Goal: Task Accomplishment & Management: Use online tool/utility

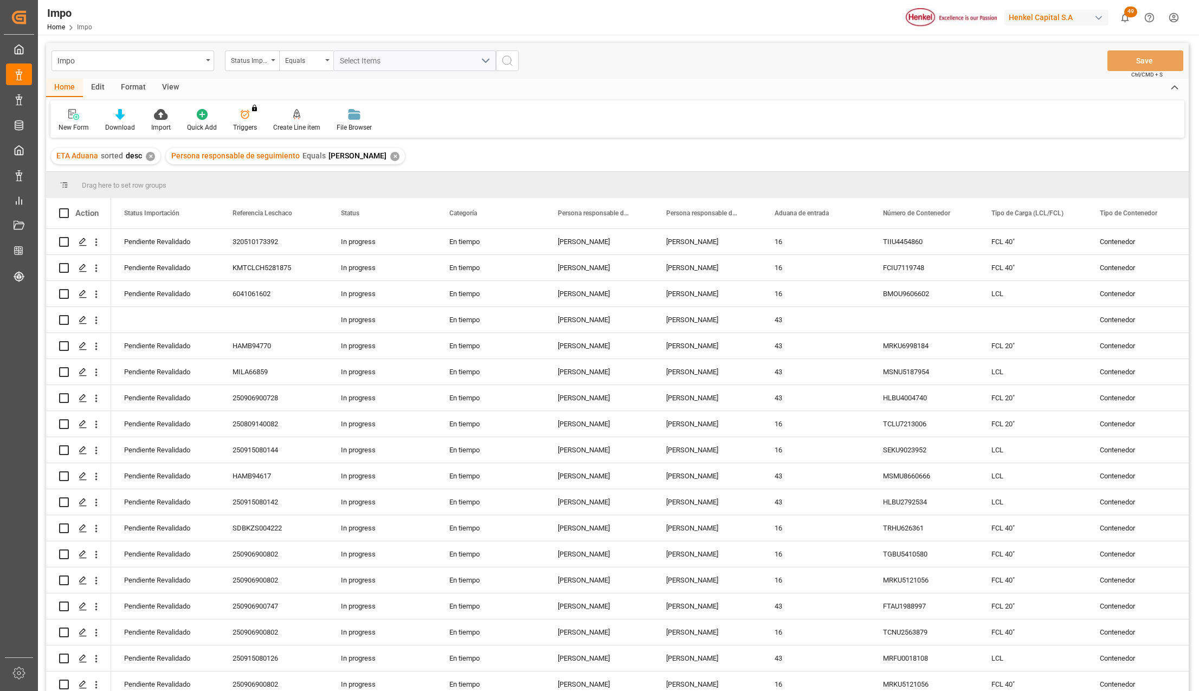
click at [171, 85] on div "View" at bounding box center [170, 88] width 33 height 18
click at [125, 124] on div "Standard Templates" at bounding box center [123, 128] width 54 height 10
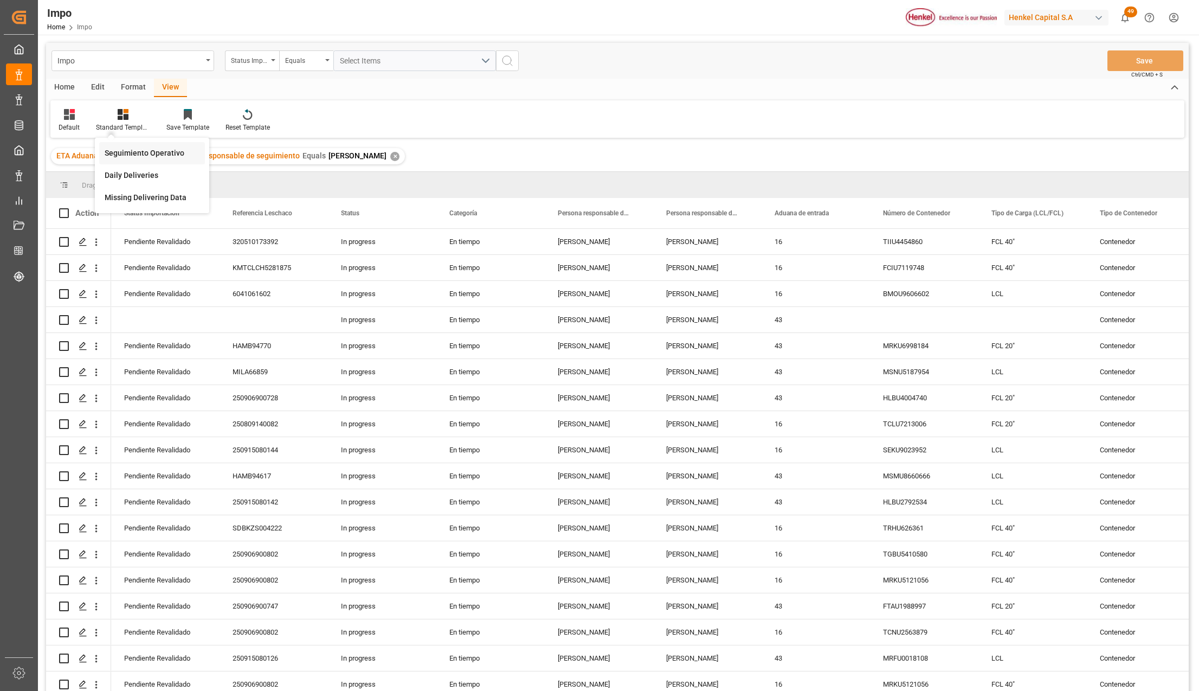
click at [125, 143] on div "Seguimiento Operativo" at bounding box center [152, 153] width 106 height 22
click at [126, 151] on span "desc" at bounding box center [134, 155] width 16 height 9
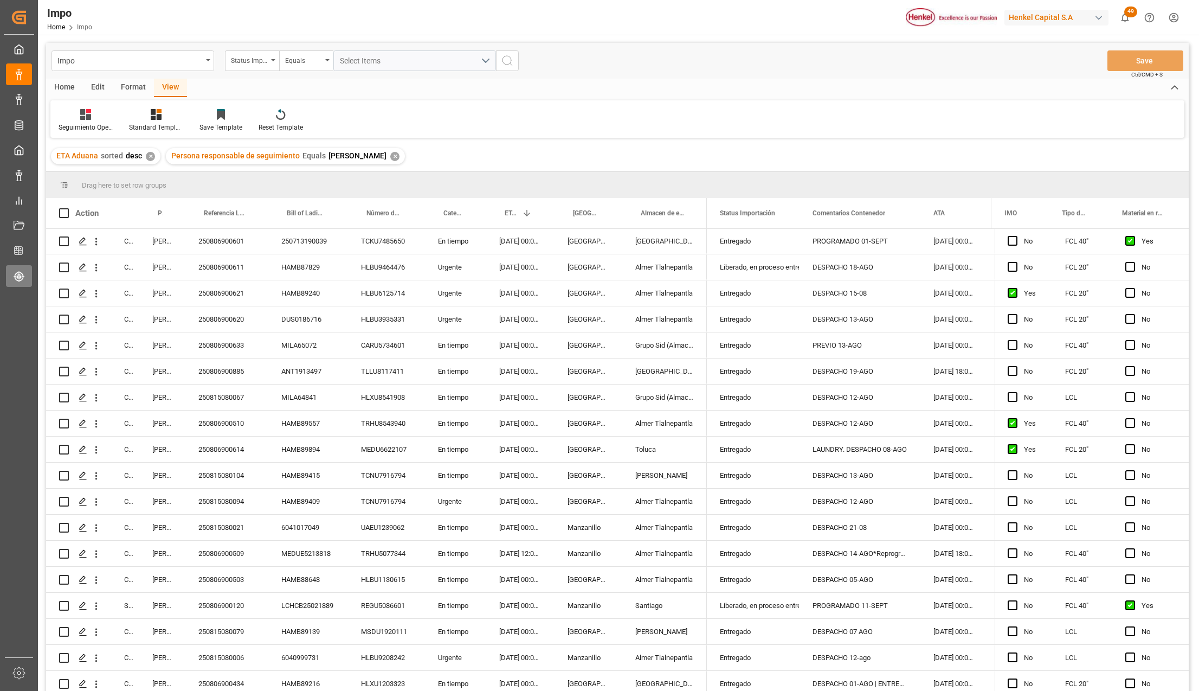
scroll to position [2241, 0]
drag, startPoint x: 138, startPoint y: 200, endPoint x: 161, endPoint y: 200, distance: 23.3
click at [141, 200] on div at bounding box center [139, 213] width 4 height 30
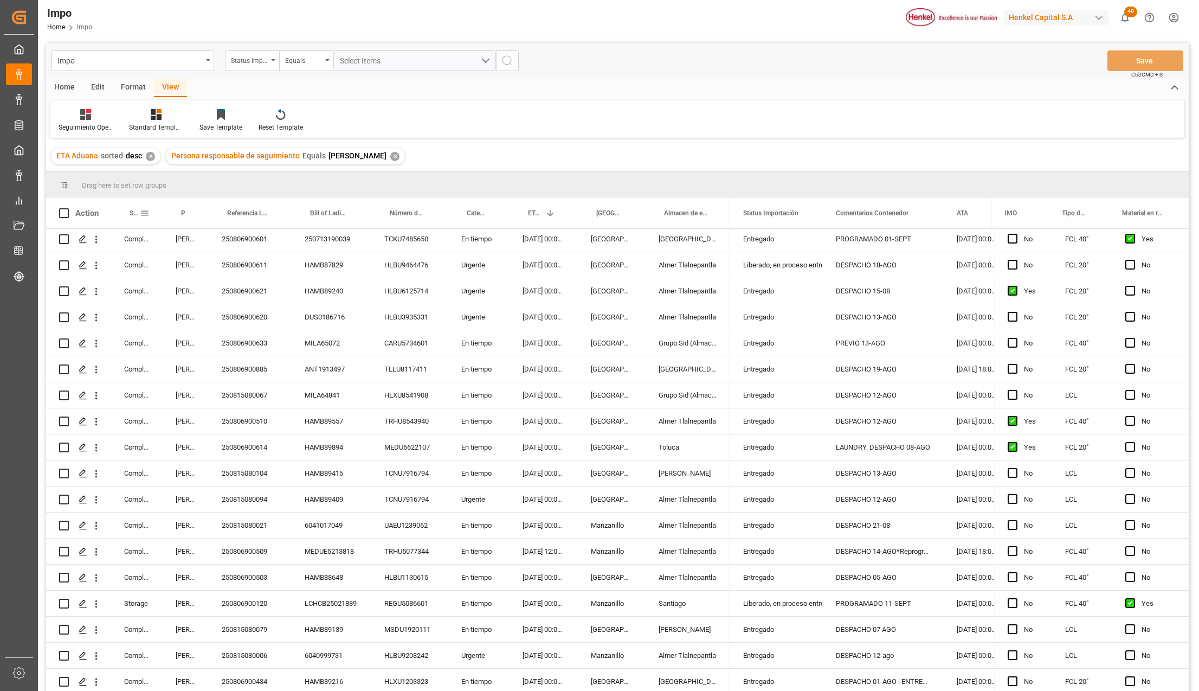
click at [144, 211] on span at bounding box center [145, 213] width 10 height 10
click at [190, 214] on span "filter" at bounding box center [195, 215] width 40 height 20
click at [178, 246] on div "Equals" at bounding box center [189, 245] width 91 height 8
click at [164, 382] on span "Contains" at bounding box center [157, 383] width 27 height 8
click at [160, 265] on input "Filter Value" at bounding box center [194, 272] width 106 height 22
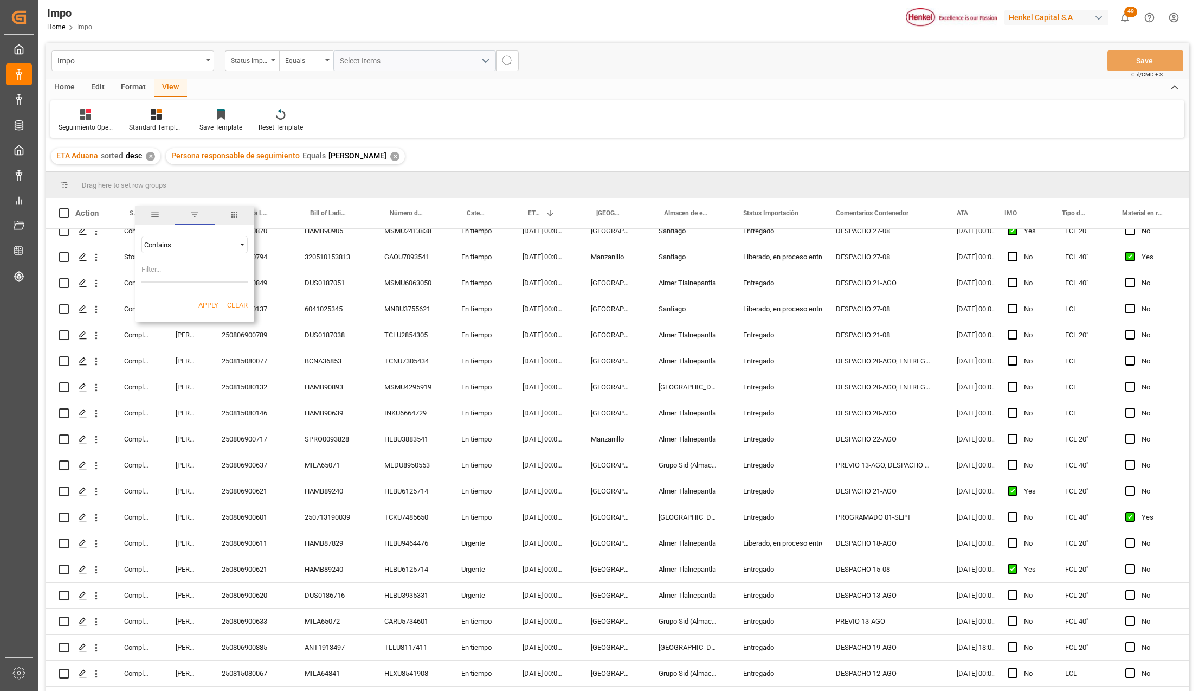
scroll to position [1952, 0]
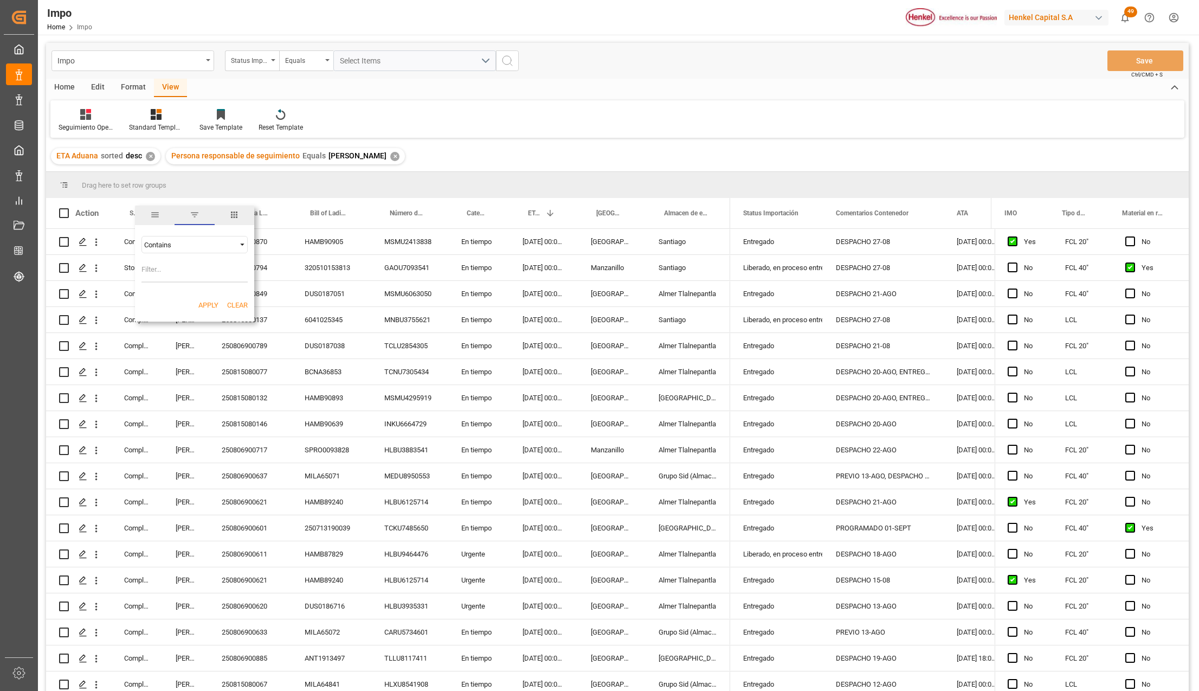
click at [845, 110] on div "Seguimiento Operativo Standard Templates Save Template Reset Template" at bounding box center [617, 118] width 1134 height 37
click at [1070, 12] on html "Created by potrace 1.15, written by Peter Selinger 2001-2017 Created by potrace…" at bounding box center [599, 345] width 1199 height 691
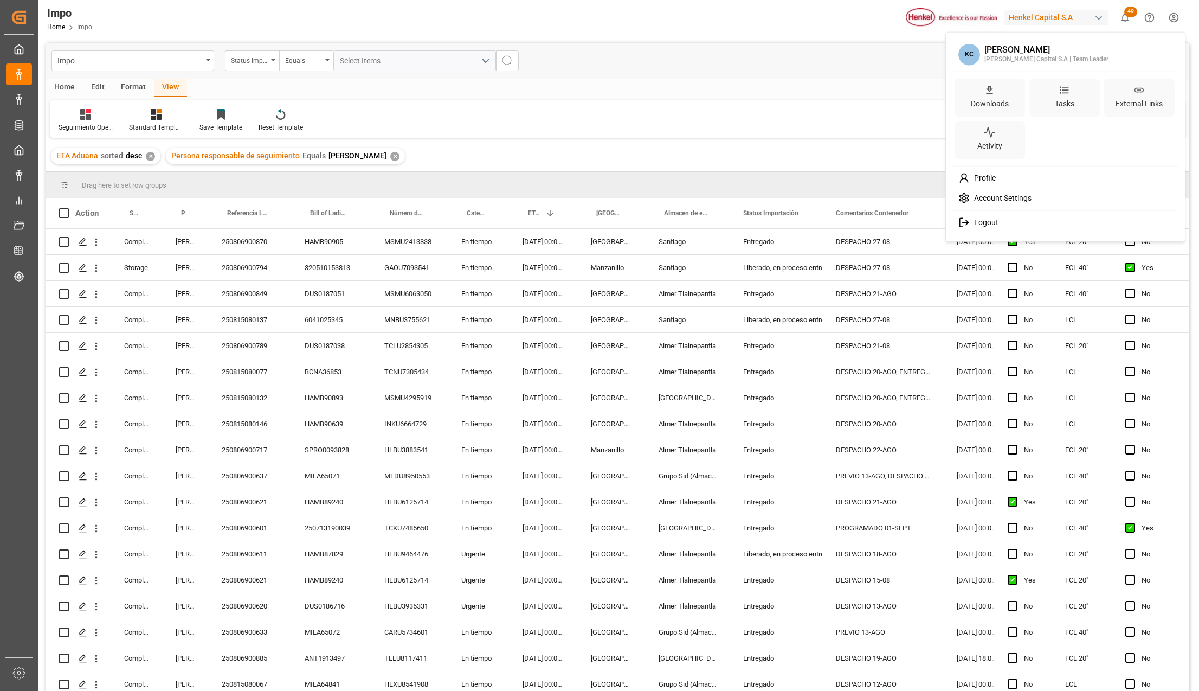
click at [1070, 12] on html "Created by potrace 1.15, written by Peter Selinger 2001-2017 Created by potrace…" at bounding box center [599, 345] width 1199 height 691
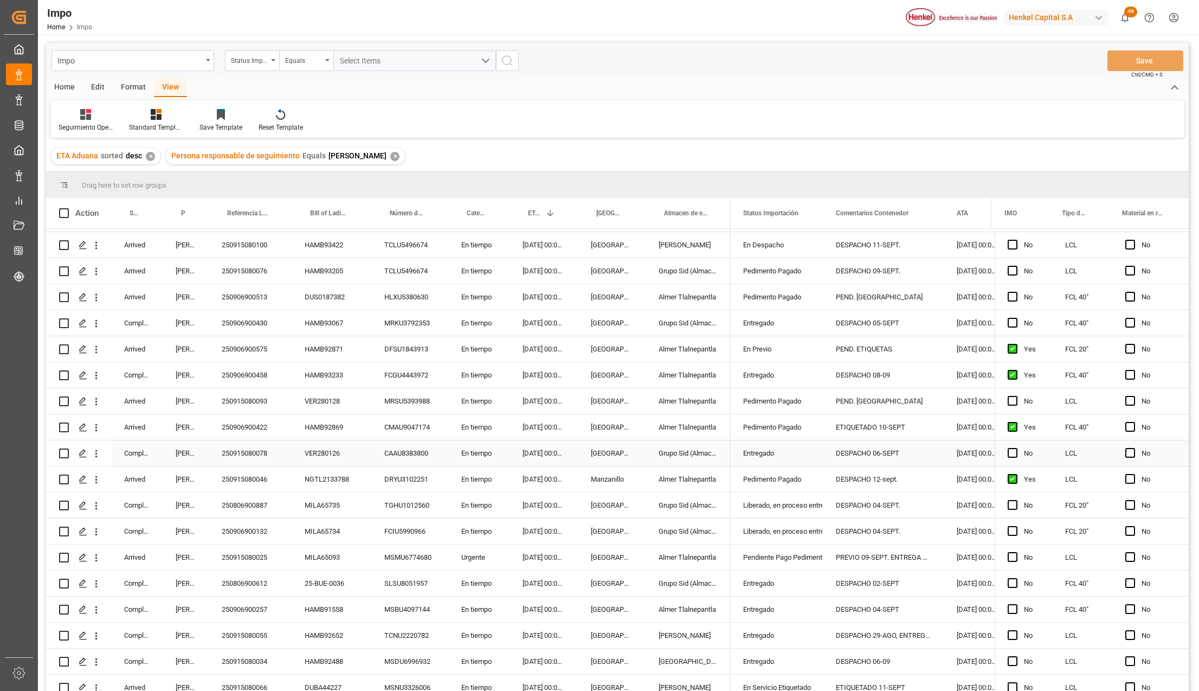
scroll to position [0, 0]
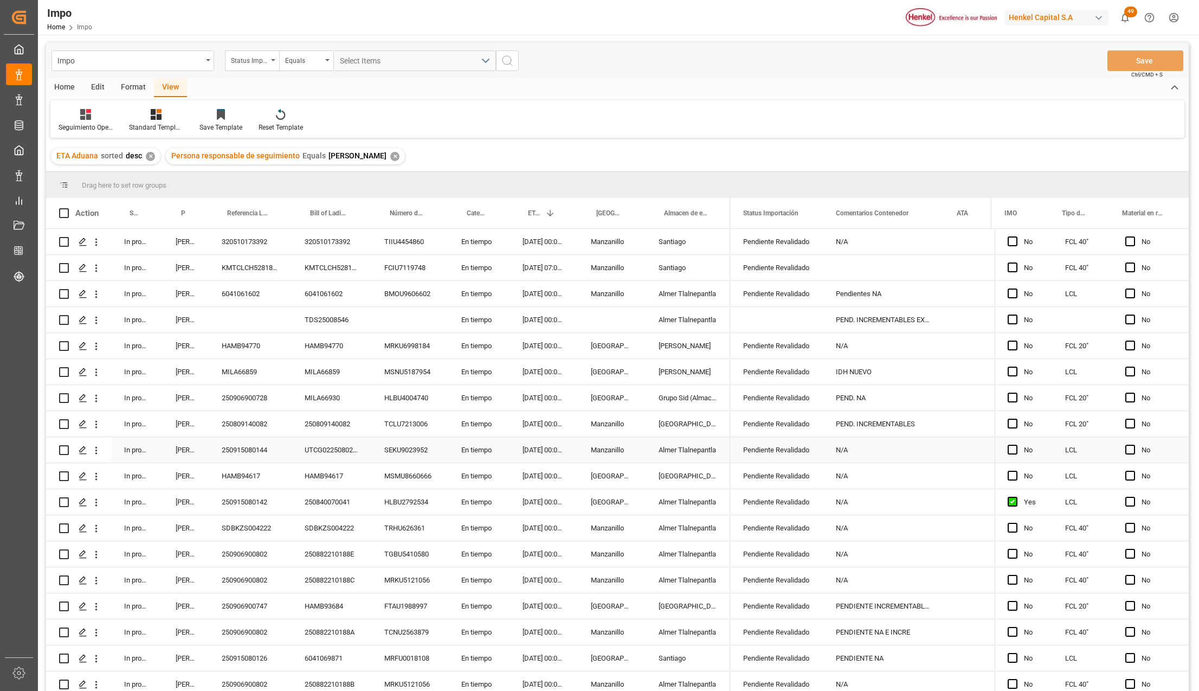
click at [787, 459] on div "Pendiente Revalidado" at bounding box center [776, 450] width 67 height 25
click at [844, 452] on div "N/A" at bounding box center [883, 449] width 121 height 25
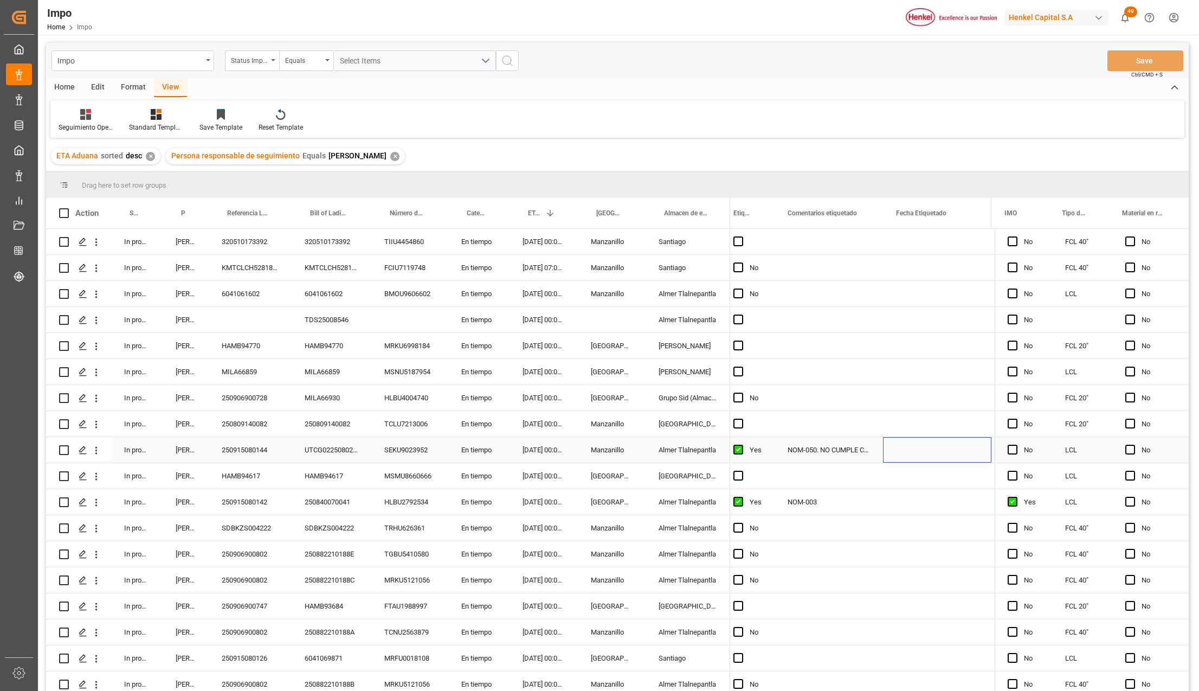
scroll to position [0, 289]
click at [864, 450] on div "NOM-050. NO CUMPLE CON NOM" at bounding box center [829, 449] width 108 height 25
click at [866, 454] on input "NOM-050. NO CUMPLE CON NOM" at bounding box center [828, 456] width 91 height 21
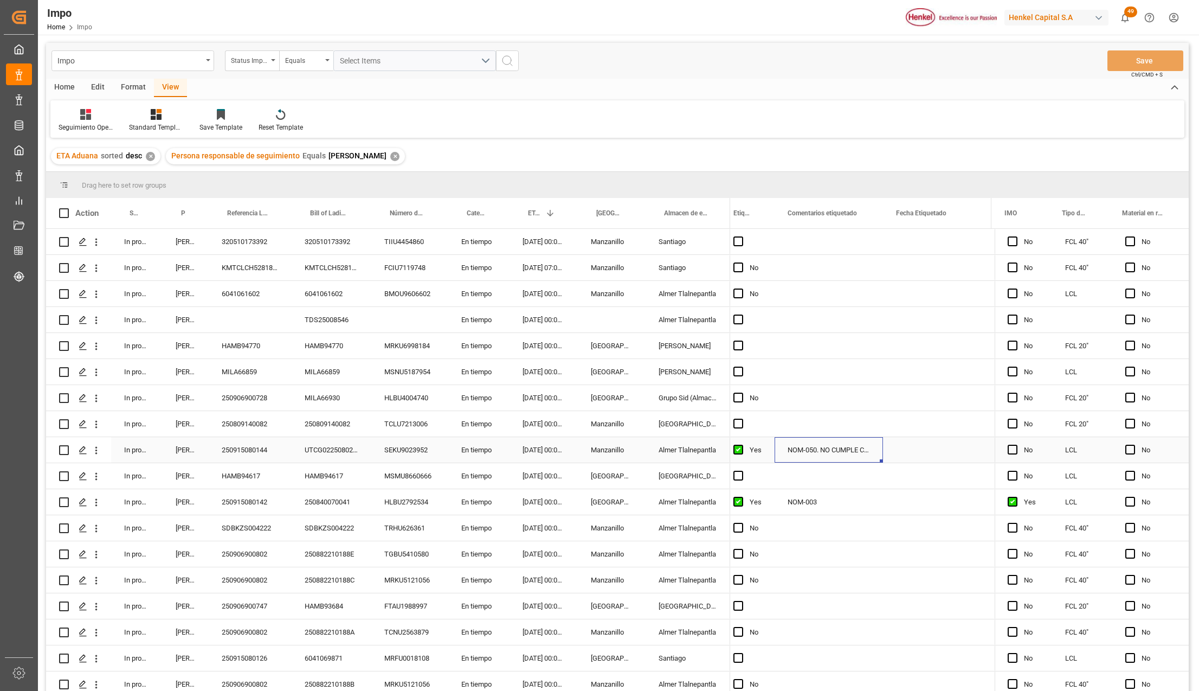
click at [769, 452] on div "Yes" at bounding box center [748, 449] width 54 height 25
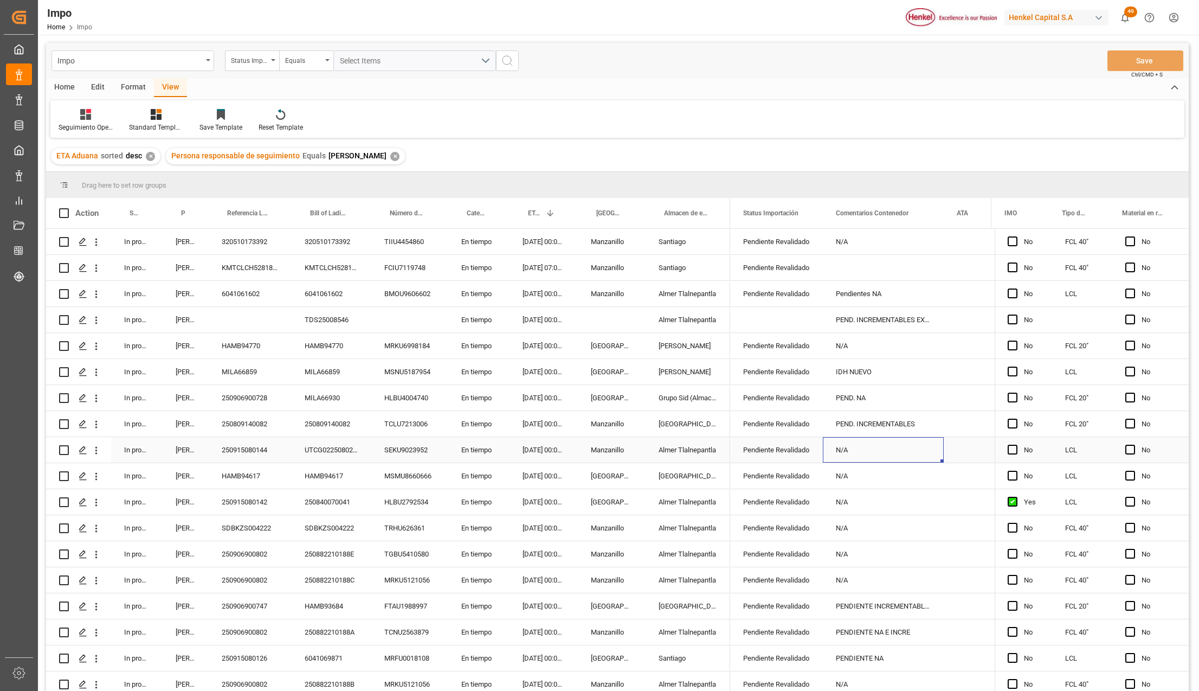
click at [846, 454] on div "N/A" at bounding box center [883, 449] width 121 height 25
click at [850, 452] on input "N/A" at bounding box center [884, 456] width 104 height 21
click at [859, 456] on input "N/A" at bounding box center [884, 456] width 104 height 21
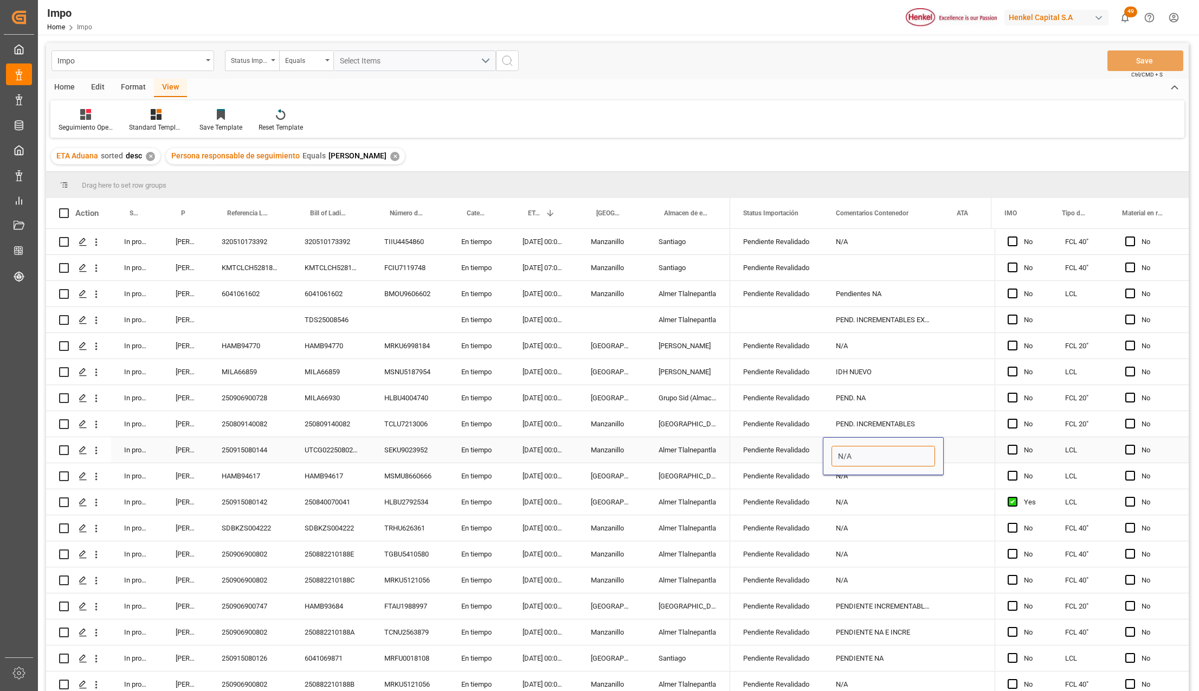
click at [859, 456] on input "N/A" at bounding box center [884, 456] width 104 height 21
type input "ETIQUETAS SOLICITADA"
click at [1070, 55] on button "Save" at bounding box center [1146, 60] width 76 height 21
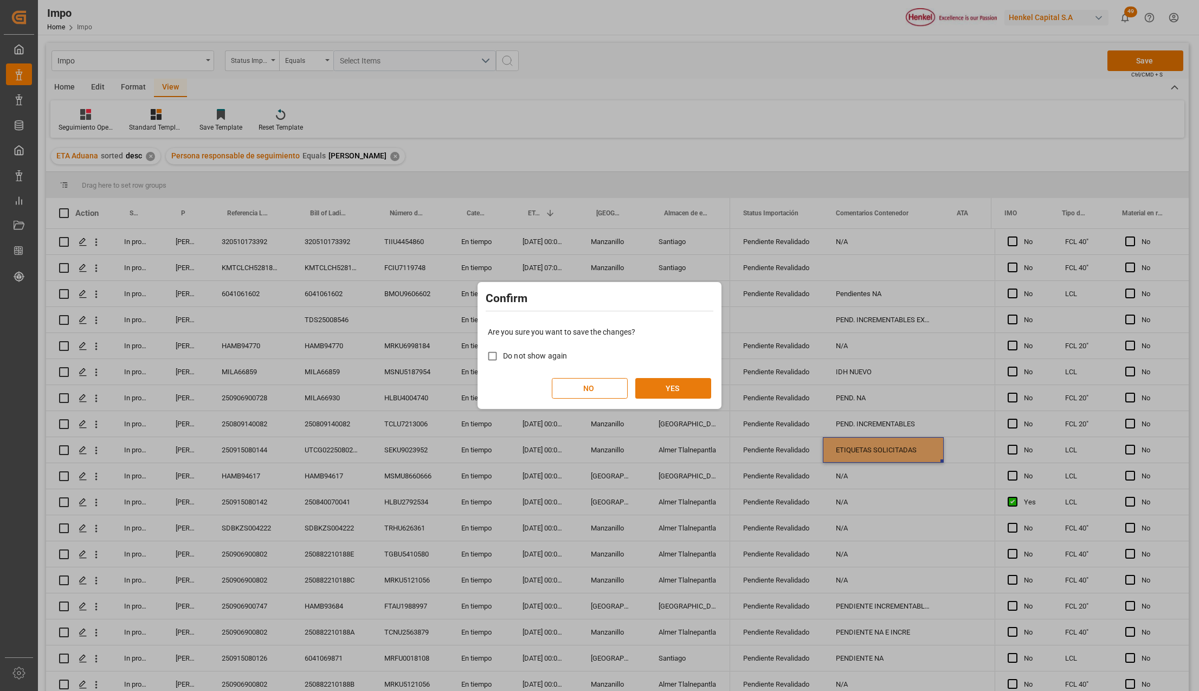
click at [657, 387] on button "YES" at bounding box center [673, 388] width 76 height 21
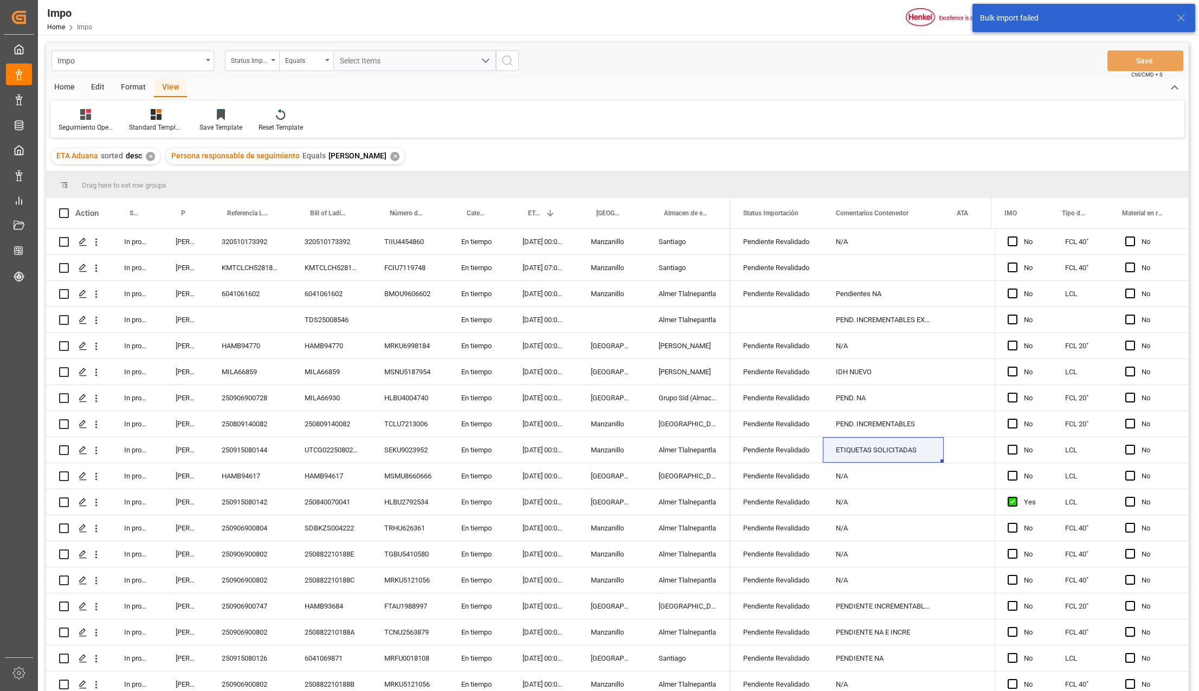
scroll to position [900, 0]
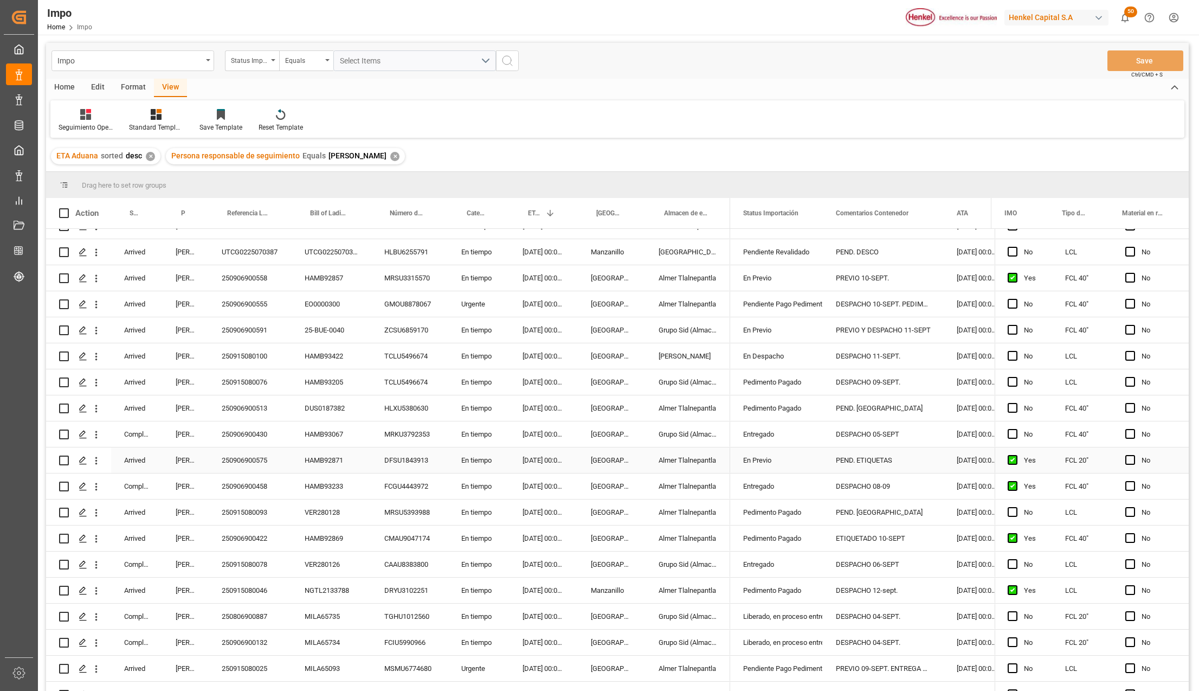
click at [786, 458] on div "En Previo" at bounding box center [776, 460] width 67 height 25
click at [796, 465] on icon "open menu" at bounding box center [802, 466] width 13 height 13
click at [772, 540] on div "En Servicio Etiquetado" at bounding box center [790, 539] width 102 height 38
click at [842, 556] on div "DESPACHO 06-SEPT" at bounding box center [883, 563] width 121 height 25
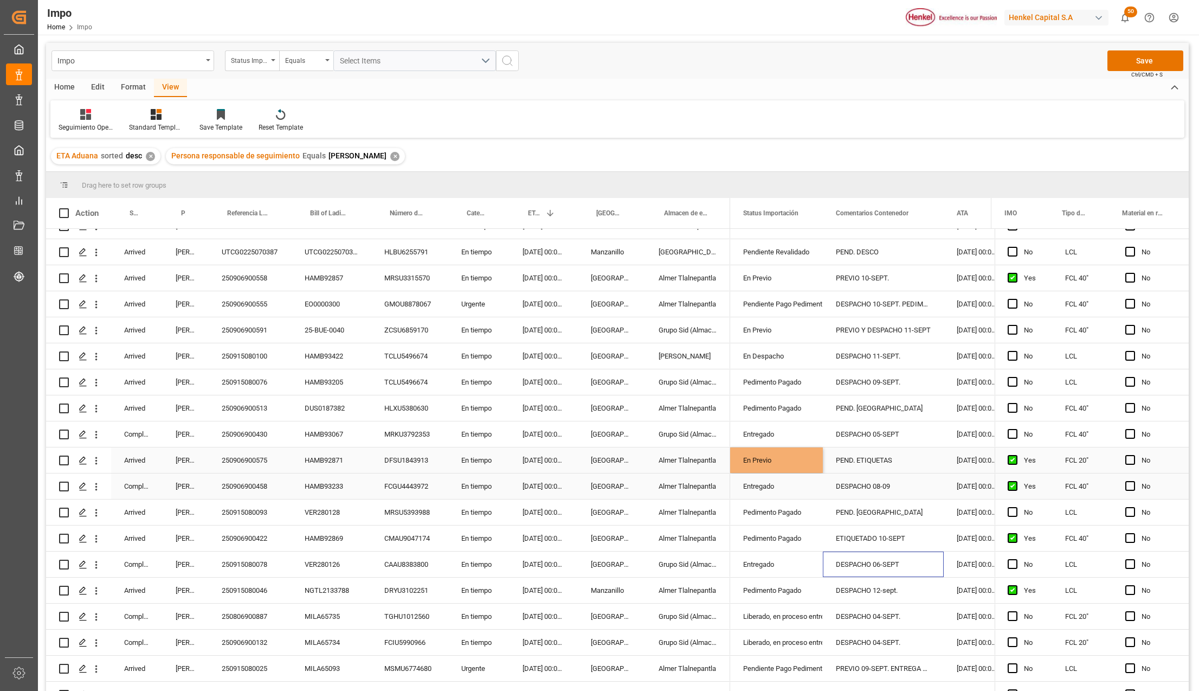
click at [864, 459] on div "PEND. ETIQUETAS" at bounding box center [883, 459] width 121 height 25
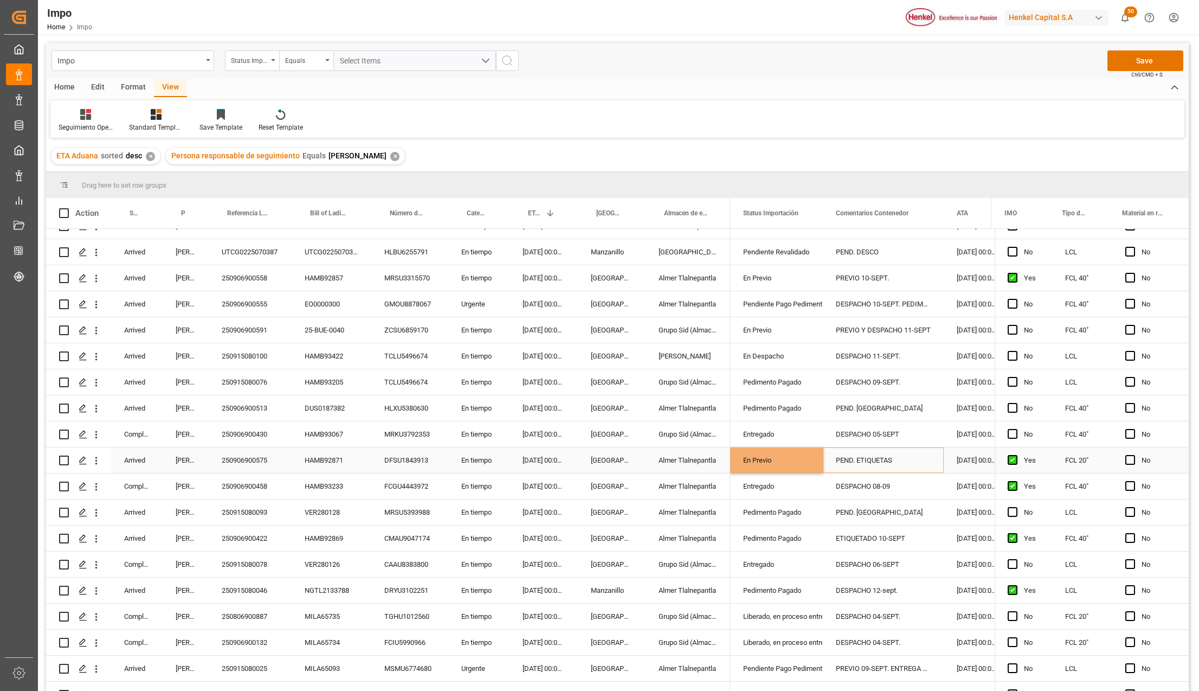
click at [865, 459] on div "PEND. ETIQUETAS" at bounding box center [883, 459] width 121 height 25
click at [881, 464] on input "ETIQUETASPEND." at bounding box center [884, 466] width 104 height 21
click at [901, 468] on input "ETIQUETASPEND." at bounding box center [884, 466] width 104 height 21
type input "E"
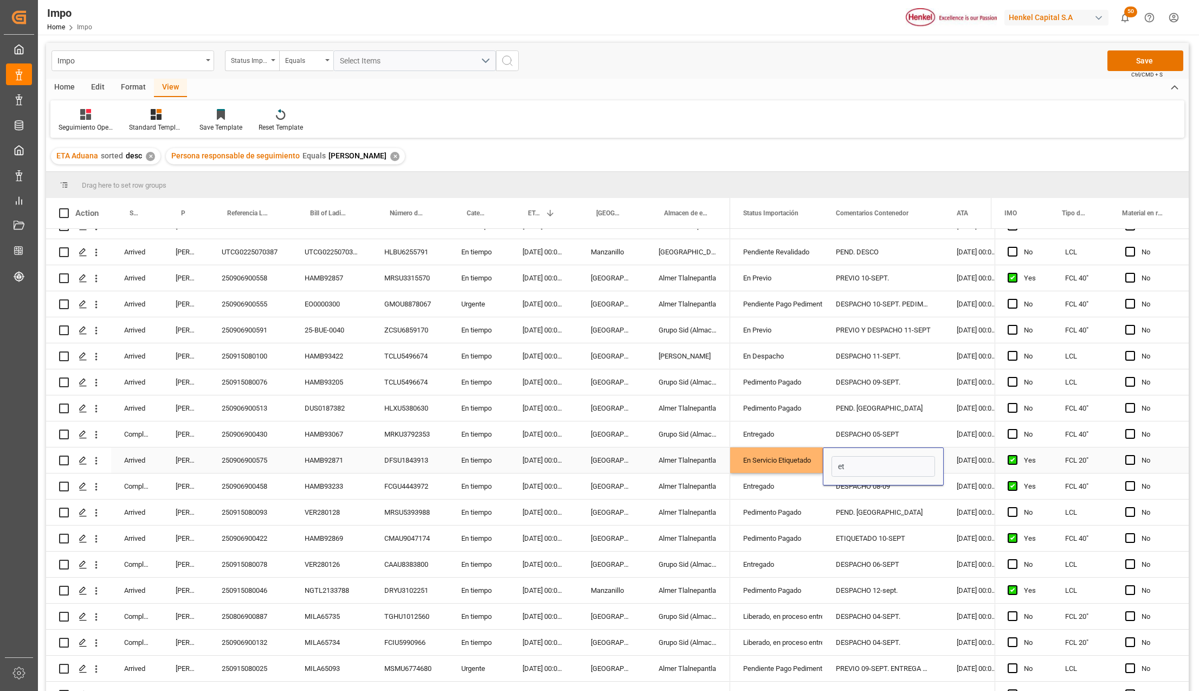
type input "e"
type input "ETIQUETADO 11-SEPT"
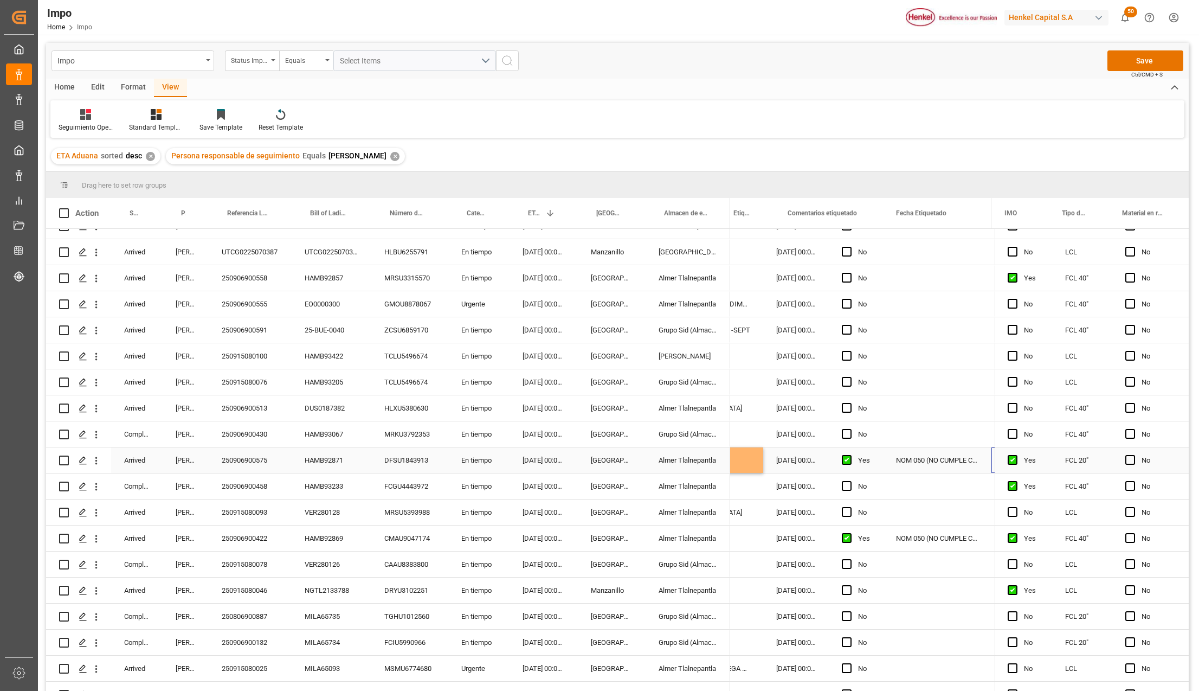
scroll to position [0, 289]
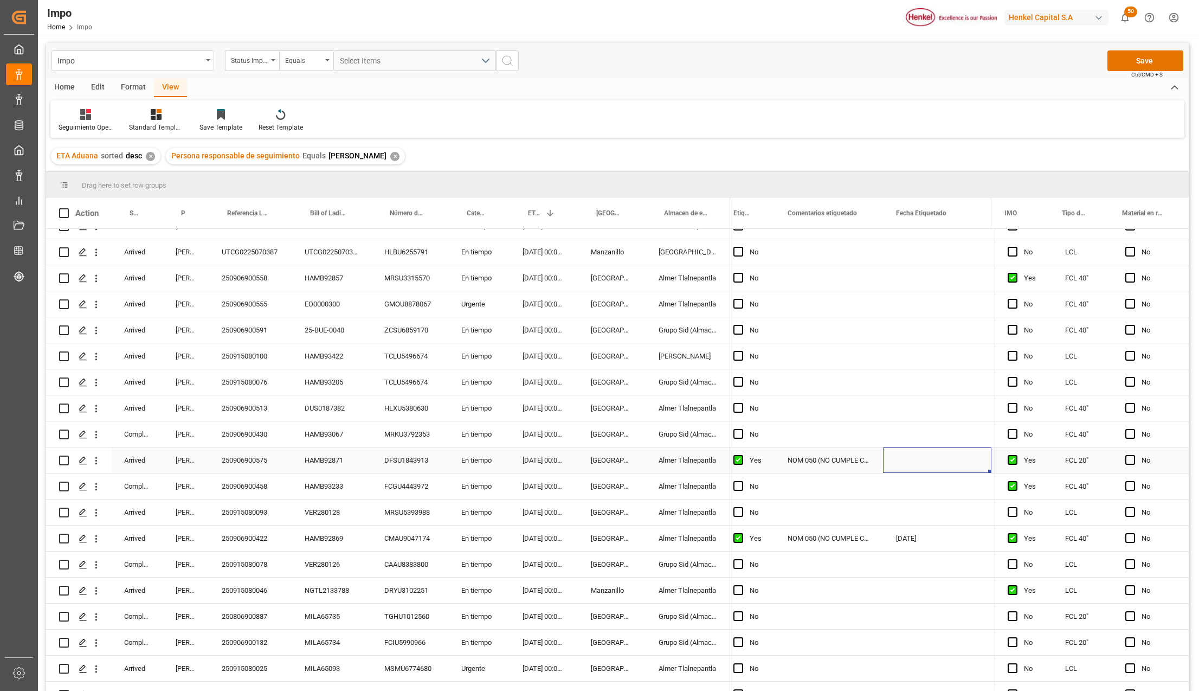
click at [937, 455] on div "Press SPACE to select this row." at bounding box center [937, 459] width 108 height 25
click at [922, 462] on input "Press SPACE to select this row." at bounding box center [937, 468] width 91 height 21
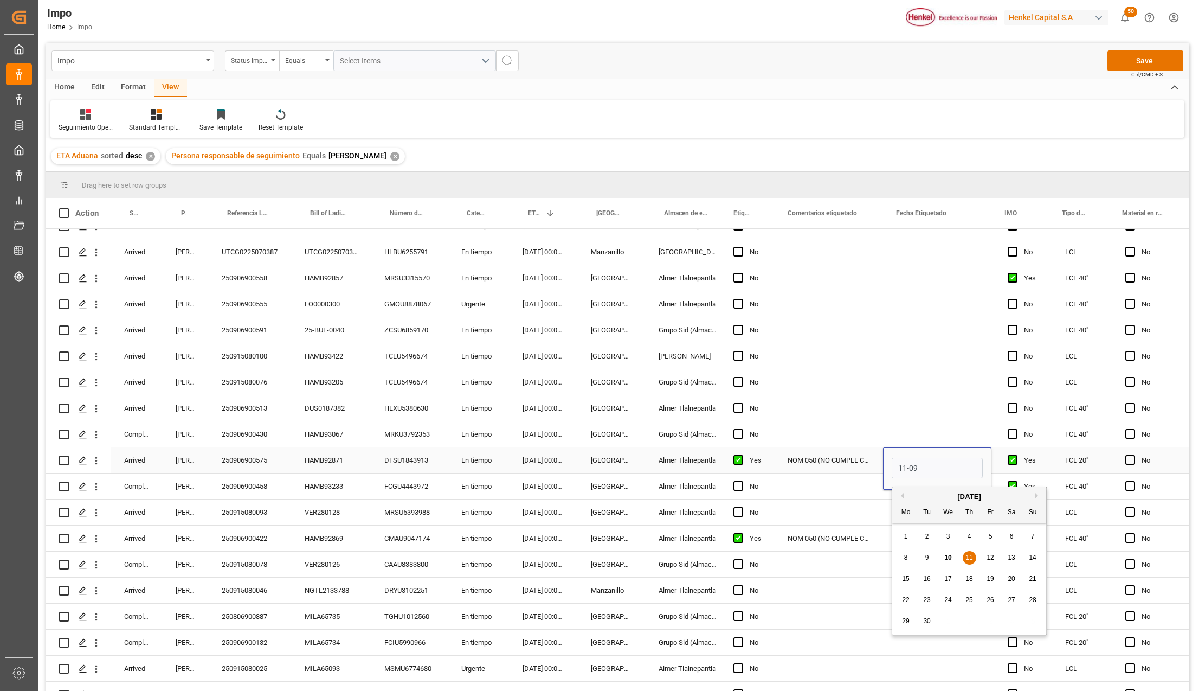
type input "11-09-2025"
click at [872, 575] on div "Press SPACE to select this row." at bounding box center [829, 563] width 108 height 25
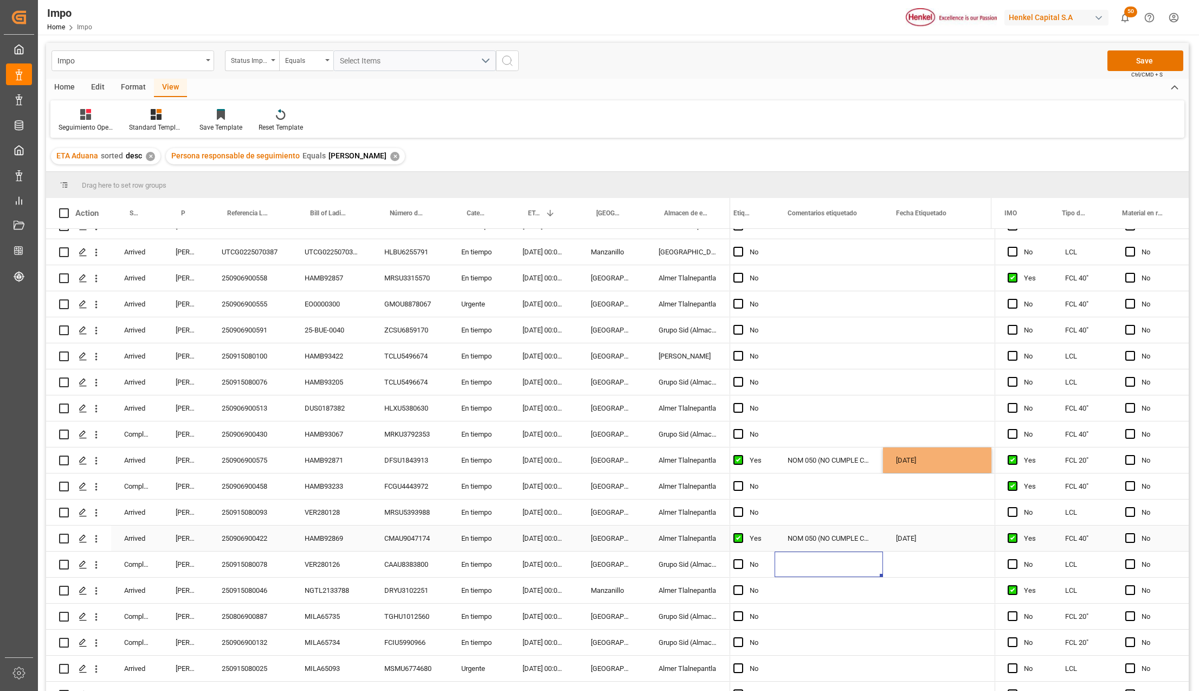
click at [708, 539] on div "Almer Tlalnepantla" at bounding box center [688, 537] width 85 height 25
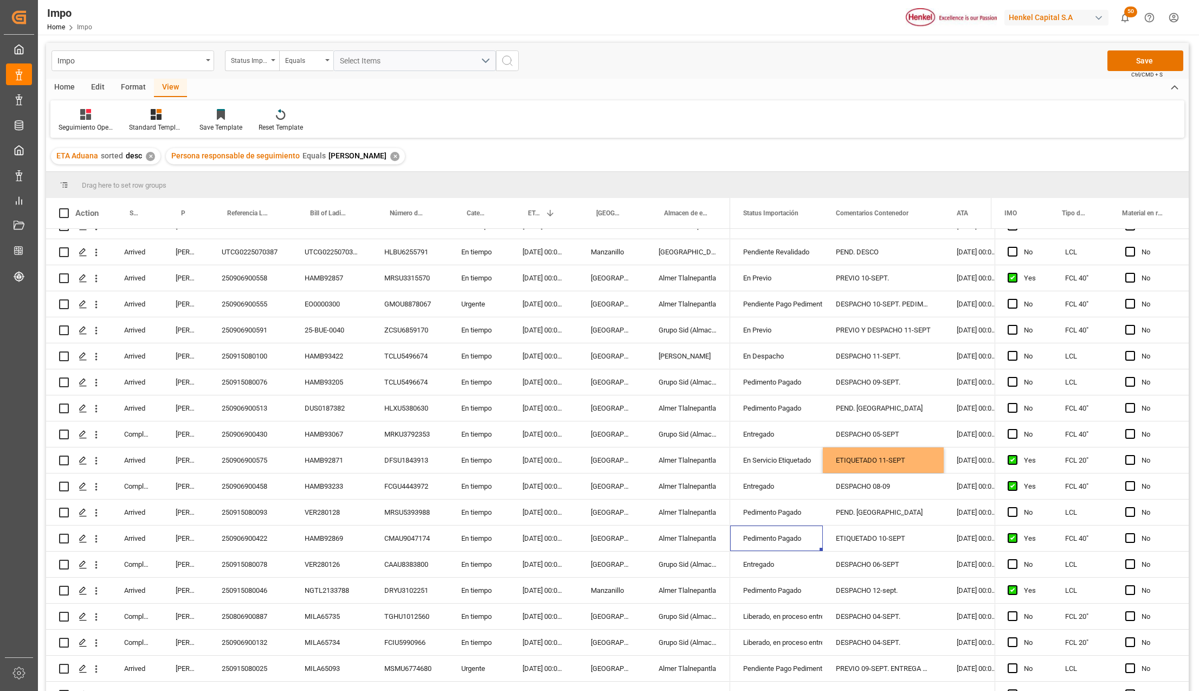
click at [1070, 49] on div "Impo Status Importación Equals Select Items Save Ctrl/CMD + S" at bounding box center [617, 61] width 1143 height 36
click at [1070, 55] on button "Save" at bounding box center [1146, 60] width 76 height 21
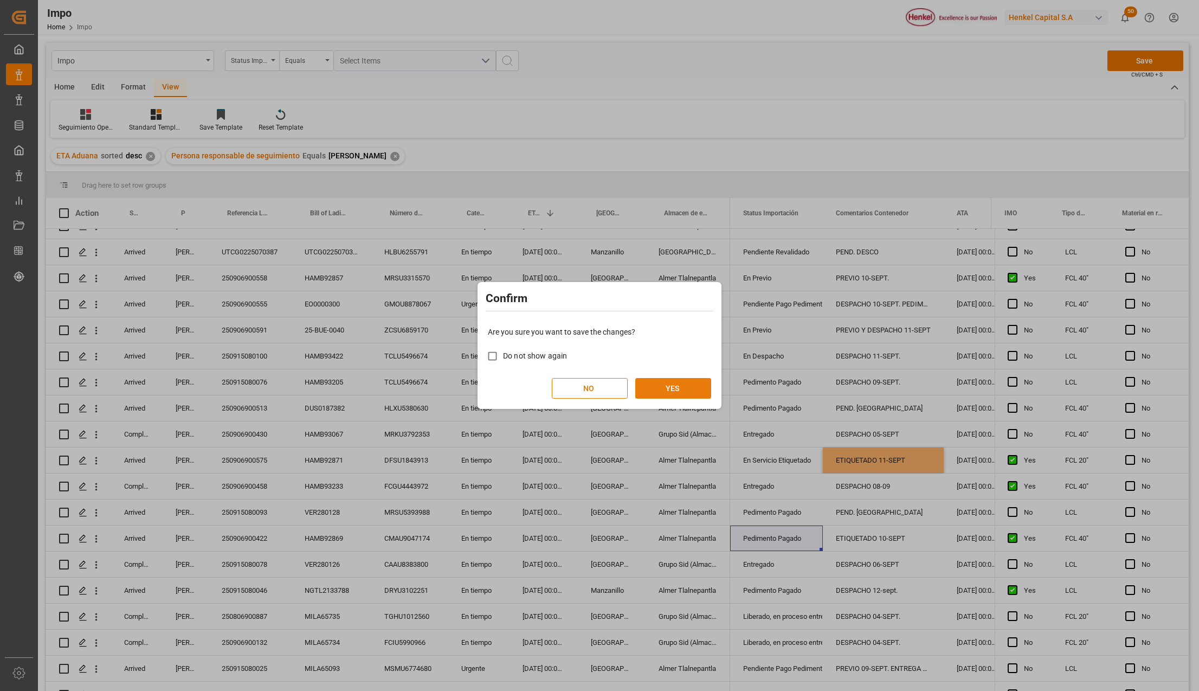
click at [661, 387] on button "YES" at bounding box center [673, 388] width 76 height 21
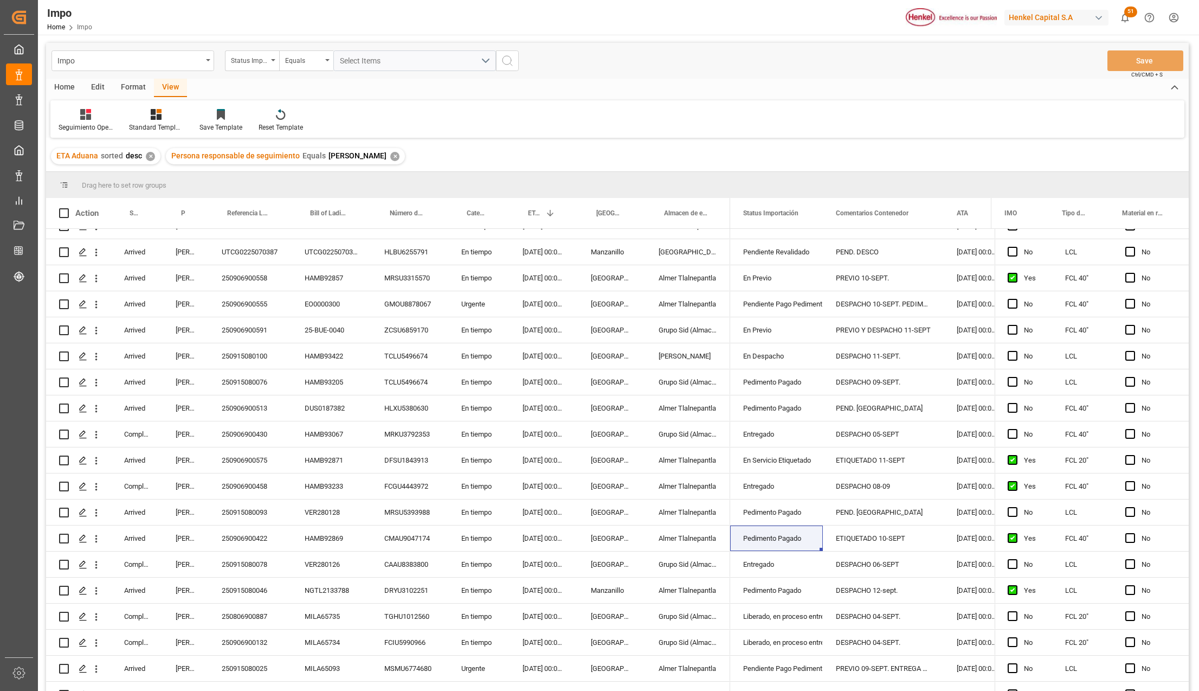
scroll to position [250, 0]
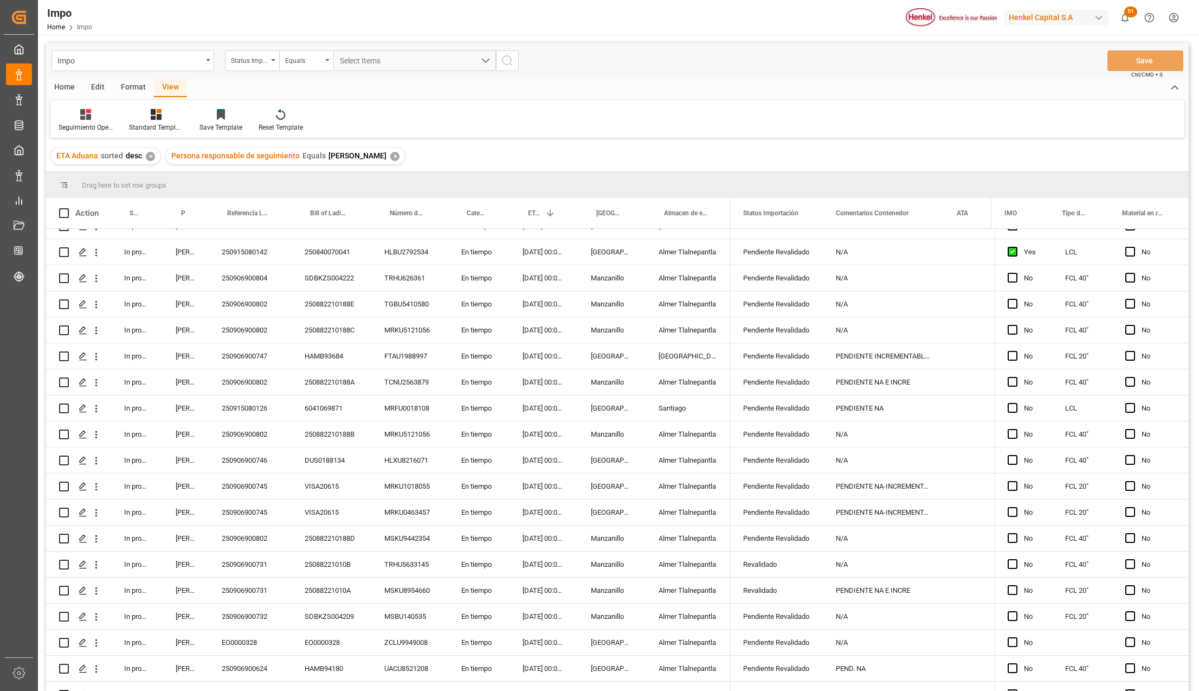
click at [144, 85] on div "Format" at bounding box center [133, 88] width 41 height 18
click at [122, 119] on icon at bounding box center [124, 114] width 11 height 11
click at [136, 150] on div "Estatus" at bounding box center [127, 152] width 26 height 11
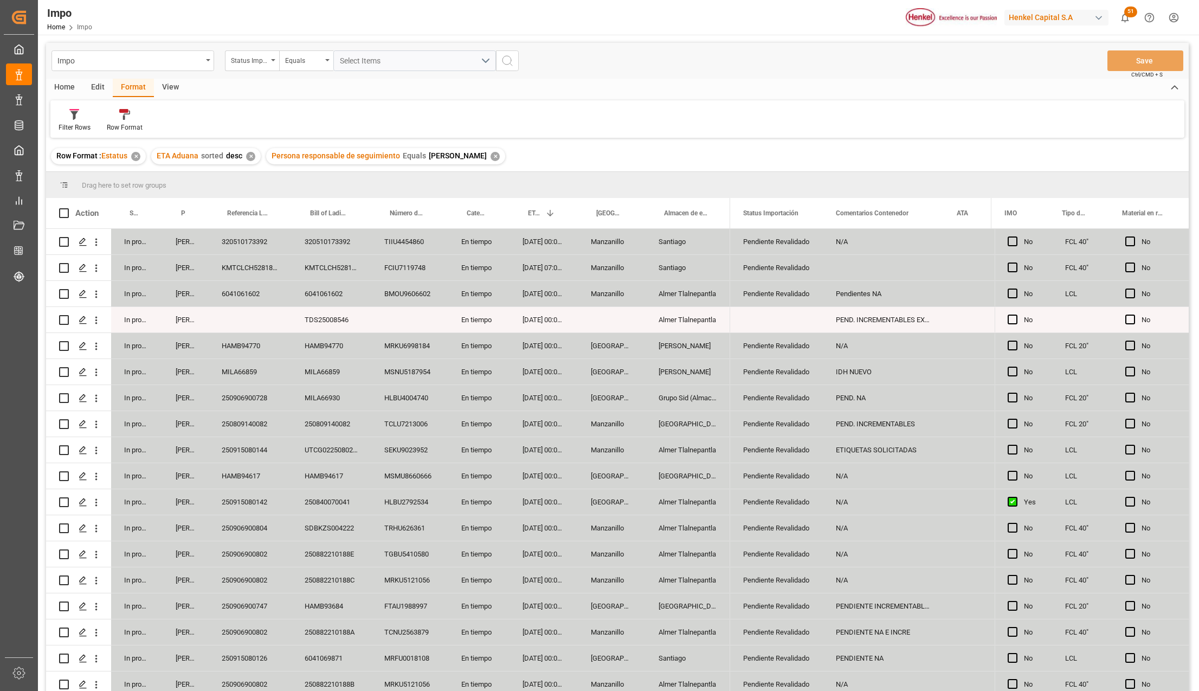
scroll to position [406, 0]
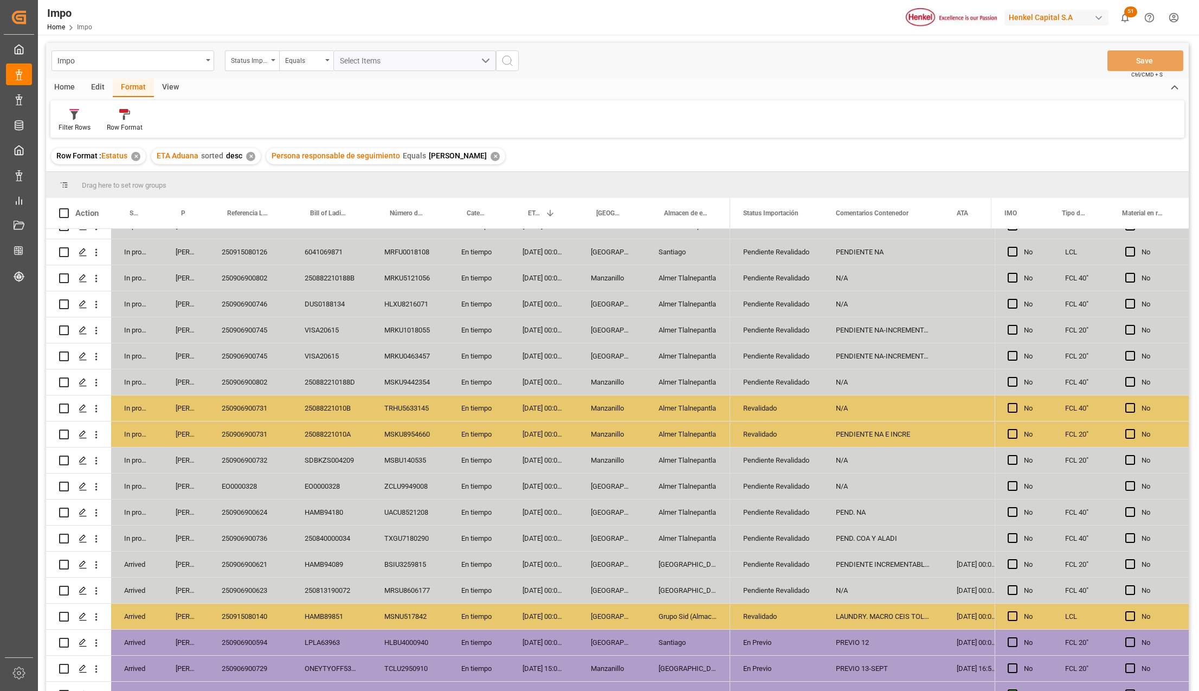
click at [870, 461] on div "N/A" at bounding box center [883, 459] width 121 height 25
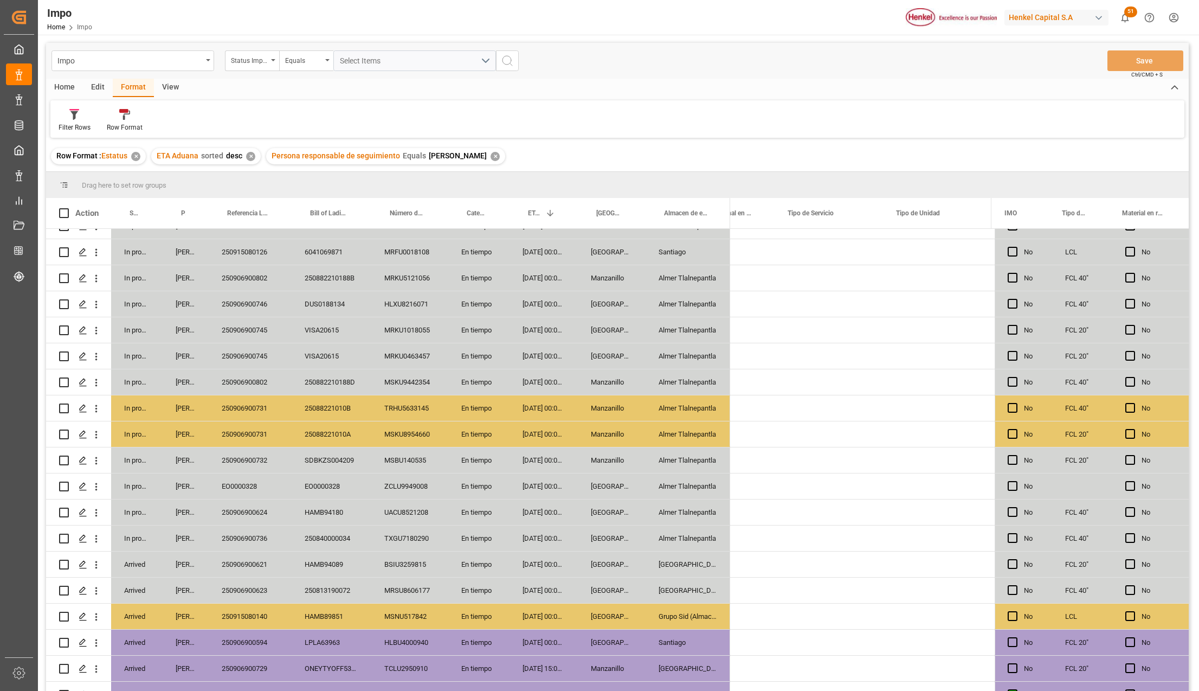
scroll to position [0, 3329]
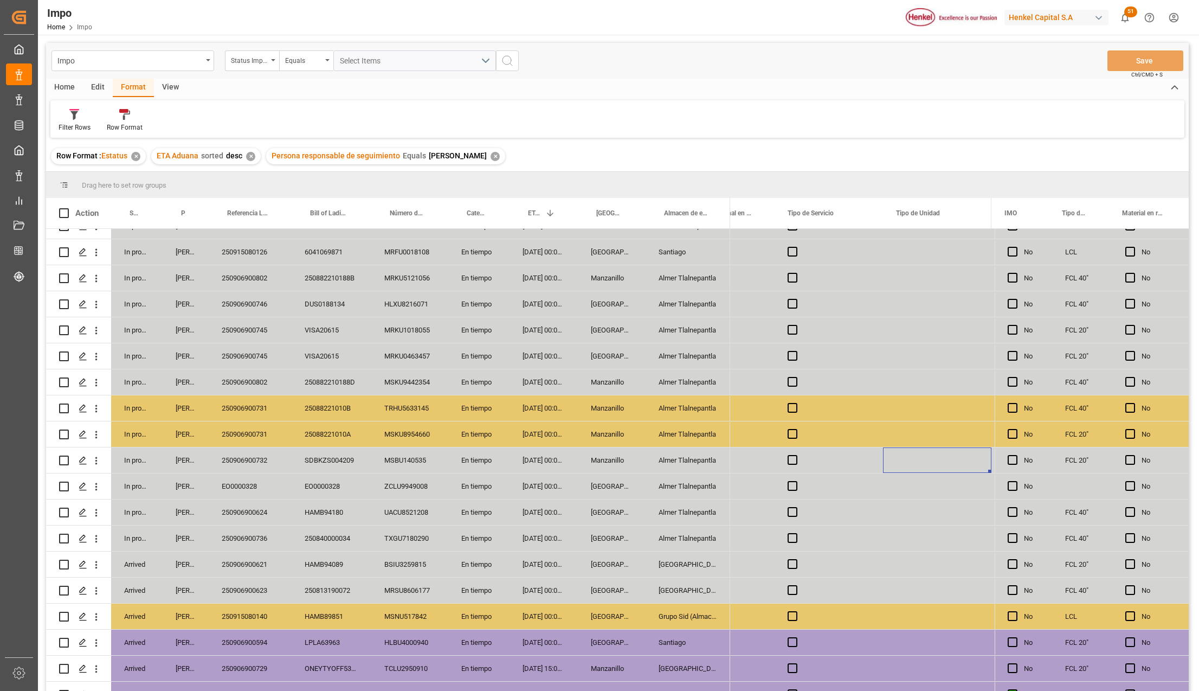
click at [917, 460] on div "Press SPACE to select this row." at bounding box center [937, 459] width 108 height 25
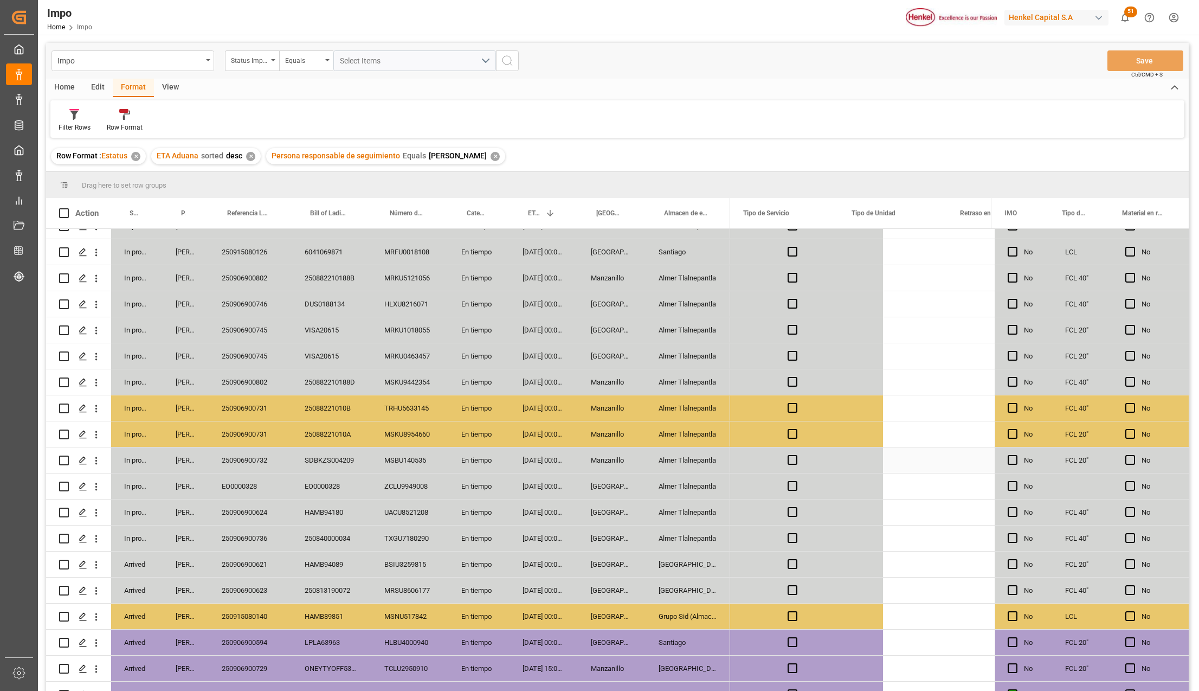
scroll to position [0, 3373]
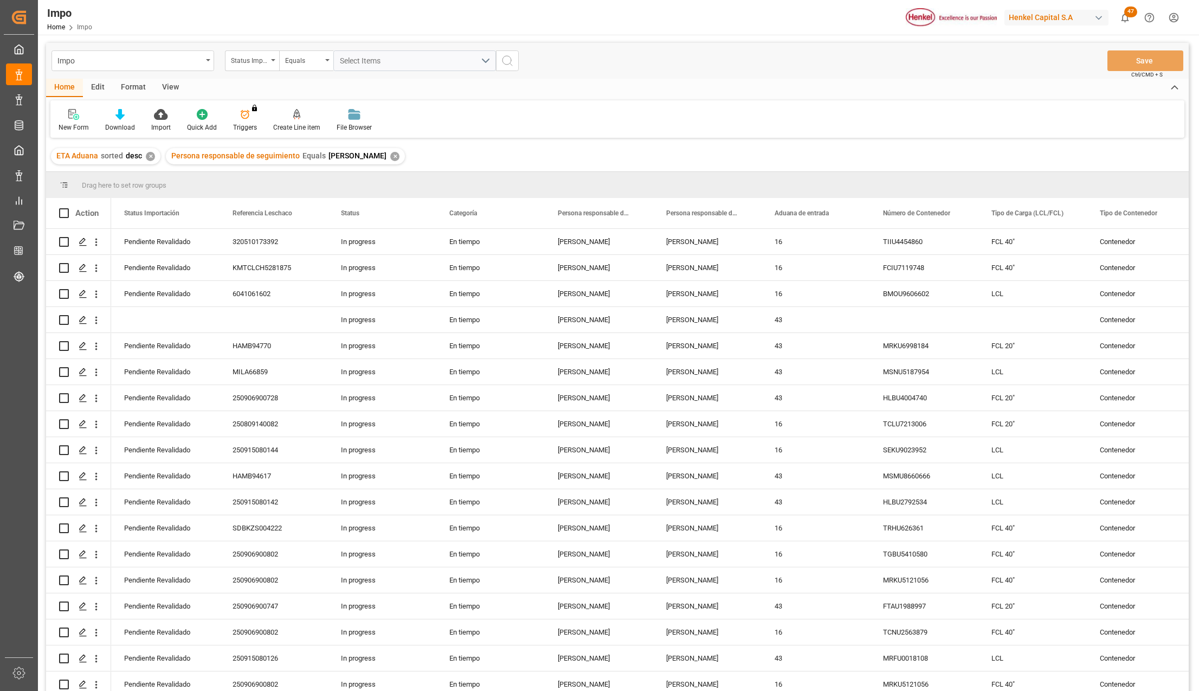
click at [131, 85] on div "Format" at bounding box center [133, 88] width 41 height 18
click at [65, 124] on div "Filter Rows" at bounding box center [75, 128] width 32 height 10
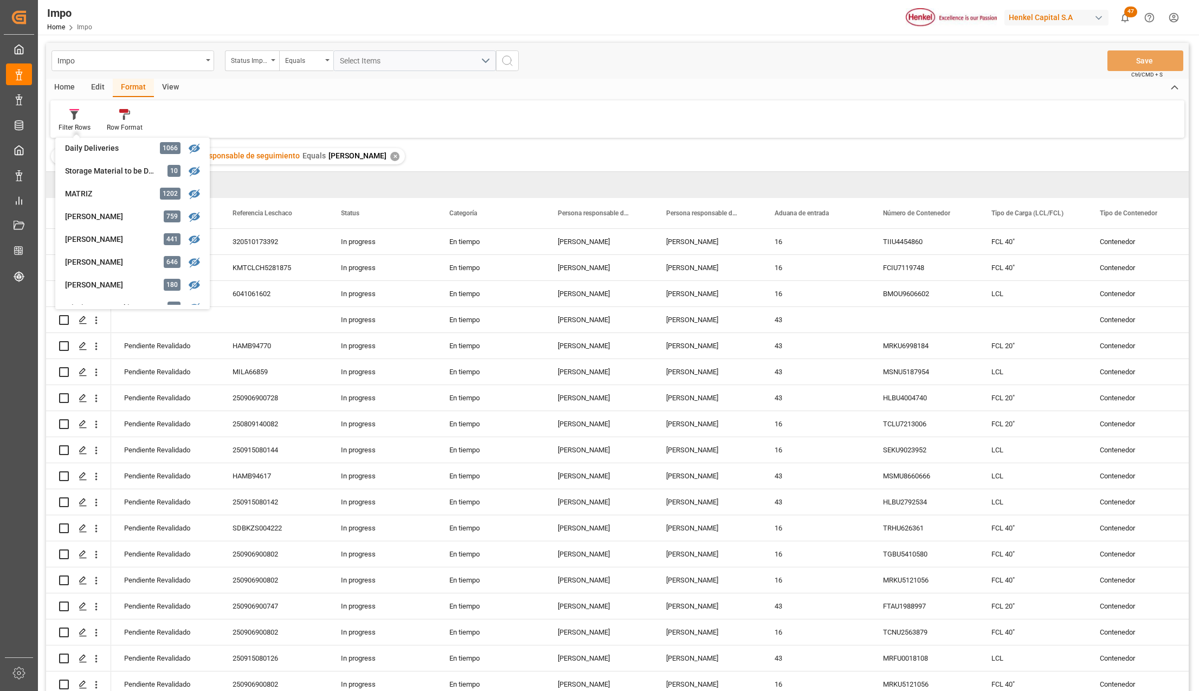
scroll to position [144, 0]
click at [92, 286] on div "[PERSON_NAME]" at bounding box center [112, 282] width 95 height 11
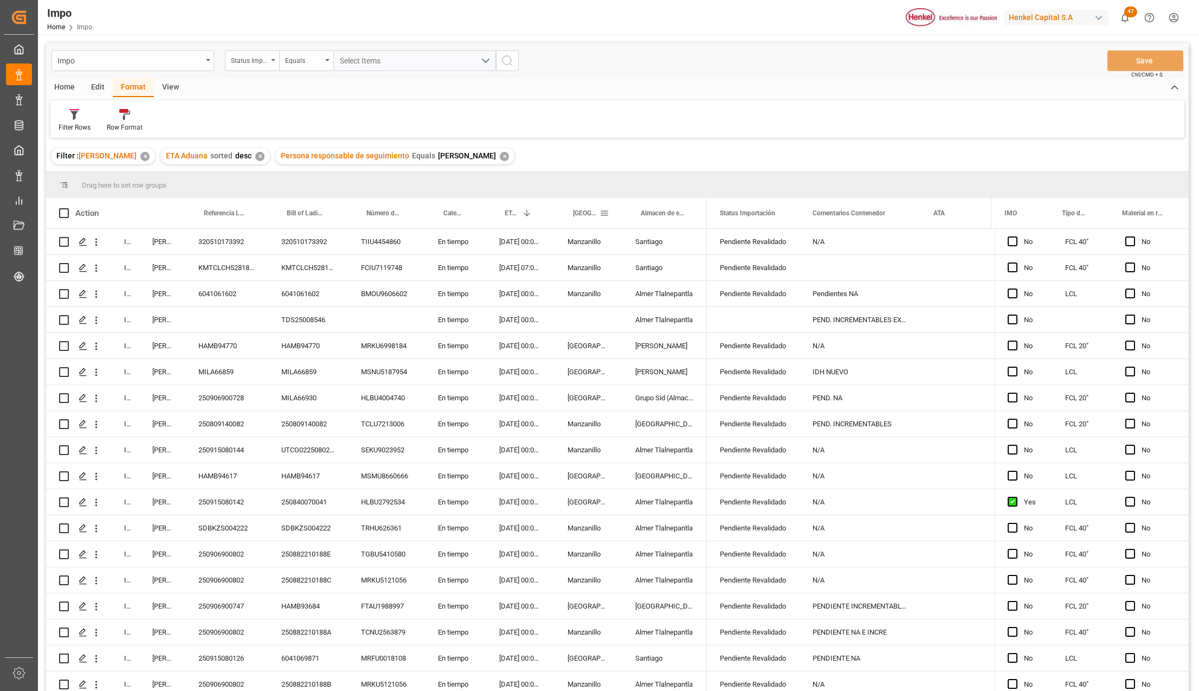
click at [604, 210] on span at bounding box center [605, 213] width 10 height 10
click at [679, 215] on span "filter" at bounding box center [684, 215] width 10 height 10
click at [639, 269] on input "Filter Value" at bounding box center [654, 272] width 106 height 22
type input "[GEOGRAPHIC_DATA]"
click at [664, 308] on button "Apply" at bounding box center [668, 305] width 20 height 11
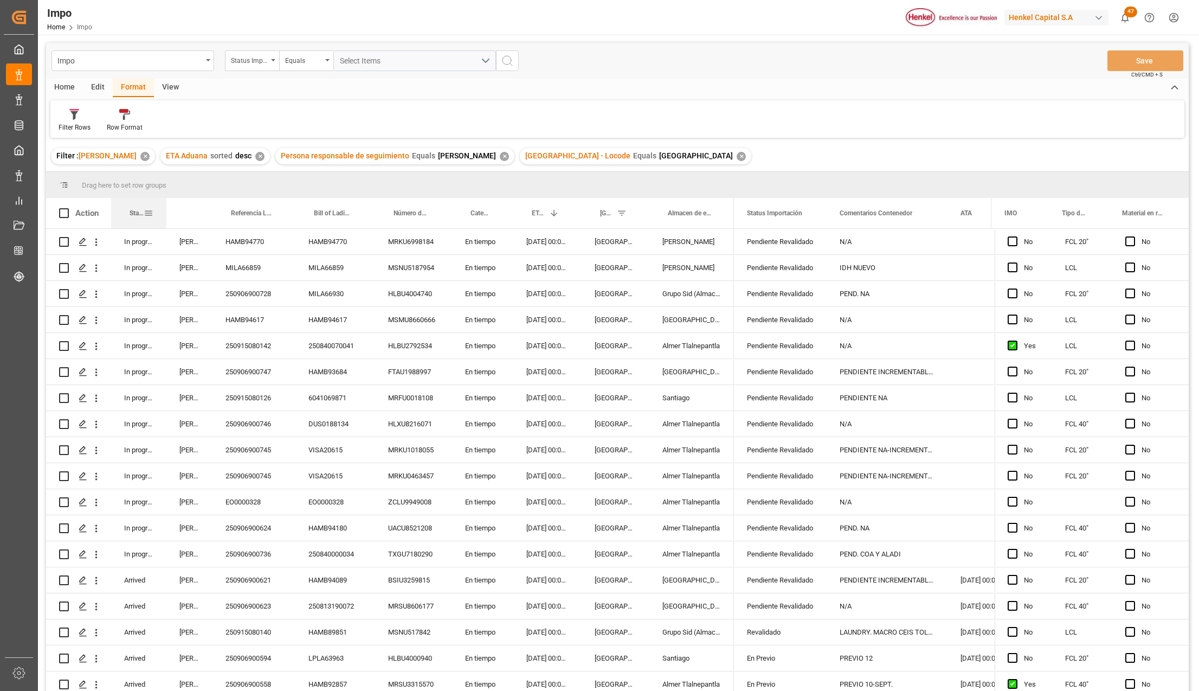
drag, startPoint x: 138, startPoint y: 206, endPoint x: 165, endPoint y: 204, distance: 27.2
click at [165, 204] on div at bounding box center [166, 213] width 4 height 30
click at [149, 211] on span at bounding box center [149, 213] width 10 height 10
click at [194, 217] on span "filter" at bounding box center [199, 215] width 10 height 10
click at [146, 211] on span at bounding box center [149, 213] width 10 height 10
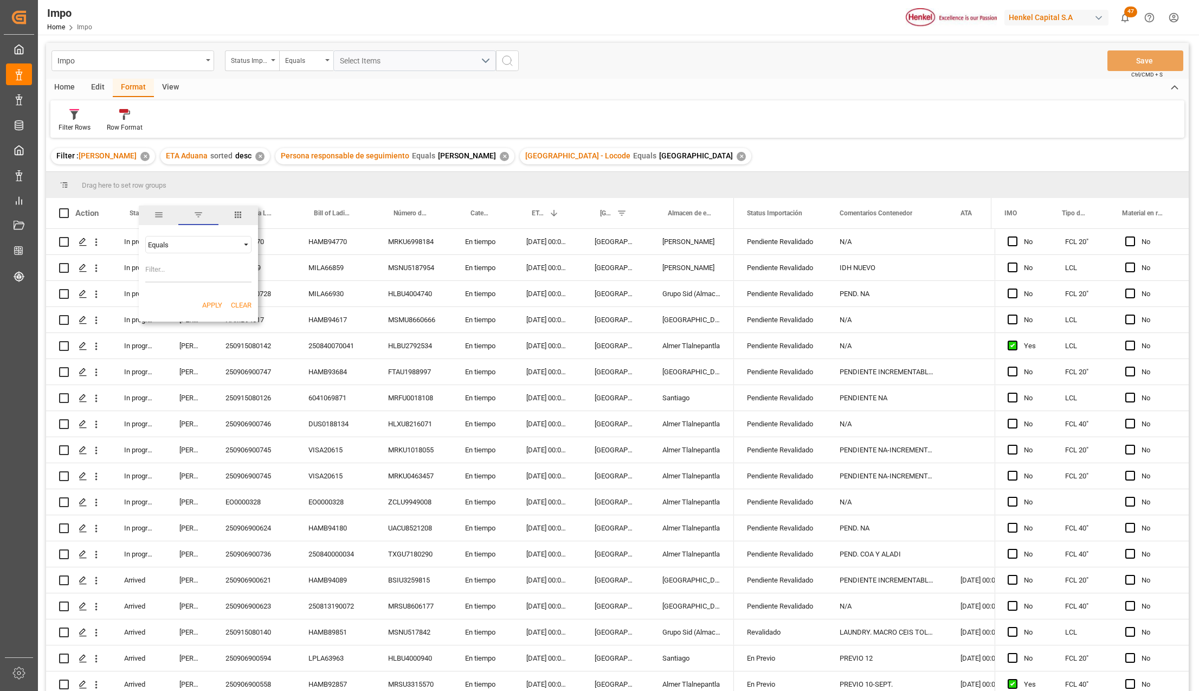
click at [160, 244] on div "Equals" at bounding box center [193, 245] width 91 height 8
click at [178, 378] on div "Contains" at bounding box center [198, 383] width 106 height 17
click at [165, 272] on input "Filter Value" at bounding box center [198, 272] width 106 height 22
type input "Storage,Arrived,In progress,Pending"
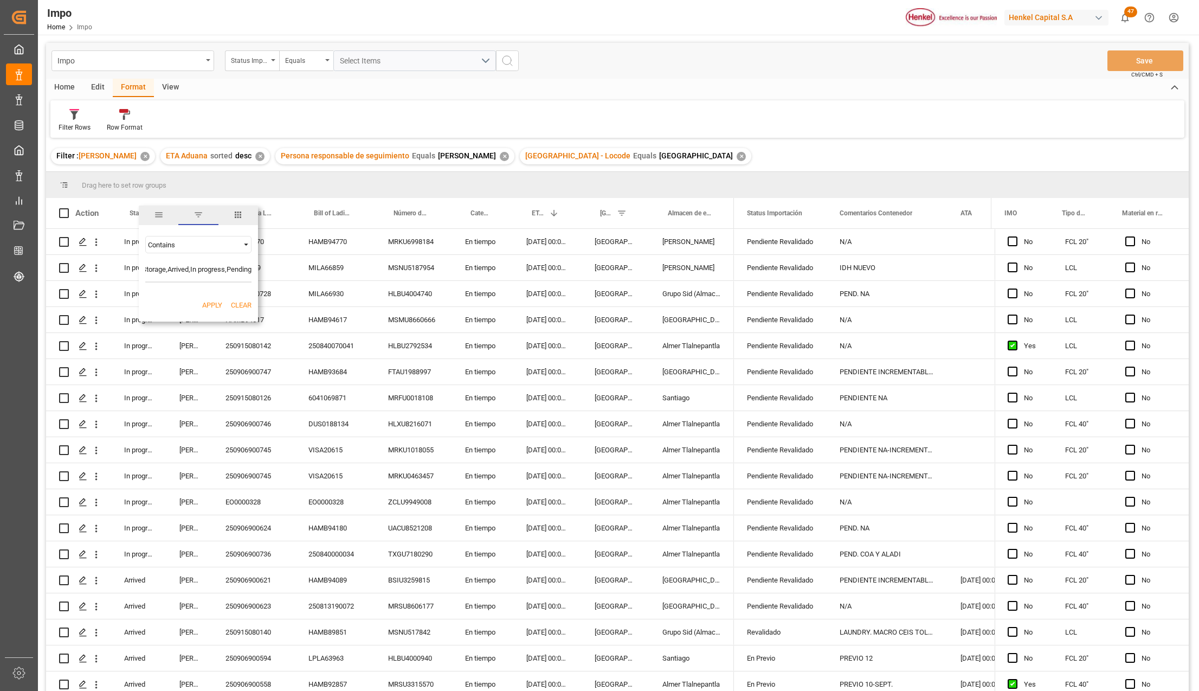
click at [202, 301] on button "Apply" at bounding box center [212, 305] width 20 height 11
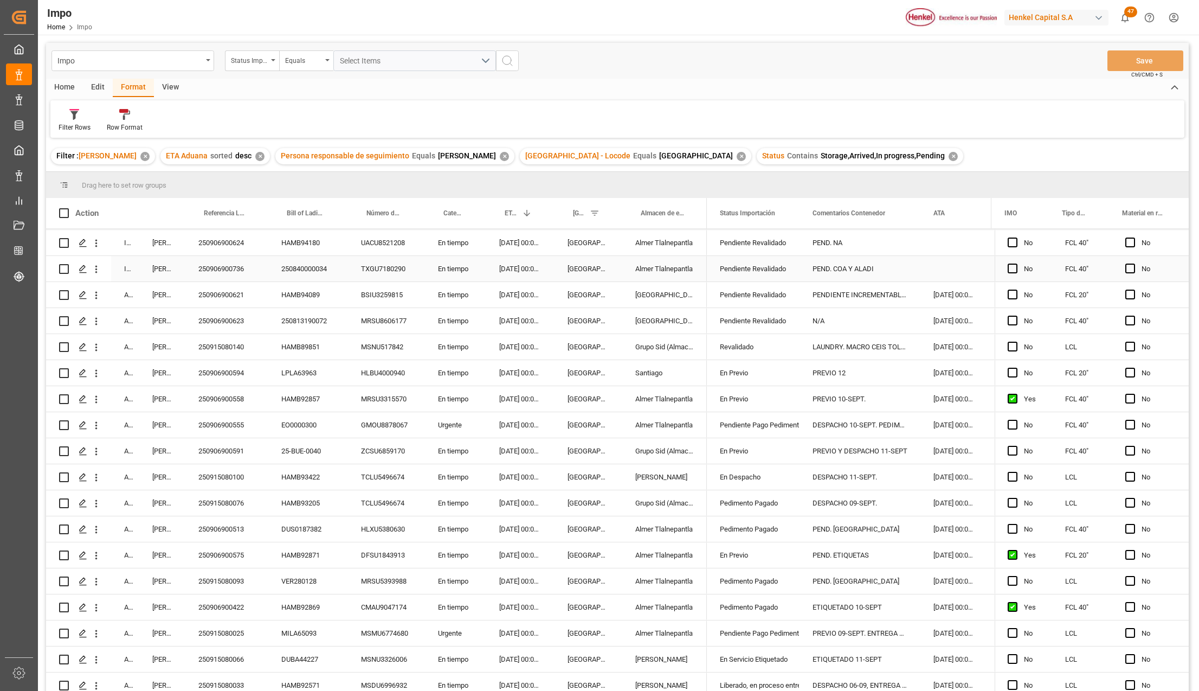
scroll to position [293, 0]
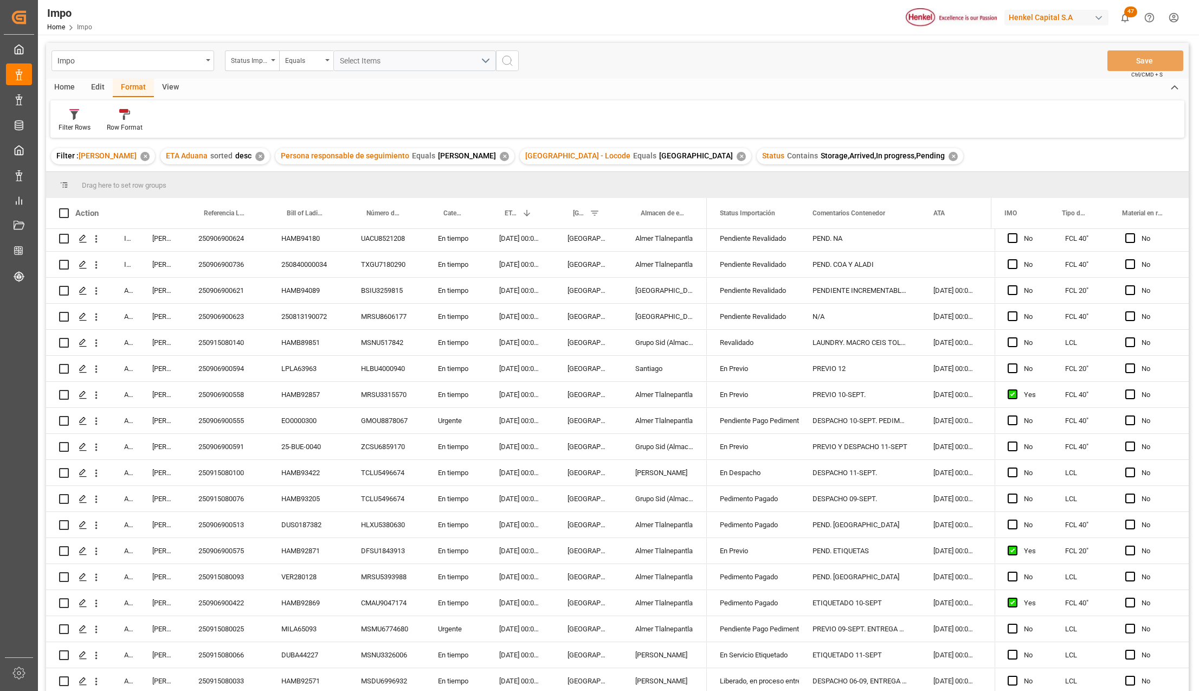
click at [163, 83] on div "View" at bounding box center [170, 88] width 33 height 18
click at [133, 81] on div "Format" at bounding box center [133, 88] width 41 height 18
click at [132, 112] on div at bounding box center [125, 113] width 36 height 11
click at [125, 155] on div "Impo Status Importación Equals Select Items Save Ctrl/CMD + S Home Edit Format …" at bounding box center [617, 381] width 1143 height 677
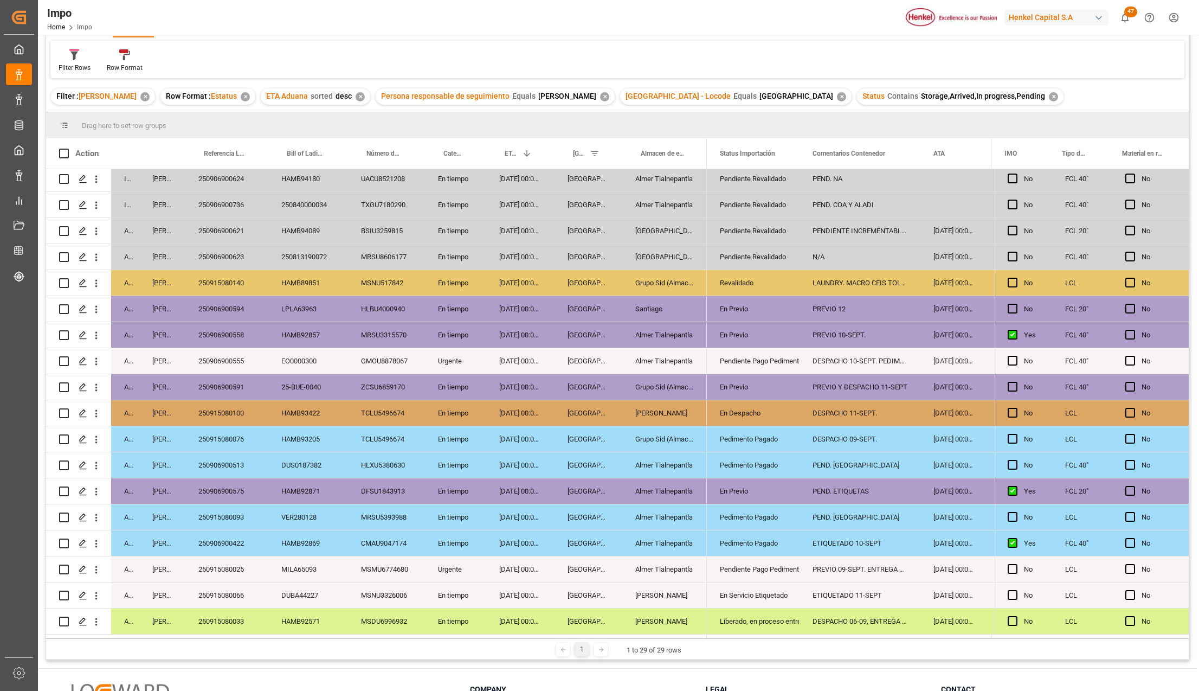
scroll to position [144, 0]
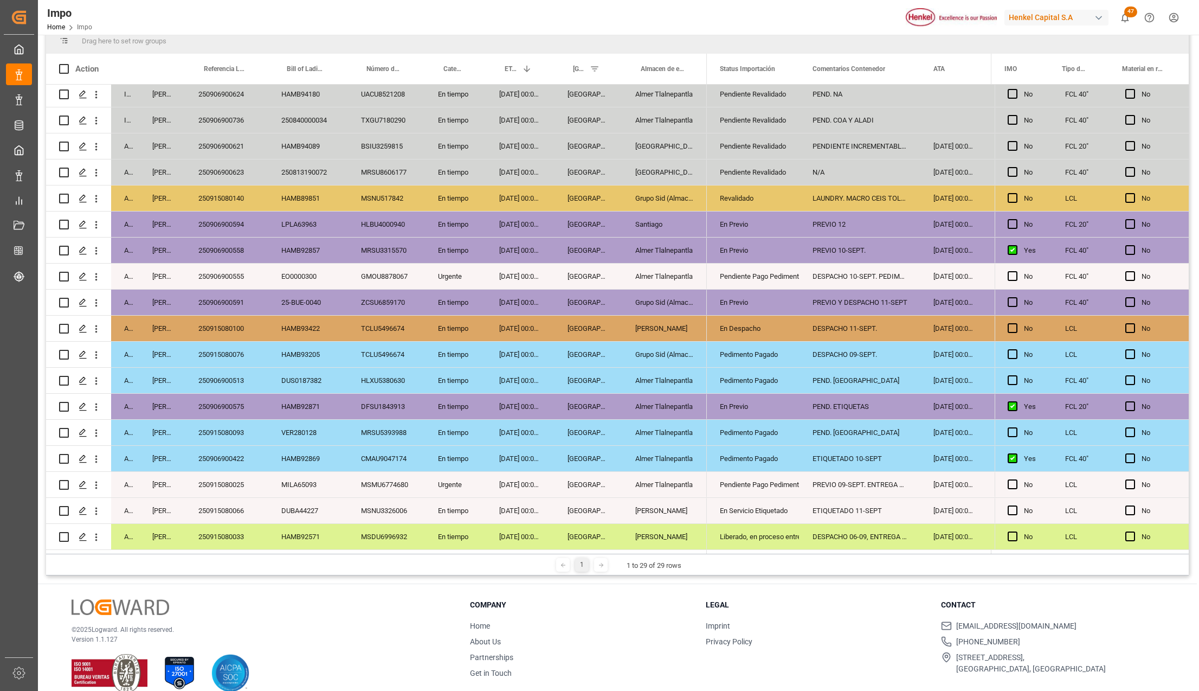
click at [609, 485] on div "Veracruz" at bounding box center [589, 484] width 68 height 25
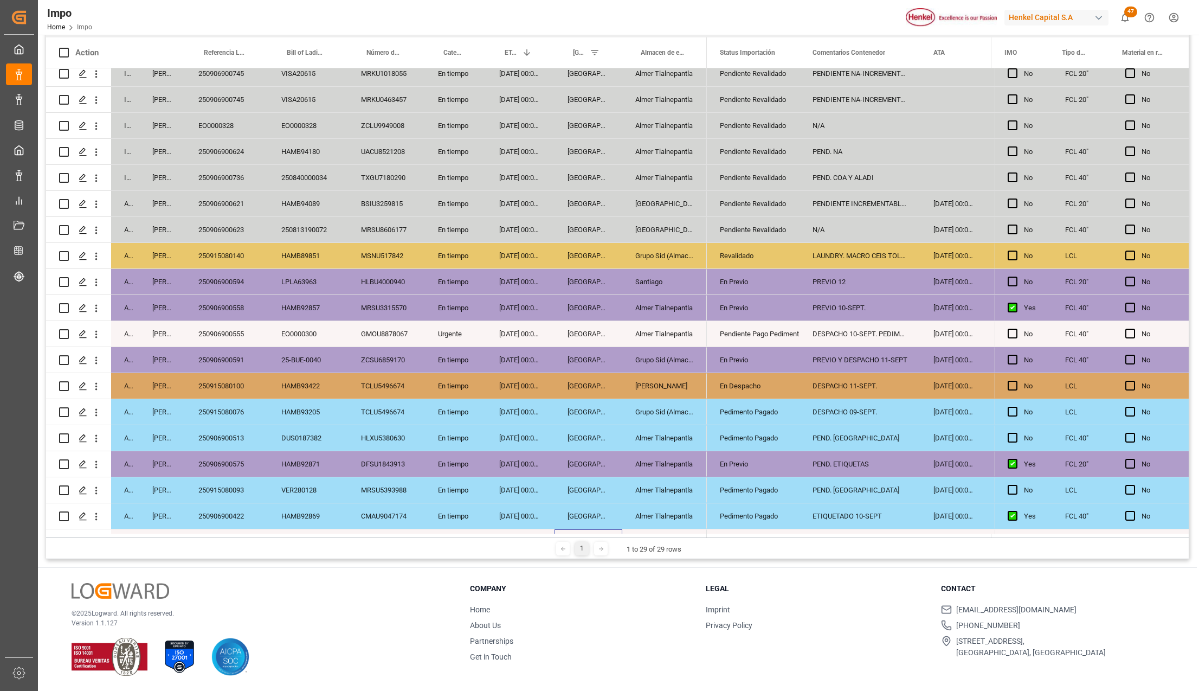
scroll to position [217, 0]
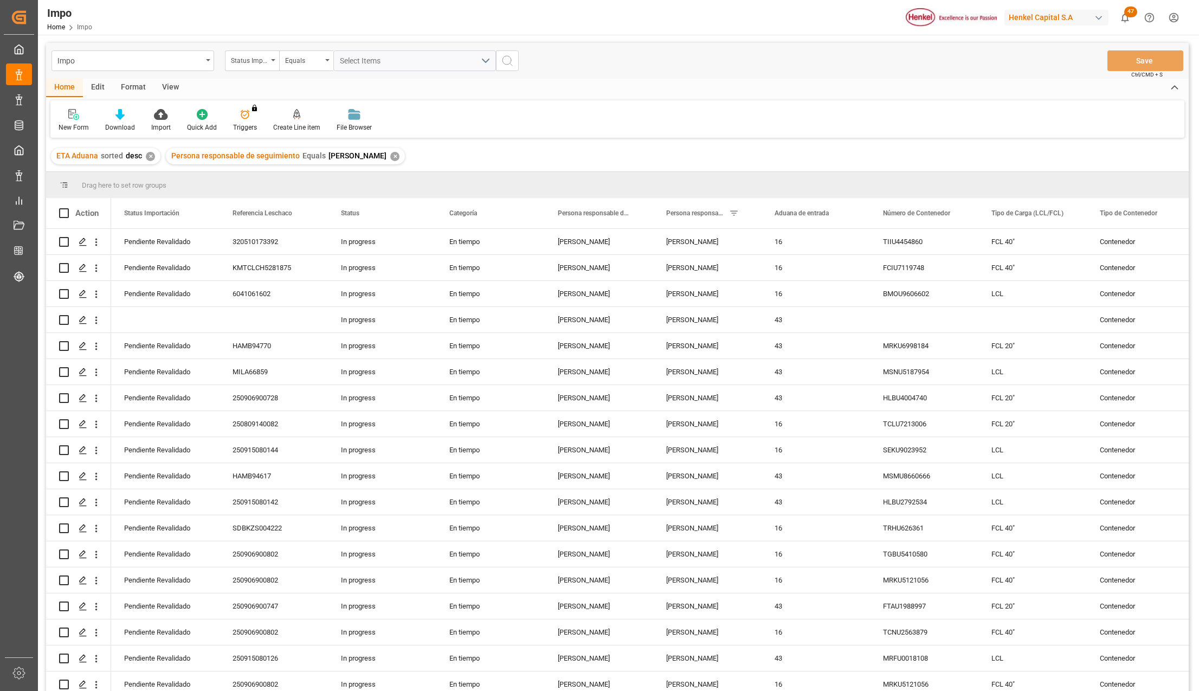
click at [124, 87] on div "Format" at bounding box center [133, 88] width 41 height 18
click at [89, 104] on div "Filter Rows Row Format" at bounding box center [617, 118] width 1134 height 37
click at [80, 114] on div at bounding box center [75, 113] width 32 height 11
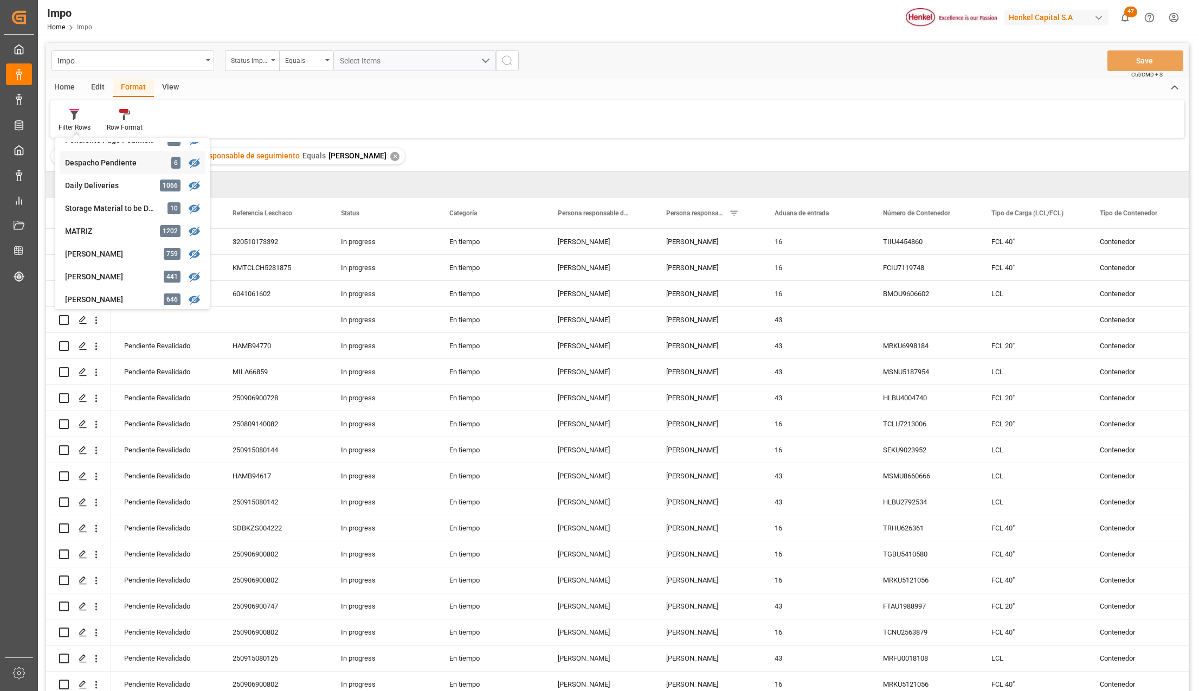
scroll to position [144, 0]
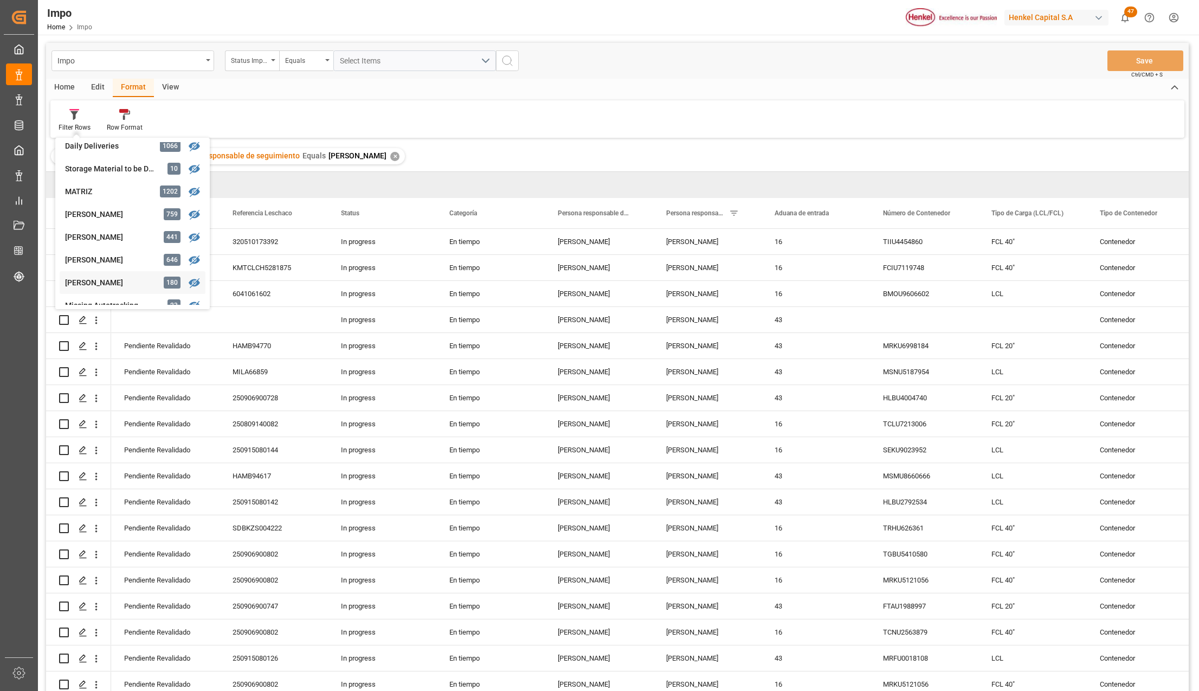
click at [109, 280] on div "Karla Chávez" at bounding box center [112, 282] width 95 height 11
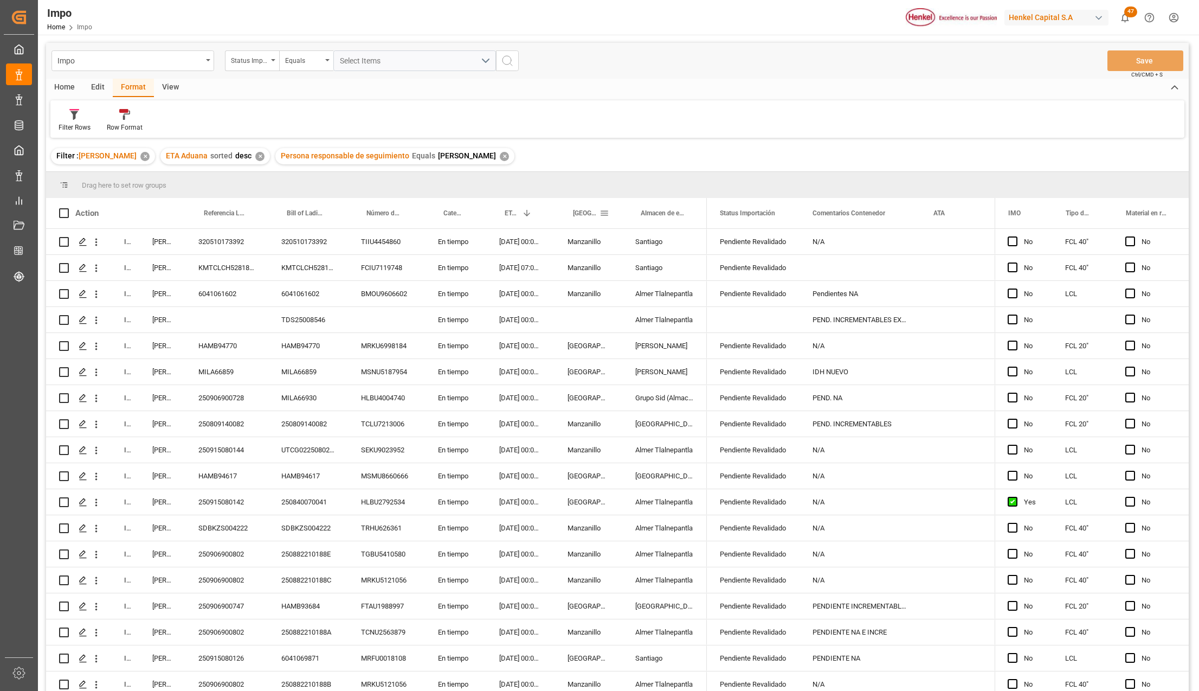
click at [607, 211] on span at bounding box center [605, 213] width 10 height 10
drag, startPoint x: 677, startPoint y: 211, endPoint x: 671, endPoint y: 218, distance: 8.8
click at [679, 211] on span "filter" at bounding box center [684, 215] width 10 height 10
click at [623, 272] on input "Filter Value" at bounding box center [654, 272] width 106 height 22
type input "Manzanillo"
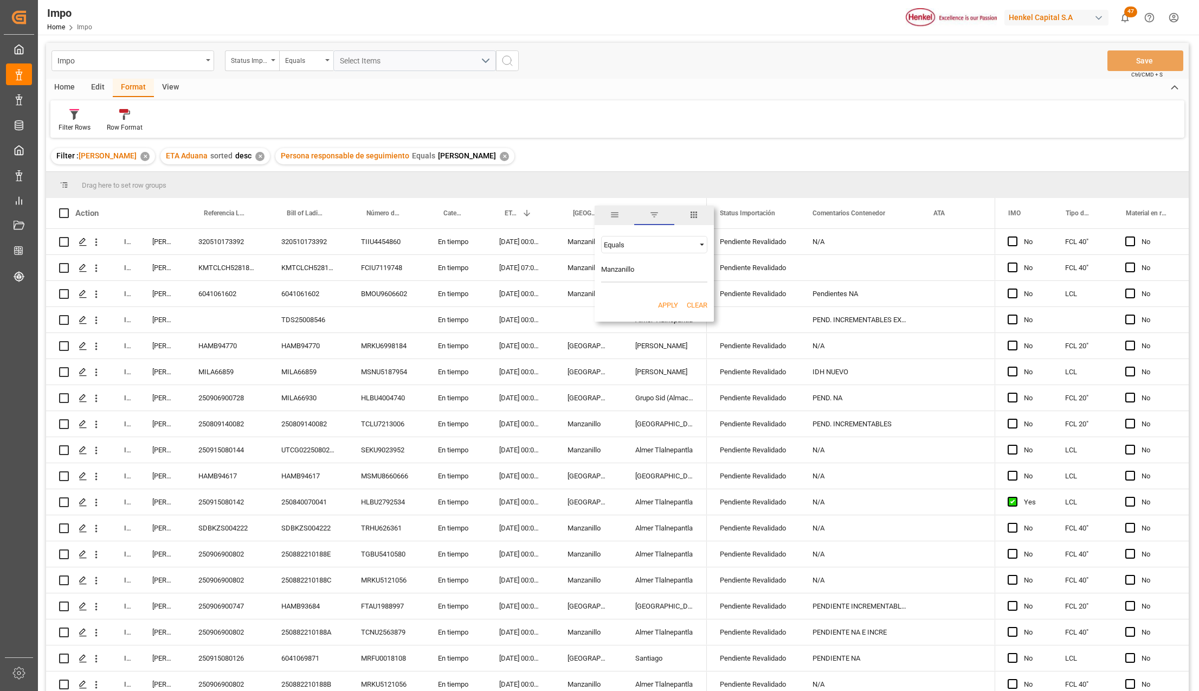
click at [669, 304] on button "Apply" at bounding box center [668, 305] width 20 height 11
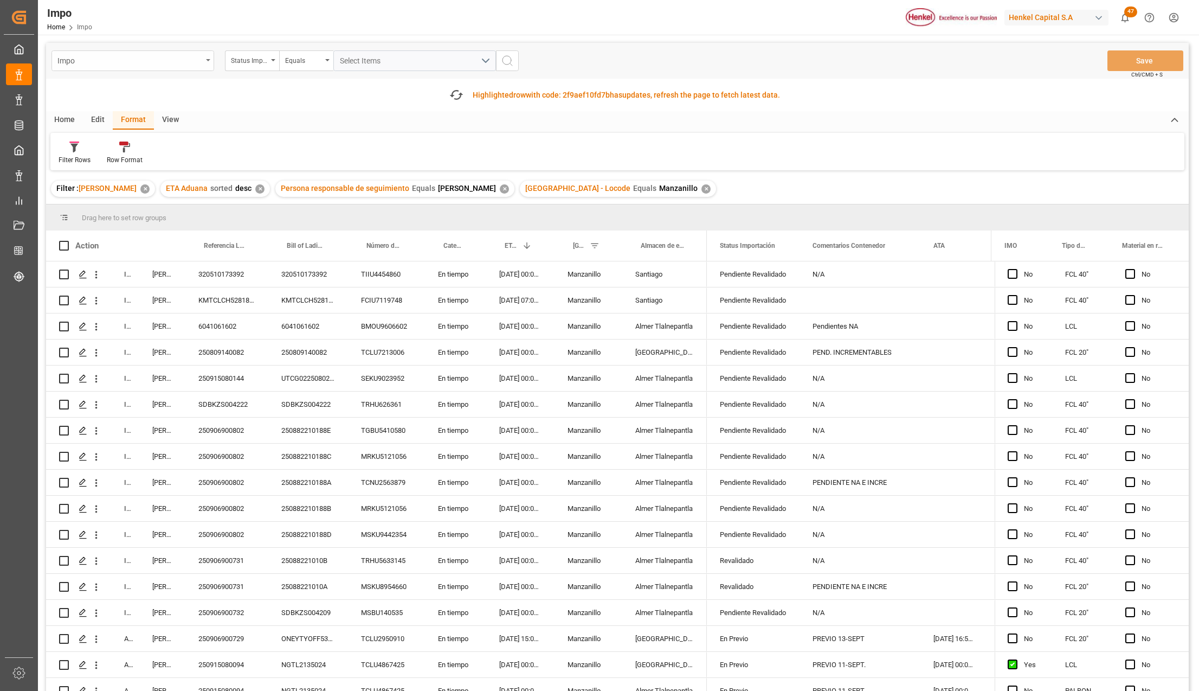
click at [205, 57] on div "Impo" at bounding box center [133, 60] width 163 height 21
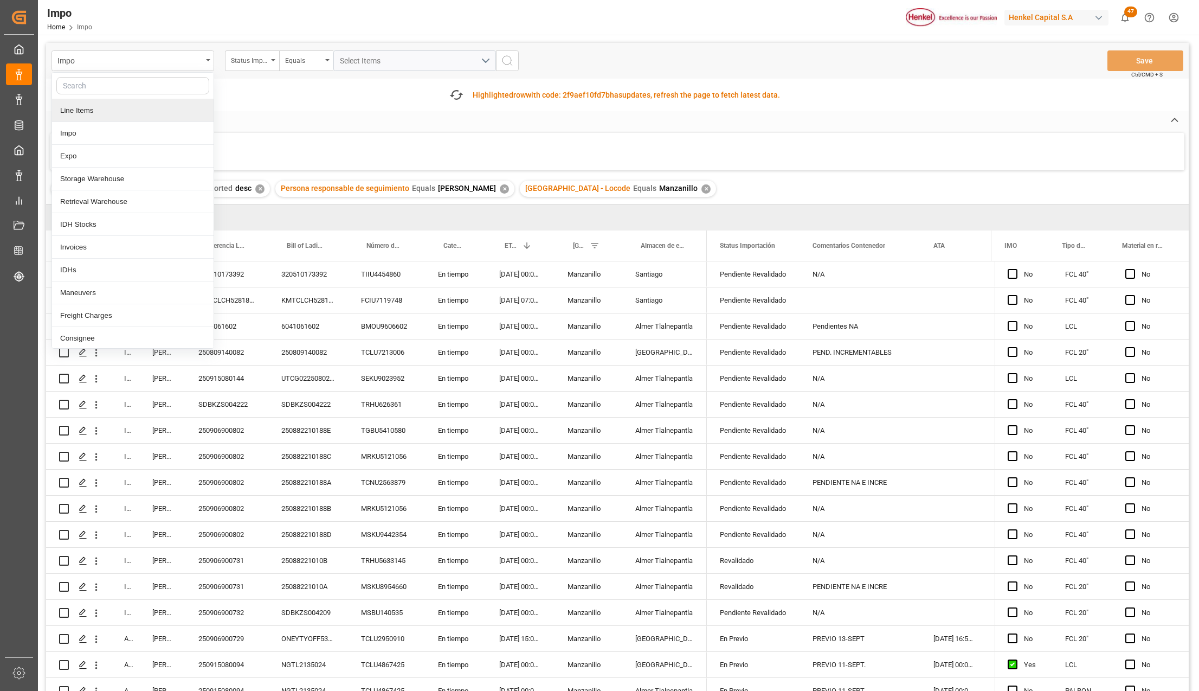
click at [75, 116] on div "Line Items" at bounding box center [133, 110] width 162 height 23
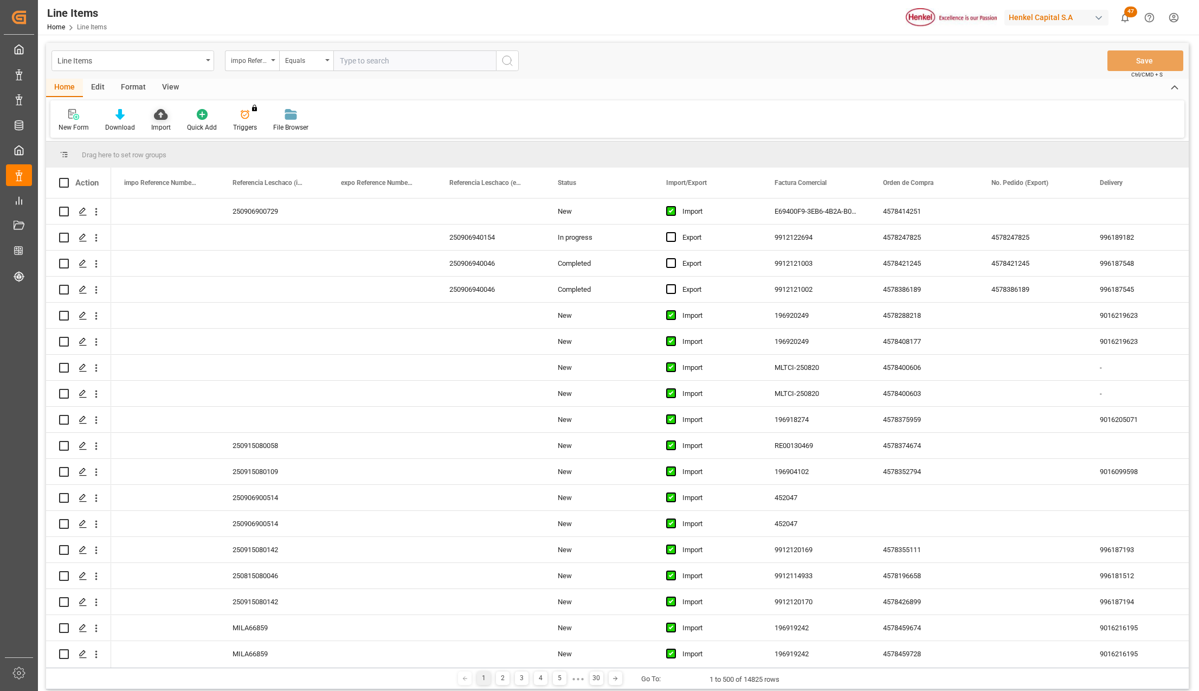
click at [157, 118] on icon at bounding box center [161, 114] width 14 height 11
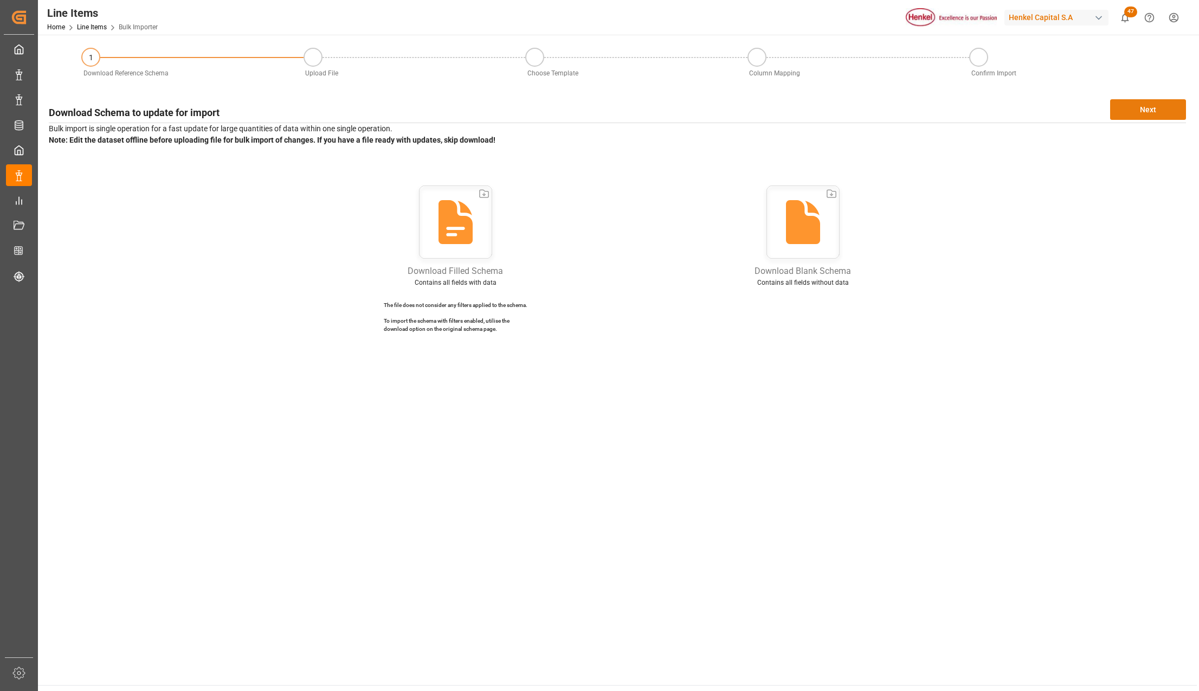
click at [1169, 105] on button "Next" at bounding box center [1148, 109] width 76 height 21
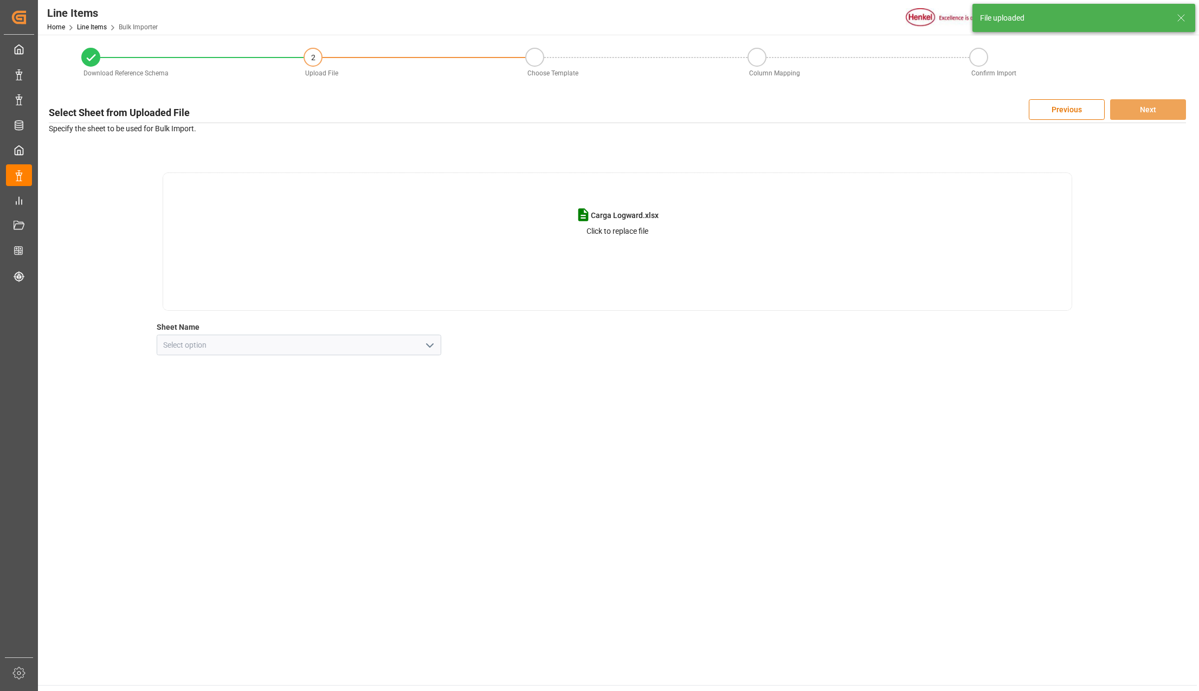
click at [427, 344] on polyline "open menu" at bounding box center [430, 345] width 7 height 3
click at [181, 386] on div "Line Item" at bounding box center [299, 393] width 284 height 24
type input "Line Item"
click at [1135, 104] on button "Next" at bounding box center [1148, 109] width 76 height 21
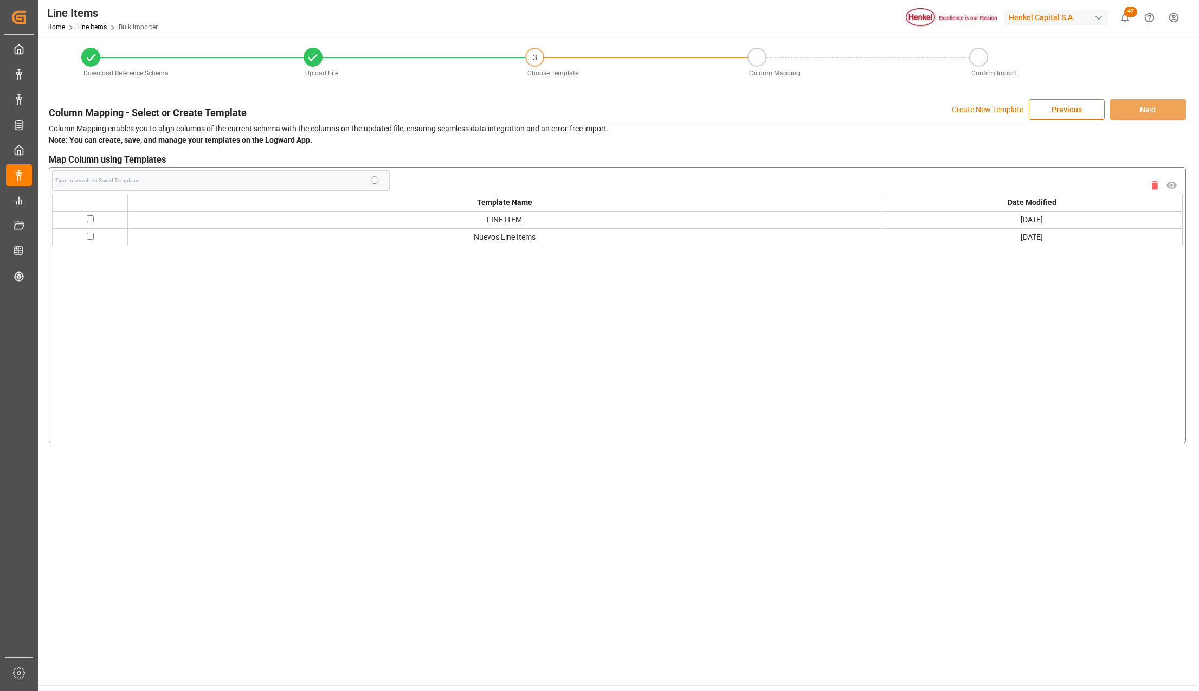
click at [92, 240] on td at bounding box center [90, 236] width 75 height 17
click at [91, 237] on input "checkbox" at bounding box center [90, 236] width 7 height 7
checkbox input "true"
click at [1130, 105] on button "Next" at bounding box center [1148, 109] width 76 height 21
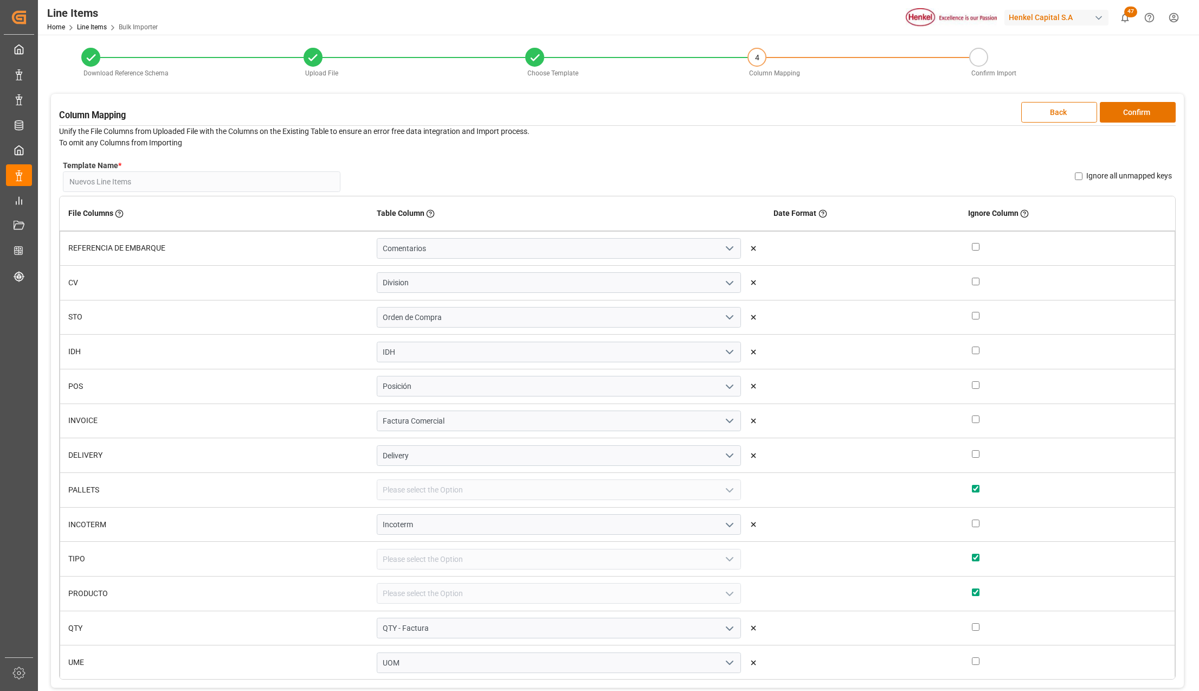
click at [1130, 105] on button "Confirm" at bounding box center [1138, 112] width 76 height 21
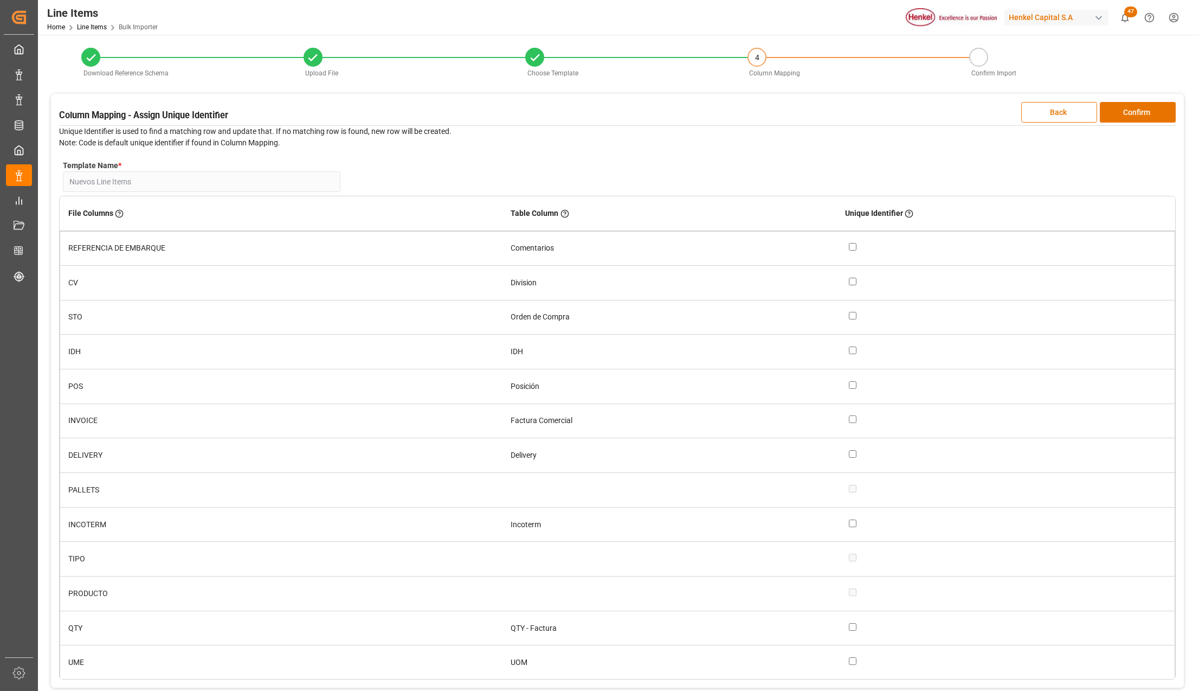
click at [1130, 105] on button "Confirm" at bounding box center [1138, 112] width 76 height 21
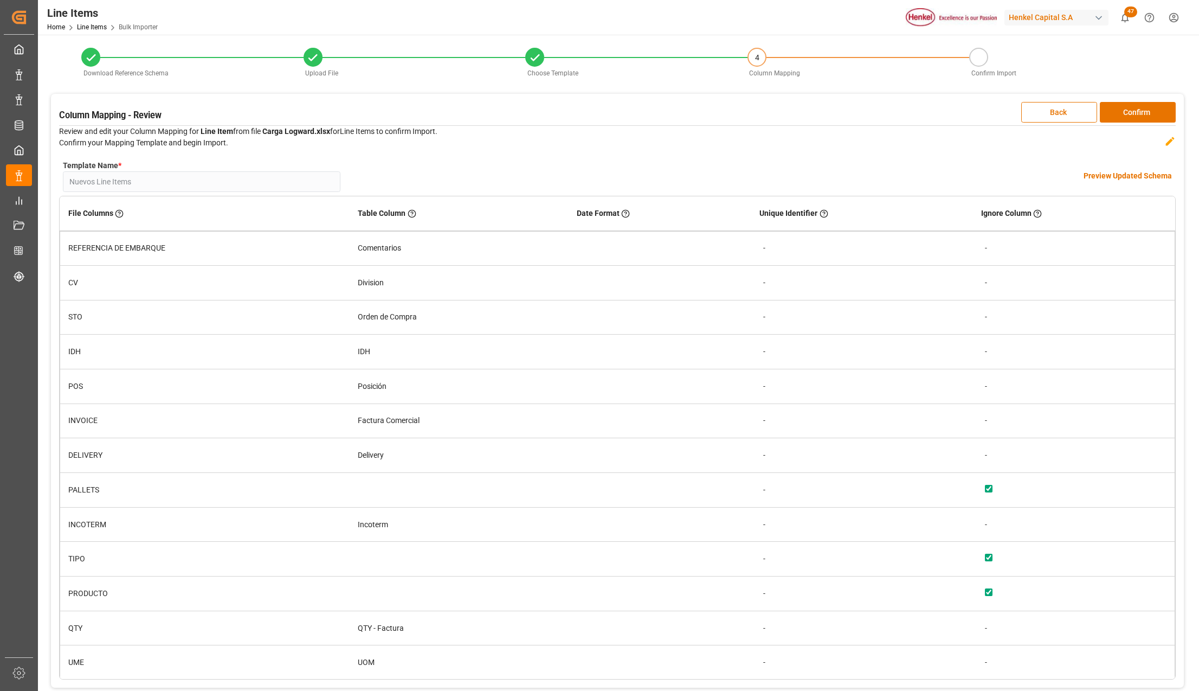
click at [1130, 105] on button "Confirm" at bounding box center [1138, 112] width 76 height 21
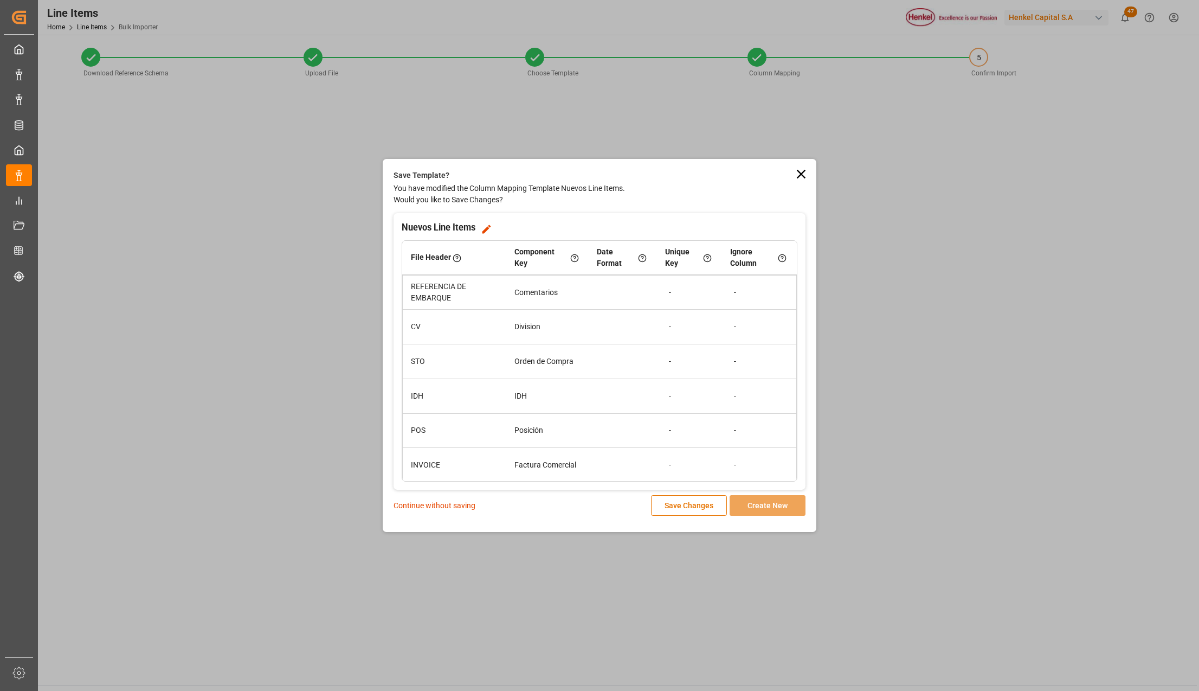
click at [438, 504] on p "Continue without saving" at bounding box center [435, 505] width 82 height 11
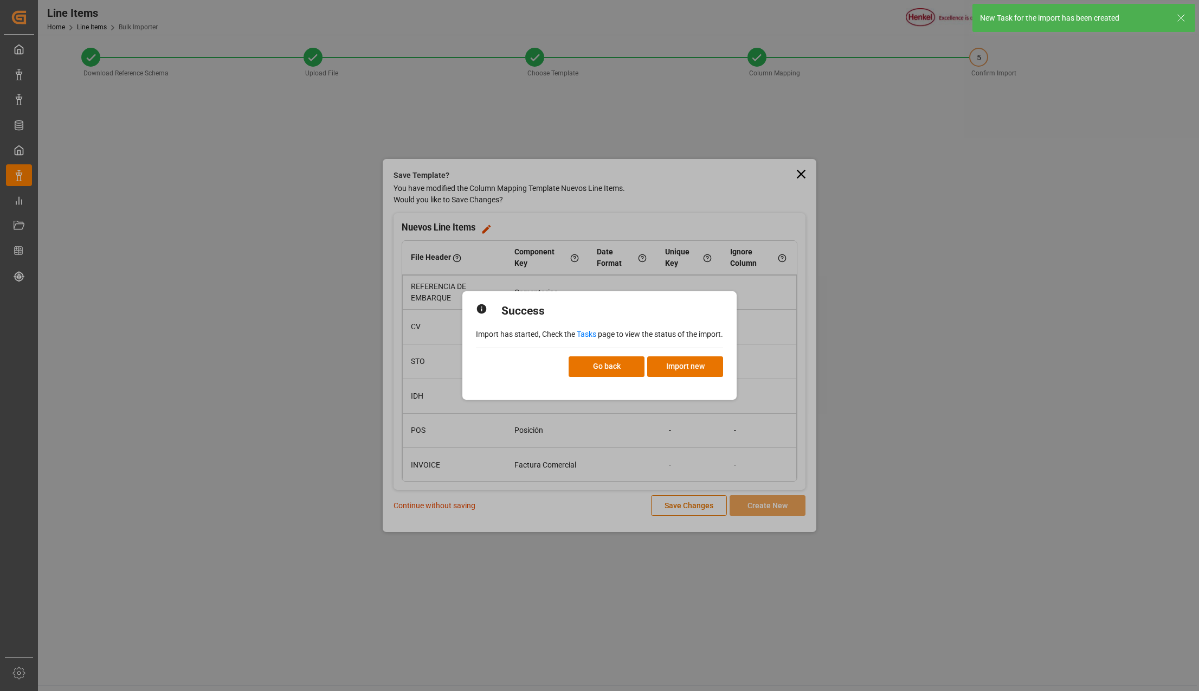
click at [564, 361] on div "Go back Import new" at bounding box center [599, 366] width 247 height 21
click at [582, 367] on button "Go back" at bounding box center [607, 366] width 76 height 21
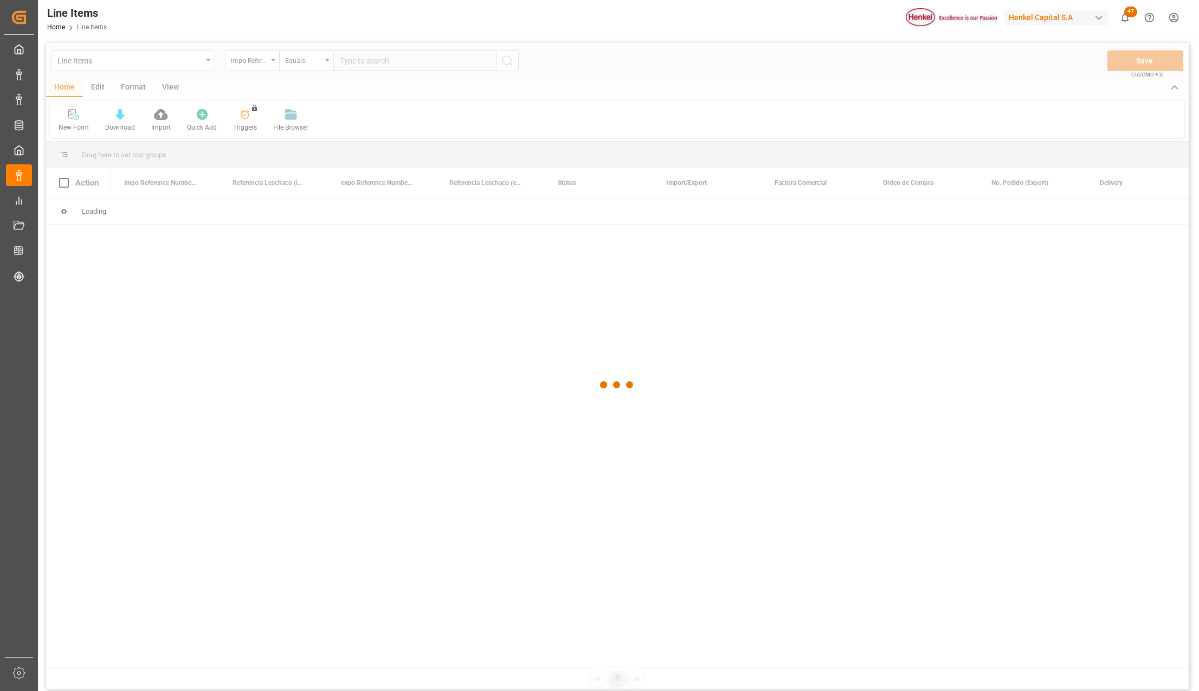
click at [1178, 14] on html "Created by potrace 1.15, written by Peter Selinger 2001-2017 Created by potrace…" at bounding box center [599, 345] width 1199 height 691
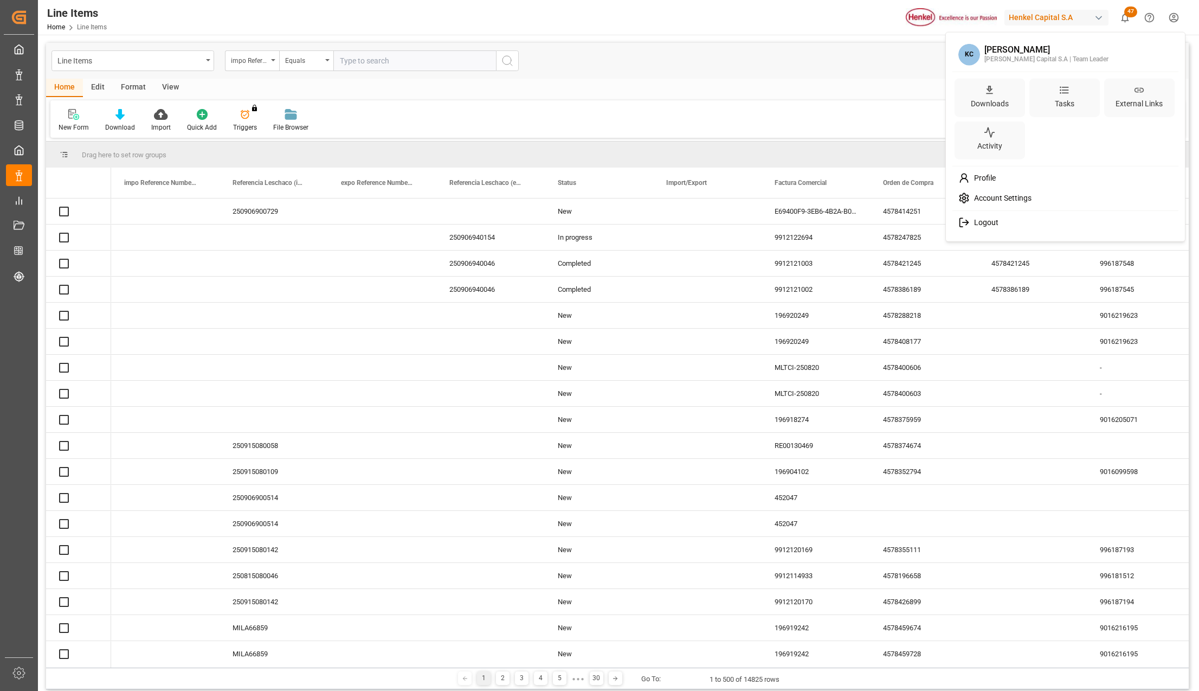
click at [1174, 14] on html "Created by potrace 1.15, written by Peter Selinger 2001-2017 Created by potrace…" at bounding box center [599, 345] width 1199 height 691
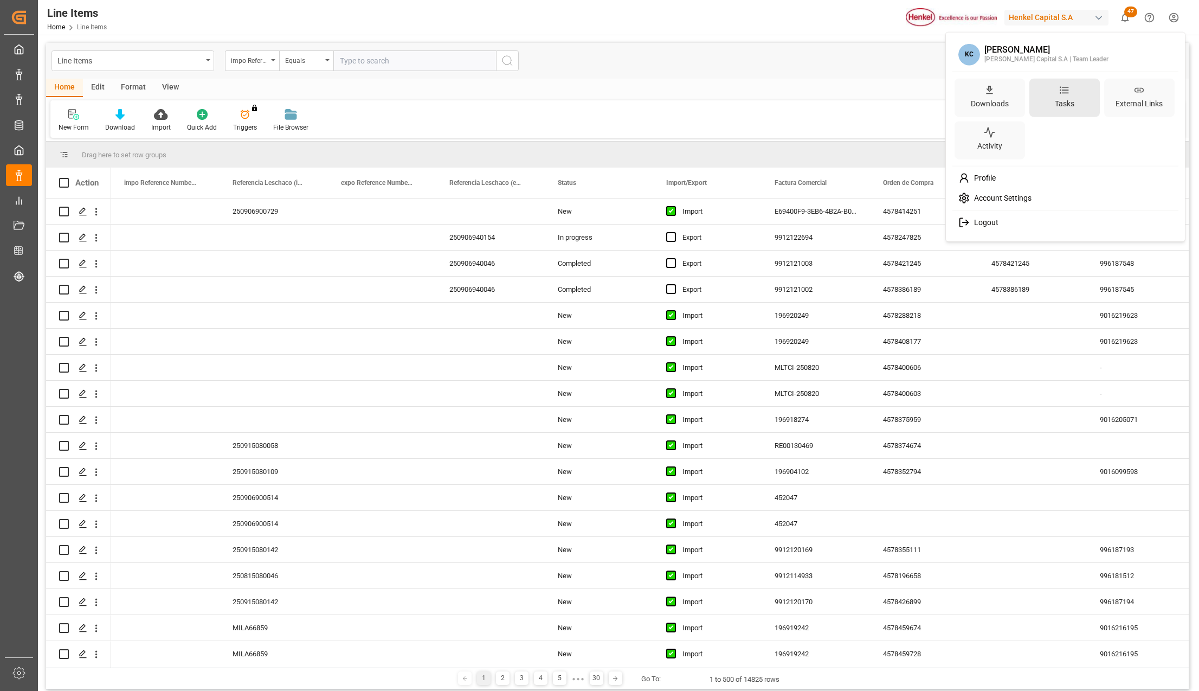
click at [1076, 102] on div "Tasks" at bounding box center [1065, 103] width 24 height 16
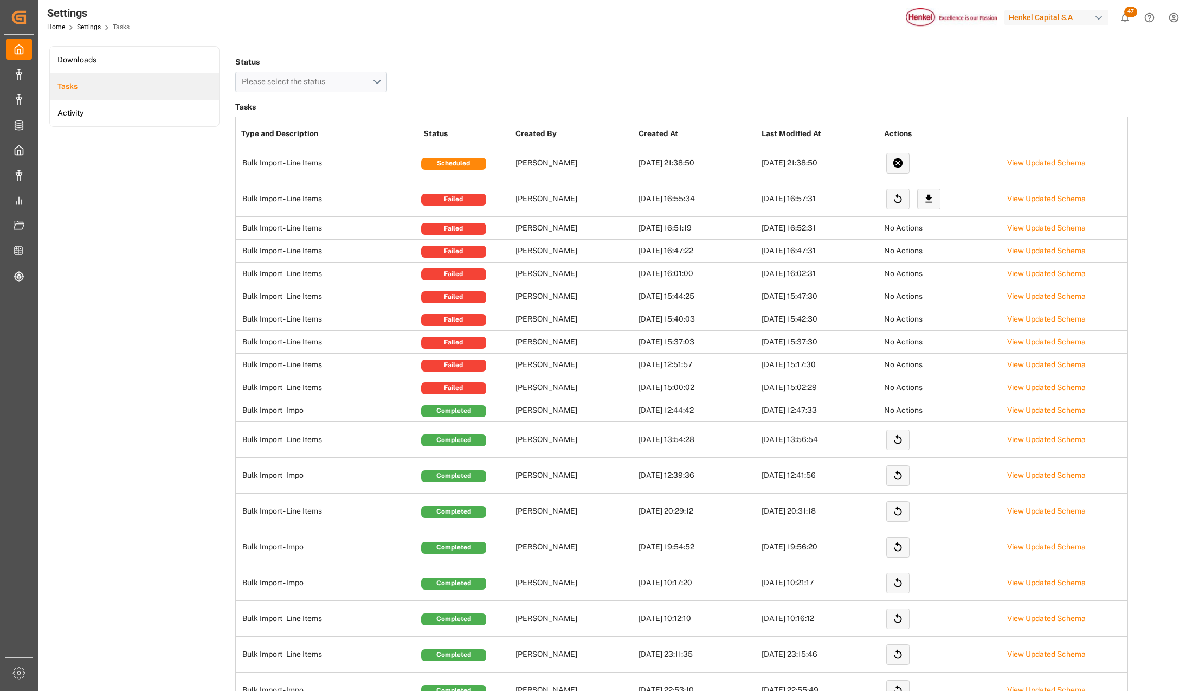
click at [285, 201] on td "Bulk Import - Line Items" at bounding box center [328, 199] width 184 height 36
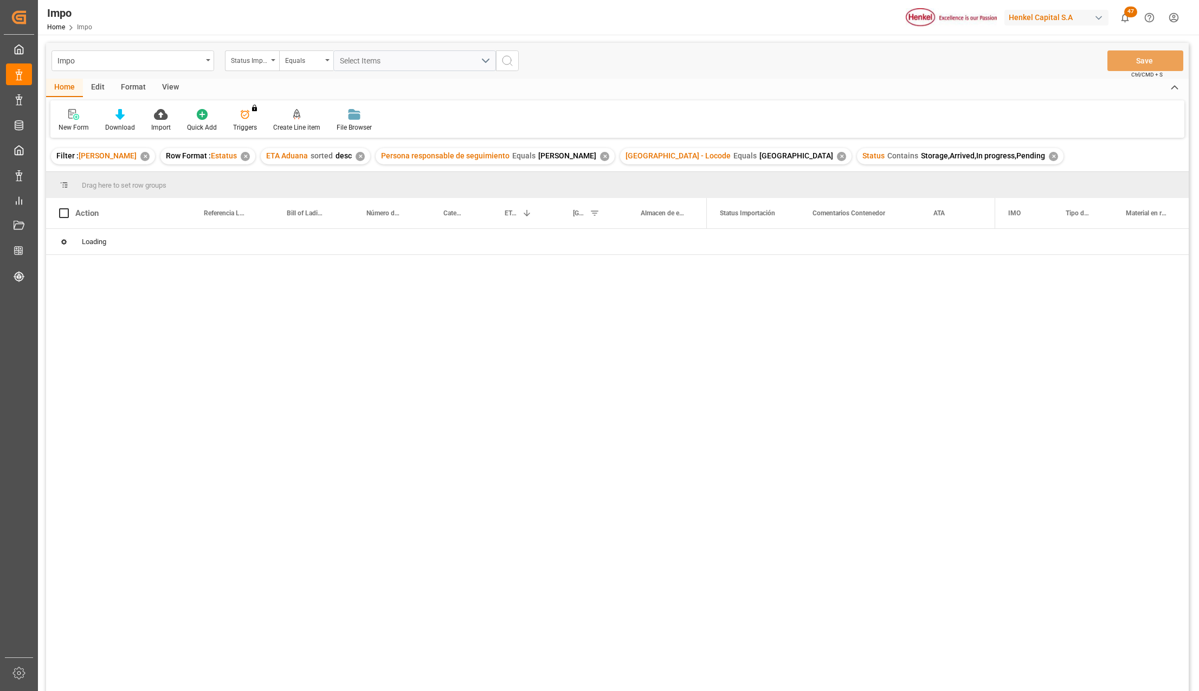
click at [837, 155] on div "✕" at bounding box center [841, 156] width 9 height 9
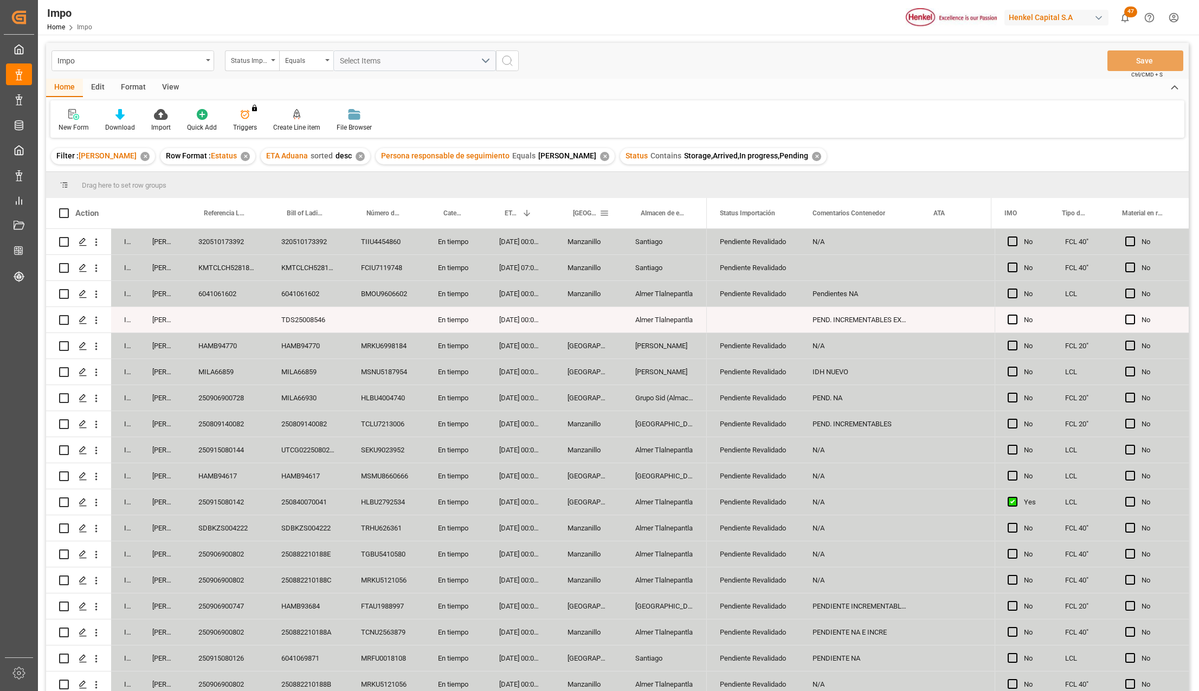
click at [604, 217] on span at bounding box center [605, 213] width 10 height 10
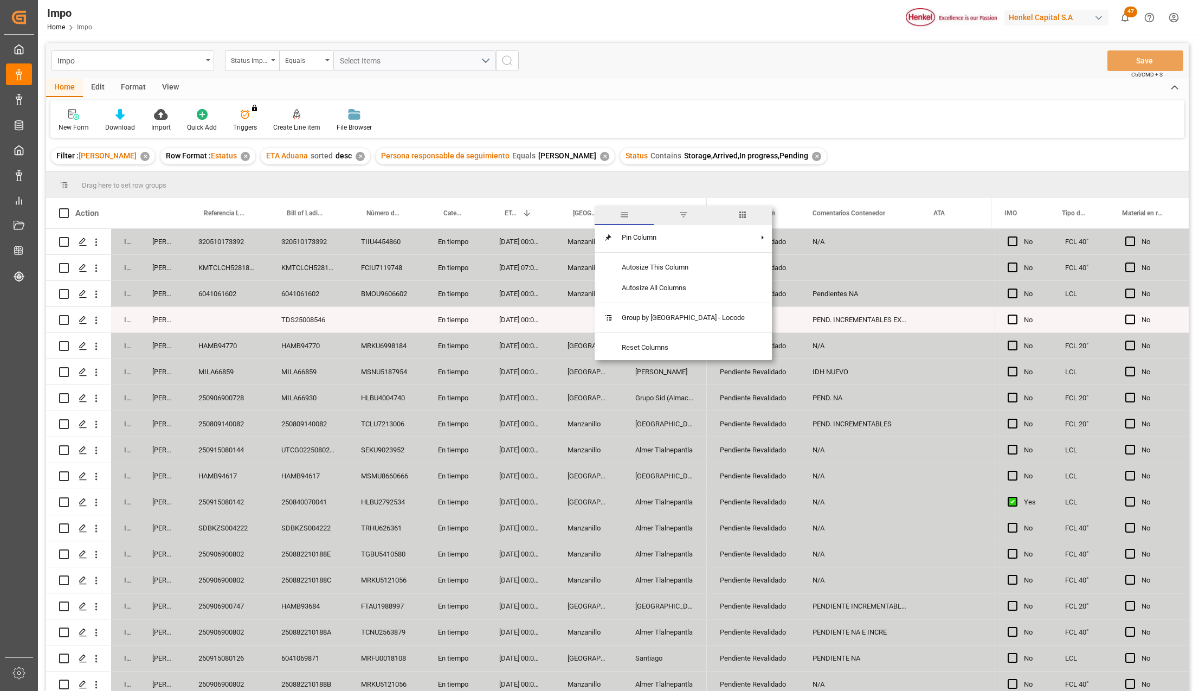
click at [679, 213] on span "filter" at bounding box center [684, 215] width 10 height 10
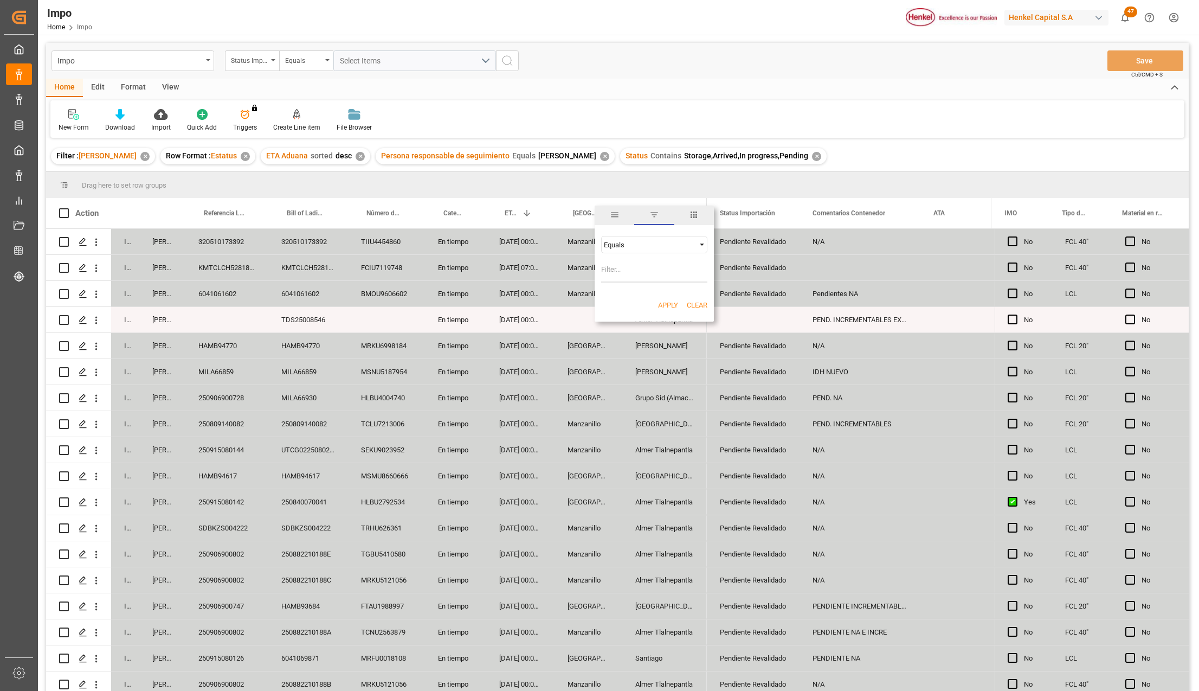
click at [633, 267] on input "Filter Value" at bounding box center [654, 272] width 106 height 22
type input "Manzanillo"
click at [661, 305] on button "Apply" at bounding box center [668, 305] width 20 height 11
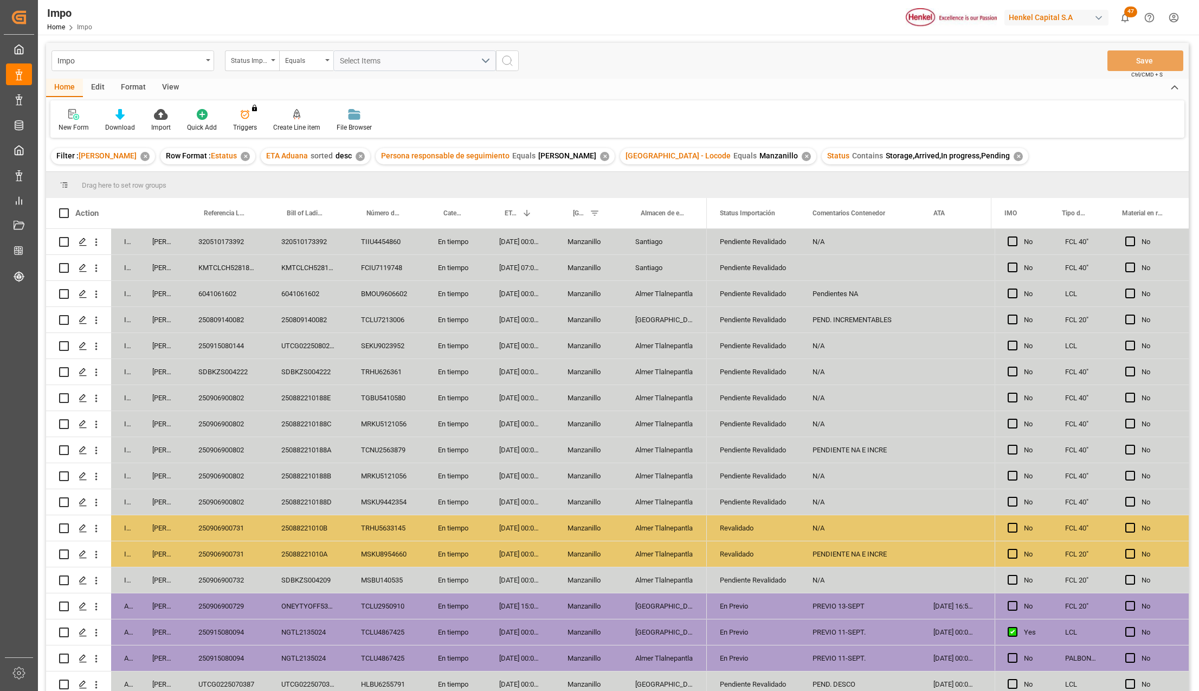
scroll to position [137, 0]
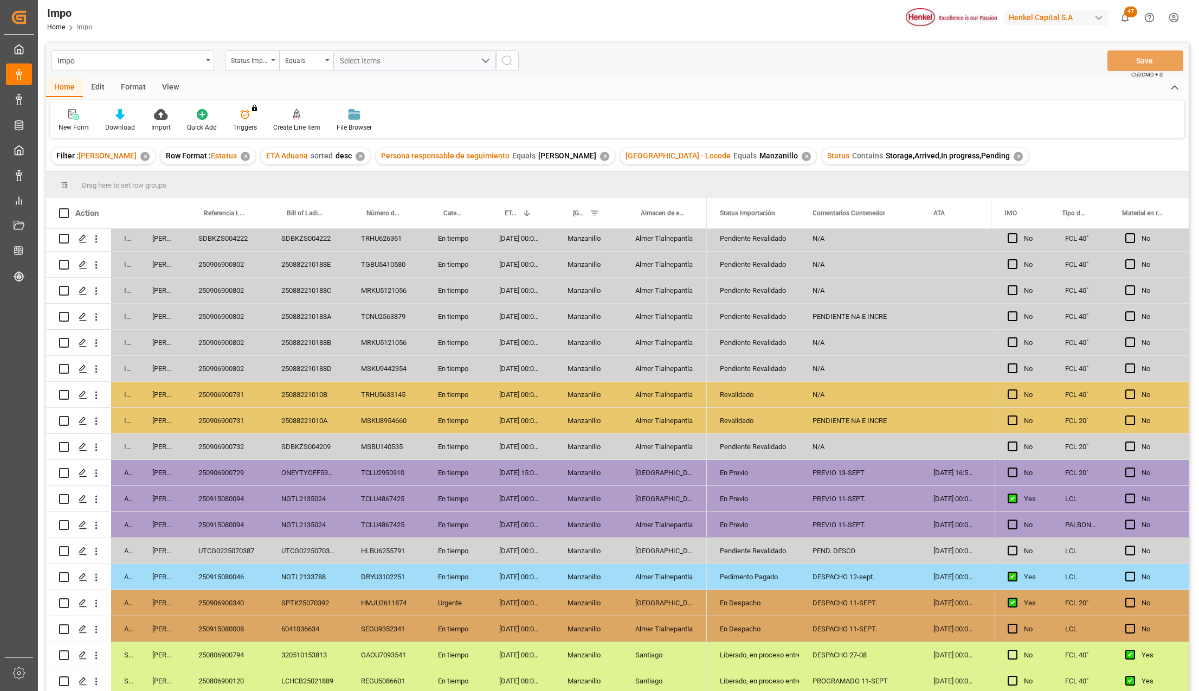
click at [248, 547] on div "UTCG0225070387" at bounding box center [226, 550] width 83 height 25
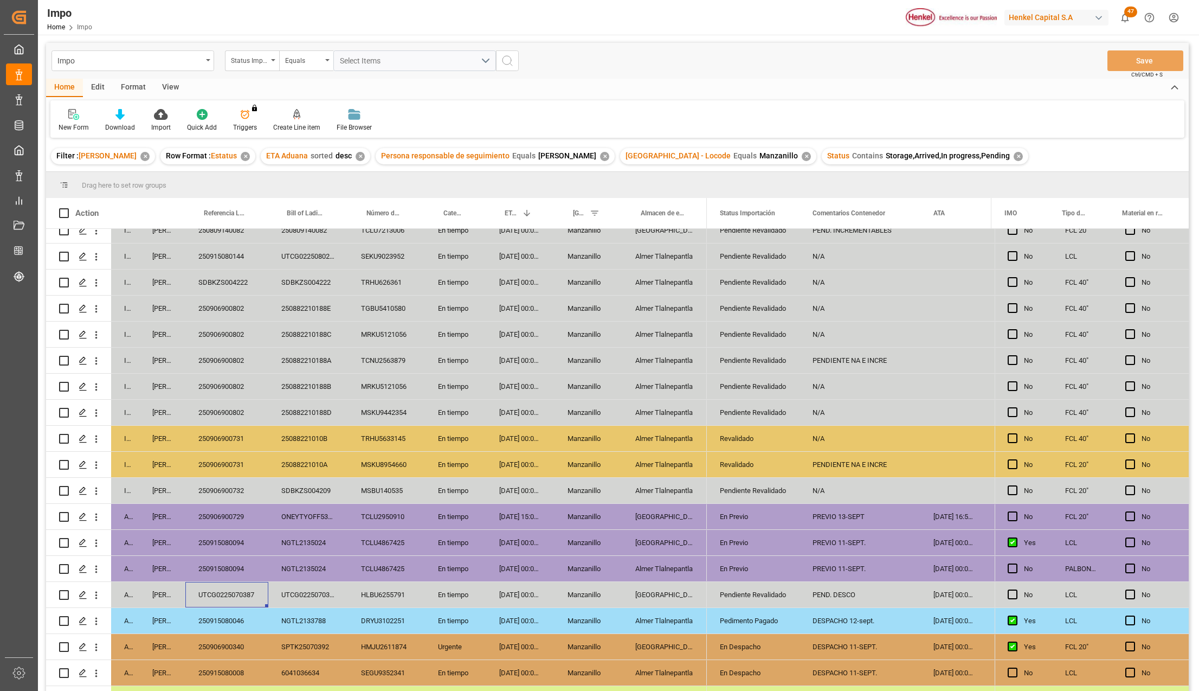
scroll to position [64, 0]
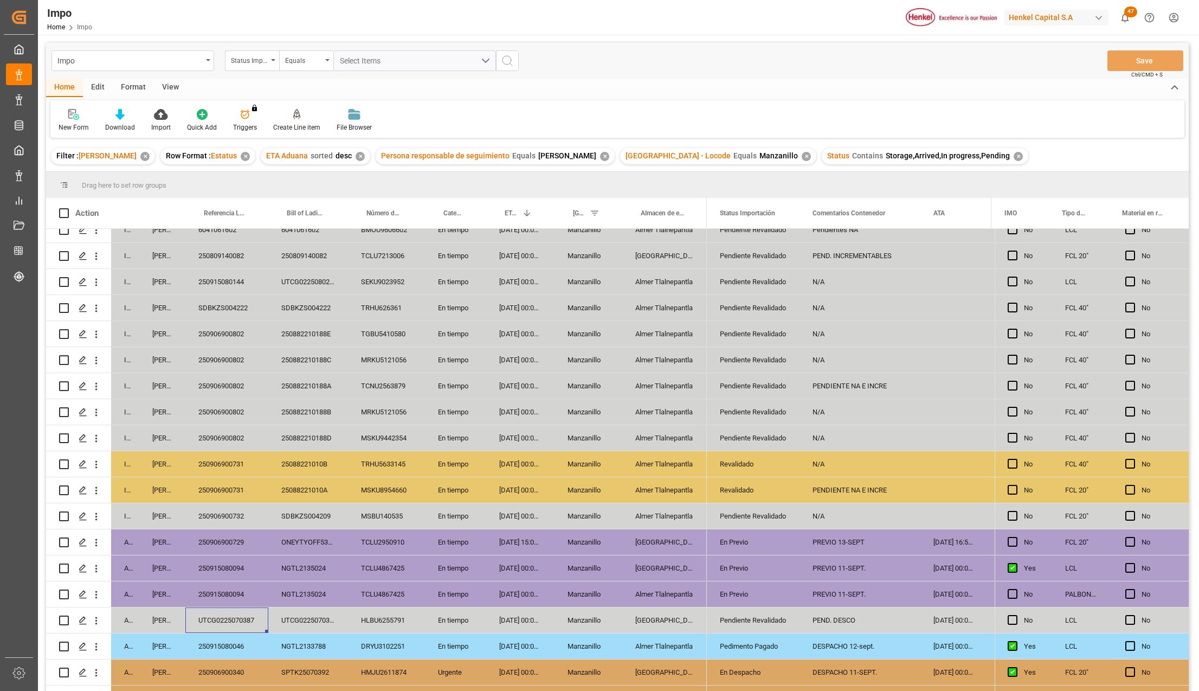
click at [237, 306] on div "SDBKZS004222" at bounding box center [226, 307] width 83 height 25
click at [237, 306] on input "SDBKZS004222" at bounding box center [227, 314] width 66 height 21
paste input "250906900804"
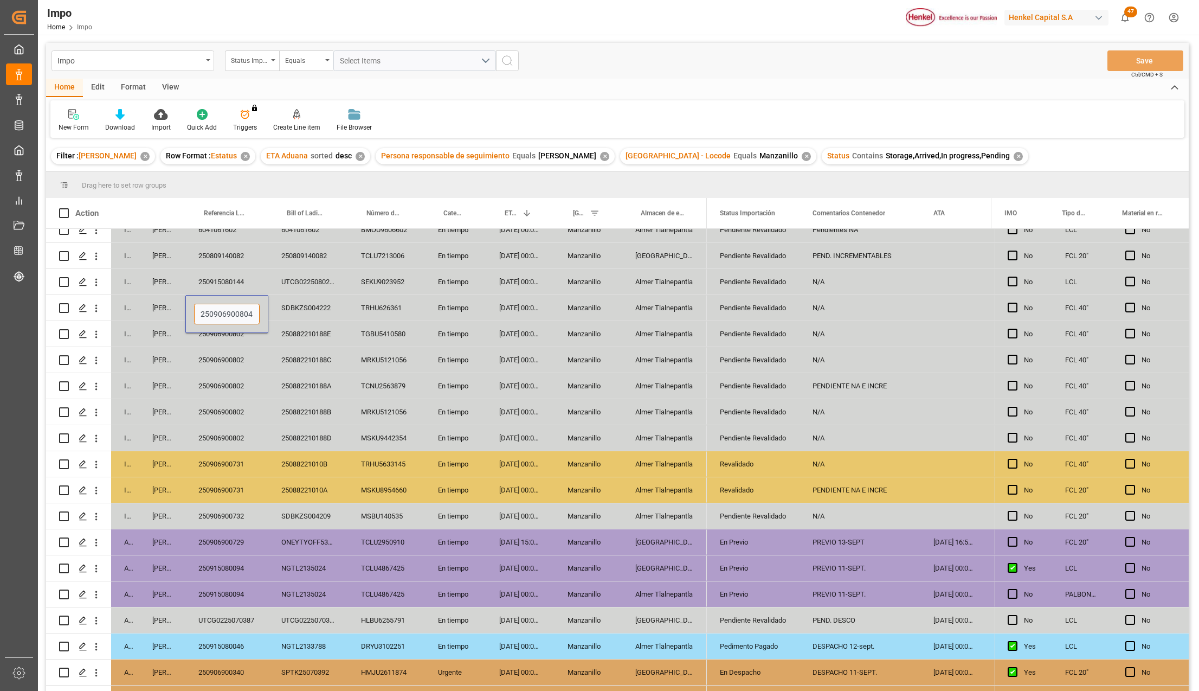
type input "250906900804"
click at [299, 420] on div "250882210188B" at bounding box center [308, 411] width 80 height 25
click at [1159, 57] on button "Save" at bounding box center [1146, 60] width 76 height 21
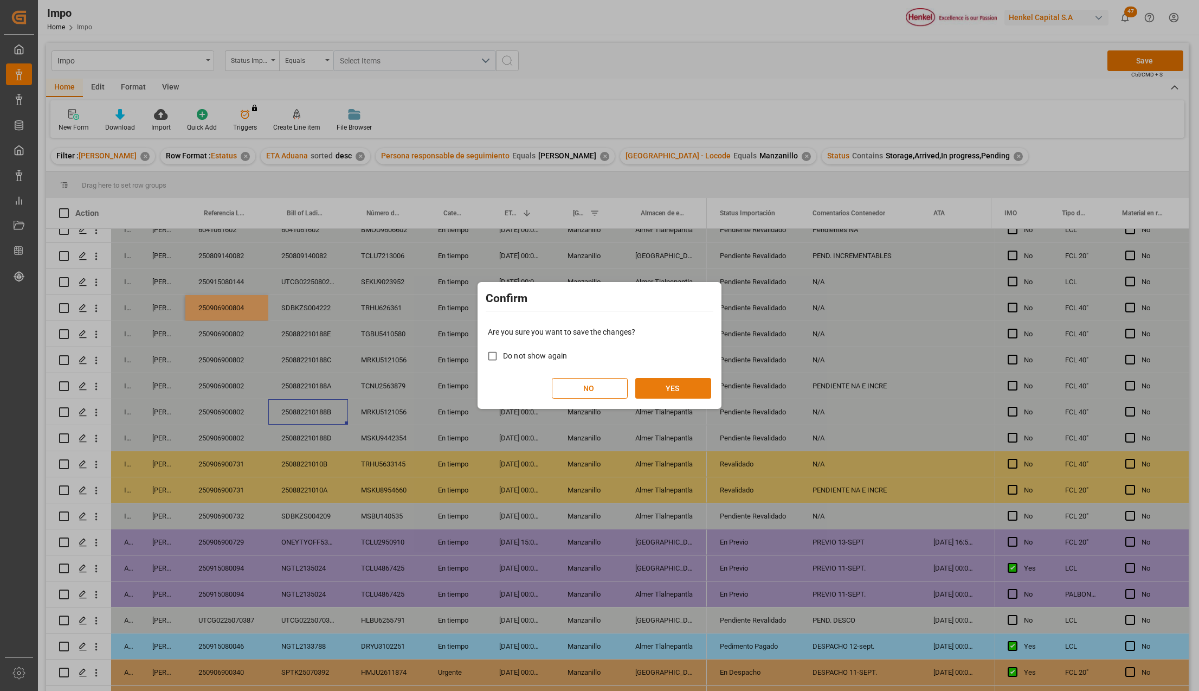
click at [645, 384] on button "YES" at bounding box center [673, 388] width 76 height 21
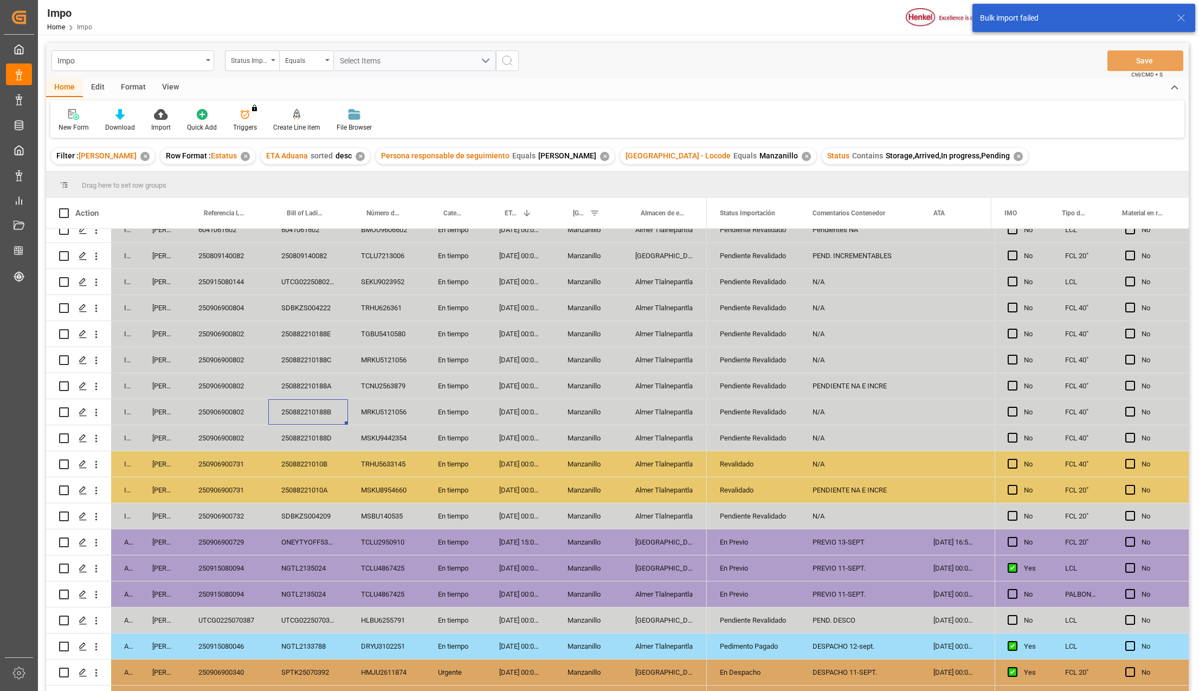
click at [660, 563] on div "[GEOGRAPHIC_DATA]" at bounding box center [664, 567] width 85 height 25
click at [734, 575] on div "En Previo" at bounding box center [753, 568] width 67 height 25
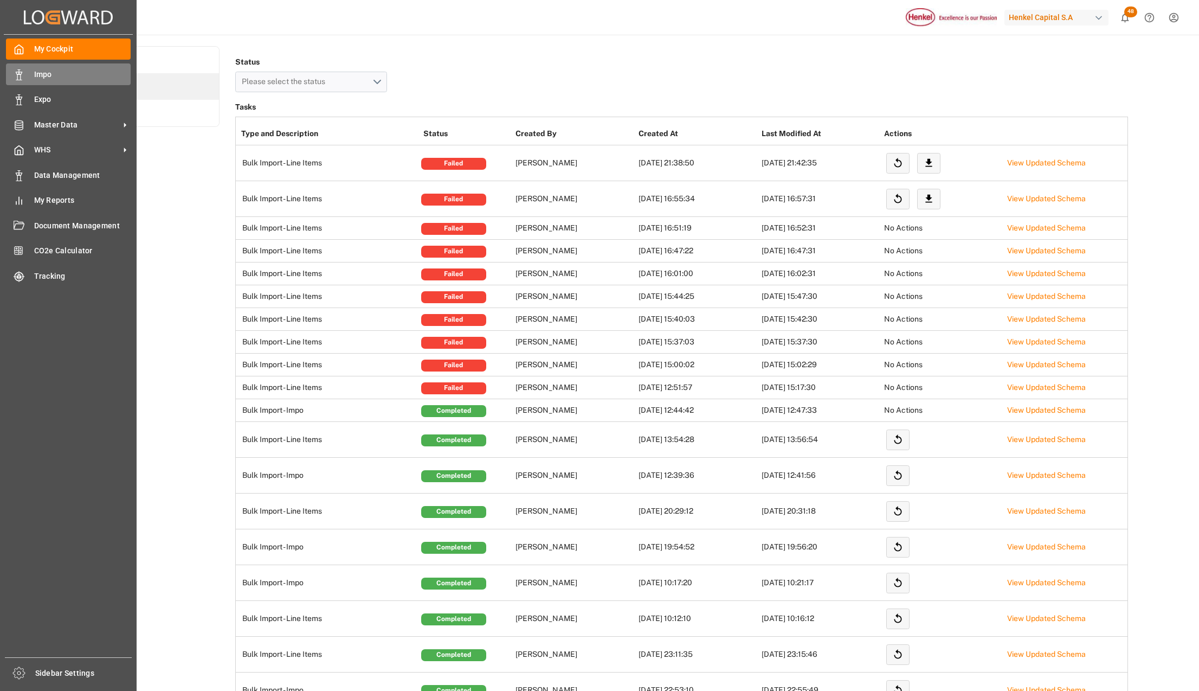
click at [41, 72] on span "Impo" at bounding box center [82, 74] width 97 height 11
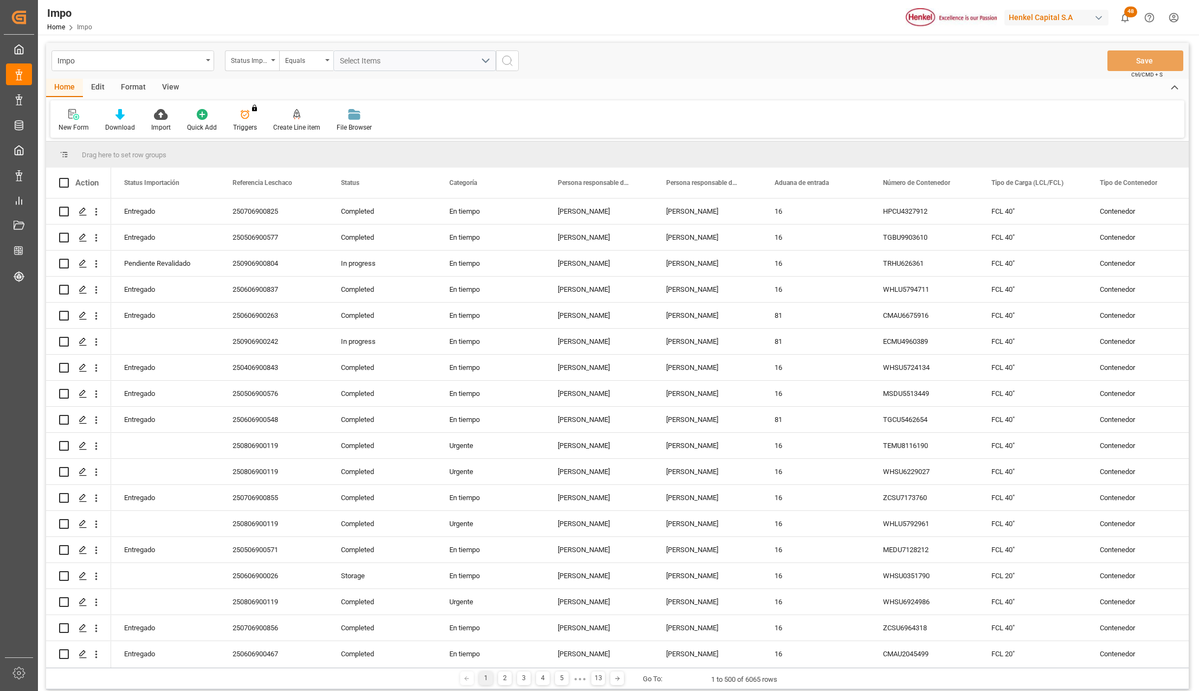
click at [171, 80] on div "View" at bounding box center [170, 88] width 33 height 18
click at [167, 88] on div "View" at bounding box center [170, 88] width 33 height 18
click at [120, 57] on div "Impo" at bounding box center [129, 60] width 145 height 14
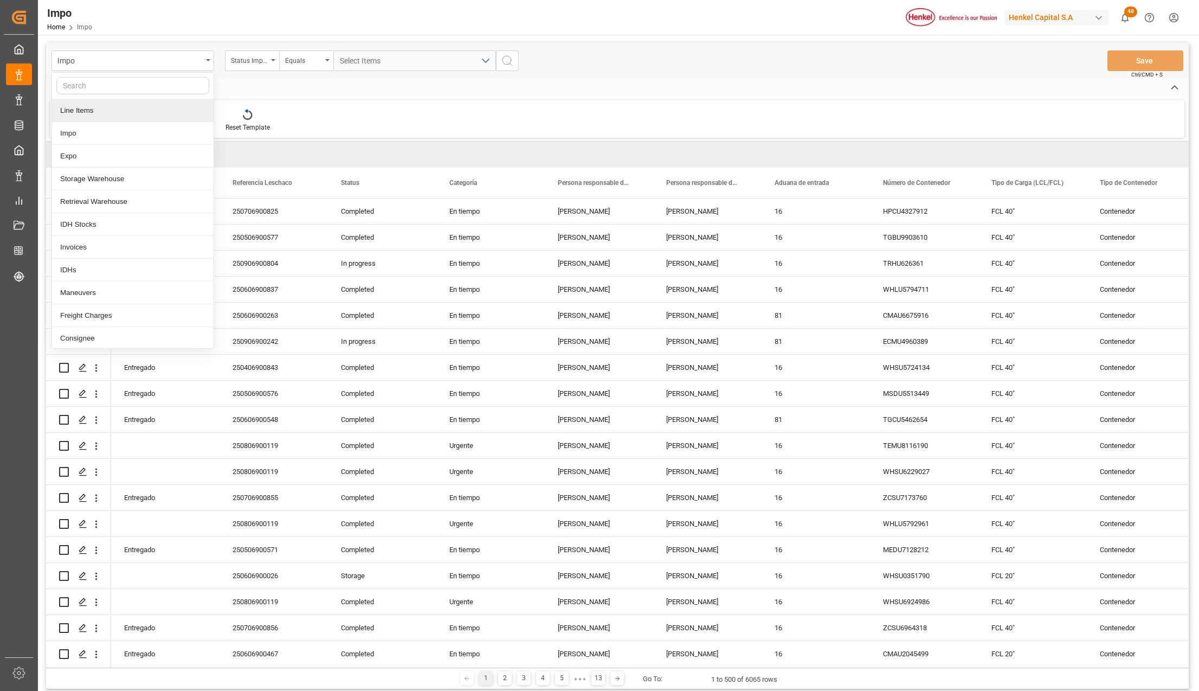
click at [81, 113] on div "Line Items" at bounding box center [133, 110] width 162 height 23
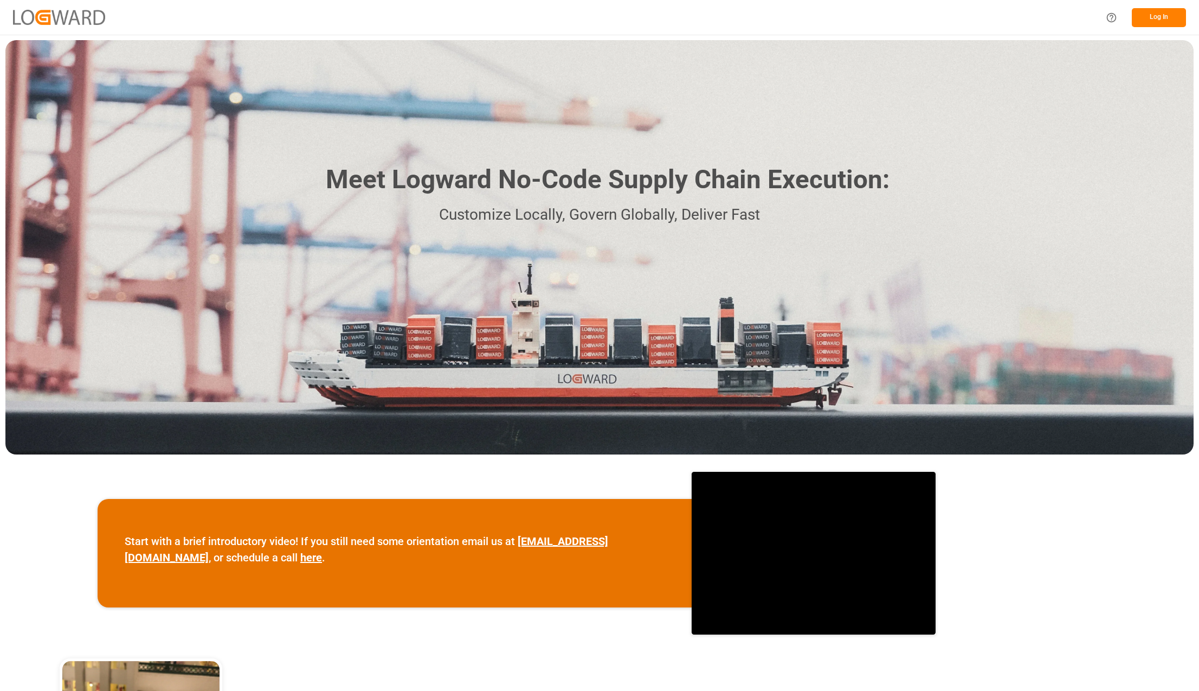
click at [1150, 14] on button "Log In" at bounding box center [1159, 17] width 54 height 19
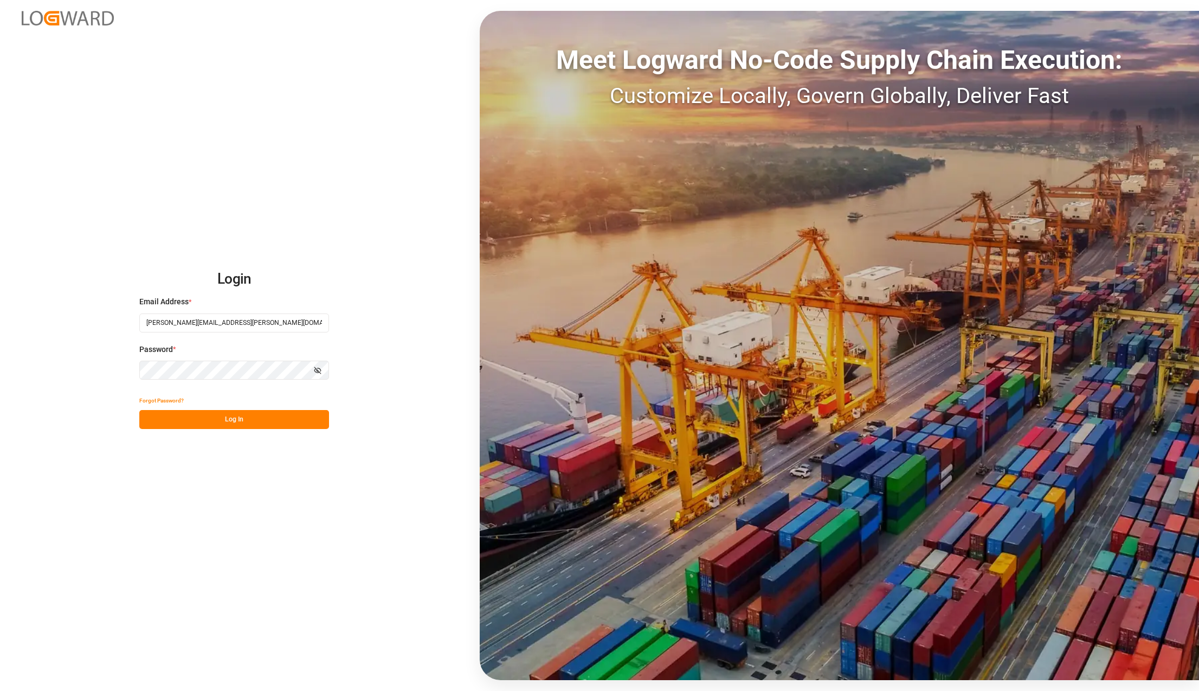
click at [243, 319] on input "[PERSON_NAME][EMAIL_ADDRESS][PERSON_NAME][DOMAIN_NAME]" at bounding box center [234, 322] width 190 height 19
type input "[PERSON_NAME][EMAIL_ADDRESS][PERSON_NAME][DOMAIN_NAME]"
click at [215, 423] on button "Log In" at bounding box center [234, 419] width 190 height 19
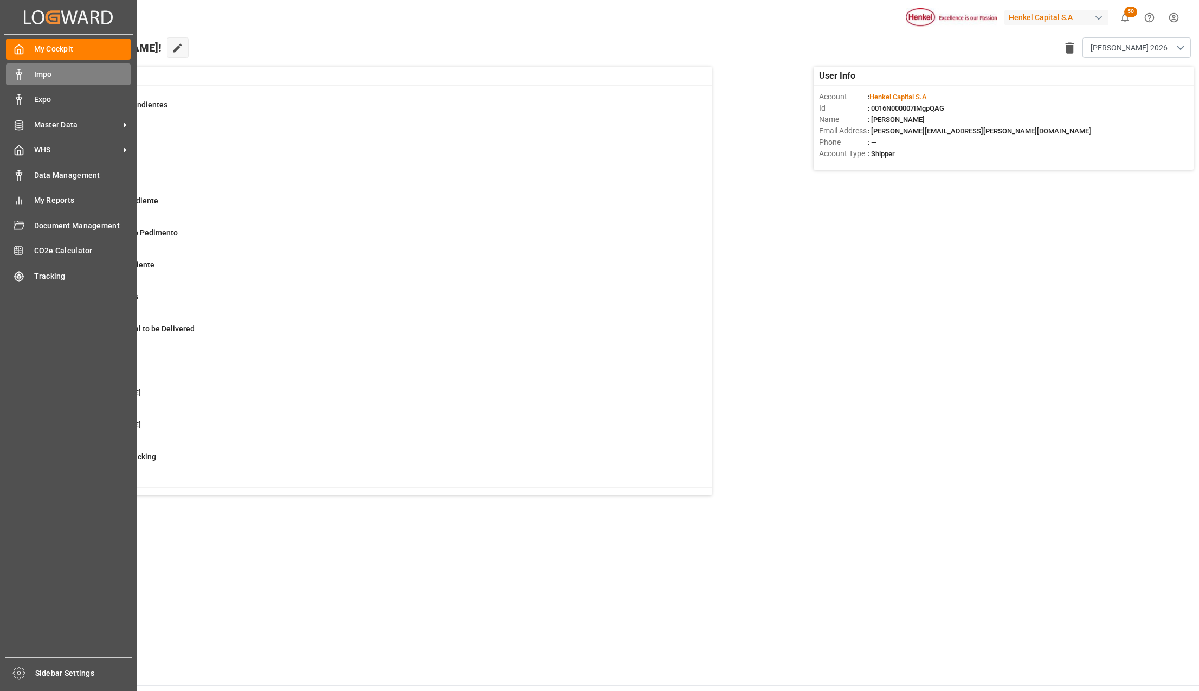
click at [42, 78] on span "Impo" at bounding box center [82, 74] width 97 height 11
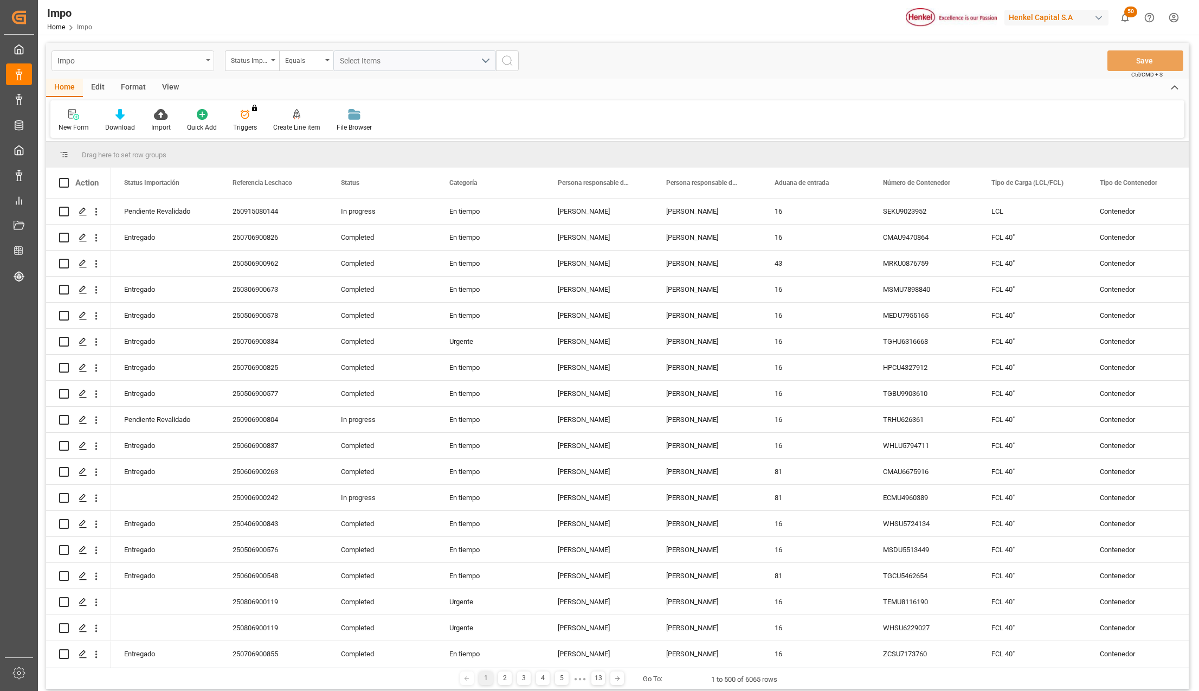
click at [202, 63] on div "Impo" at bounding box center [133, 60] width 163 height 21
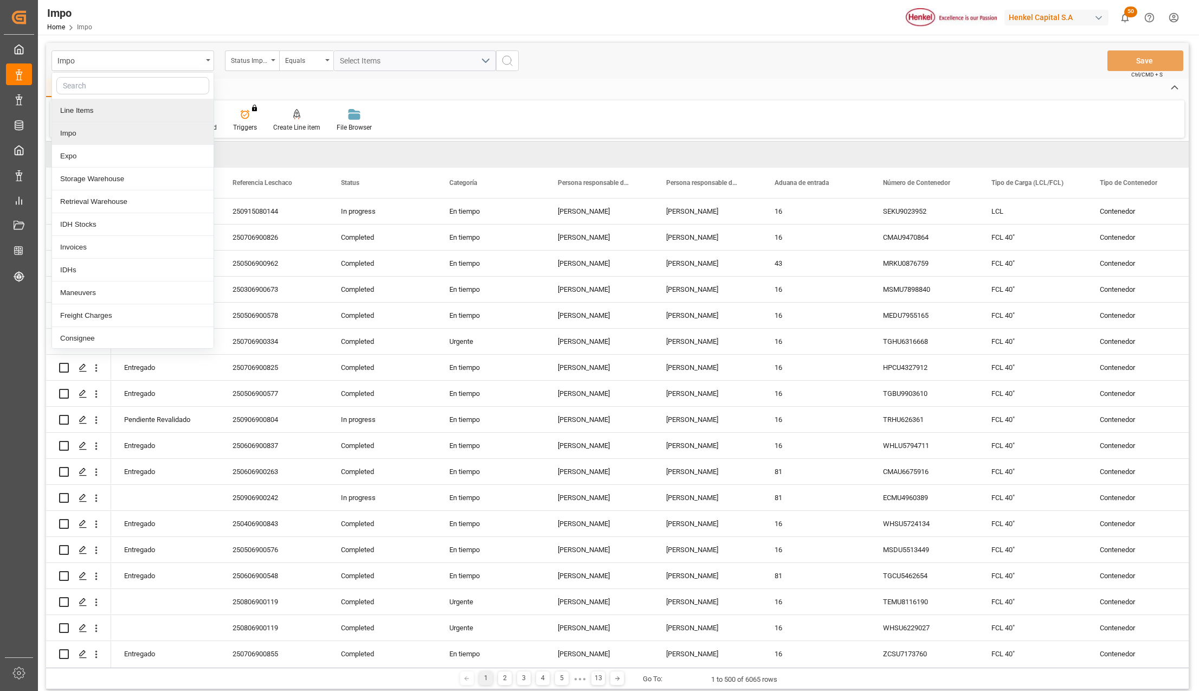
click at [106, 105] on div "Line Items" at bounding box center [133, 110] width 162 height 23
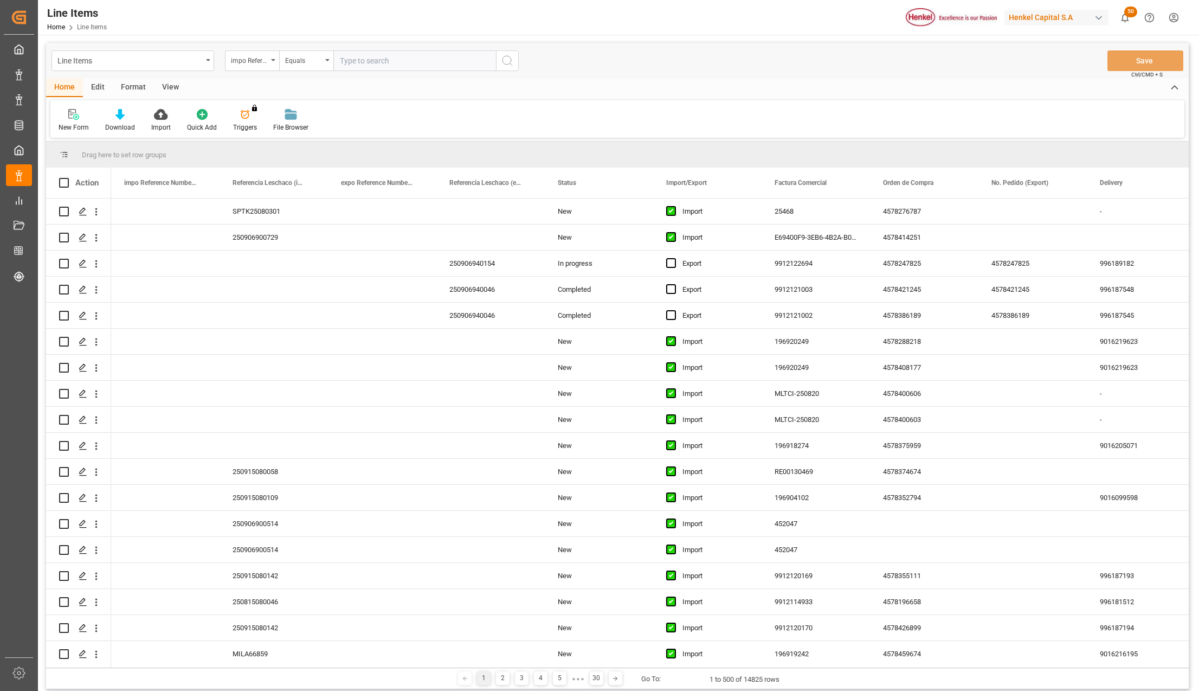
click at [1174, 18] on html "Created by potrace 1.15, written by Peter Selinger 2001-2017 Created by potrace…" at bounding box center [599, 345] width 1199 height 691
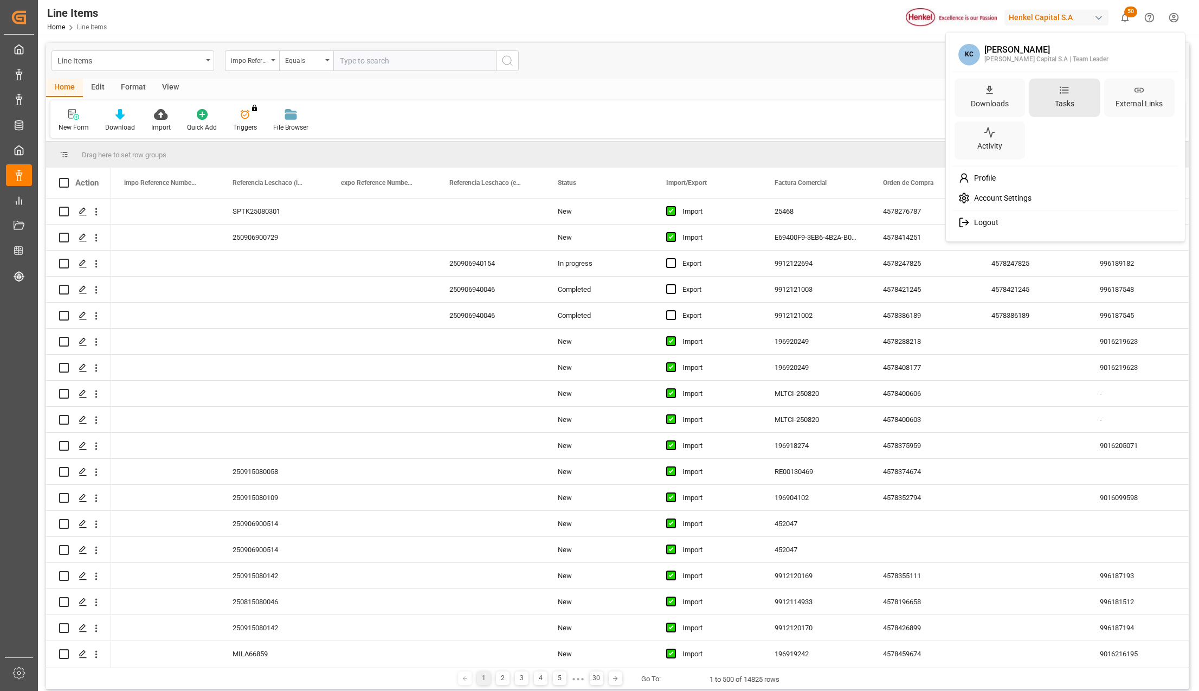
click at [1065, 96] on div "Tasks" at bounding box center [1065, 103] width 24 height 16
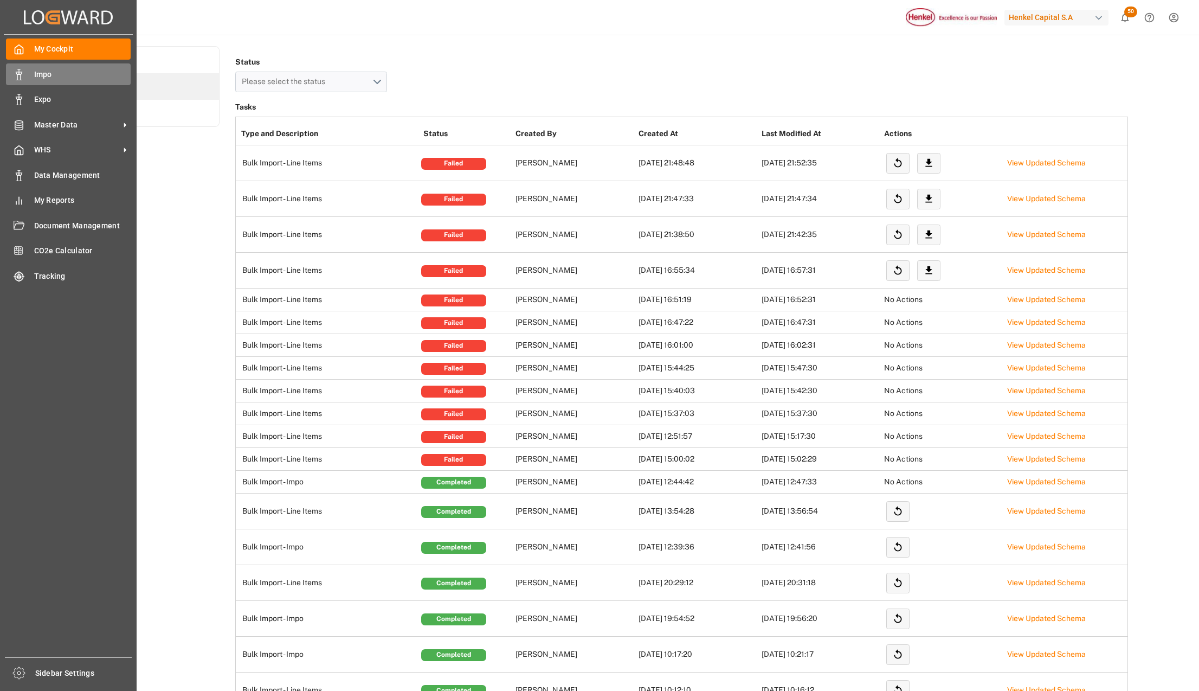
click at [25, 72] on div "Impo Impo" at bounding box center [68, 73] width 125 height 21
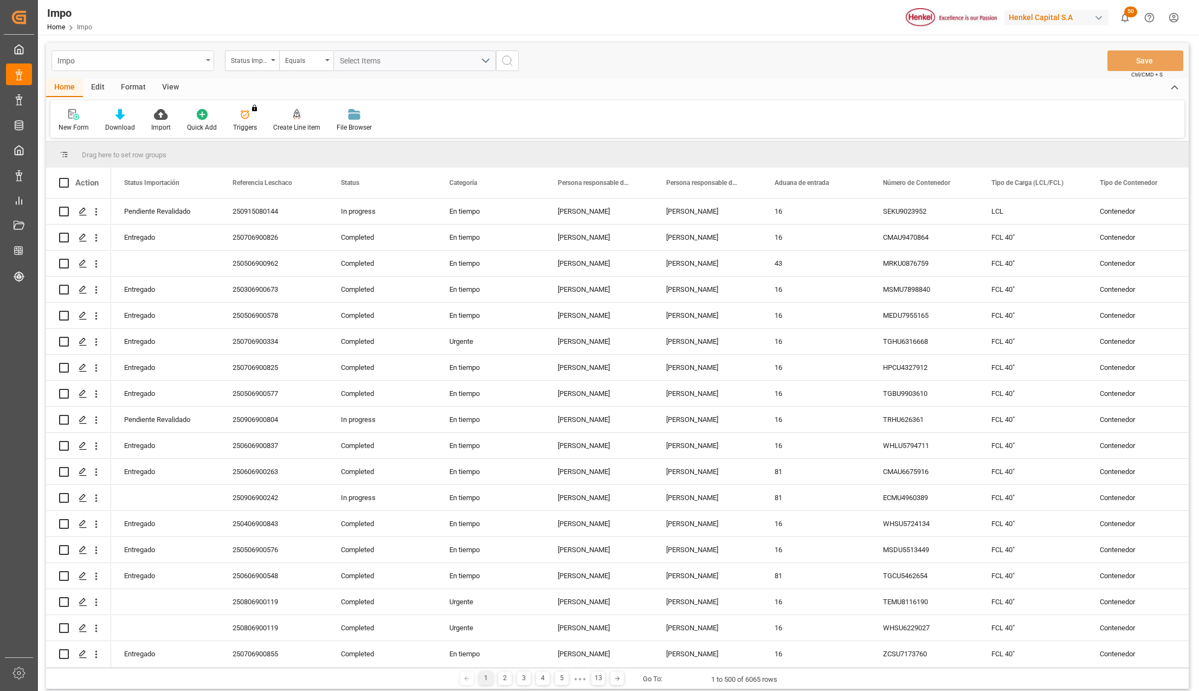
click at [176, 59] on div "Impo" at bounding box center [129, 60] width 145 height 14
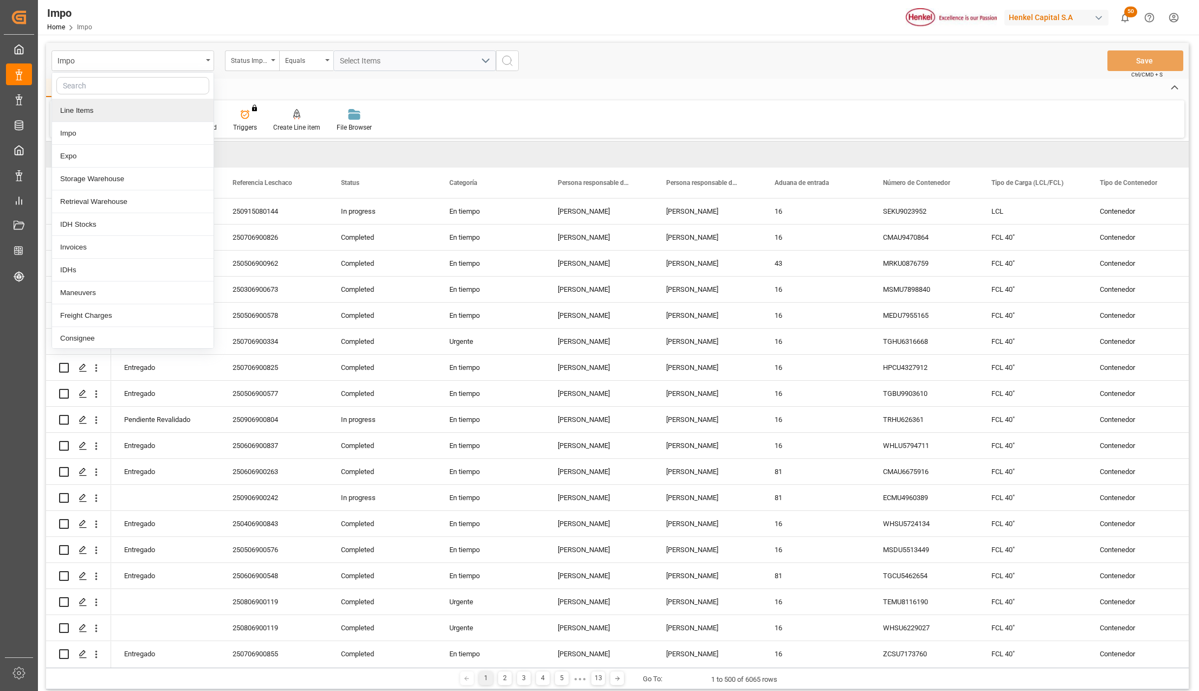
click at [92, 113] on div "Line Items" at bounding box center [133, 110] width 162 height 23
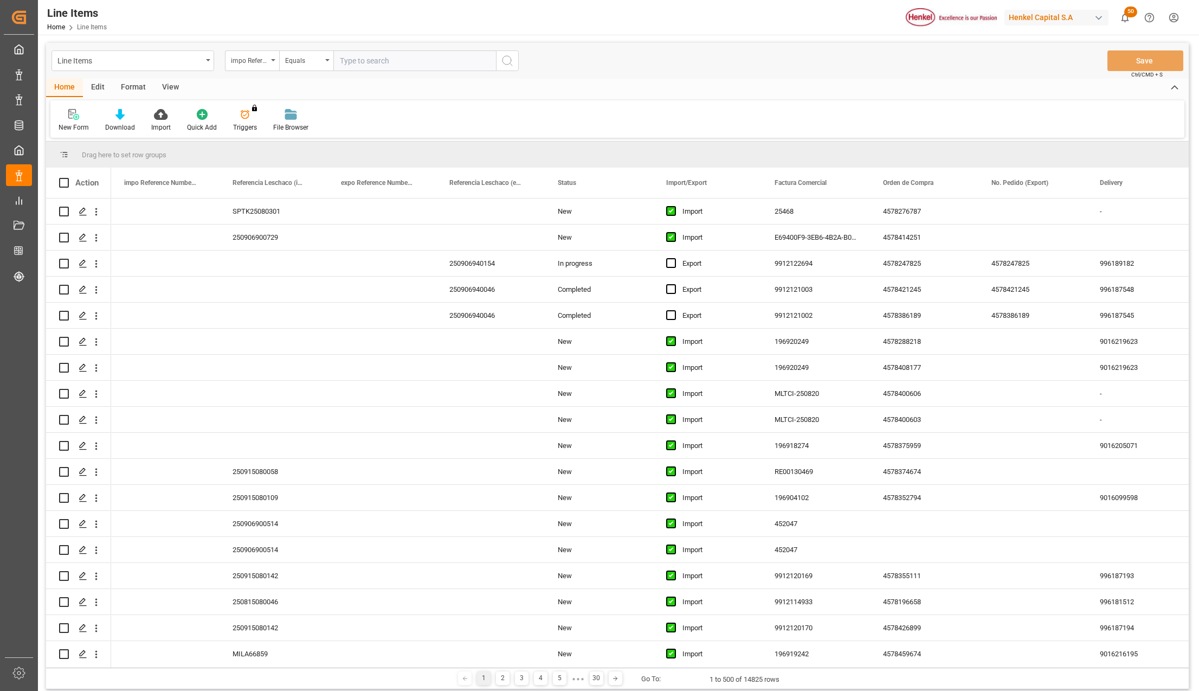
click at [124, 82] on div "Format" at bounding box center [133, 88] width 41 height 18
click at [68, 86] on div "Home" at bounding box center [64, 88] width 37 height 18
click at [163, 117] on icon at bounding box center [161, 114] width 14 height 11
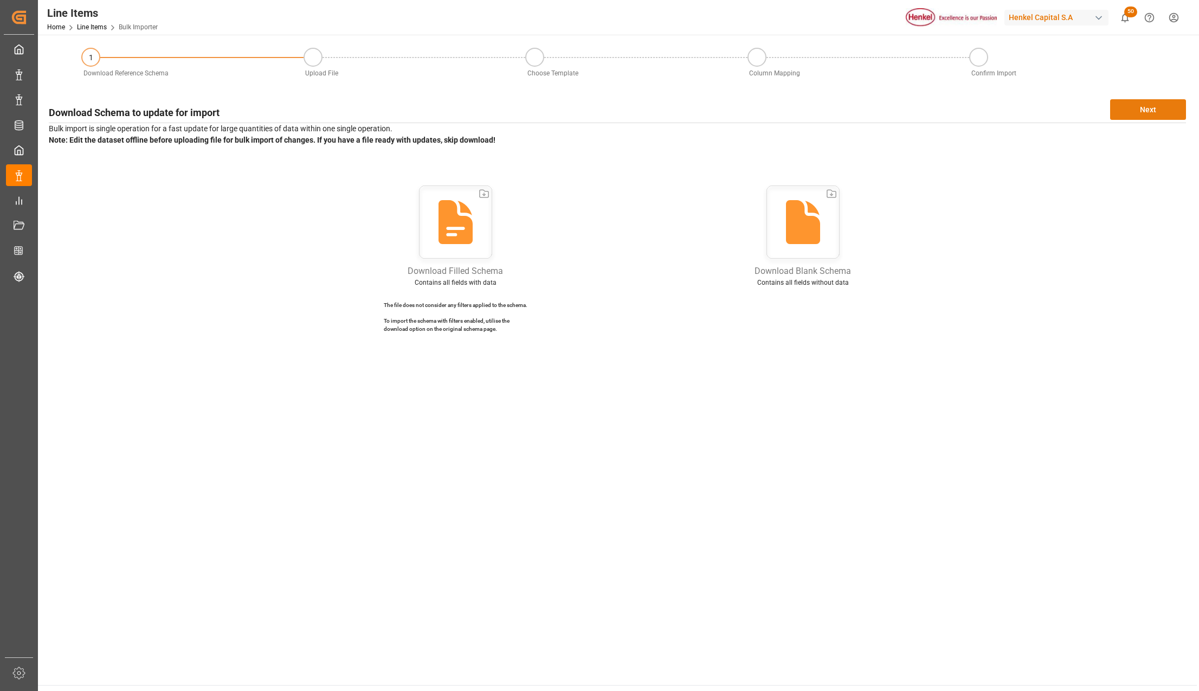
click at [1140, 111] on button "Next" at bounding box center [1148, 109] width 76 height 21
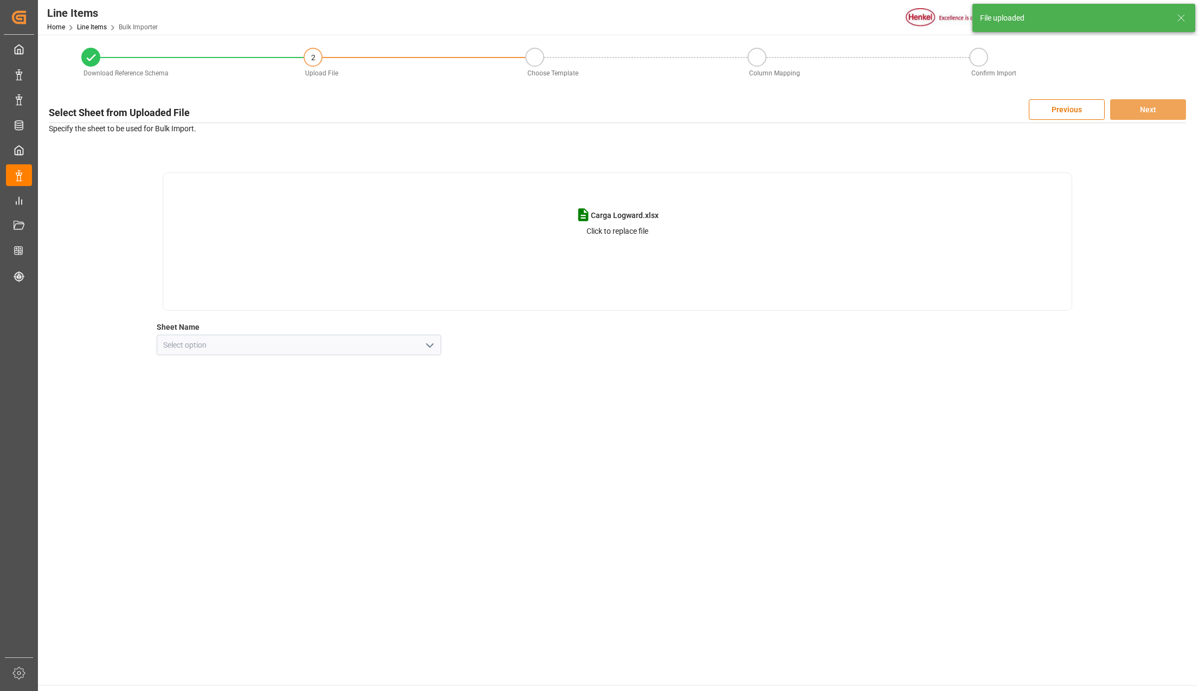
click at [436, 350] on icon "open menu" at bounding box center [429, 345] width 13 height 13
click at [246, 397] on div "Line Item" at bounding box center [299, 393] width 284 height 24
type input "Line Item"
click at [1128, 118] on button "Next" at bounding box center [1148, 109] width 76 height 21
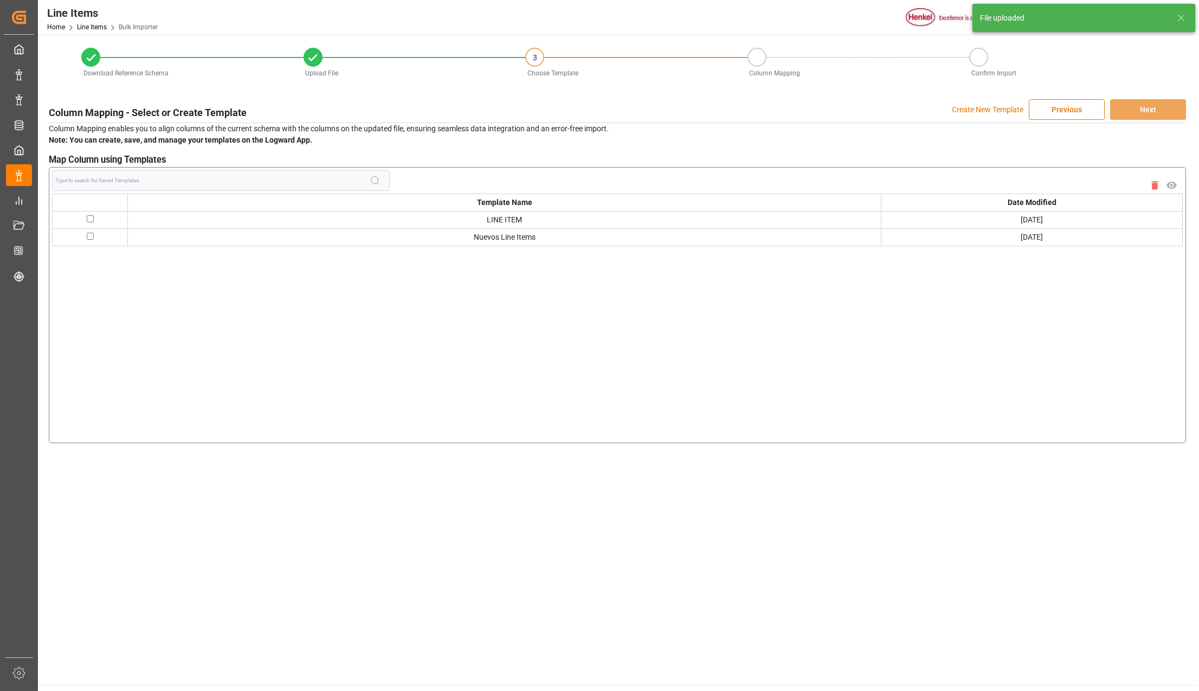
click at [91, 239] on input "checkbox" at bounding box center [90, 236] width 7 height 7
checkbox input "true"
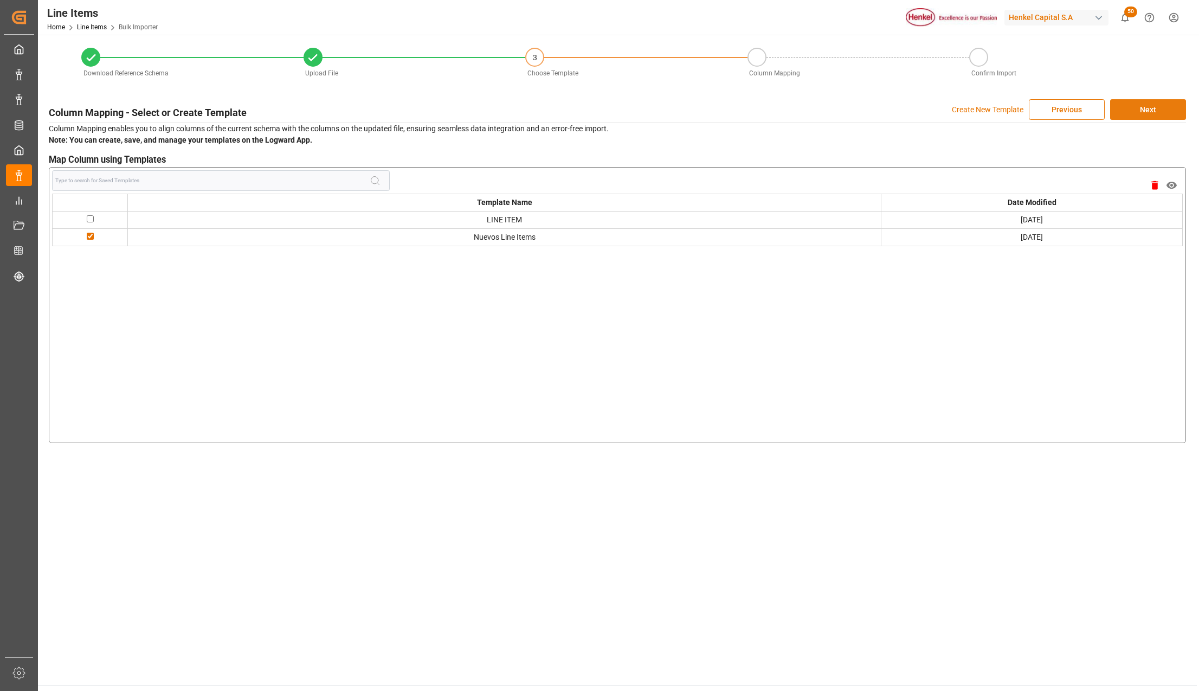
click at [1161, 111] on button "Next" at bounding box center [1148, 109] width 76 height 21
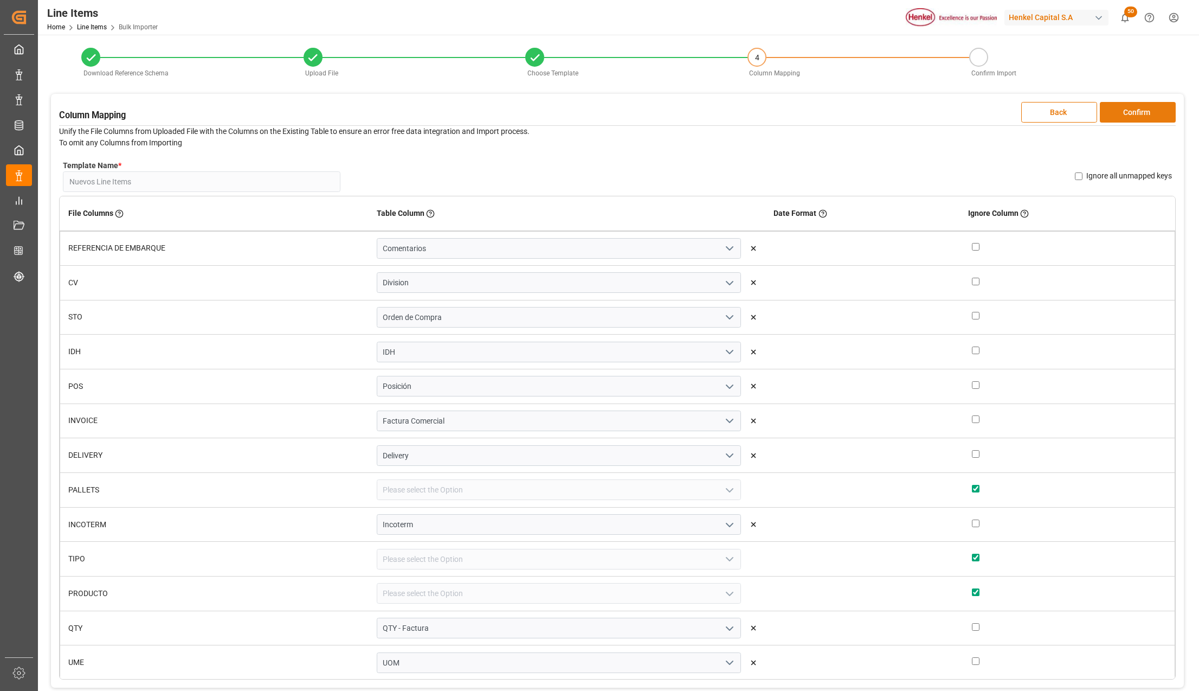
click at [1120, 115] on button "Confirm" at bounding box center [1138, 112] width 76 height 21
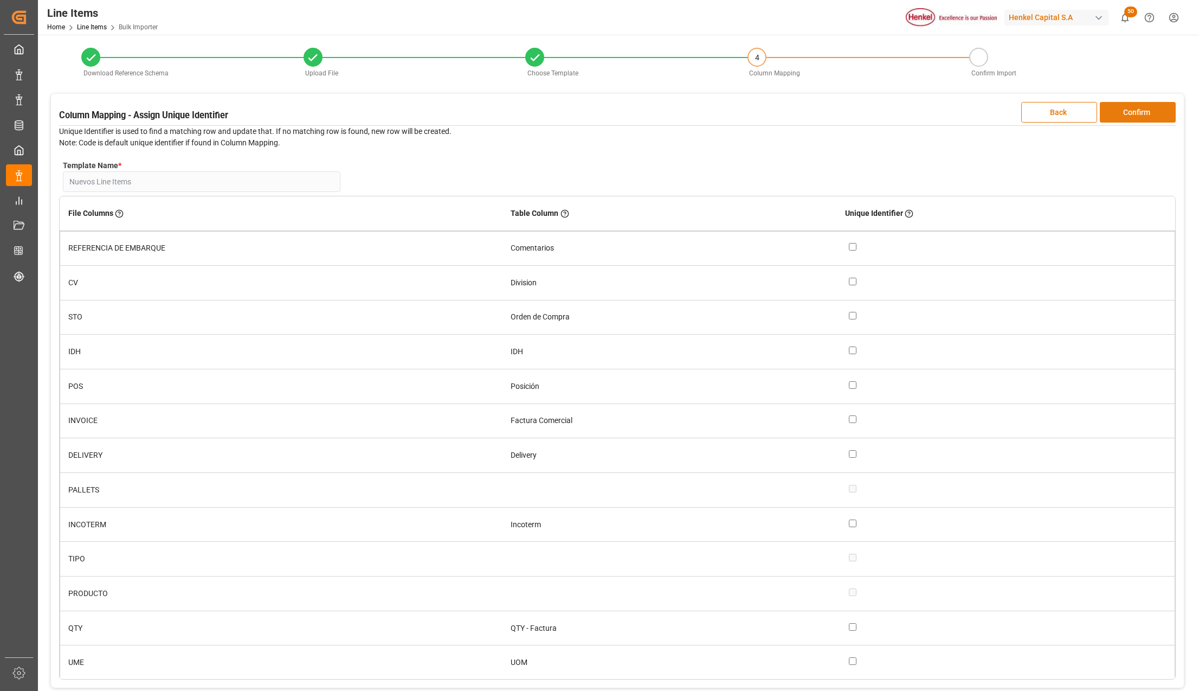
click at [1120, 115] on button "Confirm" at bounding box center [1138, 112] width 76 height 21
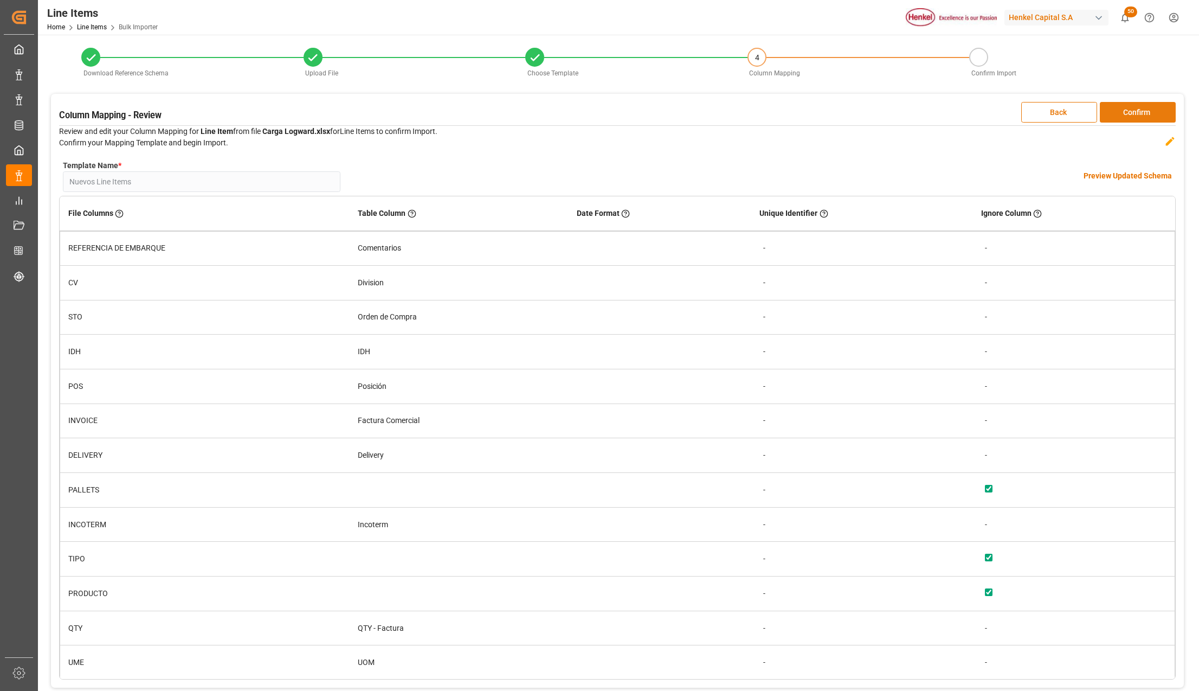
click at [1120, 115] on button "Confirm" at bounding box center [1138, 112] width 76 height 21
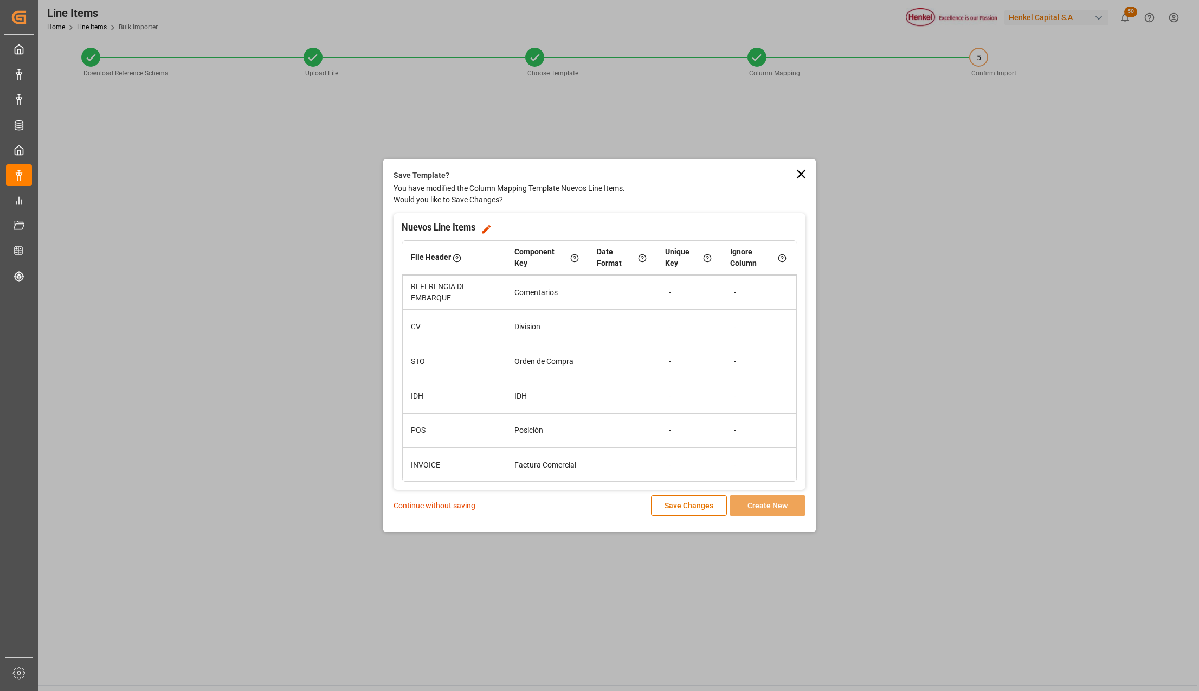
click at [424, 501] on p "Continue without saving" at bounding box center [435, 505] width 82 height 11
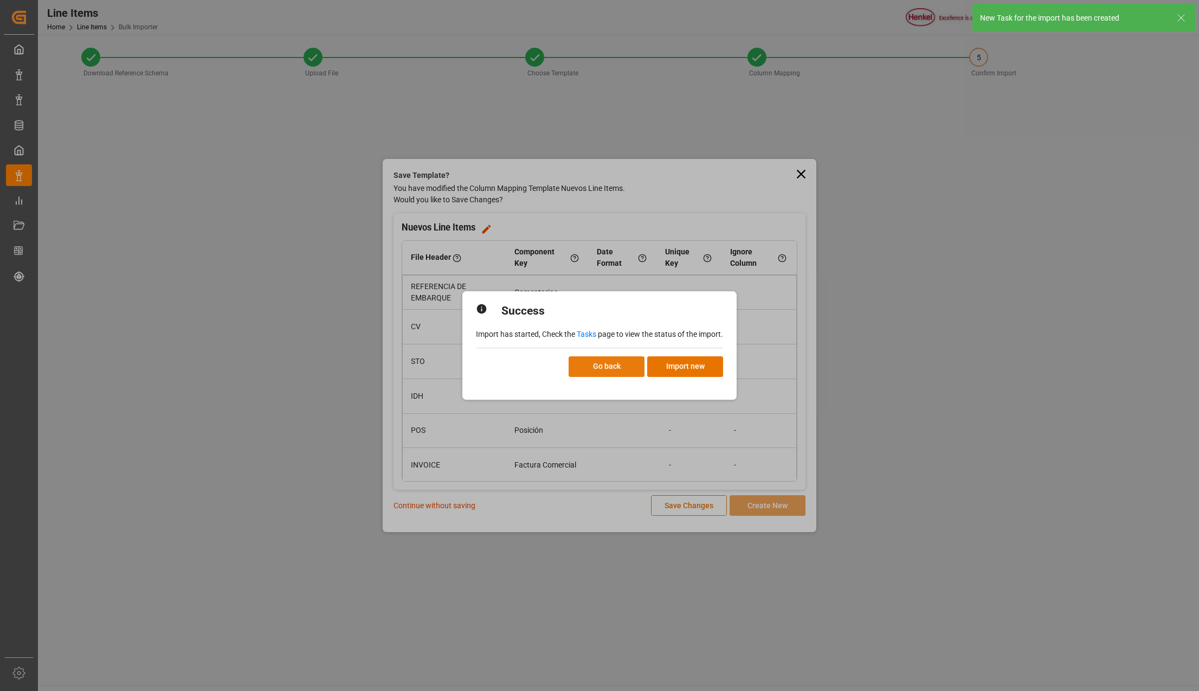
click at [629, 359] on button "Go back" at bounding box center [607, 366] width 76 height 21
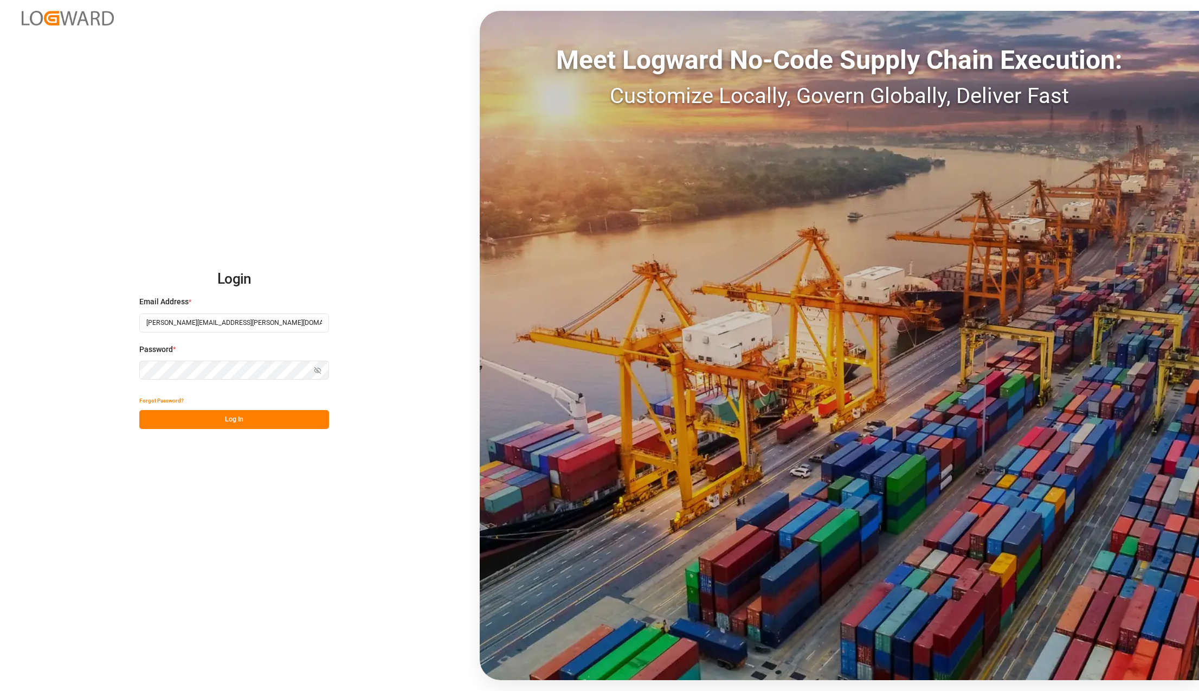
click at [253, 329] on input "[PERSON_NAME][EMAIL_ADDRESS][PERSON_NAME][DOMAIN_NAME]" at bounding box center [234, 322] width 190 height 19
type input "[PERSON_NAME][EMAIL_ADDRESS][PERSON_NAME][DOMAIN_NAME]"
click at [246, 420] on button "Log In" at bounding box center [234, 419] width 190 height 19
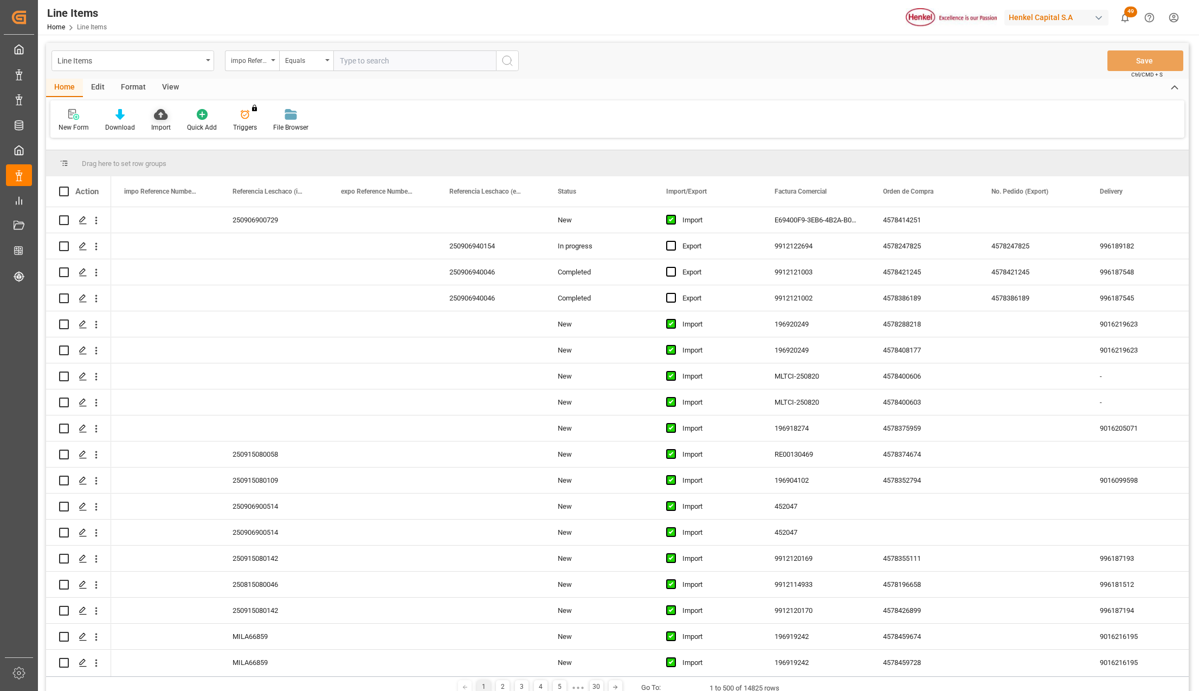
click at [157, 113] on icon at bounding box center [161, 114] width 14 height 11
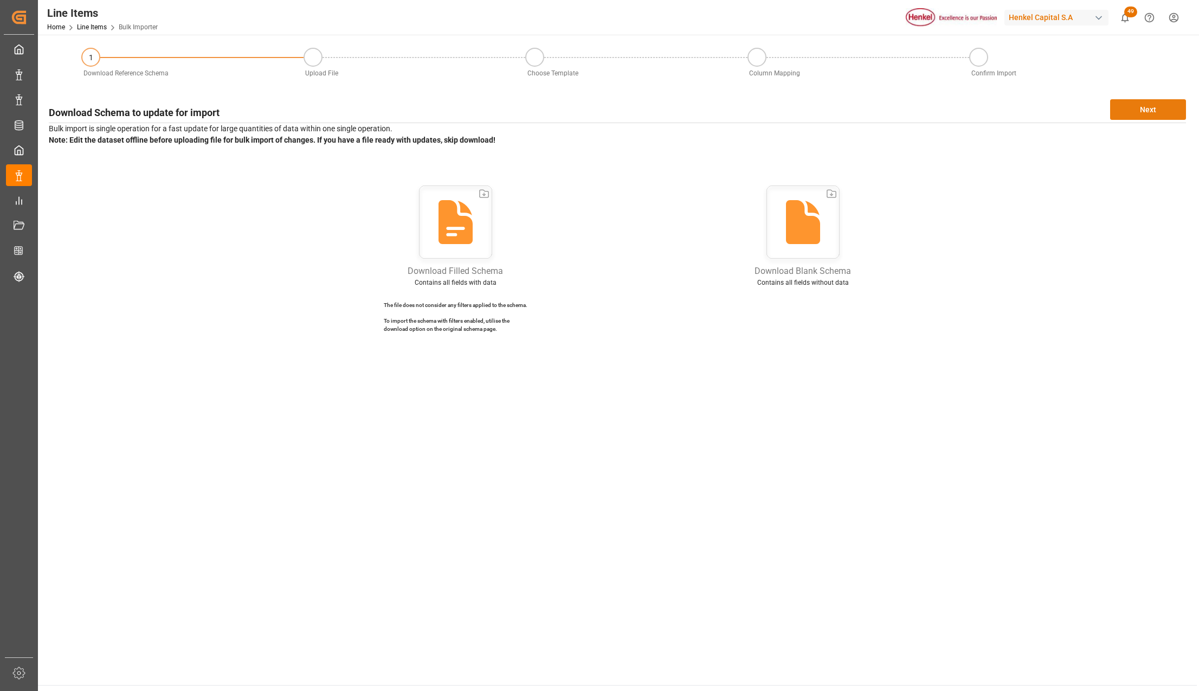
click at [1138, 113] on button "Next" at bounding box center [1148, 109] width 76 height 21
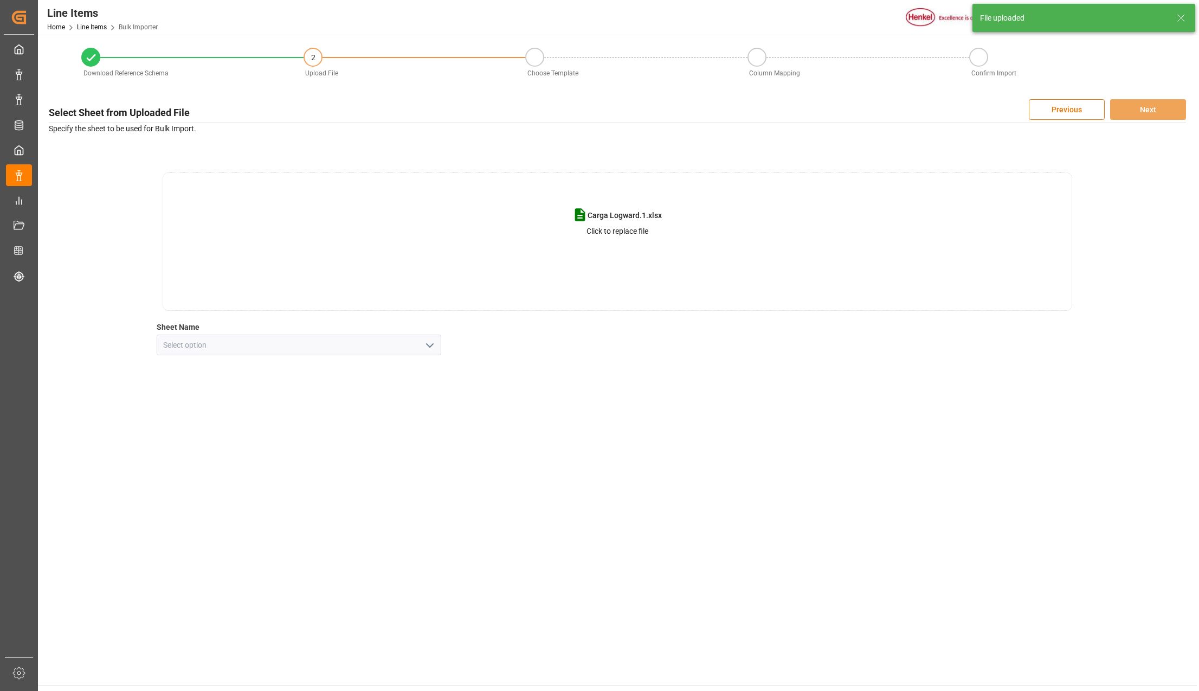
click at [429, 348] on icon "open menu" at bounding box center [429, 345] width 13 height 13
click at [227, 371] on div "Line" at bounding box center [299, 369] width 284 height 24
type input "Line"
click at [1143, 105] on button "Next" at bounding box center [1148, 109] width 76 height 21
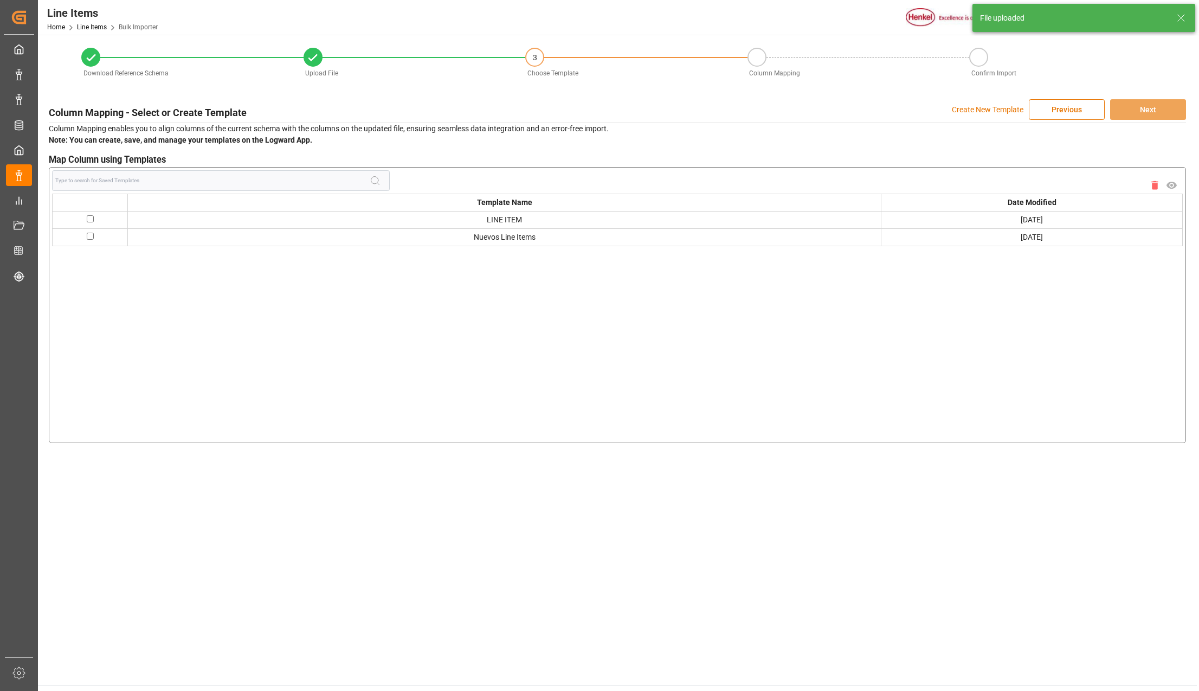
click at [92, 237] on input "checkbox" at bounding box center [90, 236] width 7 height 7
checkbox input "true"
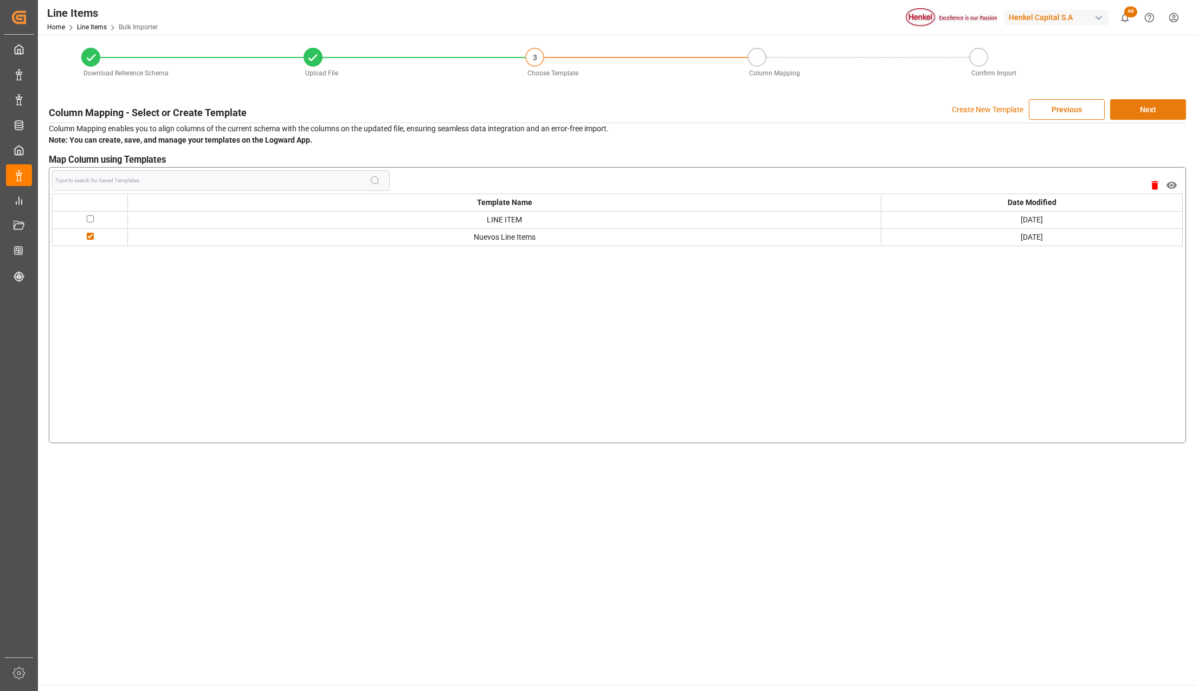
click at [1140, 111] on button "Next" at bounding box center [1148, 109] width 76 height 21
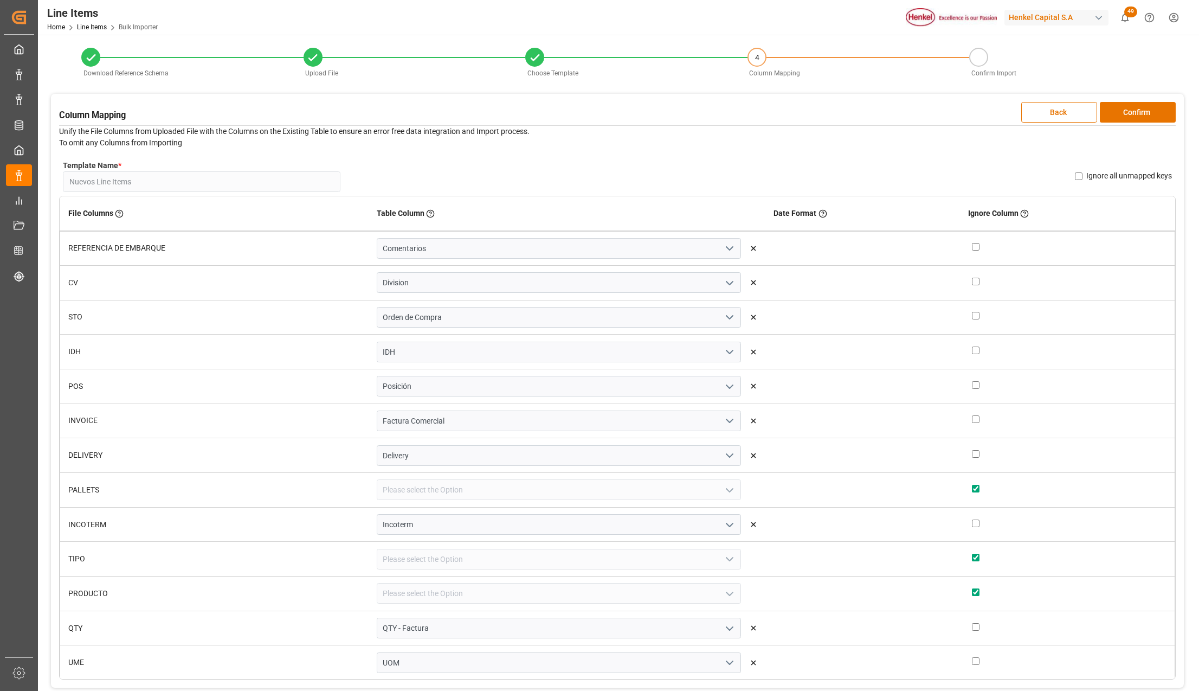
click at [1140, 111] on button "Confirm" at bounding box center [1138, 112] width 76 height 21
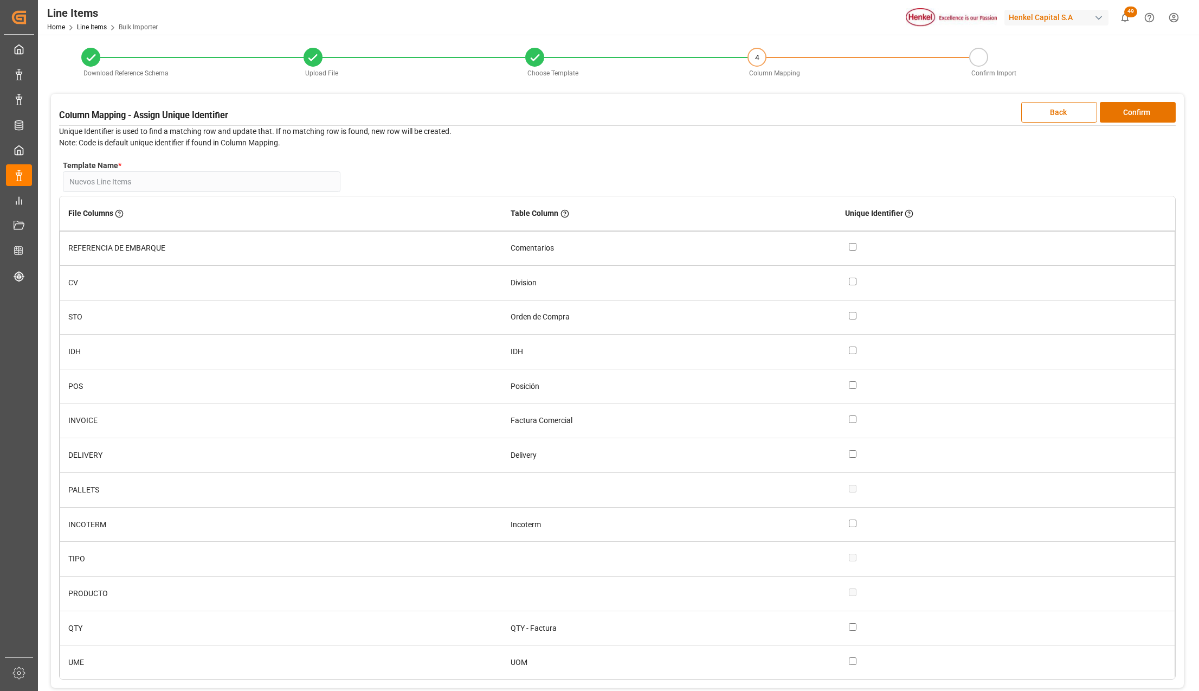
click at [1140, 111] on button "Confirm" at bounding box center [1138, 112] width 76 height 21
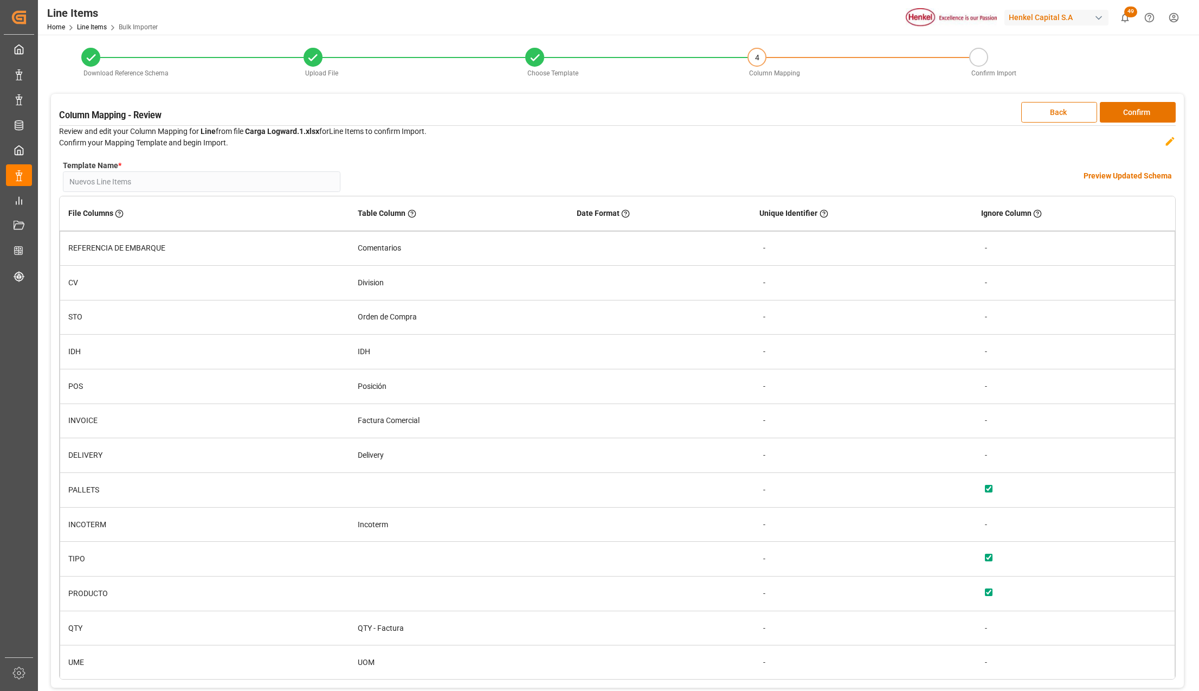
click at [1140, 111] on button "Confirm" at bounding box center [1138, 112] width 76 height 21
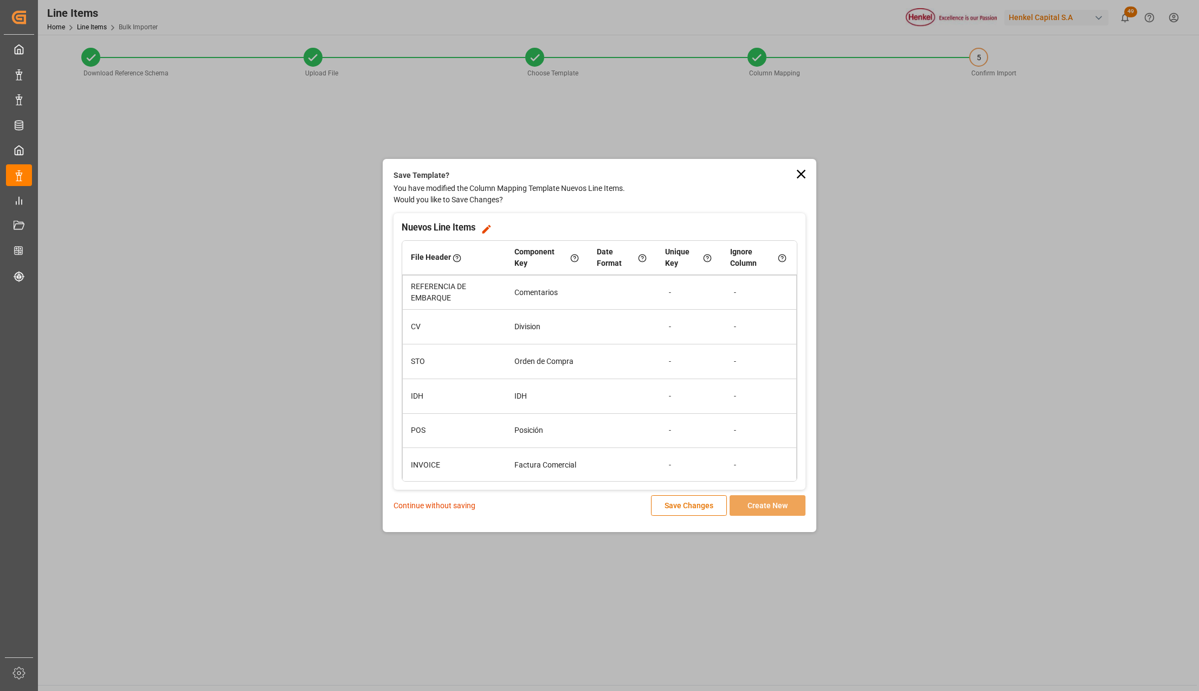
click at [447, 504] on p "Continue without saving" at bounding box center [435, 505] width 82 height 11
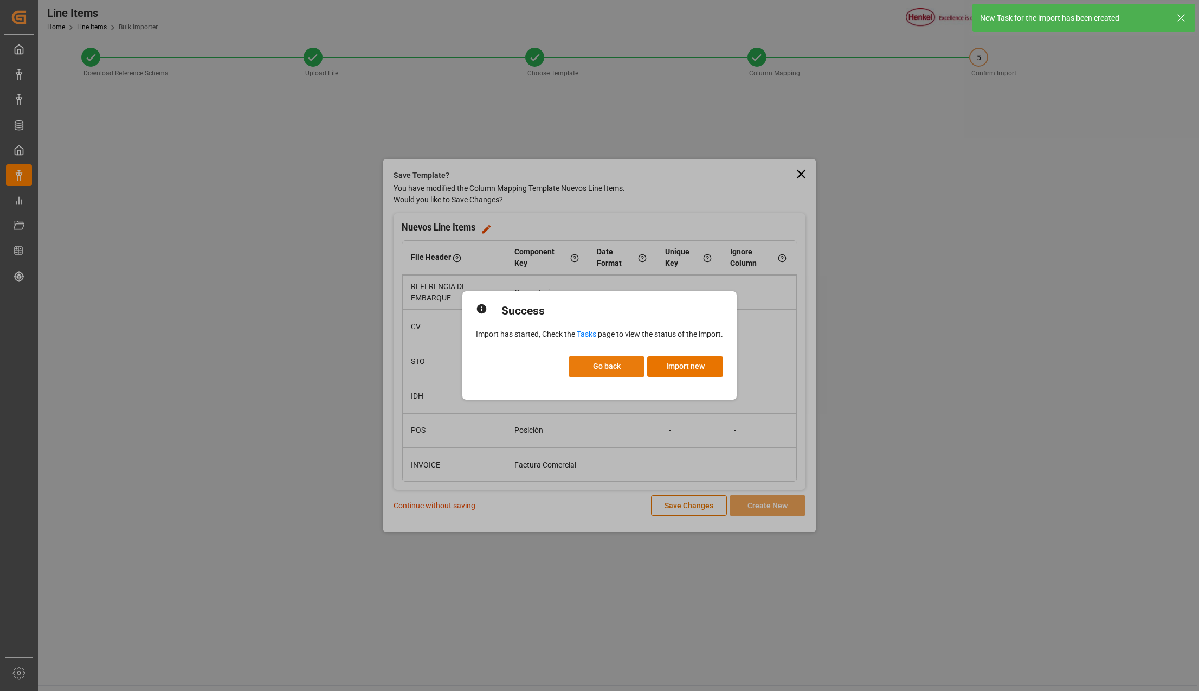
click at [591, 357] on button "Go back" at bounding box center [607, 366] width 76 height 21
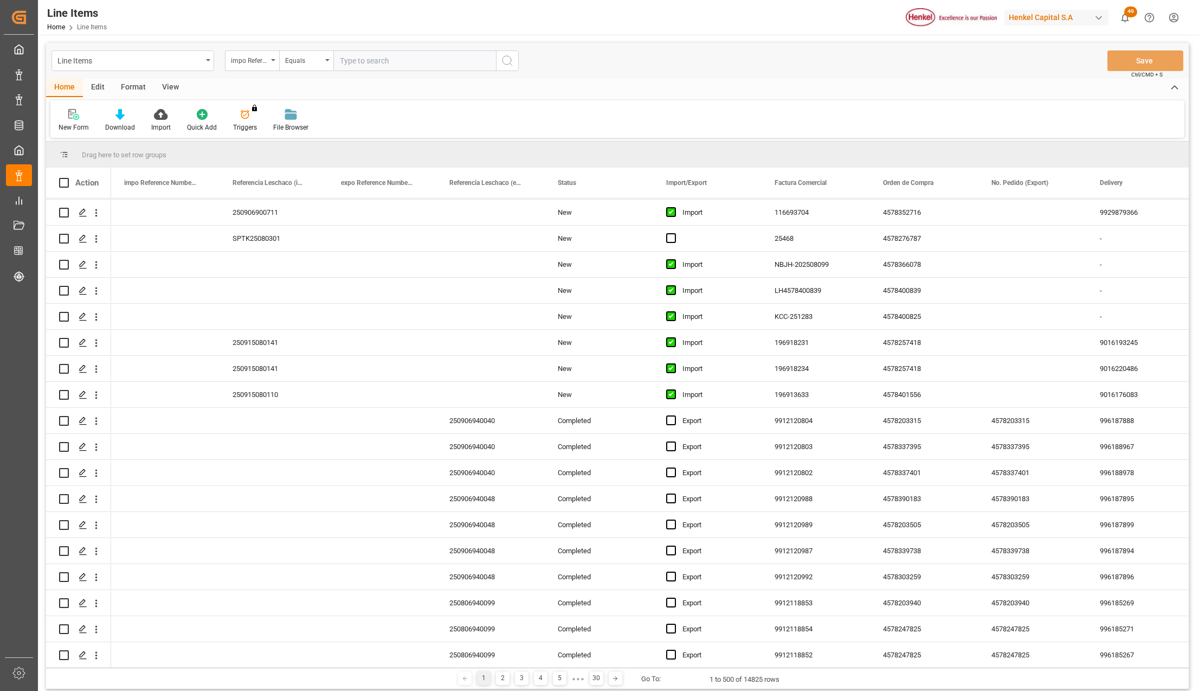
scroll to position [578, 0]
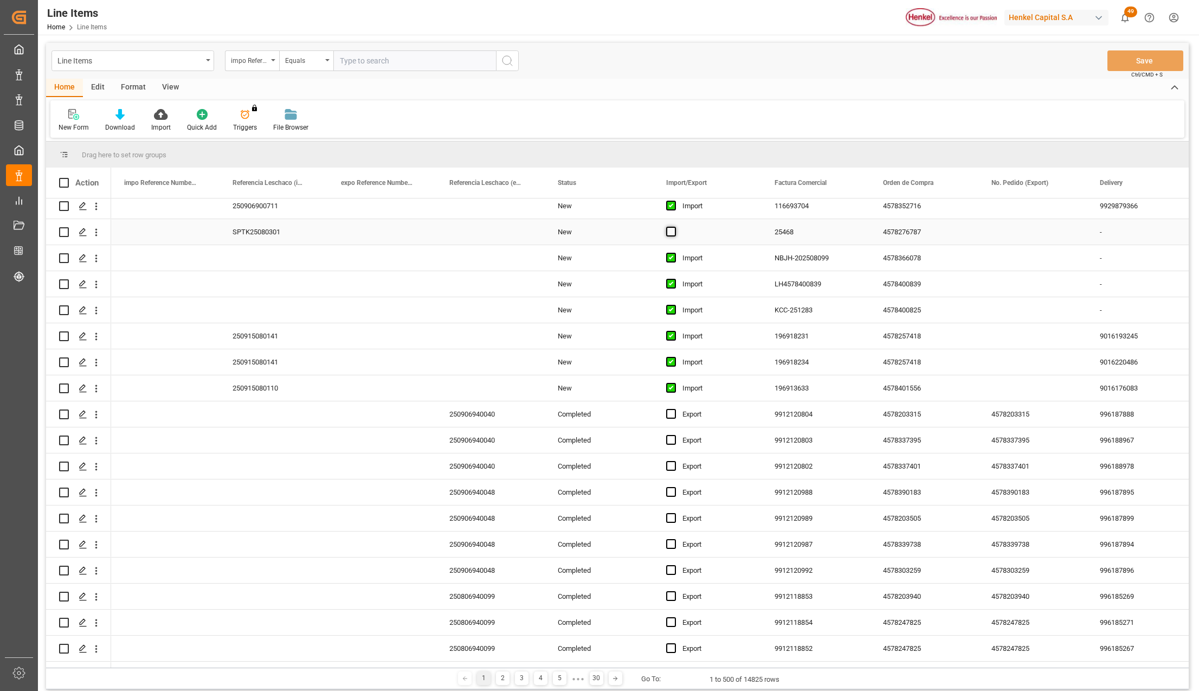
click at [673, 228] on span "Press SPACE to select this row." at bounding box center [671, 232] width 10 height 10
click at [674, 227] on input "Press SPACE to select this row." at bounding box center [674, 227] width 0 height 0
click at [1125, 57] on button "Save" at bounding box center [1146, 60] width 76 height 21
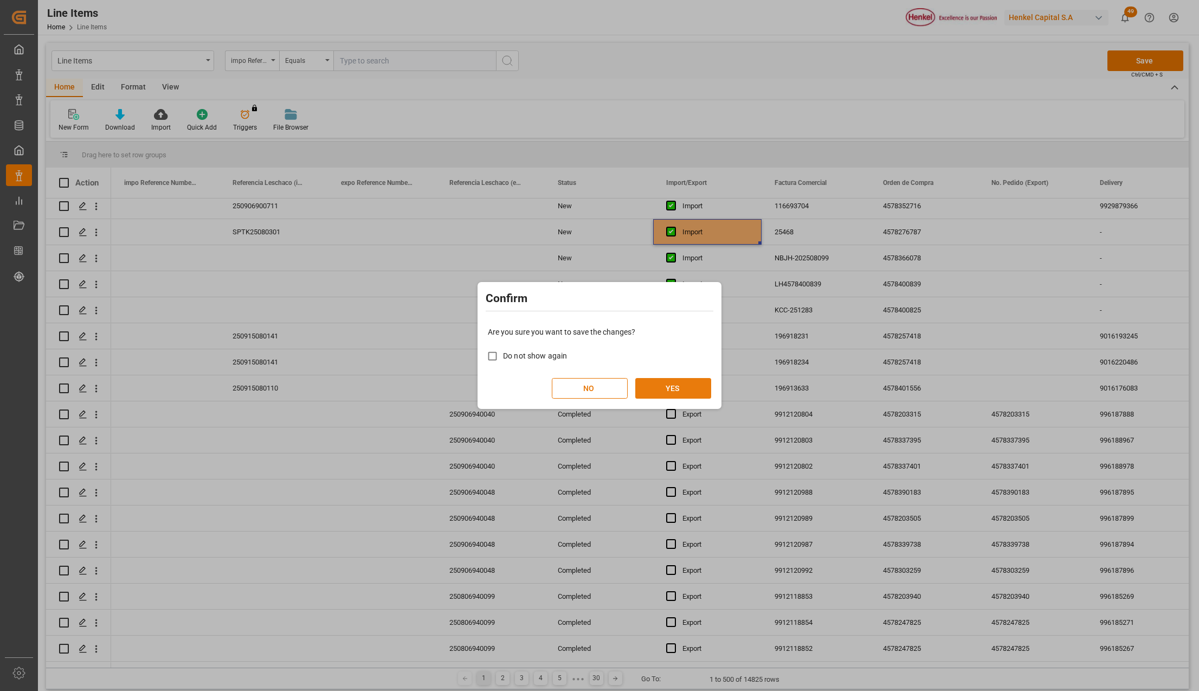
click at [682, 386] on button "YES" at bounding box center [673, 388] width 76 height 21
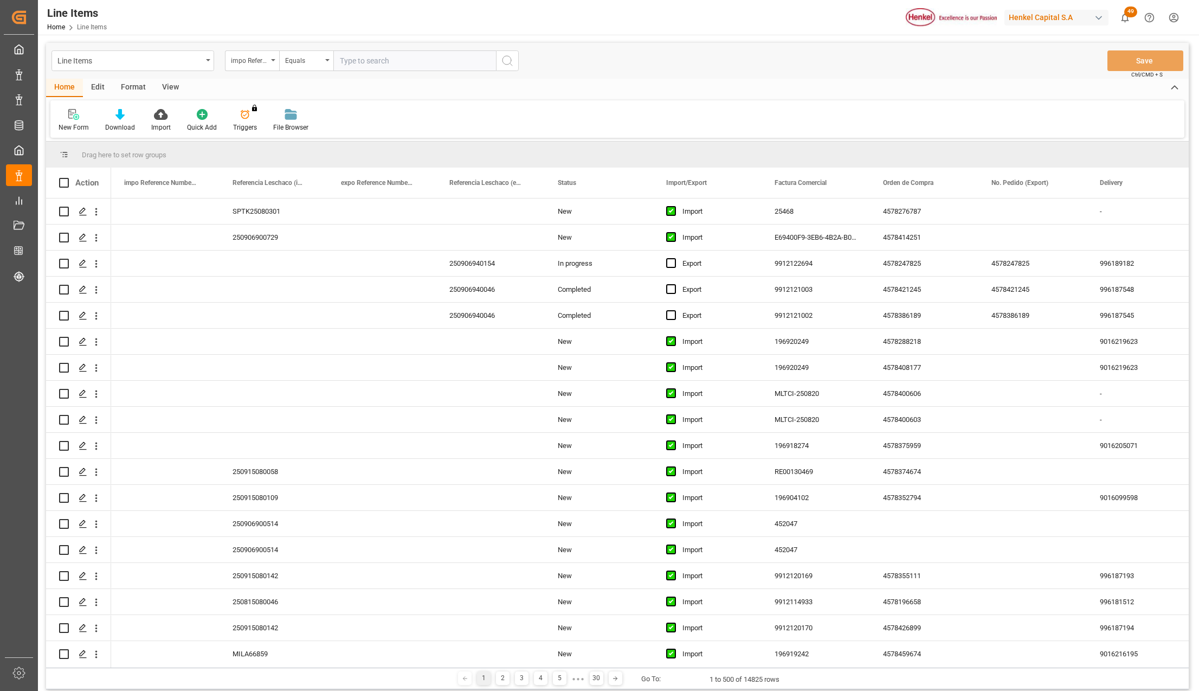
click at [1174, 11] on html "Created by potrace 1.15, written by [PERSON_NAME] [DATE]-[DATE] Created by potr…" at bounding box center [599, 345] width 1199 height 691
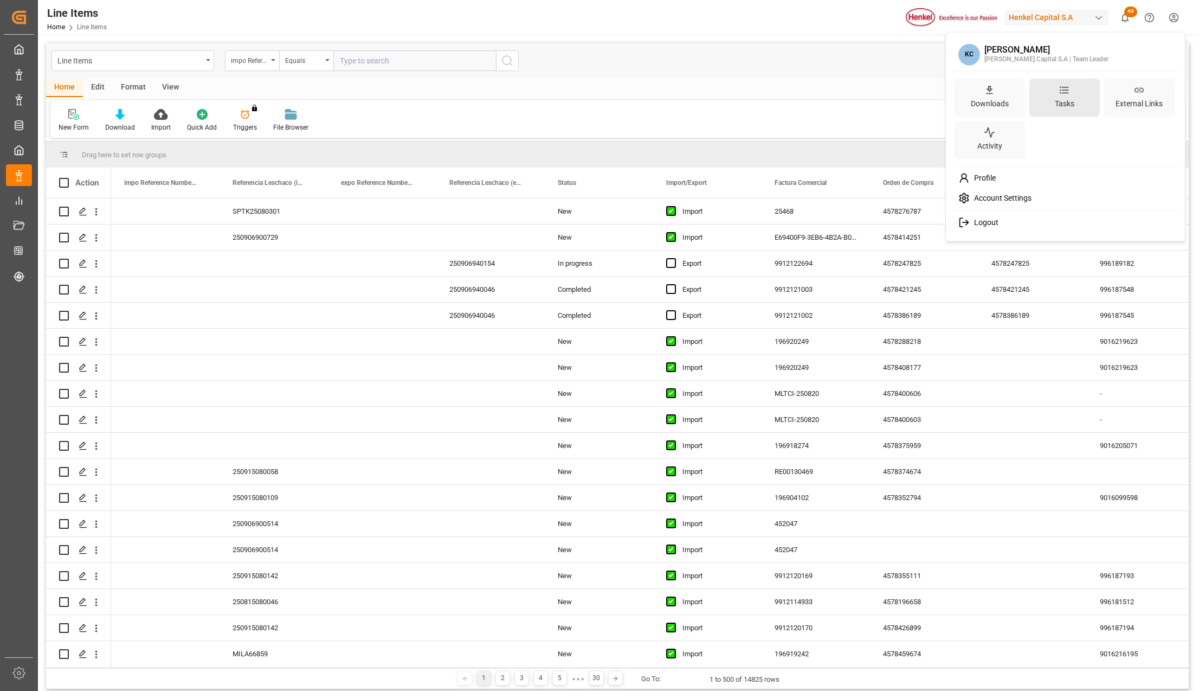
click at [1070, 102] on div "Tasks" at bounding box center [1065, 103] width 24 height 16
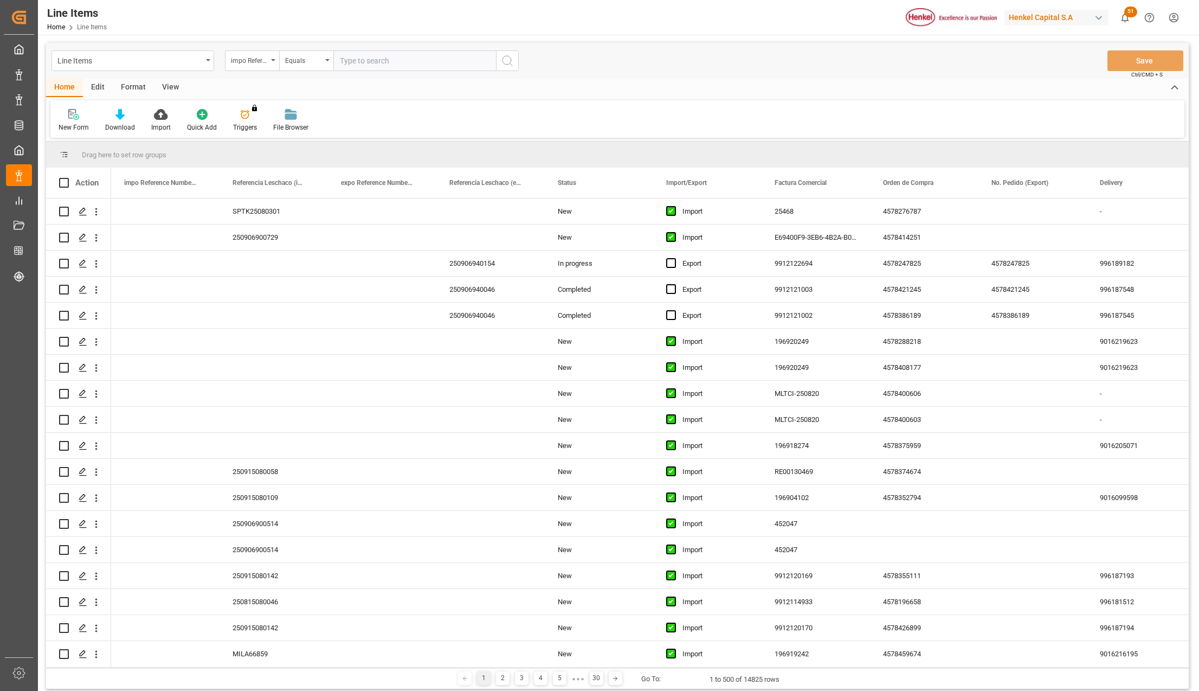
click at [1179, 17] on html "Created by potrace 1.15, written by [PERSON_NAME] [DATE]-[DATE] Created by potr…" at bounding box center [599, 345] width 1199 height 691
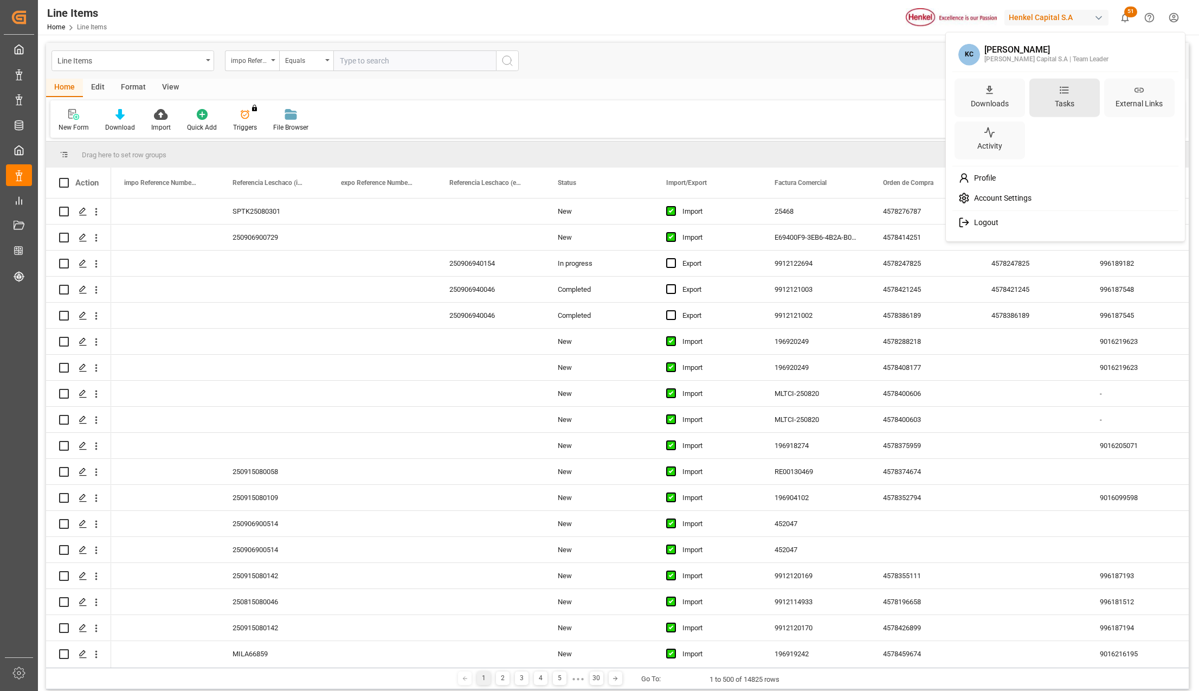
click at [1083, 101] on div "Tasks" at bounding box center [1065, 97] width 70 height 38
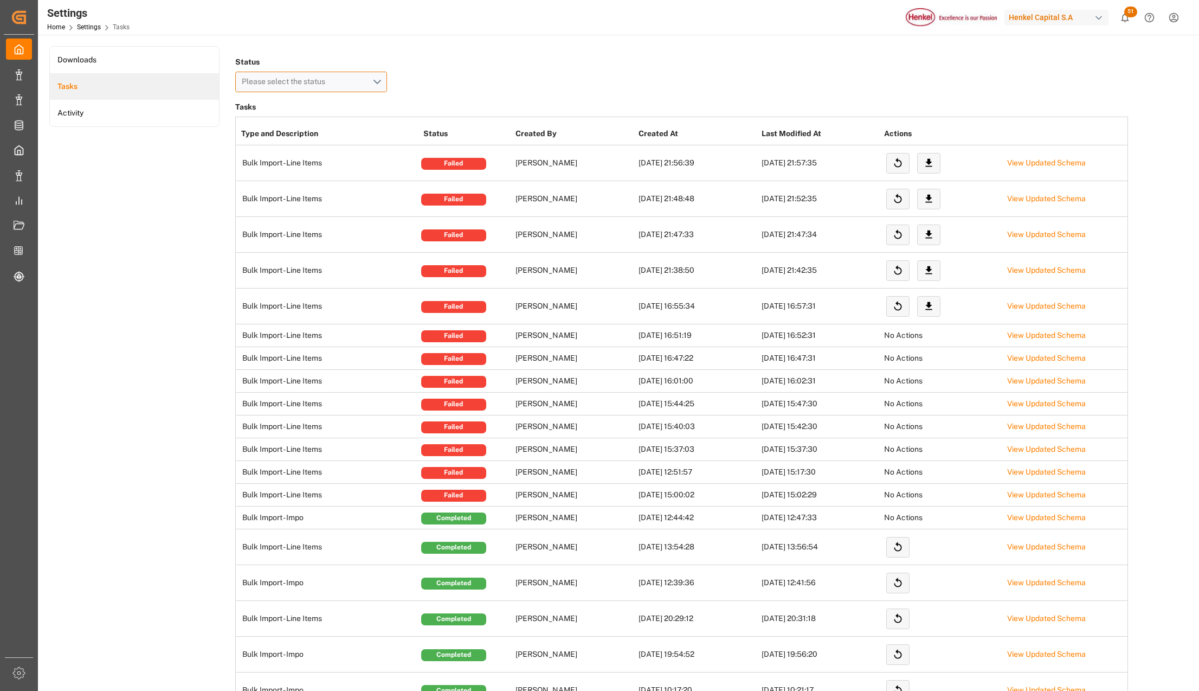
click at [378, 76] on button "Please select the status" at bounding box center [311, 82] width 152 height 21
click at [1031, 301] on td "View Updated Schema" at bounding box center [1066, 306] width 123 height 36
click at [1031, 309] on link "View Updated Schema" at bounding box center [1046, 305] width 79 height 9
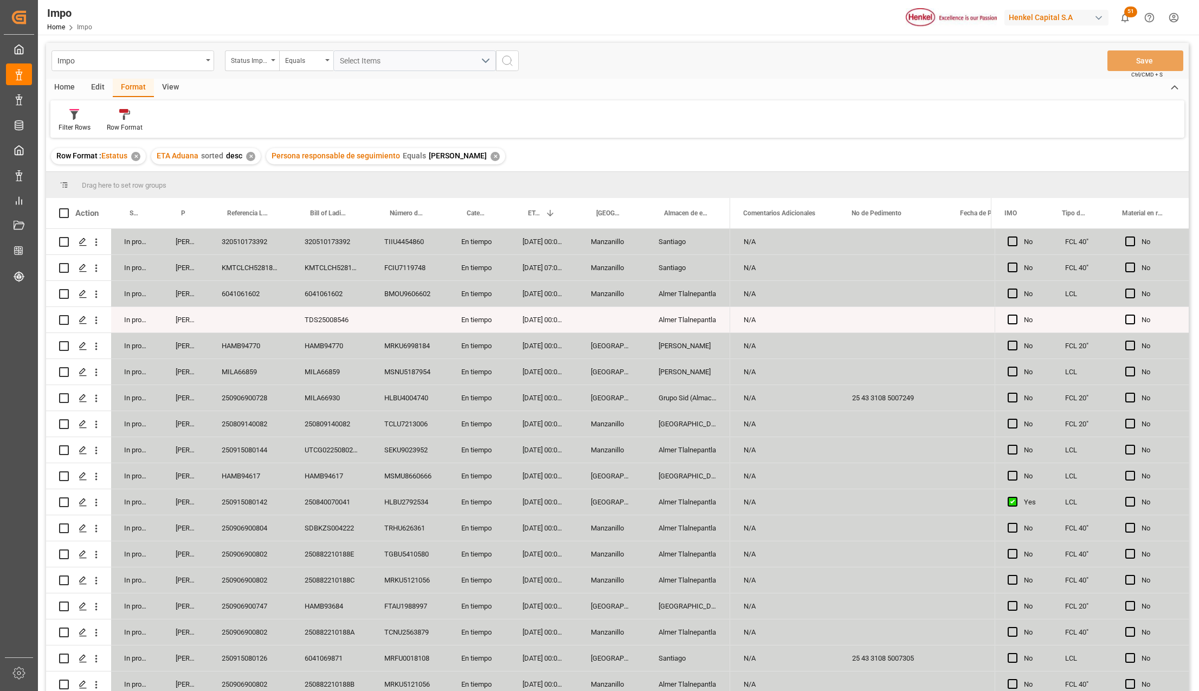
click at [250, 423] on div "250809140082" at bounding box center [250, 423] width 83 height 25
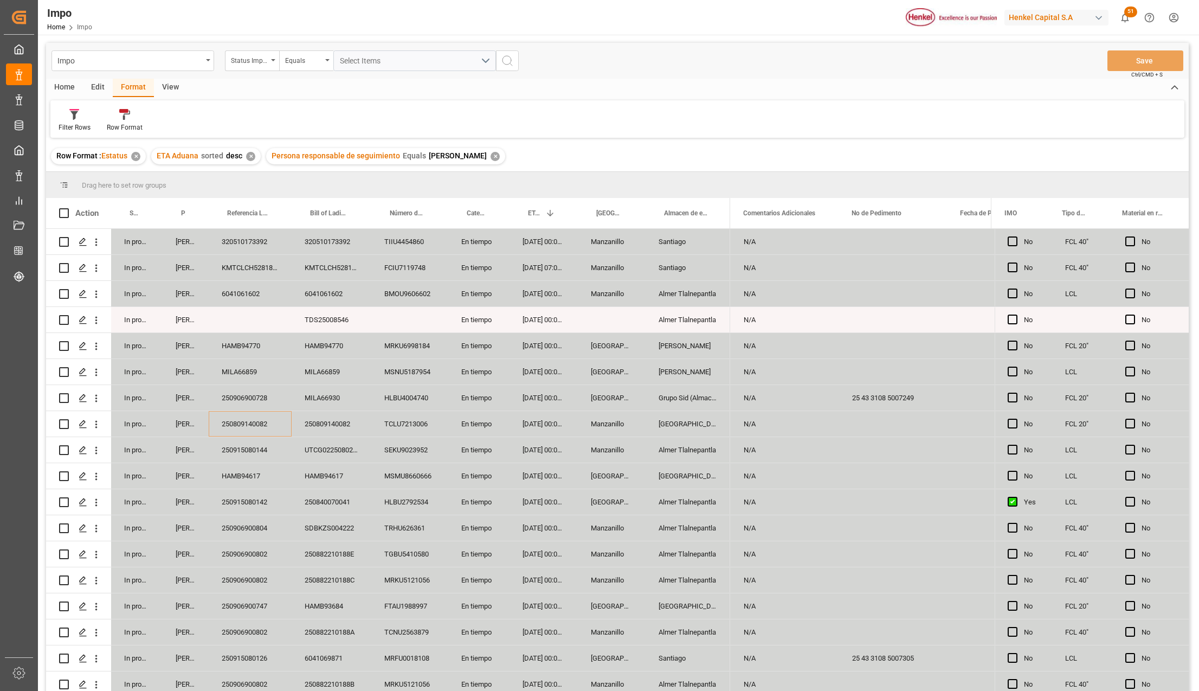
click at [250, 427] on div "250809140082" at bounding box center [250, 423] width 83 height 25
click at [250, 423] on div "250809140082" at bounding box center [250, 423] width 83 height 25
click at [250, 426] on input "250809140082" at bounding box center [250, 430] width 66 height 21
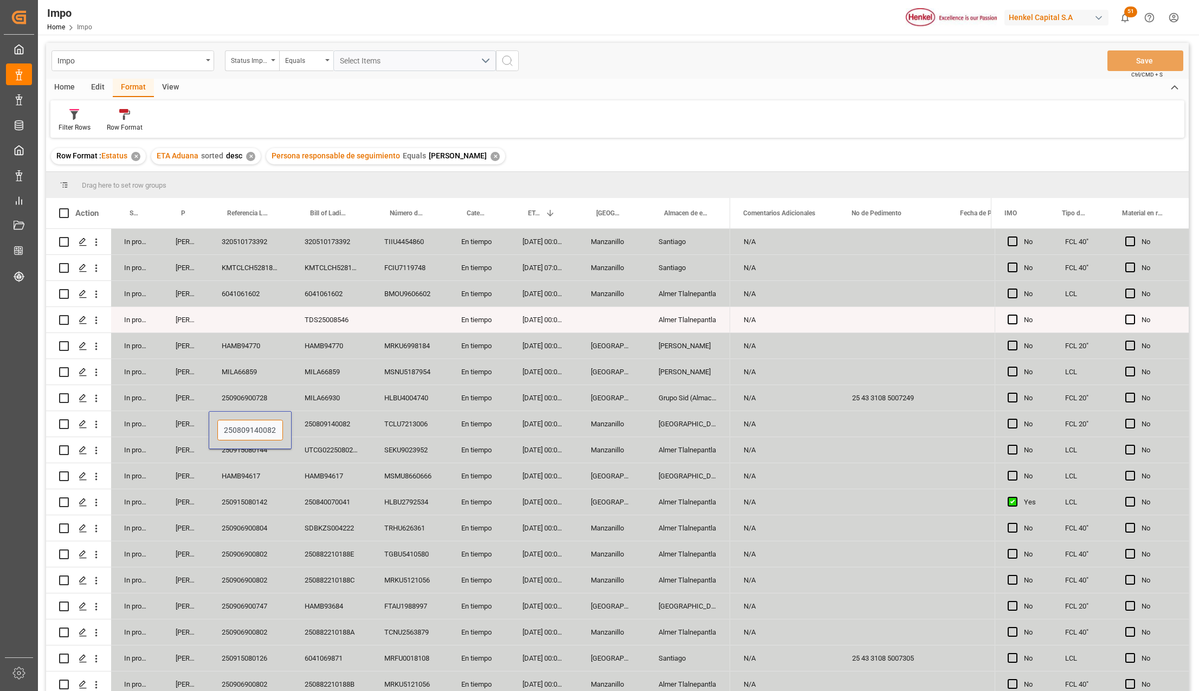
click at [250, 426] on input "250809140082" at bounding box center [250, 430] width 66 height 21
paste input "906900805"
type input "250906900805"
click at [1130, 59] on button "Save" at bounding box center [1146, 60] width 76 height 21
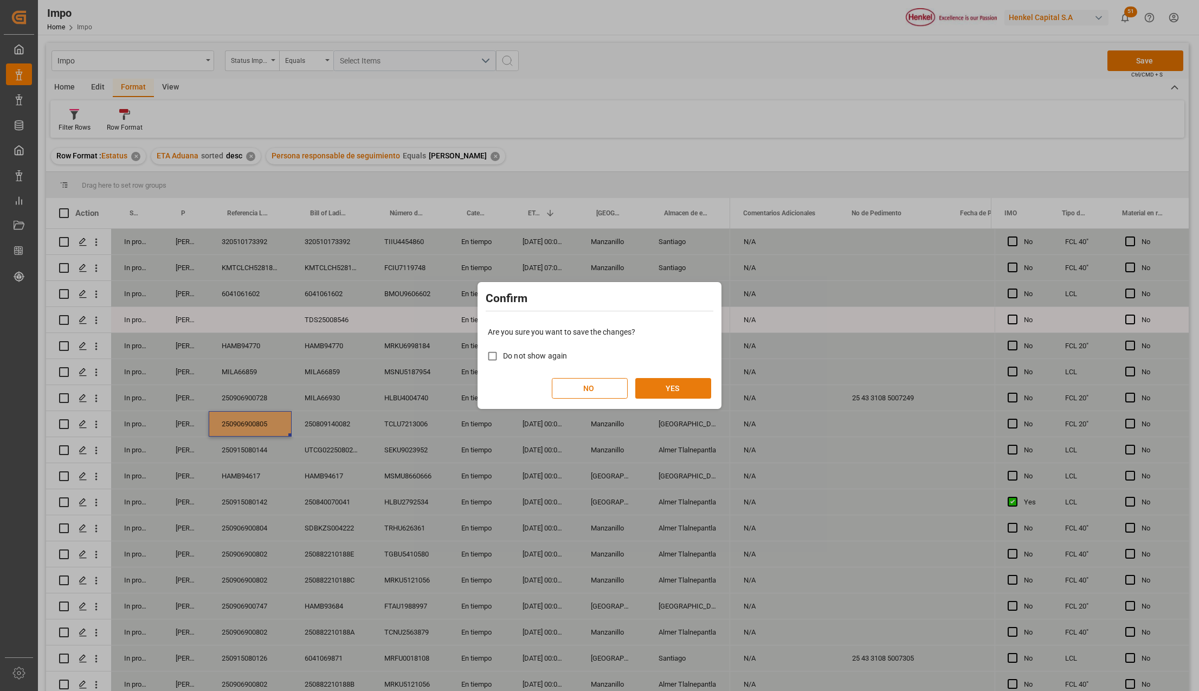
click at [671, 388] on button "YES" at bounding box center [673, 388] width 76 height 21
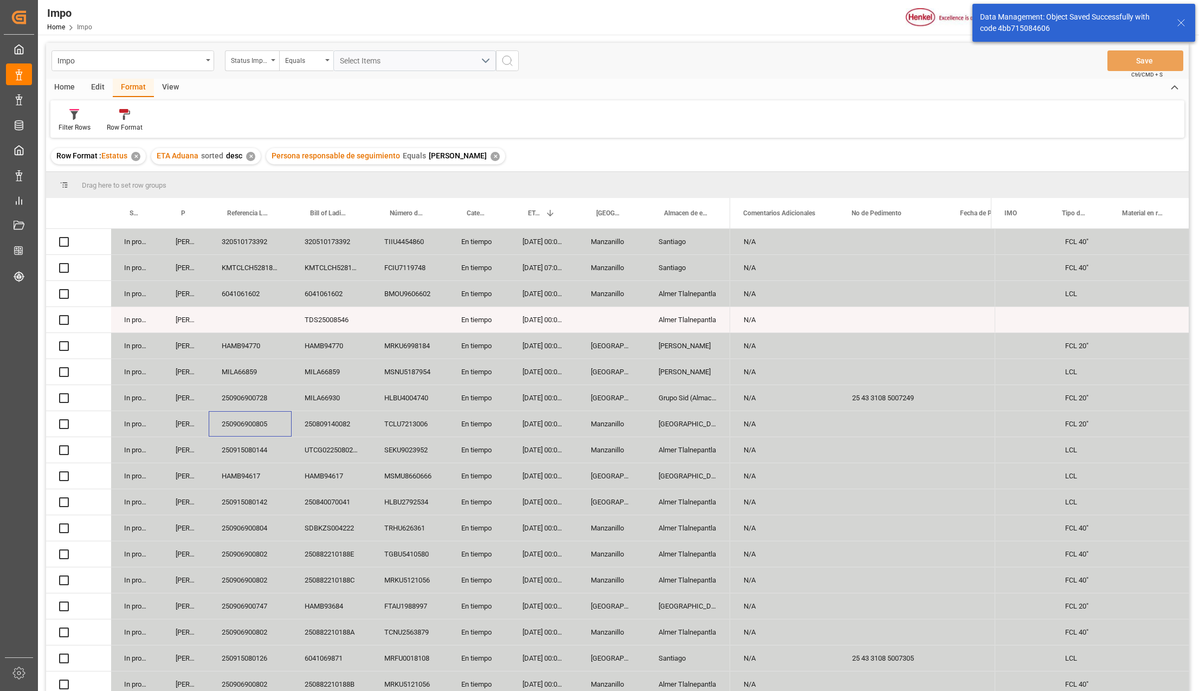
click at [306, 333] on div "HAMB94770" at bounding box center [332, 345] width 80 height 25
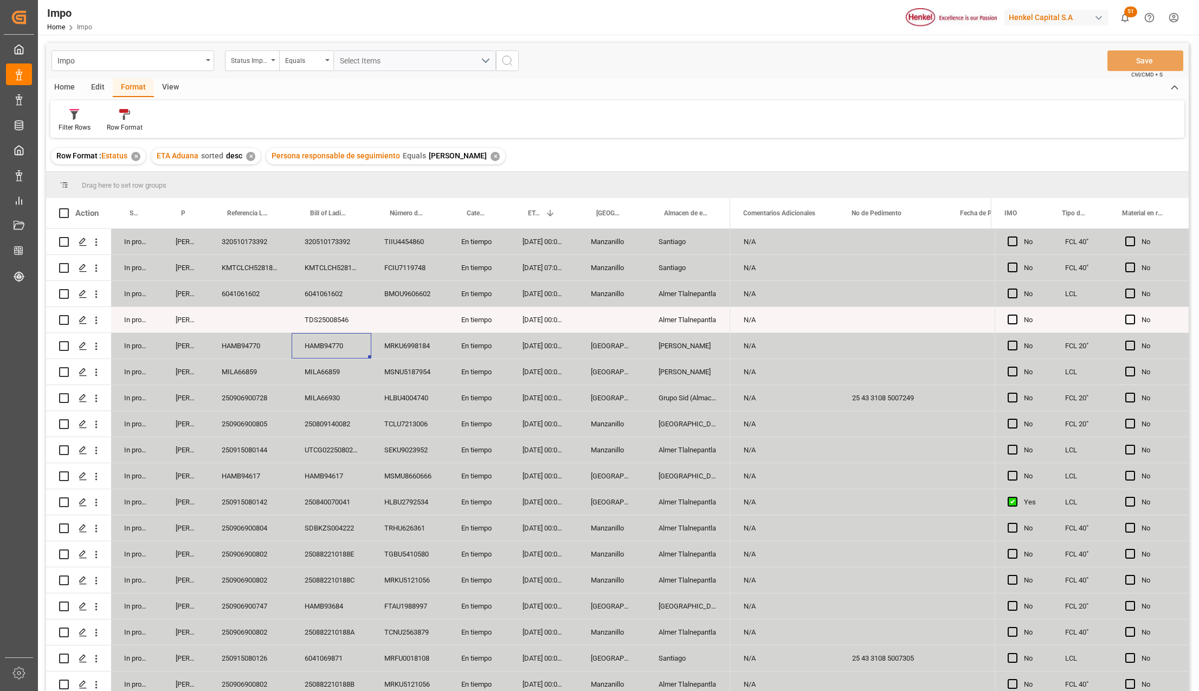
click at [248, 256] on div "KMTCLCH5281875" at bounding box center [250, 267] width 83 height 25
click at [243, 265] on div "KMTCLCH5281875" at bounding box center [250, 267] width 83 height 25
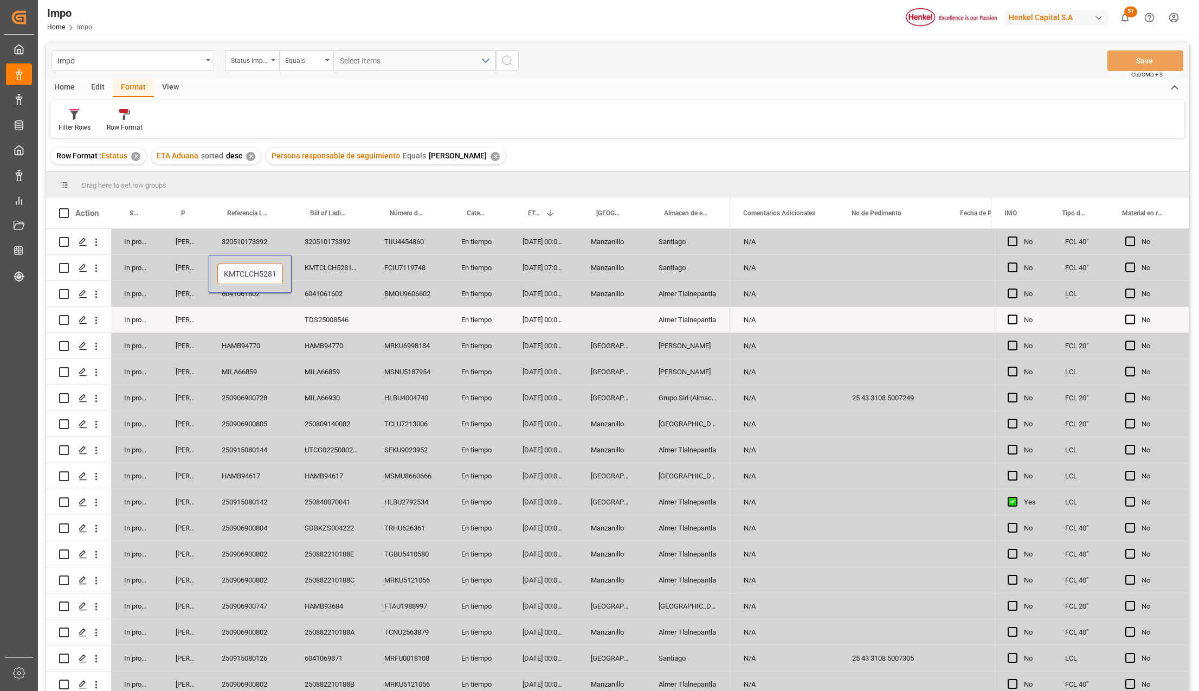
click at [248, 269] on input "KMTCLCH5281875" at bounding box center [250, 273] width 66 height 21
paste input "251006900079"
type input "251006900079"
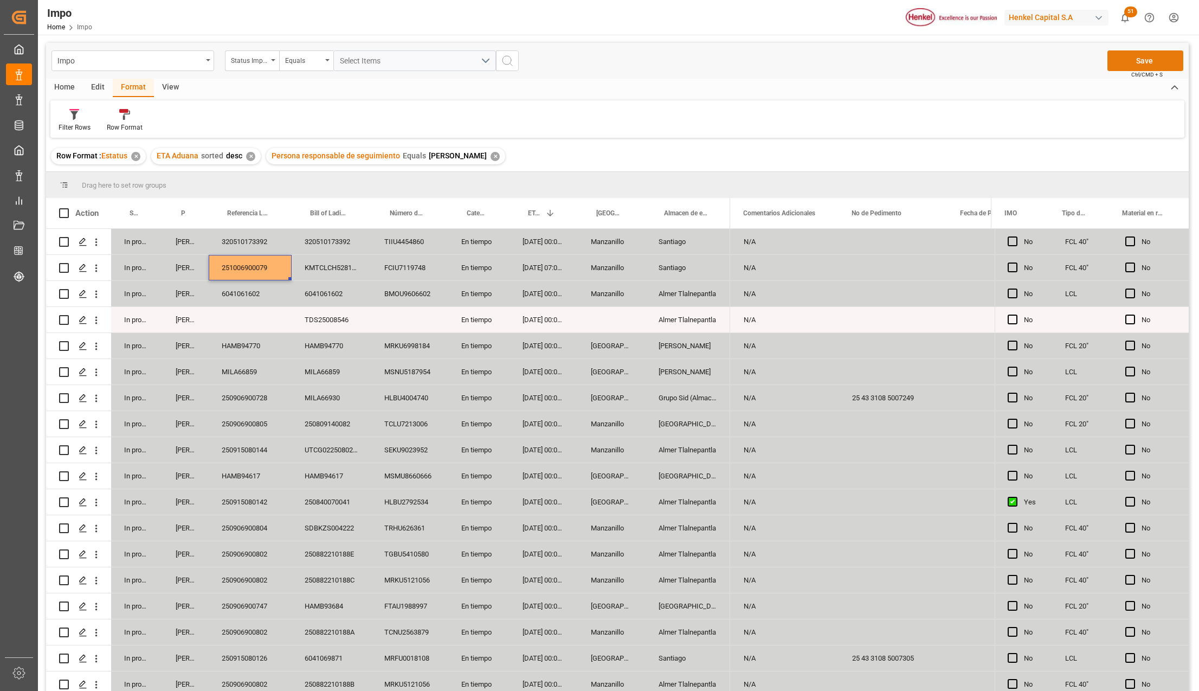
click at [1134, 59] on button "Save" at bounding box center [1146, 60] width 76 height 21
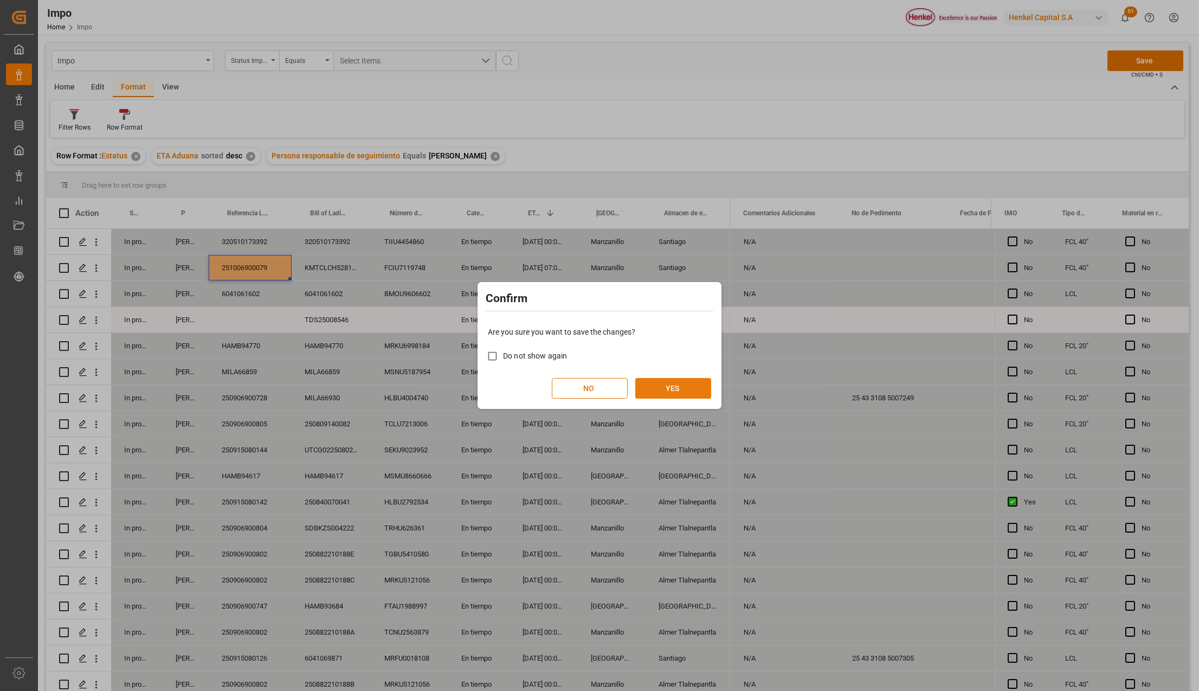
click at [684, 386] on button "YES" at bounding box center [673, 388] width 76 height 21
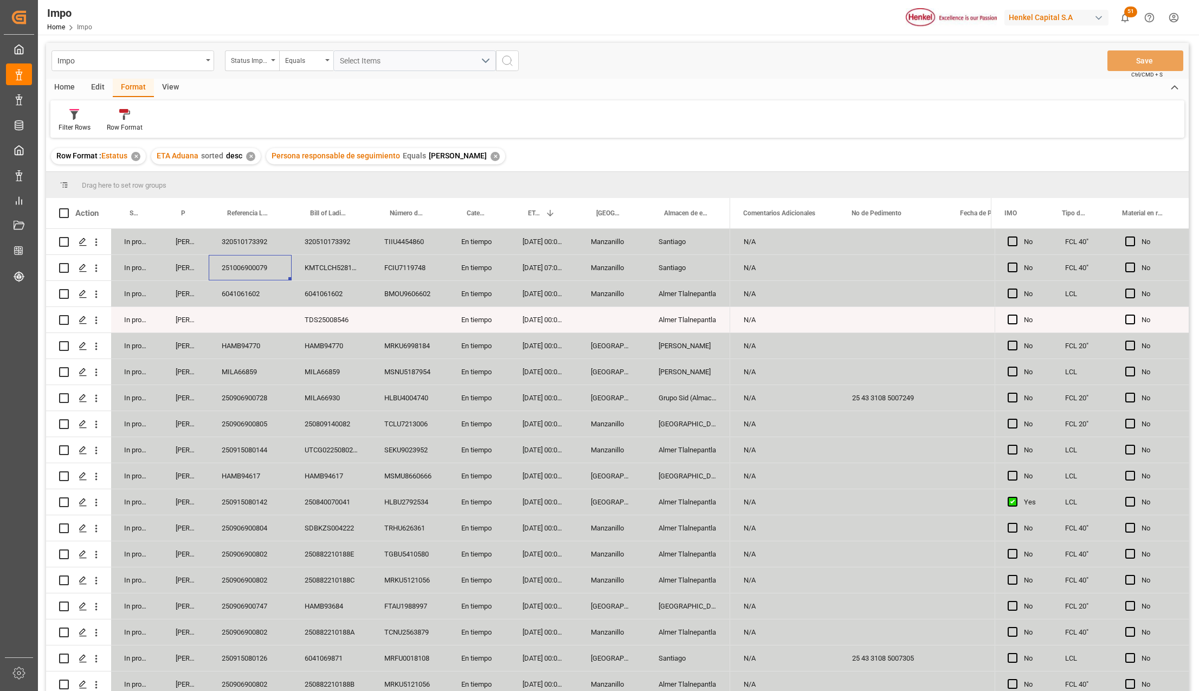
scroll to position [1369, 0]
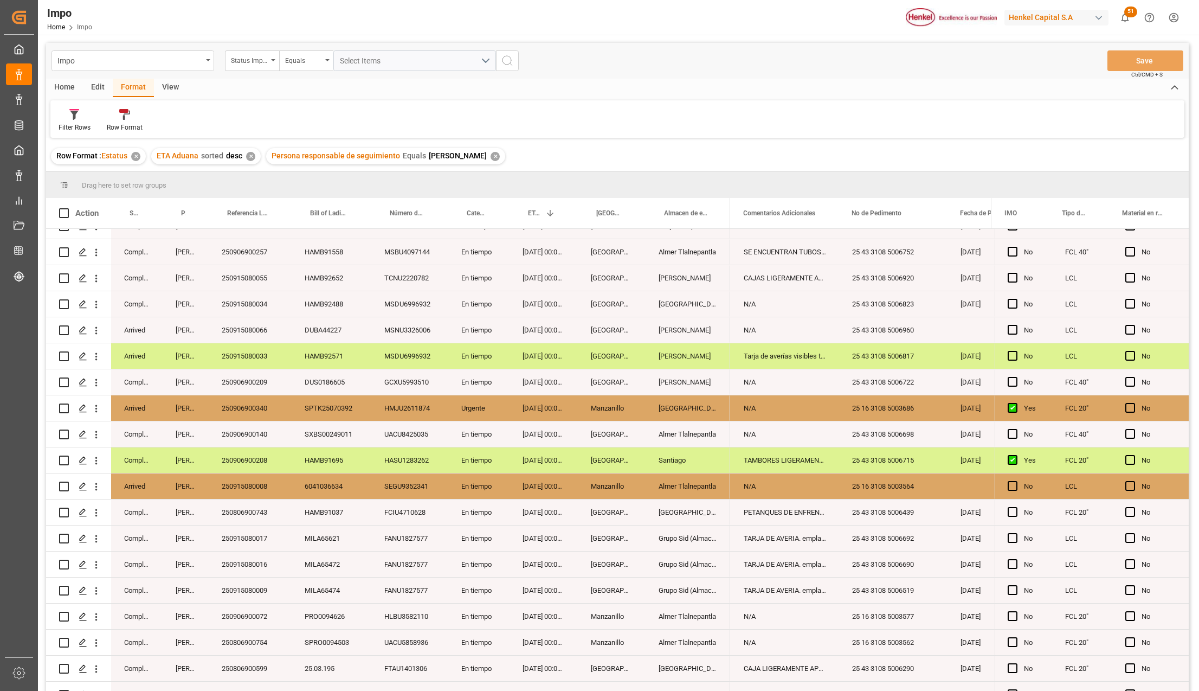
click at [601, 458] on div "[GEOGRAPHIC_DATA]" at bounding box center [612, 459] width 68 height 25
click at [748, 458] on div "TAMBORES LIGERAMENTE RASPADOS" at bounding box center [785, 459] width 108 height 25
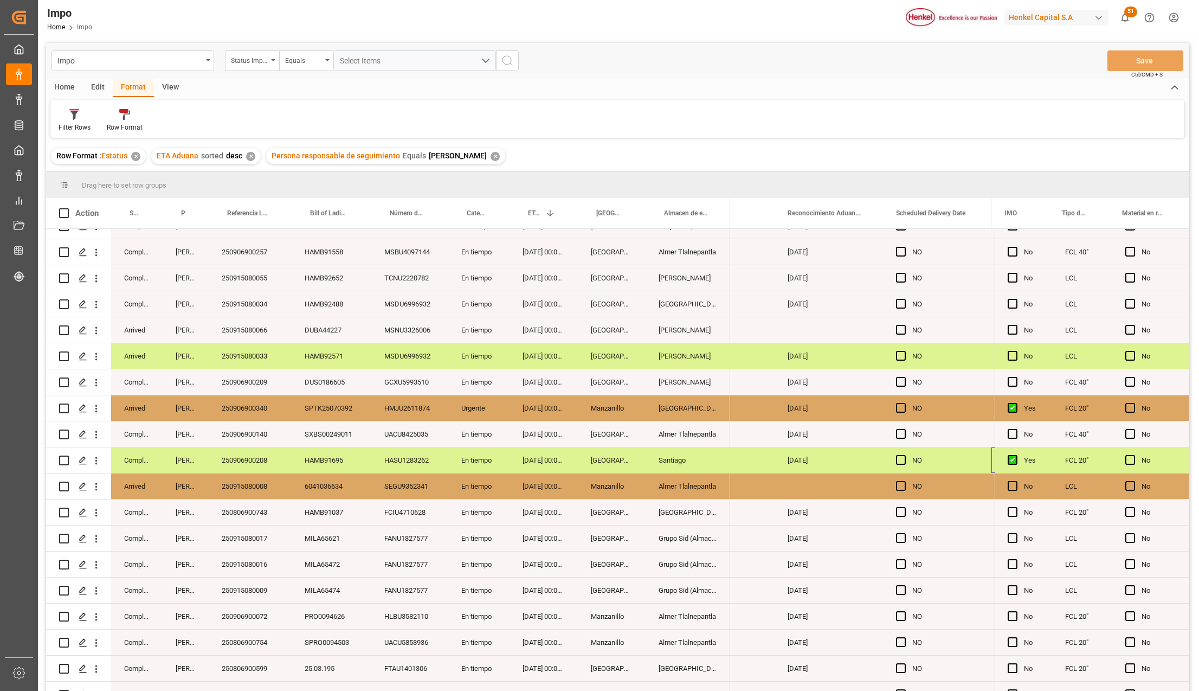
scroll to position [0, 3004]
click at [94, 460] on icon "open menu" at bounding box center [96, 460] width 11 height 11
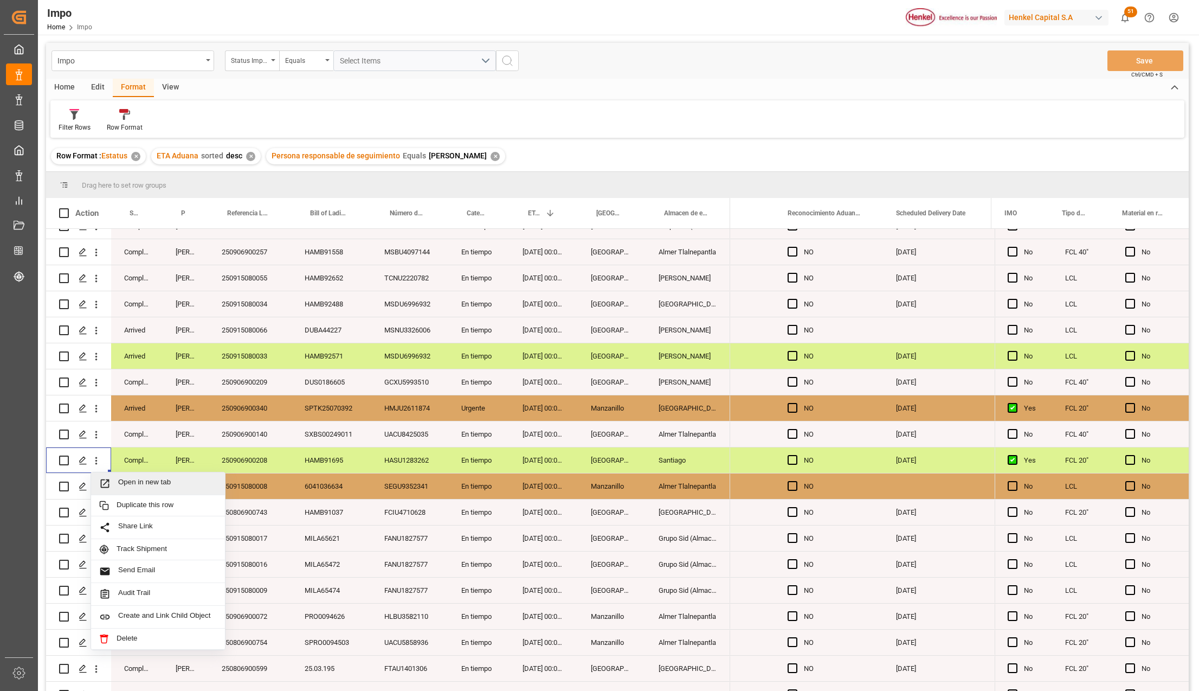
click at [130, 486] on span "Open in new tab" at bounding box center [167, 483] width 99 height 11
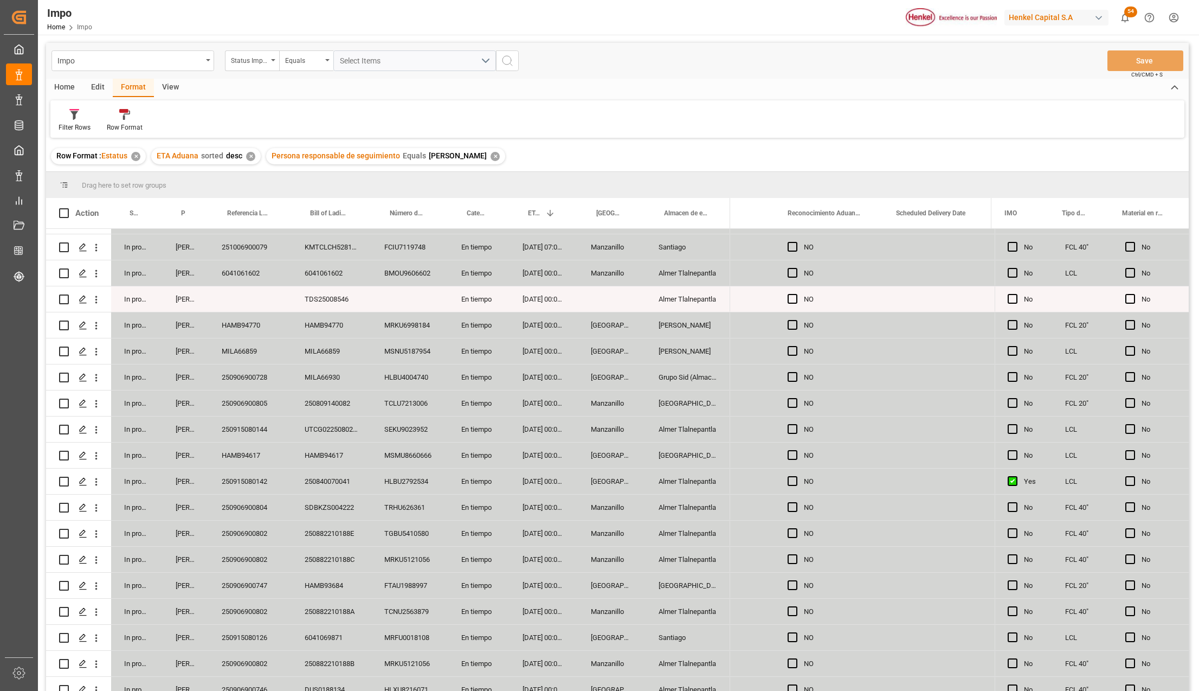
scroll to position [0, 0]
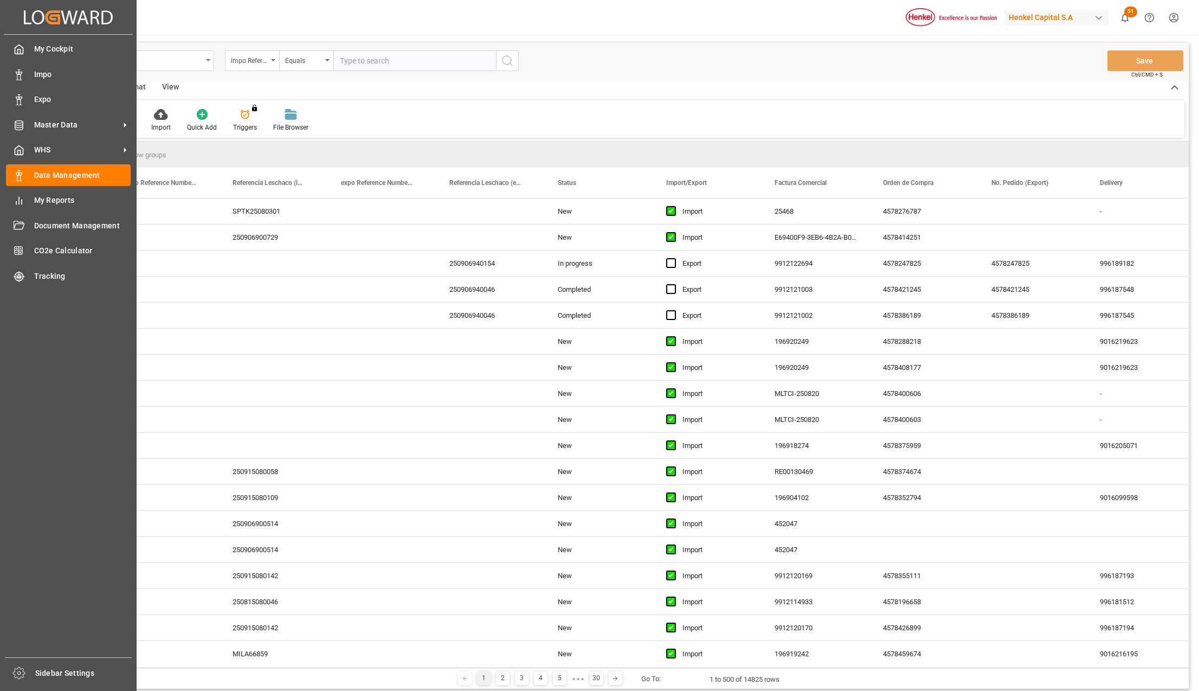
click at [173, 56] on div "Line Items" at bounding box center [129, 60] width 145 height 14
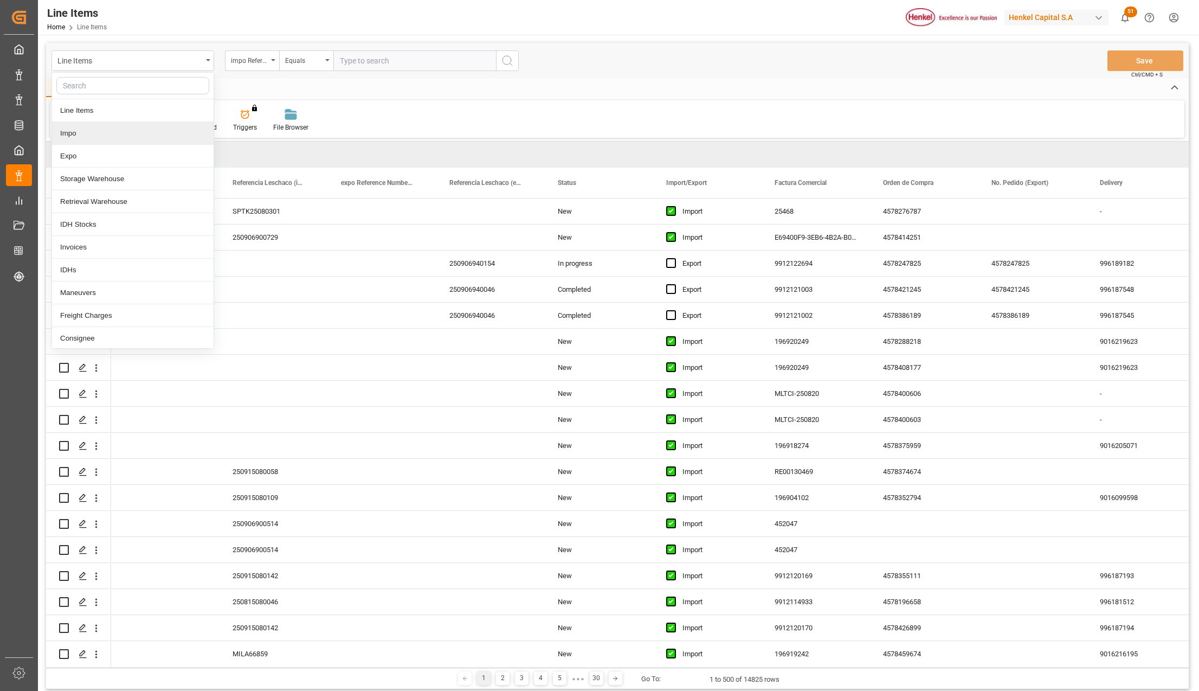
click at [65, 131] on div "Impo" at bounding box center [133, 133] width 162 height 23
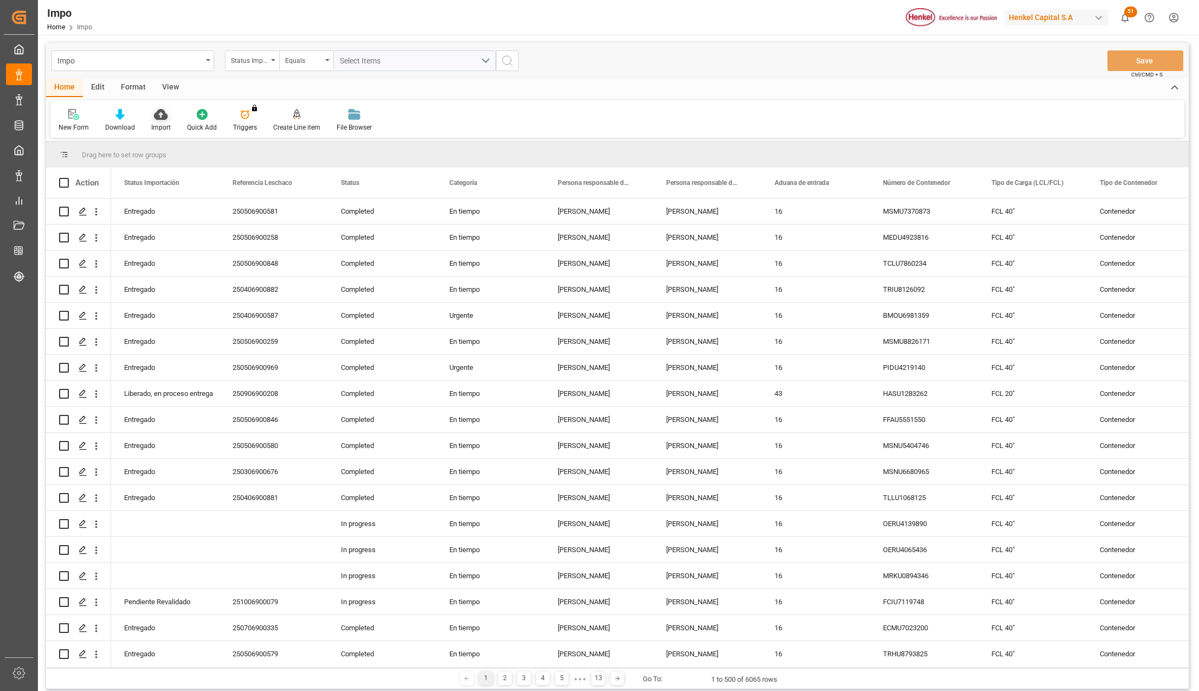
click at [154, 119] on icon at bounding box center [161, 114] width 14 height 11
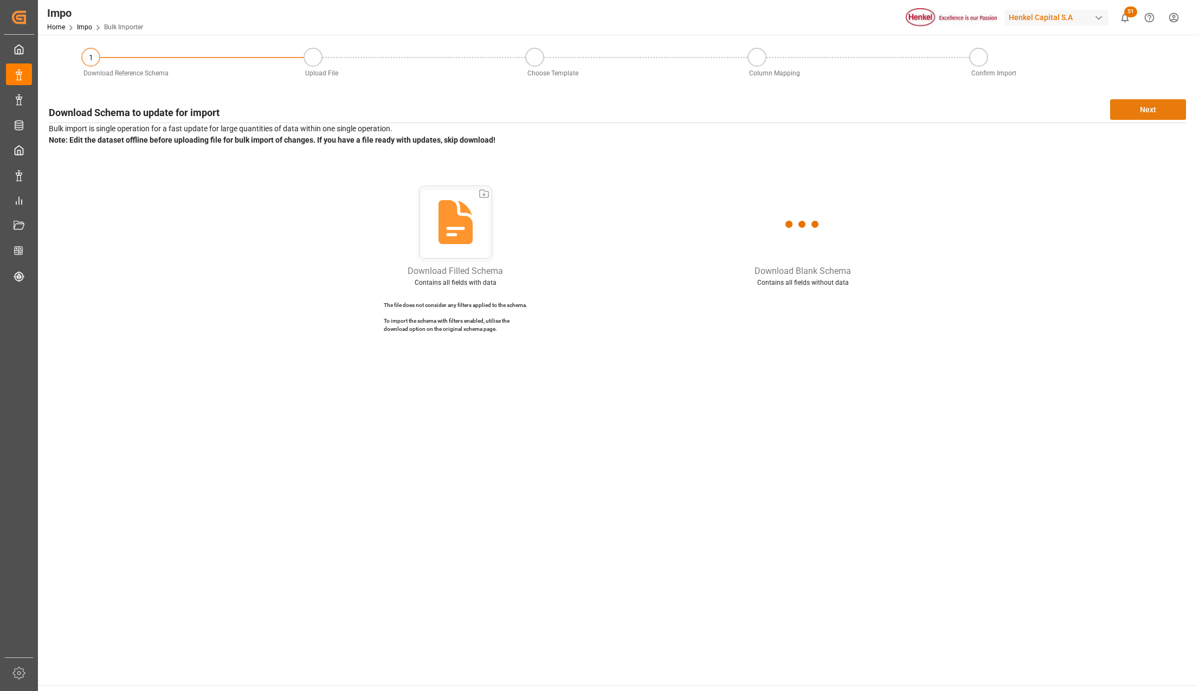
click at [1120, 107] on button "Next" at bounding box center [1148, 109] width 76 height 21
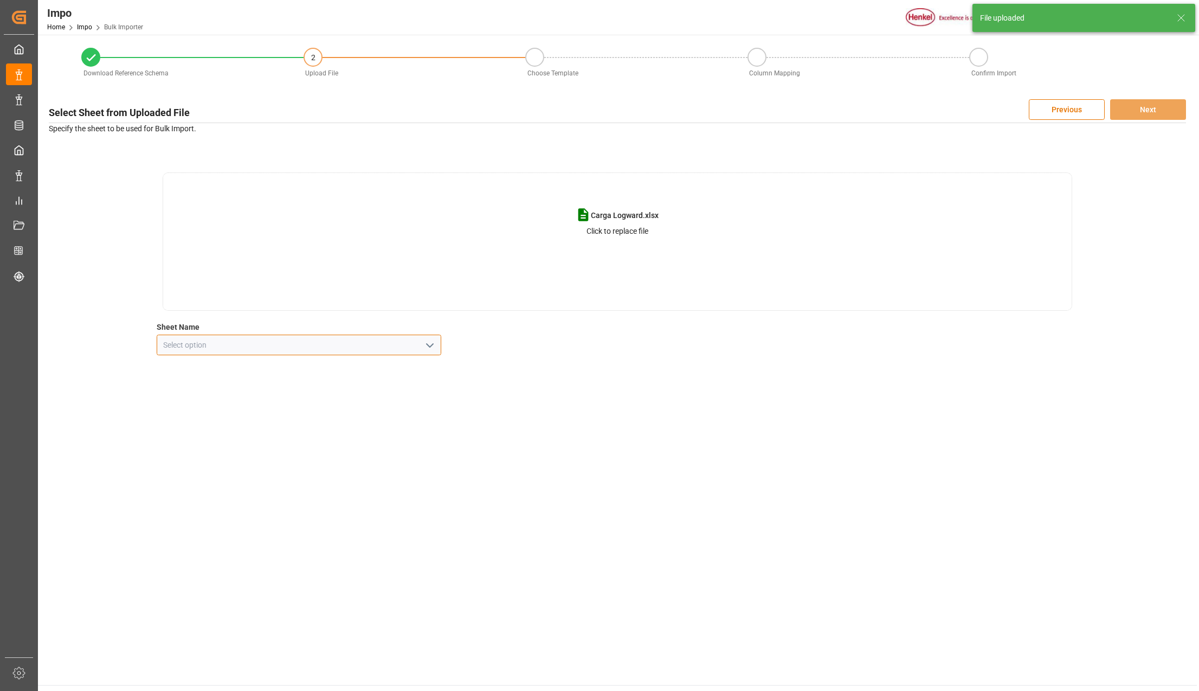
click at [350, 343] on input at bounding box center [299, 344] width 285 height 21
click at [428, 346] on polyline "open menu" at bounding box center [430, 345] width 7 height 3
click at [259, 374] on div "CNT" at bounding box center [299, 369] width 284 height 24
type input "CNT"
click at [1140, 107] on button "Next" at bounding box center [1148, 109] width 76 height 21
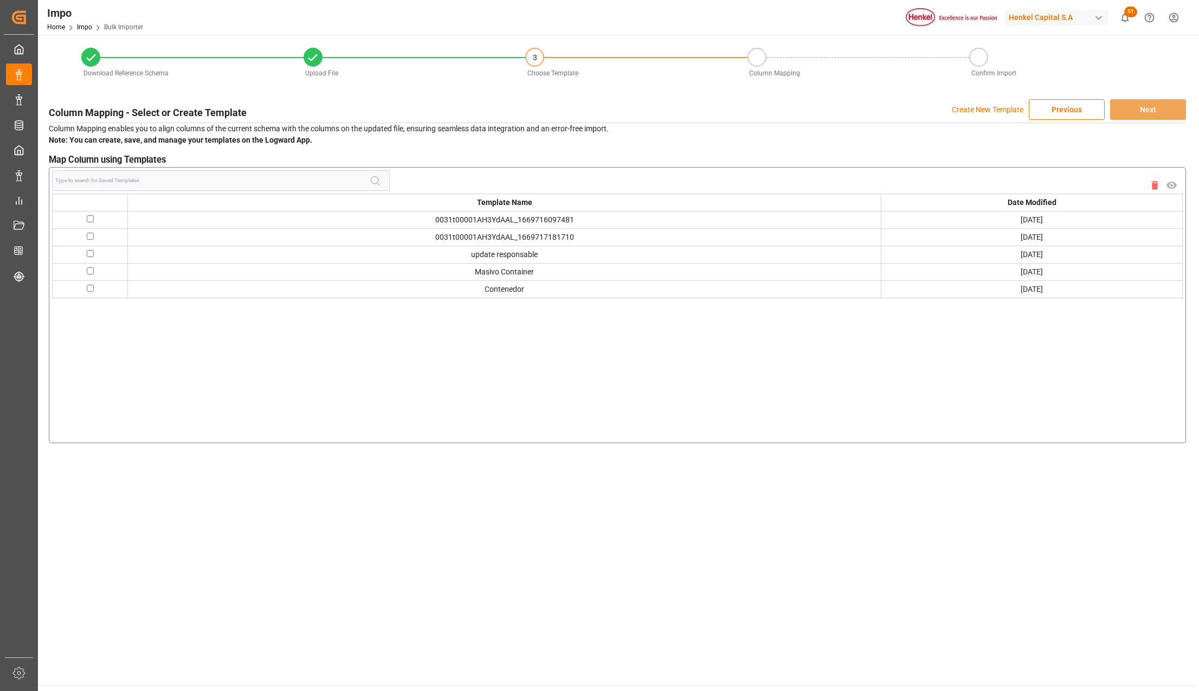
click at [87, 271] on input "checkbox" at bounding box center [90, 270] width 7 height 7
checkbox input "true"
click at [1137, 109] on button "Next" at bounding box center [1148, 109] width 76 height 21
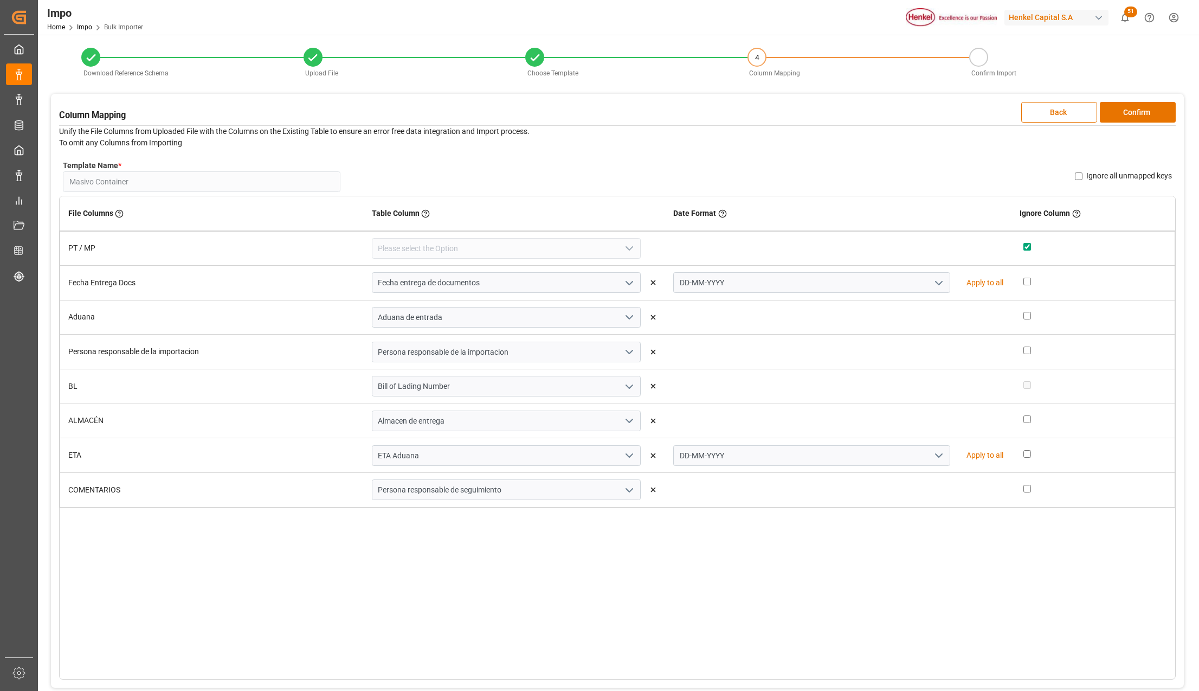
click at [1137, 109] on button "Confirm" at bounding box center [1138, 112] width 76 height 21
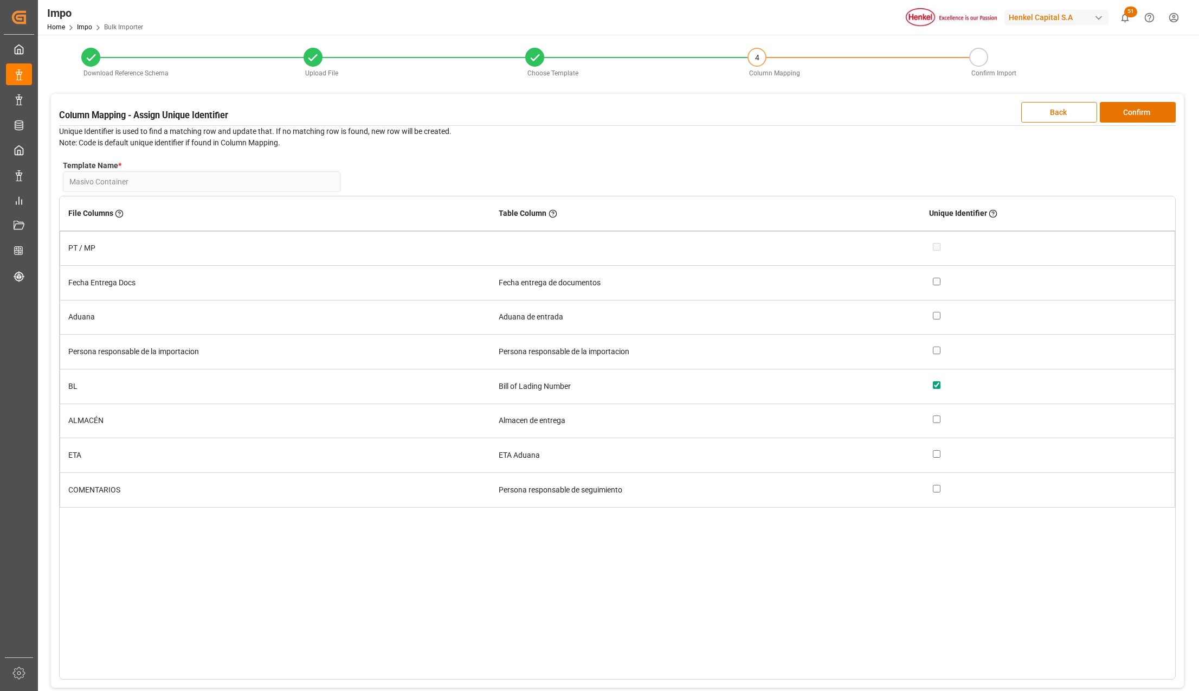
click at [1137, 109] on button "Confirm" at bounding box center [1138, 112] width 76 height 21
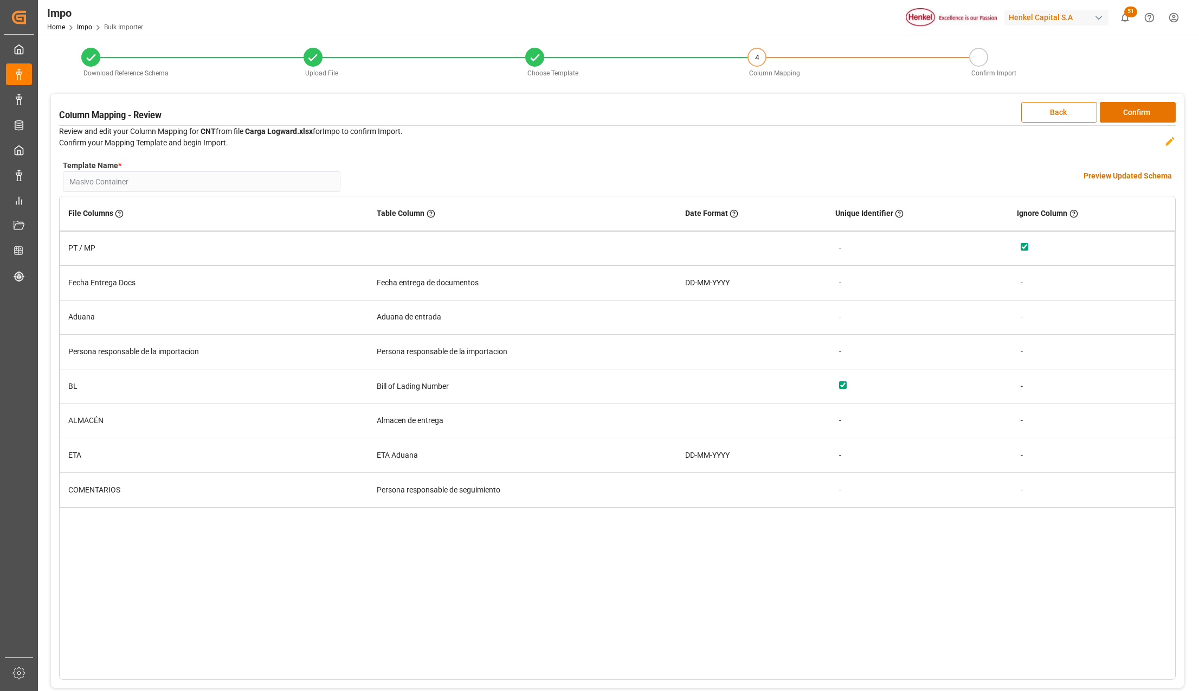
click at [1137, 109] on button "Confirm" at bounding box center [1138, 112] width 76 height 21
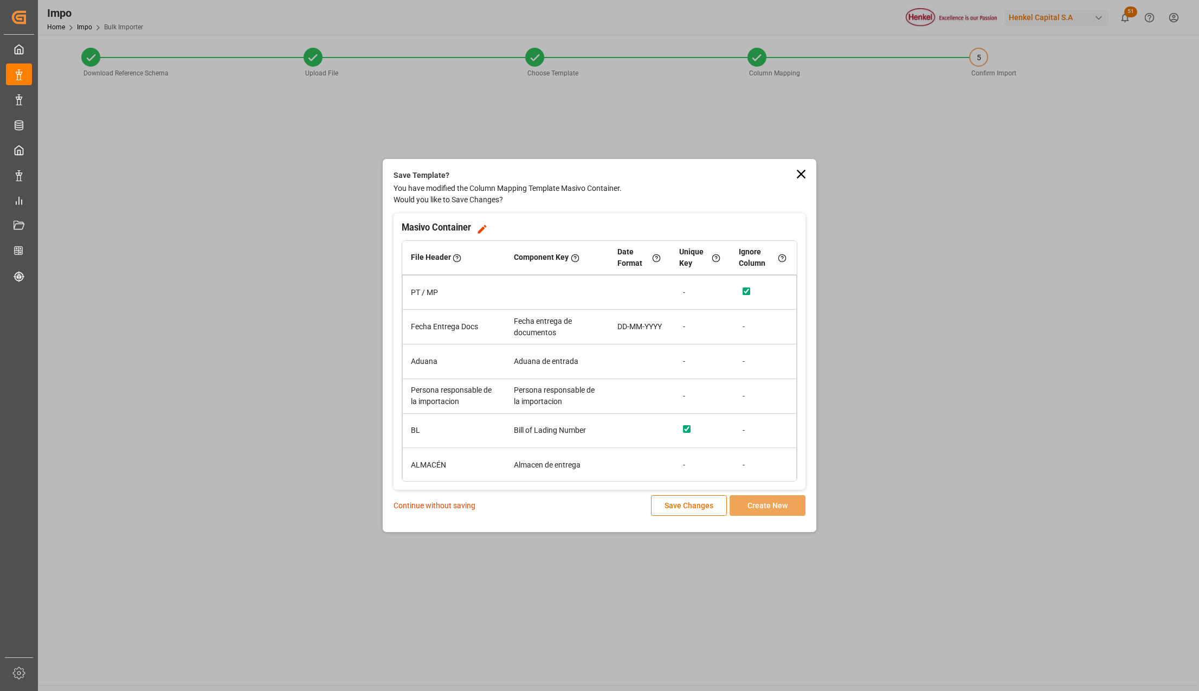
click at [452, 502] on p "Continue without saving" at bounding box center [435, 505] width 82 height 11
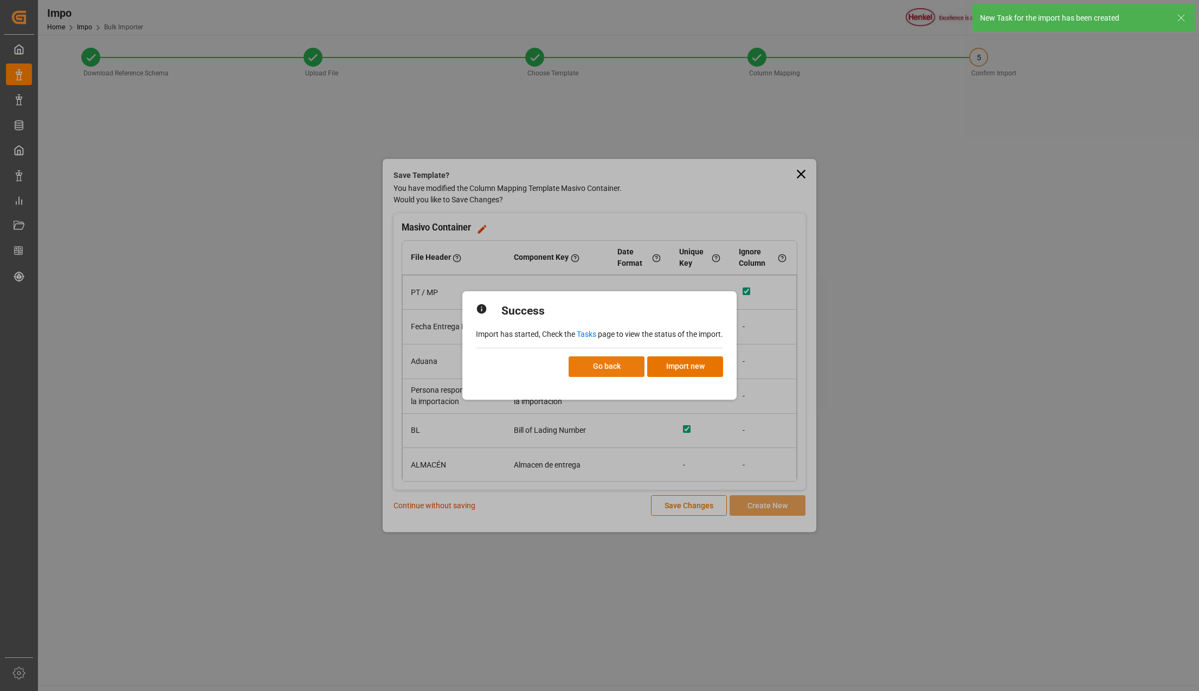
click at [620, 369] on button "Go back" at bounding box center [607, 366] width 76 height 21
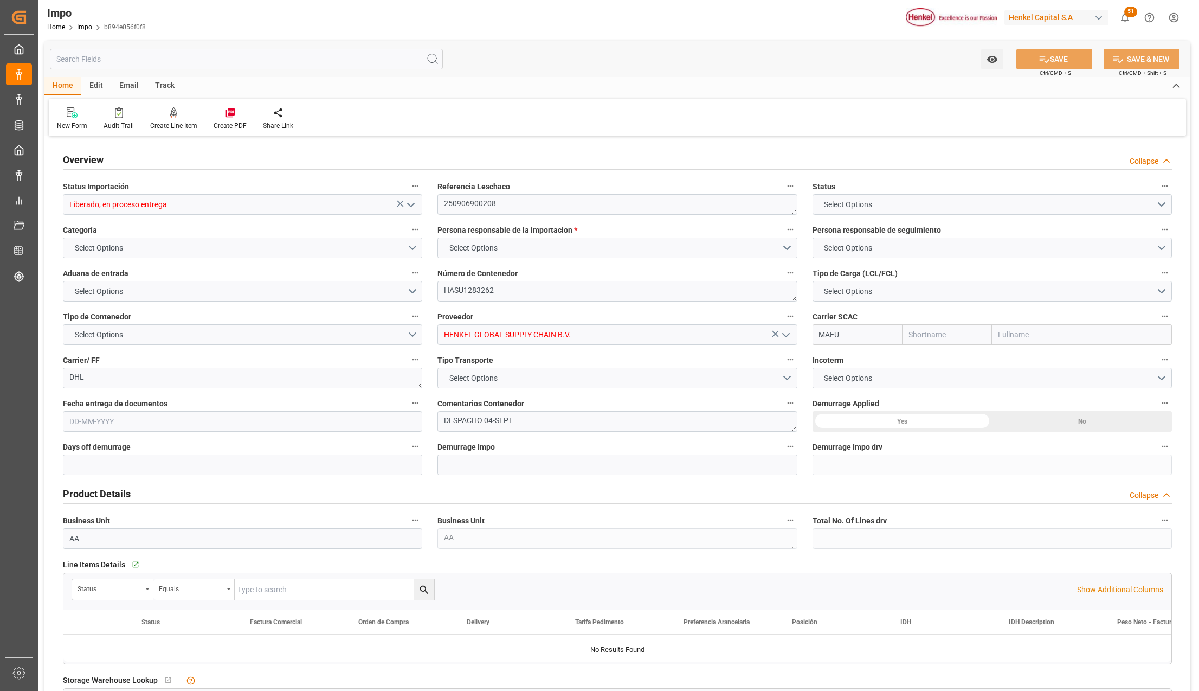
type input "Maersk"
type input "Maersk Line AS"
type input "1"
type input "25"
type input "20"
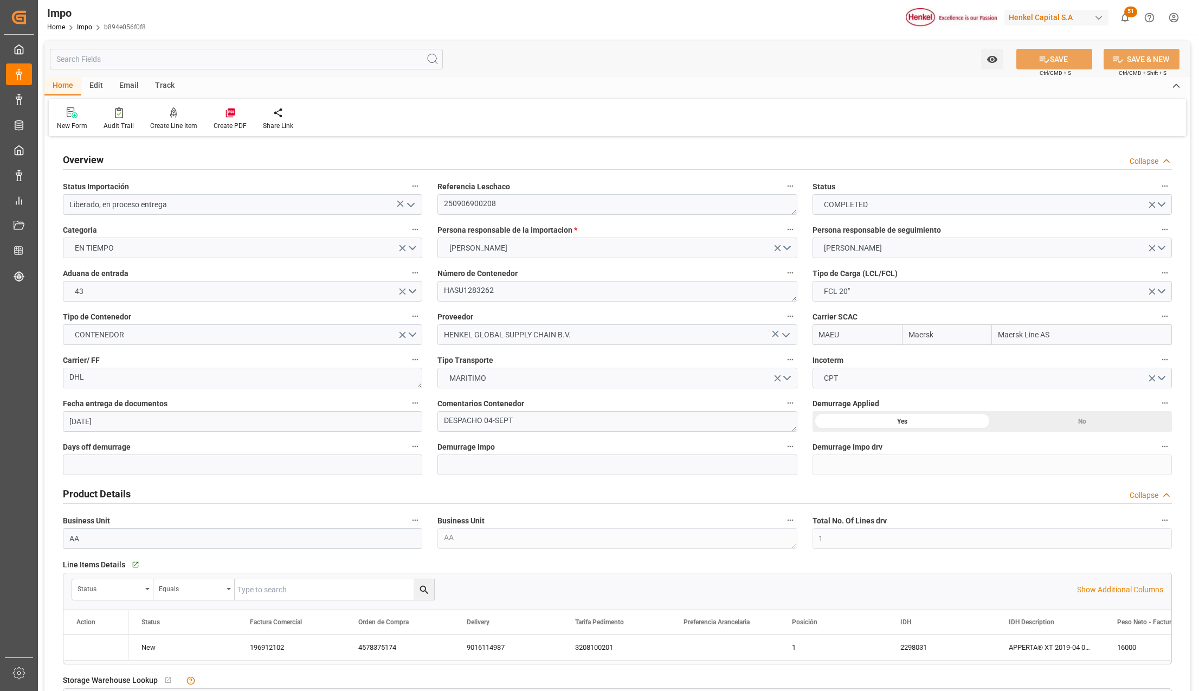
type input "[DATE]"
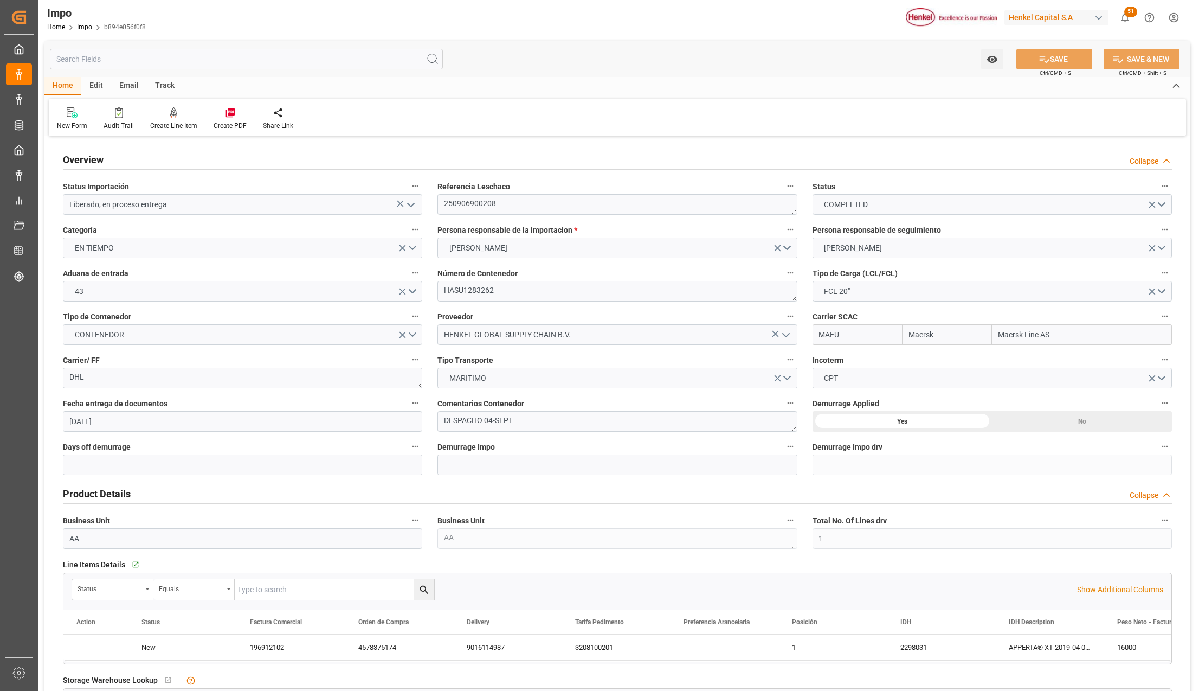
type input "[DATE]"
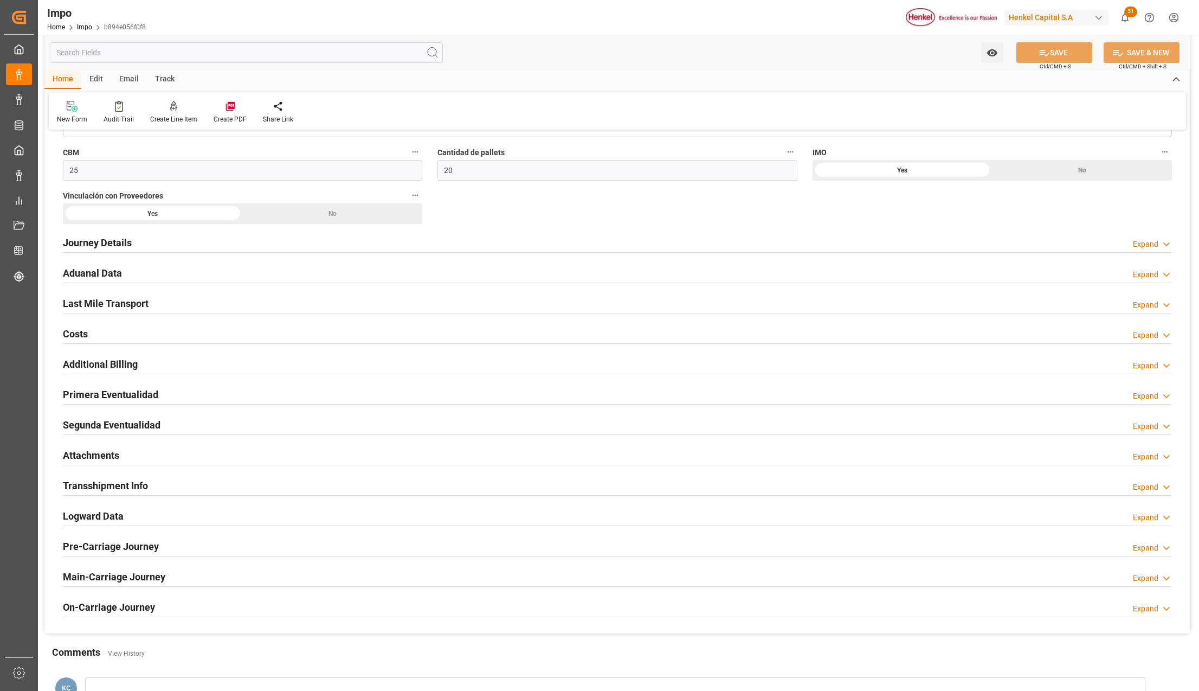
scroll to position [651, 0]
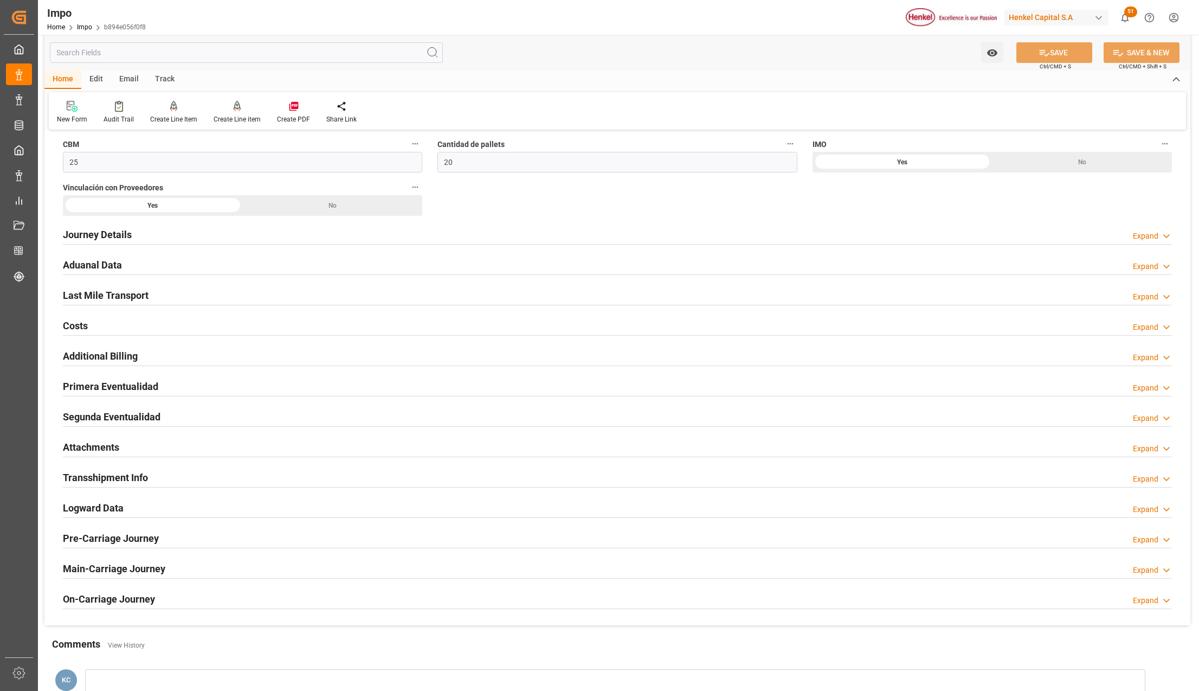
drag, startPoint x: 83, startPoint y: 267, endPoint x: 280, endPoint y: 320, distance: 203.3
click at [83, 266] on h2 "Aduanal Data" at bounding box center [92, 265] width 59 height 15
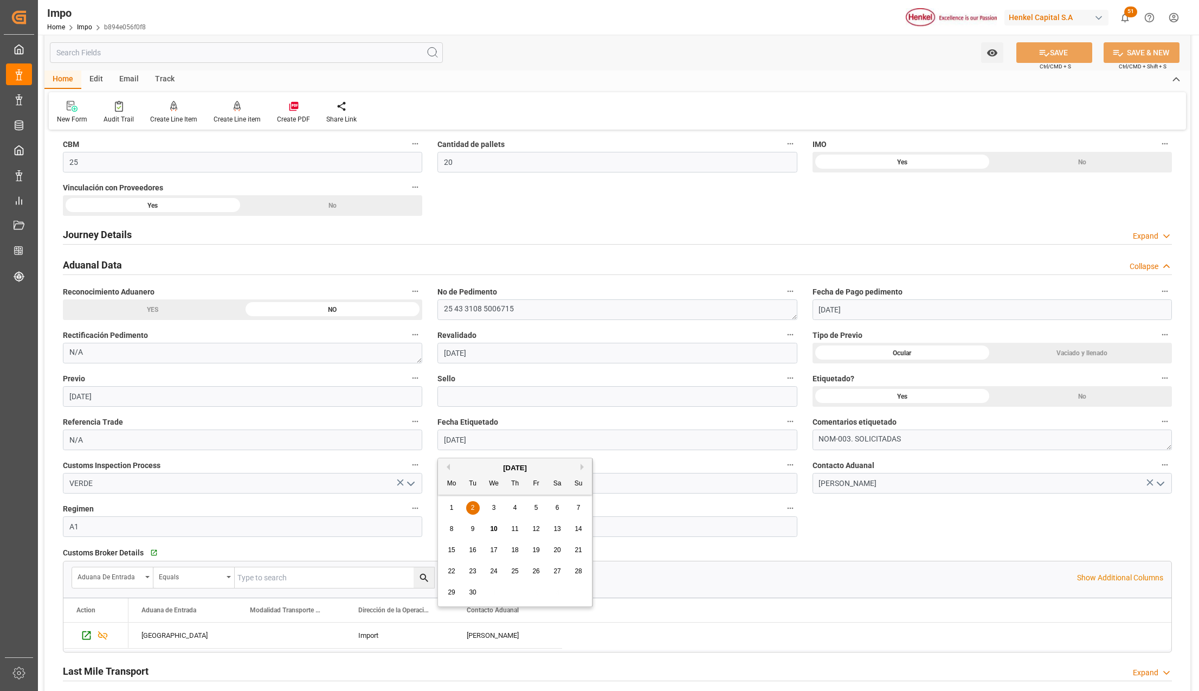
click at [512, 441] on input "[DATE]" at bounding box center [617, 439] width 359 height 21
click at [128, 441] on input "N/A" at bounding box center [242, 439] width 359 height 21
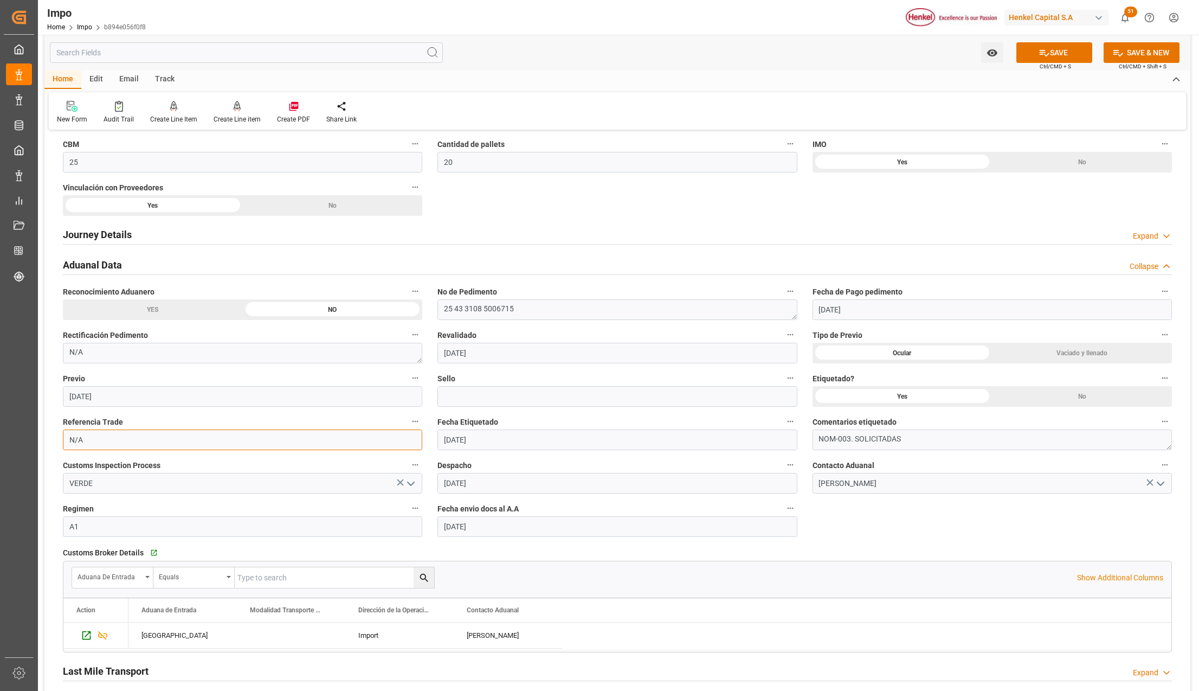
drag, startPoint x: 107, startPoint y: 441, endPoint x: 50, endPoint y: 442, distance: 57.5
click at [50, 442] on div "Overview Collapse Status Importación Liberado, en proceso entrega Referencia Le…" at bounding box center [617, 245] width 1146 height 1512
paste input "250915010011"
type input "250915010011"
click at [1061, 72] on div "Home Edit Email Track" at bounding box center [617, 79] width 1146 height 18
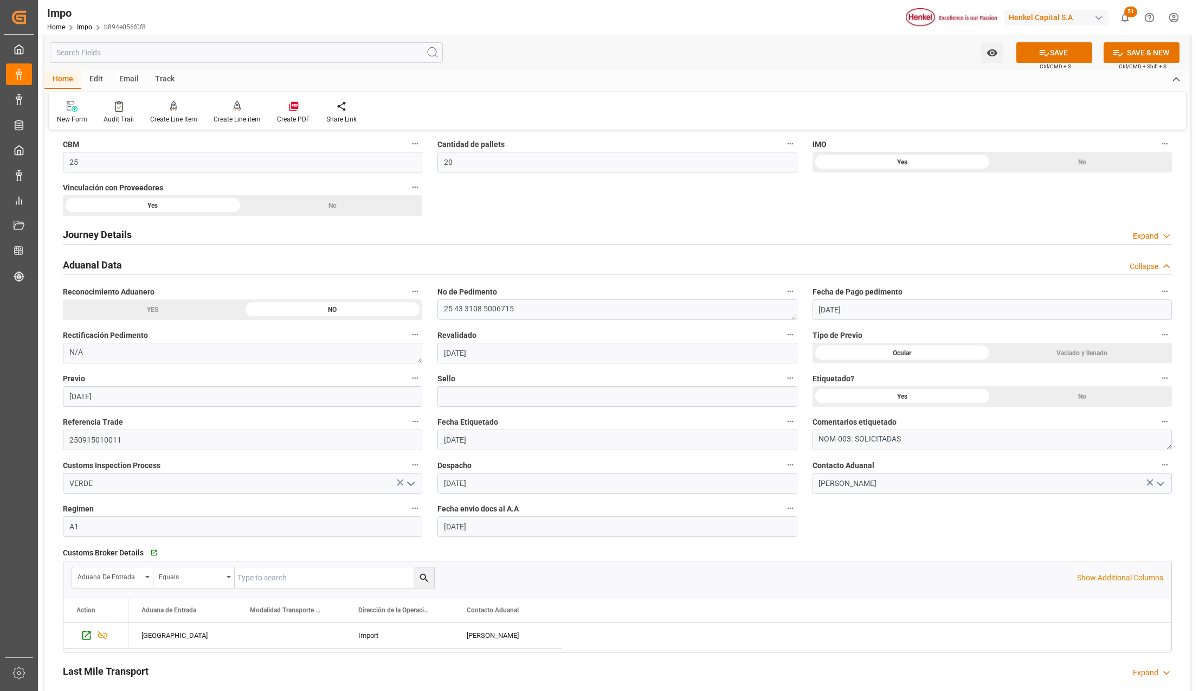
click at [1056, 51] on button "SAVE" at bounding box center [1055, 52] width 76 height 21
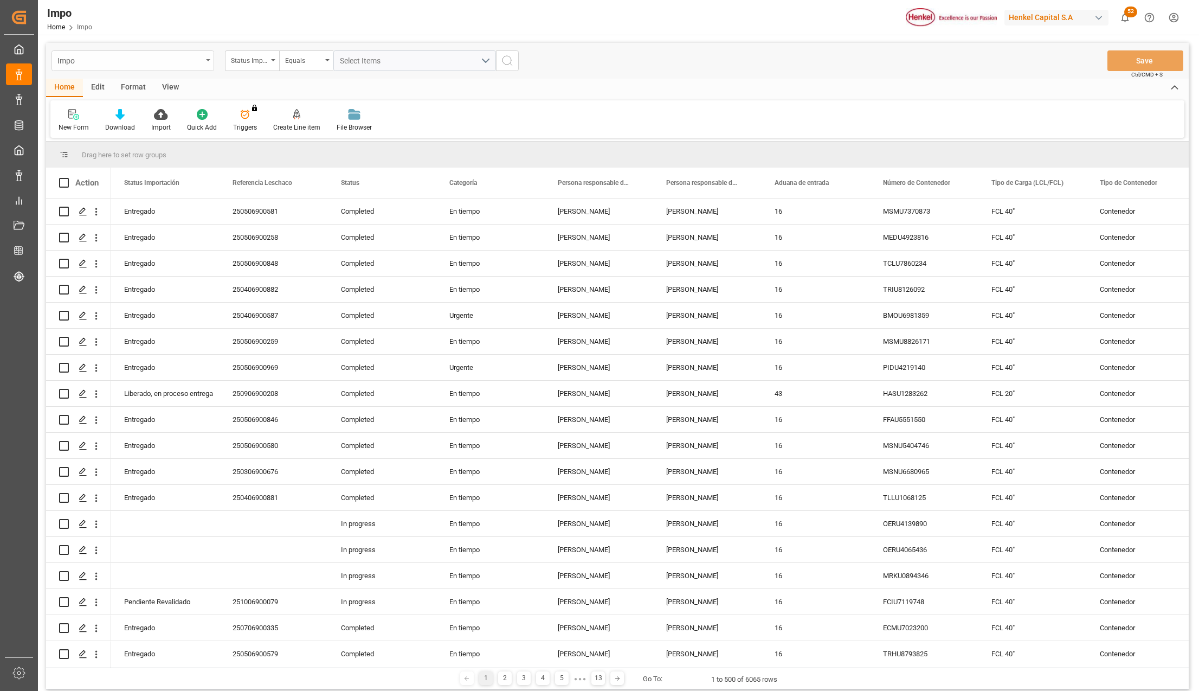
click at [200, 60] on div "Impo" at bounding box center [129, 60] width 145 height 14
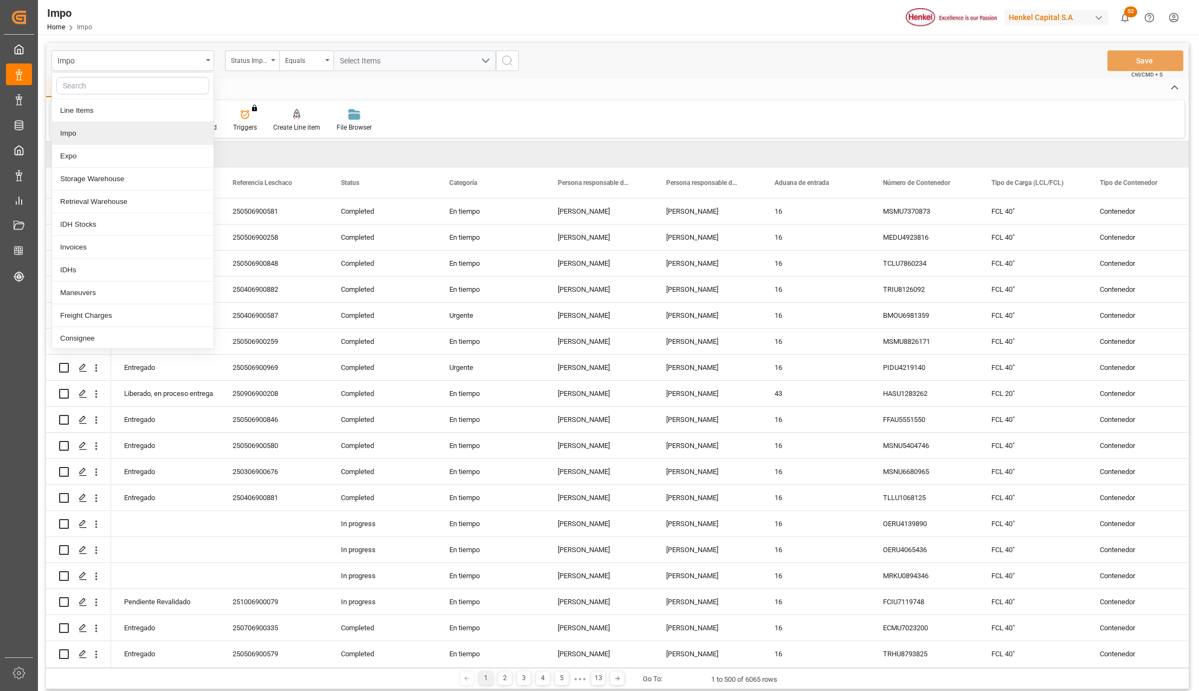
click at [87, 137] on div "Impo" at bounding box center [133, 133] width 162 height 23
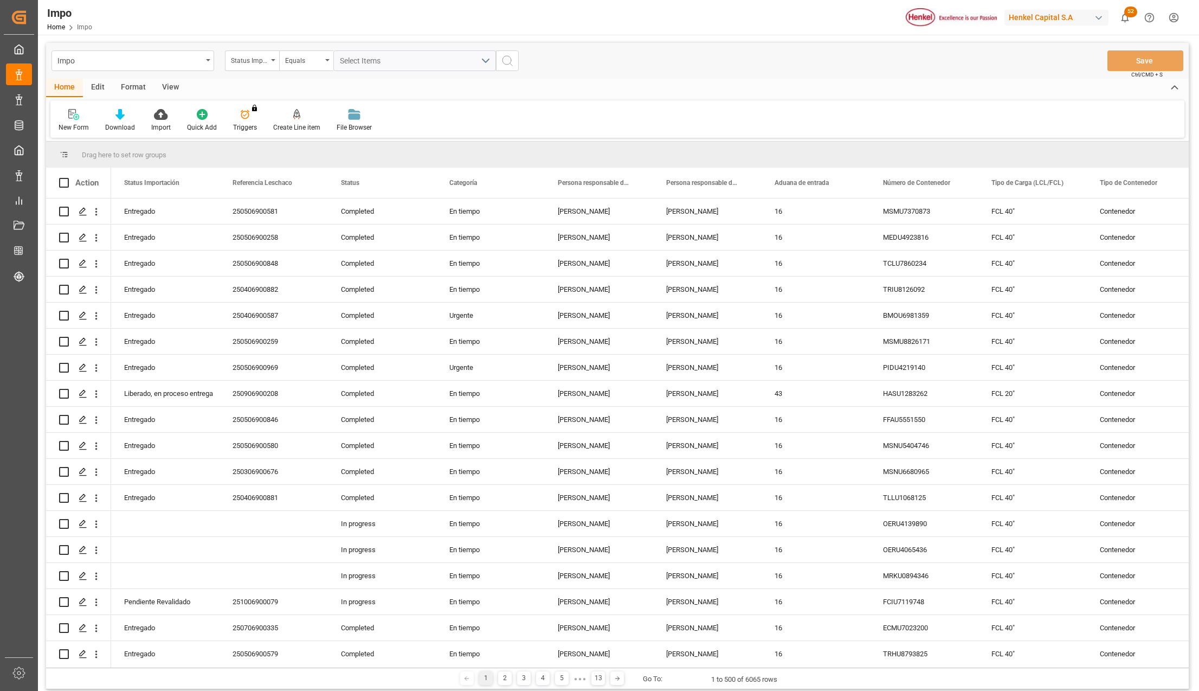
click at [132, 88] on div "Format" at bounding box center [133, 88] width 41 height 18
click at [89, 117] on div at bounding box center [75, 113] width 32 height 11
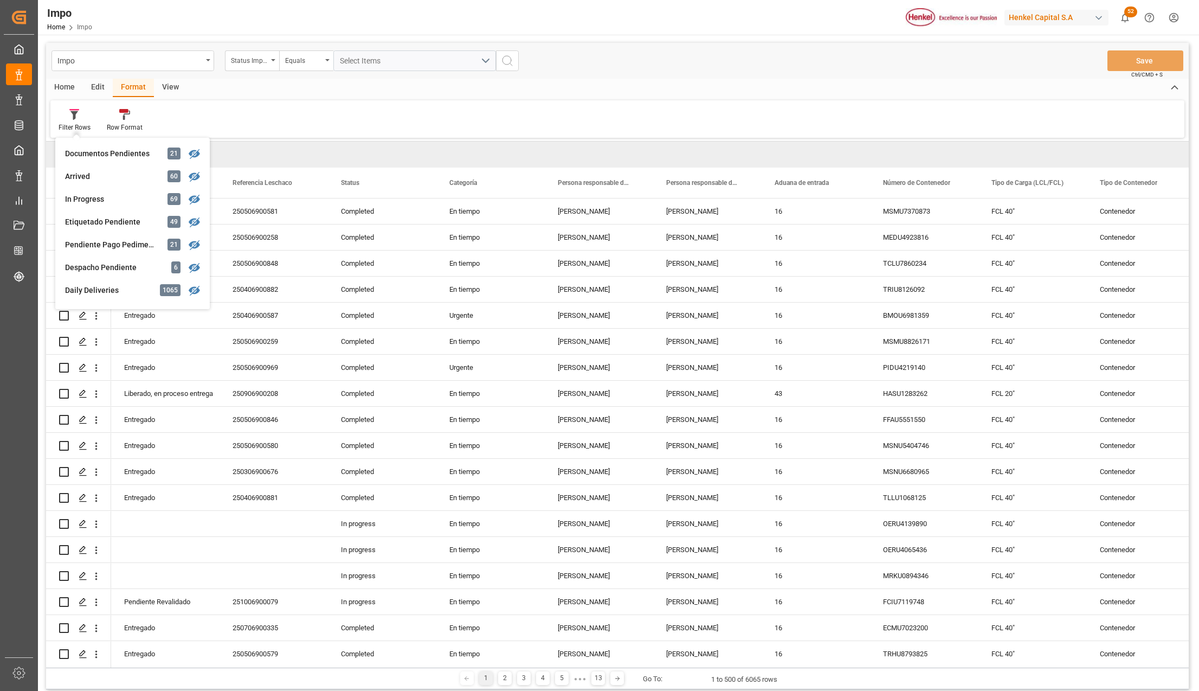
scroll to position [144, 0]
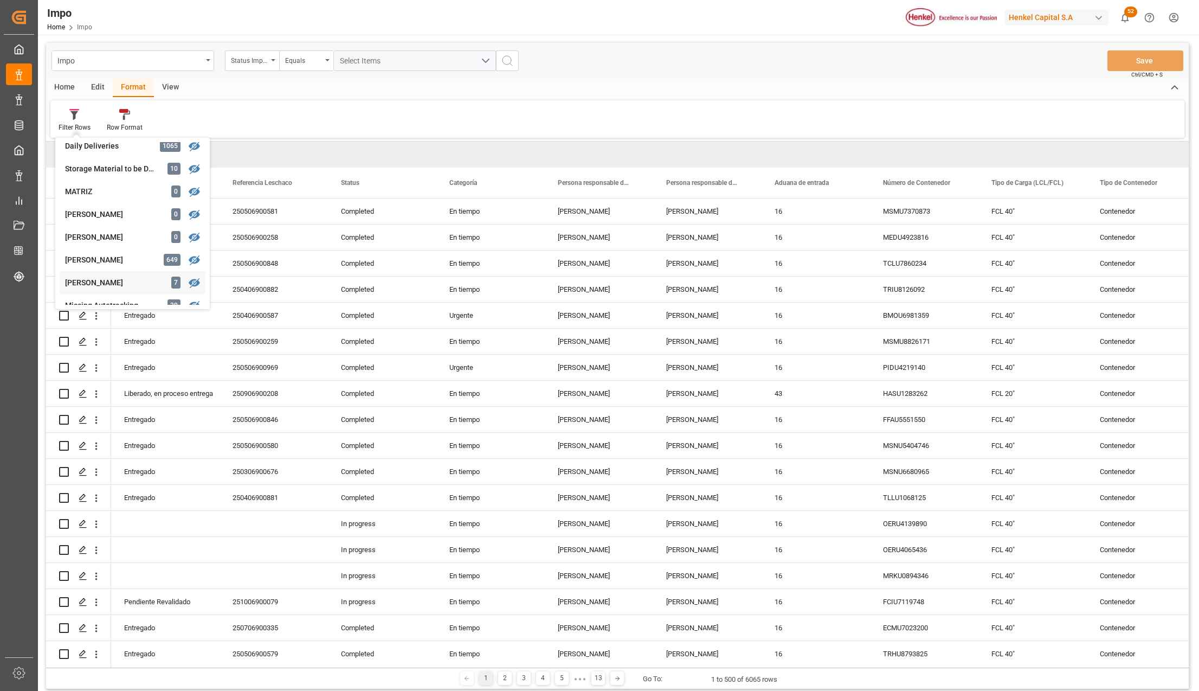
click at [131, 277] on div "[PERSON_NAME]" at bounding box center [112, 282] width 95 height 11
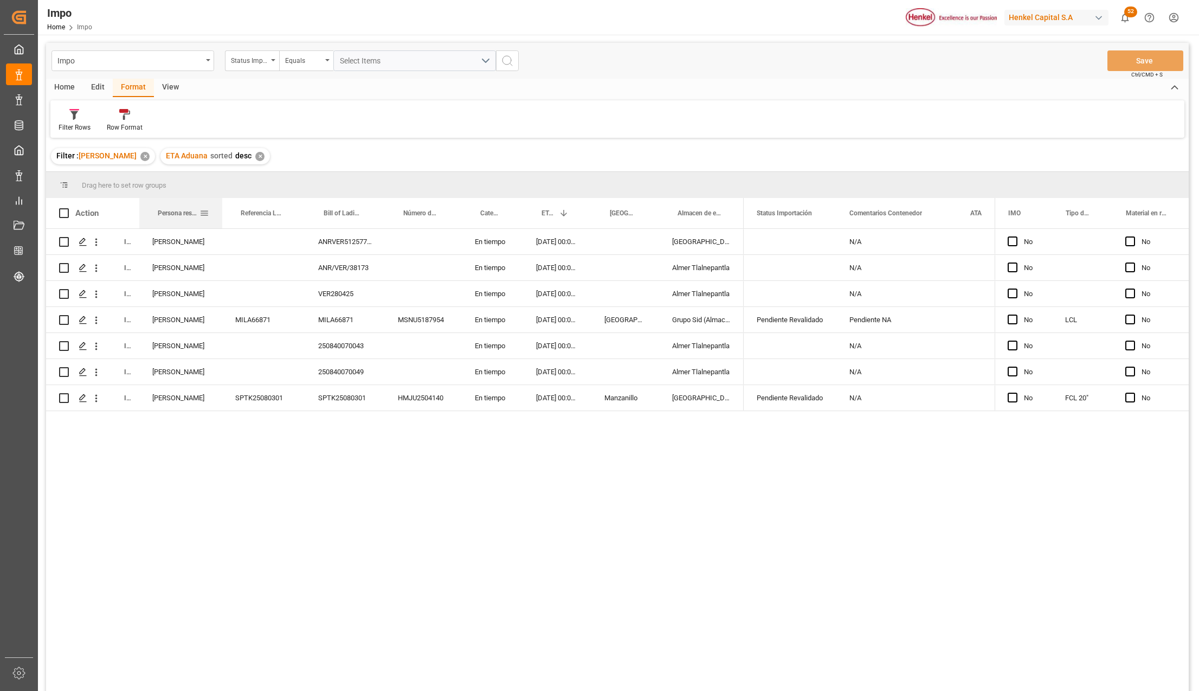
drag, startPoint x: 183, startPoint y: 200, endPoint x: 218, endPoint y: 200, distance: 34.7
click at [220, 200] on div at bounding box center [222, 213] width 4 height 30
click at [177, 241] on div "[PERSON_NAME]" at bounding box center [179, 241] width 81 height 25
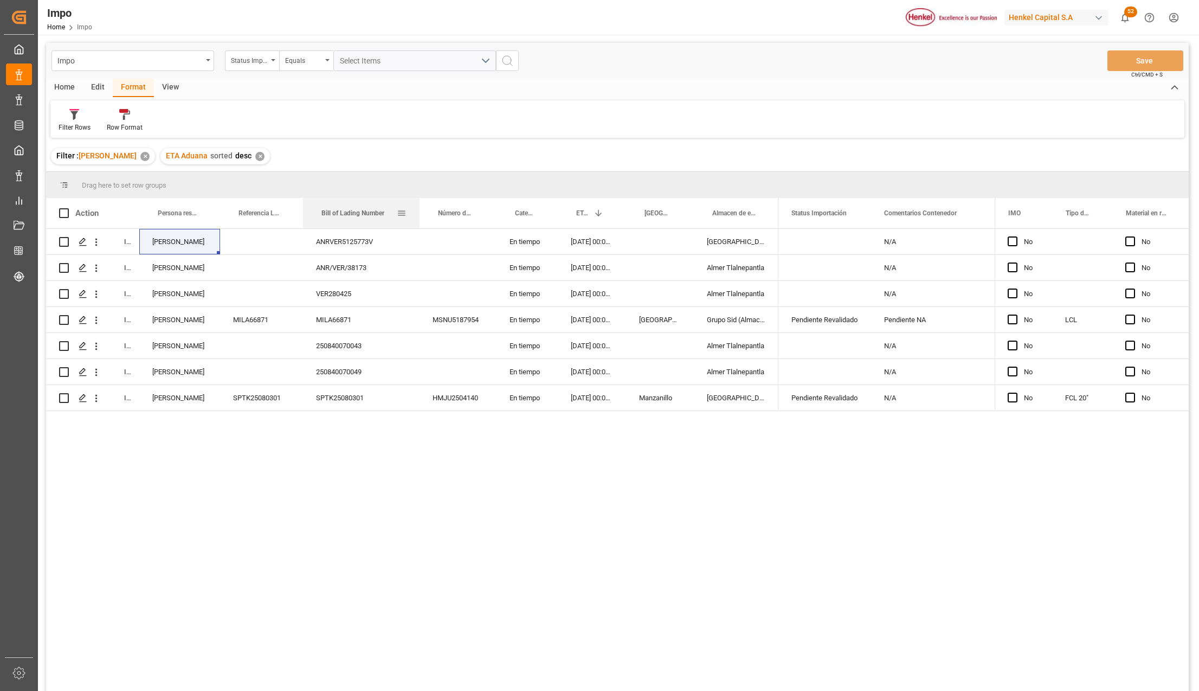
drag, startPoint x: 380, startPoint y: 201, endPoint x: 417, endPoint y: 204, distance: 37.1
click at [417, 204] on div at bounding box center [419, 213] width 4 height 30
click at [80, 116] on div at bounding box center [75, 113] width 32 height 11
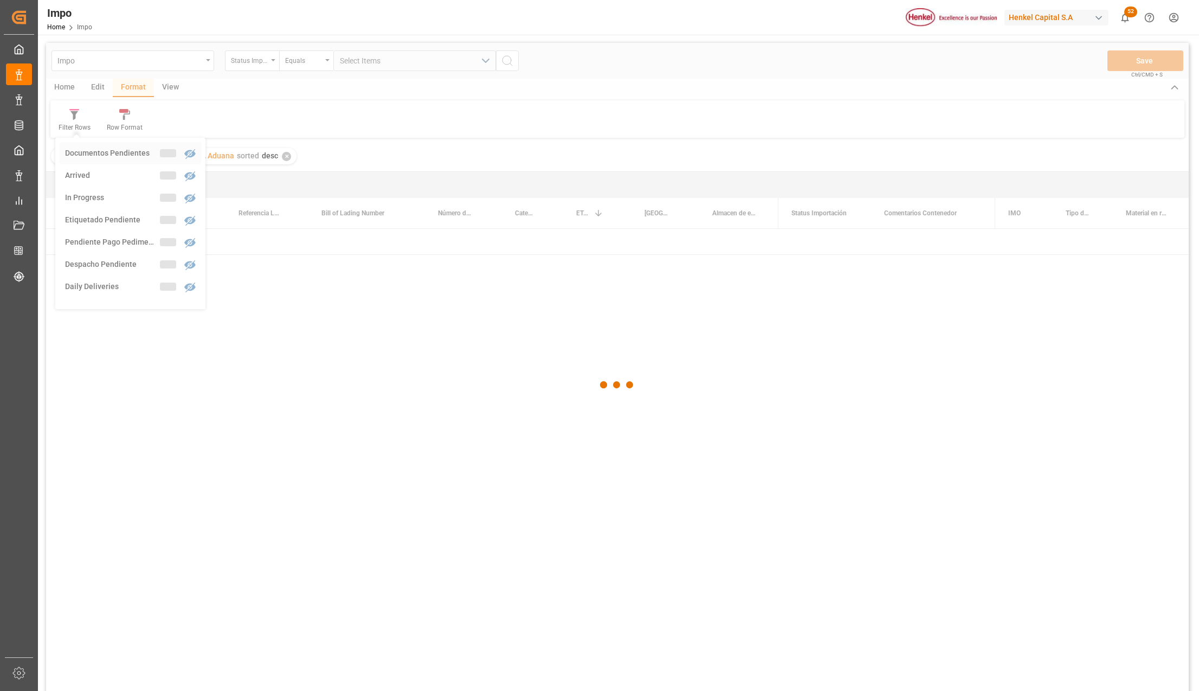
click at [96, 153] on div "Impo Status Importación Equals Select Items Save Ctrl/CMD + S Home Edit Format …" at bounding box center [617, 381] width 1143 height 677
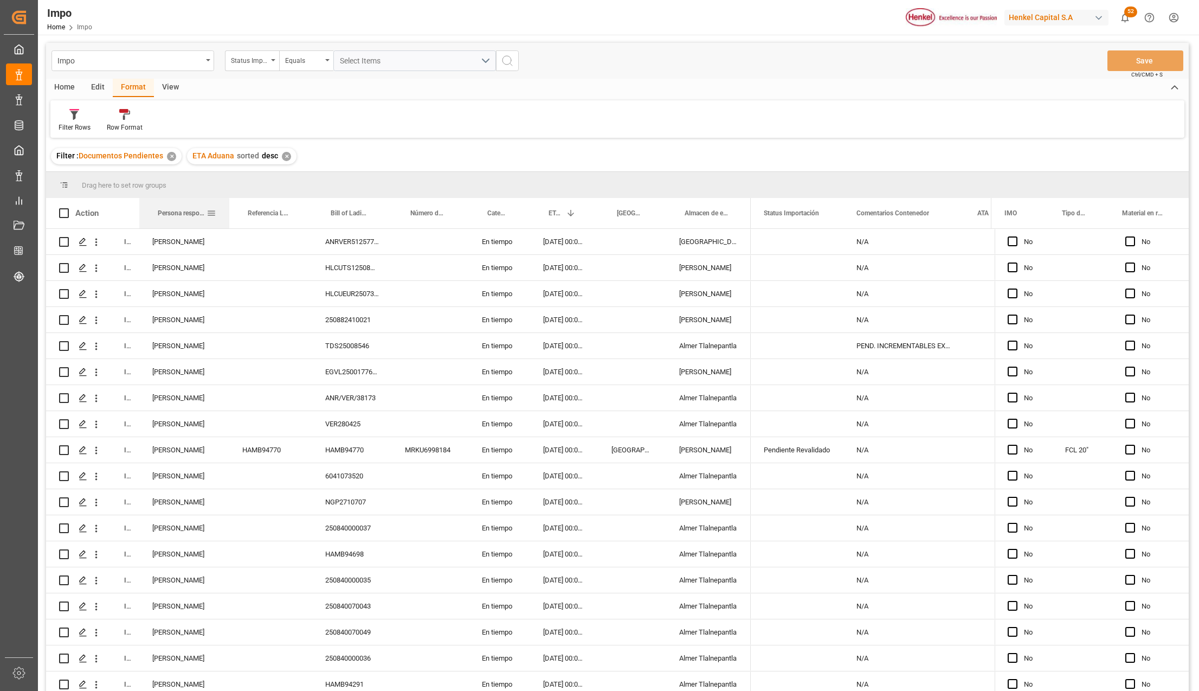
drag, startPoint x: 183, startPoint y: 204, endPoint x: 227, endPoint y: 209, distance: 44.2
click at [227, 209] on div at bounding box center [229, 213] width 4 height 30
drag, startPoint x: 167, startPoint y: 208, endPoint x: 172, endPoint y: 183, distance: 25.5
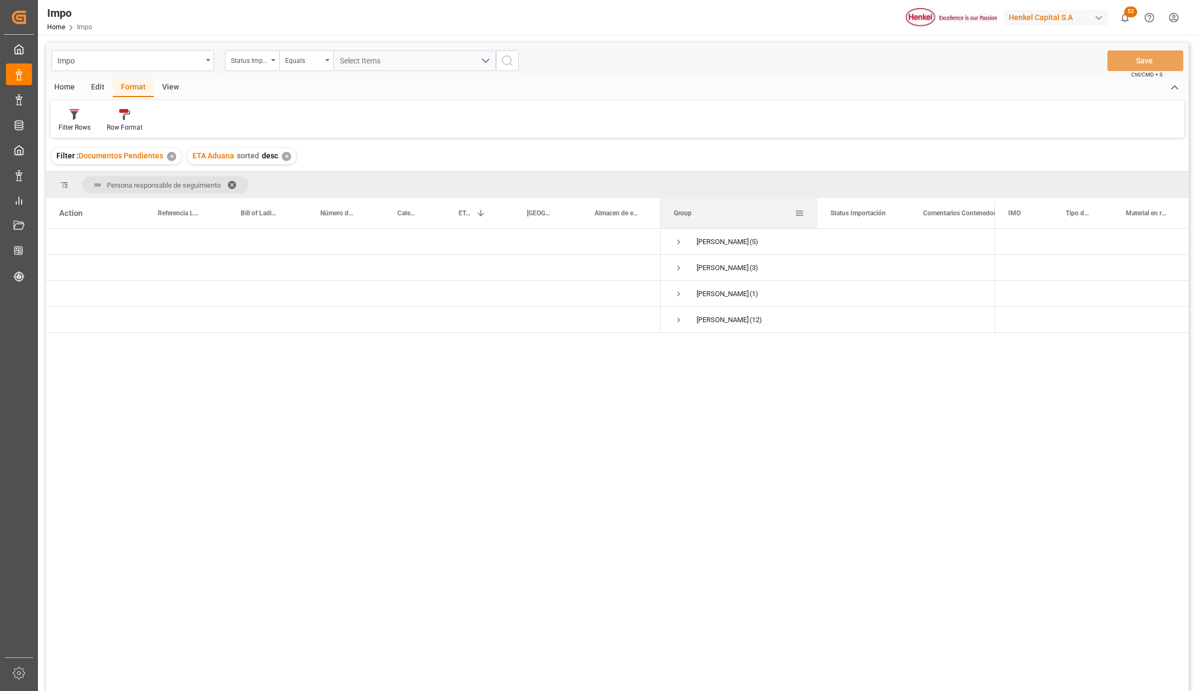
drag, startPoint x: 768, startPoint y: 200, endPoint x: 816, endPoint y: 198, distance: 48.3
click at [816, 198] on div at bounding box center [817, 213] width 4 height 30
click at [677, 293] on span "Press SPACE to select this row." at bounding box center [679, 294] width 10 height 10
click at [95, 320] on icon "open menu" at bounding box center [96, 319] width 11 height 11
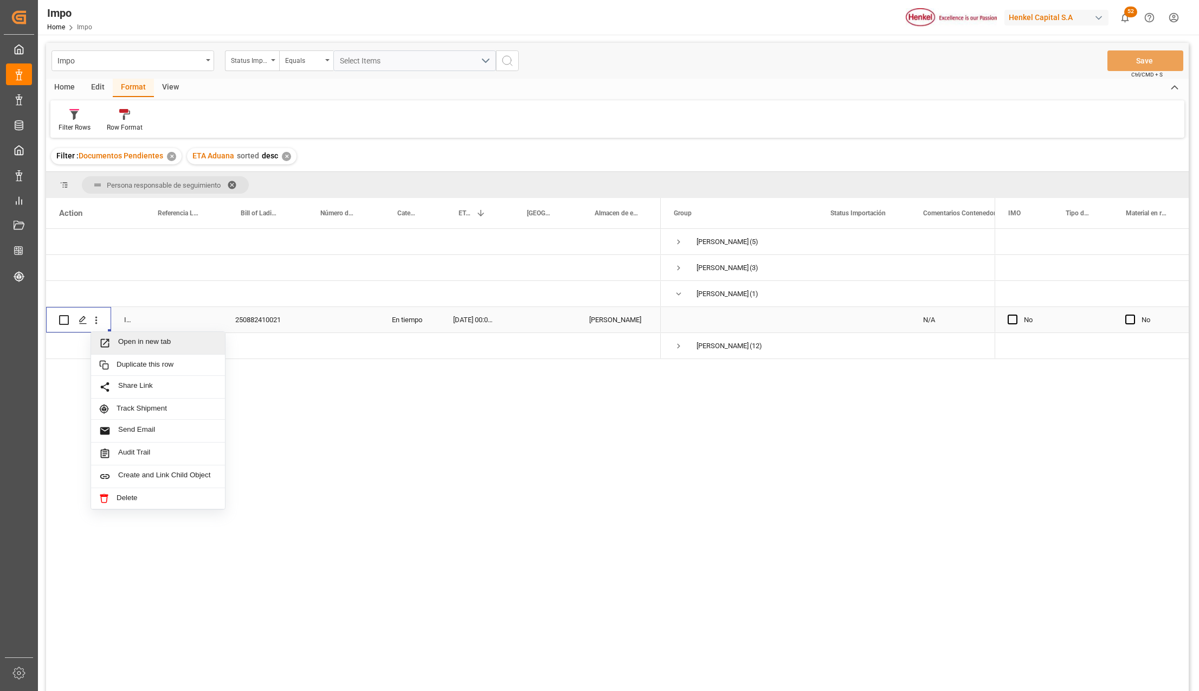
click at [108, 342] on icon "Press SPACE to select this row." at bounding box center [104, 342] width 11 height 11
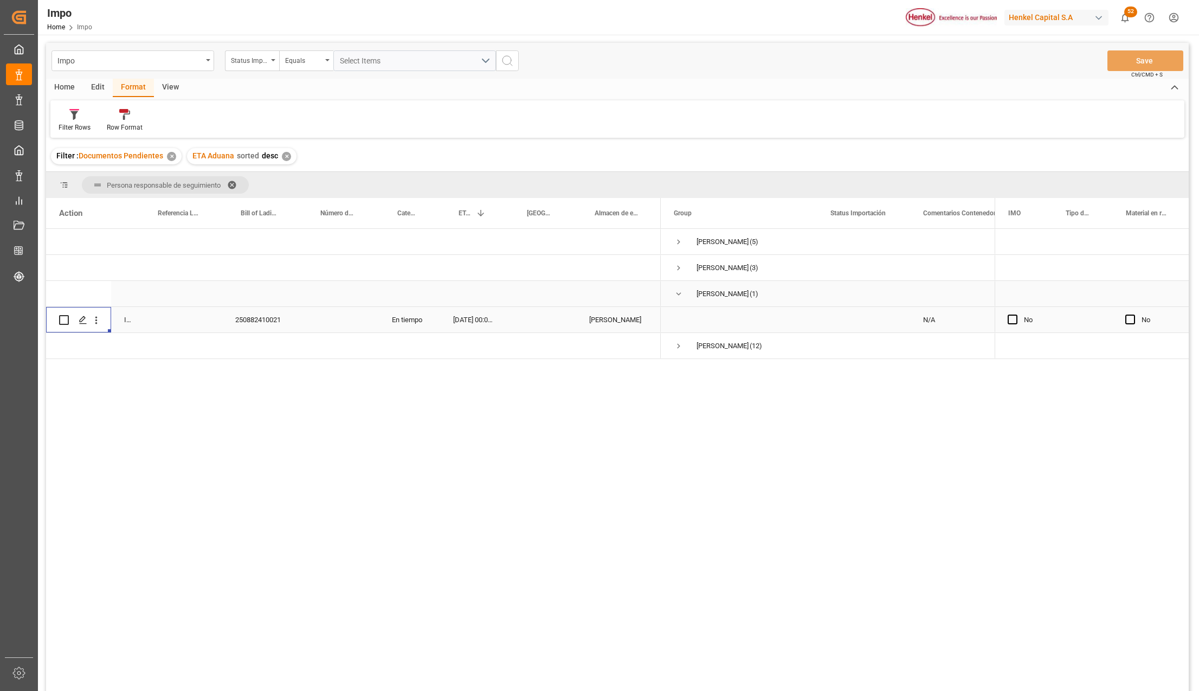
click at [686, 289] on span "Martha (1)" at bounding box center [739, 293] width 131 height 24
click at [675, 292] on span "Press SPACE to select this row." at bounding box center [679, 294] width 10 height 10
click at [679, 315] on span "Press SPACE to select this row." at bounding box center [679, 320] width 10 height 10
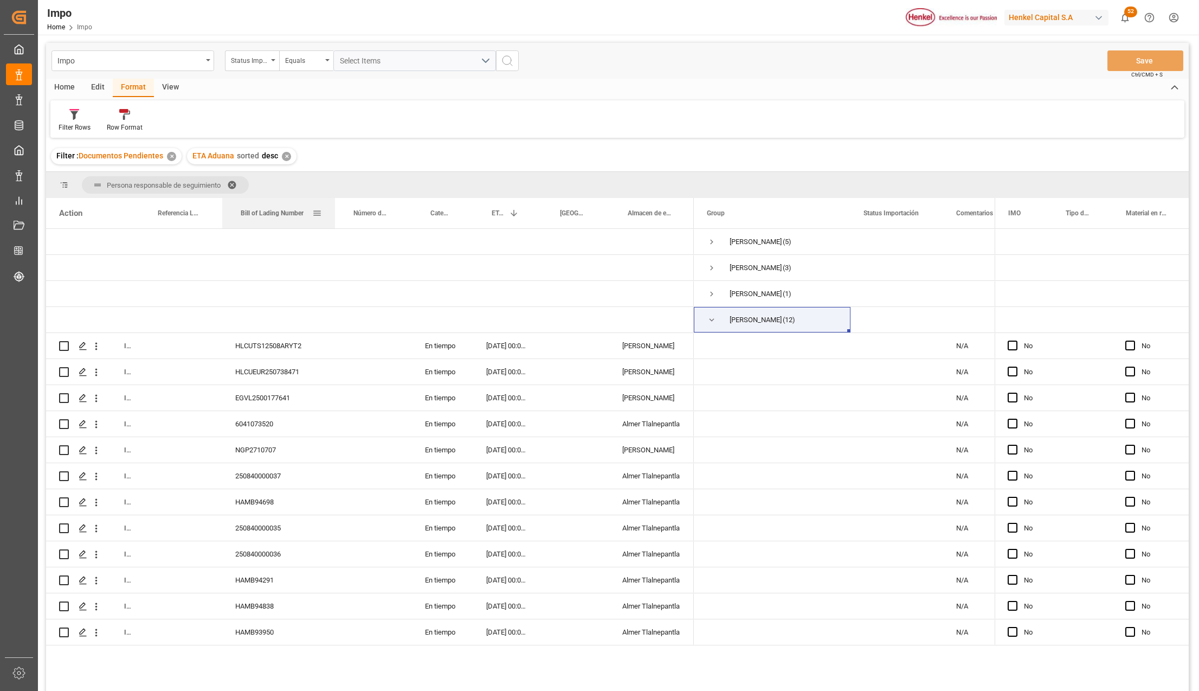
drag, startPoint x: 301, startPoint y: 202, endPoint x: 334, endPoint y: 209, distance: 33.8
click at [334, 209] on div at bounding box center [335, 213] width 4 height 30
click at [252, 632] on div "HAMB93950" at bounding box center [278, 631] width 113 height 25
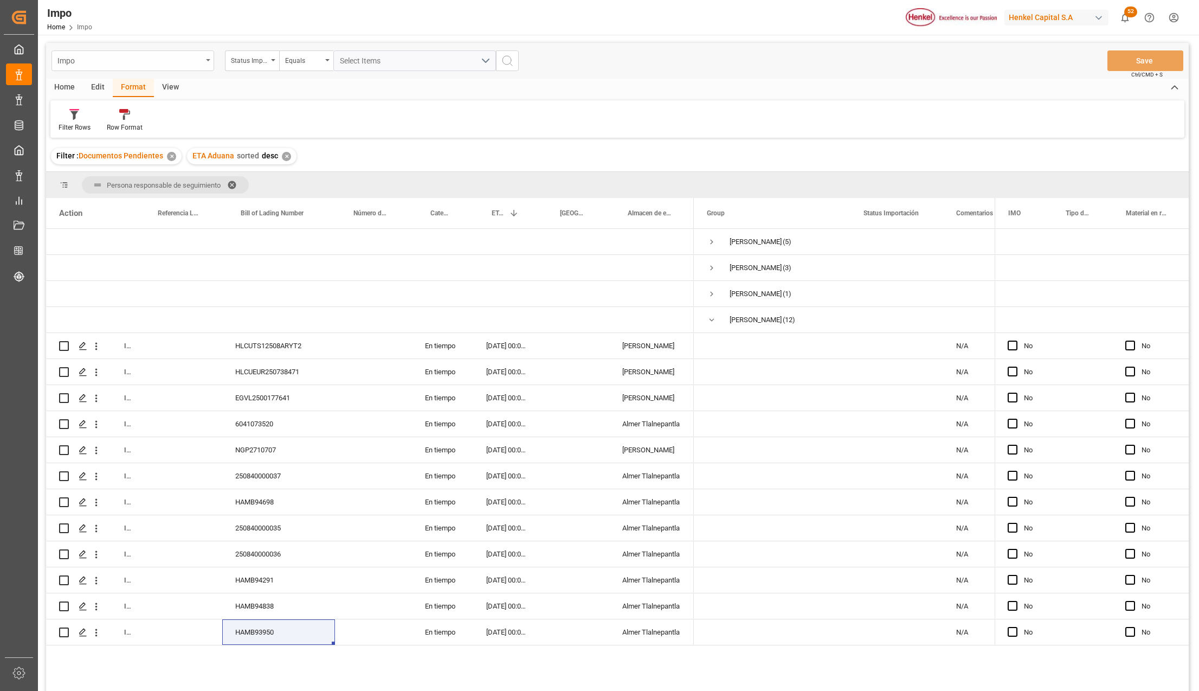
click at [202, 56] on div "Impo" at bounding box center [129, 60] width 145 height 14
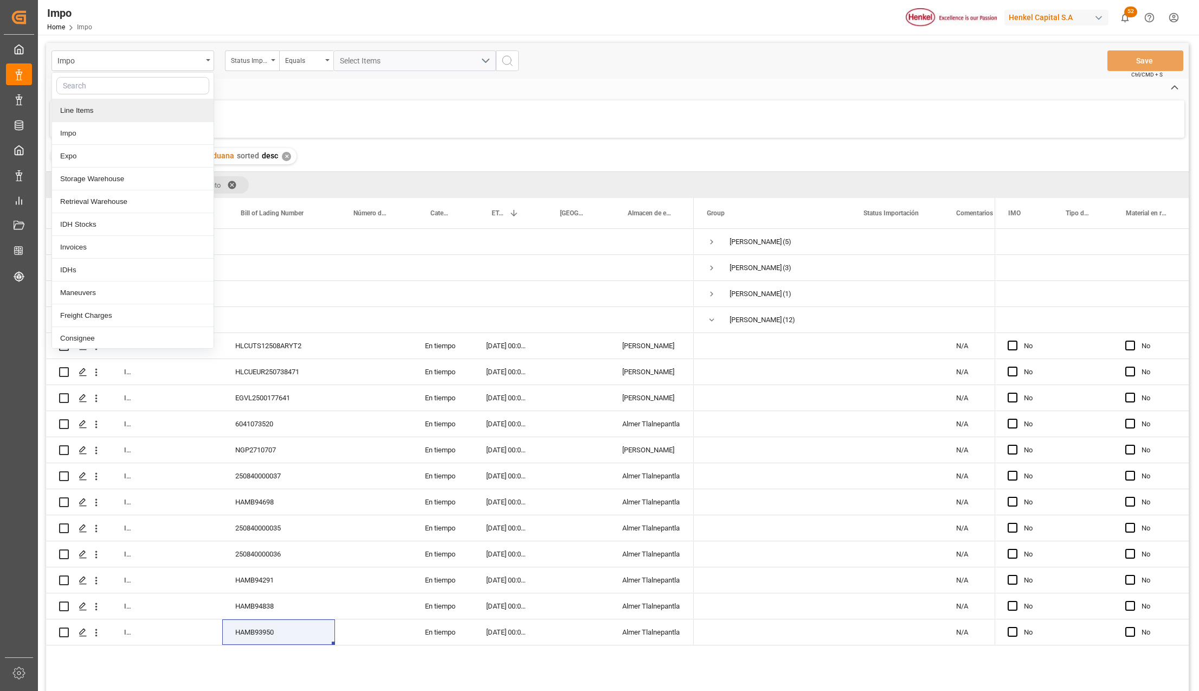
click at [74, 111] on div "Line Items" at bounding box center [133, 110] width 162 height 23
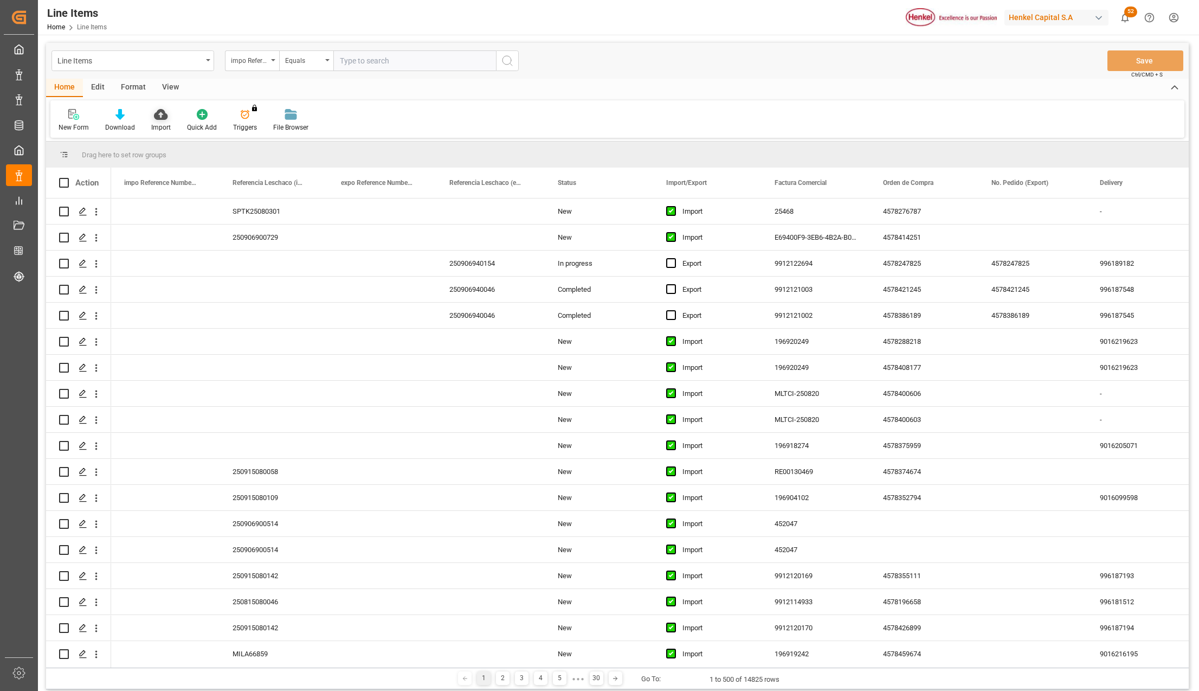
click at [160, 125] on div "Import" at bounding box center [161, 128] width 20 height 10
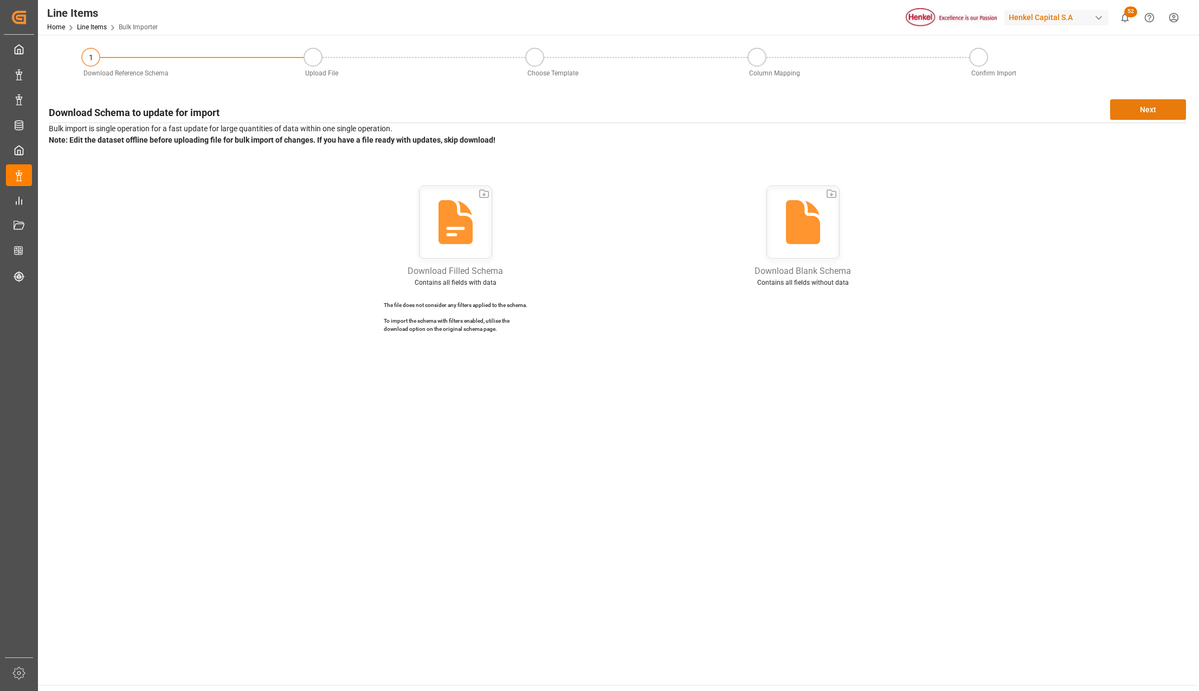
click at [1167, 113] on button "Next" at bounding box center [1148, 109] width 76 height 21
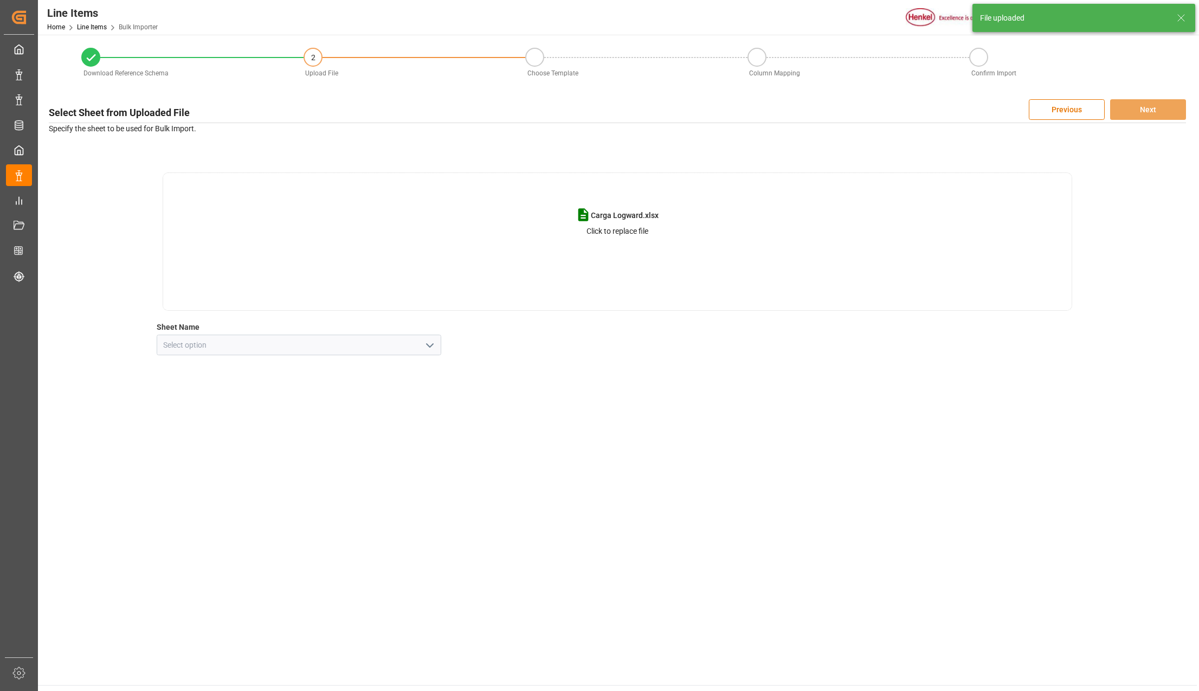
click at [430, 345] on icon "open menu" at bounding box center [429, 345] width 13 height 13
click at [198, 391] on div "Line Item" at bounding box center [299, 393] width 284 height 24
type input "Line Item"
click at [1135, 106] on button "Next" at bounding box center [1148, 109] width 76 height 21
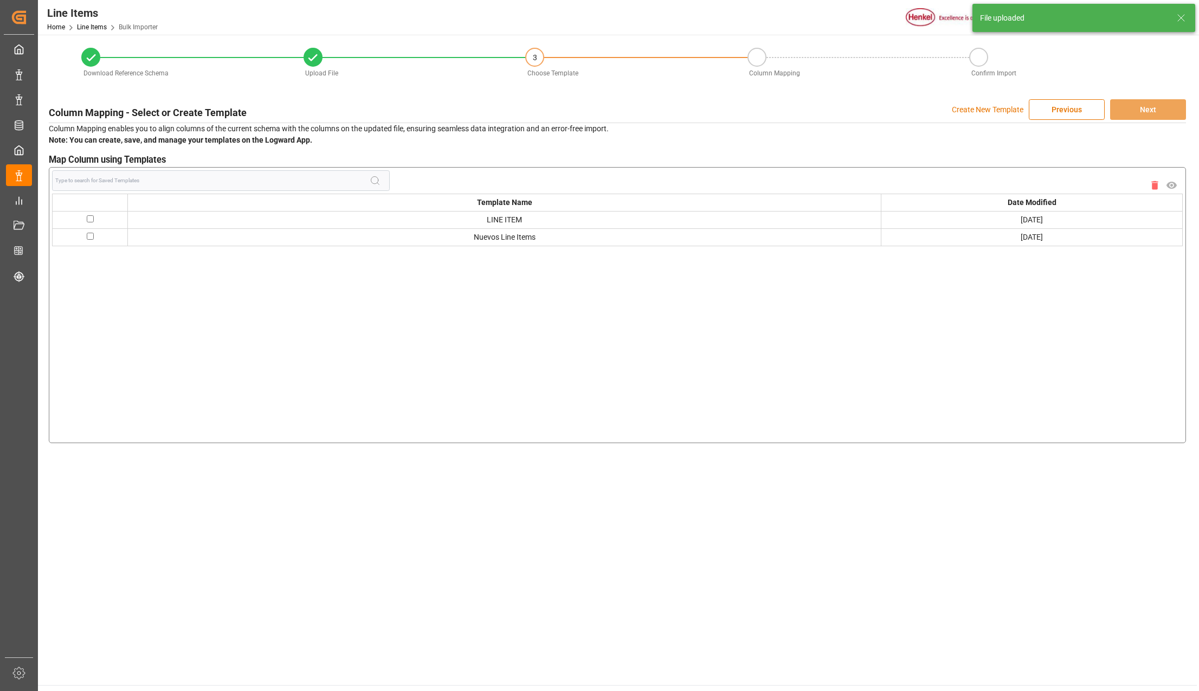
click at [89, 235] on input "checkbox" at bounding box center [90, 236] width 7 height 7
checkbox input "true"
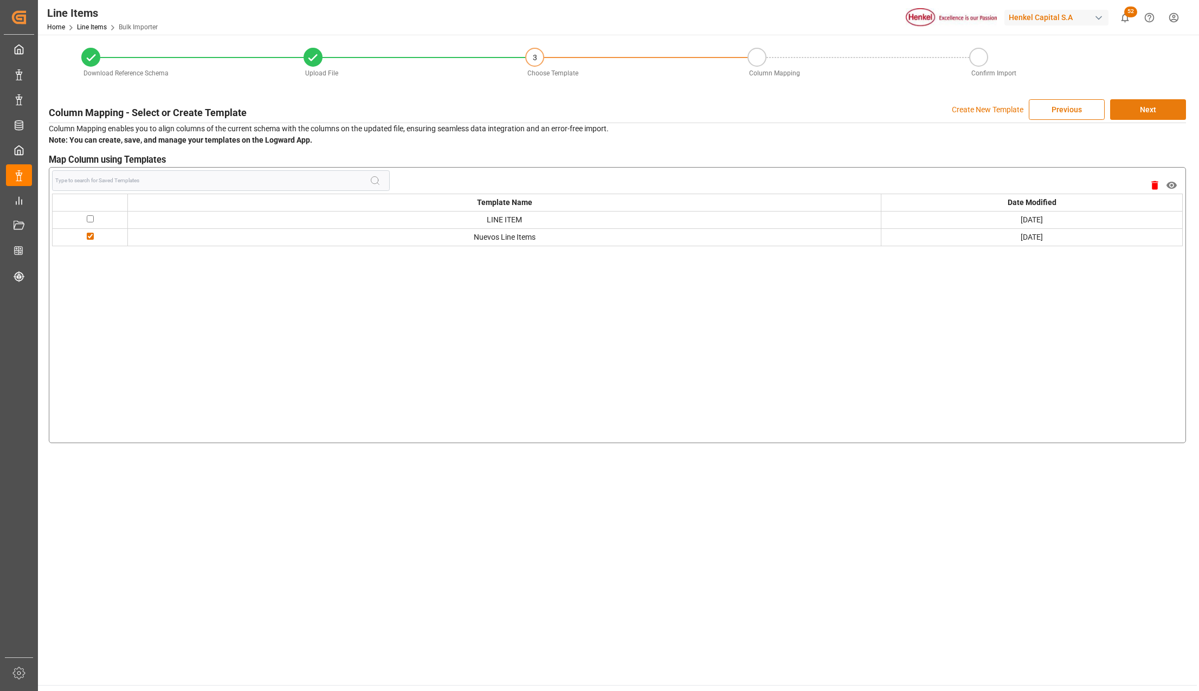
click at [1150, 113] on button "Next" at bounding box center [1148, 109] width 76 height 21
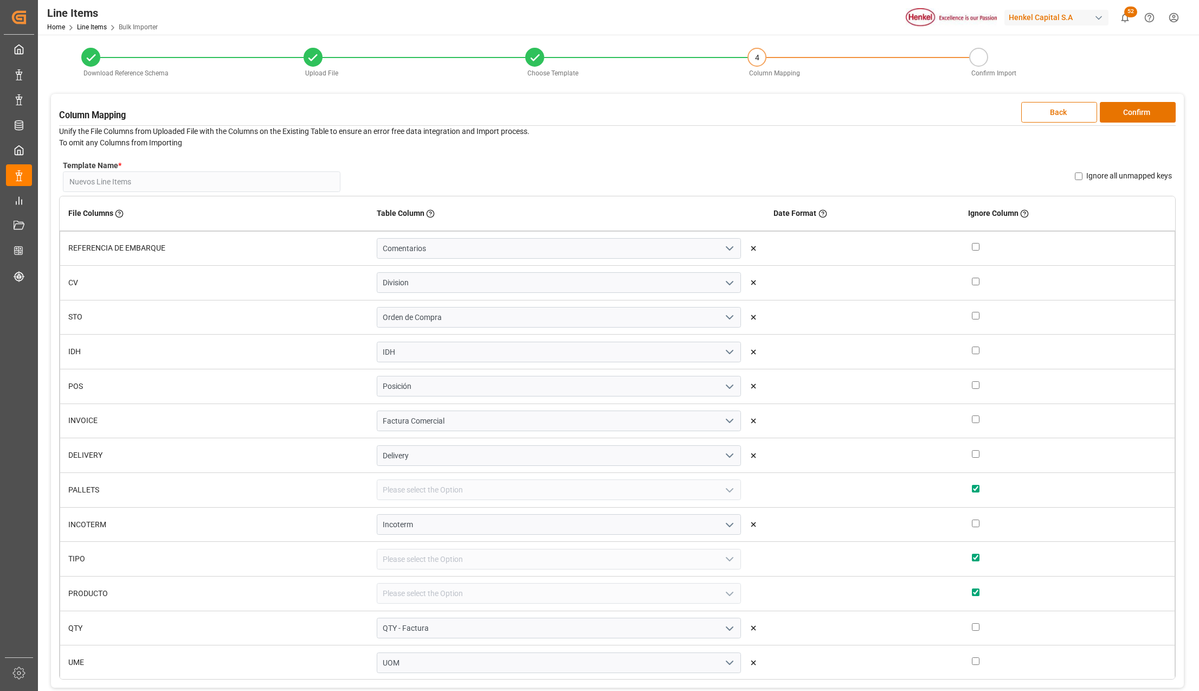
click at [1150, 113] on button "Confirm" at bounding box center [1138, 112] width 76 height 21
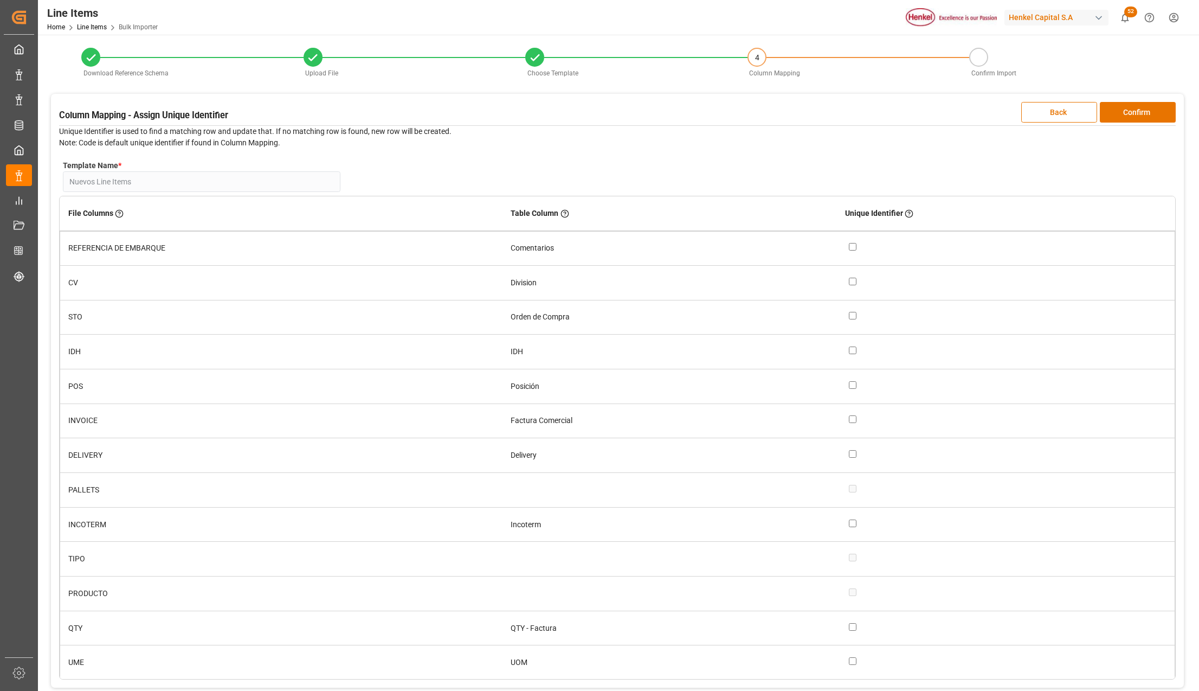
click at [1150, 113] on button "Confirm" at bounding box center [1138, 112] width 76 height 21
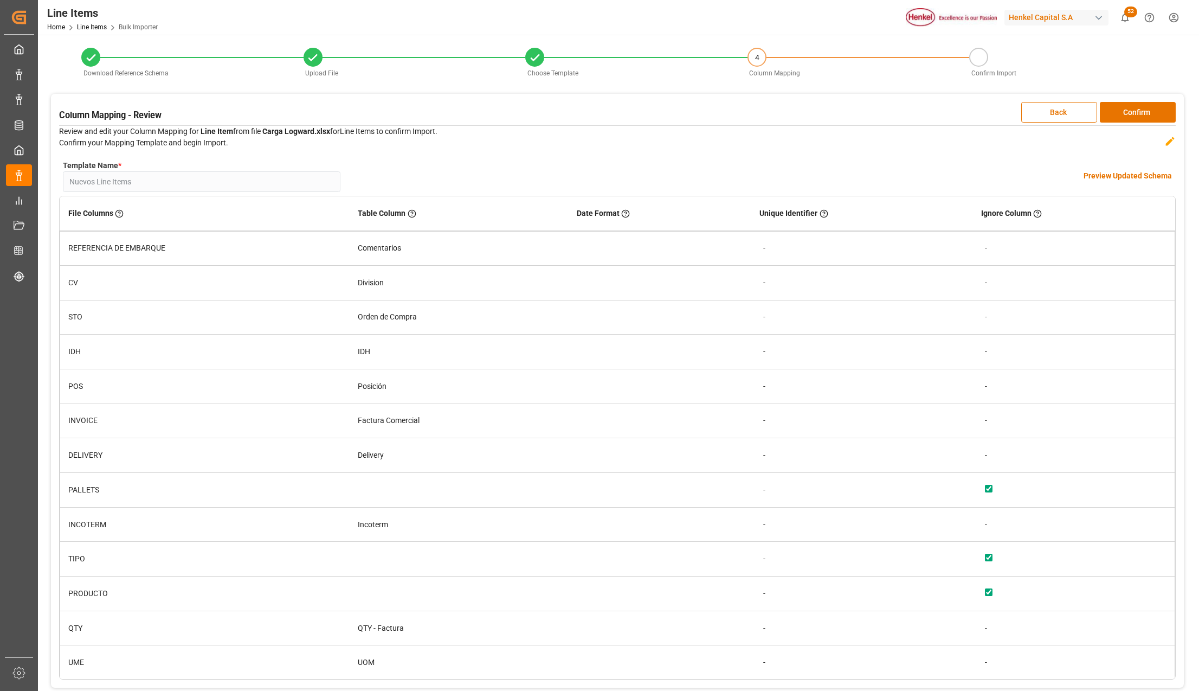
click at [1150, 113] on button "Confirm" at bounding box center [1138, 112] width 76 height 21
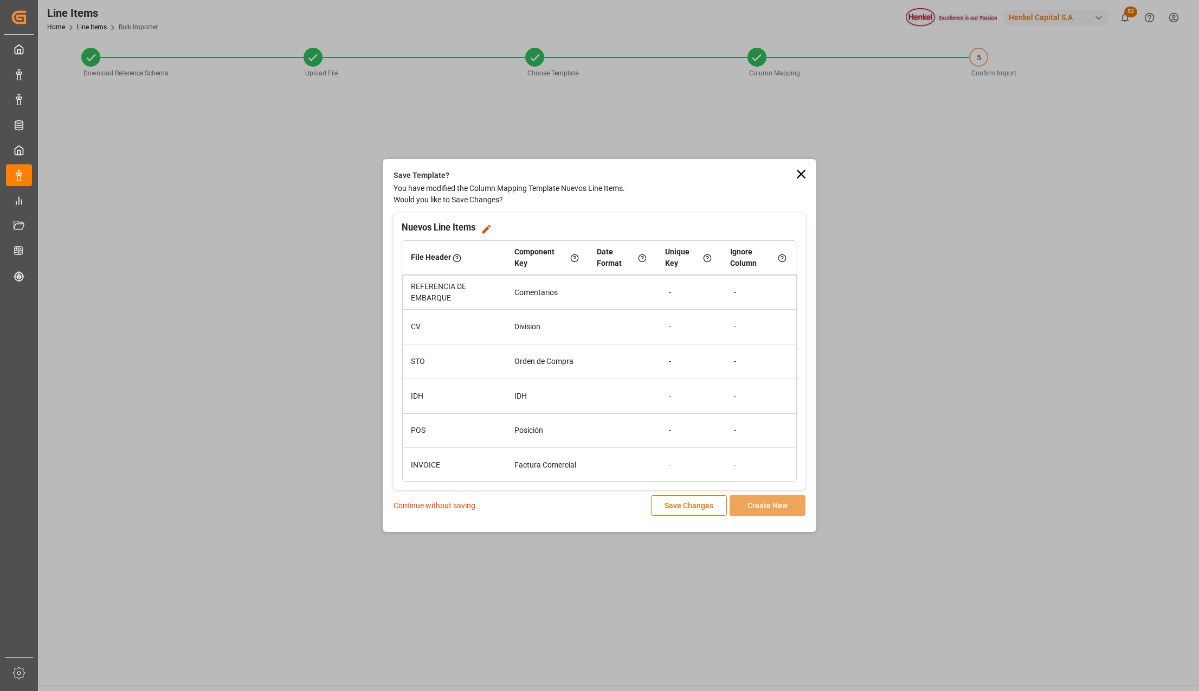
click at [426, 502] on p "Continue without saving" at bounding box center [435, 505] width 82 height 11
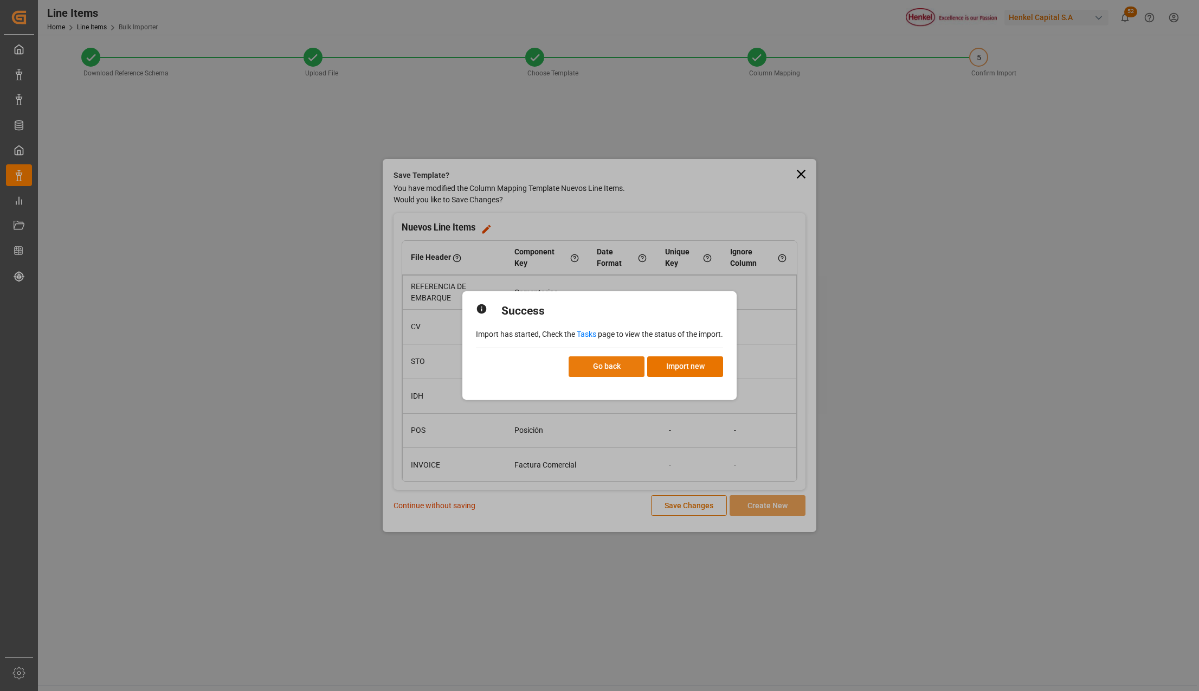
click at [634, 363] on button "Go back" at bounding box center [607, 366] width 76 height 21
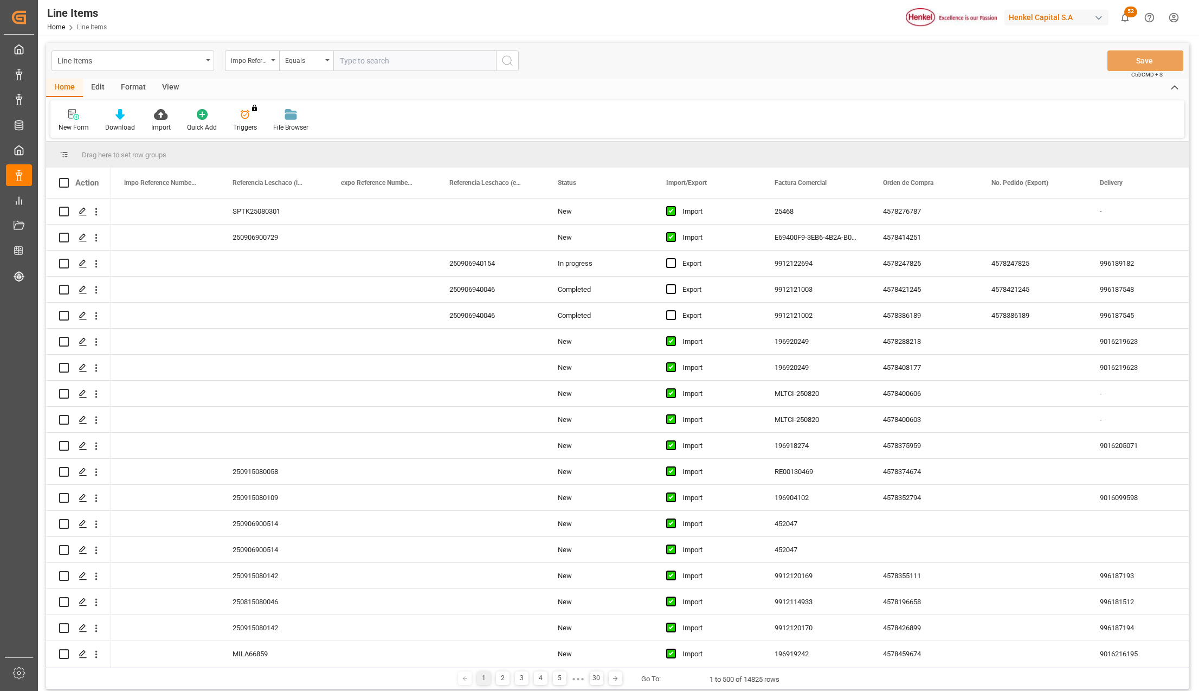
click at [122, 87] on div "Format" at bounding box center [133, 88] width 41 height 18
click at [81, 120] on div "Filter Rows" at bounding box center [74, 120] width 48 height 24
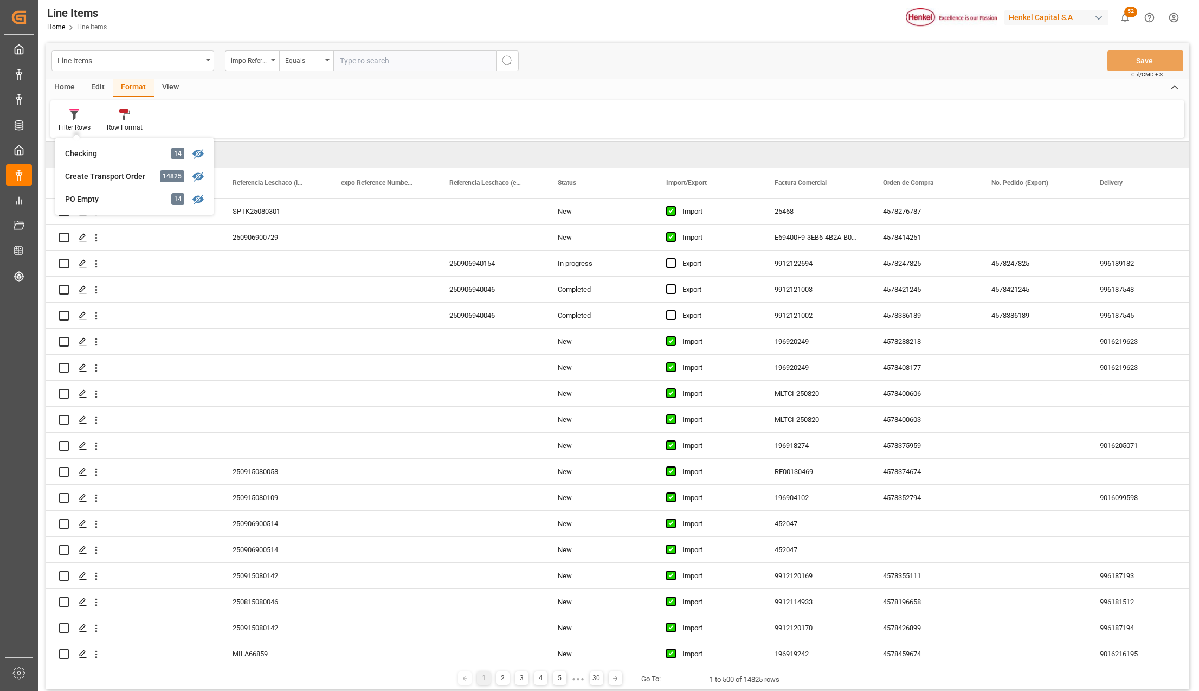
click at [233, 98] on div "Home Edit Format View Filter Rows Checking 14 Create Transport Order 14825 PO E…" at bounding box center [617, 108] width 1143 height 59
click at [204, 59] on div "Line Items" at bounding box center [133, 60] width 163 height 21
click at [69, 133] on div "Impo" at bounding box center [133, 133] width 162 height 23
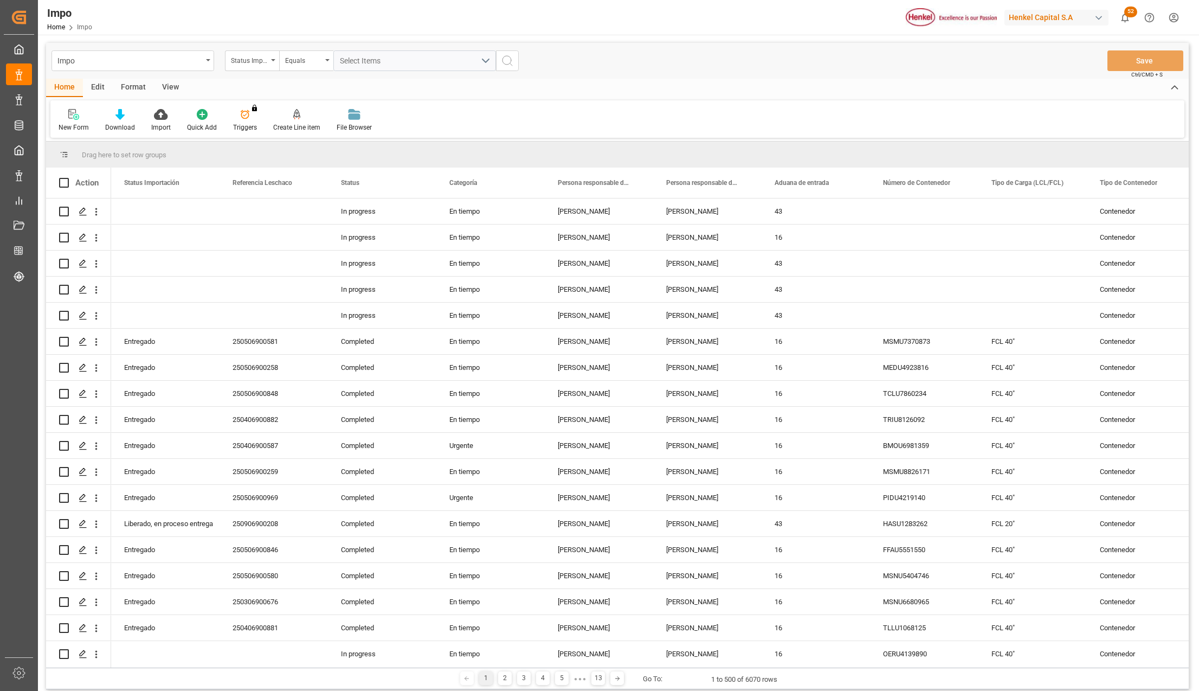
click at [173, 87] on div "View" at bounding box center [170, 88] width 33 height 18
click at [143, 80] on div "Format" at bounding box center [133, 88] width 41 height 18
click at [78, 117] on icon at bounding box center [74, 114] width 10 height 11
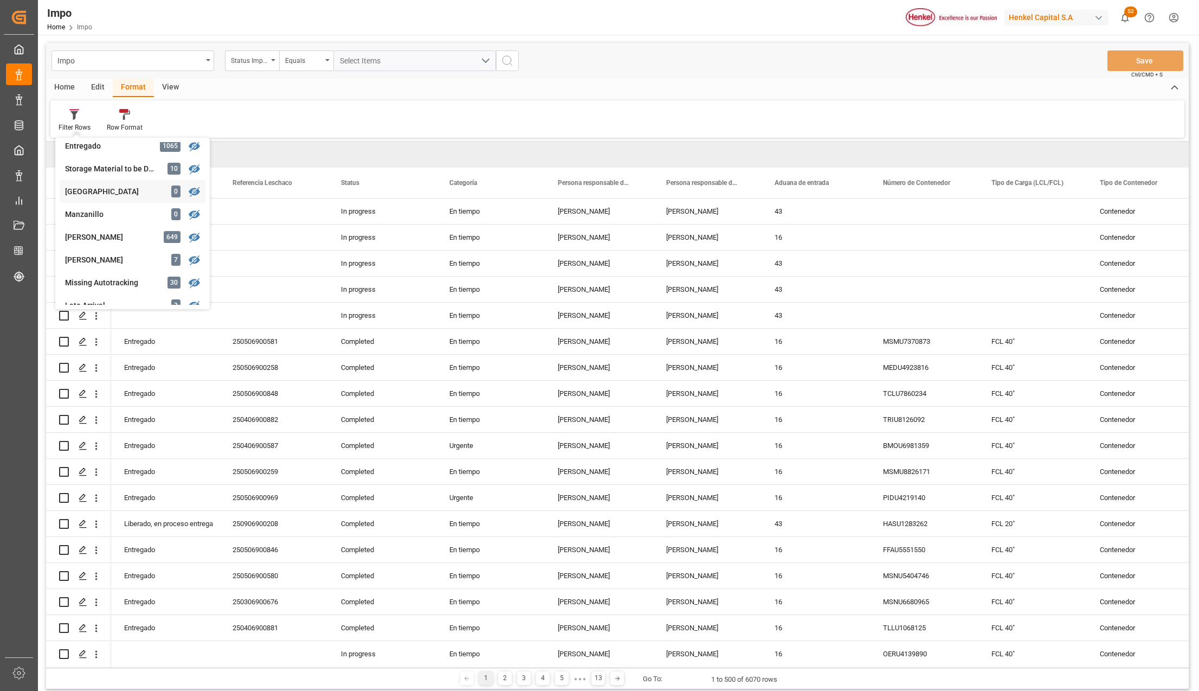
scroll to position [148, 0]
click at [103, 186] on div "[GEOGRAPHIC_DATA]" at bounding box center [112, 187] width 95 height 11
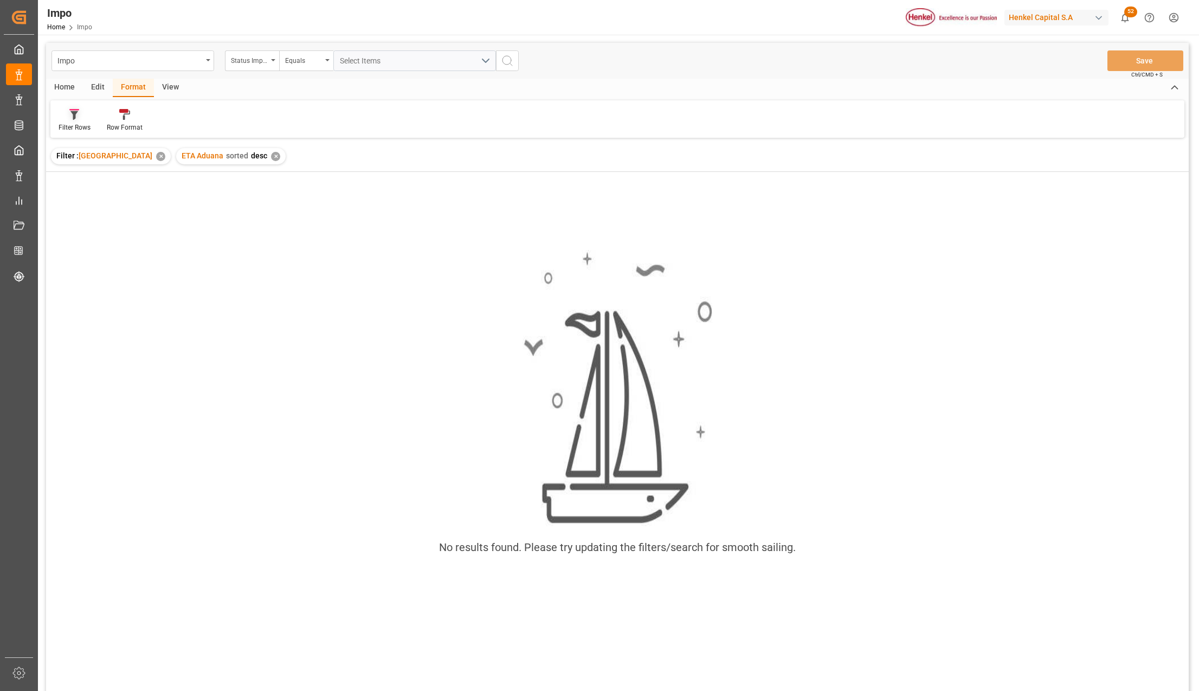
click at [65, 124] on div "Filter Rows" at bounding box center [75, 128] width 32 height 10
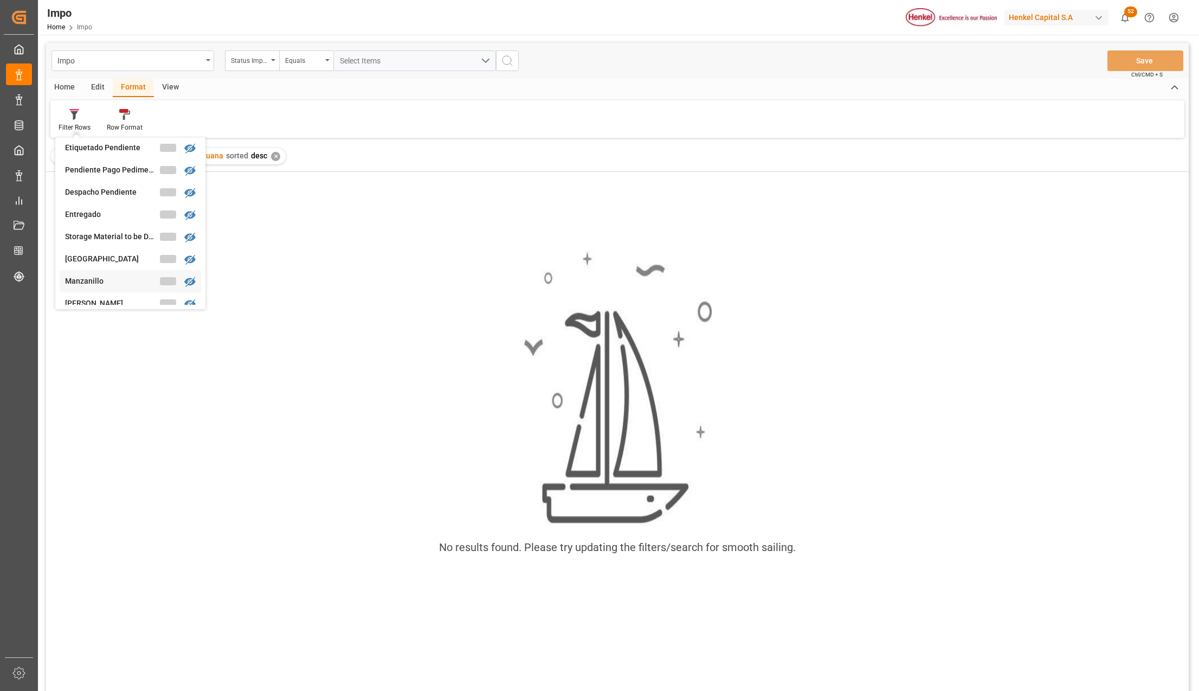
scroll to position [74, 0]
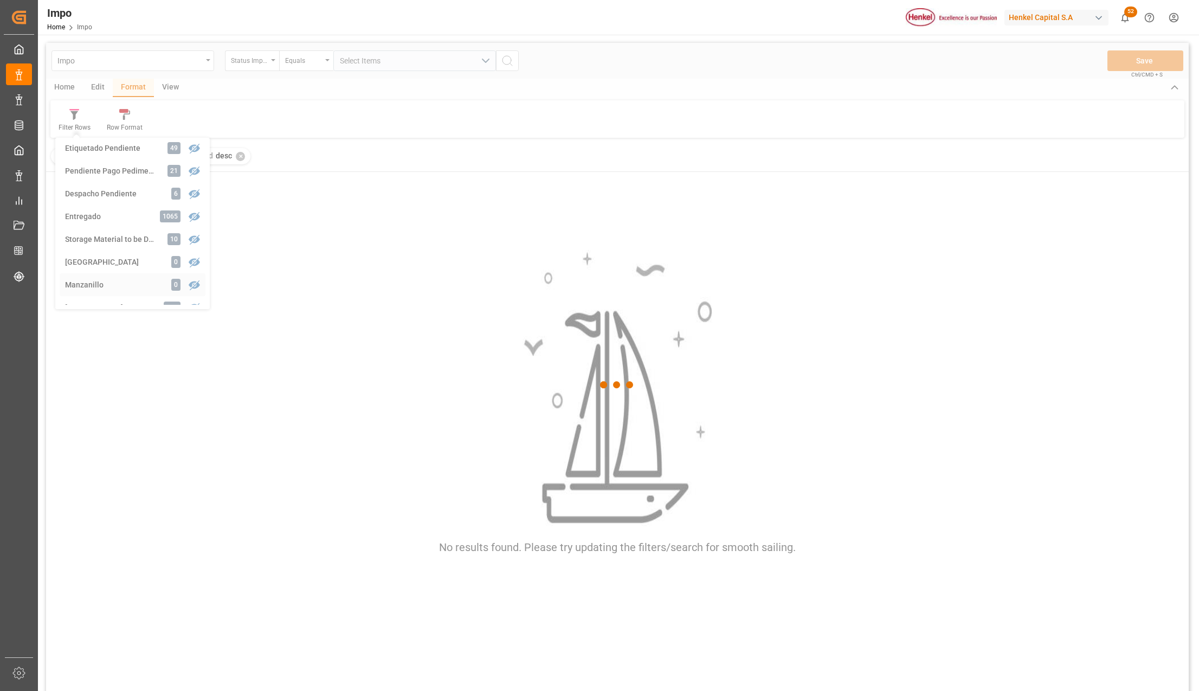
click at [128, 276] on div "Impo Status Importación Equals Select Items Save Ctrl/CMD + S Home Edit Format …" at bounding box center [617, 381] width 1143 height 677
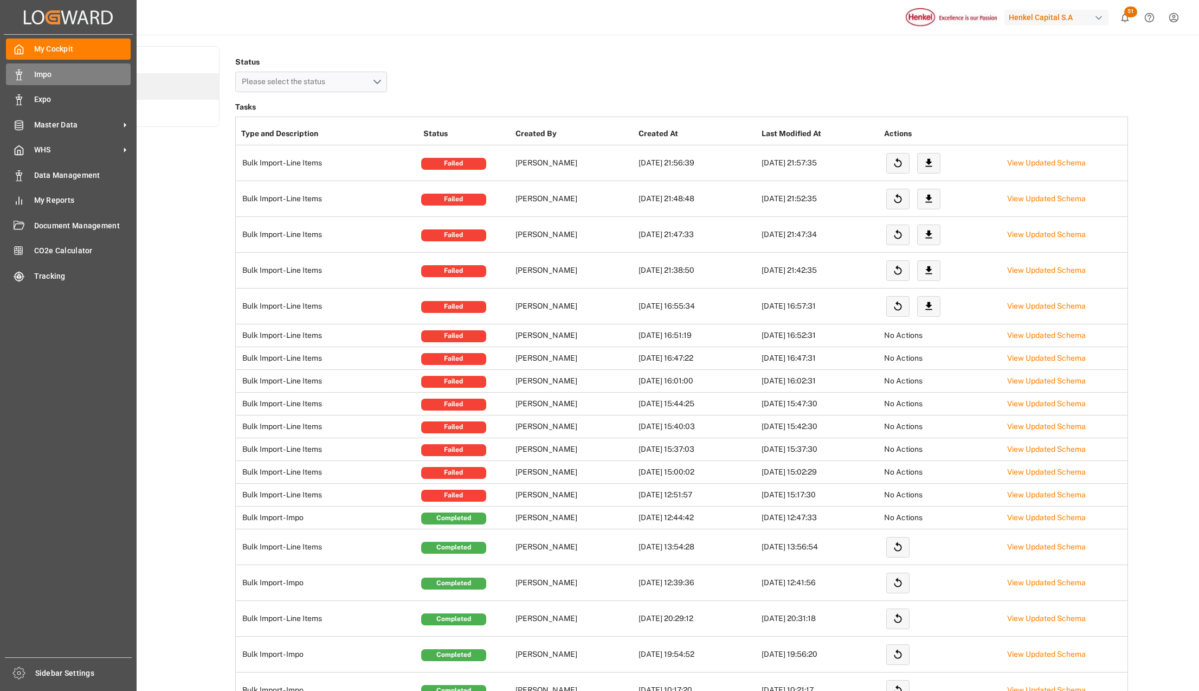
click at [47, 70] on span "Impo" at bounding box center [82, 74] width 97 height 11
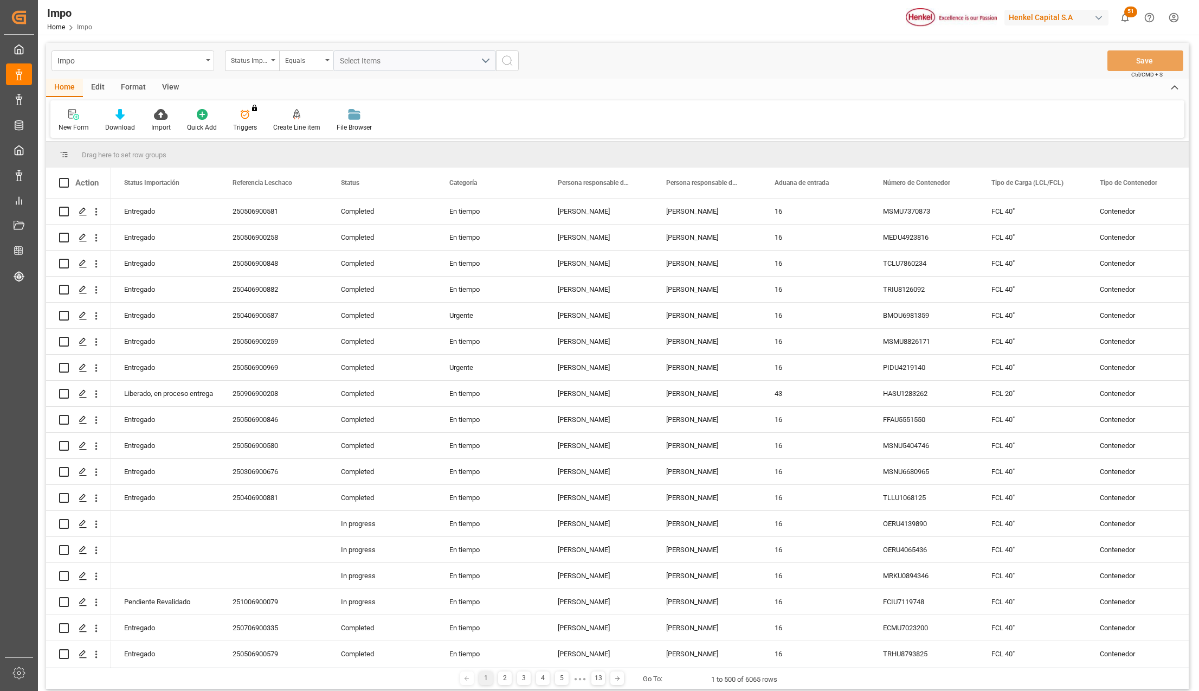
click at [98, 85] on div "Edit" at bounding box center [98, 88] width 30 height 18
click at [265, 111] on icon at bounding box center [263, 114] width 11 height 11
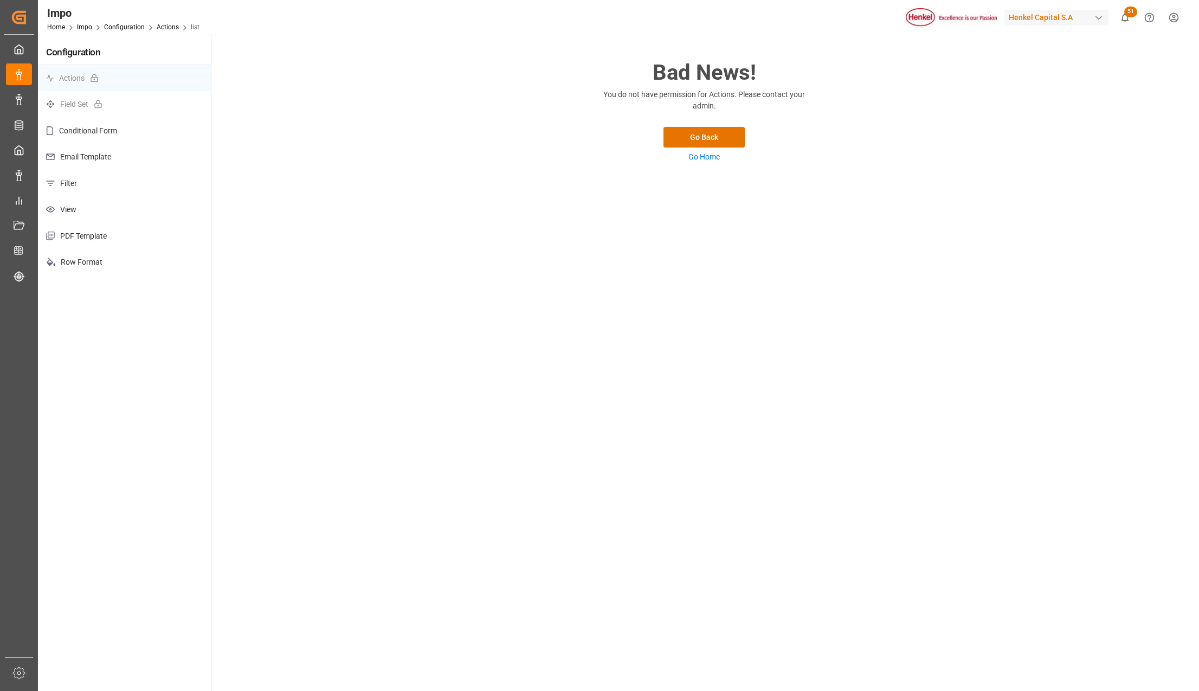
click at [80, 183] on p "Filter" at bounding box center [124, 183] width 173 height 27
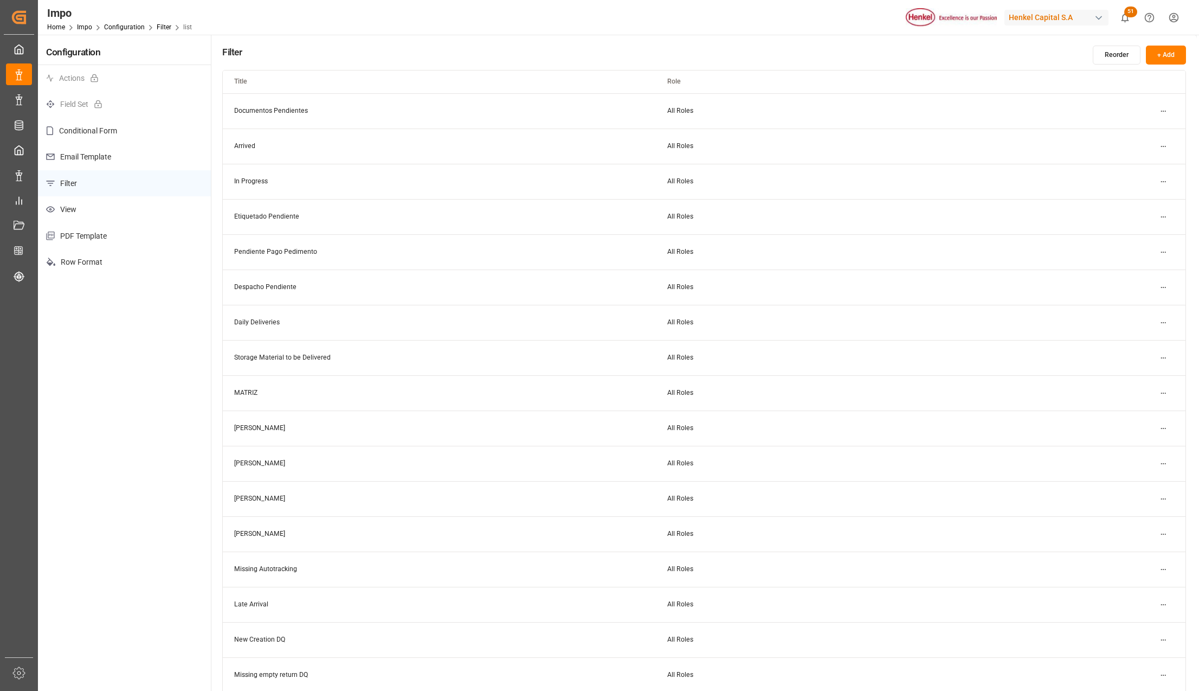
click at [1163, 424] on html "Created by potrace 1.15, written by [PERSON_NAME] [DATE]-[DATE] Created by potr…" at bounding box center [599, 345] width 1199 height 691
click at [1147, 448] on div "Edit" at bounding box center [1144, 450] width 56 height 15
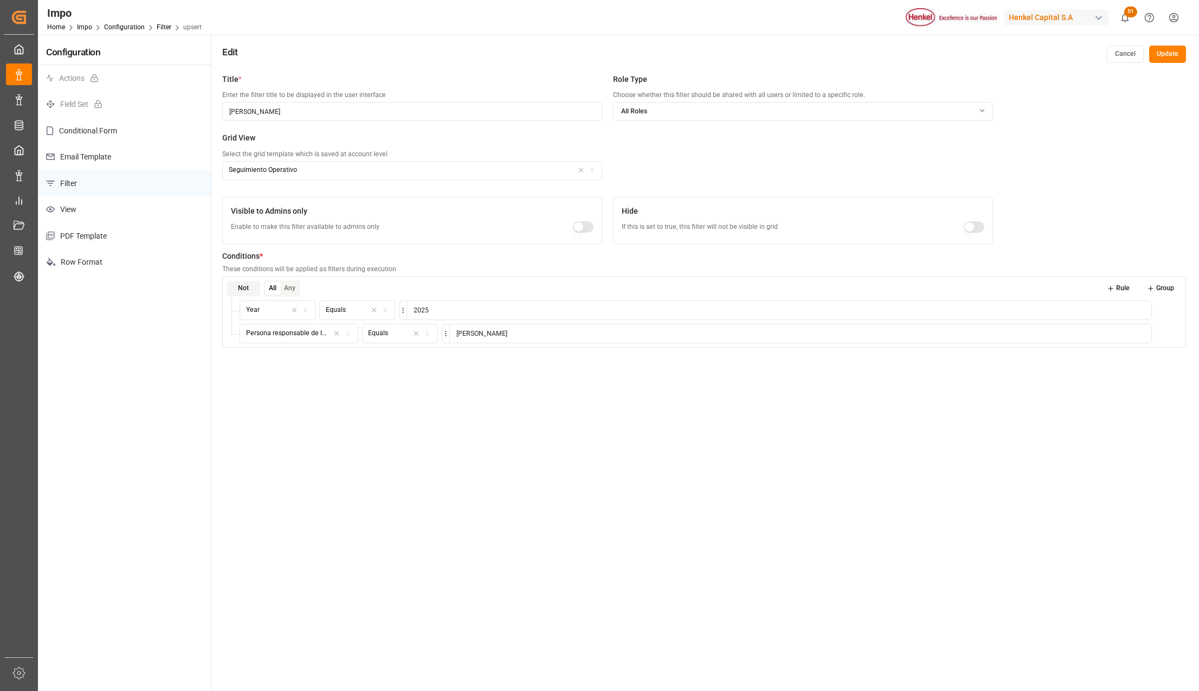
click at [376, 391] on div "Title * Enter the filter title to be displayed in the user interface [PERSON_NA…" at bounding box center [704, 413] width 986 height 691
click at [1111, 287] on icon at bounding box center [1111, 288] width 0 height 4
click at [306, 356] on icon "button" at bounding box center [305, 355] width 3 height 2
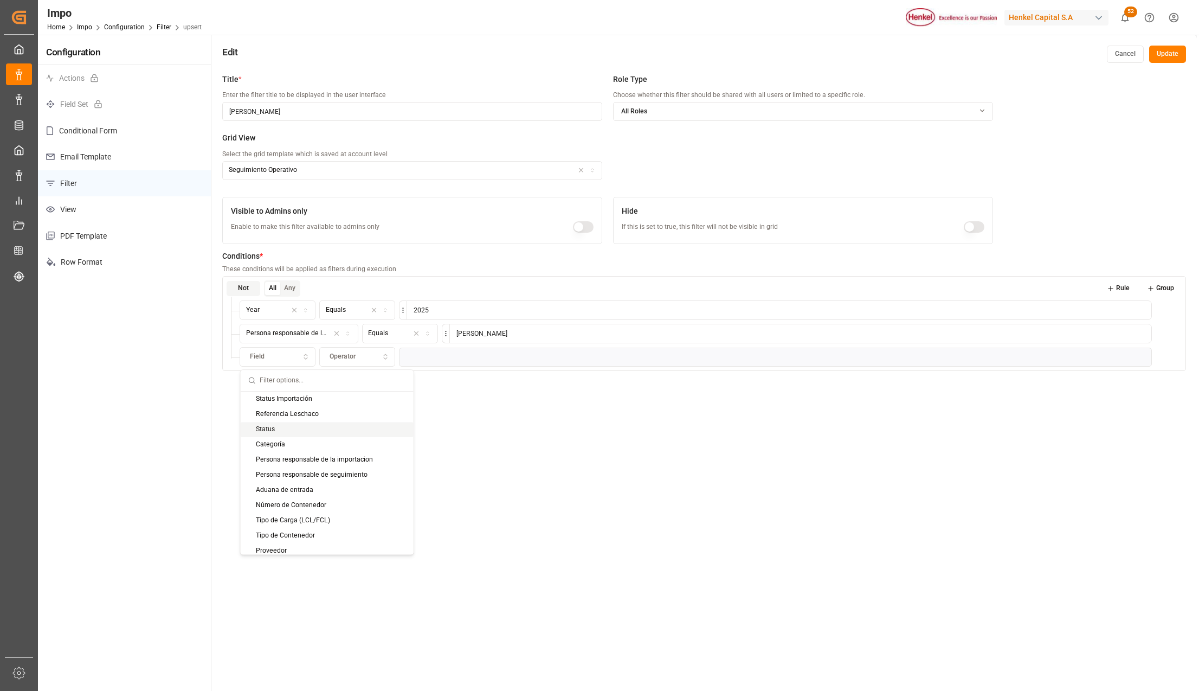
click at [279, 427] on div "Status" at bounding box center [327, 429] width 173 height 15
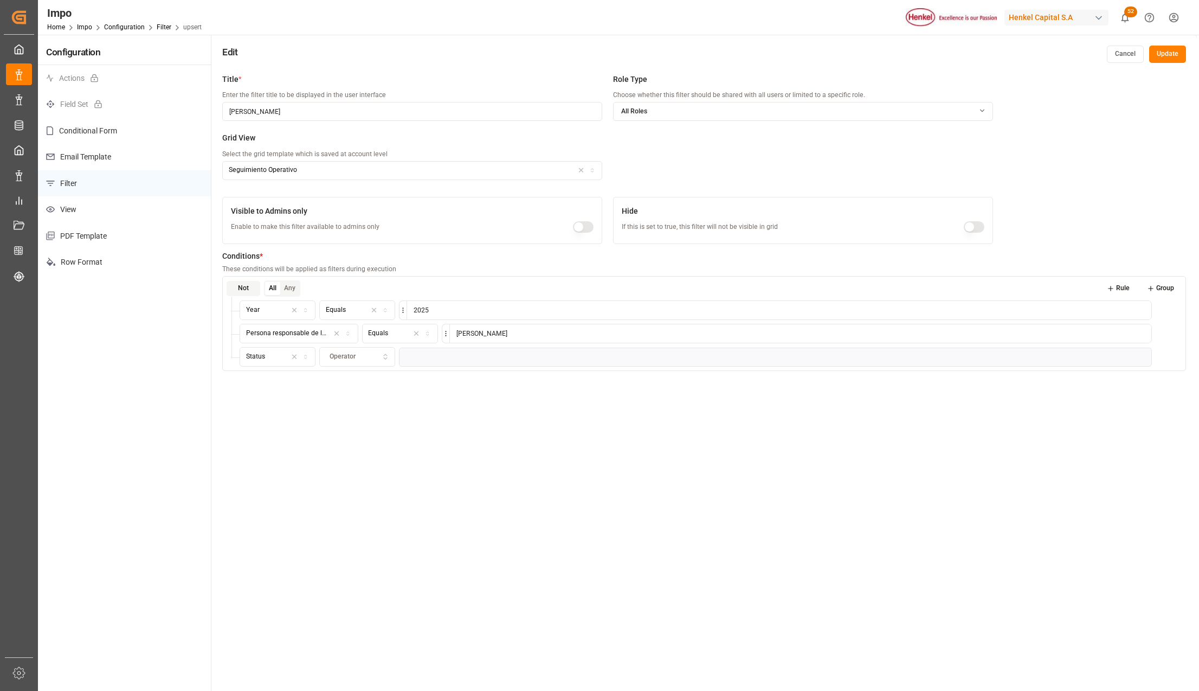
click at [382, 356] on icon "button" at bounding box center [386, 357] width 8 height 10
click at [382, 501] on div "Contains" at bounding box center [388, 505] width 136 height 15
click at [469, 358] on input at bounding box center [779, 357] width 745 height 20
type input "Arrived,In progress,Pending,Storage"
click at [870, 541] on div "Title * Enter the filter title to be displayed in the user interface [PERSON_NA…" at bounding box center [704, 413] width 986 height 691
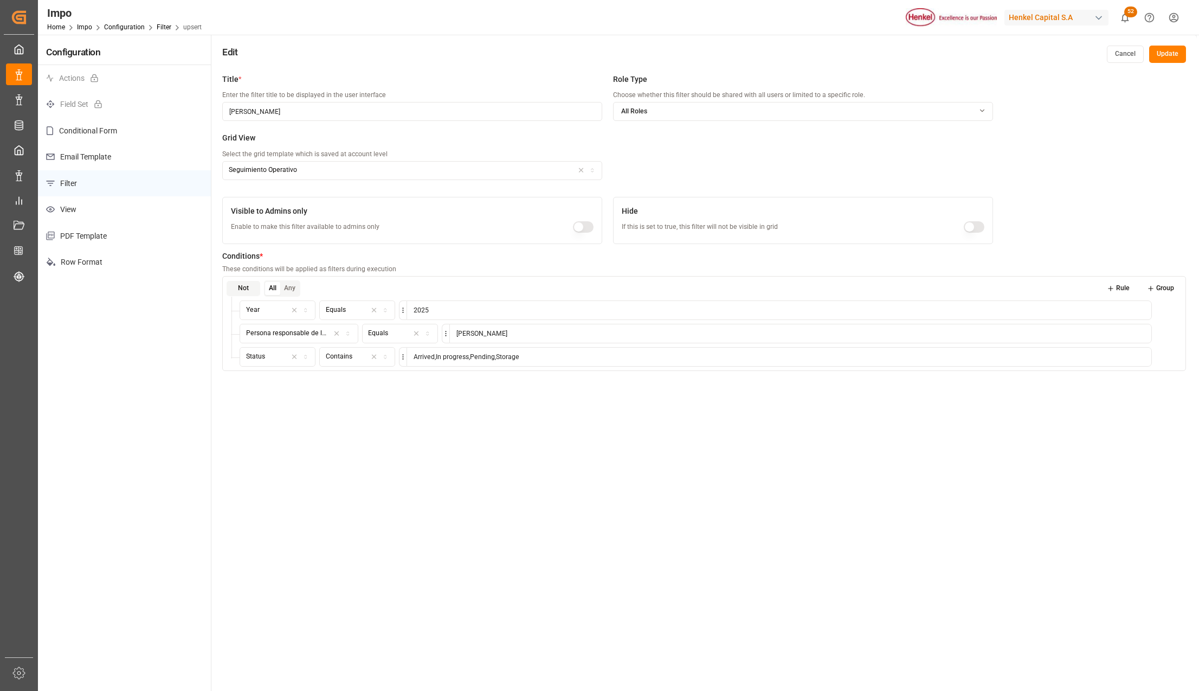
drag, startPoint x: 291, startPoint y: 112, endPoint x: 222, endPoint y: 108, distance: 68.9
click at [222, 108] on input "[PERSON_NAME]" at bounding box center [412, 111] width 380 height 19
type input "[GEOGRAPHIC_DATA]"
click at [1171, 49] on button "Update" at bounding box center [1167, 54] width 37 height 17
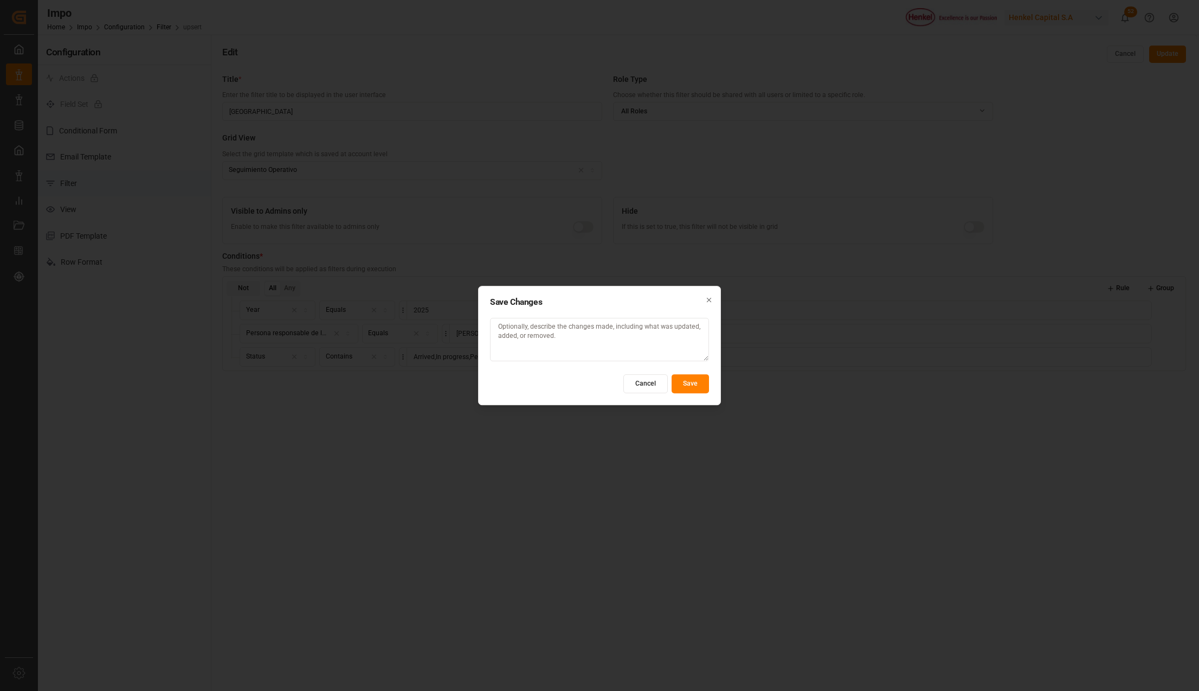
click at [690, 387] on button "Save" at bounding box center [690, 383] width 37 height 19
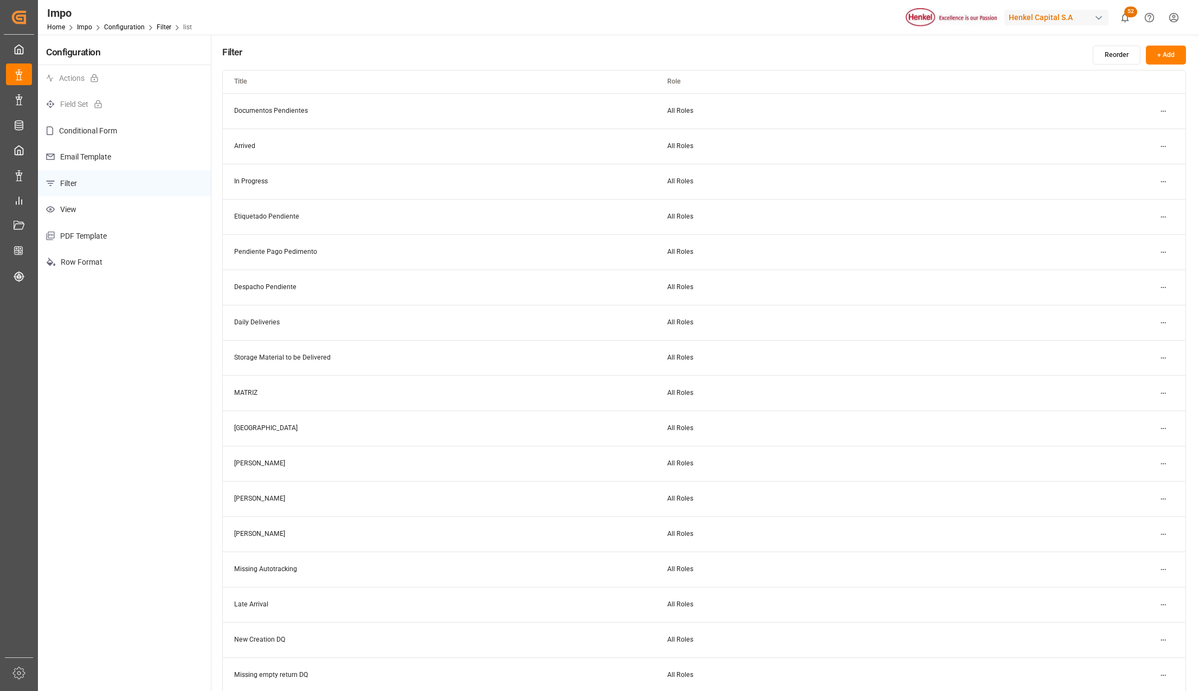
click at [271, 466] on td "Ana Alvarado" at bounding box center [439, 463] width 433 height 35
click at [1160, 462] on html "Created by potrace 1.15, written by Peter Selinger 2001-2017 Created by potrace…" at bounding box center [599, 345] width 1199 height 691
click at [1140, 486] on div "Edit" at bounding box center [1144, 485] width 56 height 15
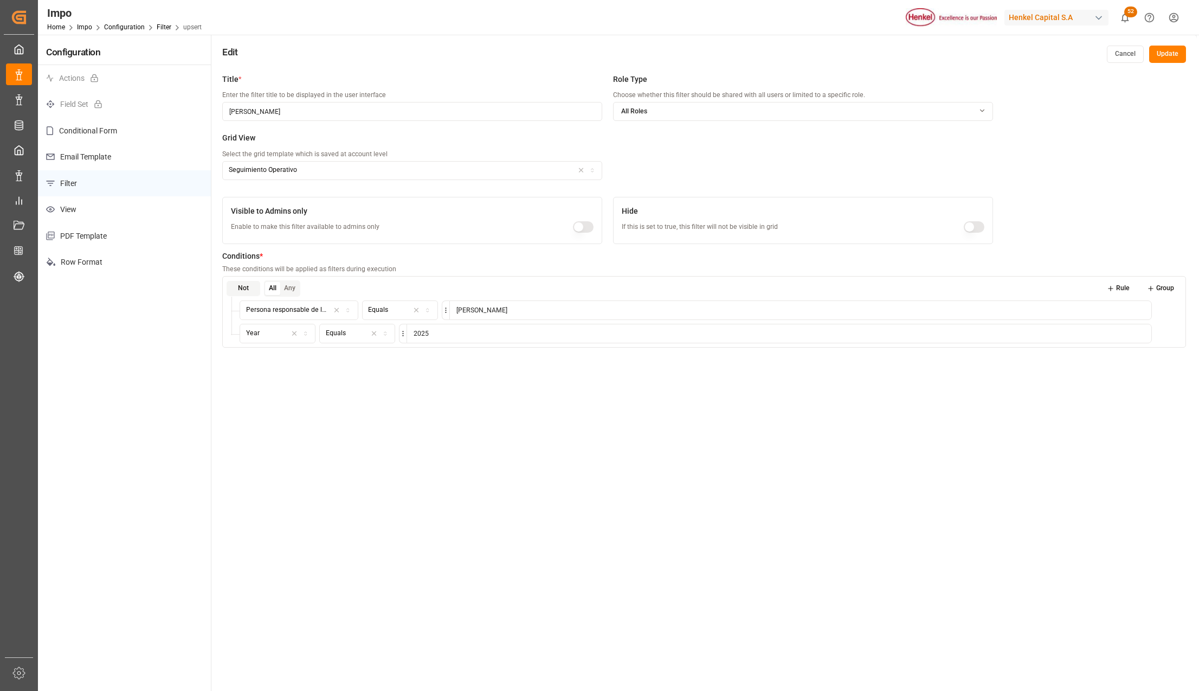
click at [258, 110] on input "Ana Alvarado" at bounding box center [412, 111] width 380 height 19
type input "Manzanillo"
click at [1128, 284] on button "Rule" at bounding box center [1118, 288] width 38 height 15
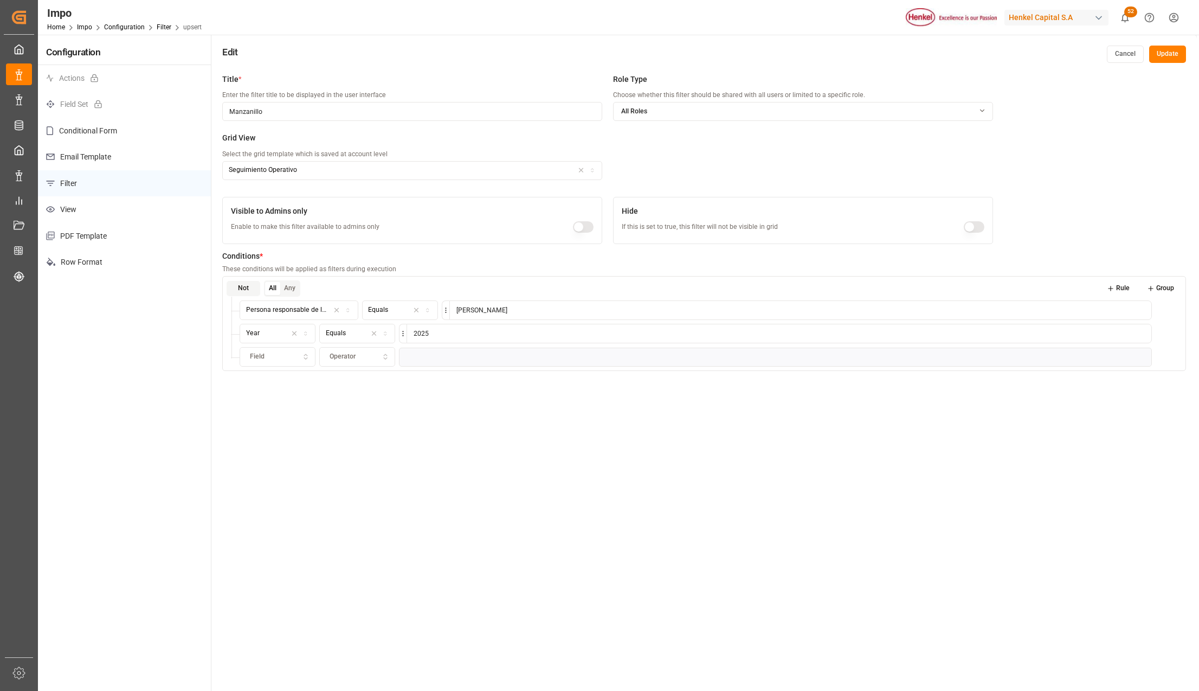
click at [302, 355] on icon "button" at bounding box center [306, 357] width 8 height 10
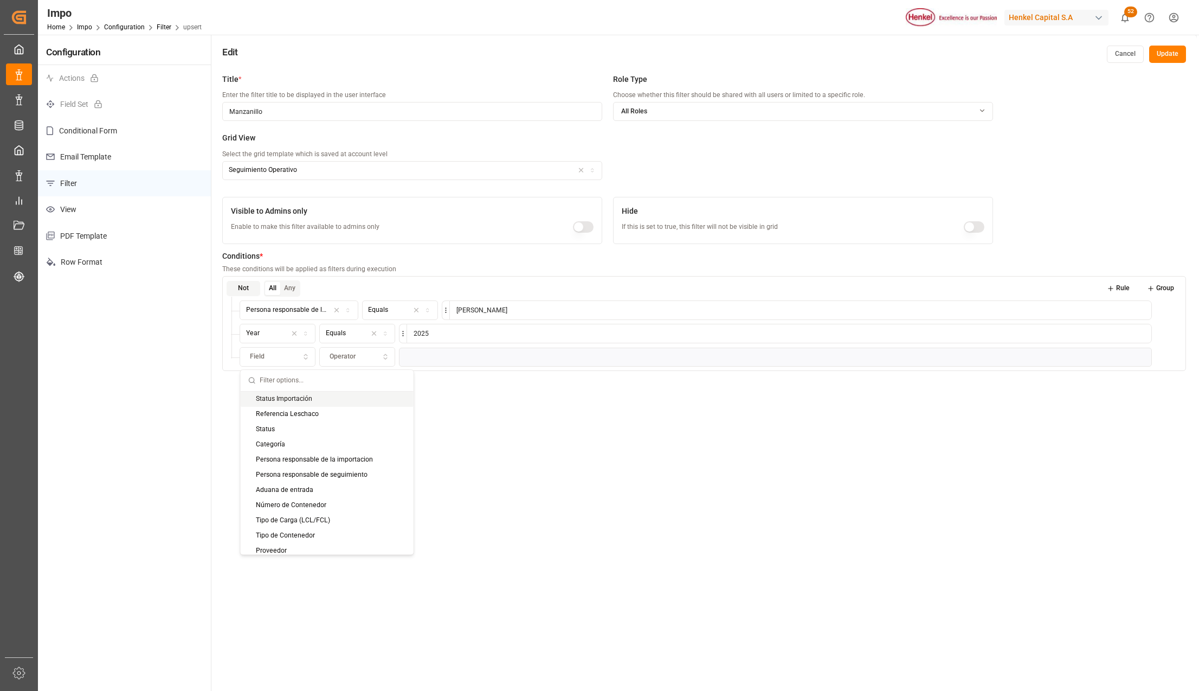
click at [288, 402] on div "Status Importación" at bounding box center [327, 398] width 173 height 15
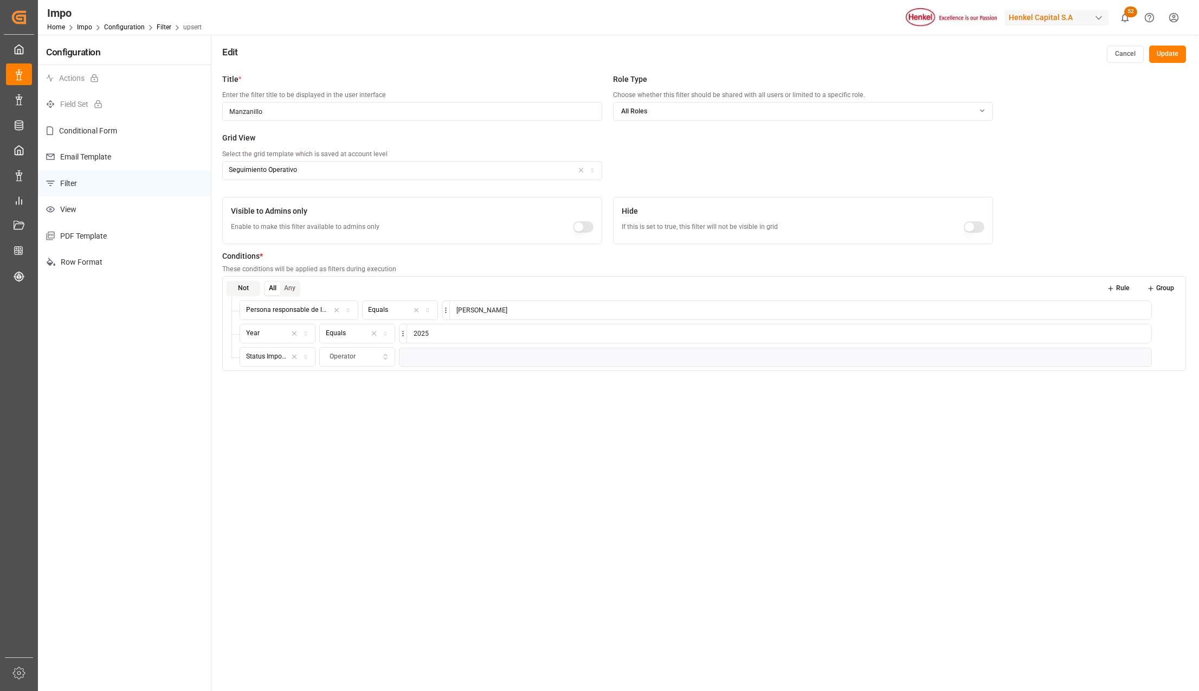
click at [386, 358] on icon "button" at bounding box center [386, 357] width 8 height 10
click at [370, 507] on div "Contains" at bounding box center [388, 505] width 136 height 15
click at [428, 356] on input at bounding box center [779, 357] width 745 height 20
type input "Arrived,In progress,Pending,Storage"
click at [1162, 50] on button "Update" at bounding box center [1167, 54] width 37 height 17
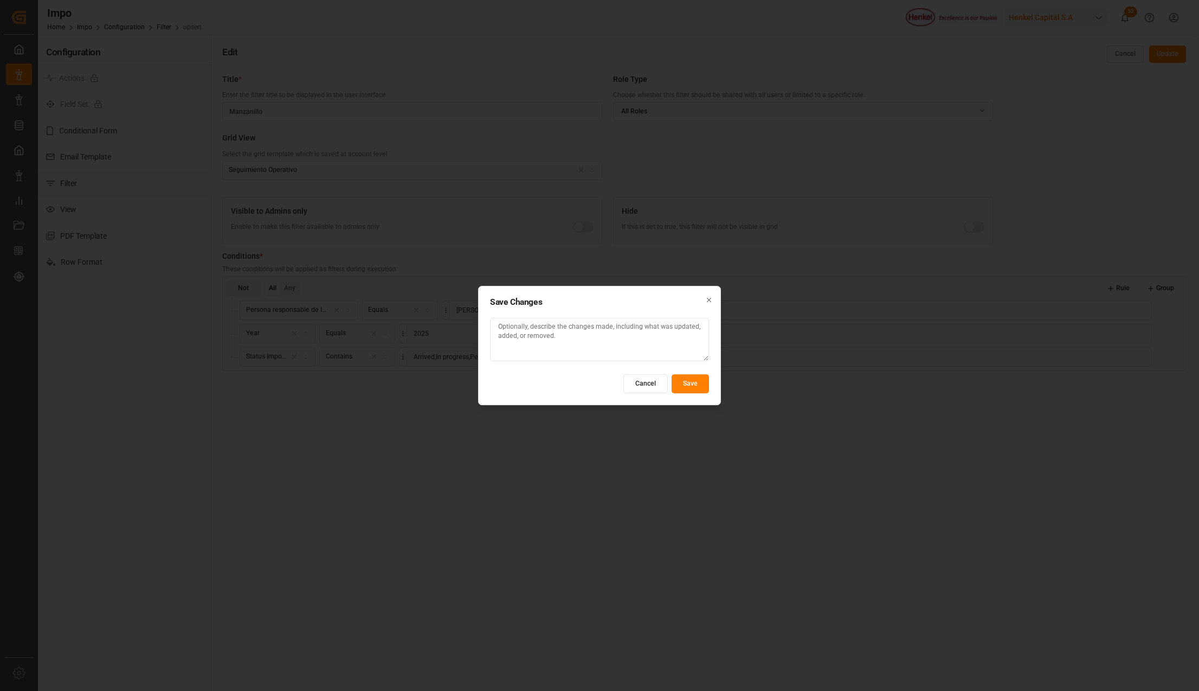
click at [688, 384] on button "Save" at bounding box center [690, 383] width 37 height 19
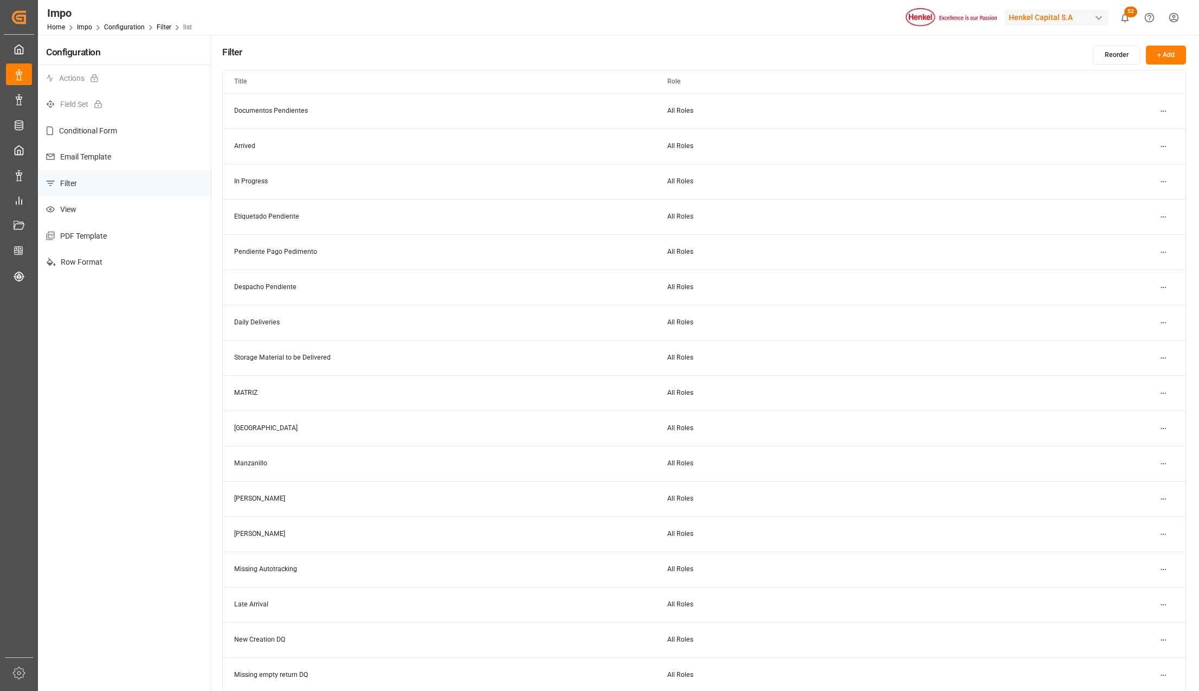
click at [1161, 532] on html "Created by potrace 1.15, written by Peter Selinger 2001-2017 Created by potrace…" at bounding box center [599, 345] width 1199 height 691
click at [1140, 557] on div "Edit" at bounding box center [1144, 555] width 56 height 15
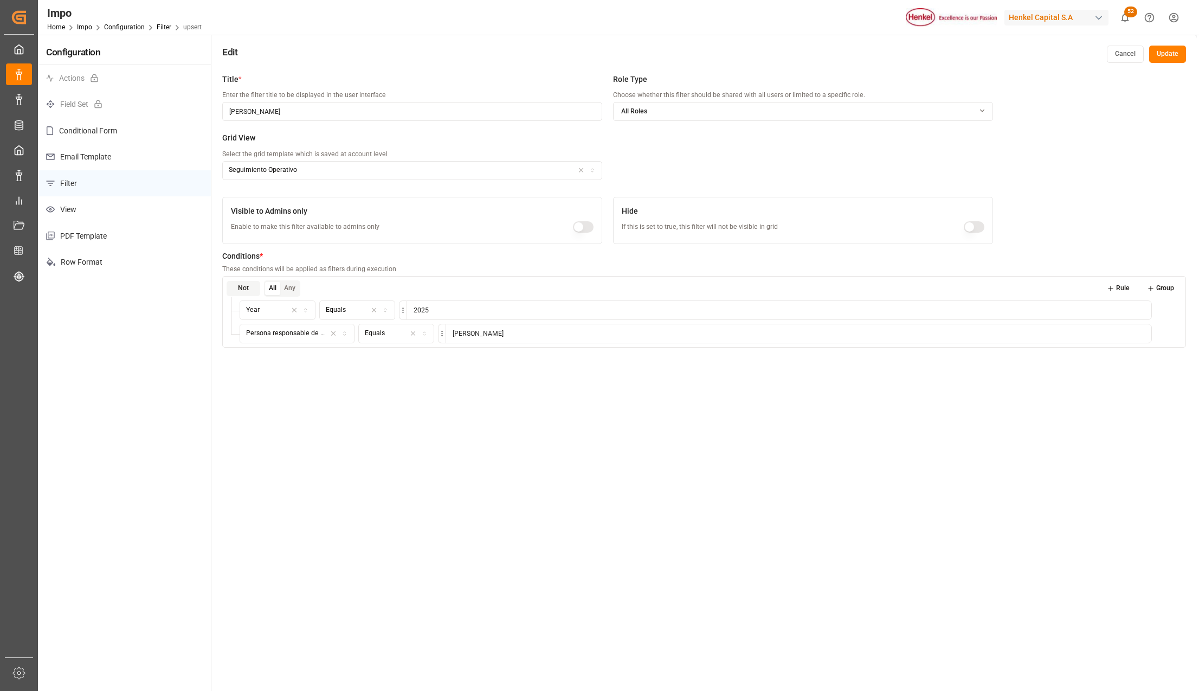
click at [464, 340] on input "[PERSON_NAME]" at bounding box center [799, 334] width 706 height 20
drag, startPoint x: 916, startPoint y: 336, endPoint x: 440, endPoint y: 325, distance: 476.1
click at [440, 325] on div "[PERSON_NAME]" at bounding box center [795, 334] width 714 height 20
type input "[PERSON_NAME]"
click at [1161, 54] on button "Update" at bounding box center [1167, 54] width 37 height 17
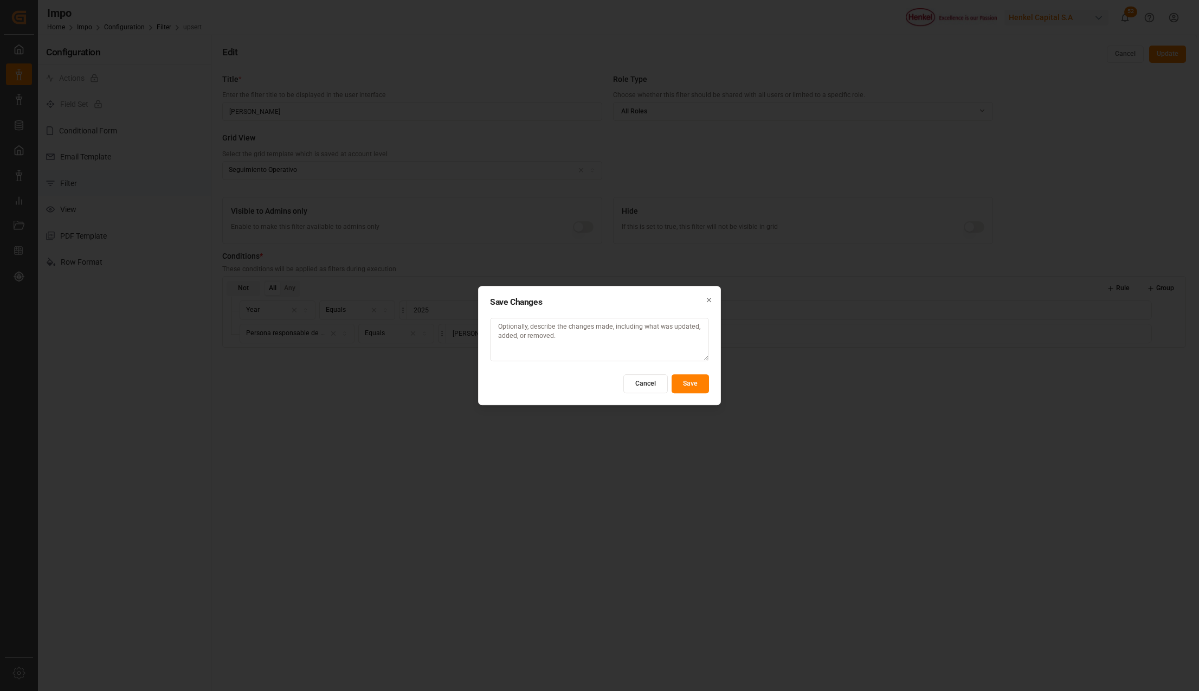
click at [691, 387] on button "Save" at bounding box center [690, 383] width 37 height 19
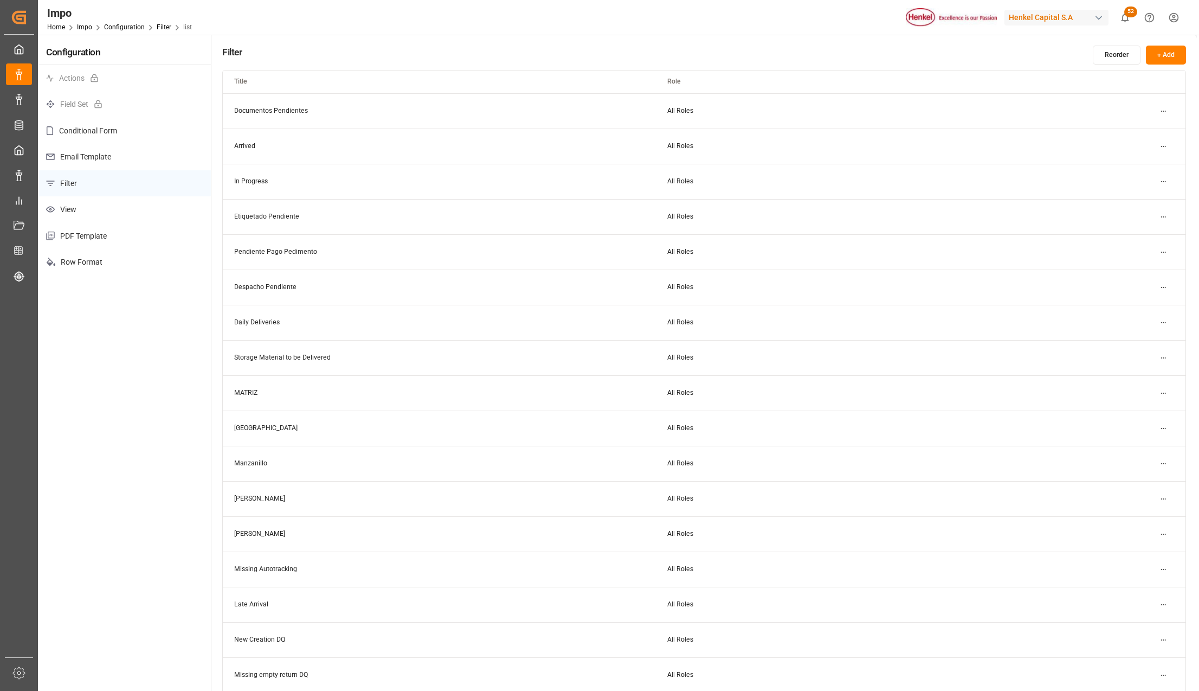
click at [284, 530] on td "Karla Chávez" at bounding box center [439, 533] width 433 height 35
click at [1161, 532] on html "Created by potrace 1.15, written by Peter Selinger 2001-2017 Created by potrace…" at bounding box center [599, 345] width 1199 height 691
click at [1125, 556] on small "Edit" at bounding box center [1125, 555] width 11 height 7
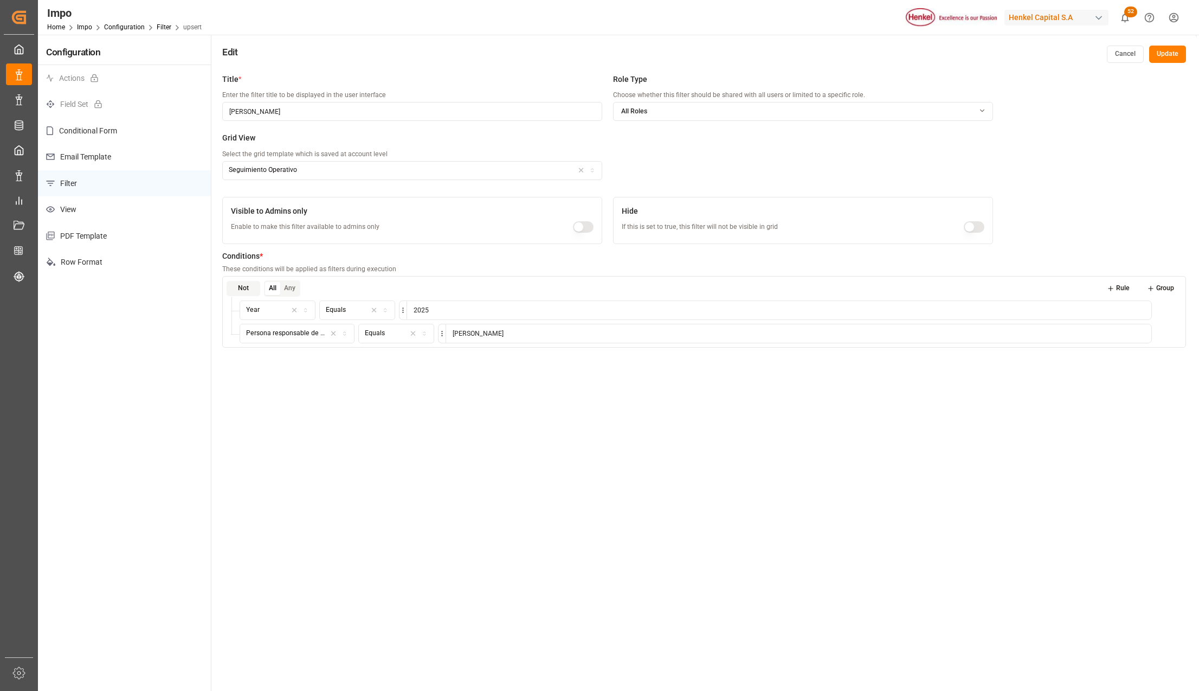
click at [341, 331] on icon "button" at bounding box center [345, 334] width 8 height 6
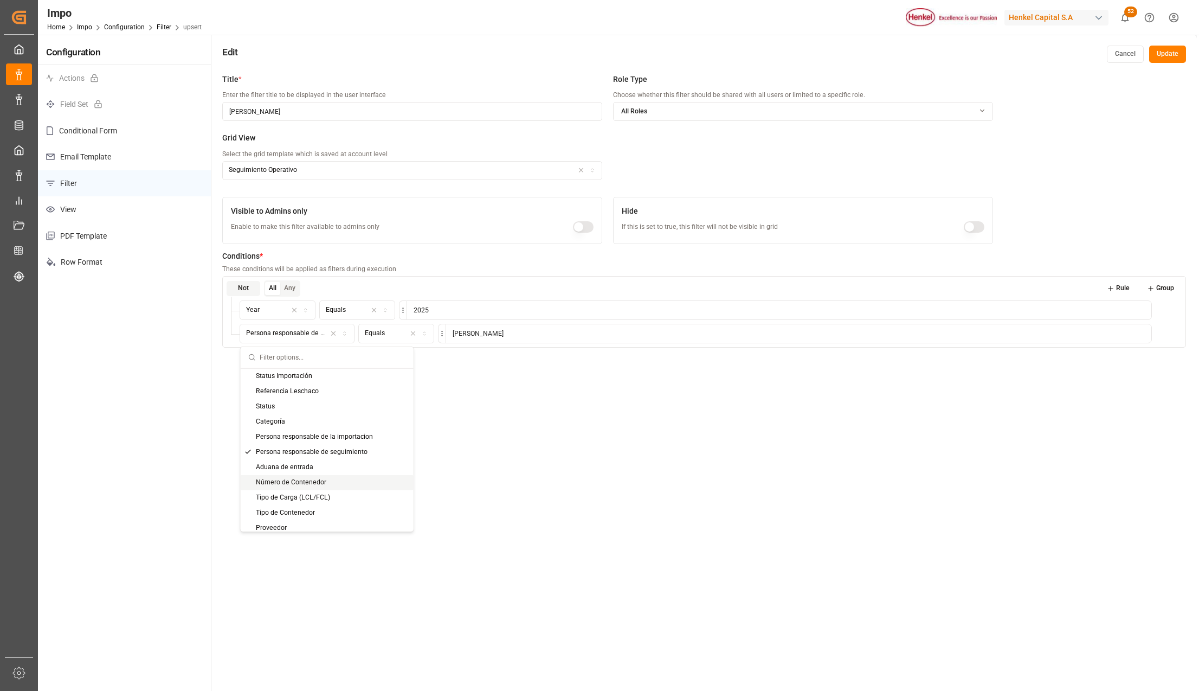
click at [580, 530] on div "Title * Enter the filter title to be displayed in the user interface Karla Cháv…" at bounding box center [704, 413] width 986 height 691
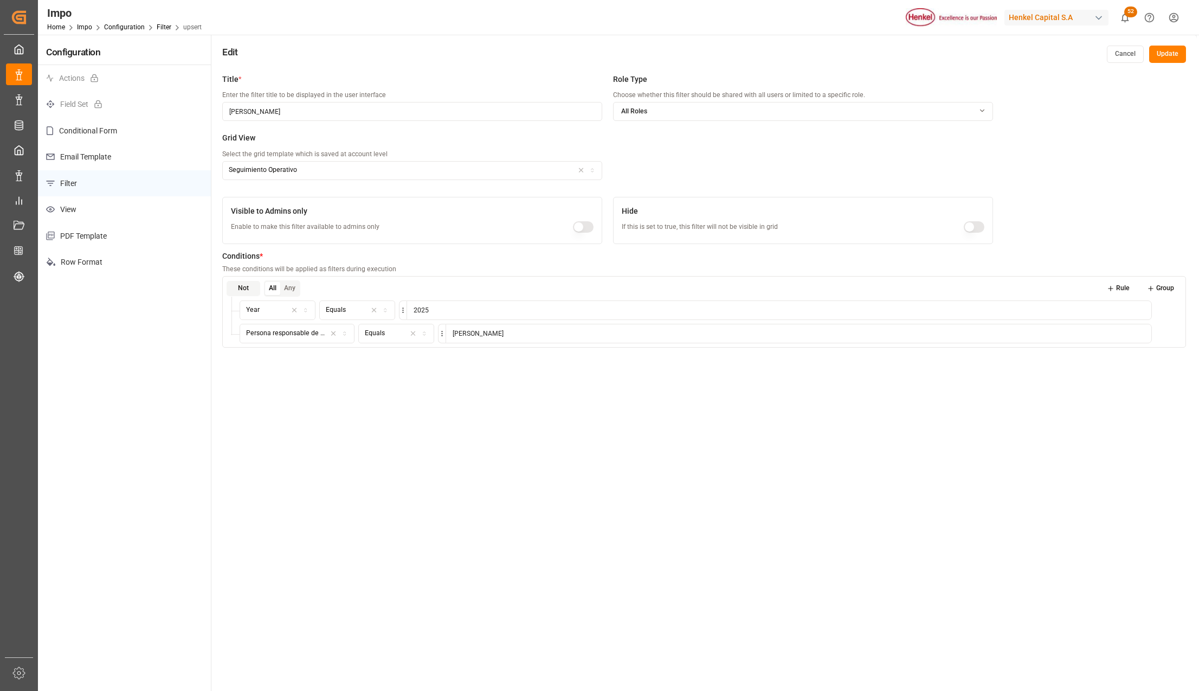
click at [1130, 53] on button "Cancel" at bounding box center [1125, 54] width 37 height 17
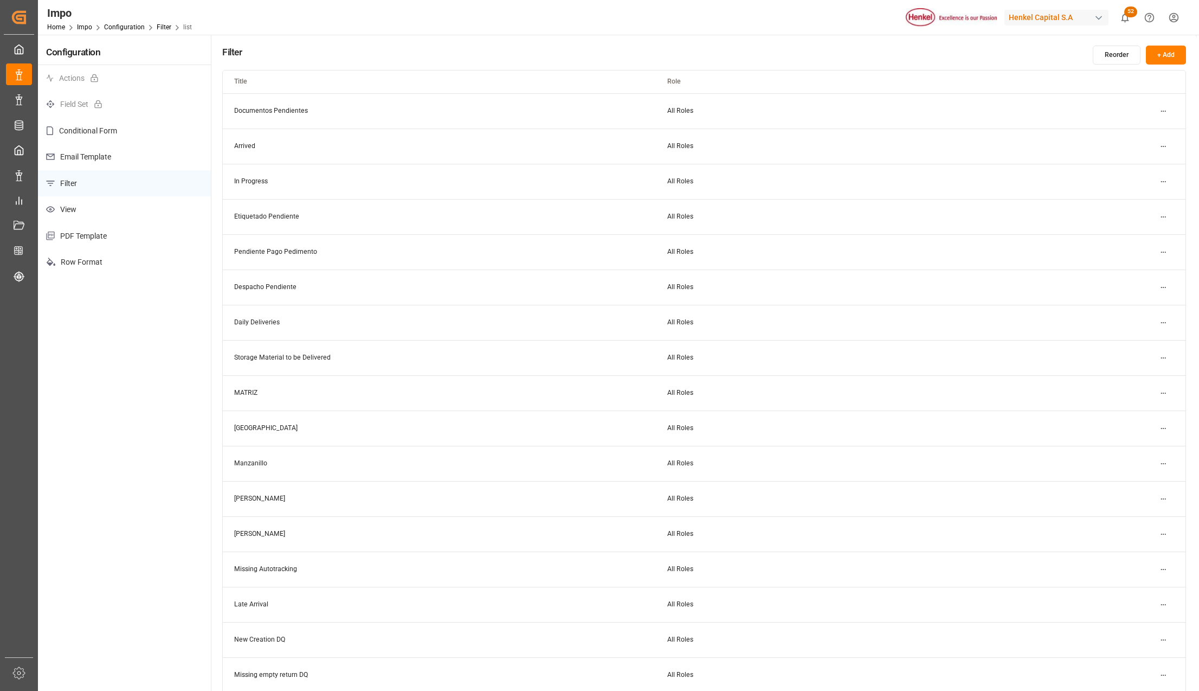
click at [1162, 321] on html "Created by potrace 1.15, written by [PERSON_NAME] [DATE]-[DATE] Created by potr…" at bounding box center [599, 345] width 1199 height 691
click at [1148, 341] on div "Edit" at bounding box center [1144, 344] width 56 height 15
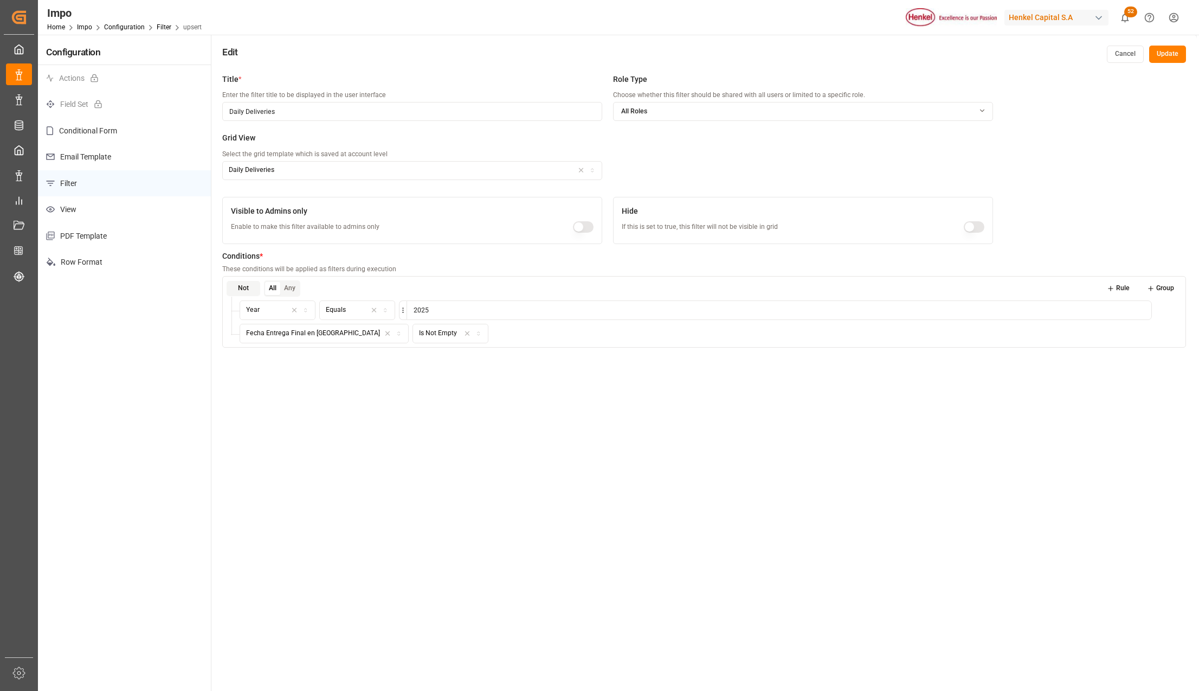
click at [280, 112] on input "Daily Deliveries" at bounding box center [412, 111] width 380 height 19
type input "Entregado"
click at [395, 334] on icon "button" at bounding box center [399, 334] width 8 height 6
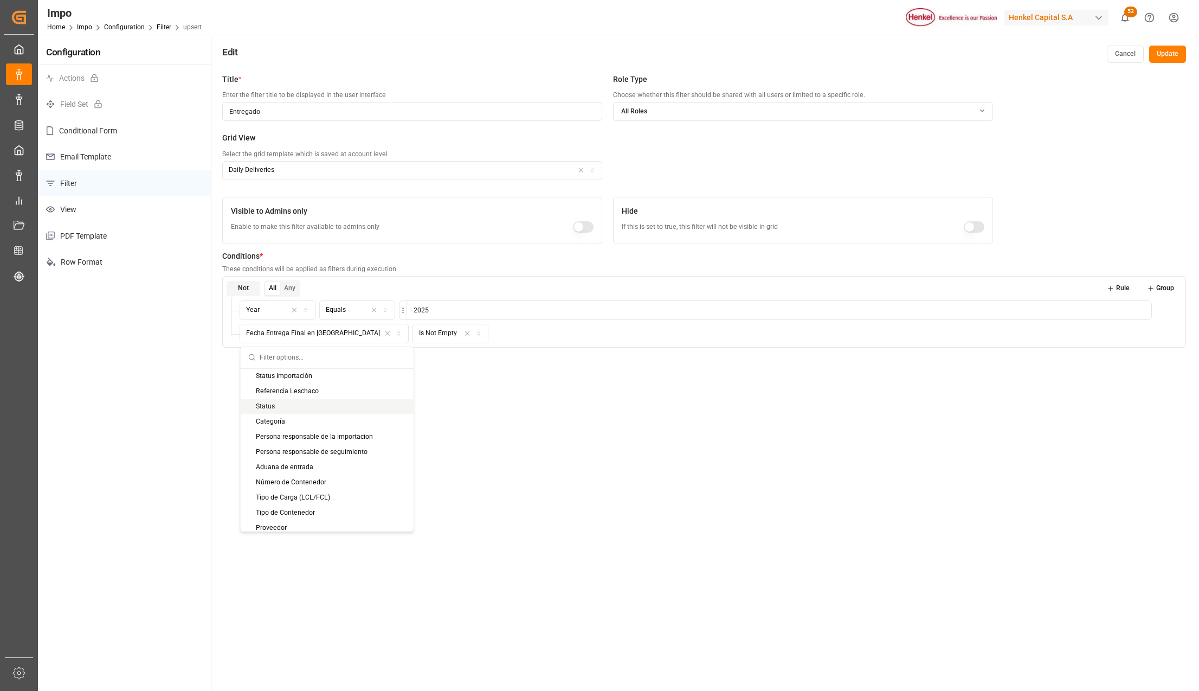
click at [299, 404] on div "Status" at bounding box center [327, 405] width 173 height 15
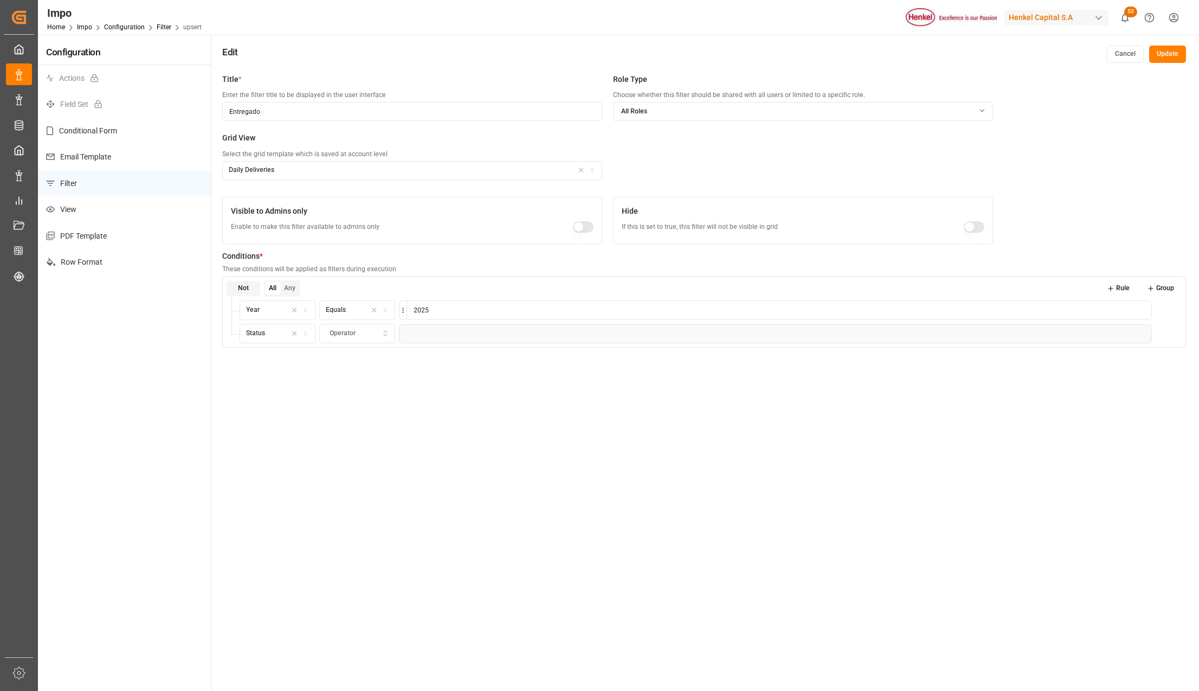
click at [383, 334] on icon "button" at bounding box center [386, 334] width 8 height 10
click at [360, 378] on div "Equals" at bounding box center [388, 375] width 136 height 15
click at [441, 339] on input at bounding box center [779, 334] width 745 height 20
click at [402, 334] on html "Created by potrace 1.15, written by Peter Selinger 2001-2017 Created by potrace…" at bounding box center [599, 345] width 1199 height 691
click at [426, 334] on html "Created by potrace 1.15, written by Peter Selinger 2001-2017 Created by potrace…" at bounding box center [599, 345] width 1199 height 691
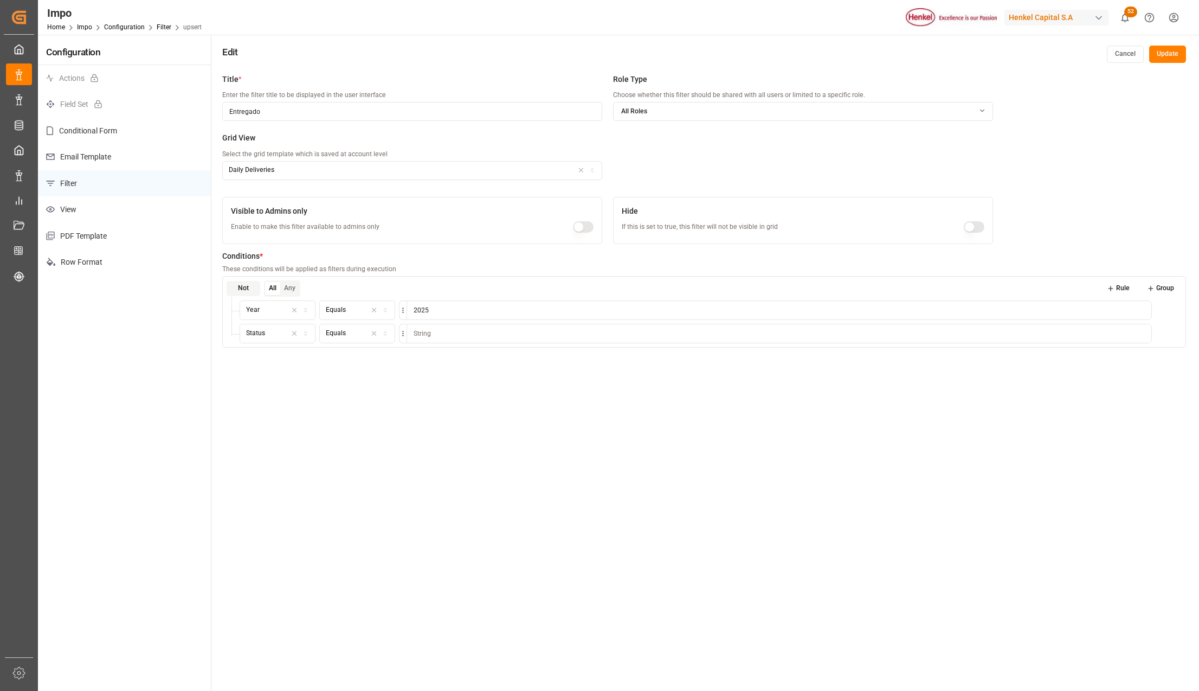
drag, startPoint x: 426, startPoint y: 334, endPoint x: 476, endPoint y: 338, distance: 50.0
click at [426, 334] on input at bounding box center [779, 334] width 745 height 20
click at [1107, 333] on input at bounding box center [779, 334] width 745 height 20
type input "Completed"
click at [1137, 404] on div "Title * Enter the filter title to be displayed in the user interface Entregado …" at bounding box center [704, 413] width 986 height 691
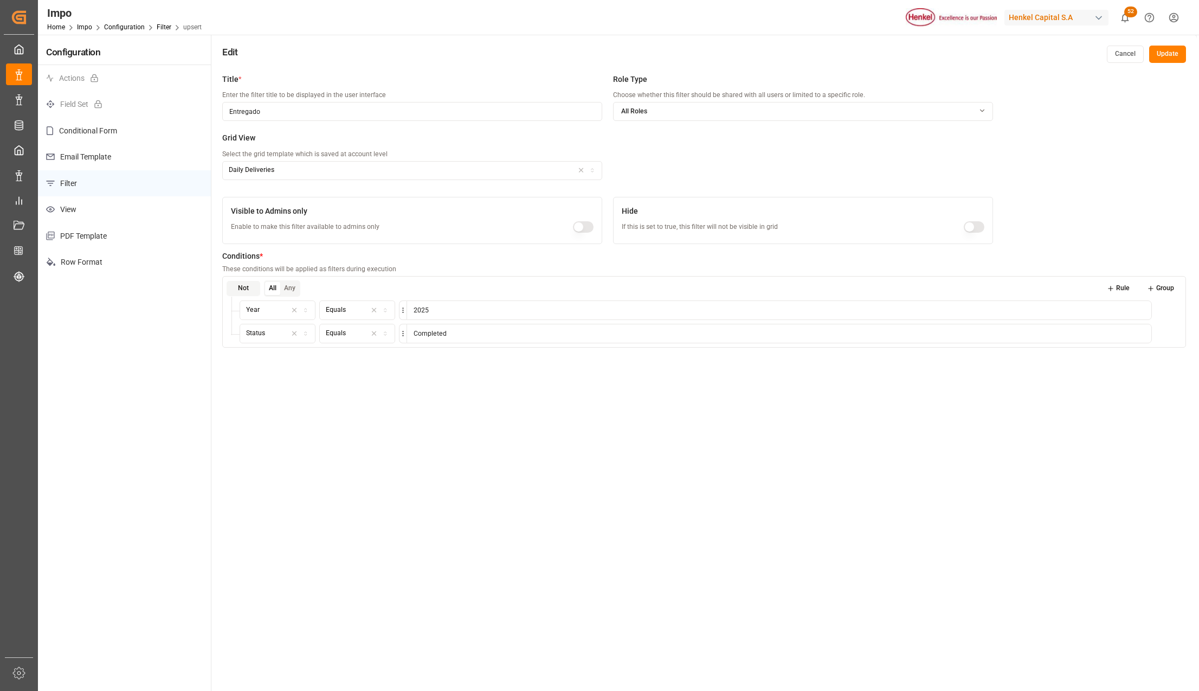
click at [1163, 56] on button "Update" at bounding box center [1167, 54] width 37 height 17
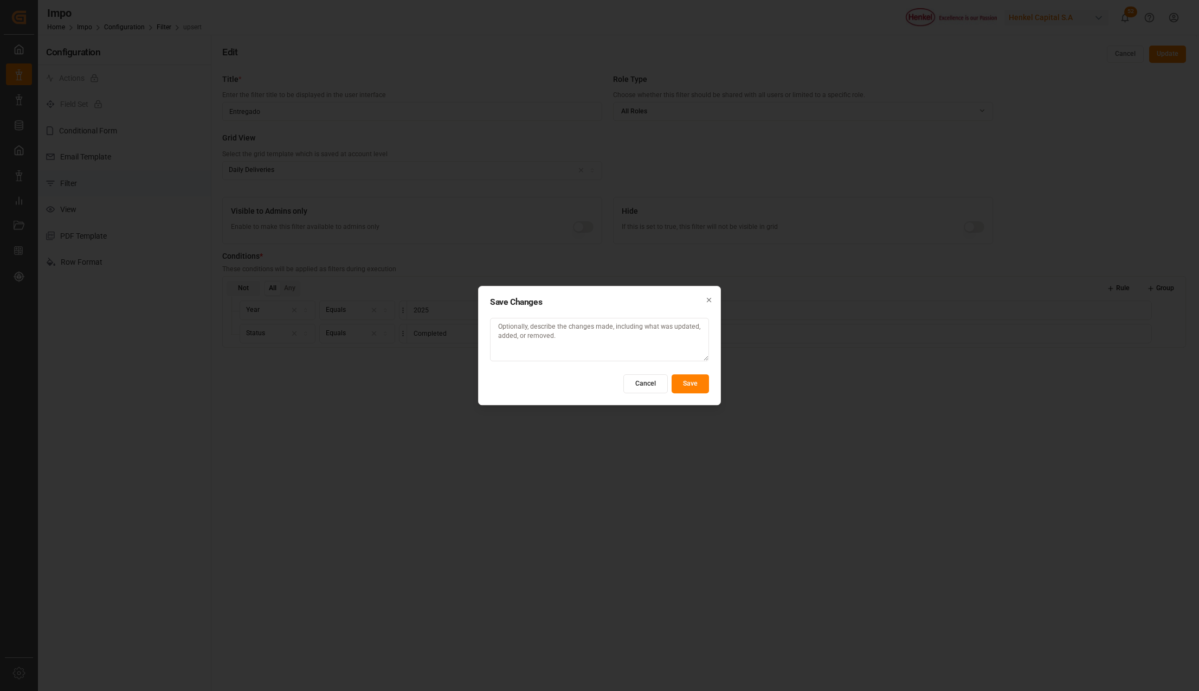
click at [685, 378] on button "Save" at bounding box center [690, 383] width 37 height 19
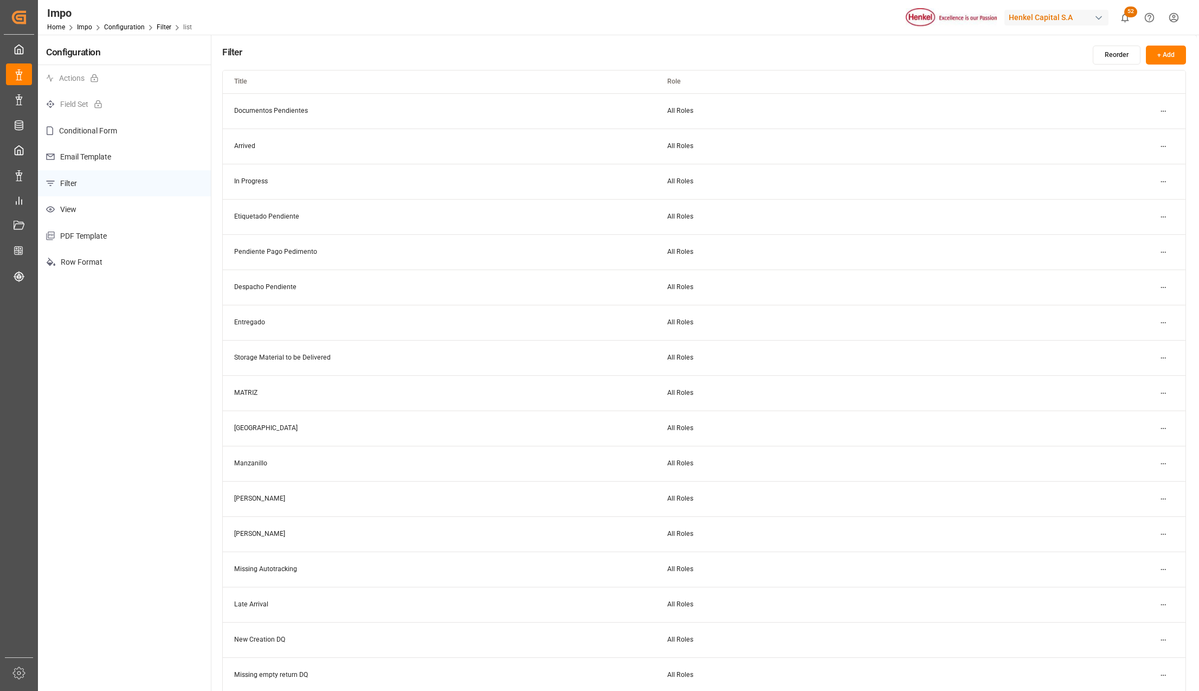
click at [1161, 393] on html "Created by potrace 1.15, written by [PERSON_NAME] [DATE]-[DATE] Created by potr…" at bounding box center [599, 345] width 1199 height 691
click at [1144, 440] on div "Delete" at bounding box center [1144, 445] width 56 height 15
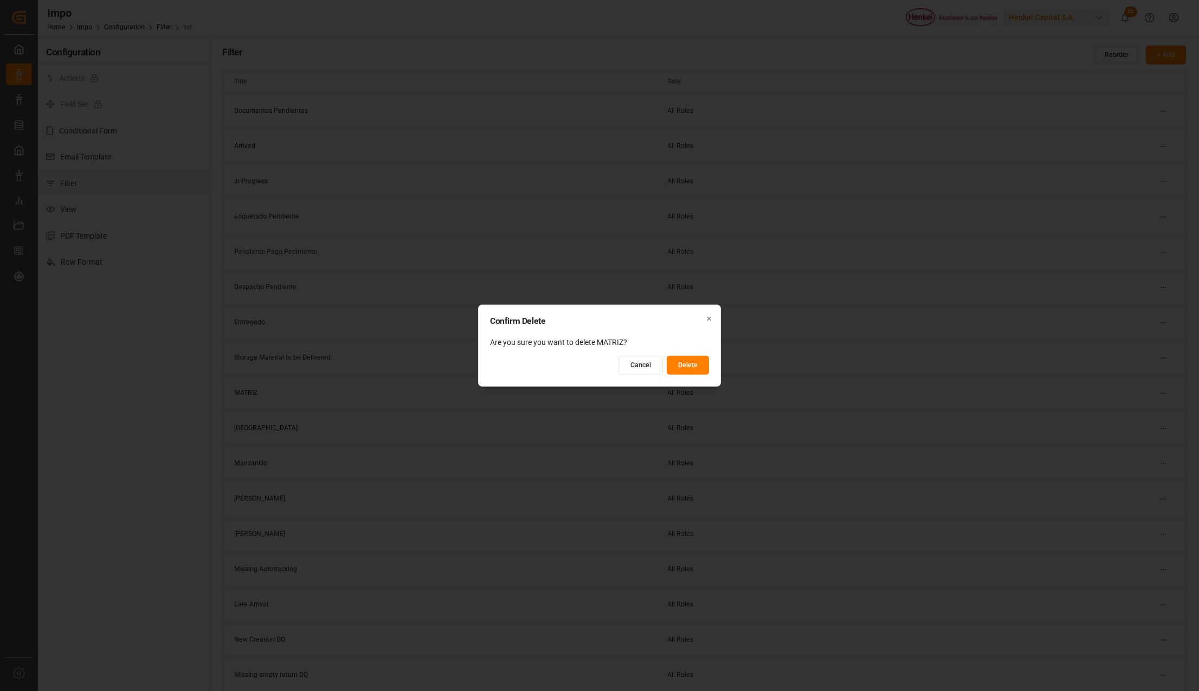
click at [689, 361] on button "Delete" at bounding box center [688, 364] width 42 height 19
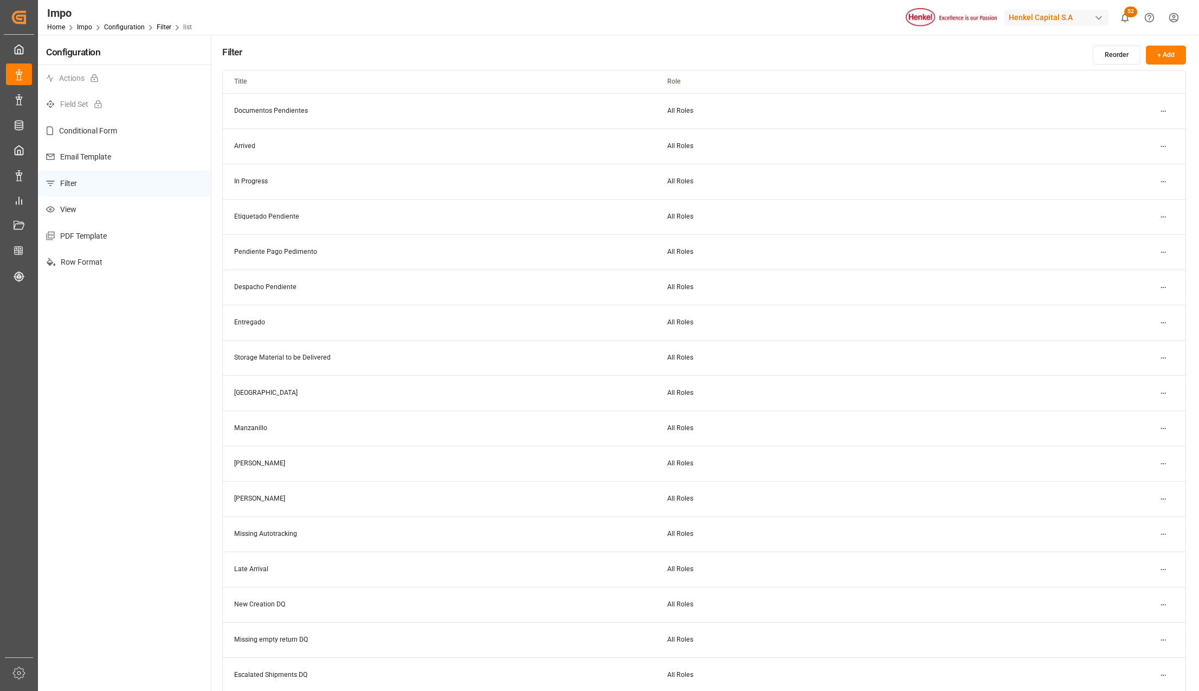
click at [1162, 499] on html "Created by potrace 1.15, written by [PERSON_NAME] [DATE]-[DATE] Created by potr…" at bounding box center [599, 345] width 1199 height 691
click at [1128, 519] on small "Edit" at bounding box center [1125, 520] width 11 height 7
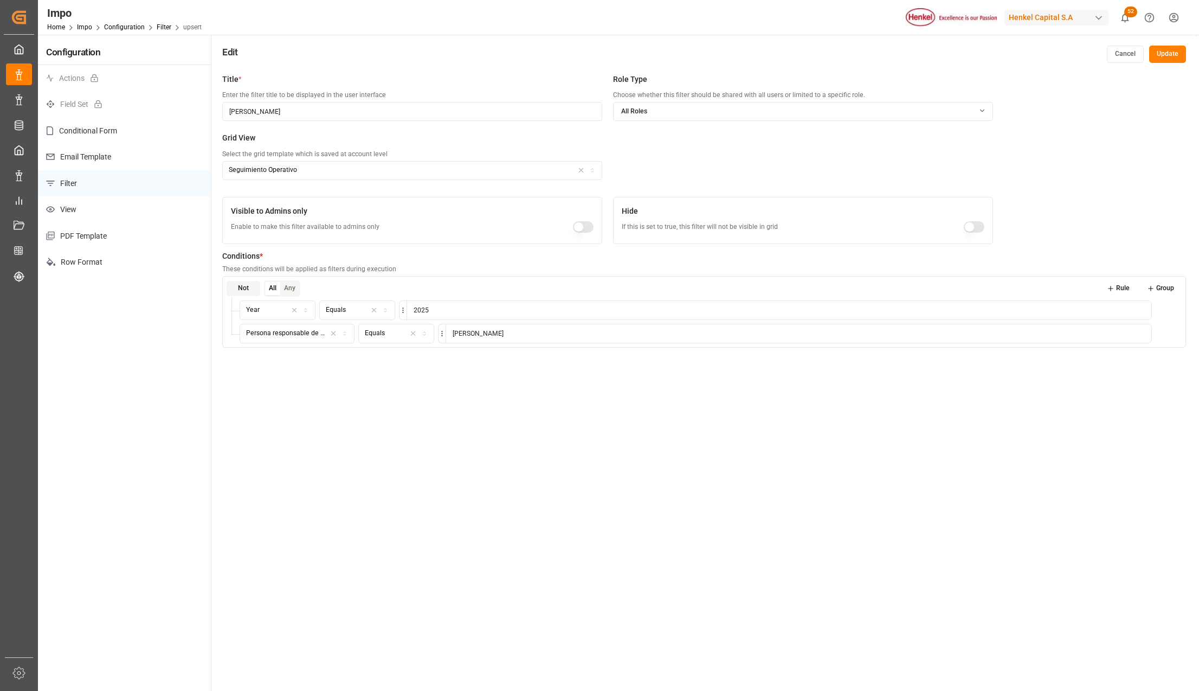
click at [1174, 334] on icon at bounding box center [1176, 334] width 8 height 8
click at [1119, 291] on button "Rule" at bounding box center [1118, 288] width 38 height 15
click at [306, 331] on icon "button" at bounding box center [306, 334] width 8 height 10
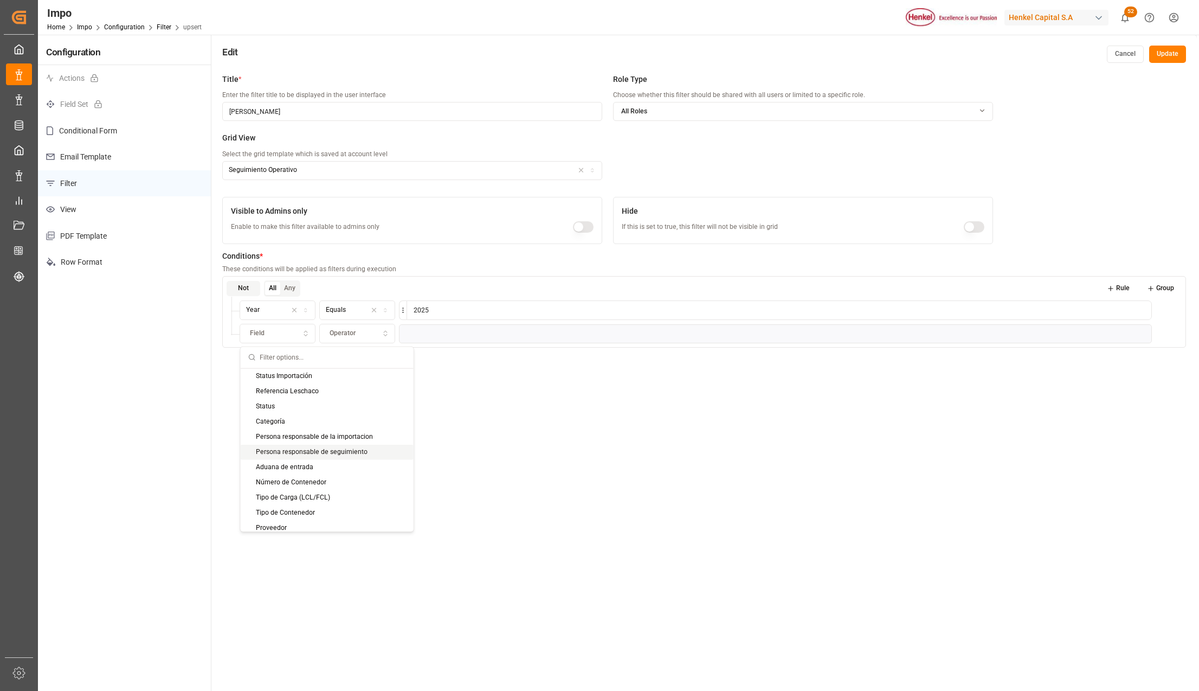
click at [309, 446] on div "Persona responsable de seguimiento" at bounding box center [327, 451] width 173 height 15
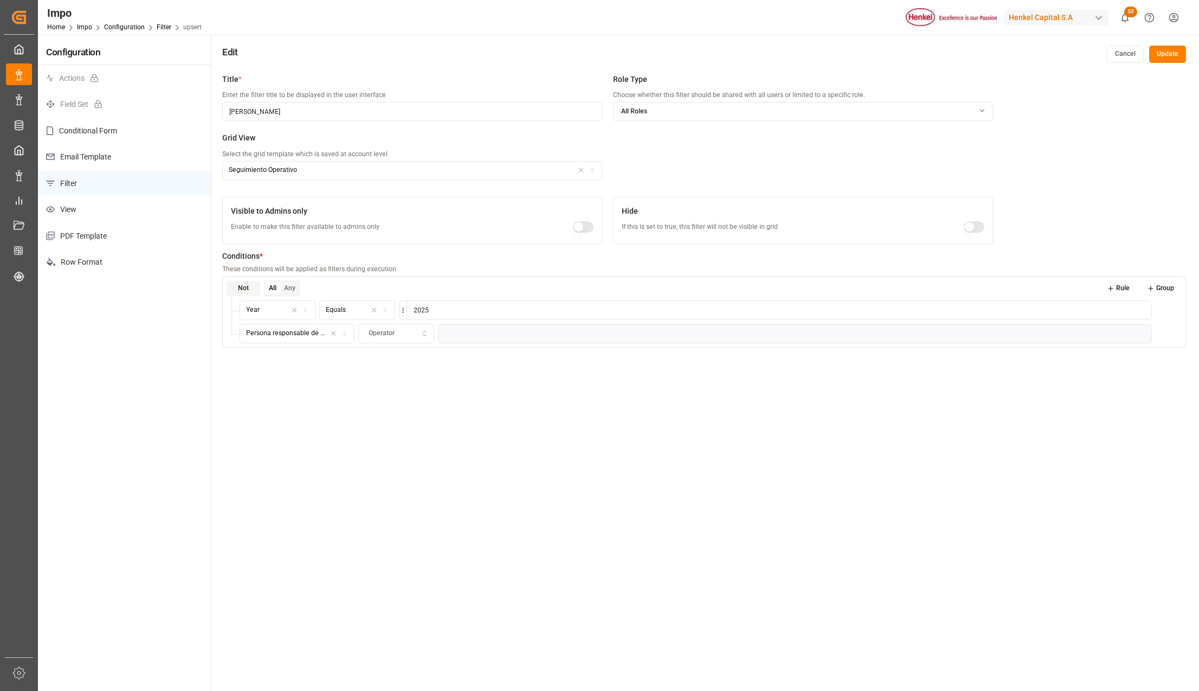
click at [424, 332] on icon "button" at bounding box center [425, 334] width 8 height 10
click at [404, 375] on div "Equals" at bounding box center [426, 375] width 136 height 15
click at [462, 336] on input at bounding box center [799, 334] width 706 height 20
type input "[PERSON_NAME]"
click at [801, 502] on div "Title * Enter the filter title to be displayed in the user interface [PERSON_NA…" at bounding box center [704, 413] width 986 height 691
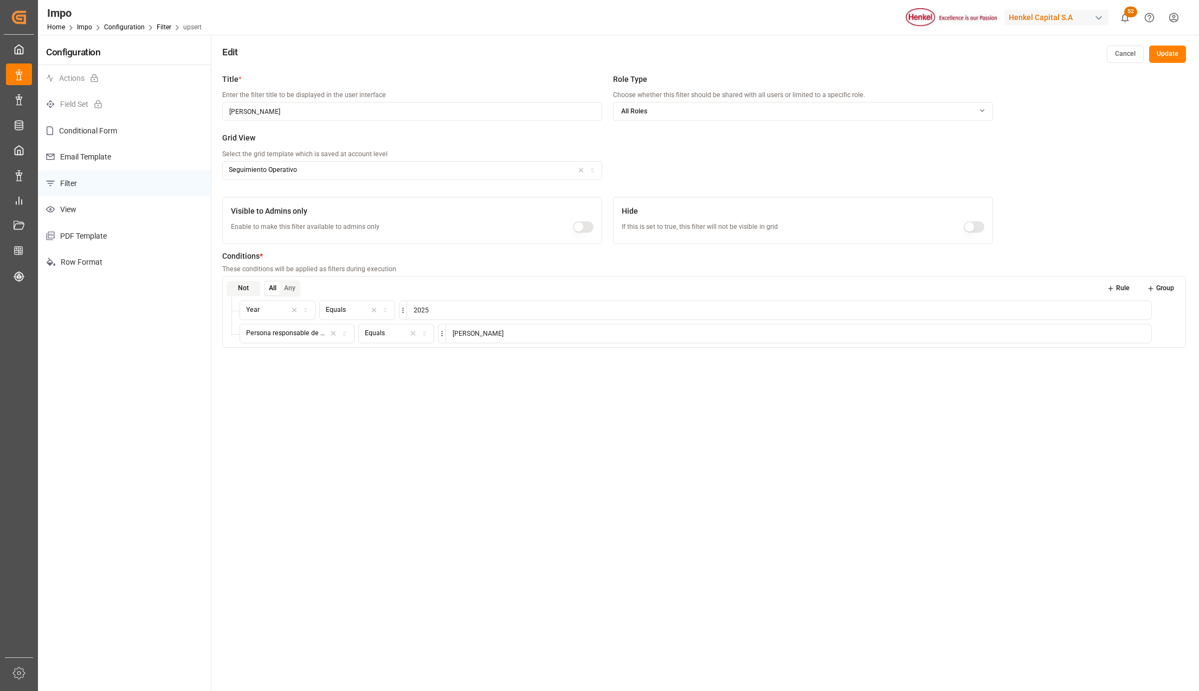
click at [1167, 57] on button "Update" at bounding box center [1167, 54] width 37 height 17
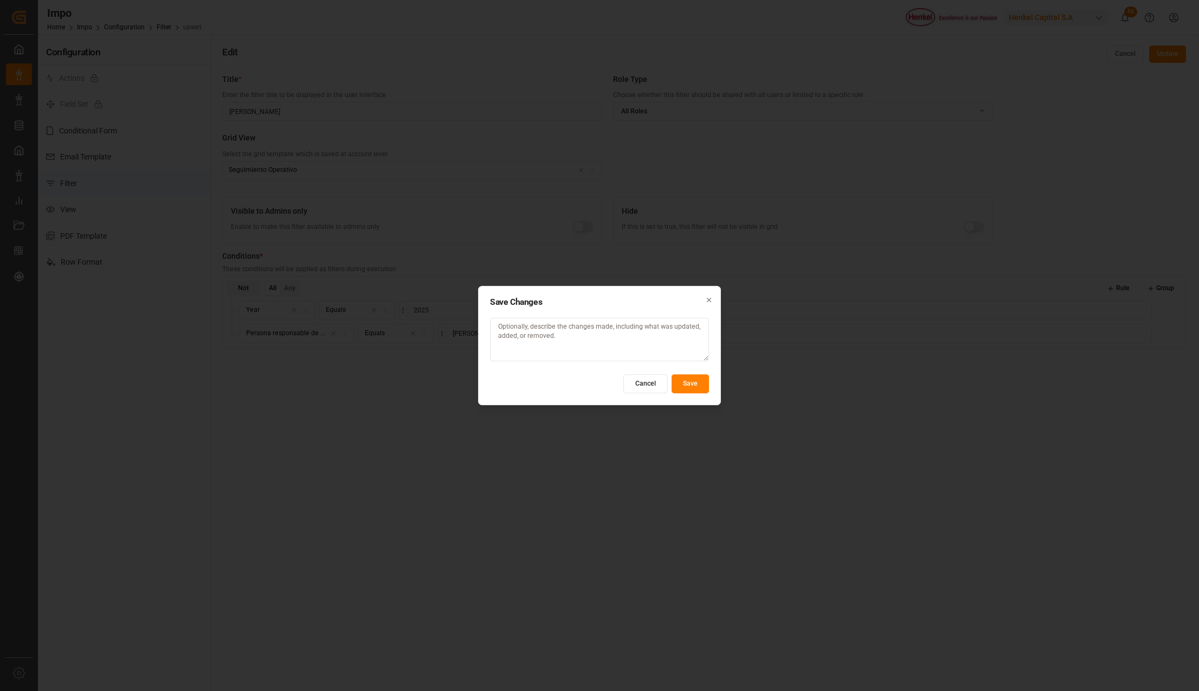
click at [681, 382] on button "Save" at bounding box center [690, 383] width 37 height 19
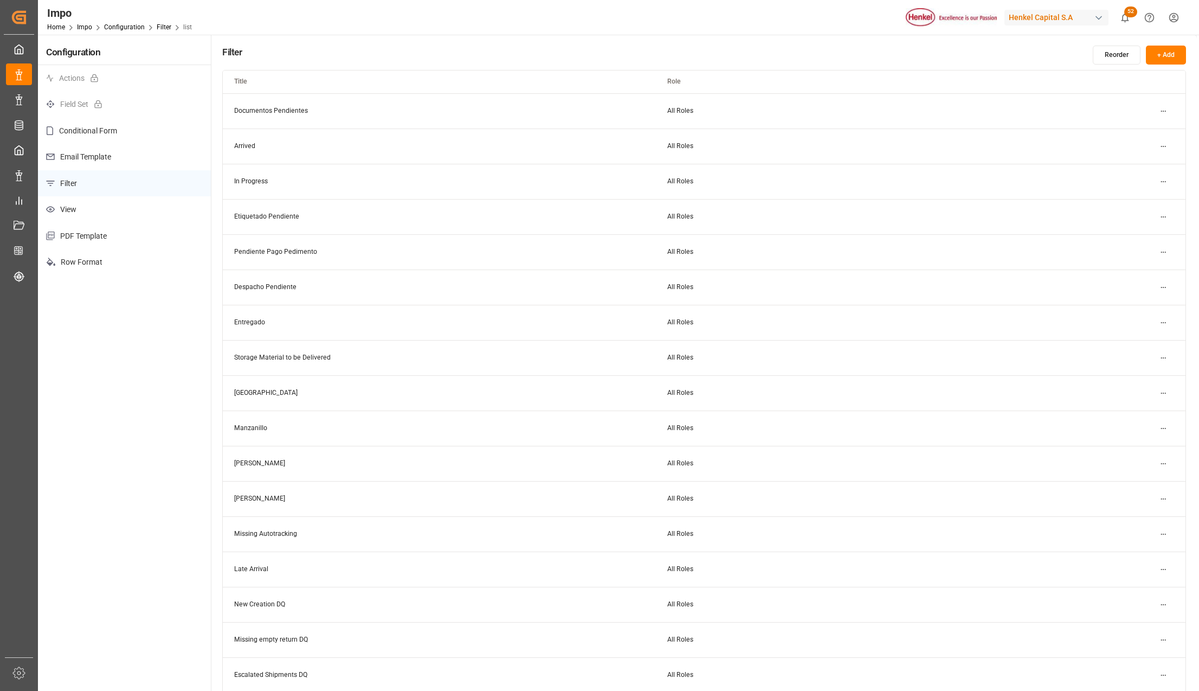
click at [1161, 497] on html "Created by potrace 1.15, written by [PERSON_NAME] [DATE]-[DATE] Created by potr…" at bounding box center [599, 345] width 1199 height 691
click at [1136, 516] on div "Edit" at bounding box center [1144, 520] width 56 height 15
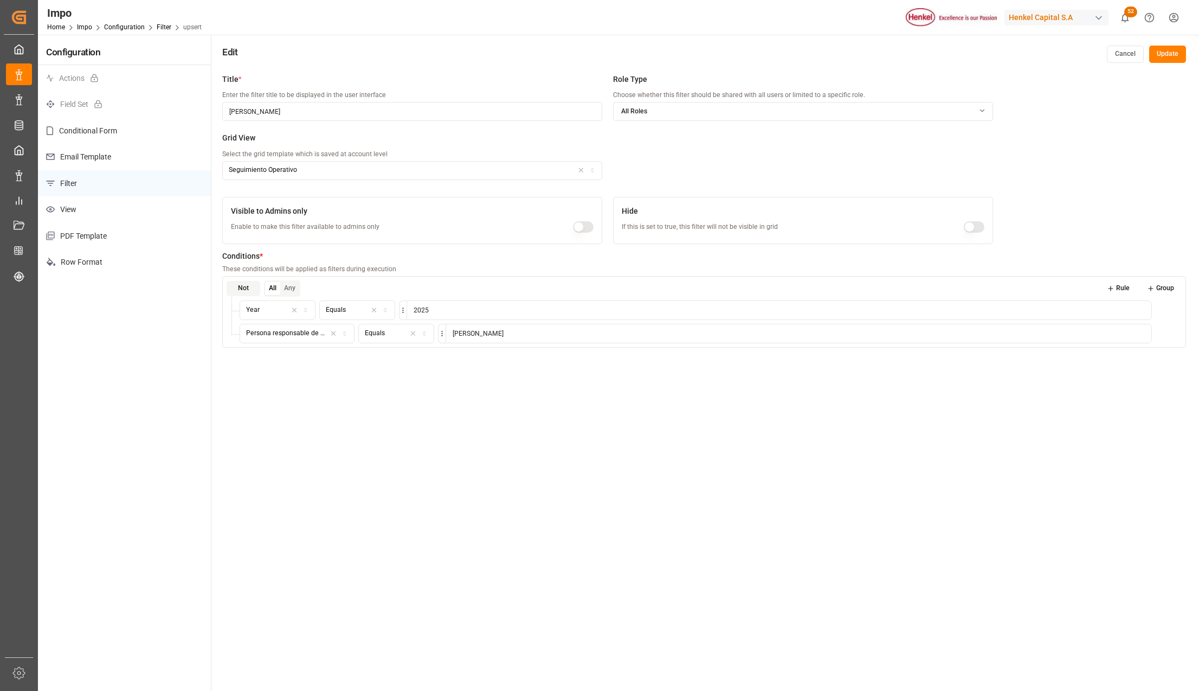
drag, startPoint x: 537, startPoint y: 336, endPoint x: 442, endPoint y: 336, distance: 94.3
click at [442, 335] on div "Carlos Villar" at bounding box center [795, 334] width 714 height 20
drag, startPoint x: 296, startPoint y: 111, endPoint x: 220, endPoint y: 107, distance: 76.0
click at [220, 107] on div "Title * Enter the filter title to be displayed in the user interface Karla Cháv…" at bounding box center [704, 413] width 986 height 691
paste input "[PERSON_NAME]"
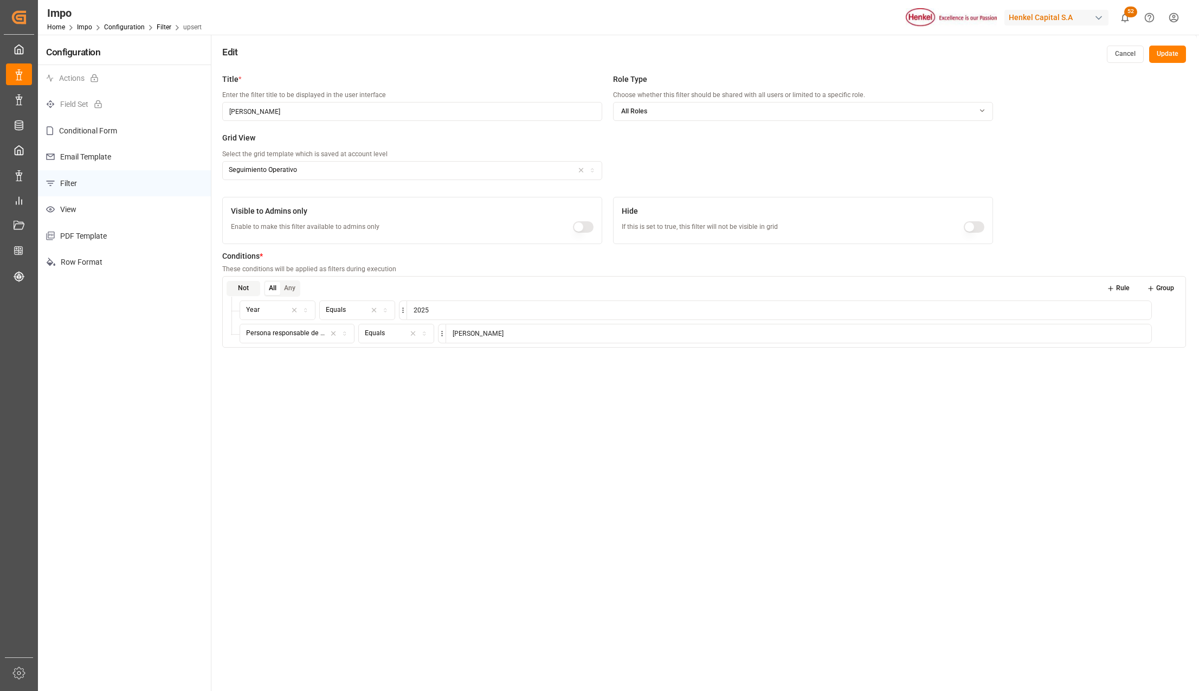
type input "[PERSON_NAME]"
click at [1174, 54] on button "Update" at bounding box center [1167, 54] width 37 height 17
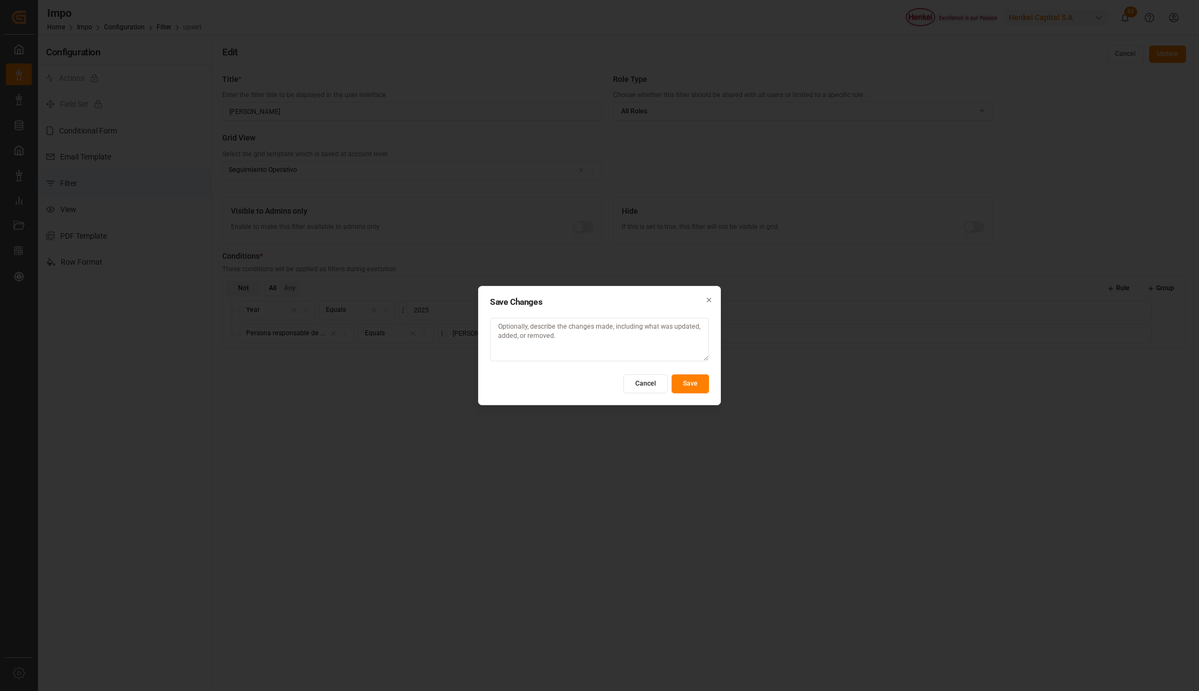
click at [686, 384] on button "Save" at bounding box center [690, 383] width 37 height 19
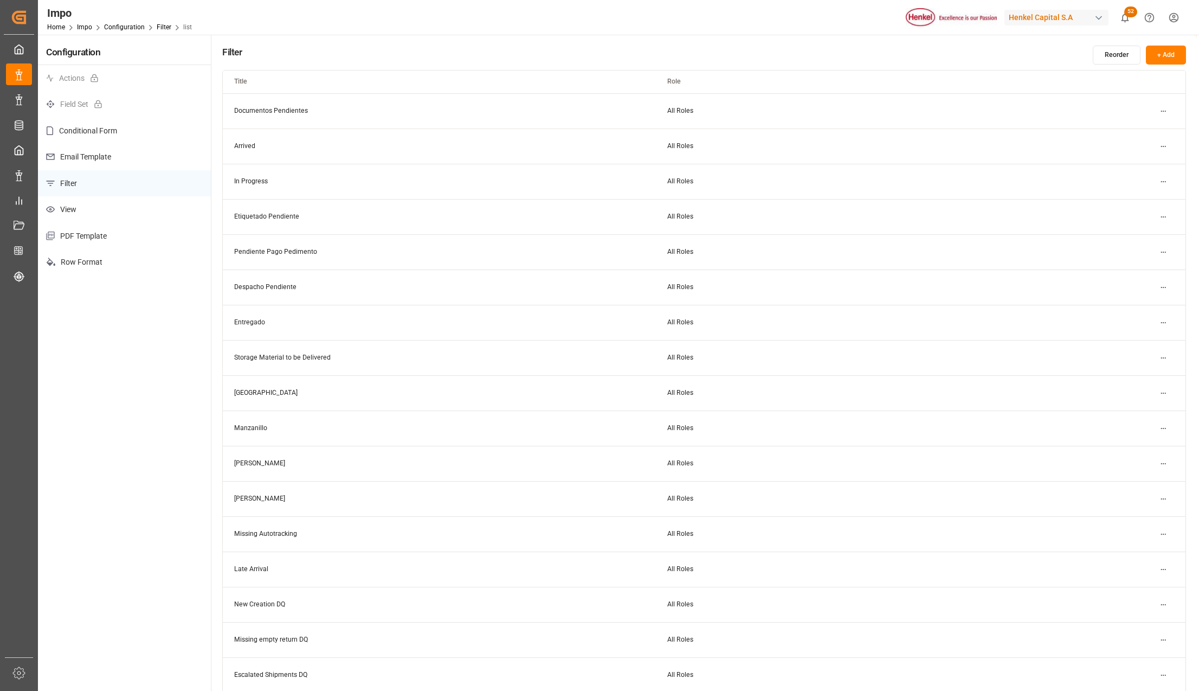
click at [1162, 499] on html "Created by potrace 1.15, written by Peter Selinger 2001-2017 Created by potrace…" at bounding box center [599, 345] width 1199 height 691
click at [1160, 393] on html "Created by potrace 1.15, written by Peter Selinger 2001-2017 Created by potrace…" at bounding box center [599, 345] width 1199 height 691
click at [1163, 393] on html "Created by potrace 1.15, written by Peter Selinger 2001-2017 Created by potrace…" at bounding box center [599, 345] width 1199 height 691
click at [1131, 413] on div "Edit" at bounding box center [1144, 414] width 56 height 15
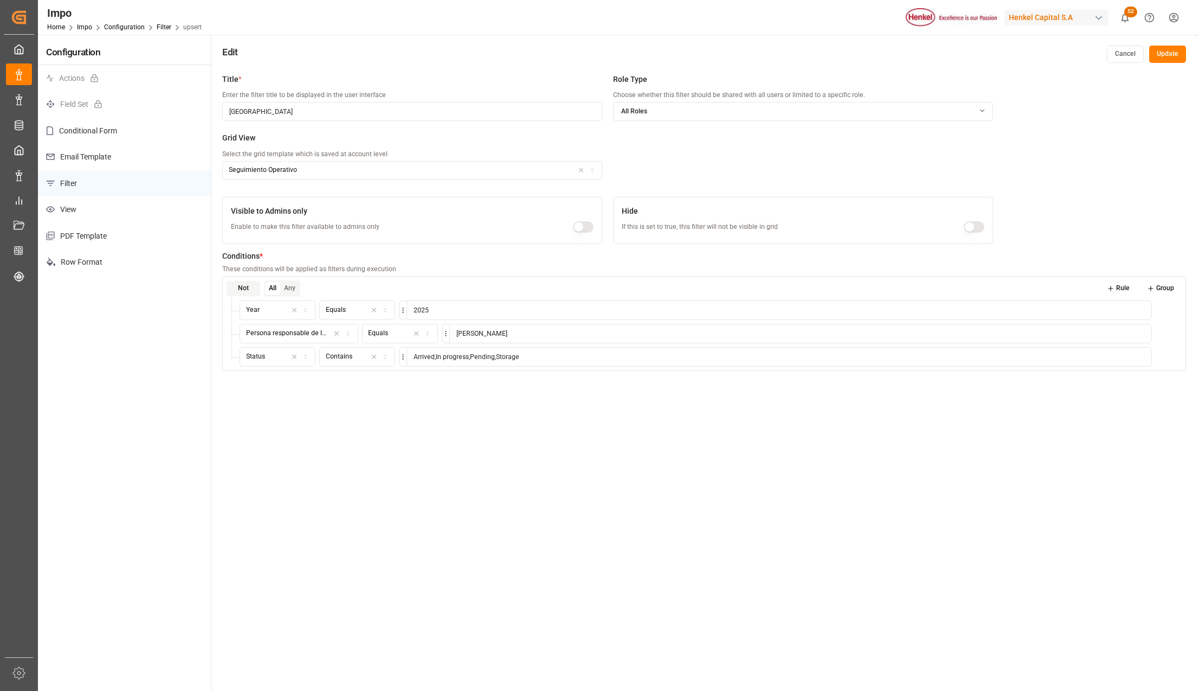
click at [1158, 50] on button "Update" at bounding box center [1167, 54] width 37 height 17
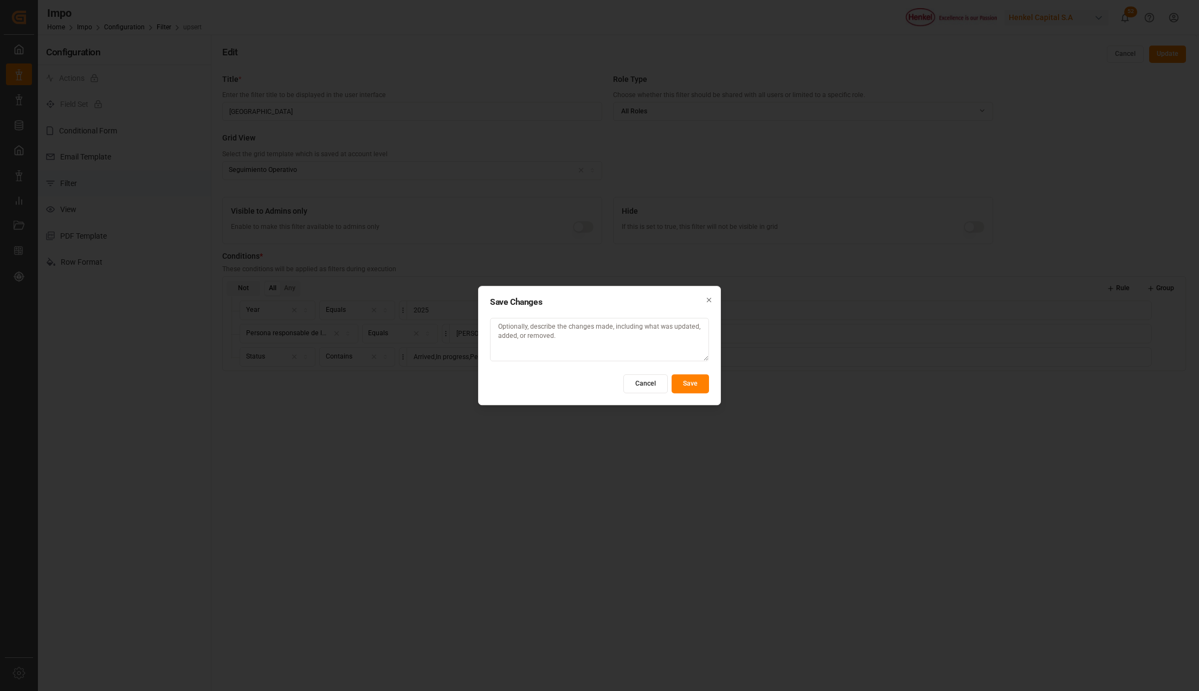
click at [699, 389] on button "Save" at bounding box center [690, 383] width 37 height 19
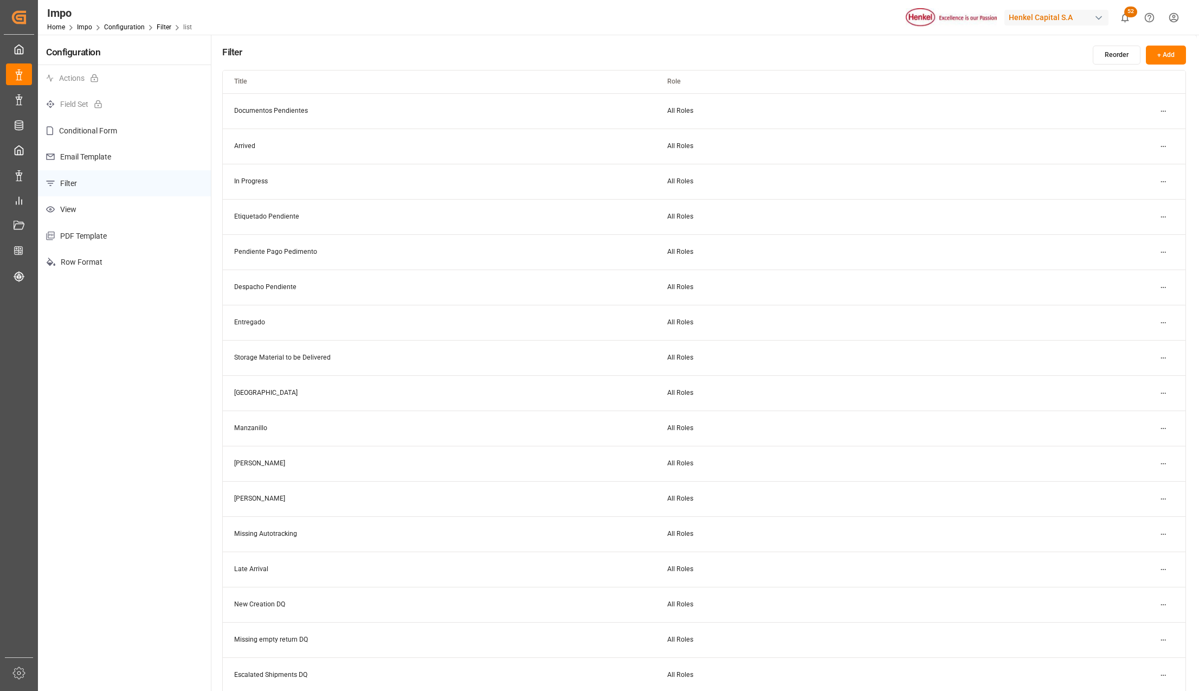
click at [1163, 386] on html "Created by potrace 1.15, written by Peter Selinger 2001-2017 Created by potrace…" at bounding box center [599, 345] width 1199 height 691
click at [1147, 416] on div "Edit" at bounding box center [1144, 414] width 56 height 15
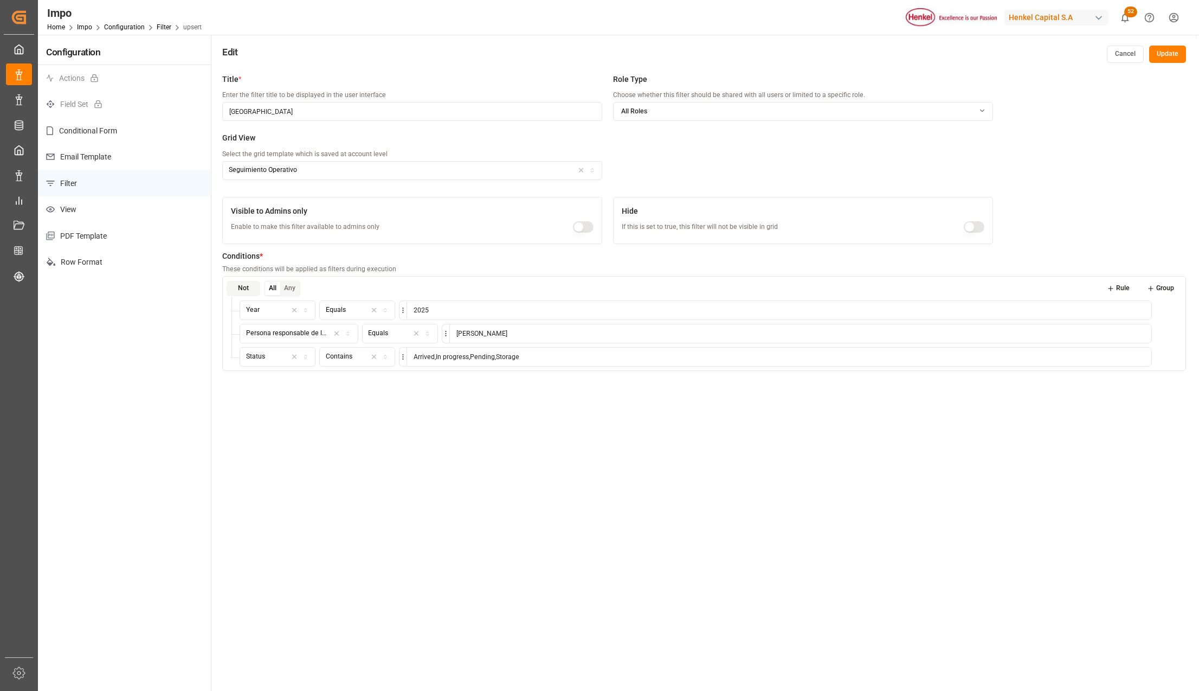
click at [400, 356] on html "Created by potrace 1.15, written by Peter Selinger 2001-2017 Created by potrace…" at bounding box center [599, 345] width 1199 height 691
click at [436, 380] on span "Current Table" at bounding box center [437, 380] width 40 height 10
click at [1144, 361] on icon "button" at bounding box center [1142, 362] width 8 height 10
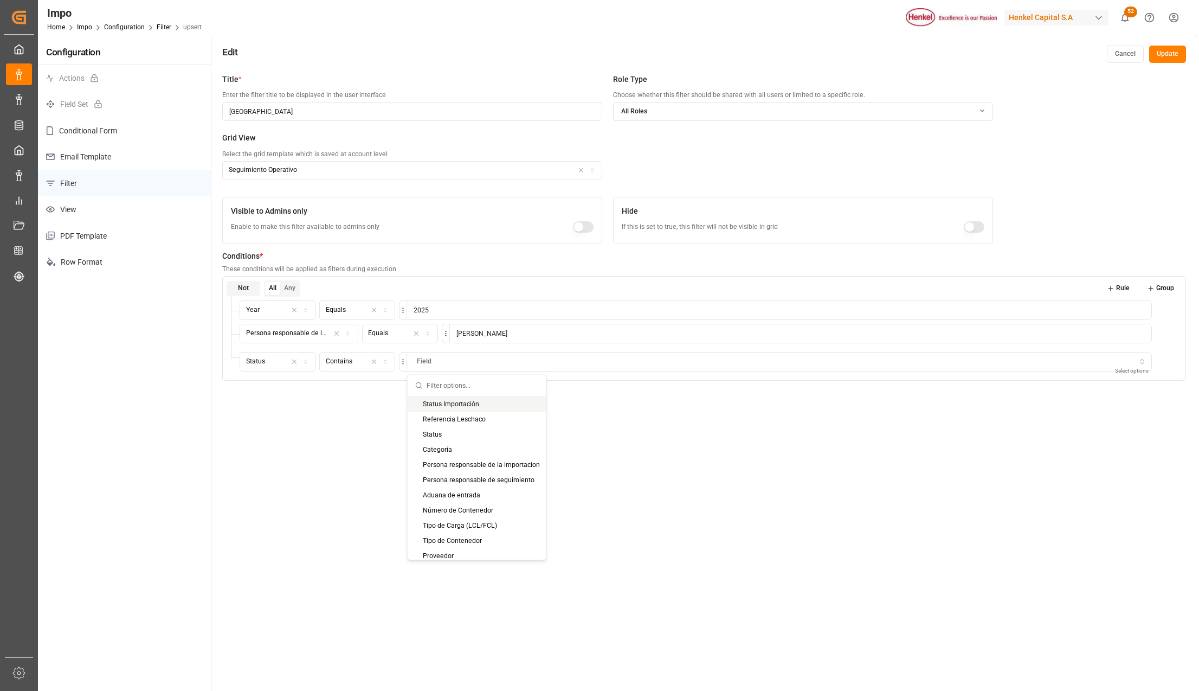
click at [306, 359] on icon "button" at bounding box center [306, 362] width 8 height 6
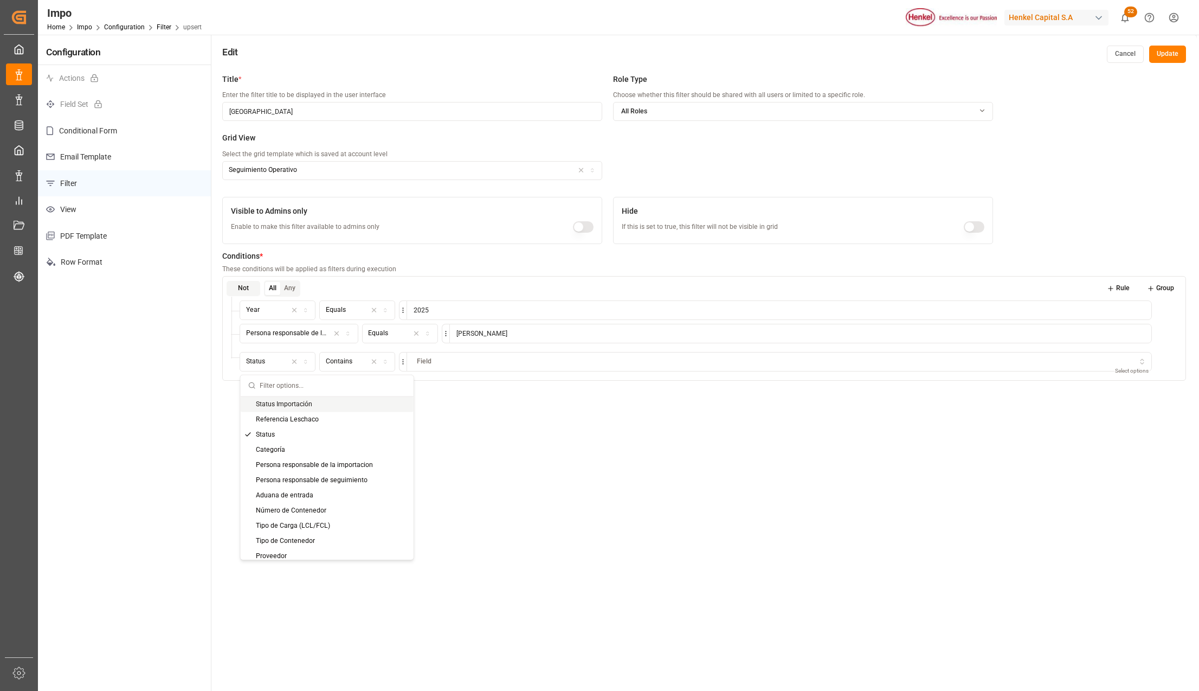
click at [301, 406] on div "Status Importación" at bounding box center [327, 403] width 173 height 15
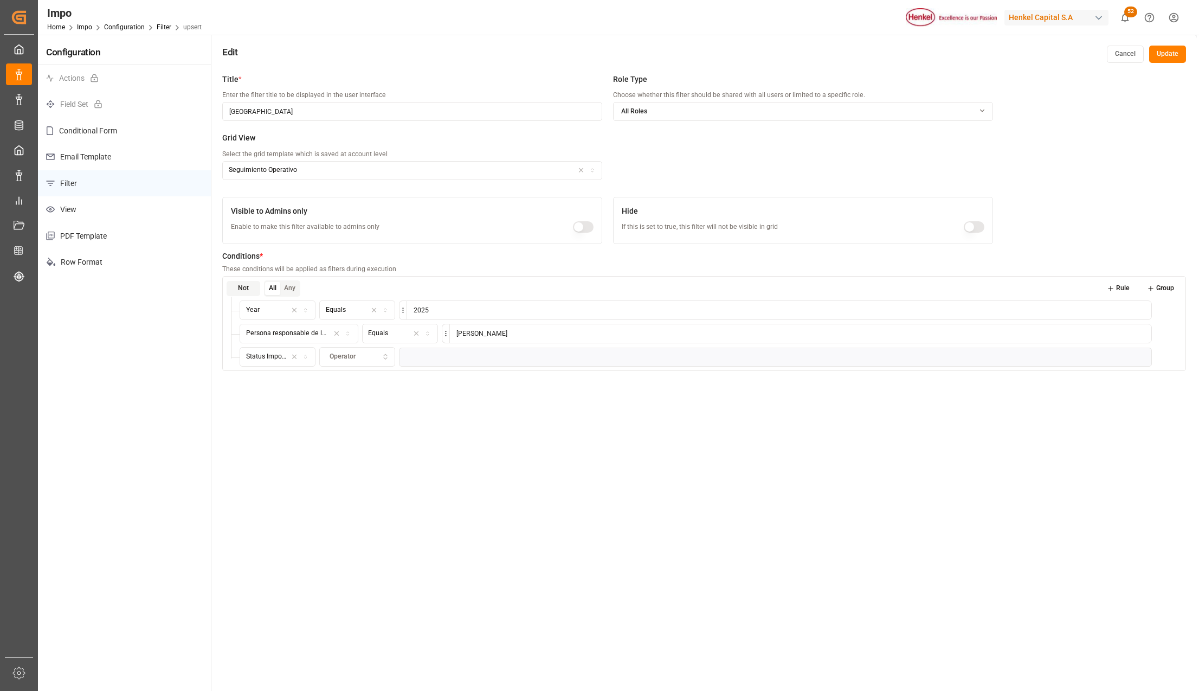
click at [384, 355] on icon "button" at bounding box center [385, 355] width 3 height 2
click at [381, 503] on div "Contains" at bounding box center [388, 505] width 136 height 15
click at [402, 356] on html "Created by potrace 1.15, written by Peter Selinger 2001-2017 Created by potrace…" at bounding box center [599, 345] width 1199 height 691
click at [452, 360] on html "Created by potrace 1.15, written by Peter Selinger 2001-2017 Created by potrace…" at bounding box center [599, 345] width 1199 height 691
click at [456, 360] on input at bounding box center [779, 357] width 745 height 20
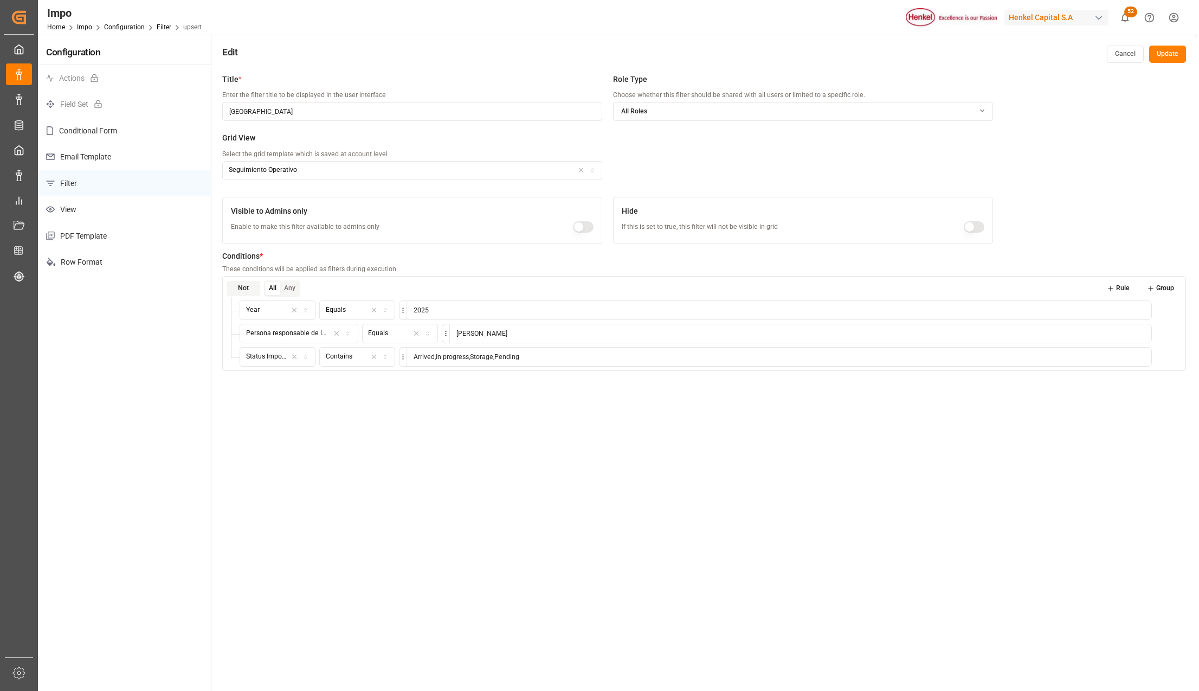
type input "Arrived,In progress,Storage,Pending"
click at [859, 465] on div "Title * Enter the filter title to be displayed in the user interface Veracruz R…" at bounding box center [704, 413] width 986 height 691
click at [1161, 60] on button "Update" at bounding box center [1167, 54] width 37 height 17
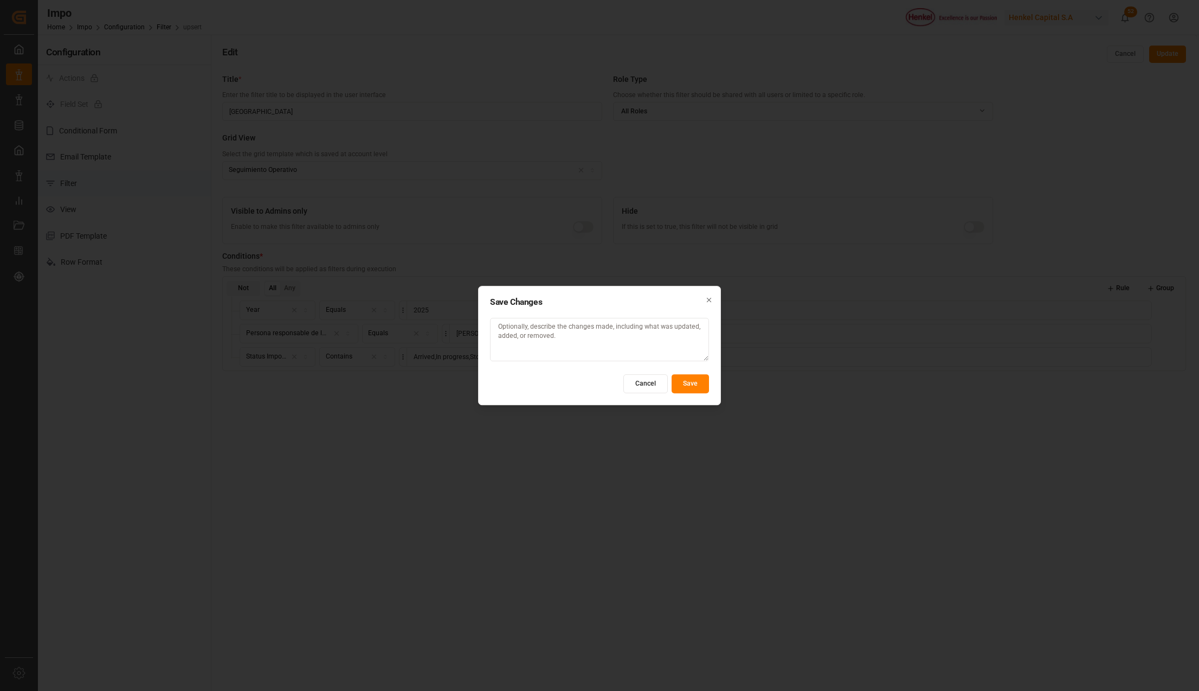
click at [690, 384] on button "Save" at bounding box center [690, 383] width 37 height 19
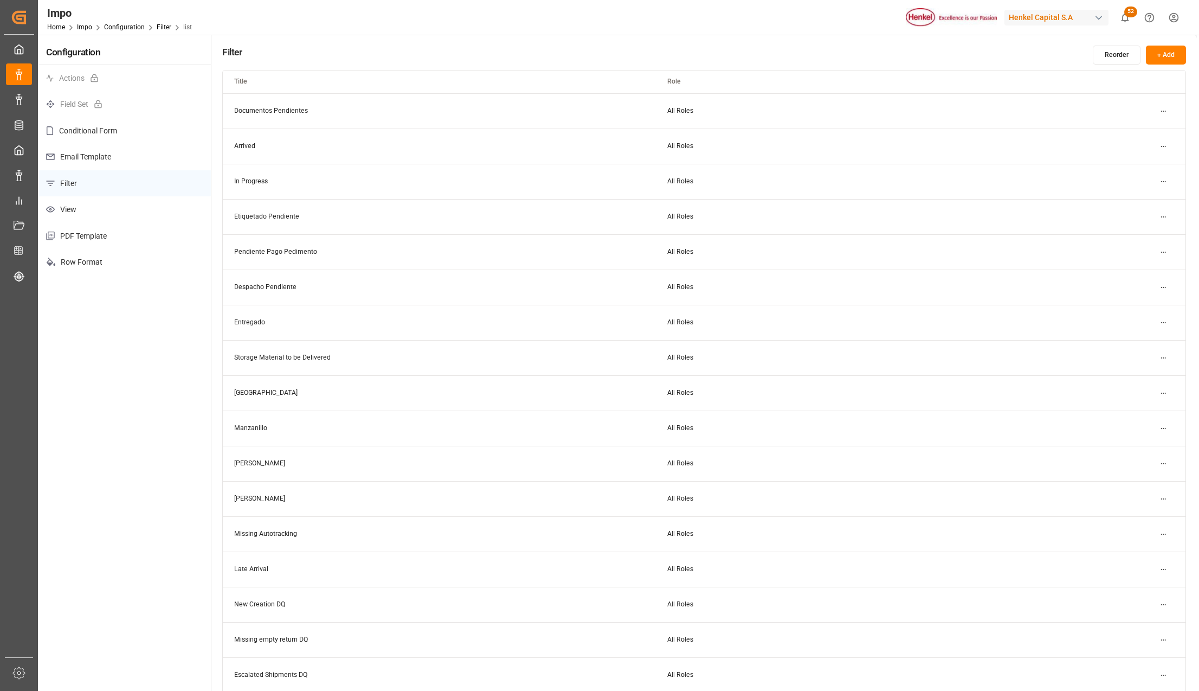
click at [1165, 427] on html "Created by potrace 1.15, written by Peter Selinger 2001-2017 Created by potrace…" at bounding box center [599, 345] width 1199 height 691
click at [1129, 451] on small "Edit" at bounding box center [1125, 450] width 11 height 7
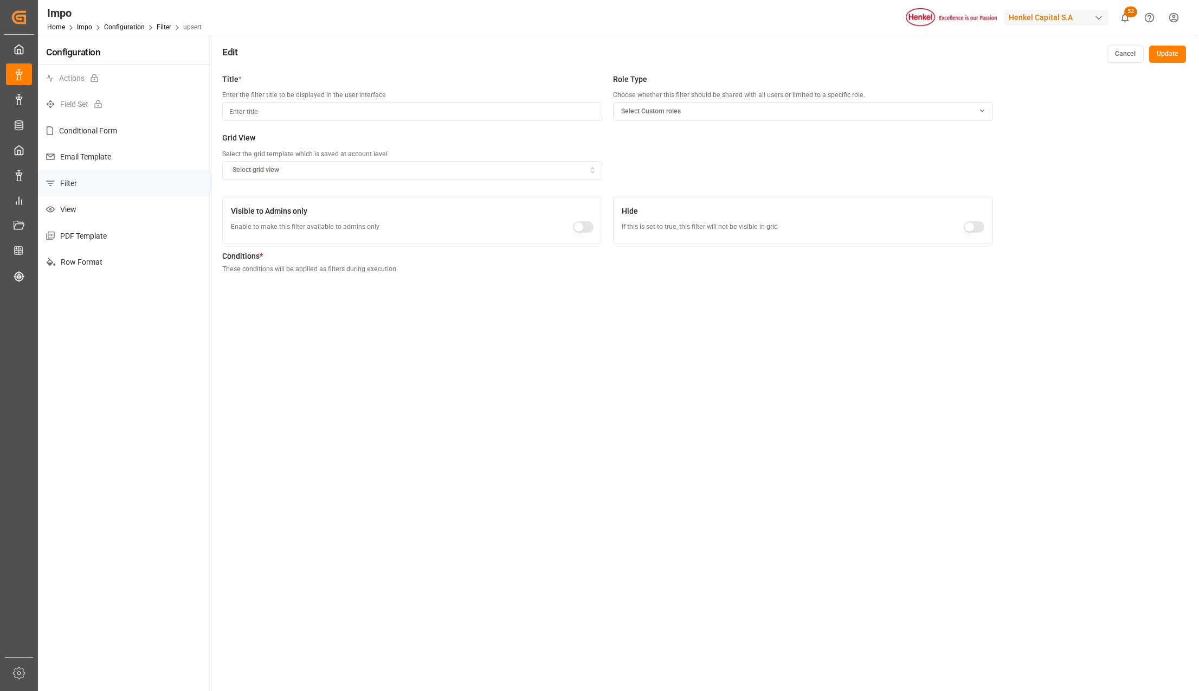
type input "Manzanillo"
click at [1174, 49] on button "Update" at bounding box center [1167, 54] width 37 height 17
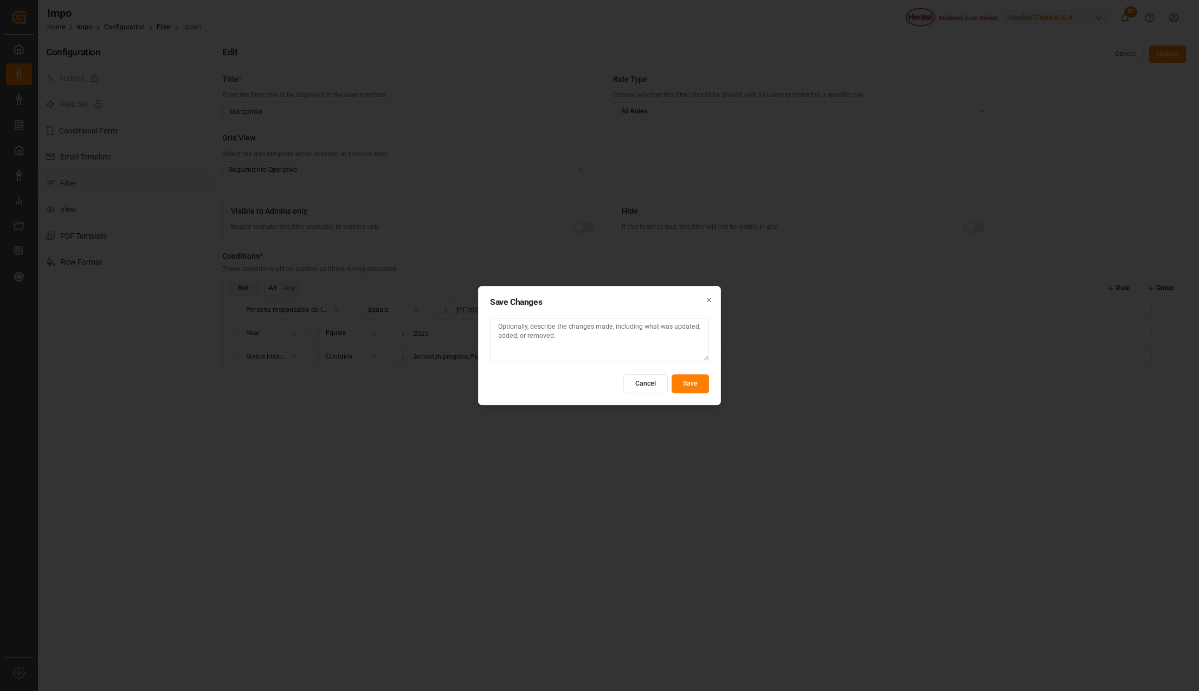
click at [694, 382] on button "Save" at bounding box center [690, 383] width 37 height 19
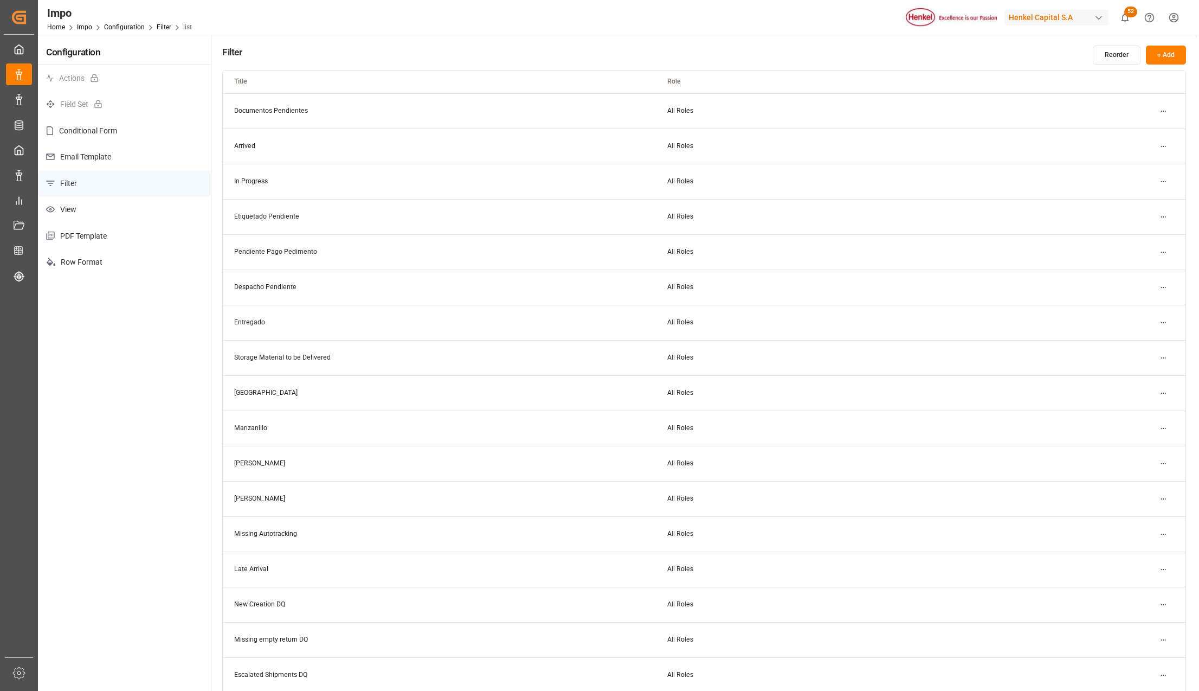
click at [1167, 393] on html "Created by potrace 1.15, written by Peter Selinger 2001-2017 Created by potrace…" at bounding box center [599, 345] width 1199 height 691
click at [1138, 409] on div "Edit" at bounding box center [1144, 414] width 56 height 15
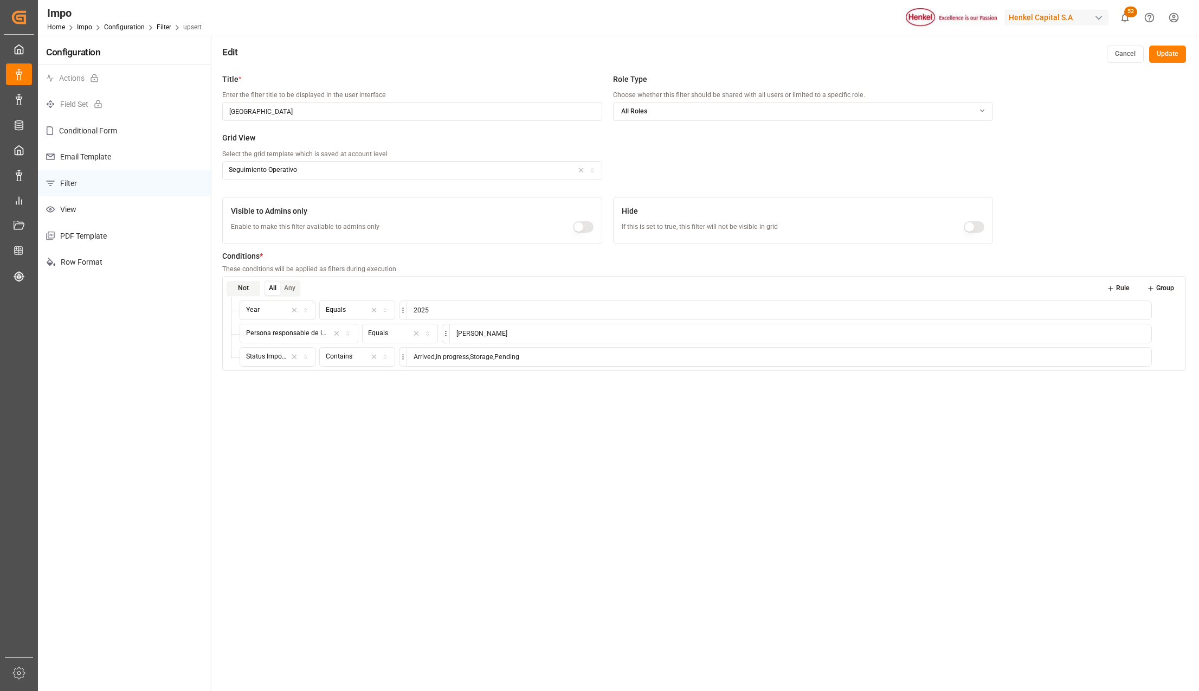
click at [403, 356] on html "Created by potrace 1.15, written by Peter Selinger 2001-2017 Created by potrace…" at bounding box center [599, 345] width 1199 height 691
click at [412, 395] on span at bounding box center [409, 394] width 7 height 7
click at [560, 361] on div "Operator" at bounding box center [526, 362] width 71 height 10
click at [473, 361] on icon "button" at bounding box center [475, 362] width 8 height 10
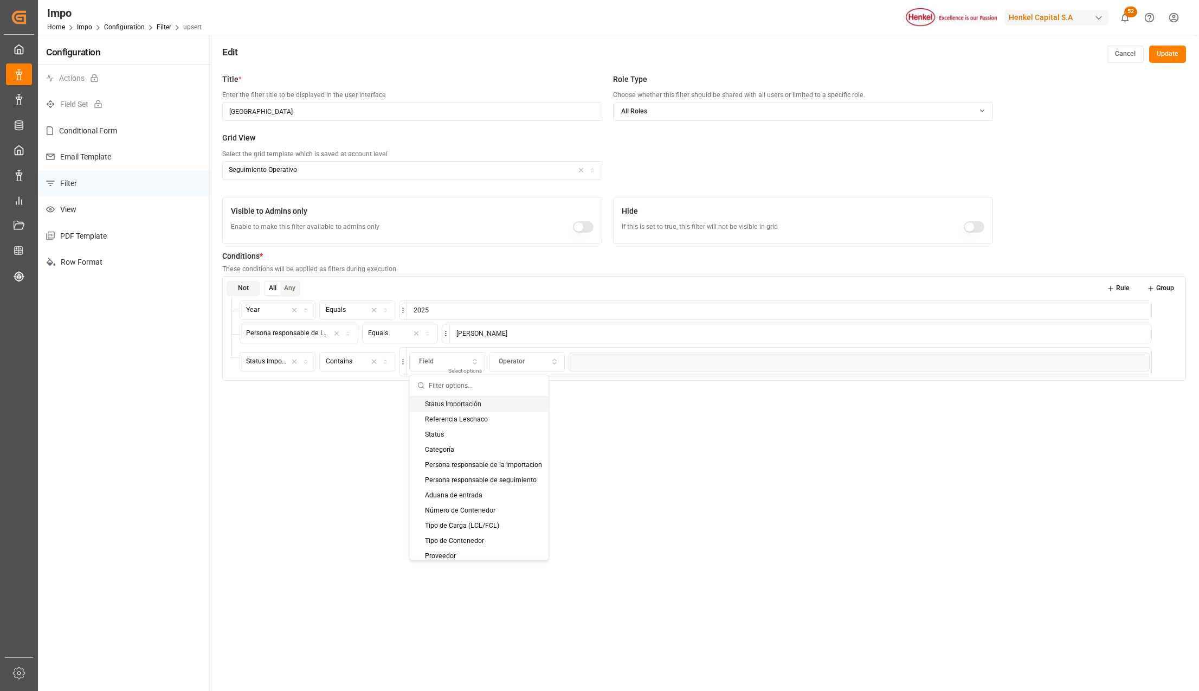
click at [454, 404] on div "Status Importación" at bounding box center [479, 403] width 139 height 15
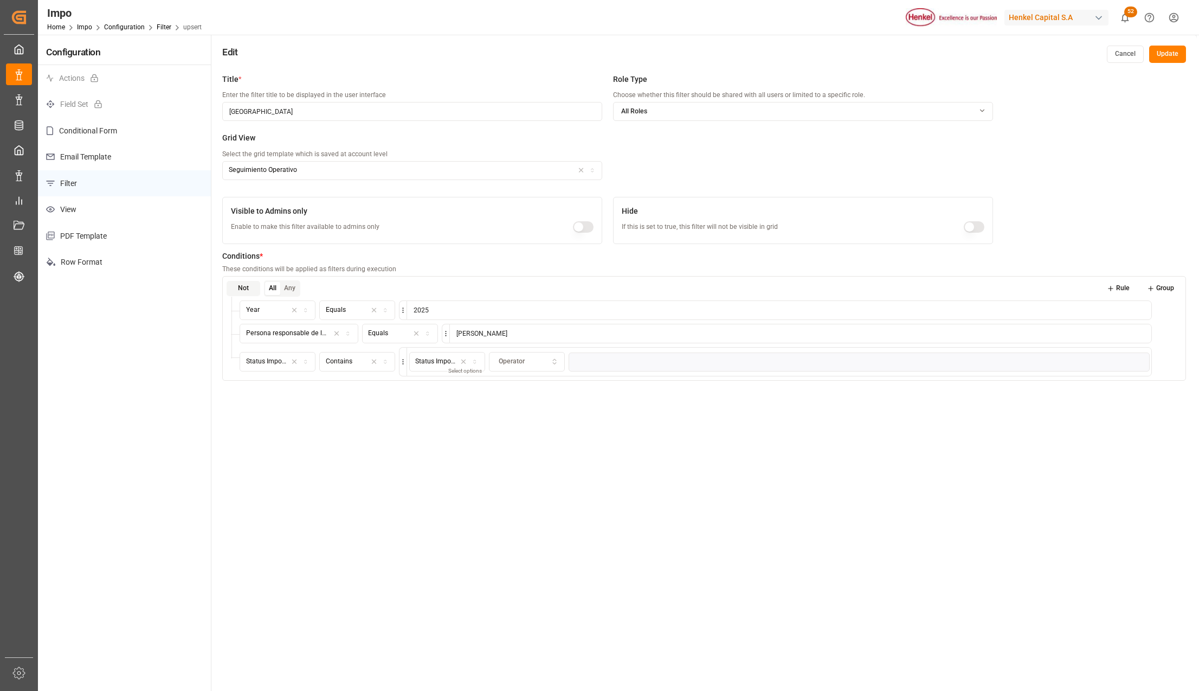
click at [535, 361] on div "Operator" at bounding box center [526, 362] width 71 height 10
click at [543, 404] on div "Join Texts (Concat)" at bounding box center [558, 403] width 136 height 15
click at [406, 360] on html "Created by potrace 1.15, written by Peter Selinger 2001-2017 Created by potrace…" at bounding box center [599, 345] width 1199 height 691
click at [413, 389] on div "Current Table" at bounding box center [431, 388] width 59 height 15
click at [427, 413] on div "Title * Enter the filter title to be displayed in the user interface Veracruz R…" at bounding box center [704, 413] width 986 height 691
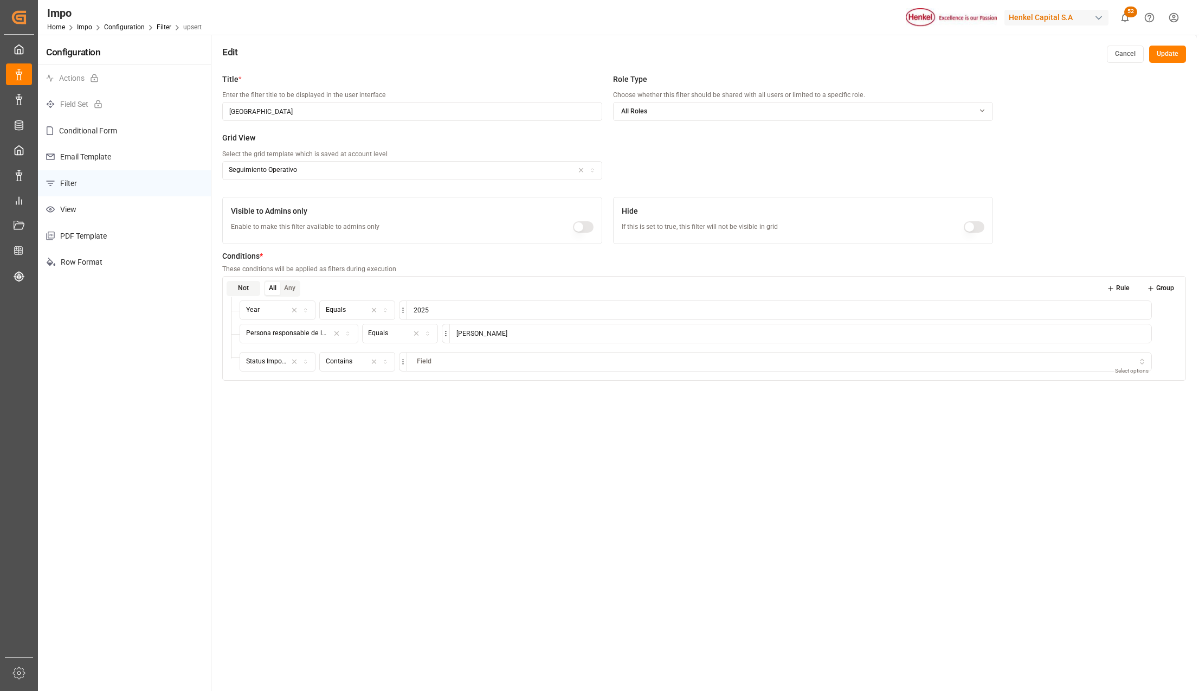
click at [1142, 362] on icon "button" at bounding box center [1142, 362] width 8 height 10
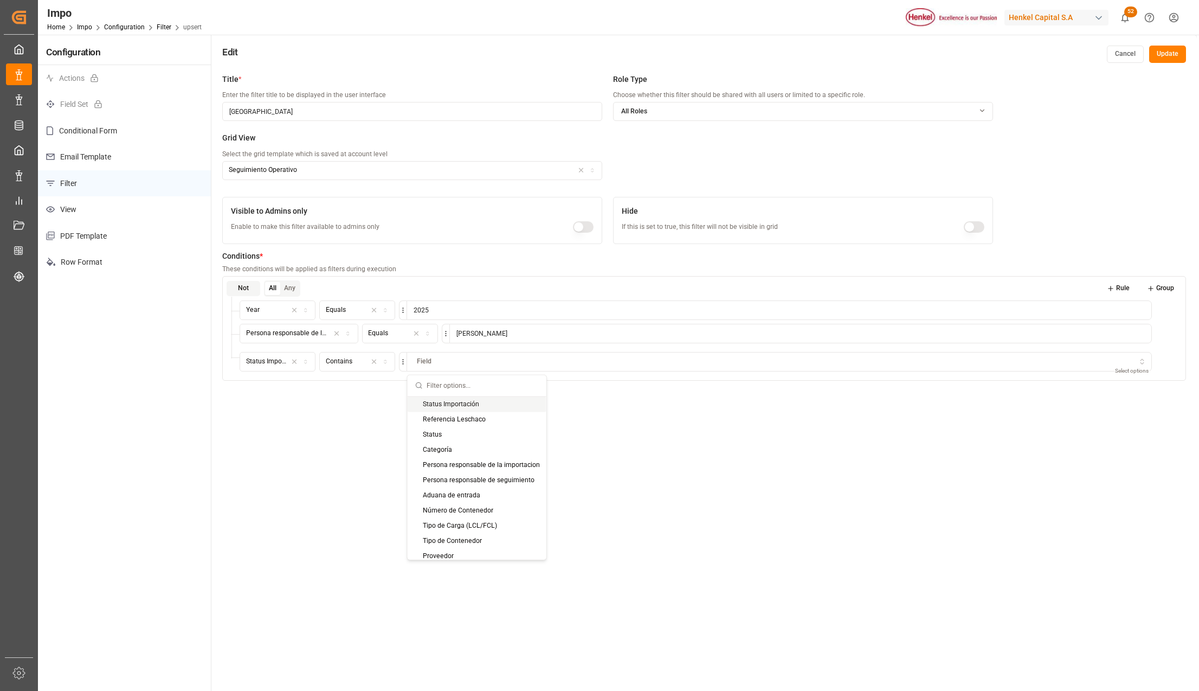
click at [488, 407] on div "Status Importación" at bounding box center [477, 403] width 139 height 15
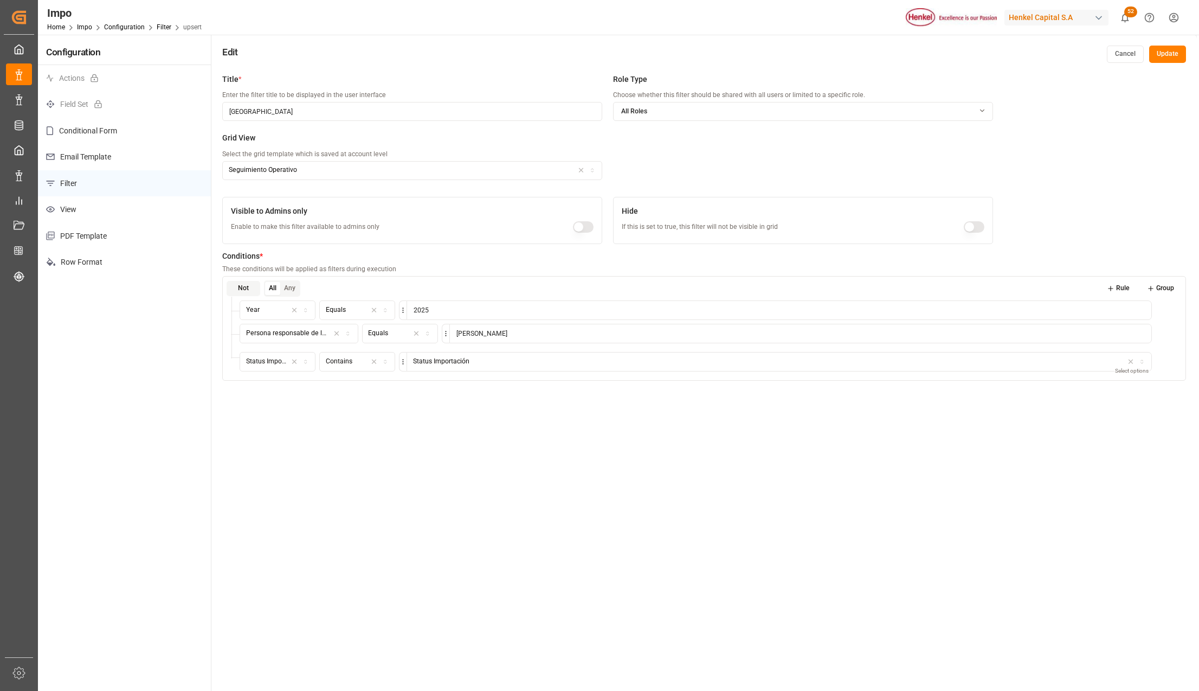
click at [1137, 370] on p "Select options" at bounding box center [1132, 370] width 35 height 8
click at [1137, 370] on p "Select fields" at bounding box center [1134, 370] width 29 height 8
click at [1137, 370] on p "Select options" at bounding box center [1132, 370] width 35 height 8
click at [430, 359] on span "Select..." at bounding box center [428, 362] width 23 height 10
click at [462, 387] on input "text" at bounding box center [481, 385] width 109 height 21
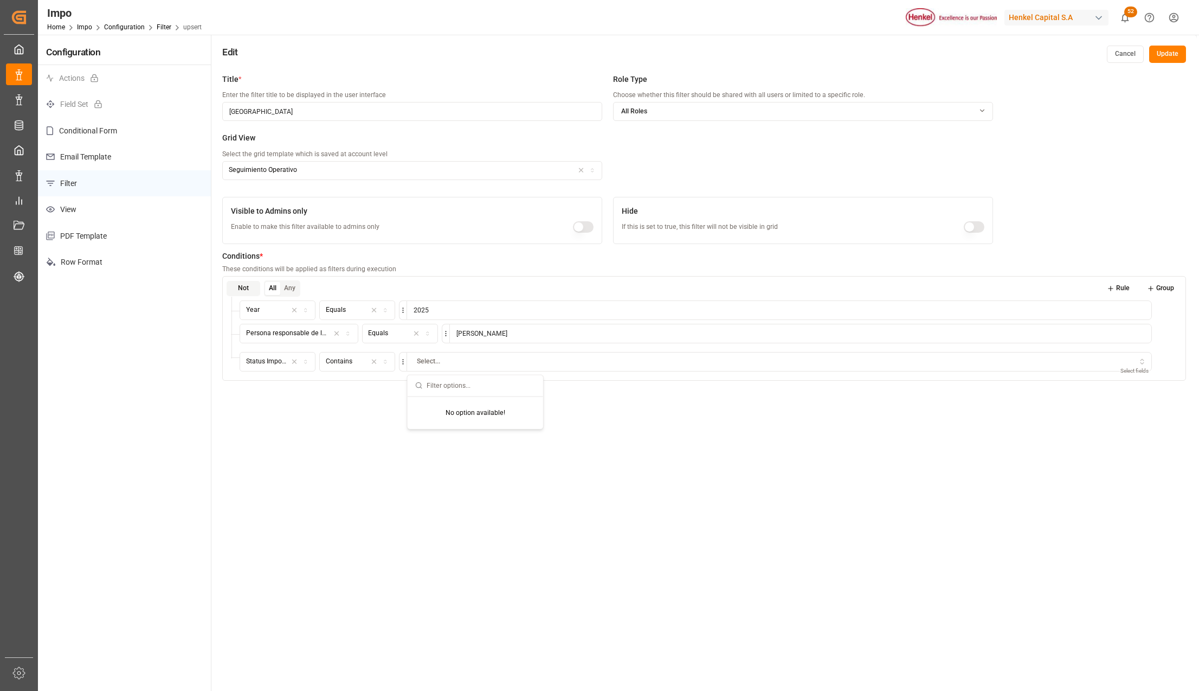
click at [393, 429] on div "Title * Enter the filter title to be displayed in the user interface Veracruz R…" at bounding box center [704, 413] width 986 height 691
click at [389, 360] on div "button" at bounding box center [379, 362] width 27 height 10
click at [355, 406] on div "Equals" at bounding box center [388, 403] width 136 height 15
click at [460, 358] on div "String" at bounding box center [779, 357] width 741 height 10
click at [306, 357] on icon "button" at bounding box center [306, 357] width 8 height 6
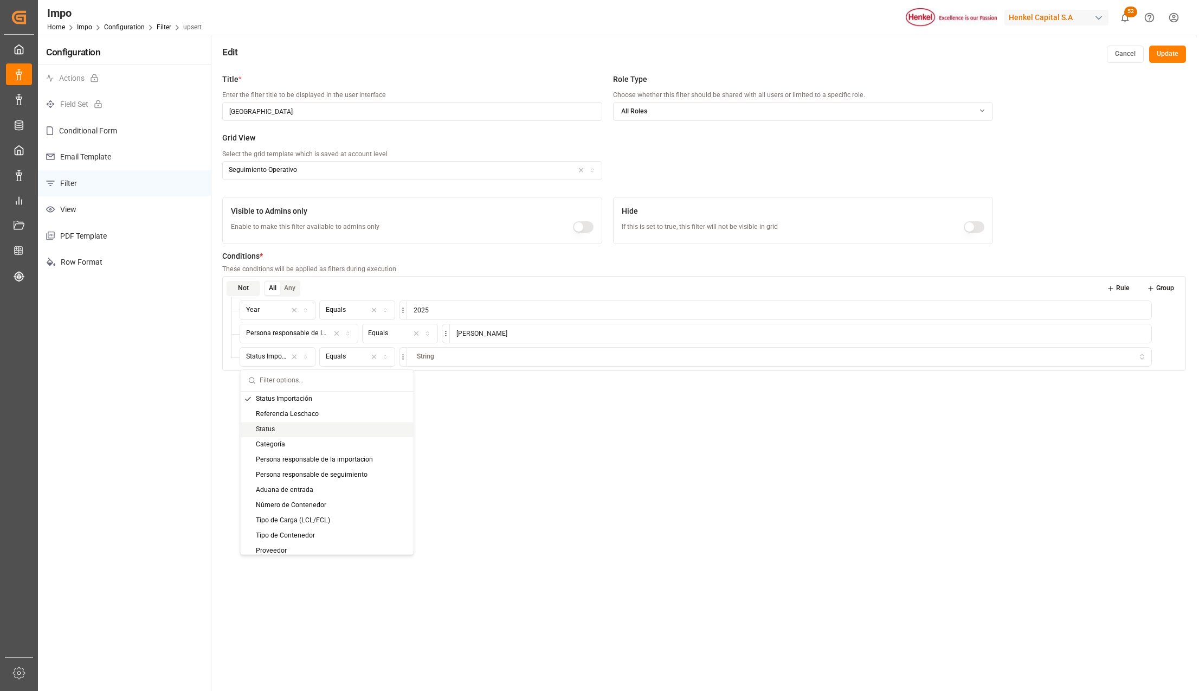
click at [287, 430] on div "Status" at bounding box center [327, 429] width 173 height 15
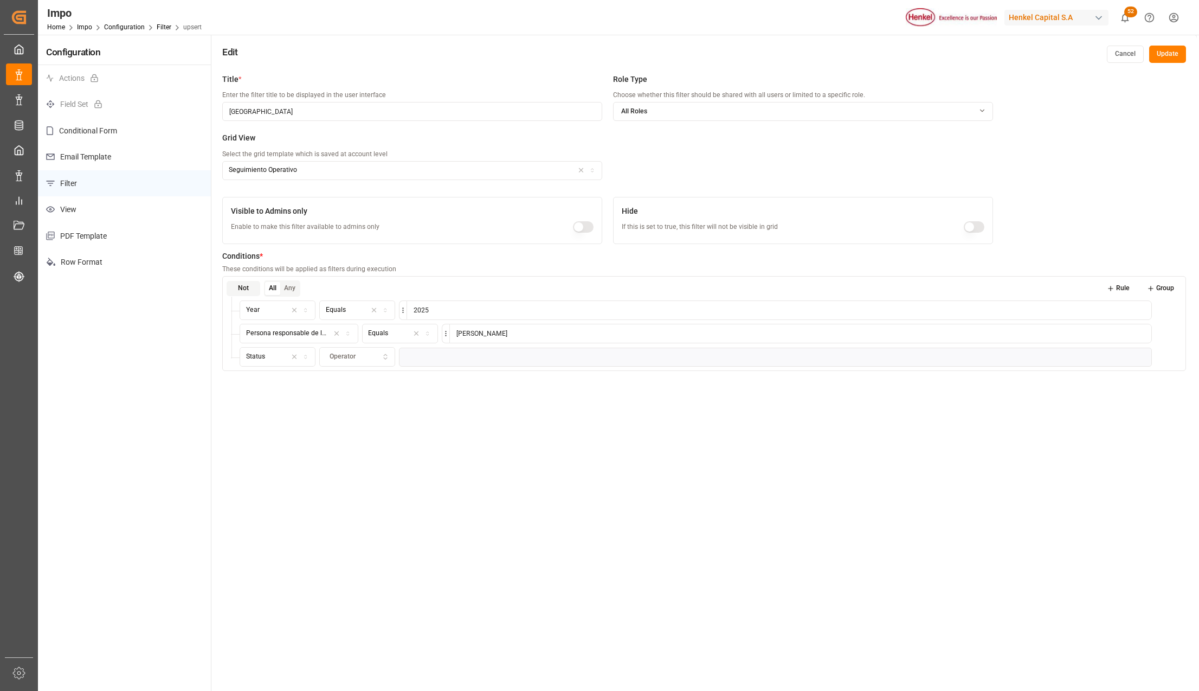
click at [387, 352] on icon "button" at bounding box center [386, 357] width 8 height 10
click at [373, 400] on div "Equals" at bounding box center [388, 398] width 136 height 15
click at [419, 353] on input at bounding box center [779, 357] width 745 height 20
type input "Arrived"
click at [1117, 285] on button "Rule" at bounding box center [1118, 288] width 38 height 15
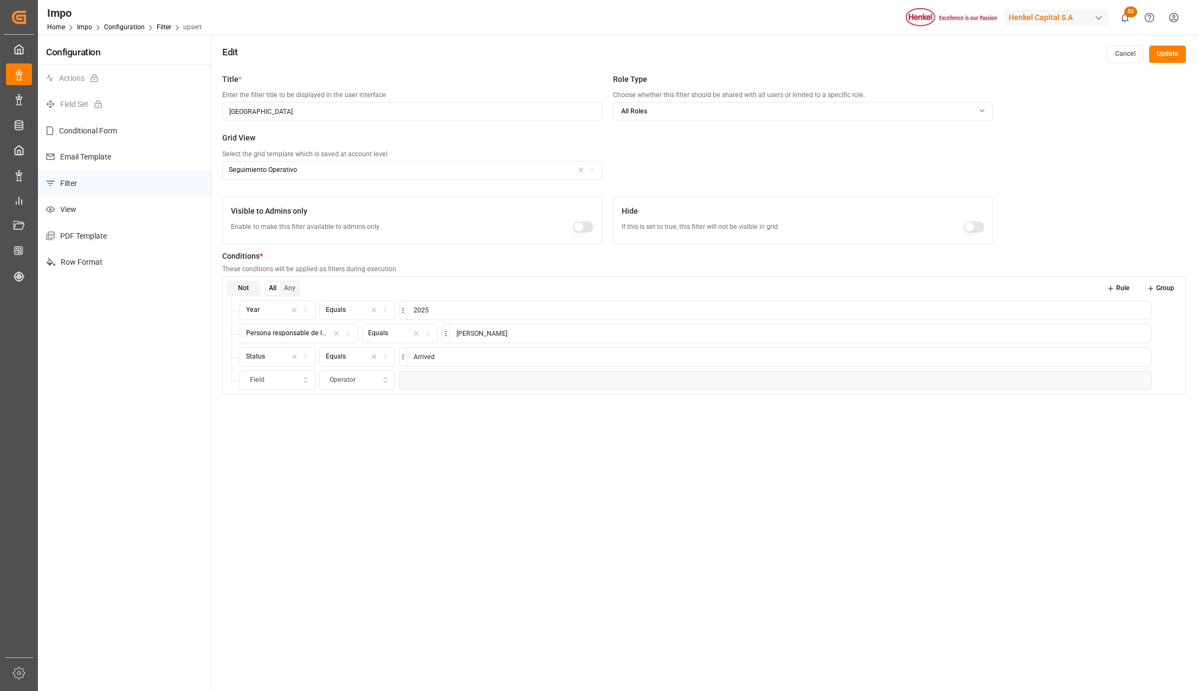
click at [304, 376] on icon "button" at bounding box center [306, 380] width 8 height 10
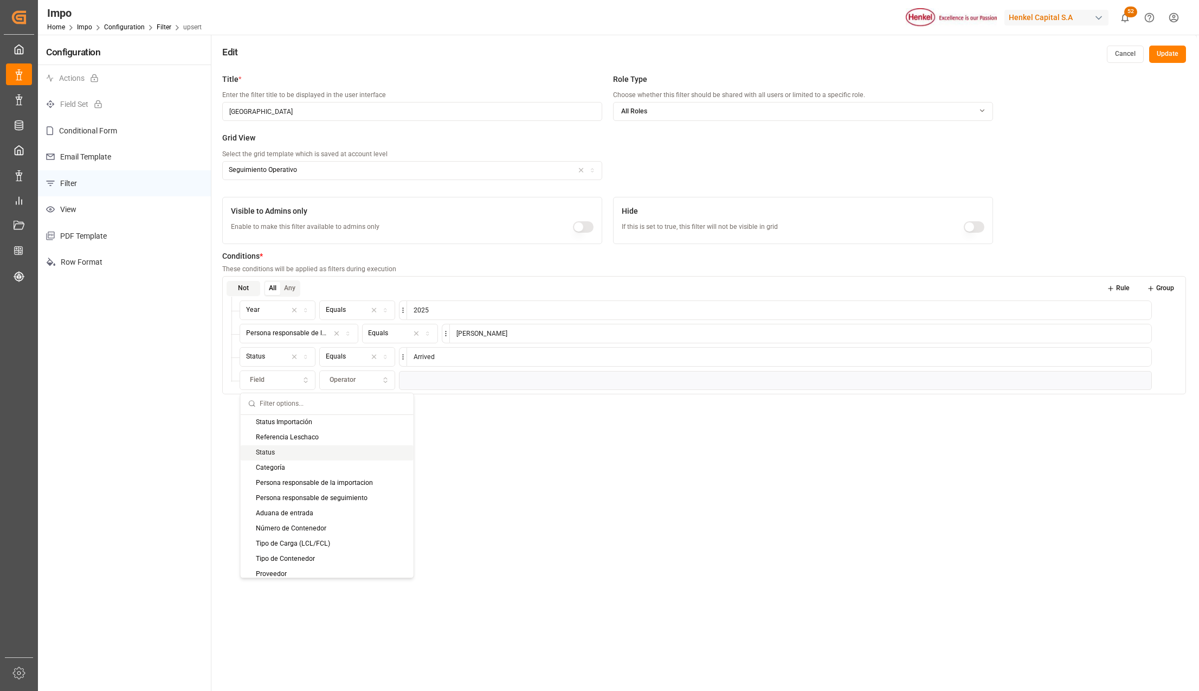
click at [285, 447] on div "Status" at bounding box center [327, 452] width 173 height 15
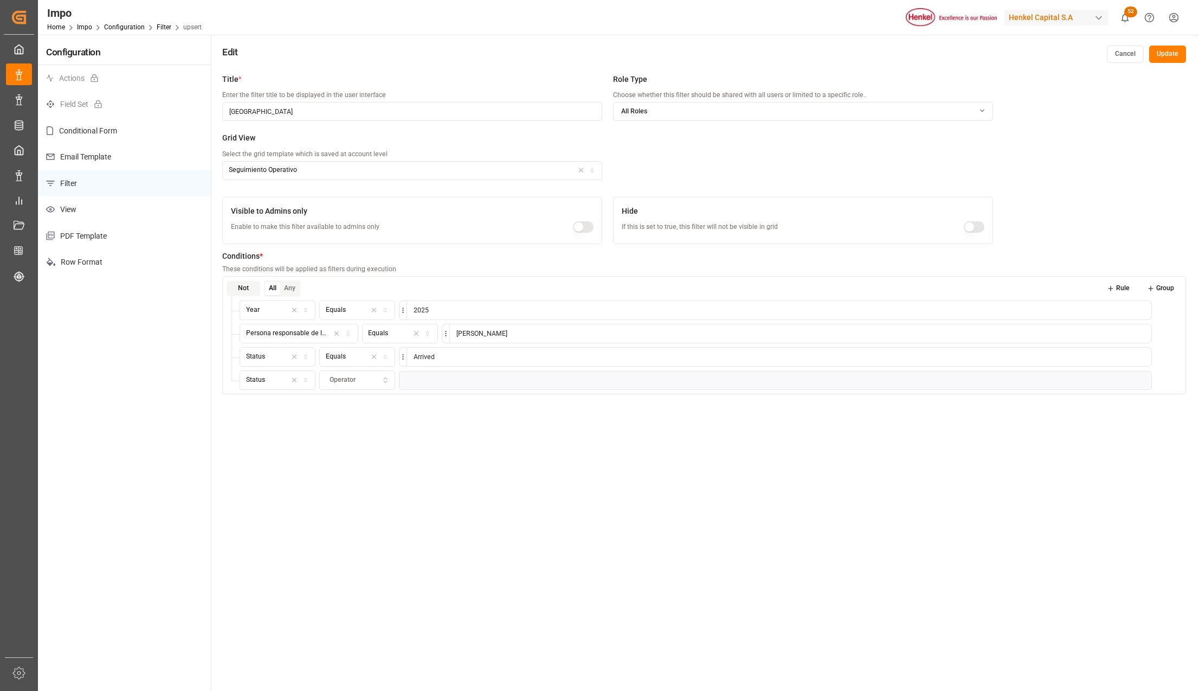
click at [356, 377] on div "Operator" at bounding box center [357, 380] width 71 height 10
click at [363, 423] on div "Equals" at bounding box center [388, 422] width 136 height 15
click at [423, 378] on input at bounding box center [779, 380] width 745 height 20
type input "Pending"
click at [402, 381] on html "Created by potrace 1.15, written by Peter Selinger 2001-2017 Created by potrace…" at bounding box center [599, 345] width 1199 height 691
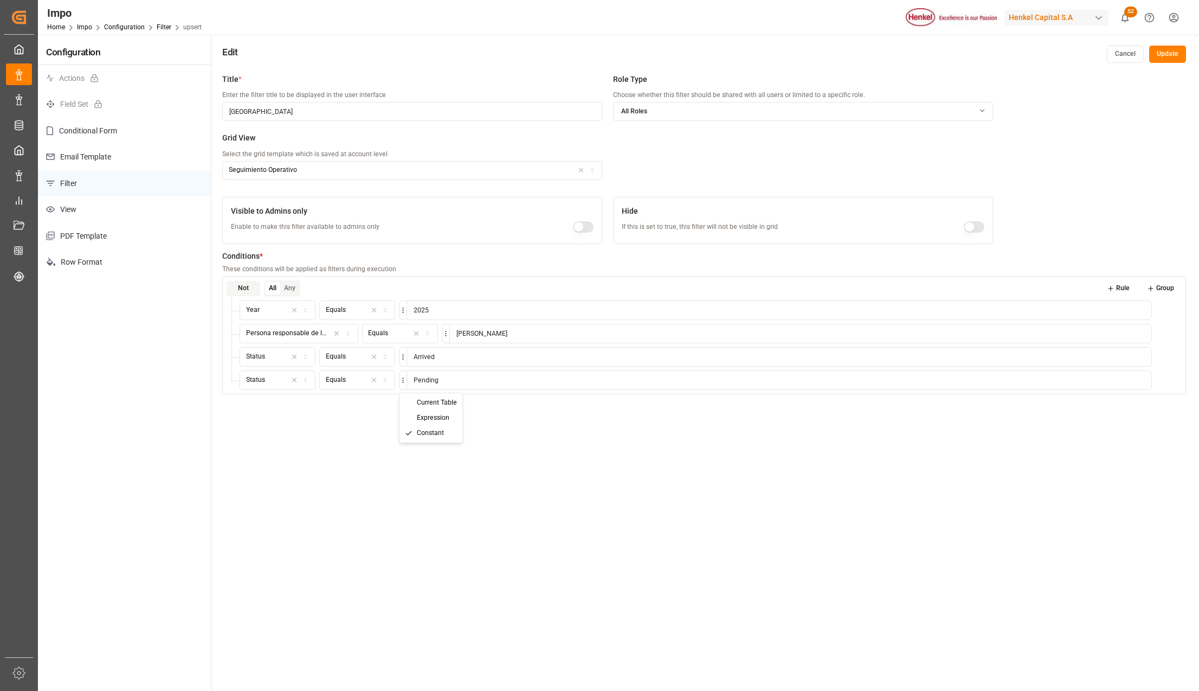
click at [427, 438] on div "Constant" at bounding box center [431, 433] width 59 height 15
click at [403, 381] on html "Created by potrace 1.15, written by Peter Selinger 2001-2017 Created by potrace…" at bounding box center [599, 345] width 1199 height 691
click at [414, 423] on div "Expression" at bounding box center [431, 417] width 59 height 15
click at [406, 380] on html "Created by potrace 1.15, written by Peter Selinger 2001-2017 Created by potrace…" at bounding box center [599, 345] width 1199 height 691
click at [414, 410] on div "Current Table" at bounding box center [431, 412] width 59 height 15
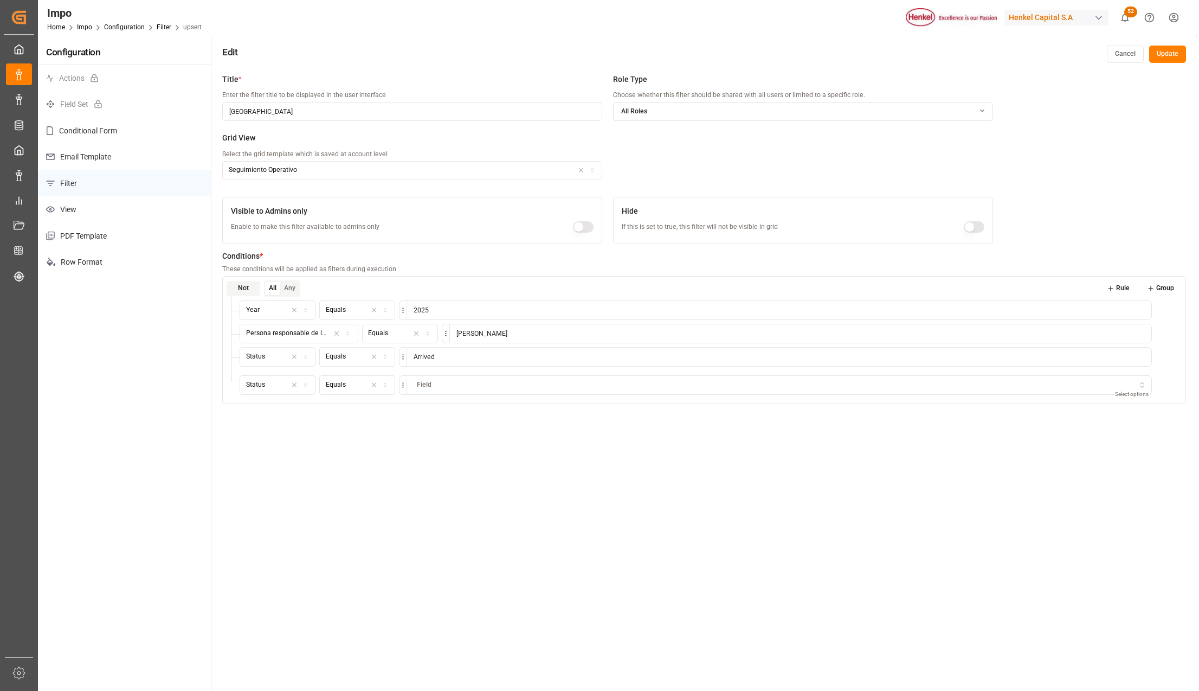
click at [443, 454] on div "Title * Enter the filter title to be displayed in the user interface Veracruz R…" at bounding box center [704, 413] width 986 height 691
click at [432, 387] on div "Field" at bounding box center [779, 385] width 741 height 10
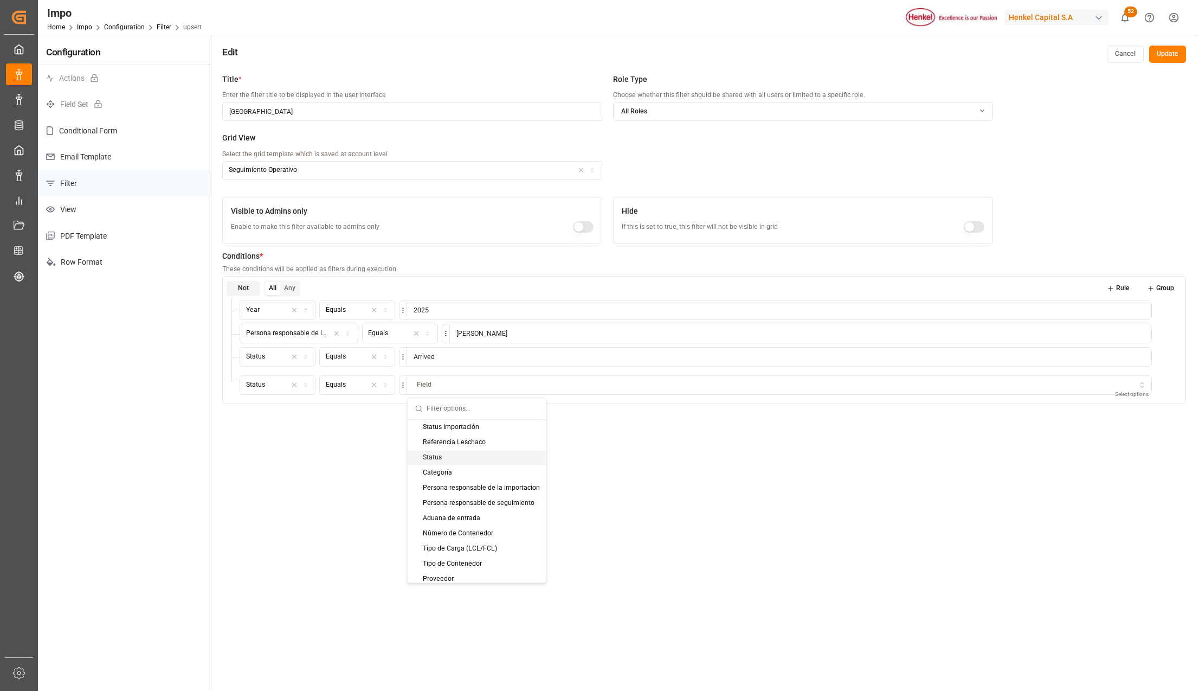
click at [472, 453] on div "Status" at bounding box center [477, 457] width 139 height 15
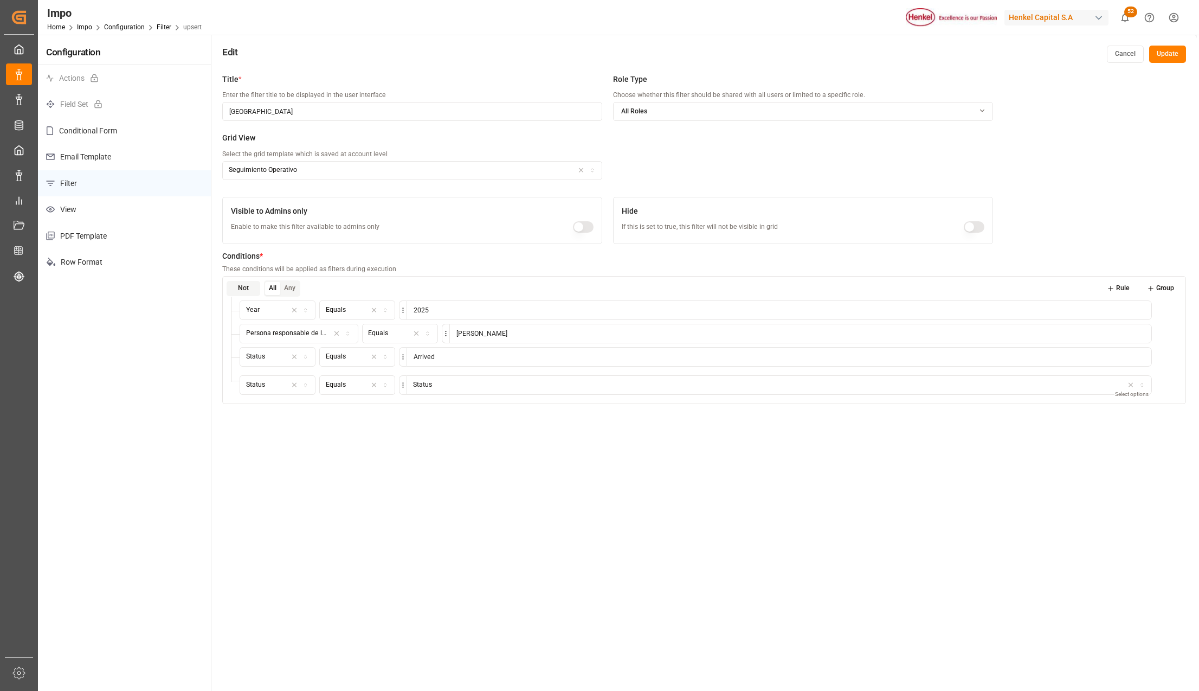
click at [406, 382] on html "Created by potrace 1.15, written by Peter Selinger 2001-2017 Created by potrace…" at bounding box center [599, 345] width 1199 height 691
click at [430, 421] on span "Expression" at bounding box center [433, 423] width 33 height 10
click at [473, 383] on icon "button" at bounding box center [475, 385] width 8 height 10
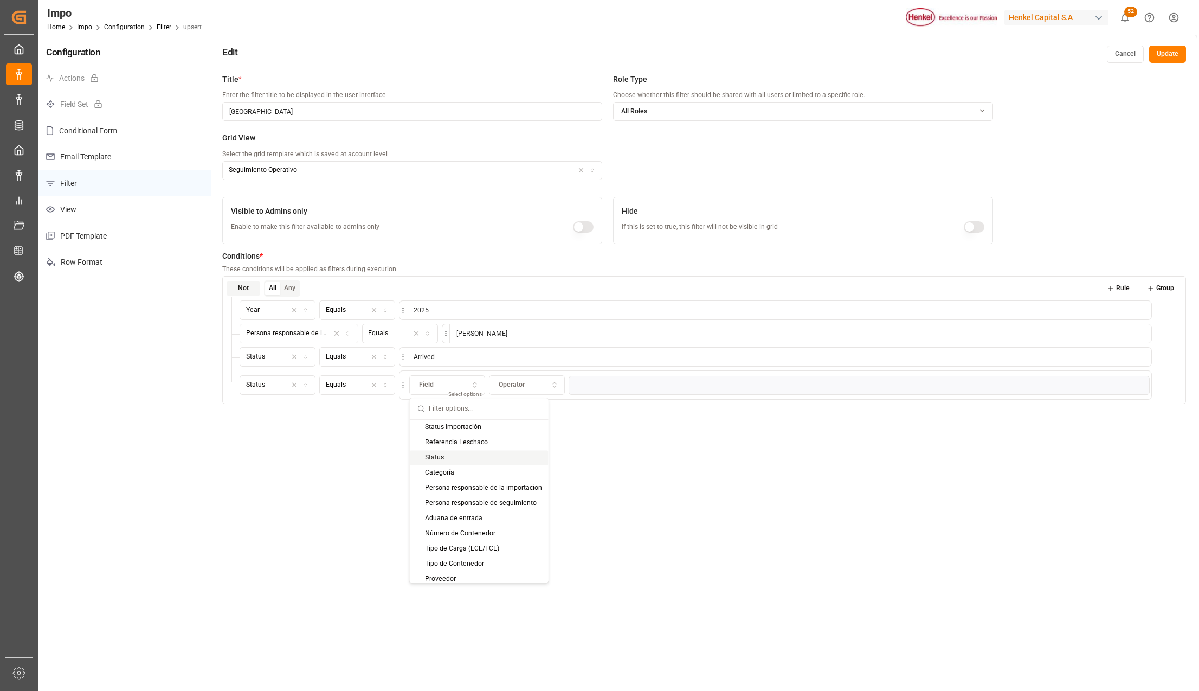
click at [454, 453] on div "Status" at bounding box center [479, 457] width 139 height 15
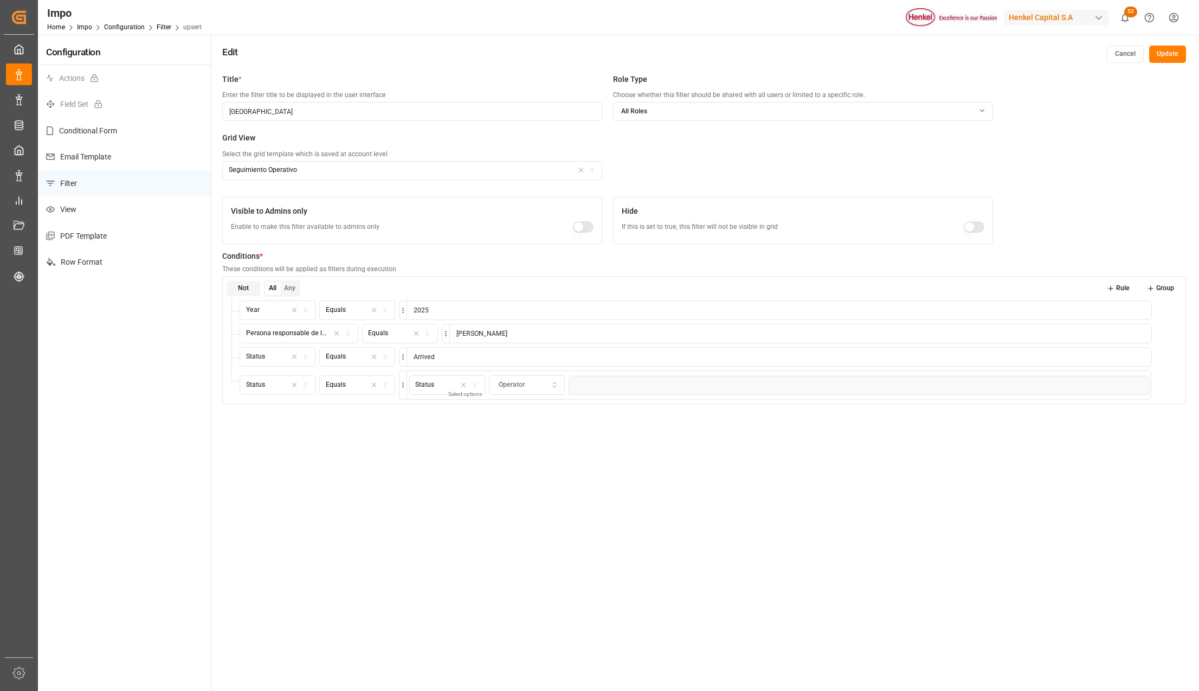
click at [558, 387] on div "Operator" at bounding box center [526, 385] width 71 height 10
click at [463, 387] on icon "button" at bounding box center [464, 385] width 8 height 10
click at [404, 383] on html "Created by potrace 1.15, written by Peter Selinger 2001-2017 Created by potrace…" at bounding box center [599, 345] width 1199 height 691
click at [423, 445] on span "Constant" at bounding box center [430, 443] width 27 height 10
click at [463, 384] on input at bounding box center [779, 380] width 745 height 20
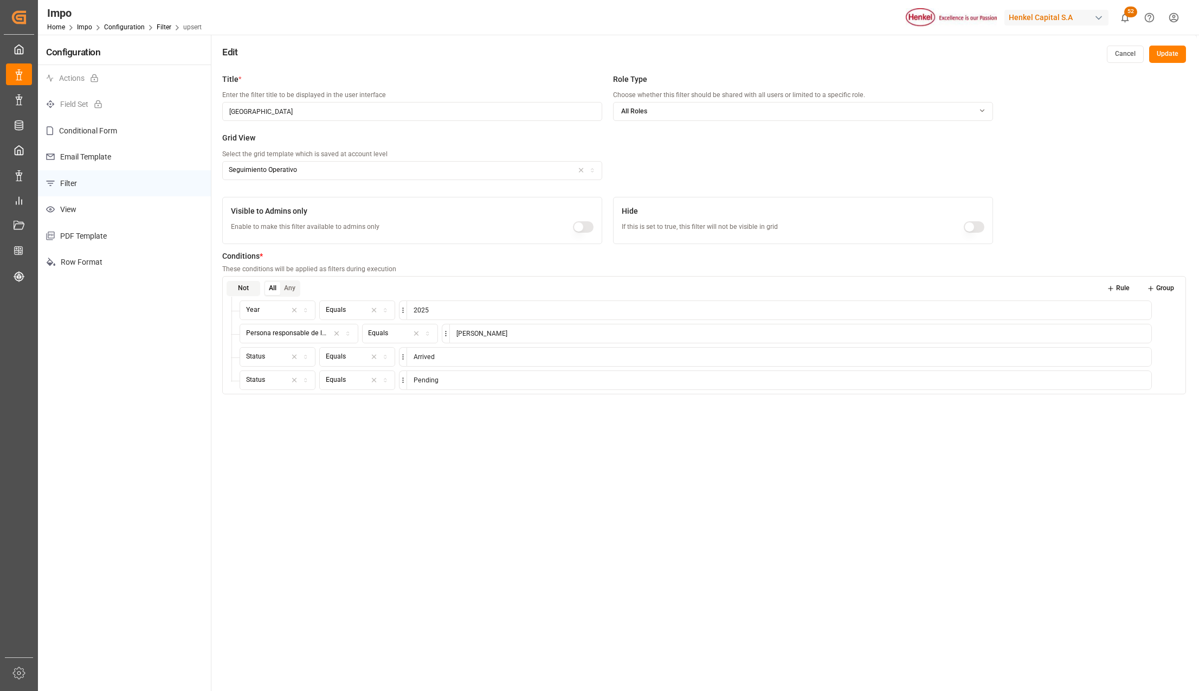
type input "Pending"
click at [1155, 285] on button "Group" at bounding box center [1161, 288] width 43 height 15
click at [300, 406] on div "All Any Rule Group" at bounding box center [711, 406] width 934 height 16
click at [1169, 404] on icon at bounding box center [1171, 404] width 6 height 0
click at [1115, 292] on button "Rule" at bounding box center [1118, 288] width 38 height 15
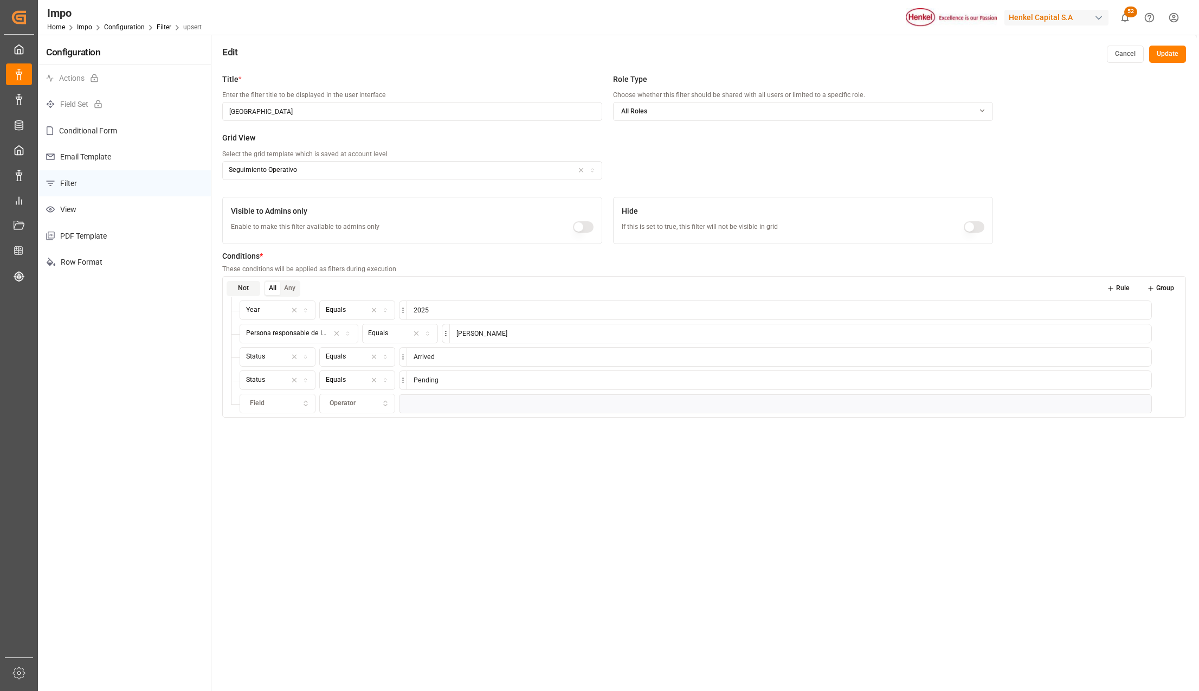
click at [295, 400] on div "Field" at bounding box center [277, 403] width 71 height 10
click at [282, 473] on div "Status" at bounding box center [327, 475] width 173 height 15
click at [355, 404] on span "Operator" at bounding box center [343, 403] width 26 height 10
click at [366, 551] on div "Contains" at bounding box center [388, 551] width 136 height 15
click at [428, 402] on input at bounding box center [779, 404] width 745 height 20
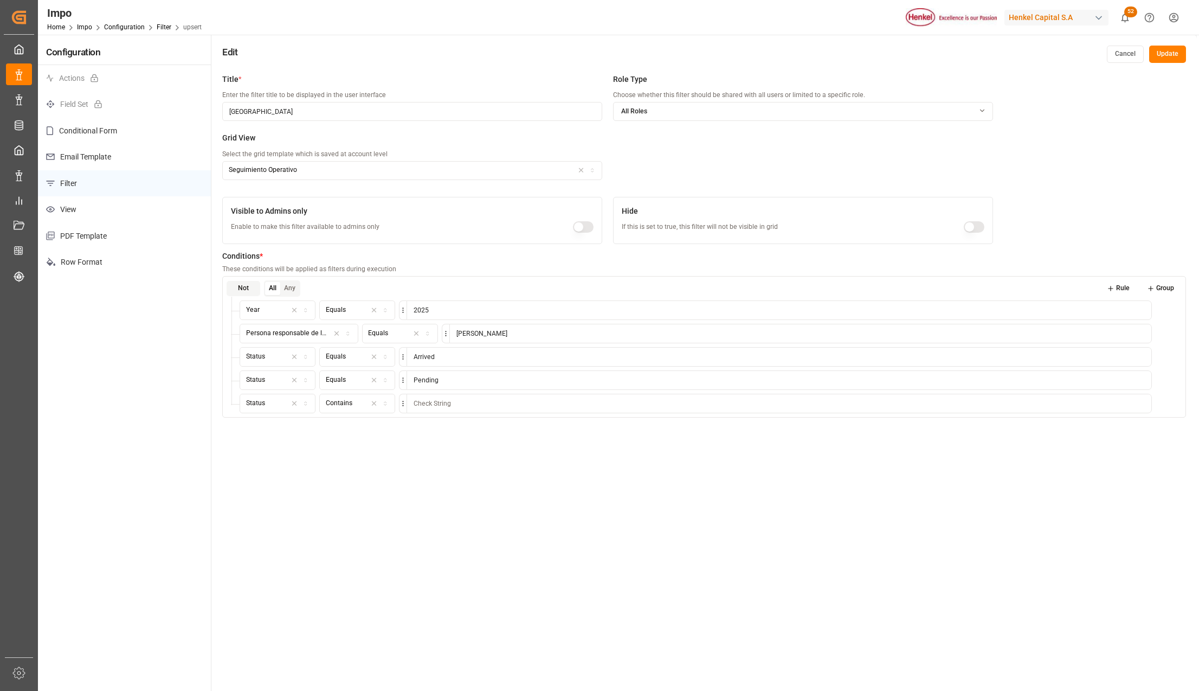
click at [314, 466] on div "Title * Enter the filter title to be displayed in the user interface Veracruz R…" at bounding box center [704, 413] width 986 height 691
click at [371, 403] on icon "button" at bounding box center [374, 403] width 8 height 10
click at [356, 406] on div "Operator" at bounding box center [357, 403] width 71 height 10
click at [346, 447] on div "Equals" at bounding box center [388, 445] width 136 height 15
click at [436, 404] on input at bounding box center [779, 404] width 745 height 20
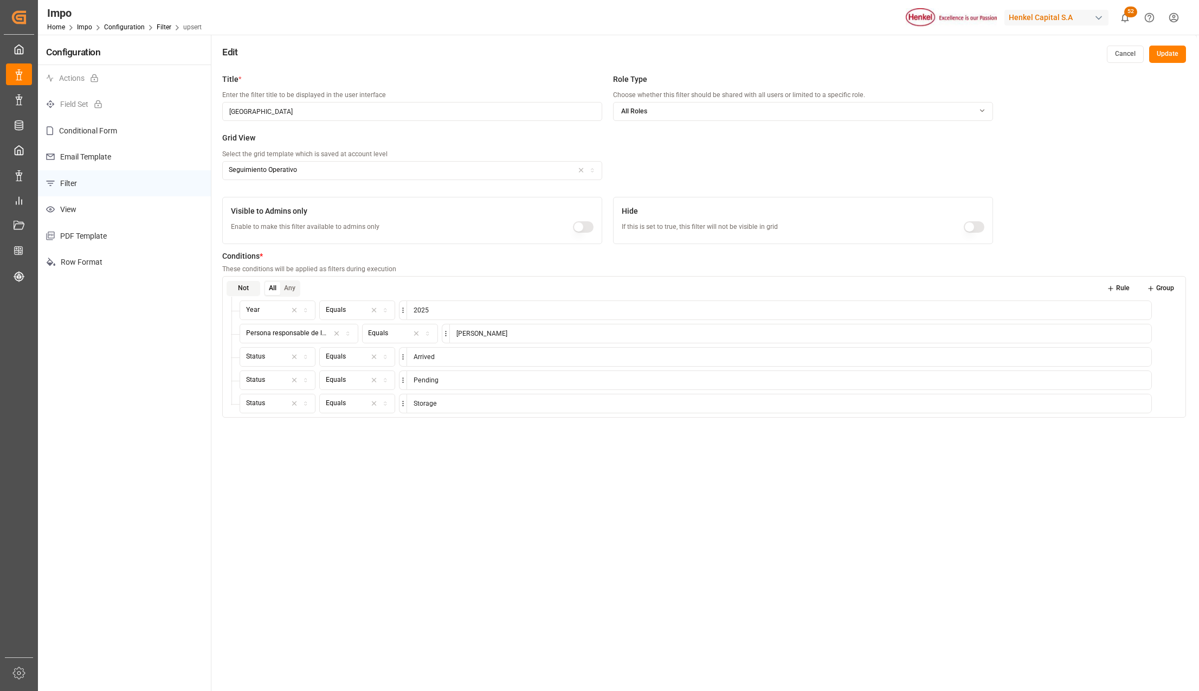
type input "Storage"
click at [1105, 288] on button "Rule" at bounding box center [1118, 288] width 38 height 15
click at [308, 427] on icon "button" at bounding box center [306, 427] width 8 height 10
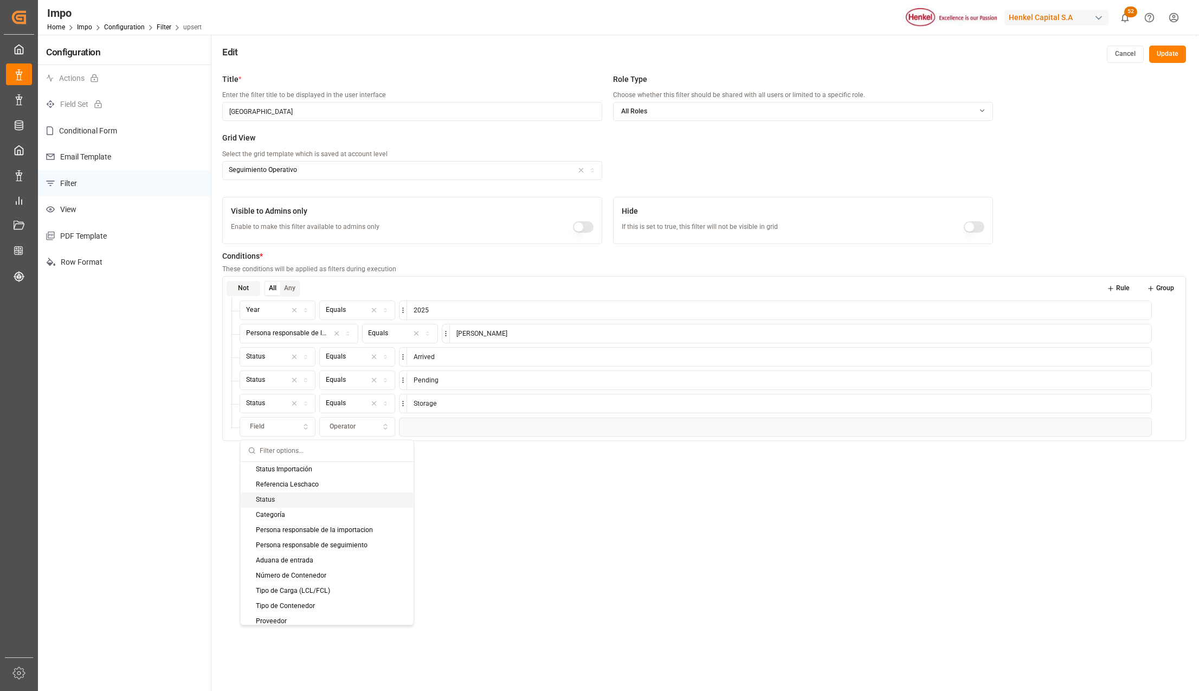
click at [288, 493] on div "Status" at bounding box center [327, 499] width 173 height 15
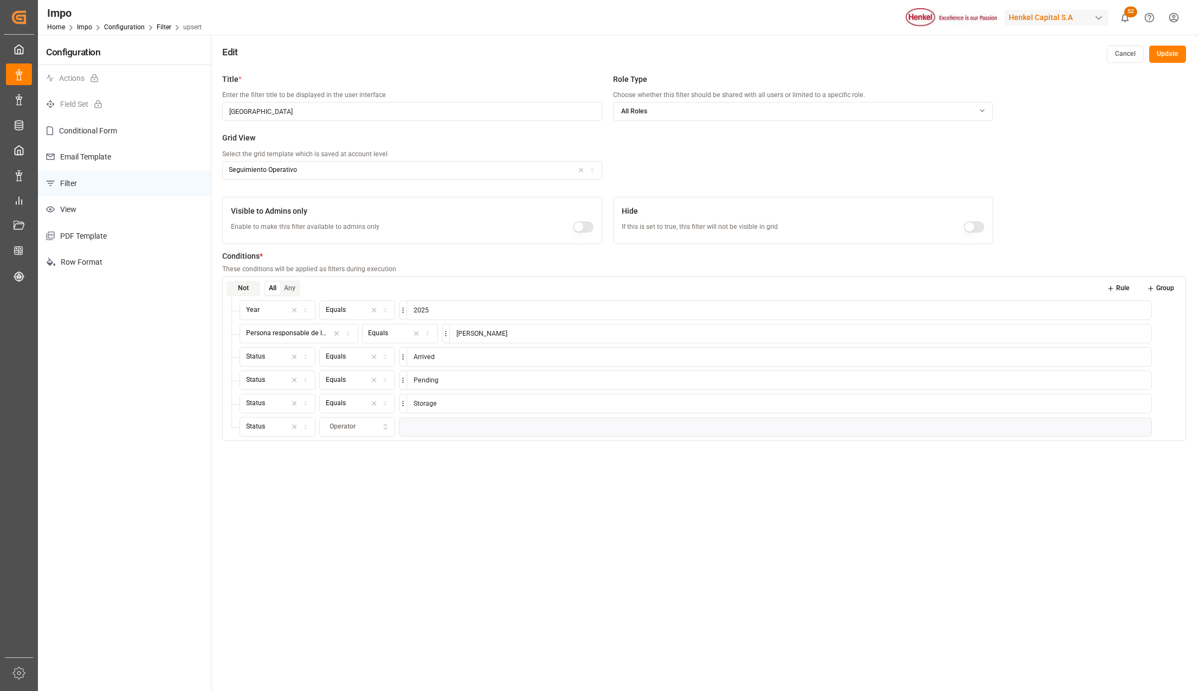
click at [357, 426] on div "Operator" at bounding box center [357, 427] width 71 height 10
click at [355, 471] on div "Equals" at bounding box center [388, 468] width 136 height 15
click at [427, 428] on input at bounding box center [779, 427] width 745 height 20
type input "In progress"
click at [446, 557] on div "Title * Enter the filter title to be displayed in the user interface Veracruz R…" at bounding box center [704, 413] width 986 height 691
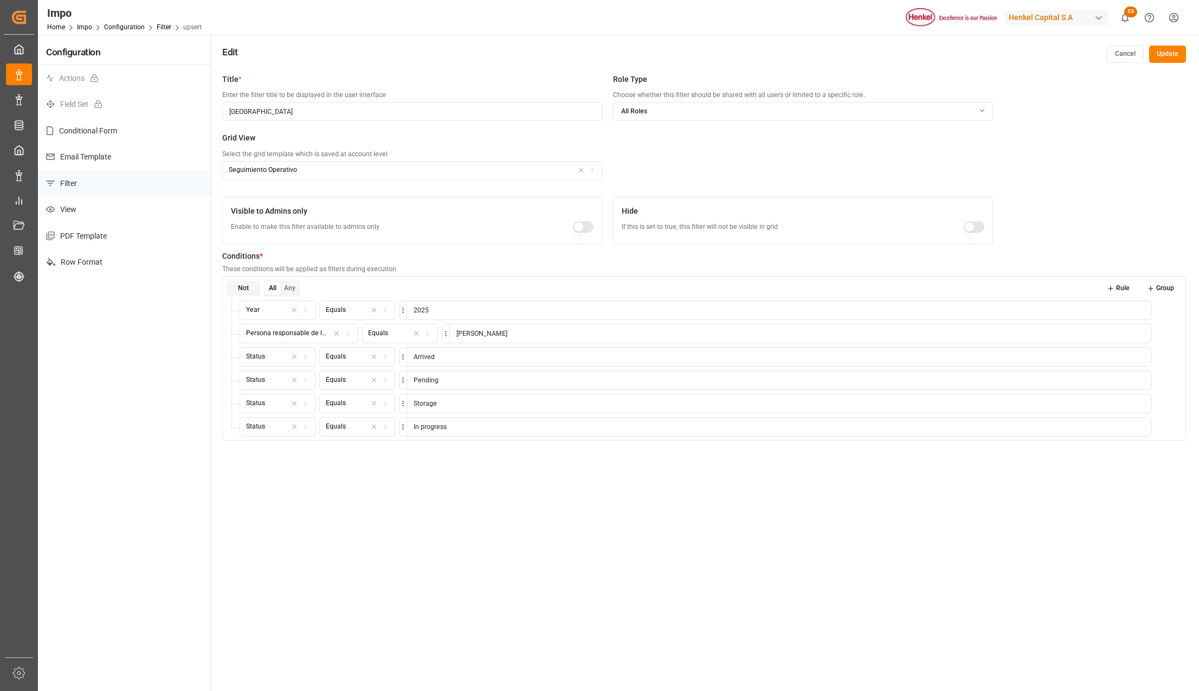
click at [1167, 50] on button "Update" at bounding box center [1167, 54] width 37 height 17
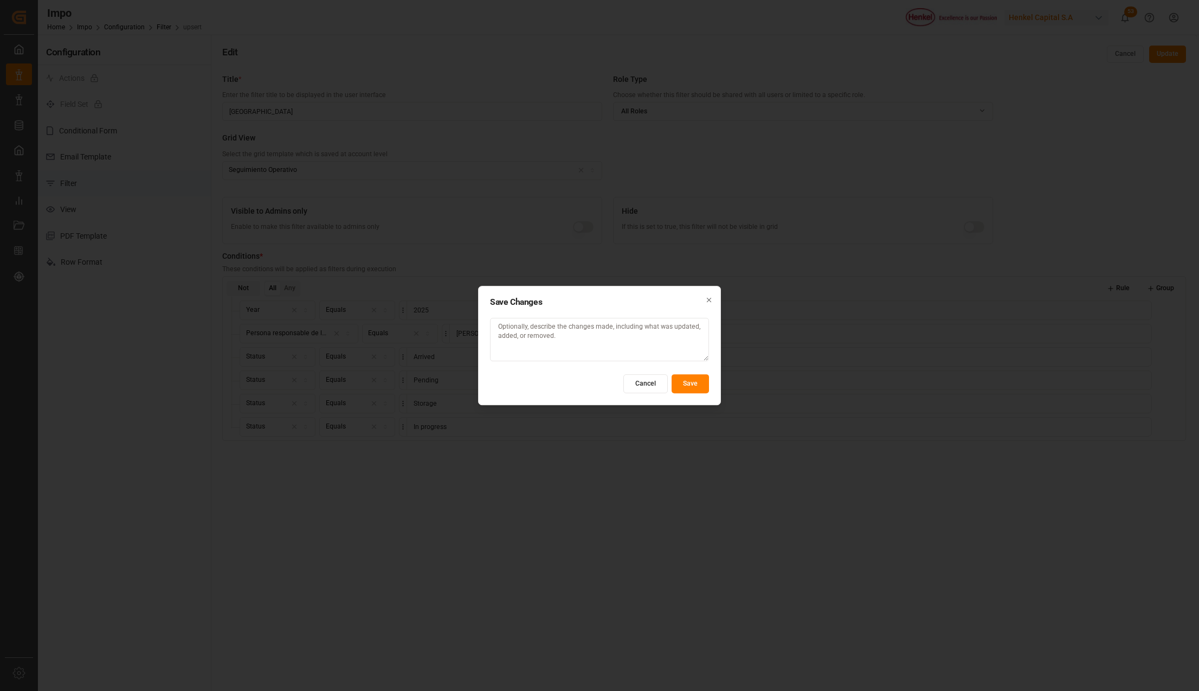
click at [694, 384] on button "Save" at bounding box center [690, 383] width 37 height 19
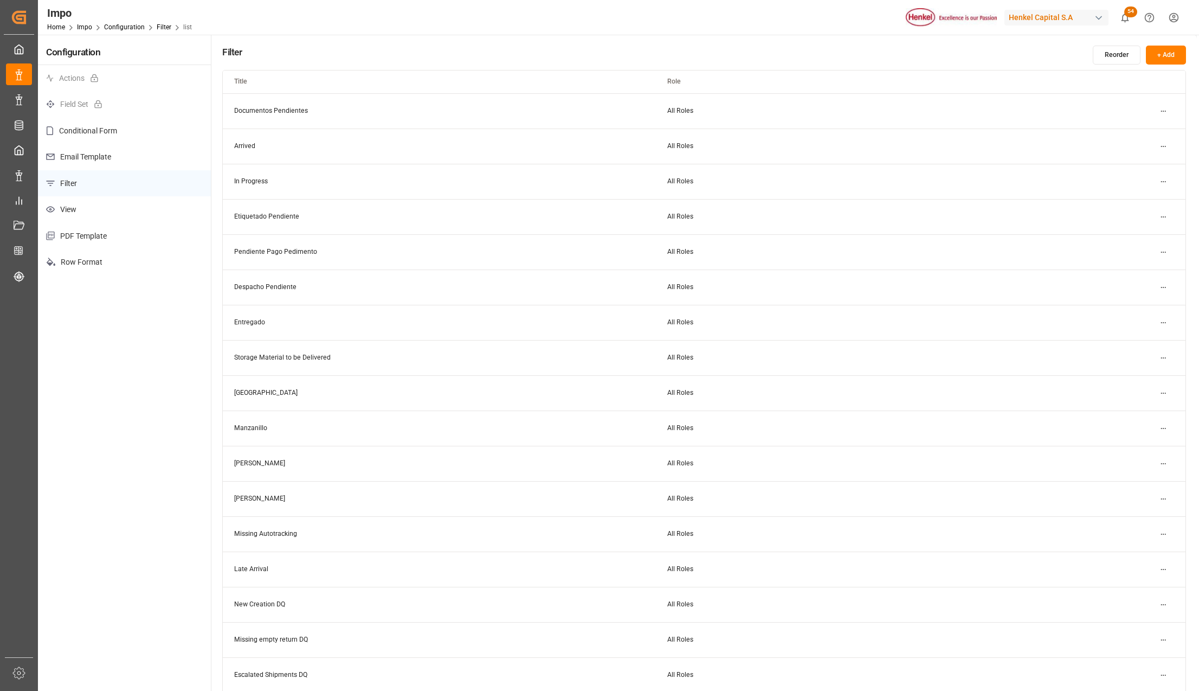
click at [1159, 393] on html "Created by potrace 1.15, written by Peter Selinger 2001-2017 Created by potrace…" at bounding box center [599, 345] width 1199 height 691
click at [1150, 413] on div "Edit" at bounding box center [1144, 414] width 56 height 15
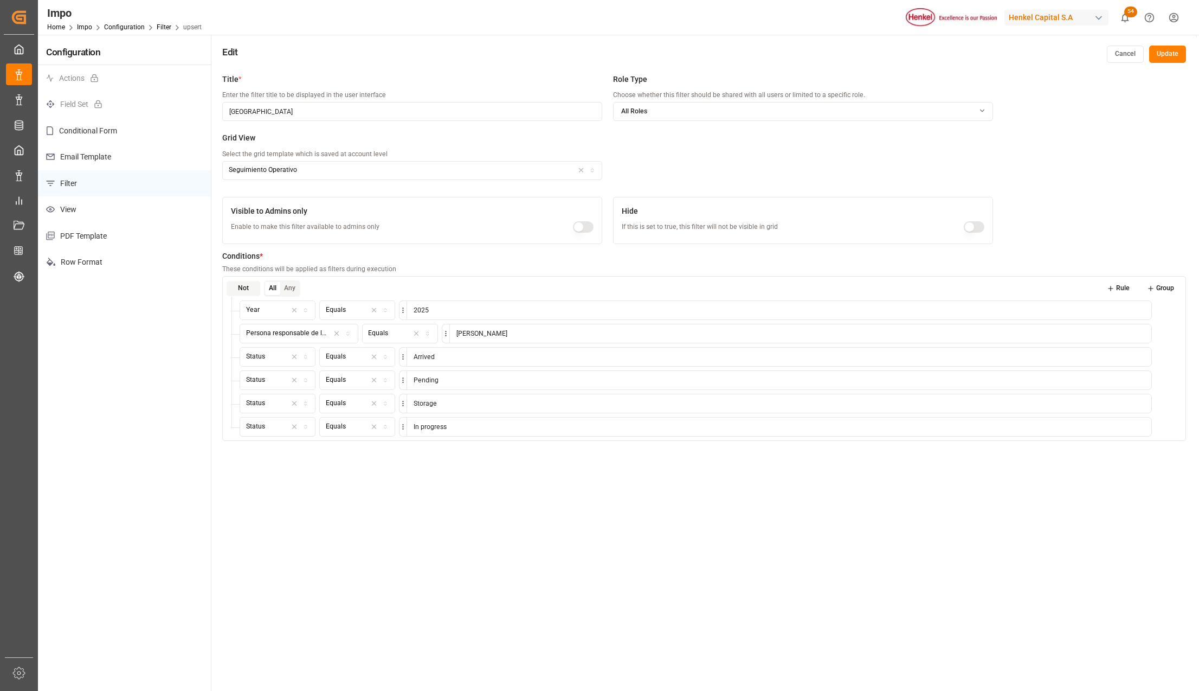
click at [1176, 358] on icon at bounding box center [1176, 357] width 8 height 8
click at [340, 333] on div "button" at bounding box center [342, 334] width 27 height 10
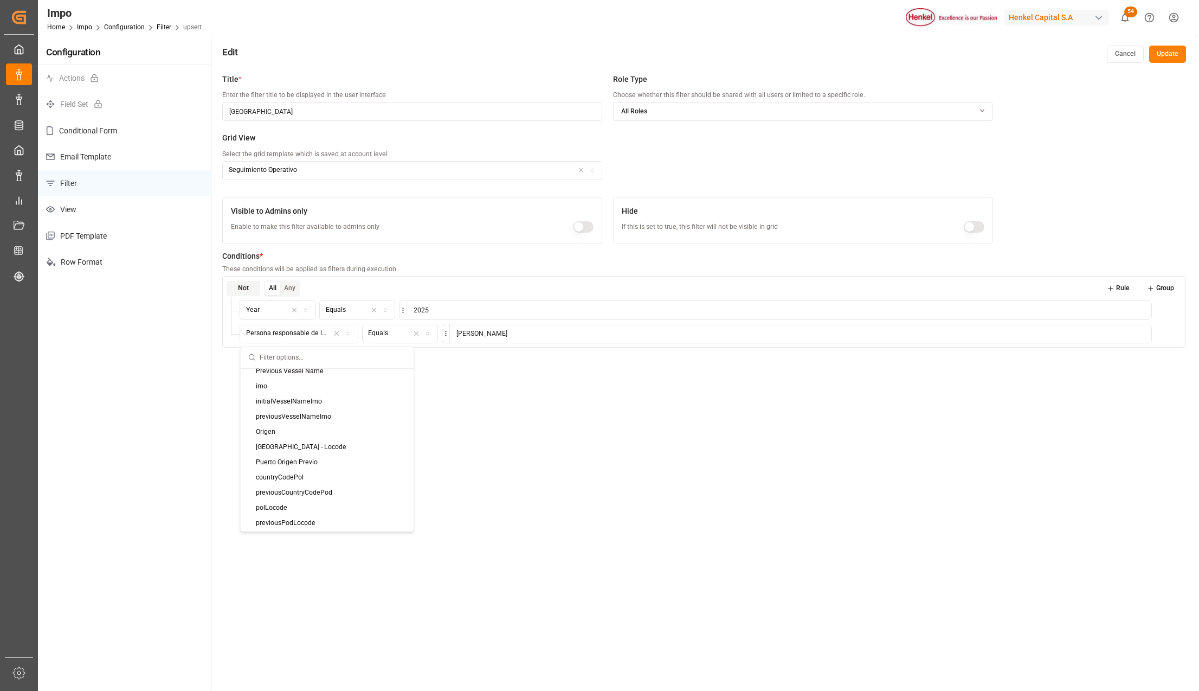
scroll to position [940, 0]
click at [294, 360] on input "text" at bounding box center [333, 357] width 146 height 21
type input "puer"
click at [291, 404] on div "Puerto de Arribo - Locode" at bounding box center [309, 405] width 136 height 15
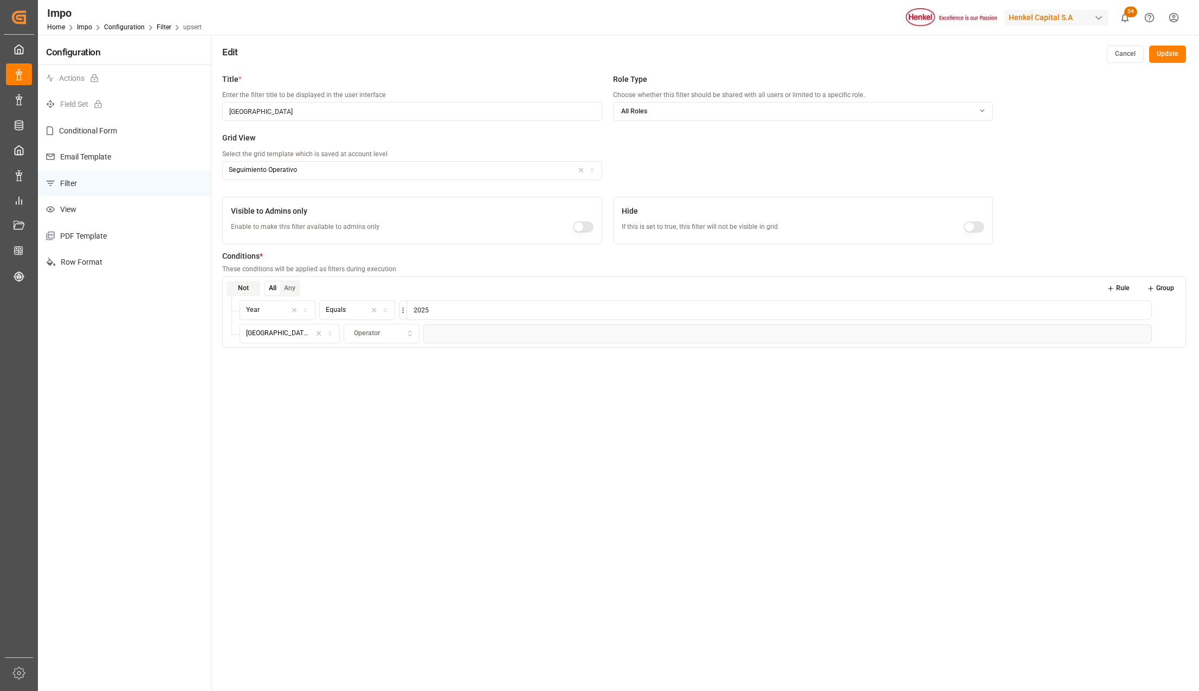
click at [406, 332] on icon "button" at bounding box center [410, 334] width 8 height 10
click at [365, 378] on div "Equals" at bounding box center [402, 375] width 136 height 15
click at [443, 334] on input at bounding box center [791, 334] width 721 height 20
type input "Veracruz"
click at [514, 515] on div "Title * Enter the filter title to be displayed in the user interface Veracruz R…" at bounding box center [704, 413] width 986 height 691
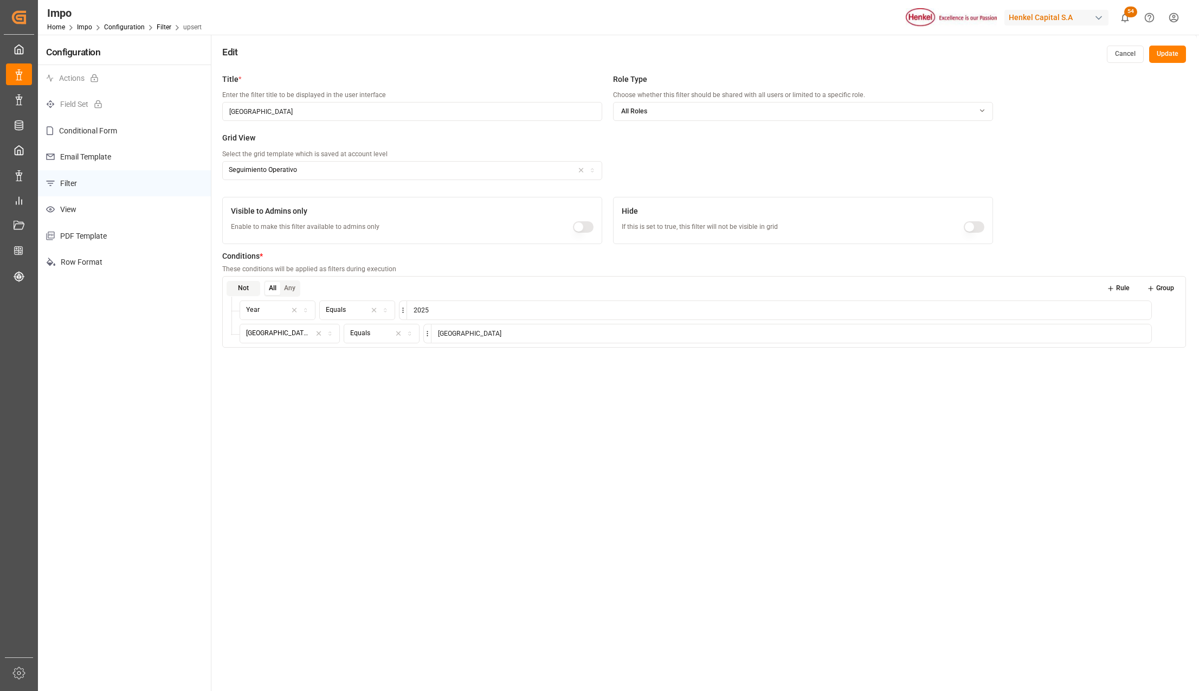
click at [1169, 53] on button "Update" at bounding box center [1167, 54] width 37 height 17
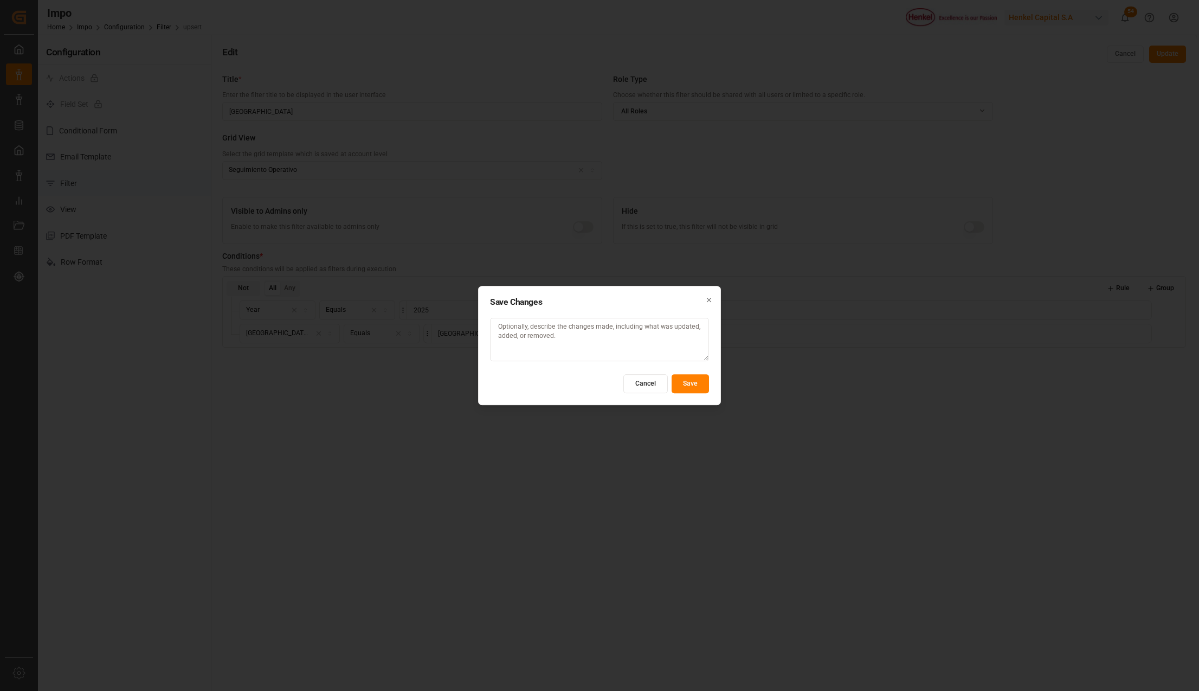
click at [699, 382] on button "Save" at bounding box center [690, 383] width 37 height 19
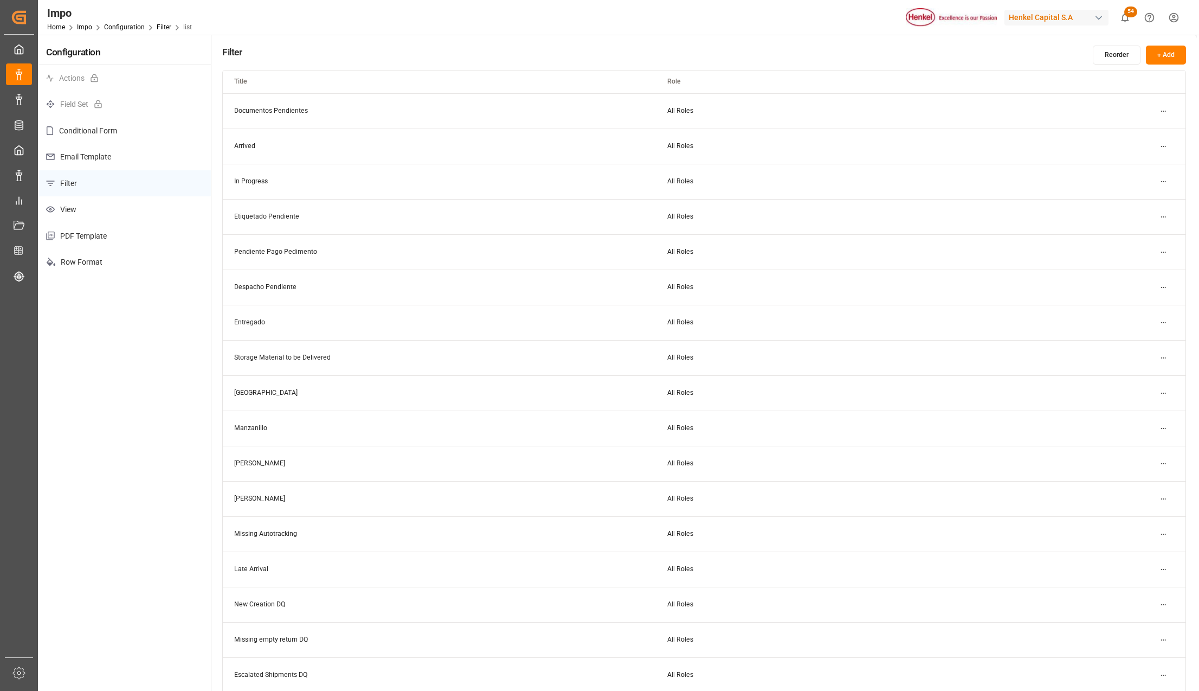
click at [1163, 395] on html "Created by potrace 1.15, written by Peter Selinger 2001-2017 Created by potrace…" at bounding box center [599, 345] width 1199 height 691
click at [1133, 410] on div "Edit" at bounding box center [1144, 414] width 56 height 15
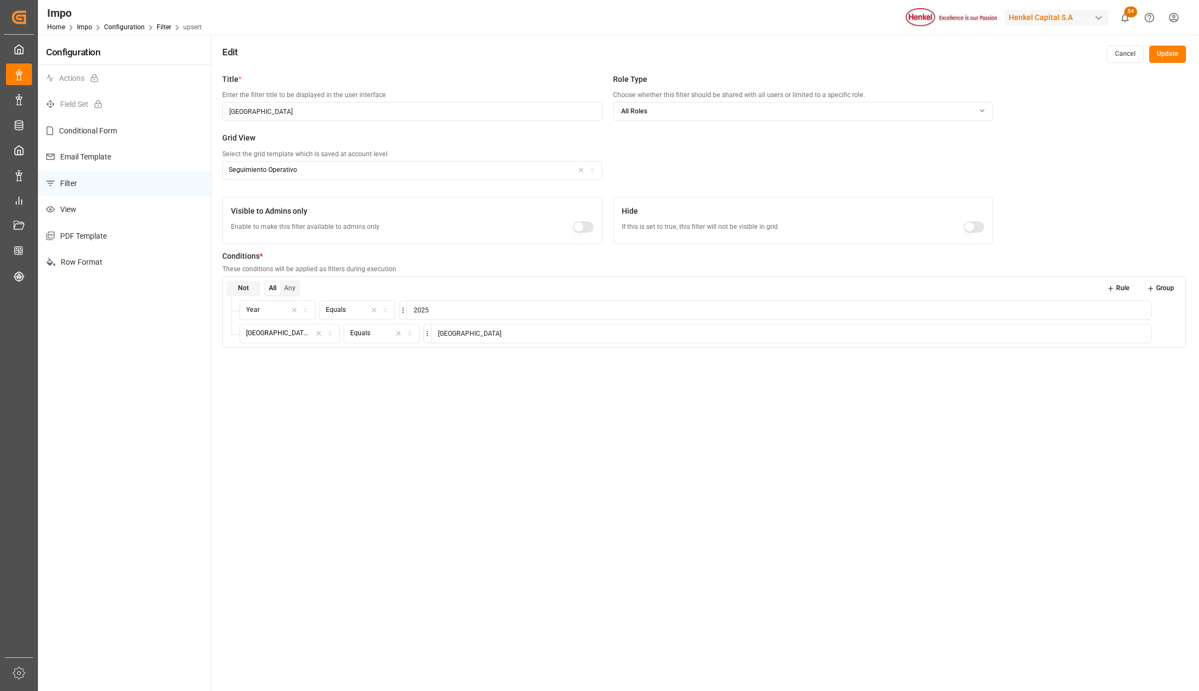
click at [1122, 284] on button "Rule" at bounding box center [1118, 288] width 38 height 15
click at [306, 356] on icon "button" at bounding box center [306, 357] width 8 height 10
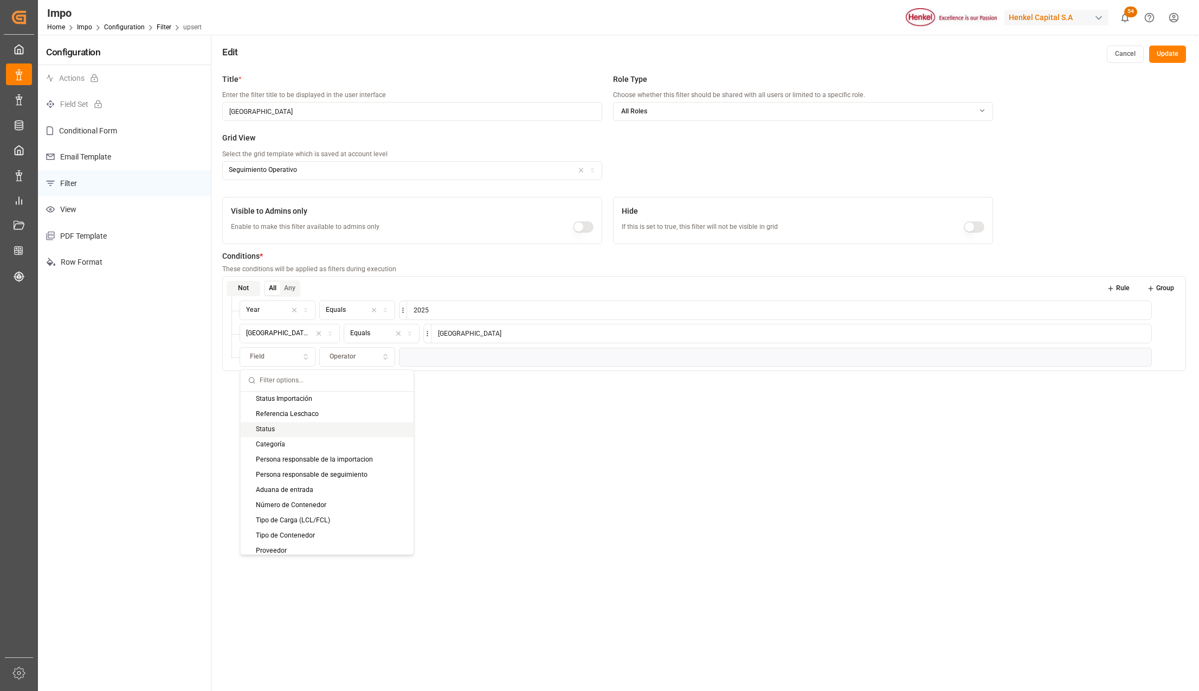
click at [276, 428] on div "Status" at bounding box center [327, 429] width 173 height 15
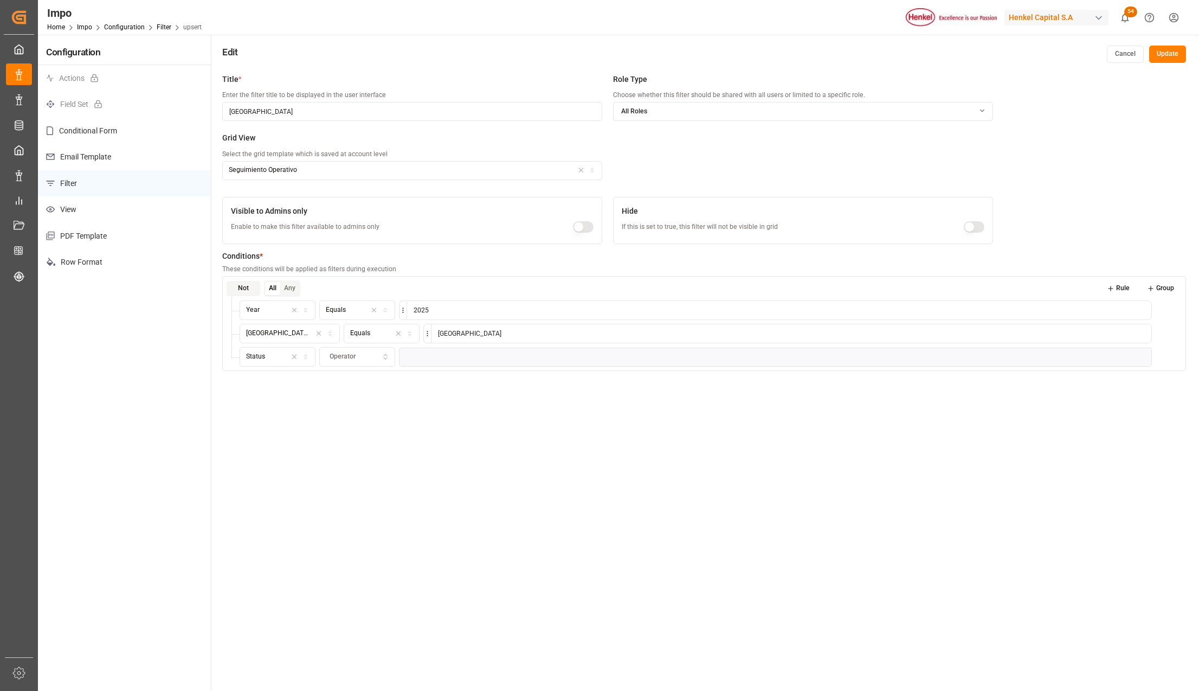
click at [385, 356] on icon "button" at bounding box center [386, 357] width 8 height 10
click at [393, 462] on div "Not Equal" at bounding box center [388, 459] width 136 height 15
click at [430, 358] on input at bounding box center [779, 357] width 745 height 20
type input "Completed"
click at [517, 440] on div "Title * Enter the filter title to be displayed in the user interface Veracruz R…" at bounding box center [704, 413] width 986 height 691
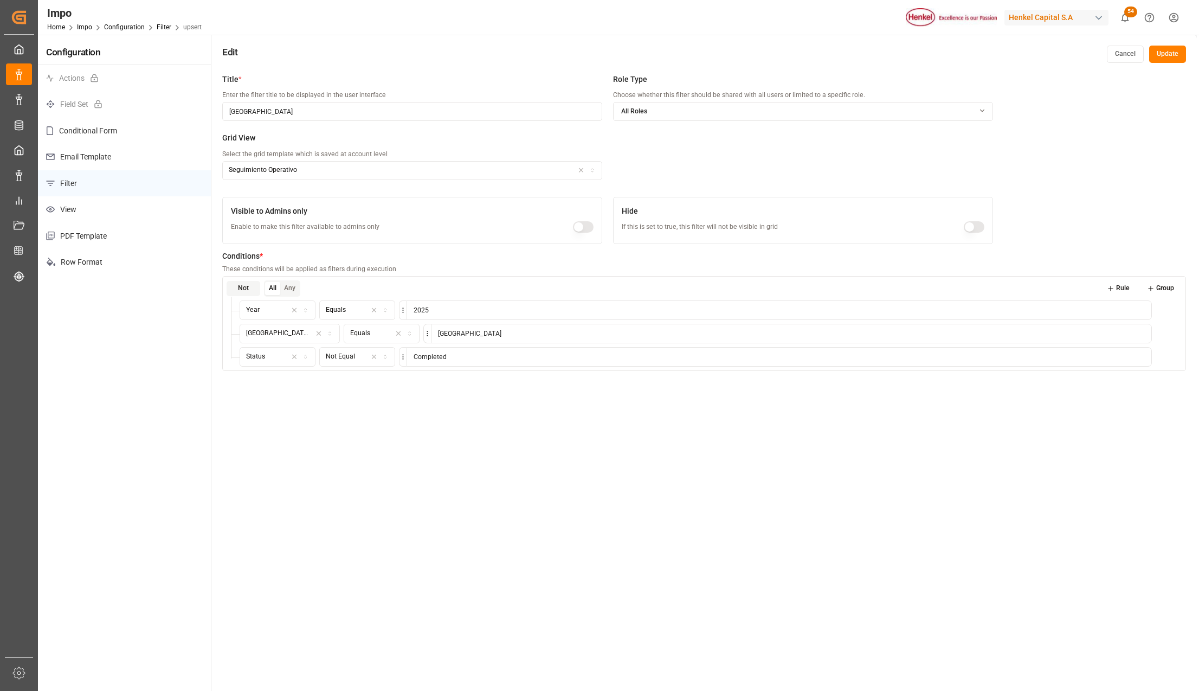
click at [1172, 55] on button "Update" at bounding box center [1167, 54] width 37 height 17
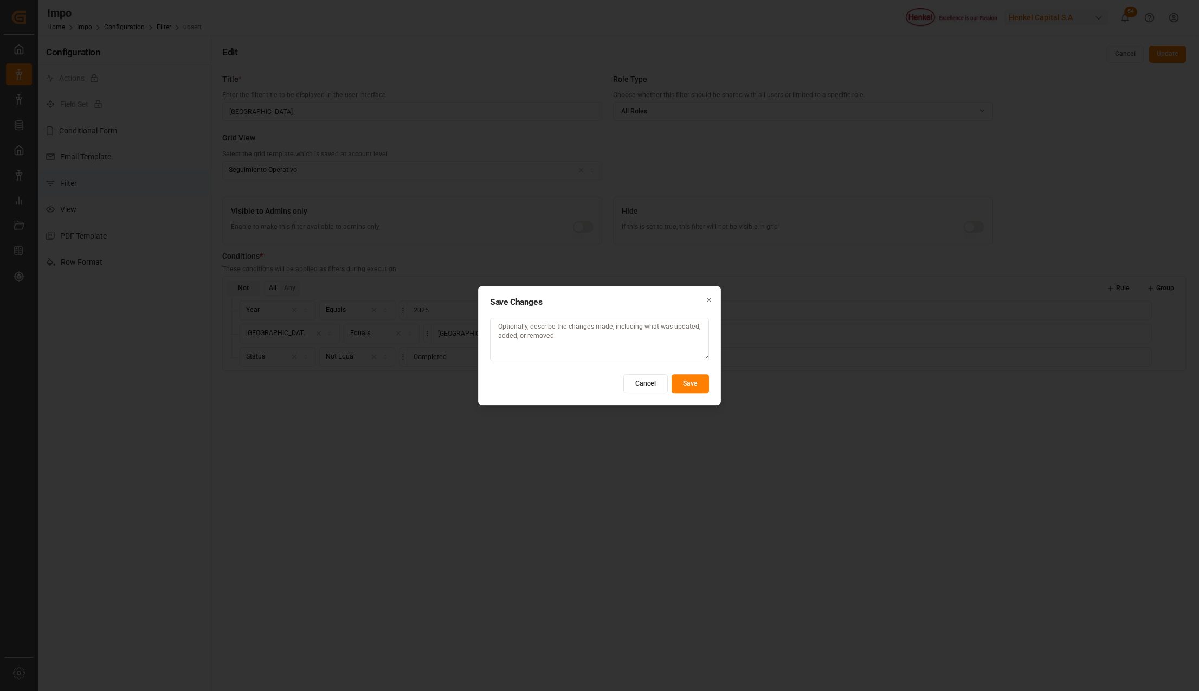
click at [703, 380] on button "Save" at bounding box center [690, 383] width 37 height 19
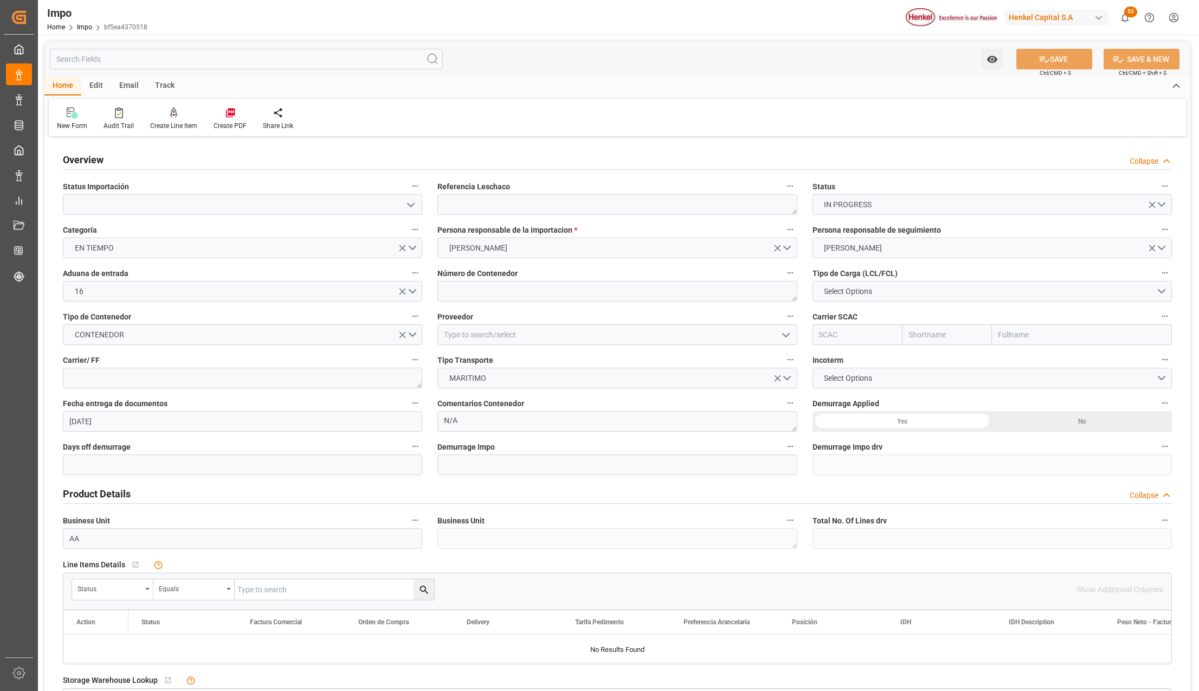
type input "[DATE]"
click at [878, 244] on button "[PERSON_NAME]" at bounding box center [992, 247] width 359 height 21
click at [878, 269] on div "[PERSON_NAME]" at bounding box center [992, 273] width 358 height 23
click at [1039, 55] on icon at bounding box center [1044, 59] width 11 height 11
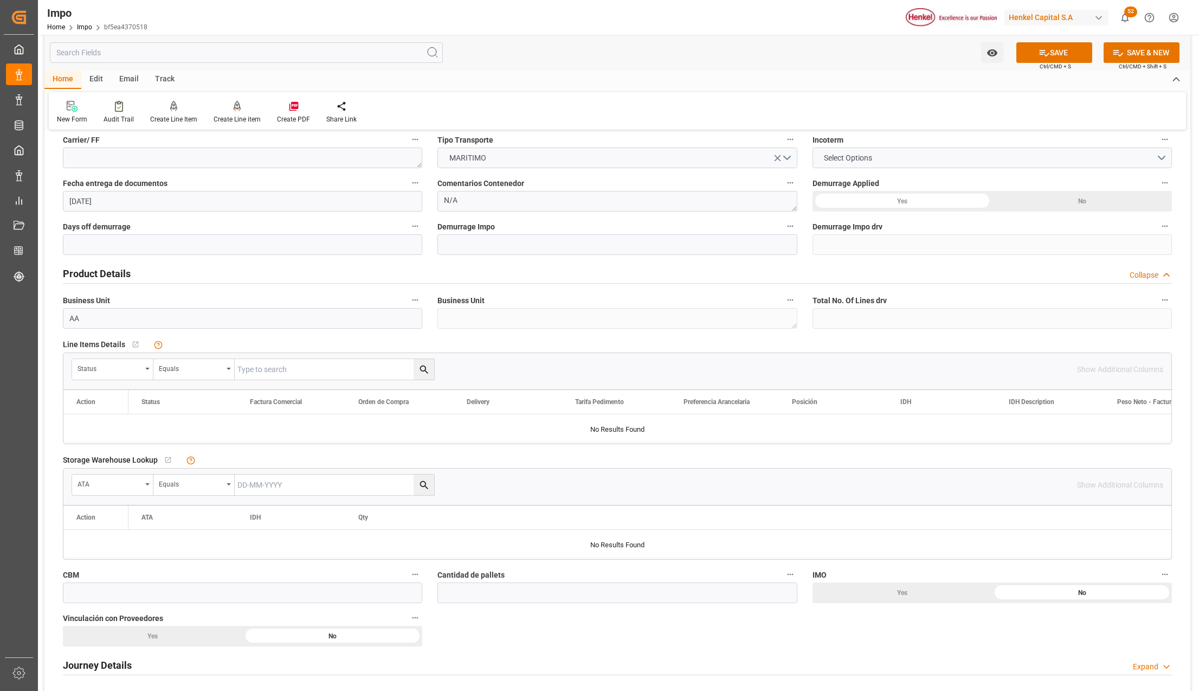
scroll to position [289, 0]
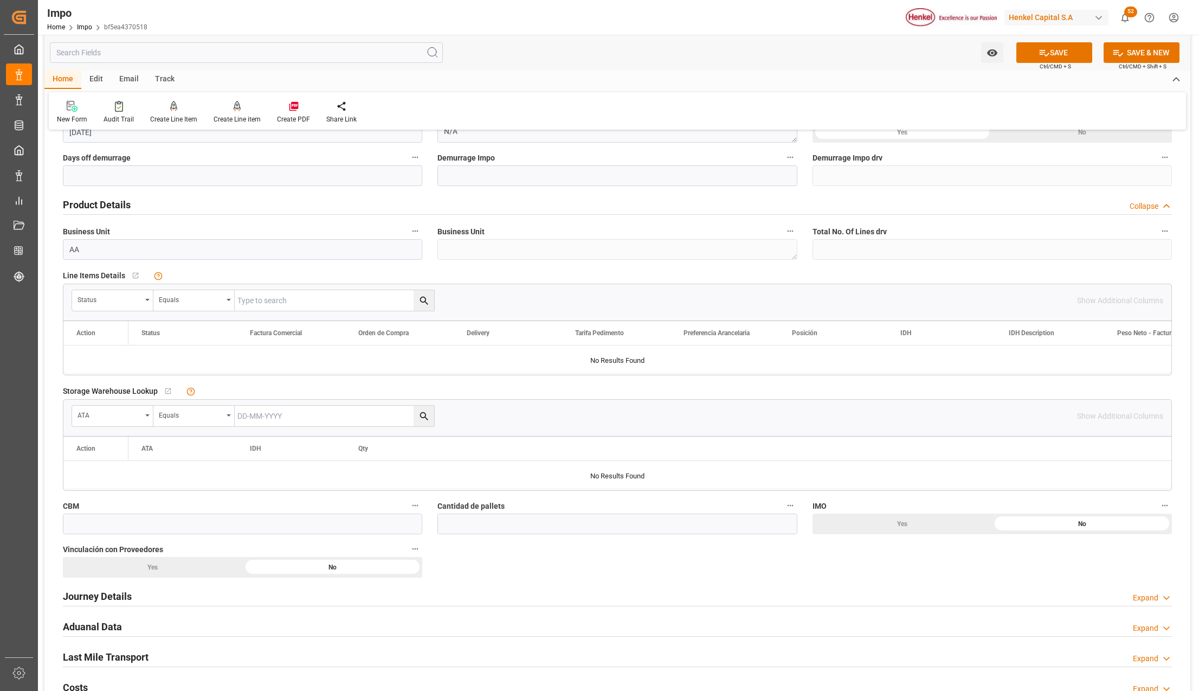
click at [83, 599] on h2 "Journey Details" at bounding box center [97, 596] width 69 height 15
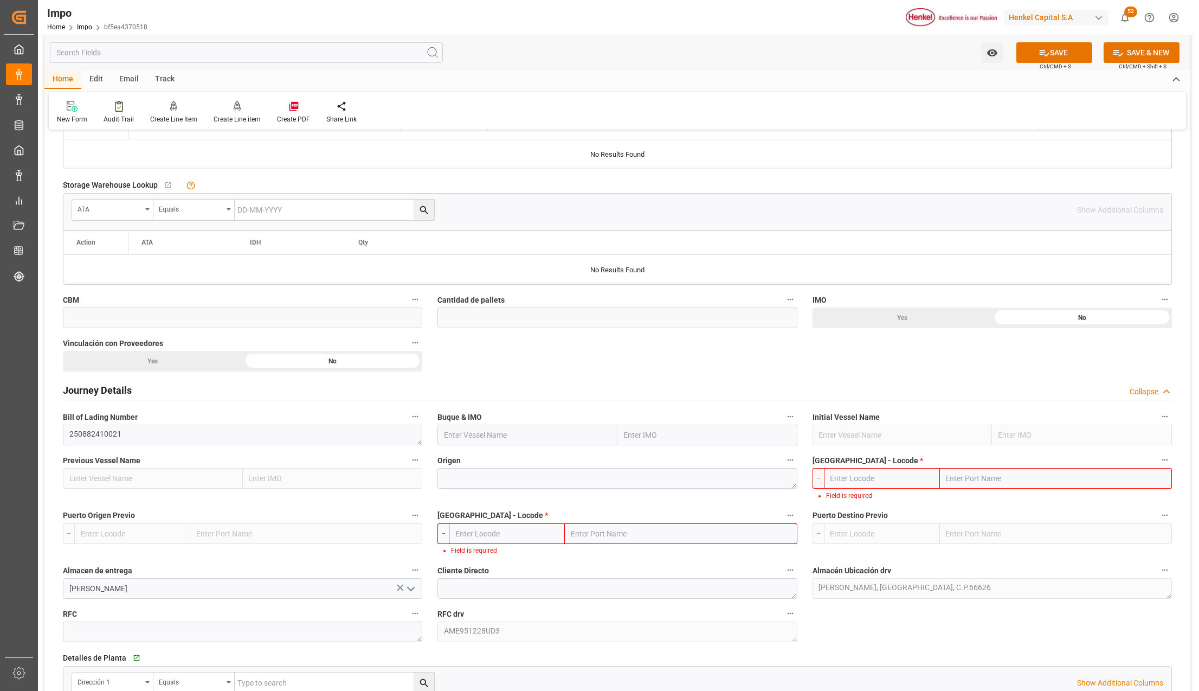
scroll to position [506, 0]
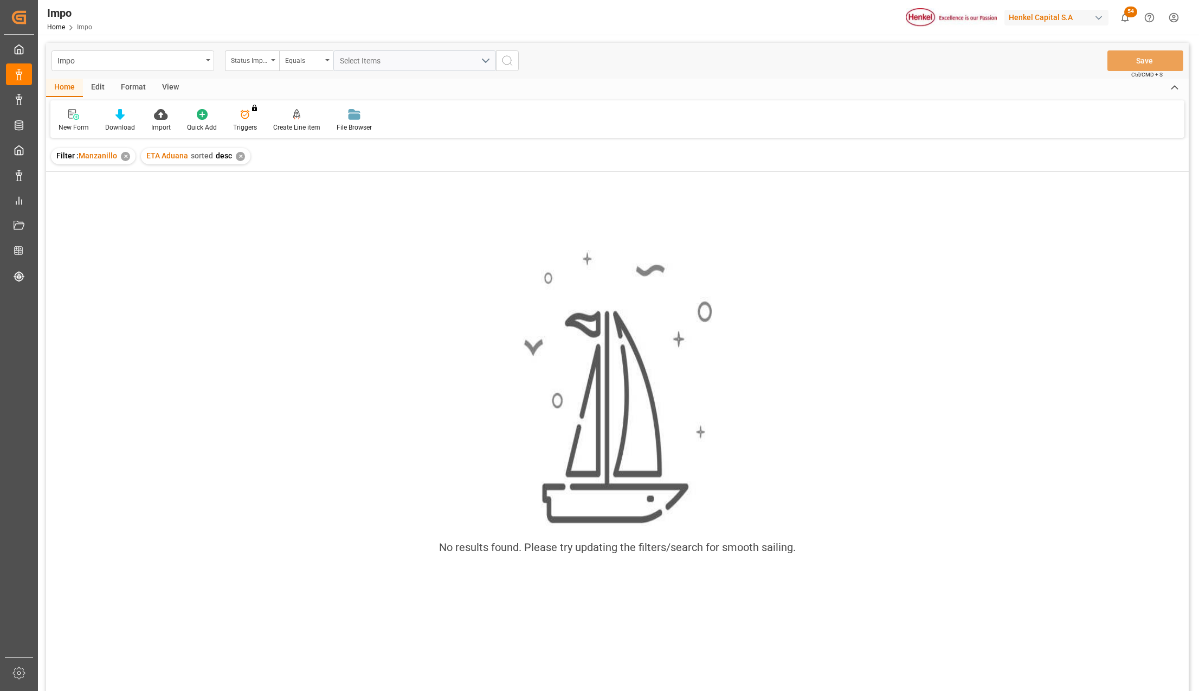
click at [140, 83] on div "Format" at bounding box center [133, 88] width 41 height 18
click at [61, 124] on div "Filter Rows" at bounding box center [75, 128] width 32 height 10
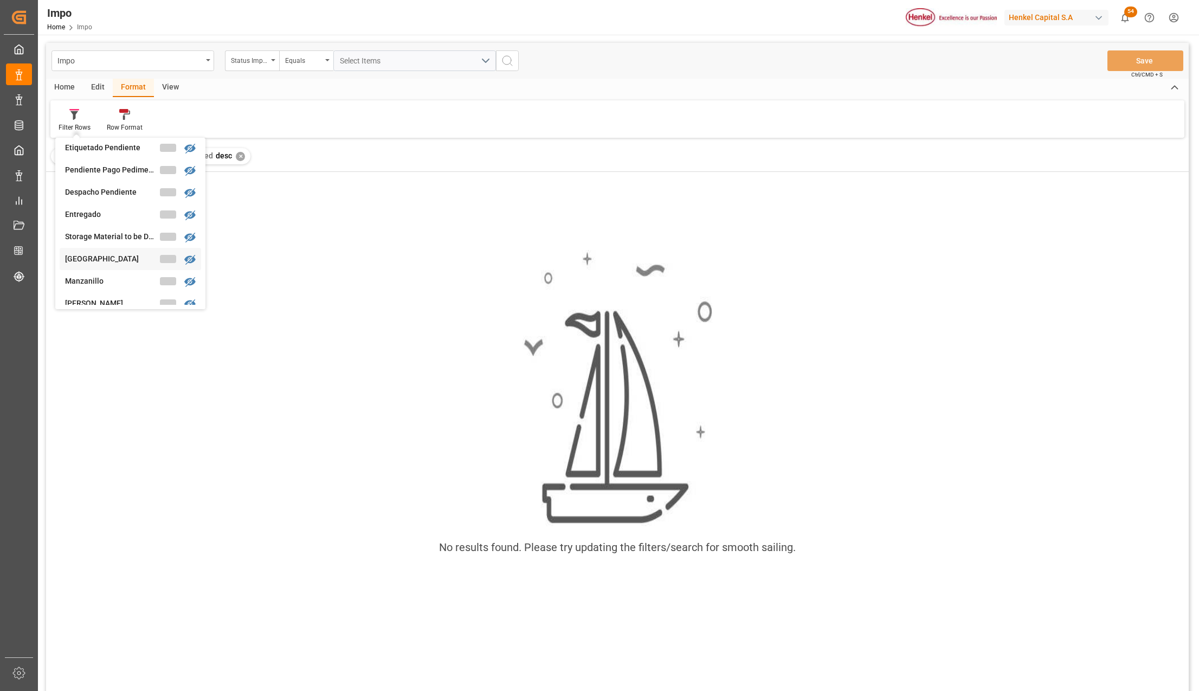
scroll to position [74, 0]
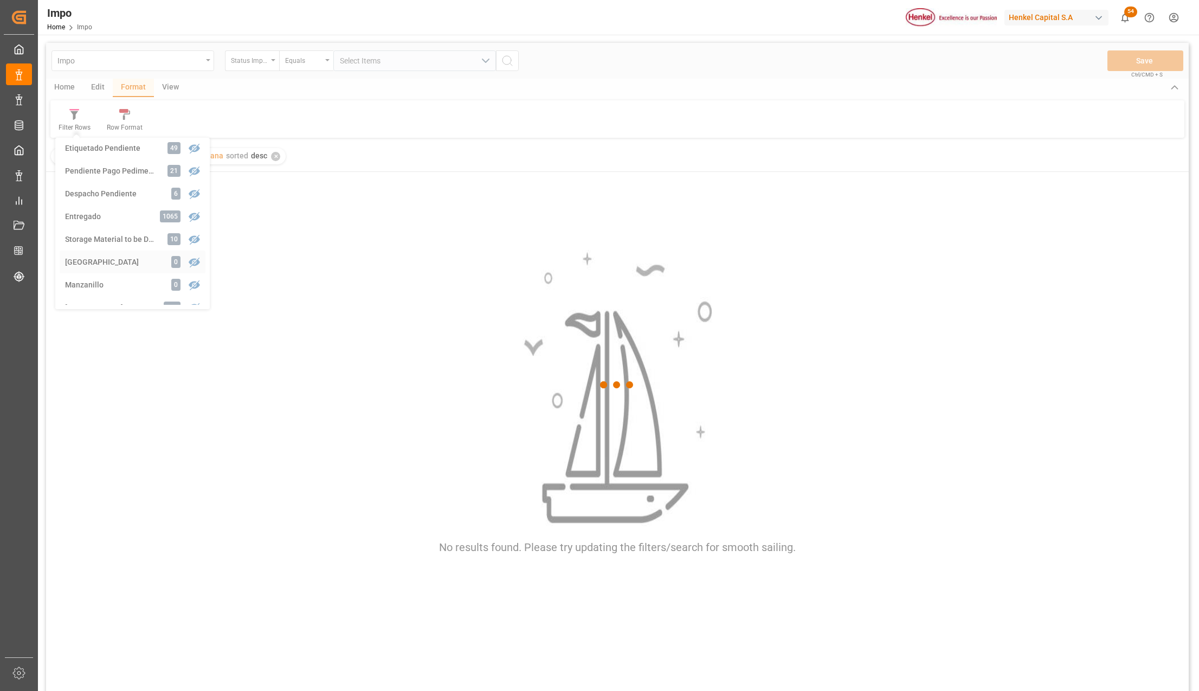
click at [114, 261] on div "Impo Status Importación Equals Select Items Save Ctrl/CMD + S Home Edit Format …" at bounding box center [617, 381] width 1143 height 677
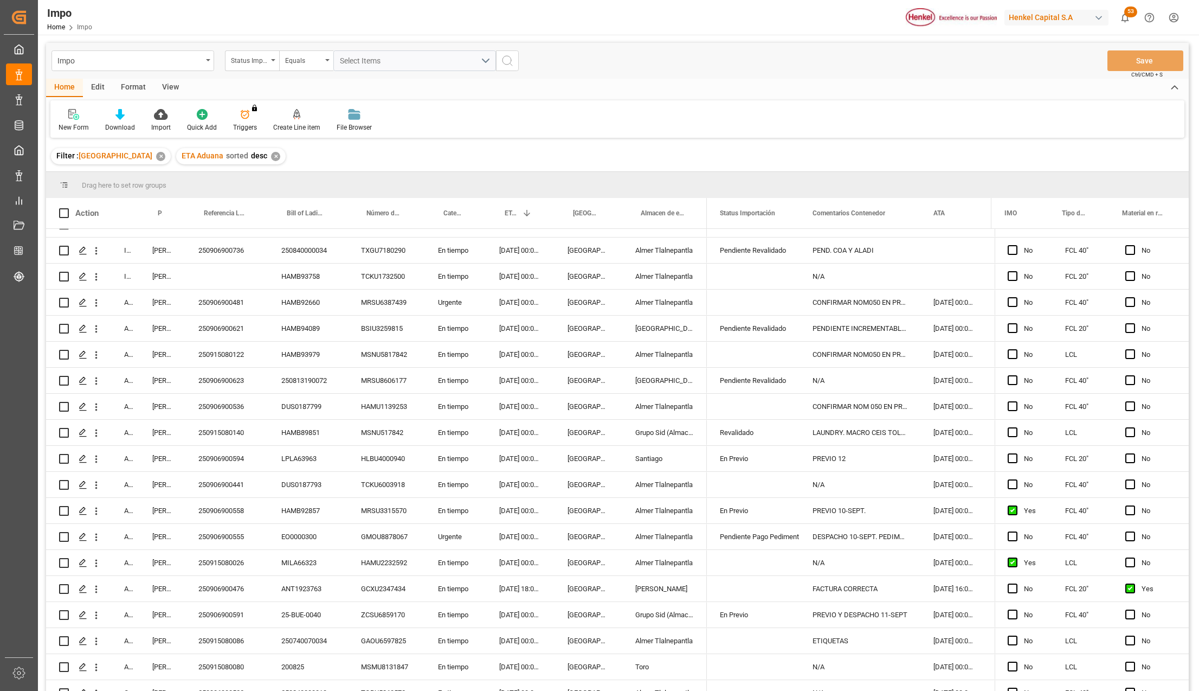
scroll to position [795, 0]
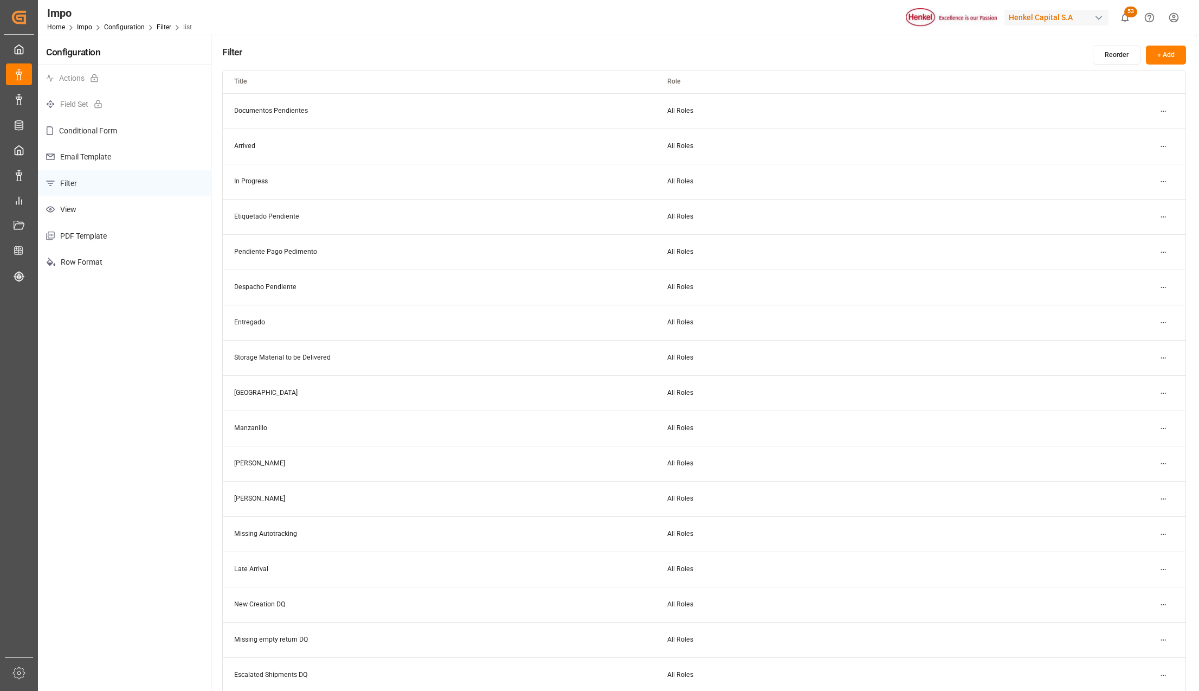
click at [1160, 425] on html "Created by potrace 1.15, written by [PERSON_NAME] [DATE]-[DATE] Created by potr…" at bounding box center [599, 345] width 1199 height 691
click at [1154, 449] on div "Edit" at bounding box center [1144, 450] width 56 height 15
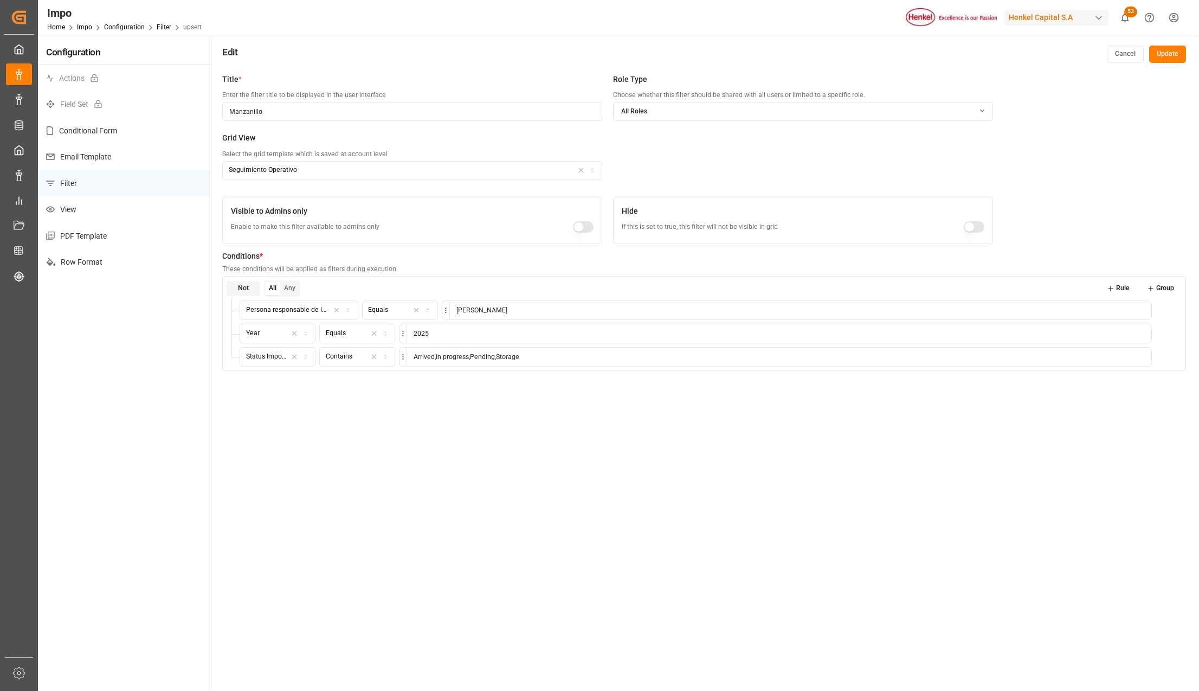
click at [389, 356] on icon "button" at bounding box center [386, 357] width 8 height 6
click at [363, 458] on div "Not Equal" at bounding box center [388, 459] width 136 height 15
click at [426, 357] on span "String" at bounding box center [425, 357] width 17 height 10
click at [302, 357] on icon "button" at bounding box center [306, 357] width 8 height 6
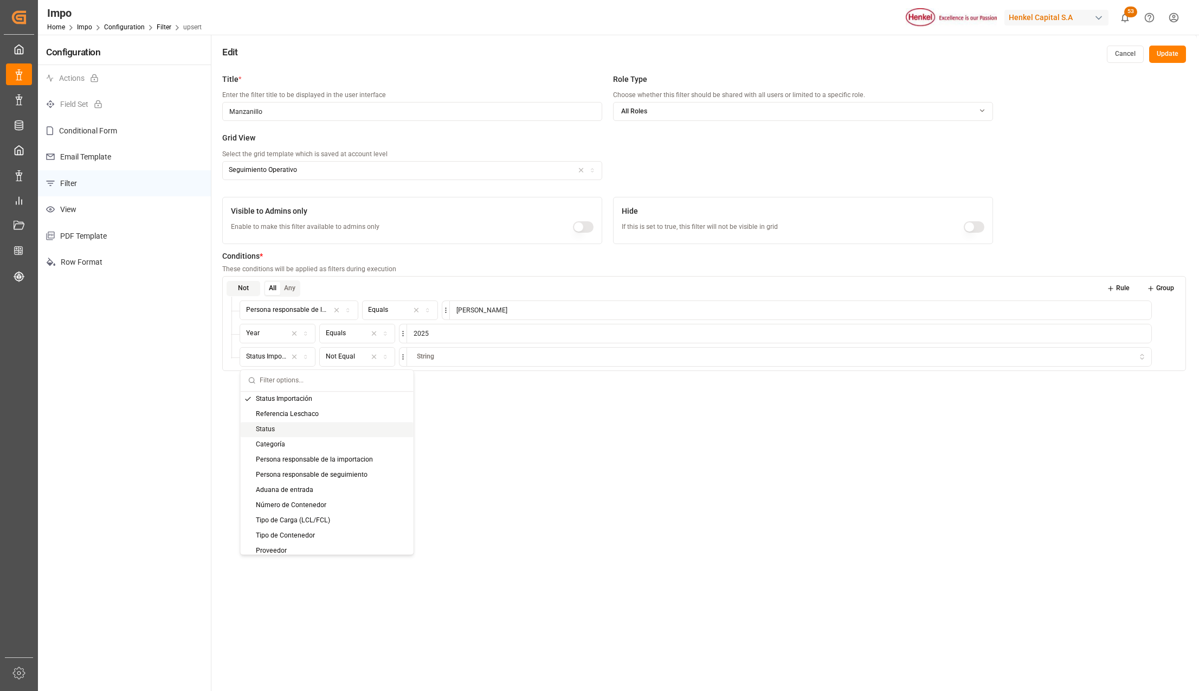
click at [292, 428] on div "Status" at bounding box center [327, 429] width 173 height 15
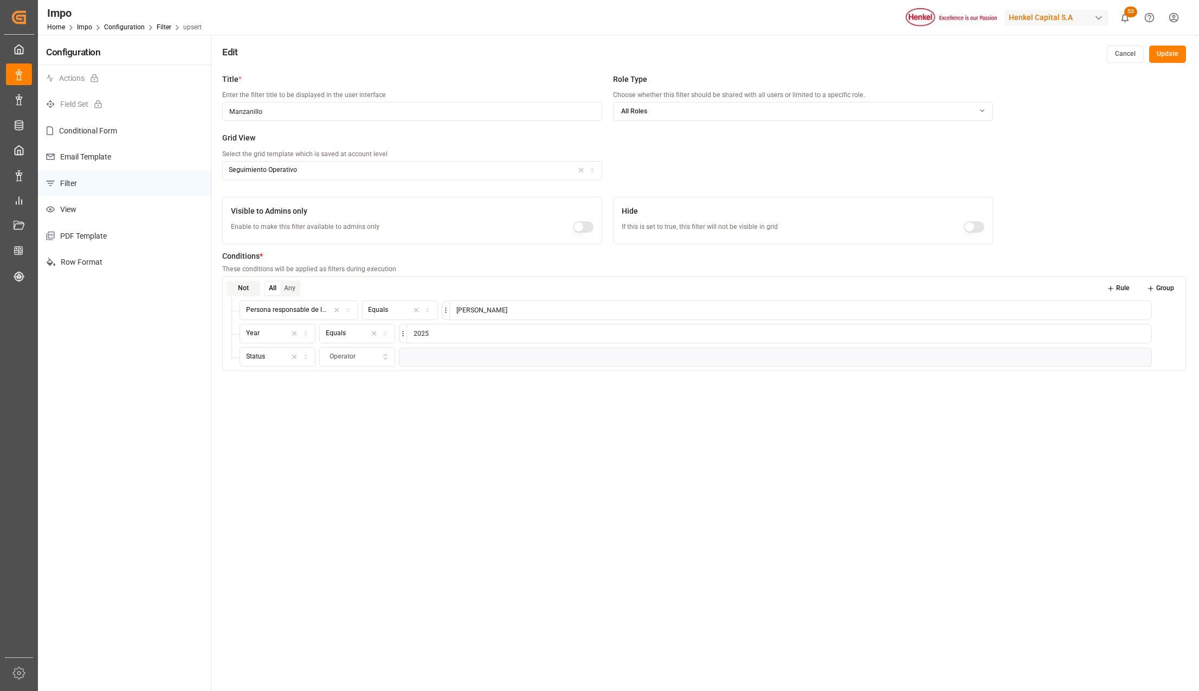
click at [387, 359] on icon "button" at bounding box center [385, 359] width 3 height 2
click at [365, 460] on div "Not Equal" at bounding box center [388, 459] width 136 height 15
click at [417, 355] on input at bounding box center [779, 357] width 745 height 20
type input "Completed"
click at [644, 491] on div "Title * Enter the filter title to be displayed in the user interface Manzanillo…" at bounding box center [704, 413] width 986 height 691
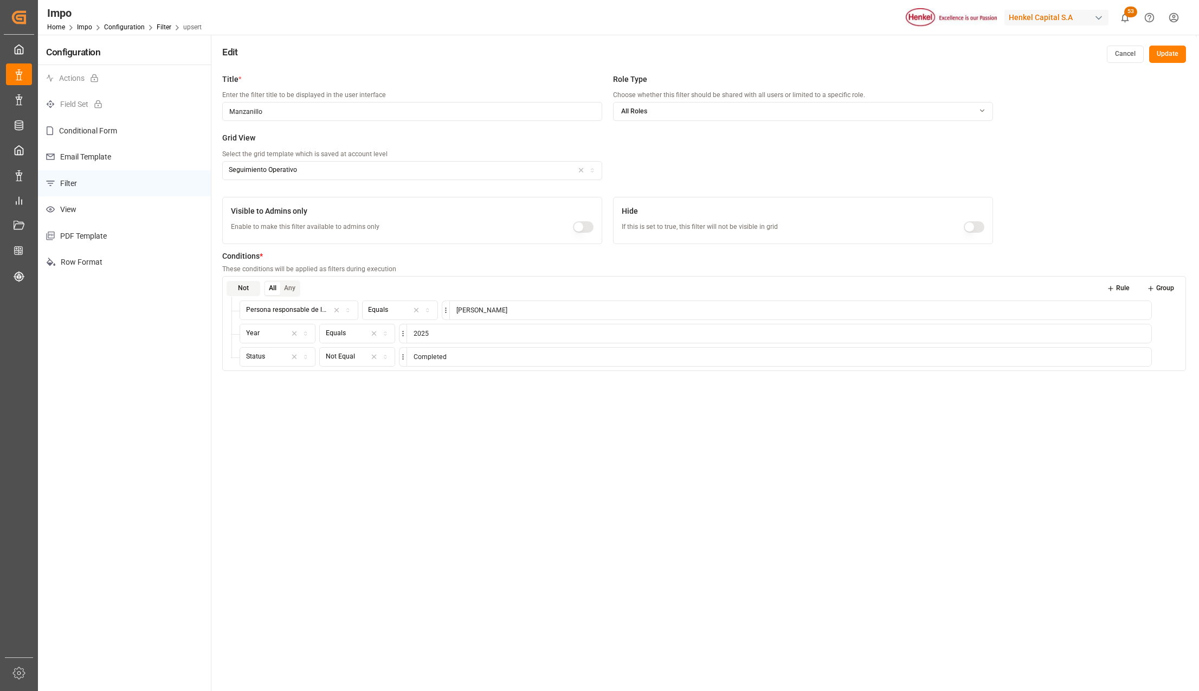
click at [1169, 53] on button "Update" at bounding box center [1167, 54] width 37 height 17
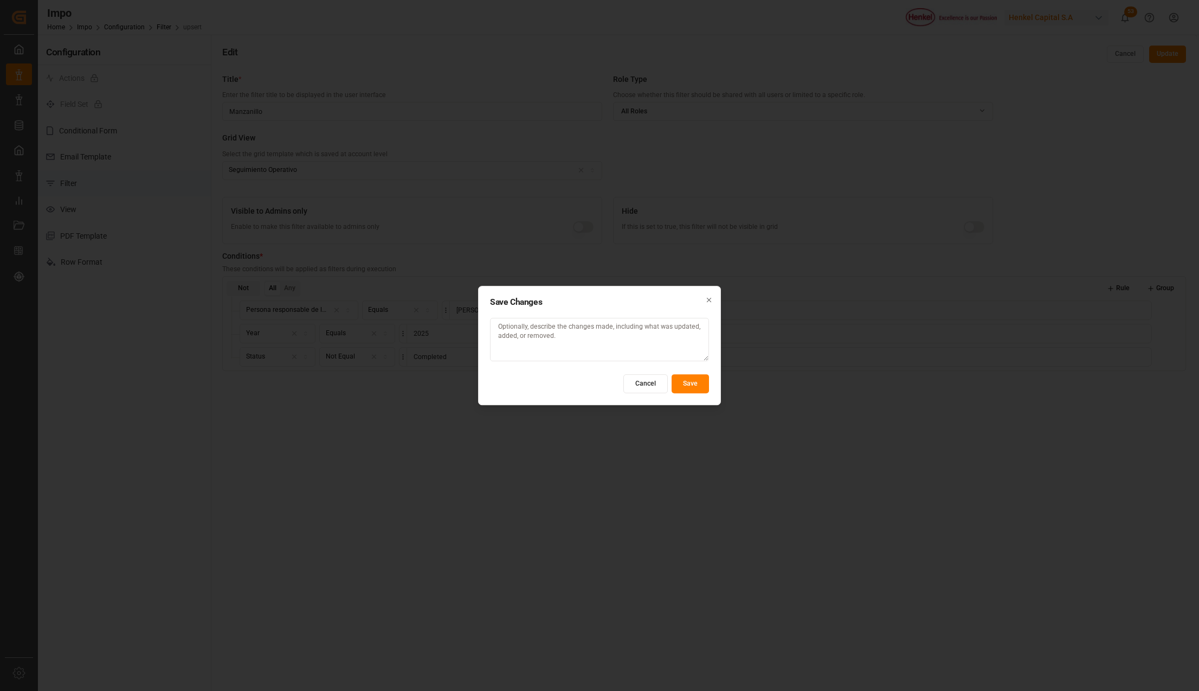
click at [694, 383] on button "Save" at bounding box center [690, 383] width 37 height 19
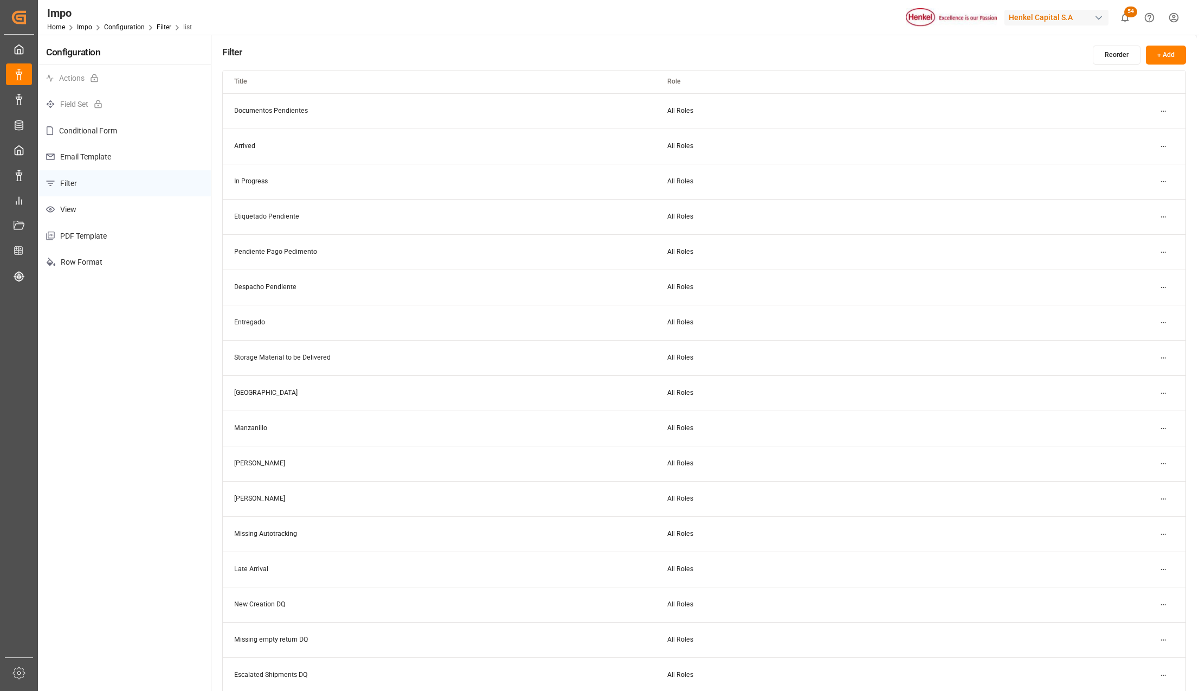
click at [1172, 12] on html "Created by potrace 1.15, written by [PERSON_NAME] [DATE]-[DATE] Created by potr…" at bounding box center [599, 345] width 1199 height 691
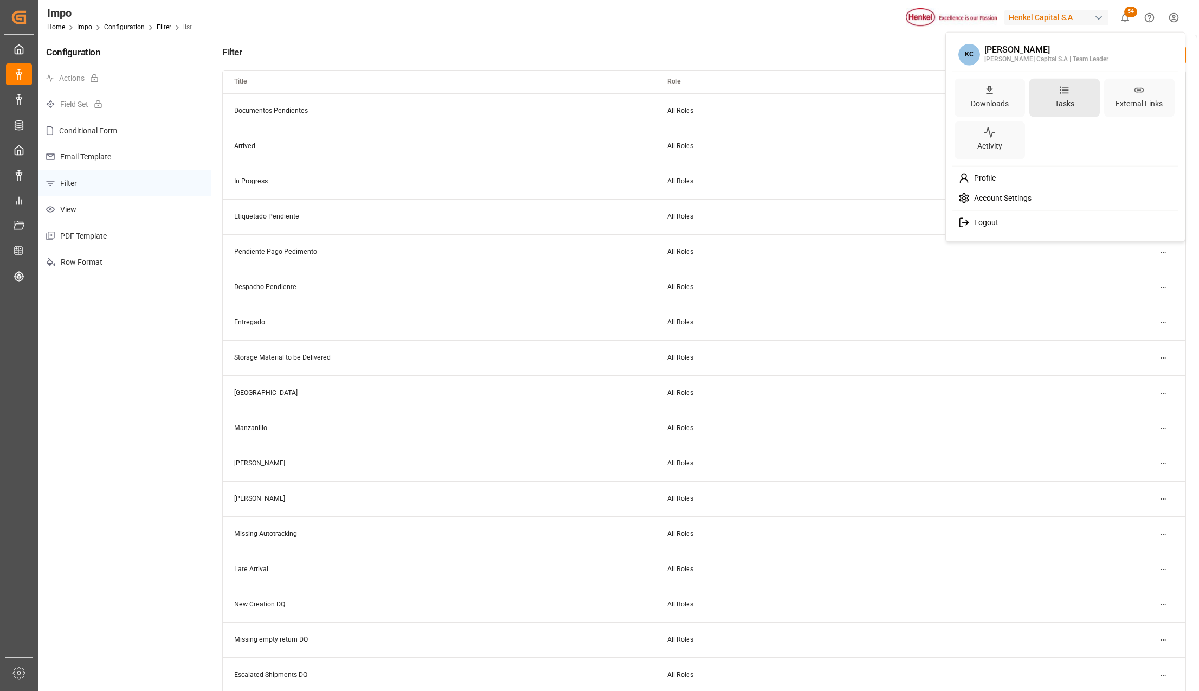
click at [1053, 100] on div "Tasks" at bounding box center [1065, 103] width 24 height 16
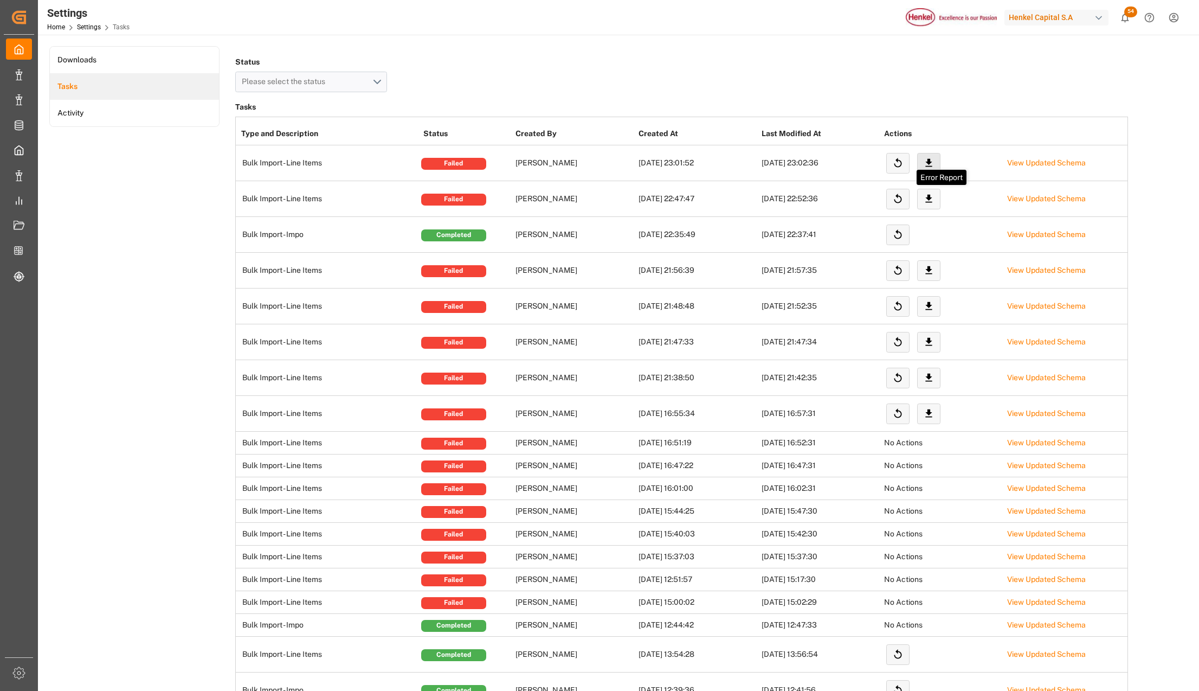
click at [926, 163] on icon at bounding box center [928, 162] width 11 height 11
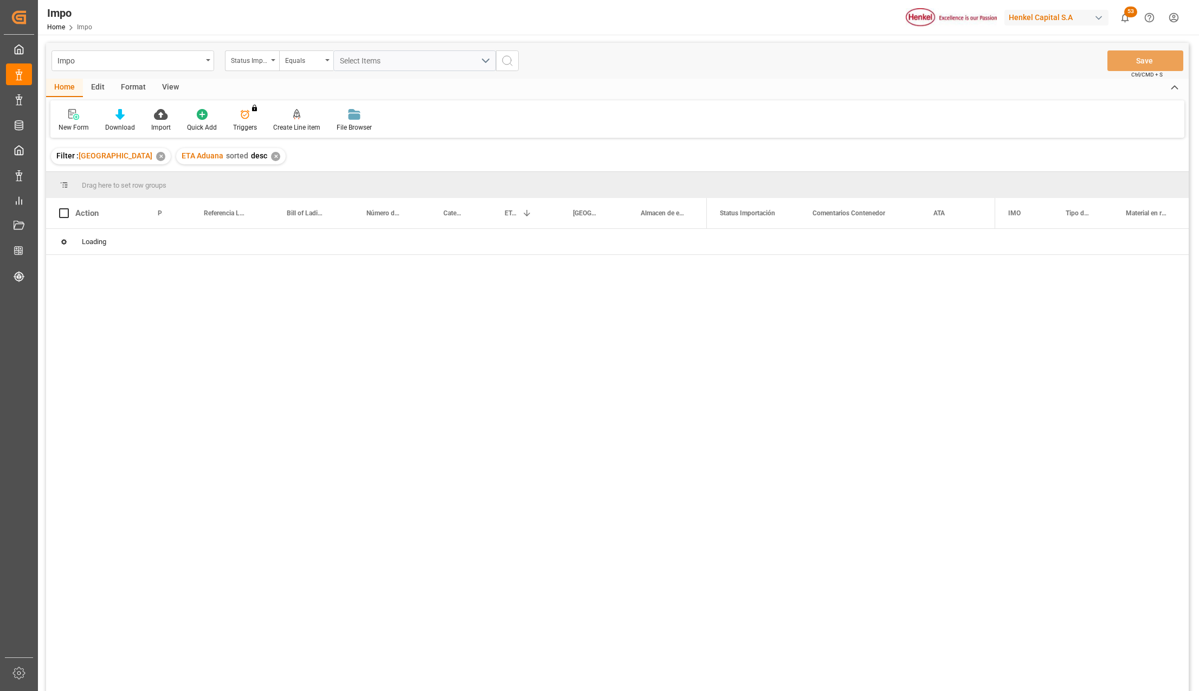
click at [131, 87] on div "Format" at bounding box center [133, 88] width 41 height 18
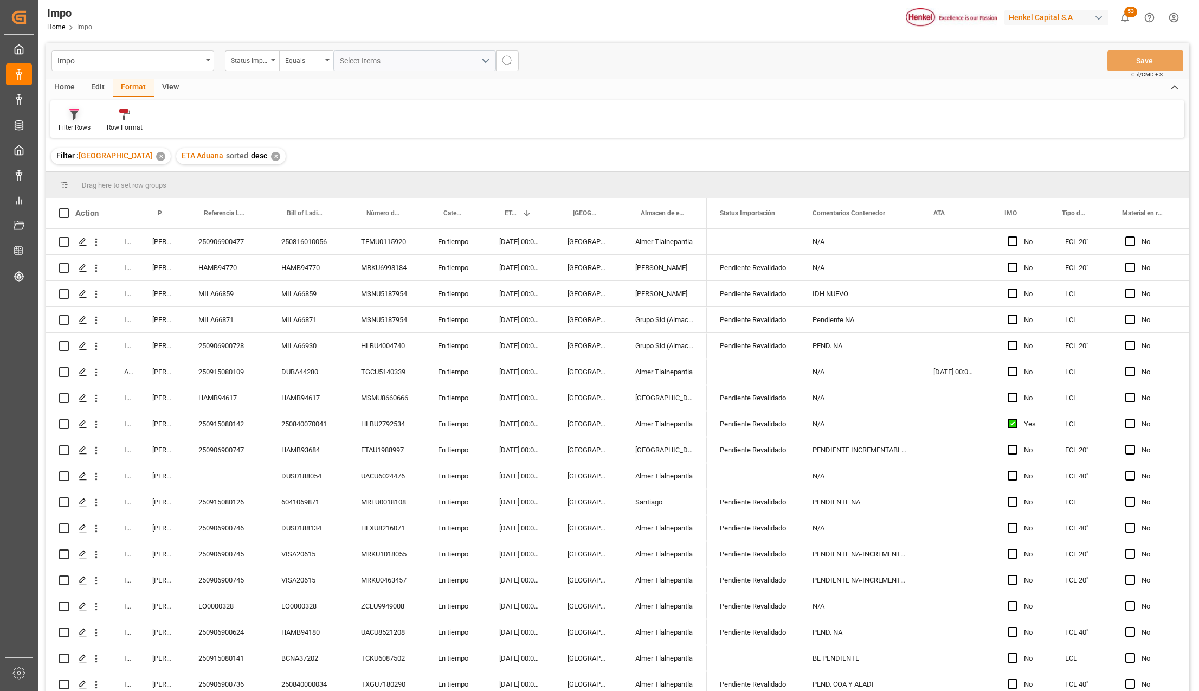
click at [81, 118] on div at bounding box center [75, 113] width 32 height 11
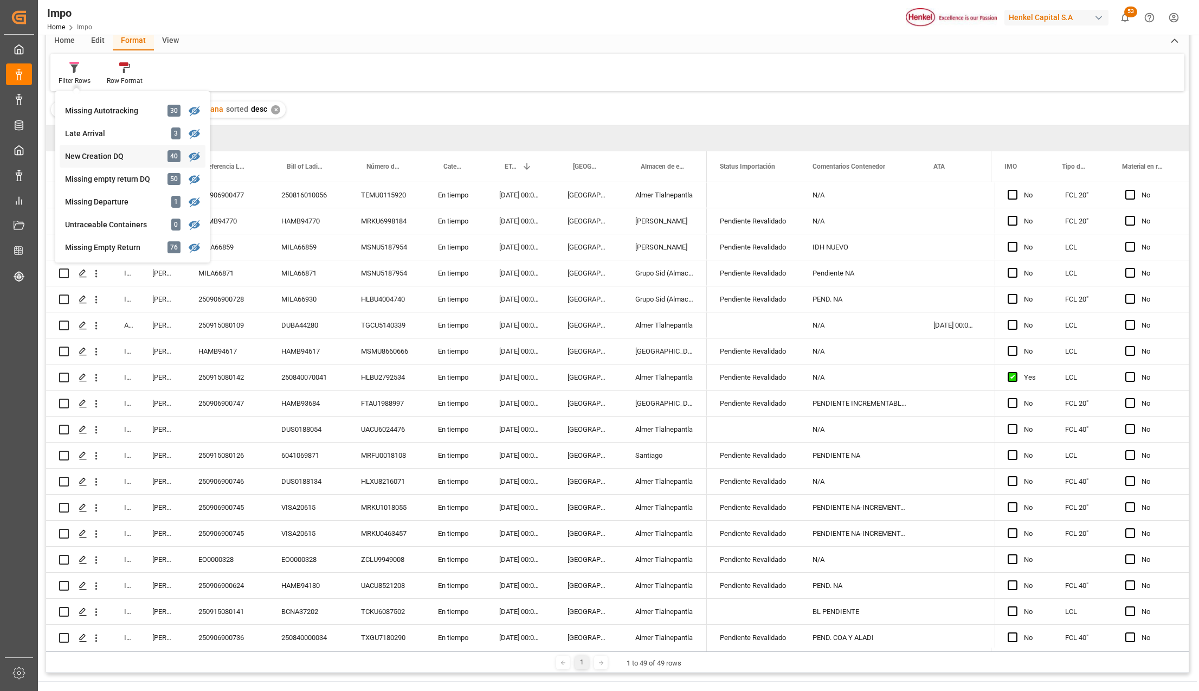
scroll to position [72, 0]
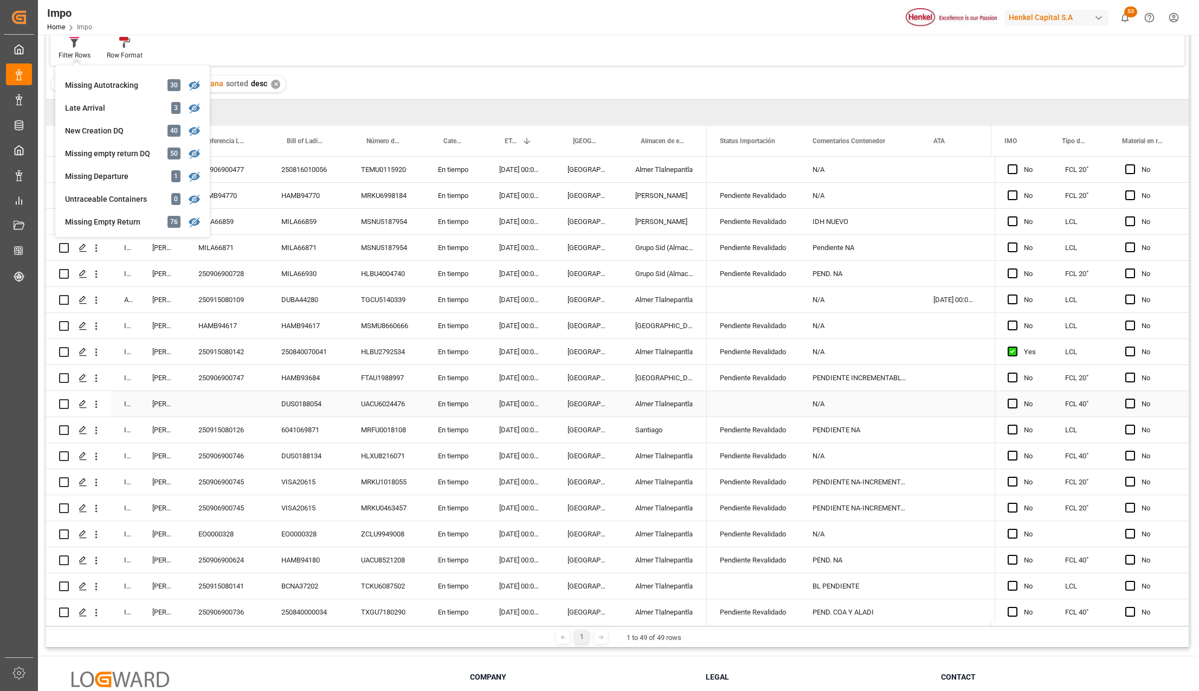
click at [249, 410] on div "Press SPACE to select this row." at bounding box center [226, 403] width 83 height 25
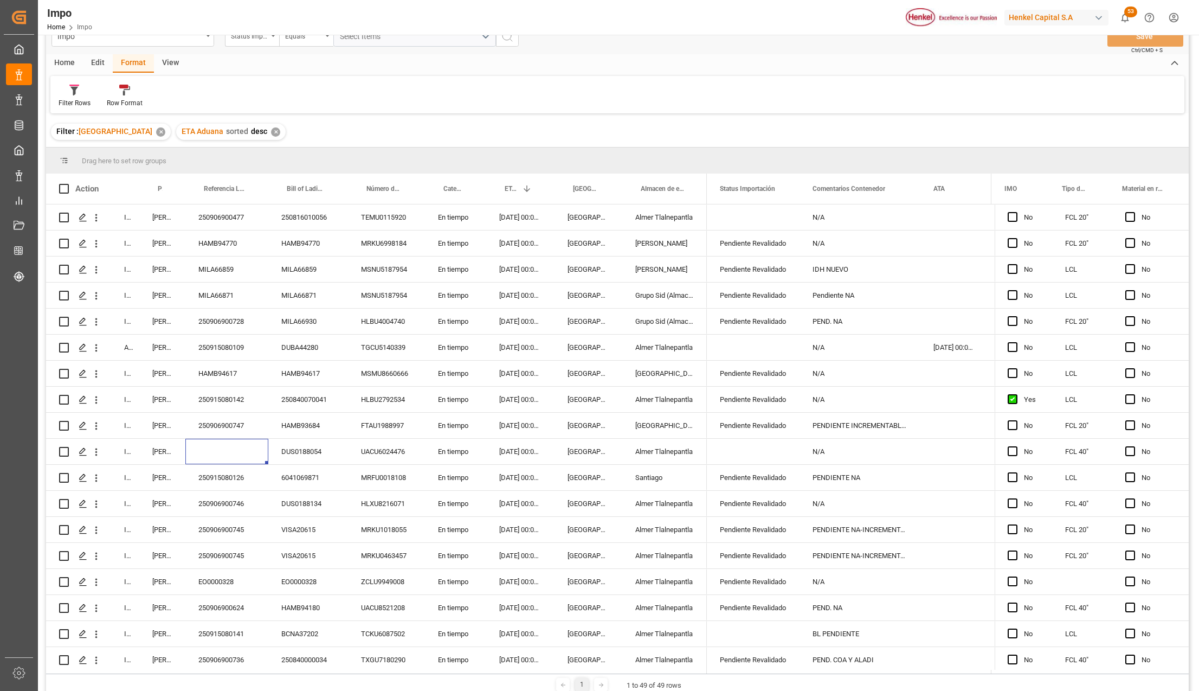
scroll to position [0, 0]
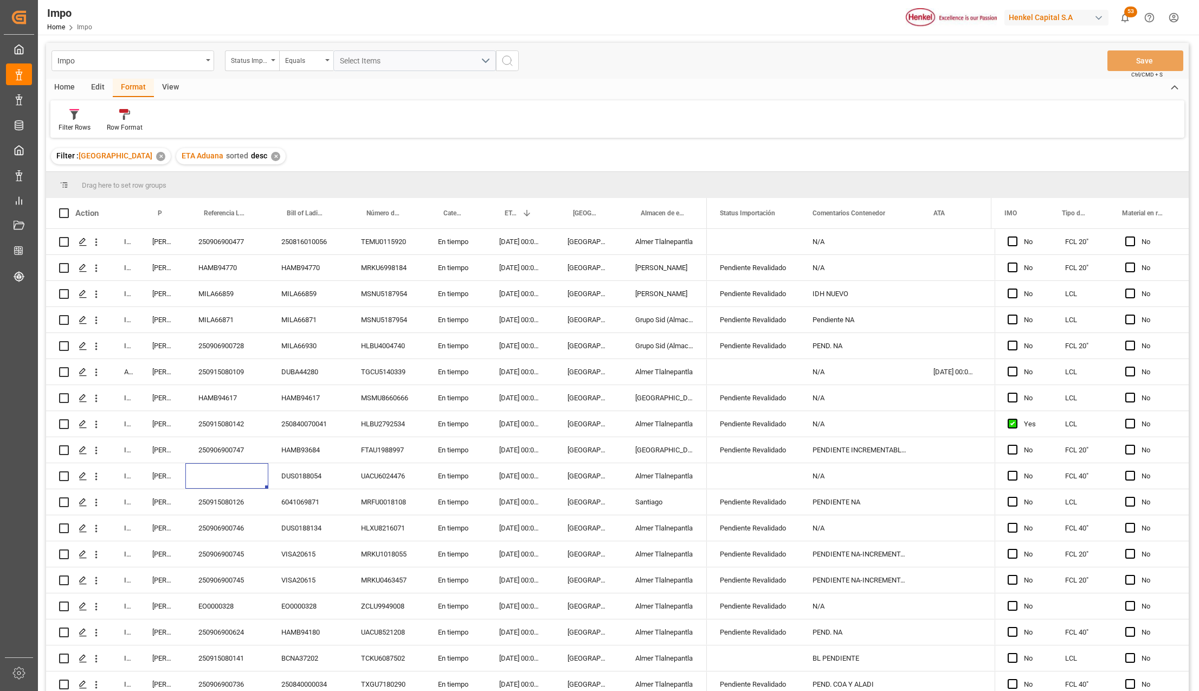
drag, startPoint x: 218, startPoint y: 89, endPoint x: 218, endPoint y: 79, distance: 10.3
click at [218, 89] on div "Home Edit Format View" at bounding box center [617, 88] width 1143 height 18
click at [210, 60] on div "Impo" at bounding box center [133, 60] width 163 height 21
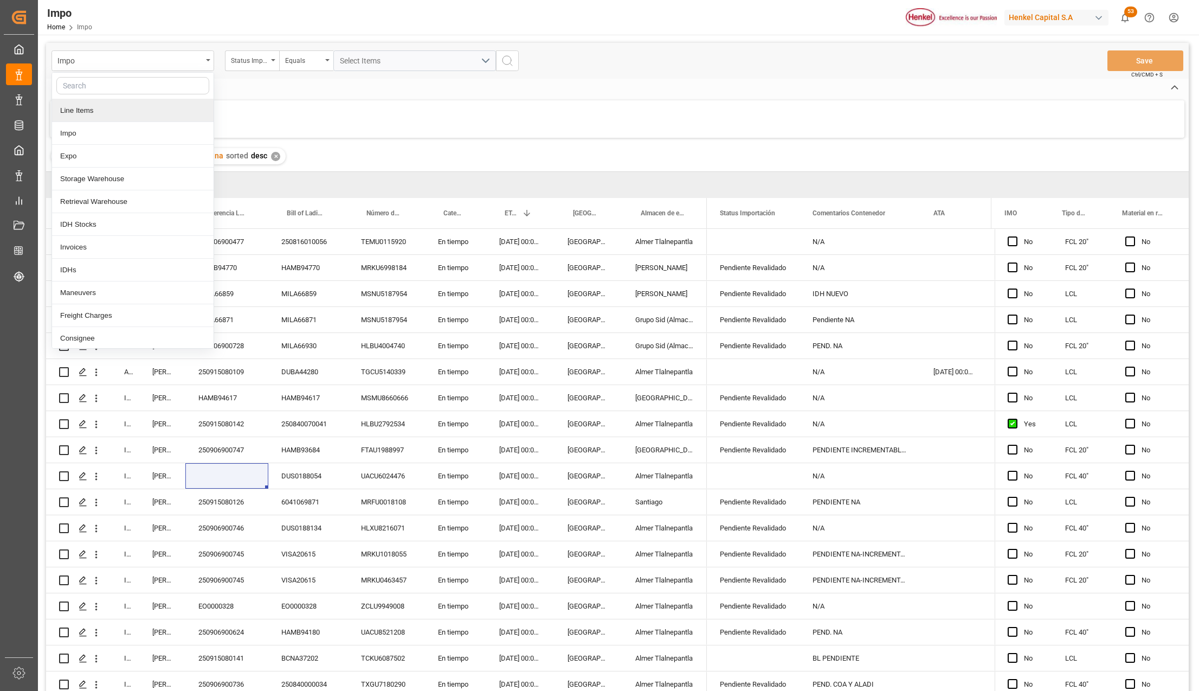
click at [92, 105] on div "Line Items" at bounding box center [133, 110] width 162 height 23
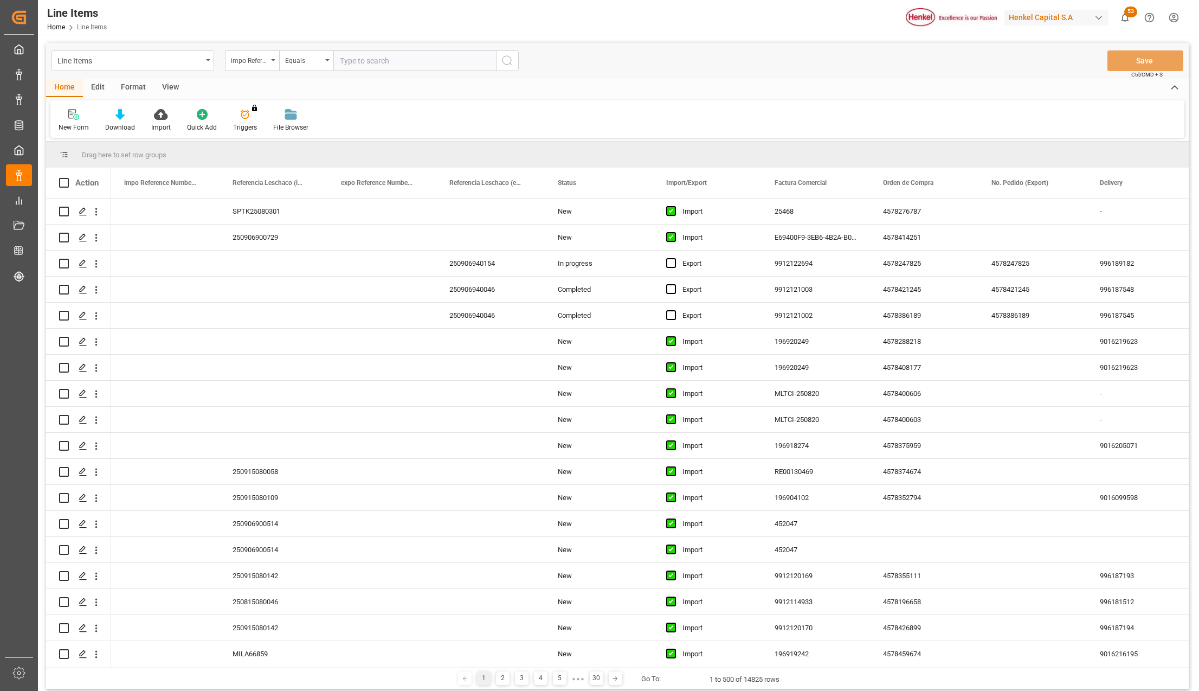
click at [1178, 14] on html "Created by potrace 1.15, written by [PERSON_NAME] [DATE]-[DATE] Created by potr…" at bounding box center [599, 345] width 1199 height 691
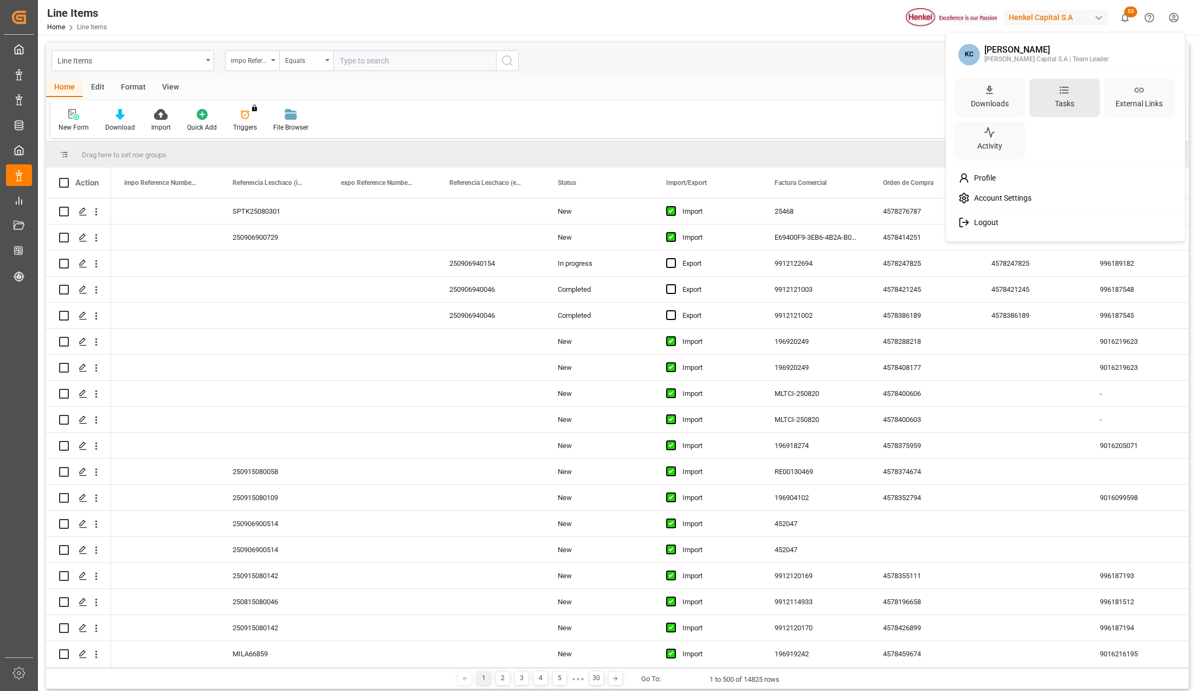
click at [1057, 94] on div "Tasks" at bounding box center [1065, 97] width 70 height 38
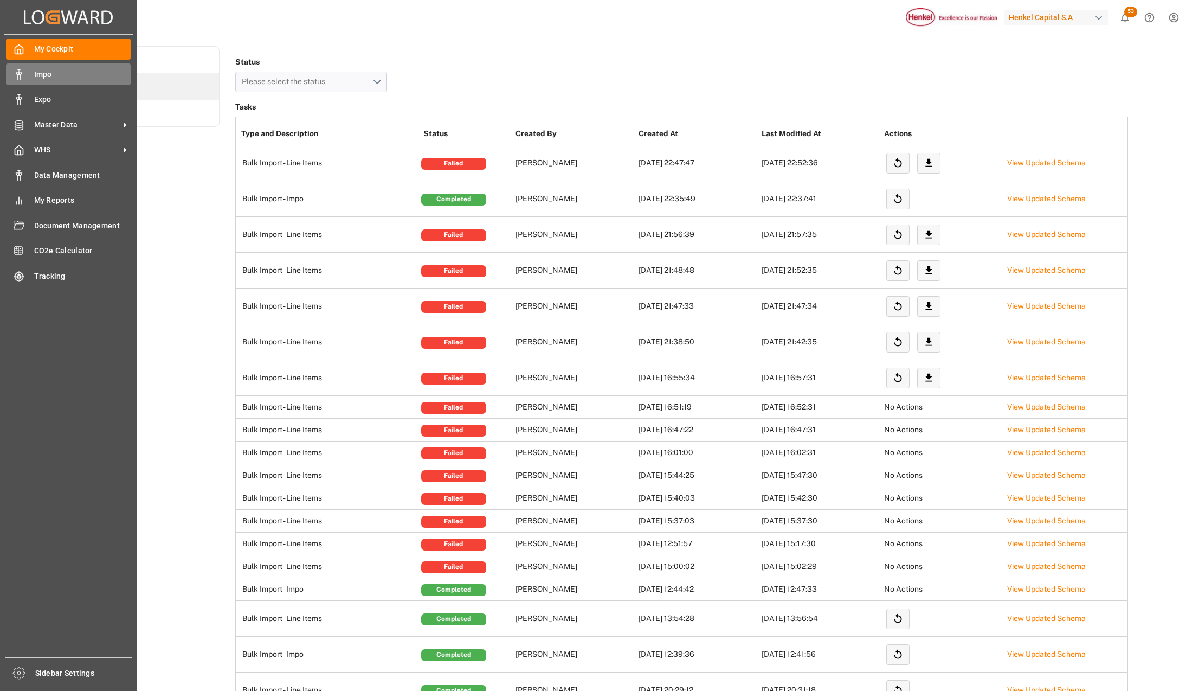
click at [23, 70] on icon at bounding box center [19, 74] width 11 height 11
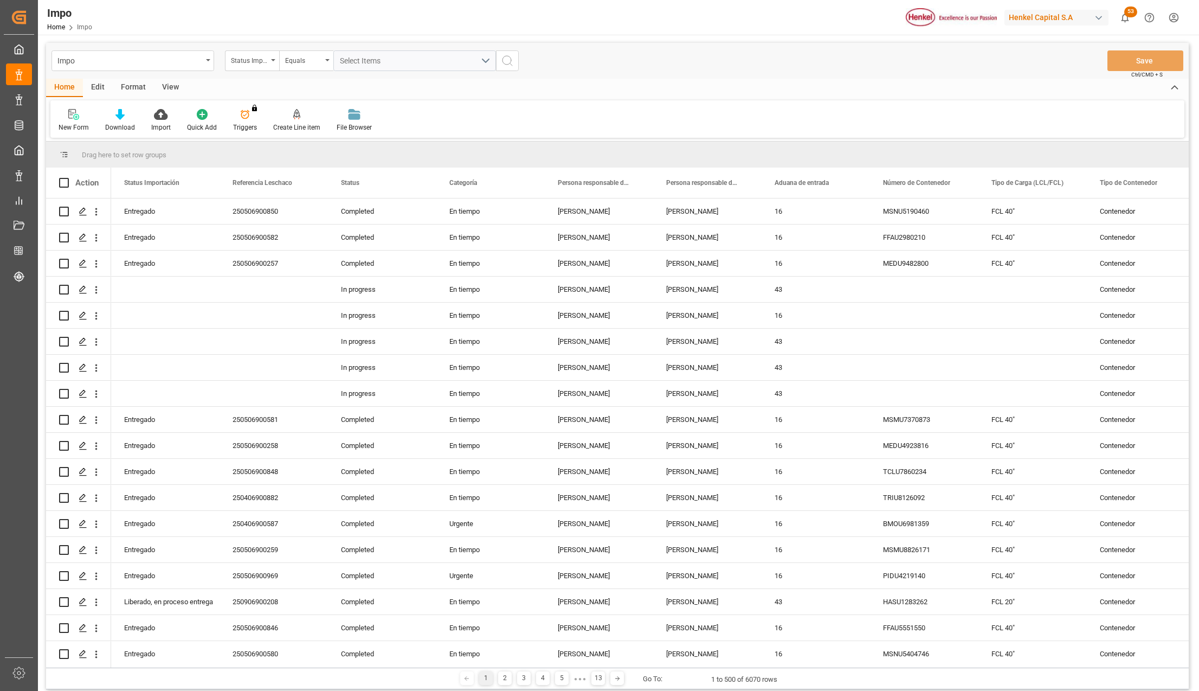
click at [1174, 15] on html "Created by potrace 1.15, written by [PERSON_NAME] [DATE]-[DATE] Created by potr…" at bounding box center [599, 345] width 1199 height 691
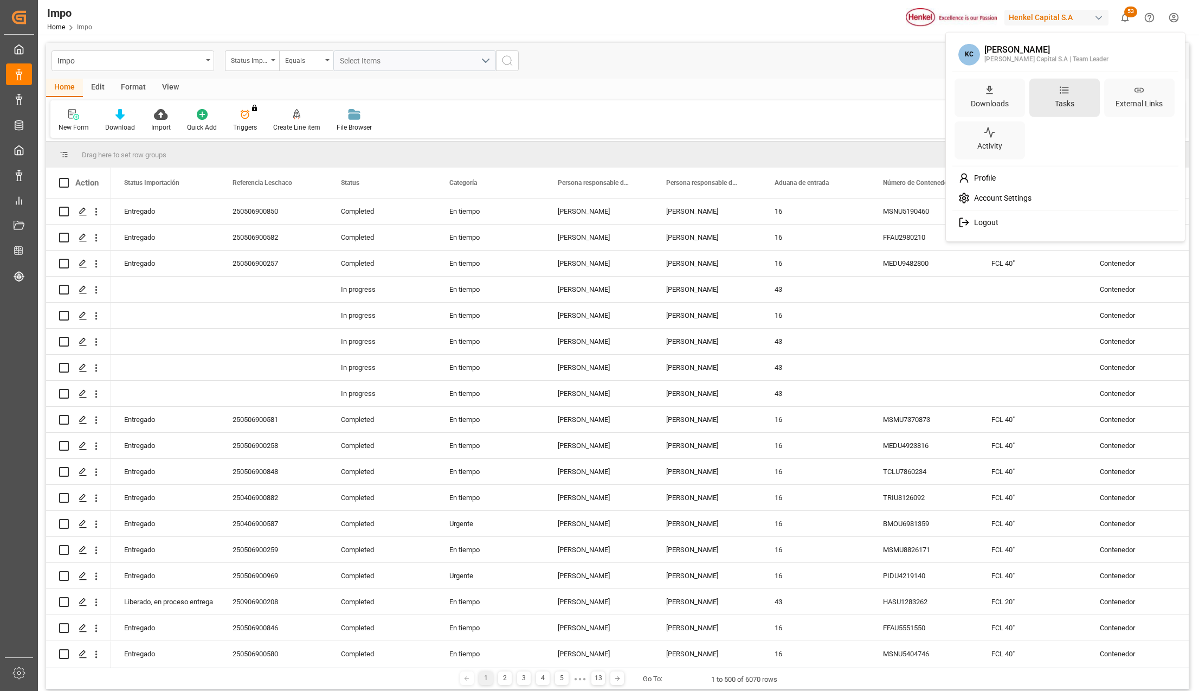
click at [1072, 98] on div "Tasks" at bounding box center [1065, 103] width 24 height 16
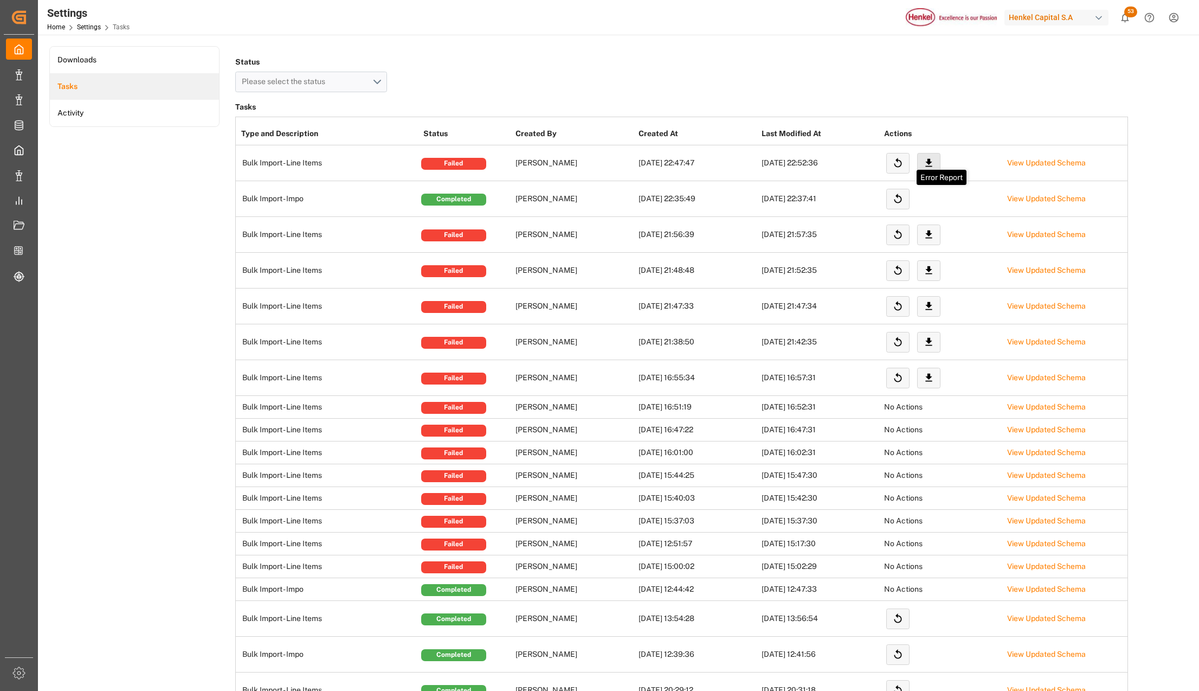
click at [927, 163] on icon at bounding box center [928, 162] width 11 height 11
click at [1073, 235] on link "View Updated Schema" at bounding box center [1046, 234] width 79 height 9
click at [928, 339] on icon at bounding box center [928, 342] width 7 height 8
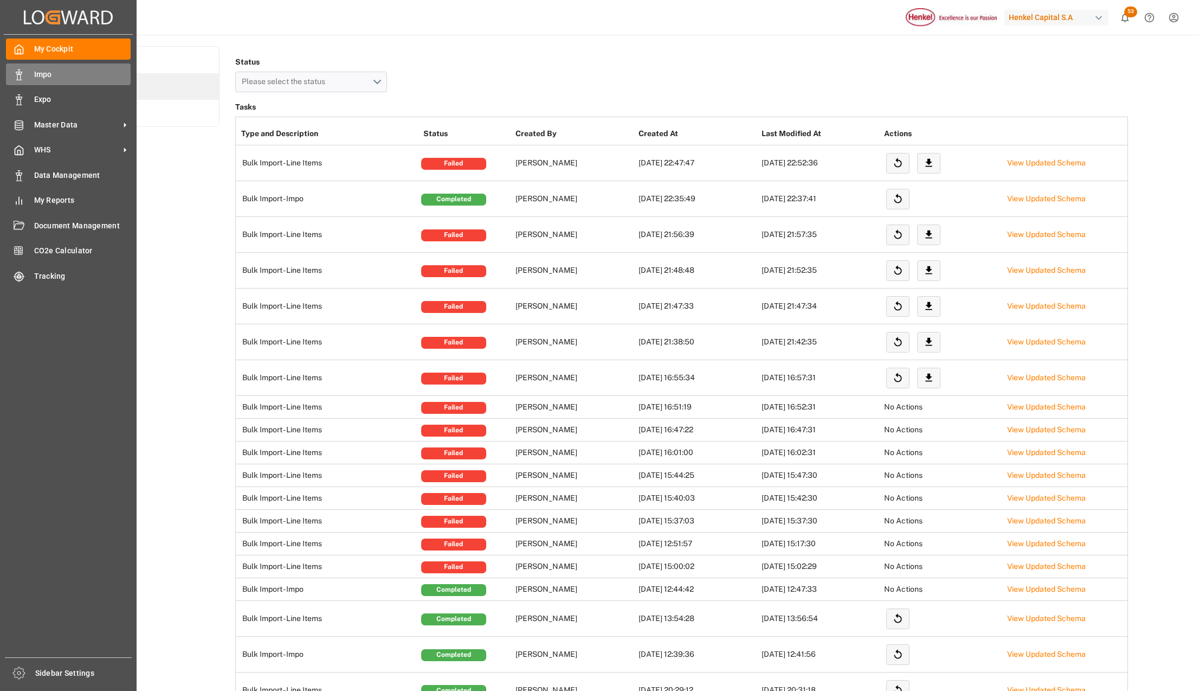
drag, startPoint x: 65, startPoint y: 63, endPoint x: 61, endPoint y: 68, distance: 6.5
click at [65, 63] on div "My Cockpit My Cockpit Impo Impo Expo Expo Master Data Master Data WHS WHS Data …" at bounding box center [68, 346] width 129 height 622
click at [60, 69] on span "Impo" at bounding box center [82, 74] width 97 height 11
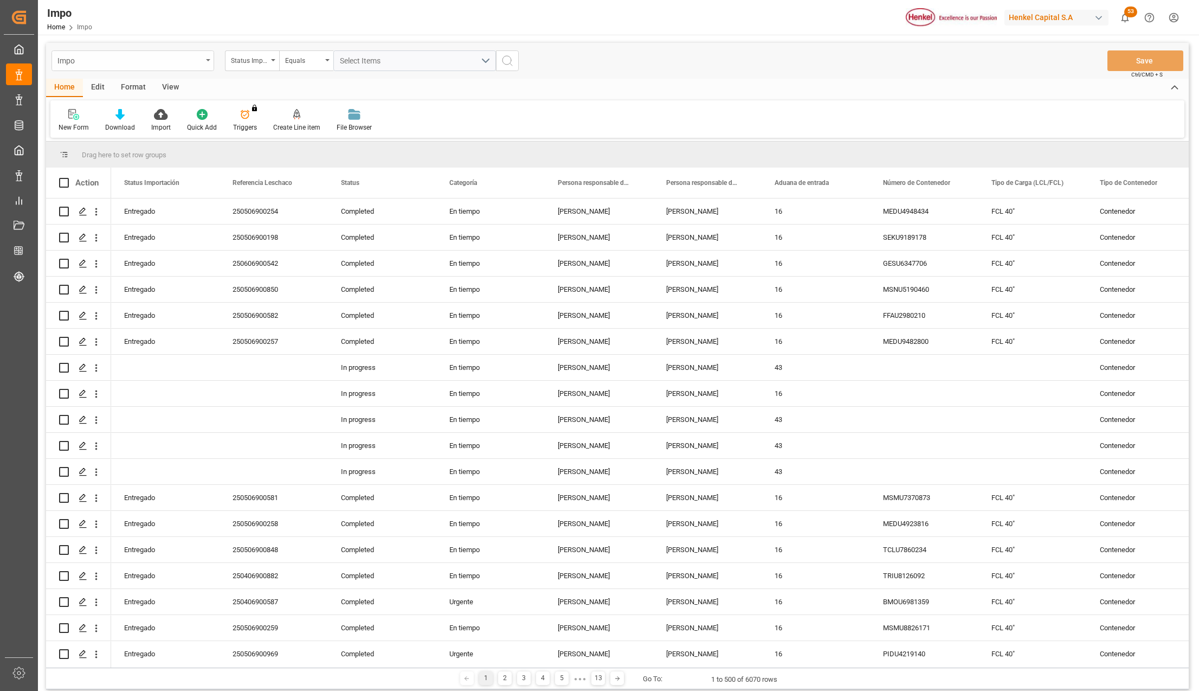
click at [113, 54] on div "Impo" at bounding box center [129, 60] width 145 height 14
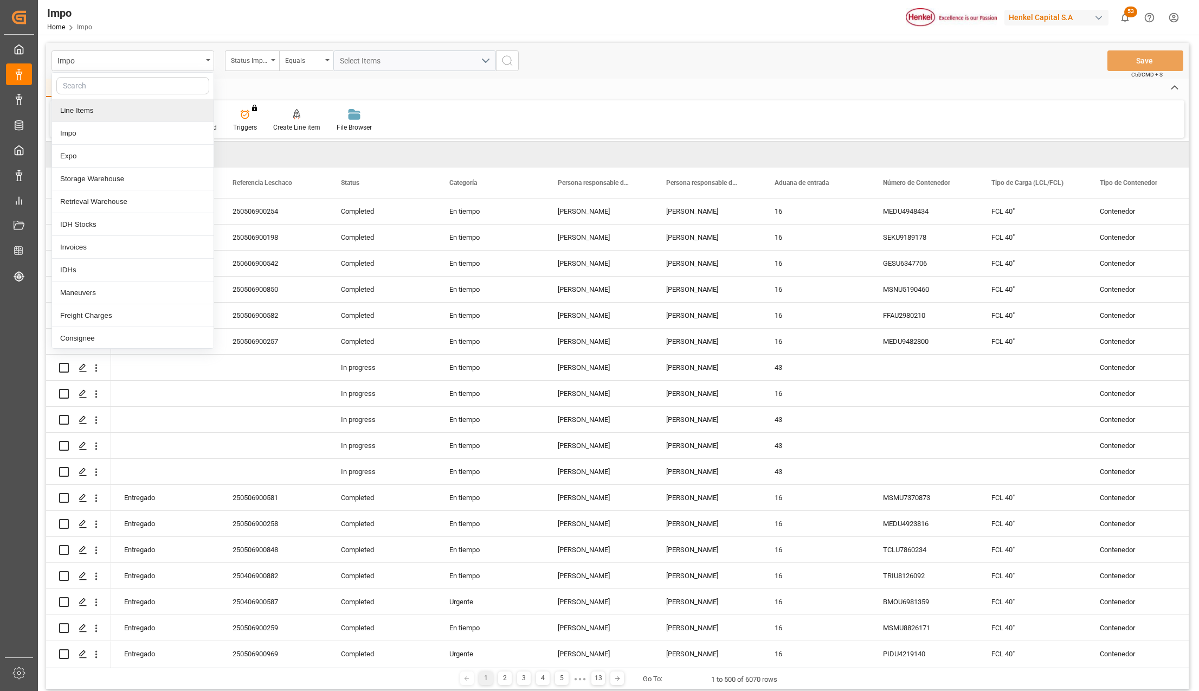
click at [95, 111] on div "Line Items" at bounding box center [133, 110] width 162 height 23
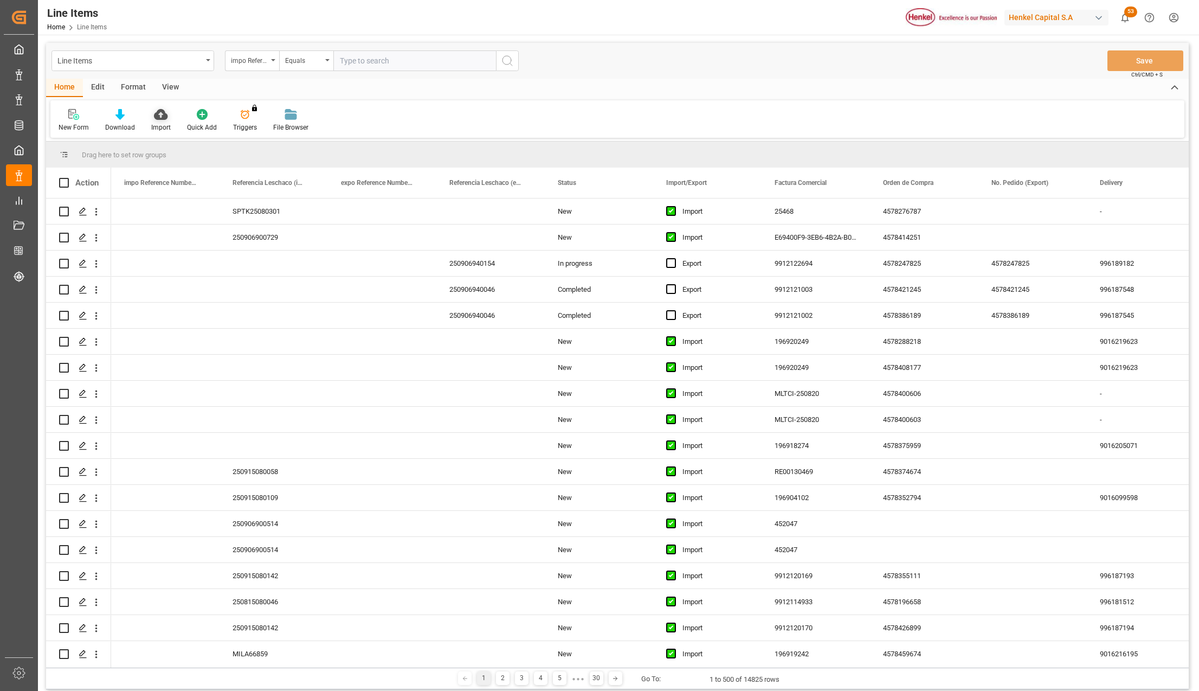
click at [161, 119] on icon at bounding box center [161, 114] width 14 height 11
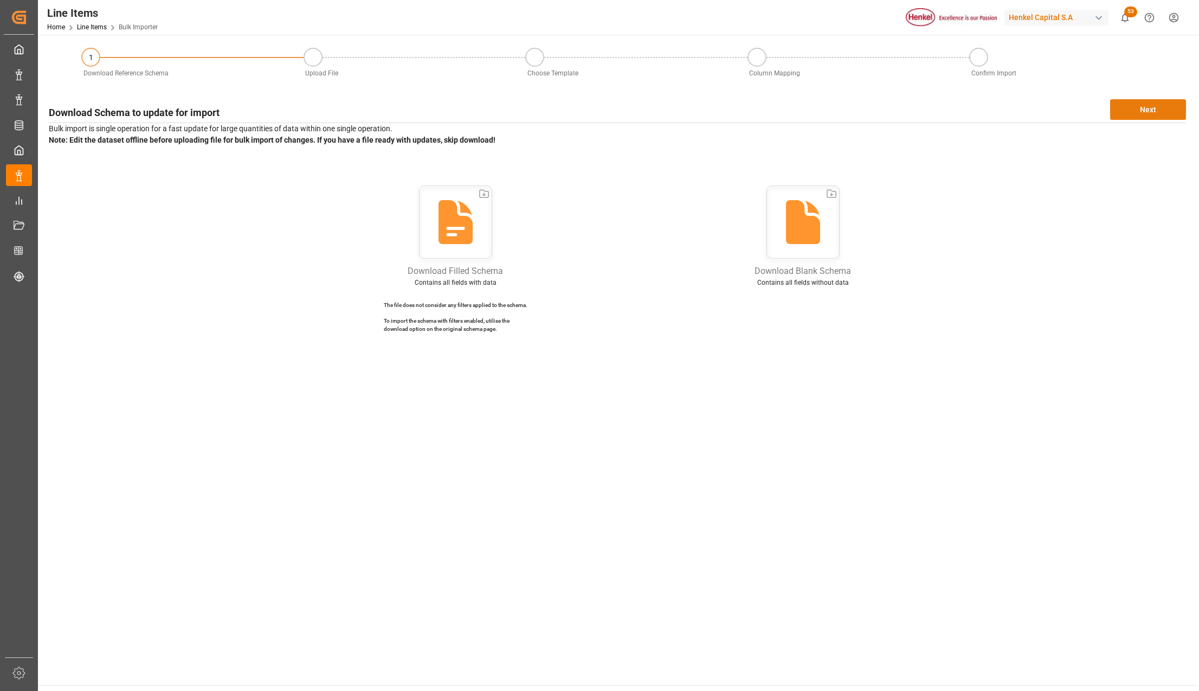
click at [1129, 107] on button "Next" at bounding box center [1148, 109] width 76 height 21
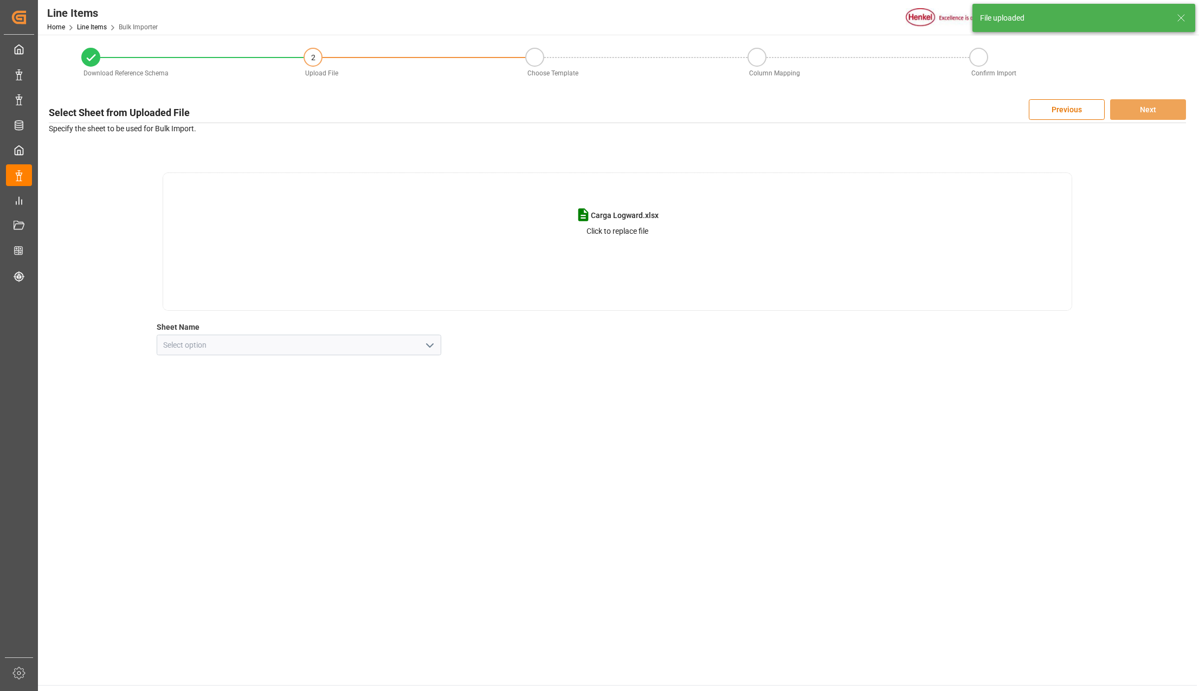
click at [427, 341] on icon "open menu" at bounding box center [429, 345] width 13 height 13
click at [194, 390] on div "Line Item" at bounding box center [299, 393] width 284 height 24
type input "Line Item"
click at [1124, 105] on button "Next" at bounding box center [1148, 109] width 76 height 21
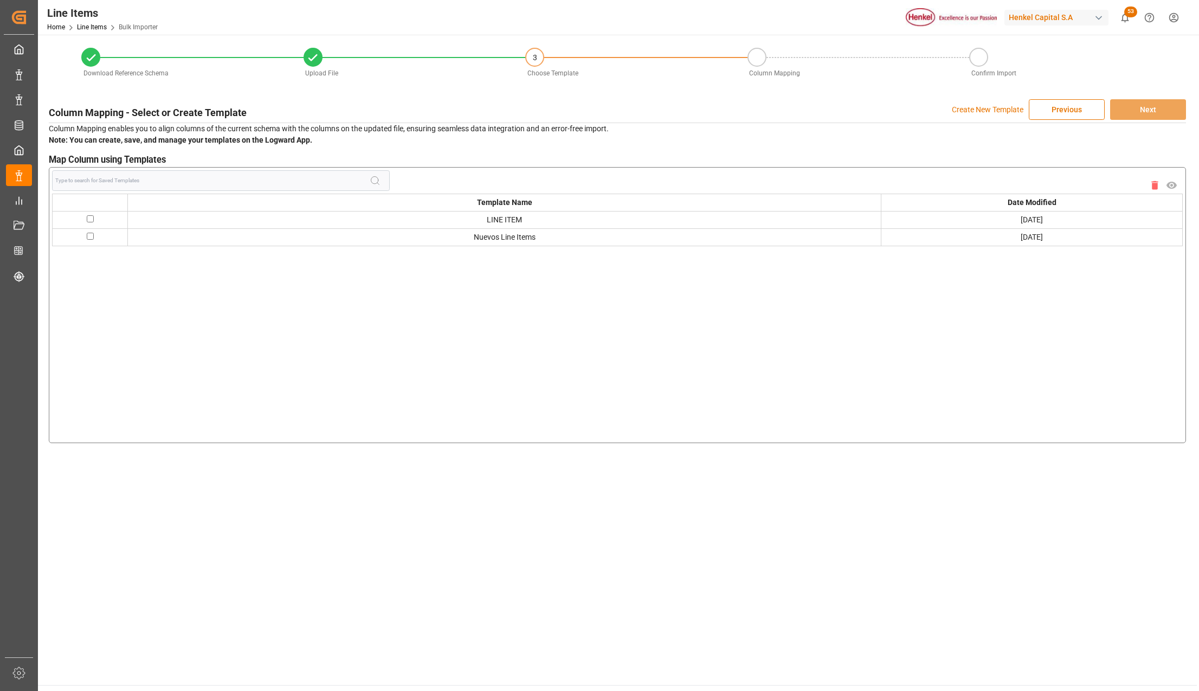
click at [89, 236] on input "checkbox" at bounding box center [90, 236] width 7 height 7
checkbox input "true"
click at [1143, 103] on button "Next" at bounding box center [1148, 109] width 76 height 21
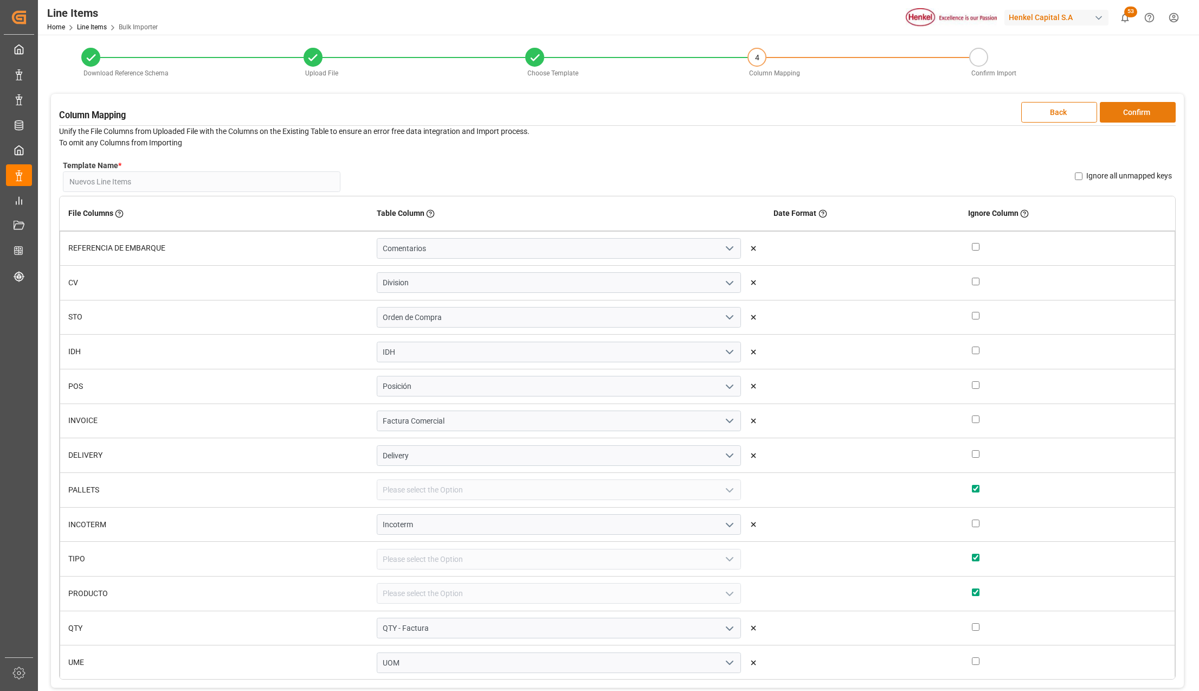
click at [1116, 111] on button "Confirm" at bounding box center [1138, 112] width 76 height 21
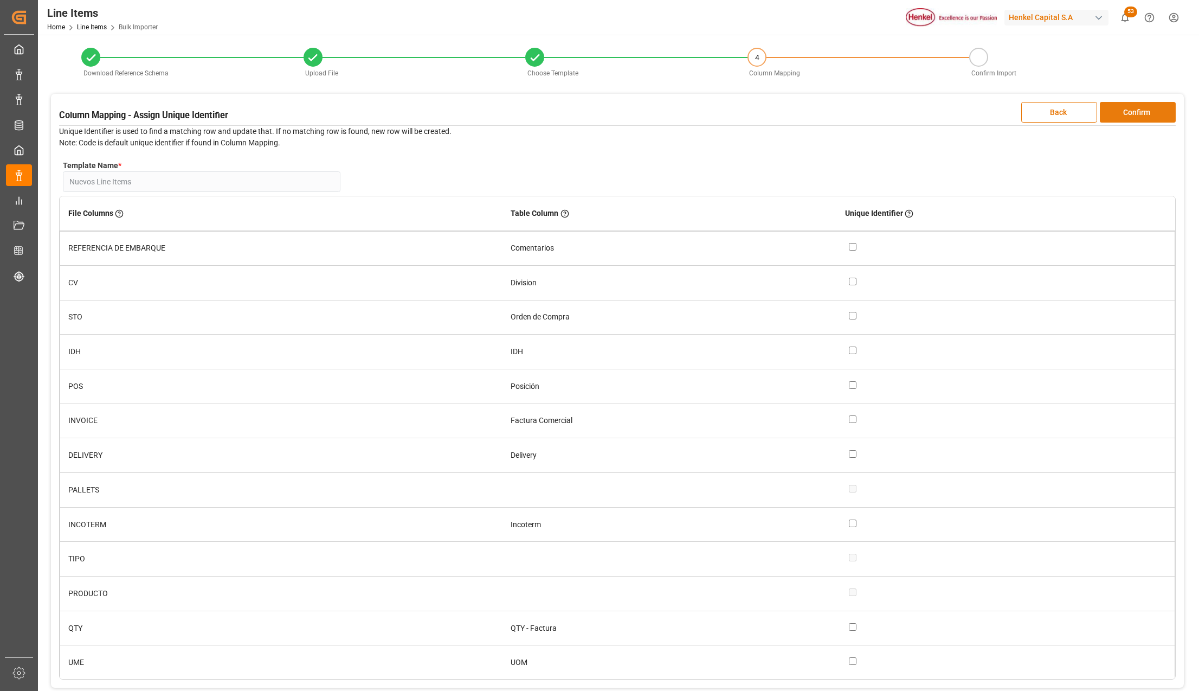
click at [1116, 111] on button "Confirm" at bounding box center [1138, 112] width 76 height 21
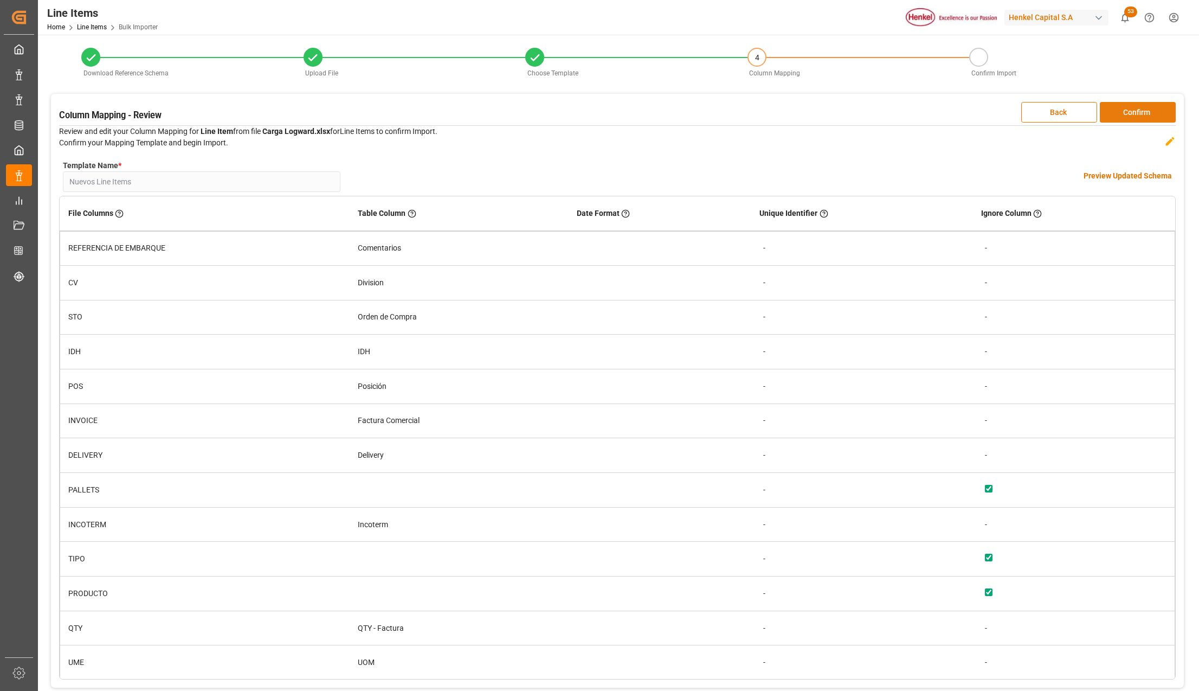
click at [1116, 111] on button "Confirm" at bounding box center [1138, 112] width 76 height 21
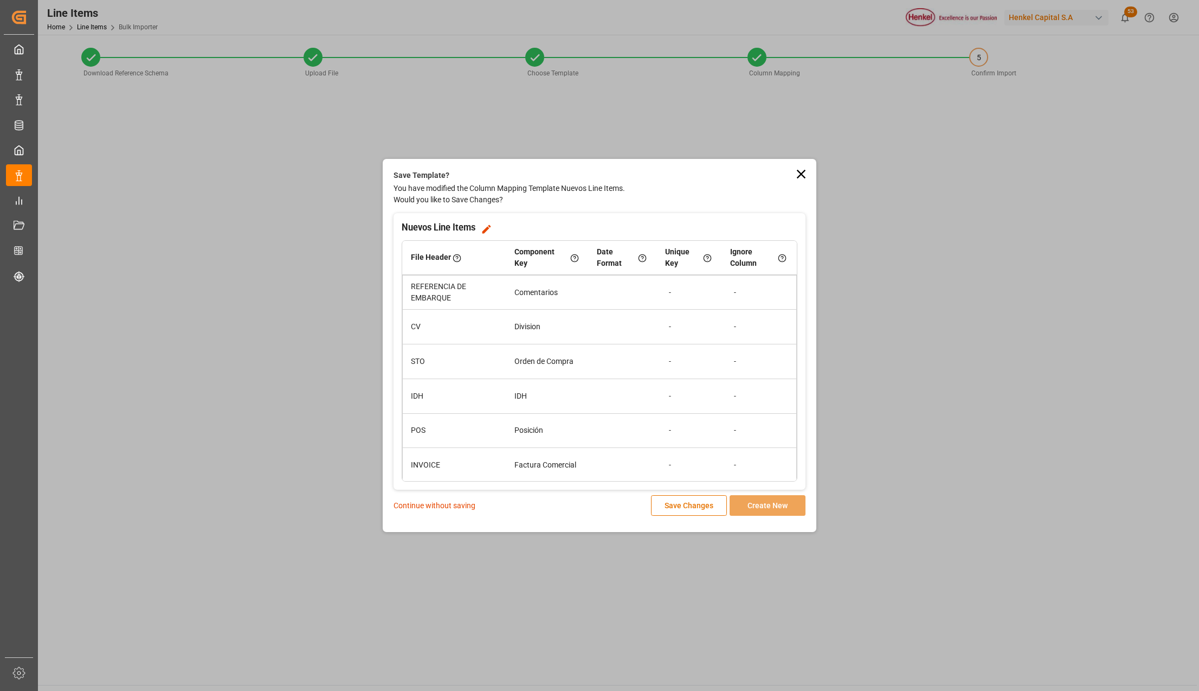
click at [452, 504] on p "Continue without saving" at bounding box center [435, 505] width 82 height 11
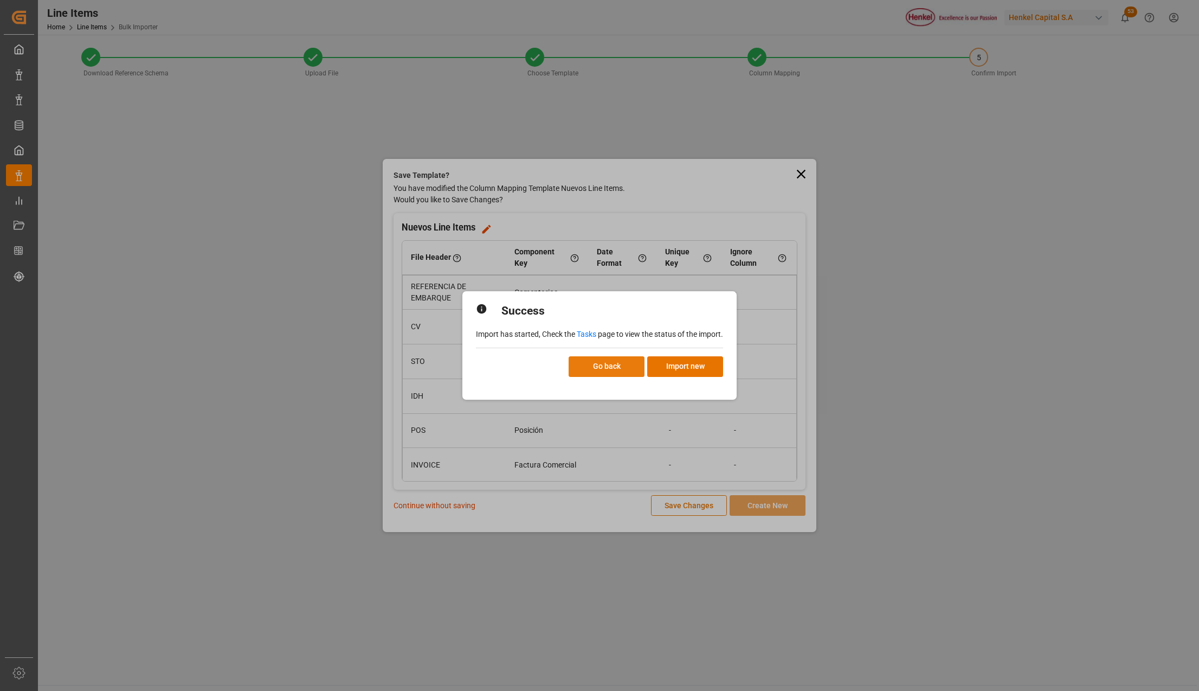
click at [597, 365] on button "Go back" at bounding box center [607, 366] width 76 height 21
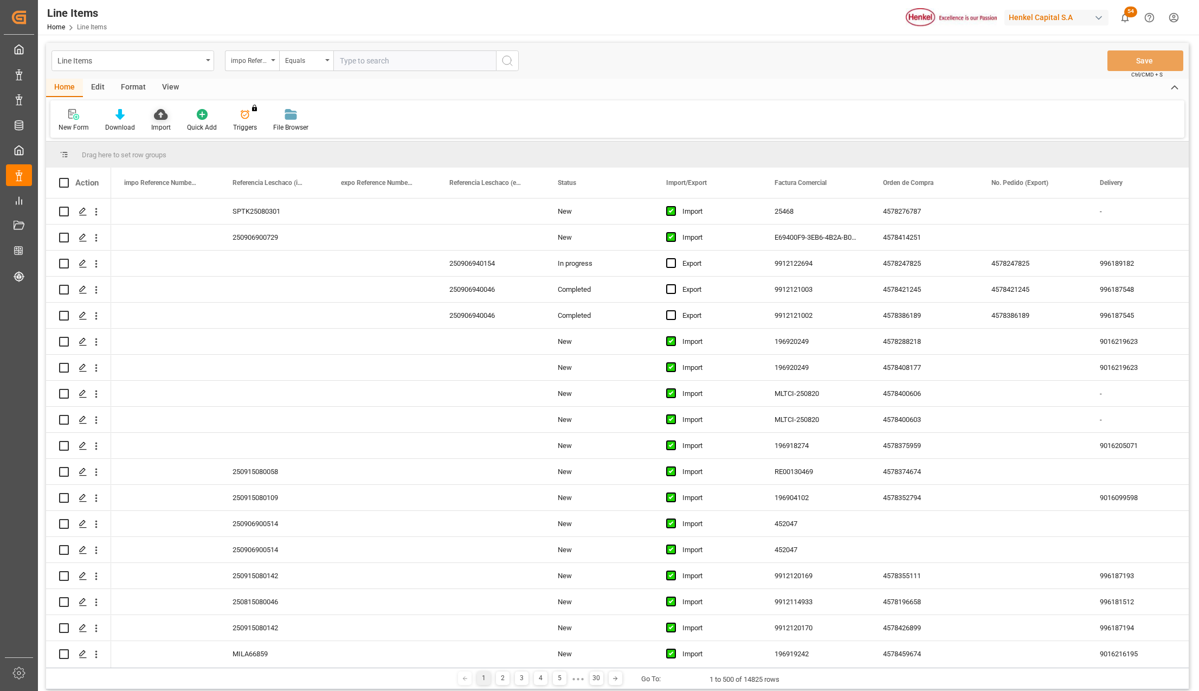
click at [165, 117] on icon at bounding box center [161, 114] width 14 height 11
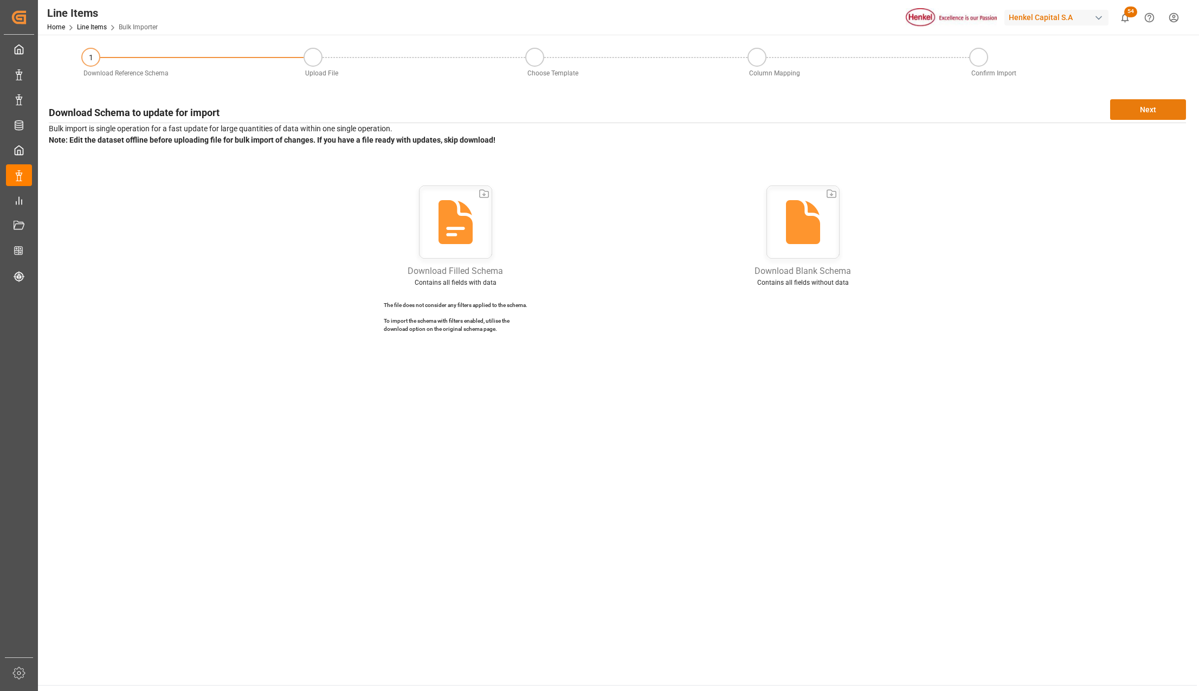
click at [1174, 98] on div "Download Schema to update for import Next Bulk import is single operation for a…" at bounding box center [617, 220] width 1148 height 252
click at [1172, 105] on button "Next" at bounding box center [1148, 109] width 76 height 21
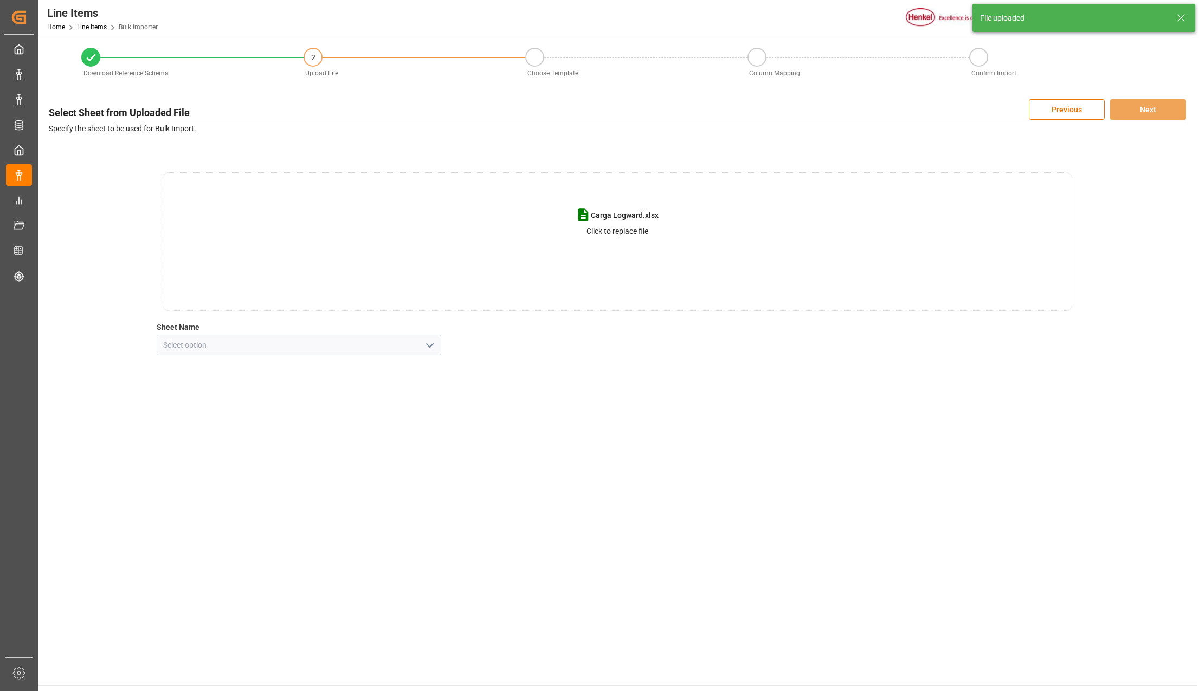
click at [449, 350] on div "Carga Logward.xlsx Click to replace file Sheet Name" at bounding box center [617, 263] width 1137 height 183
click at [436, 345] on div at bounding box center [299, 344] width 285 height 21
click at [436, 340] on icon "open menu" at bounding box center [429, 345] width 13 height 13
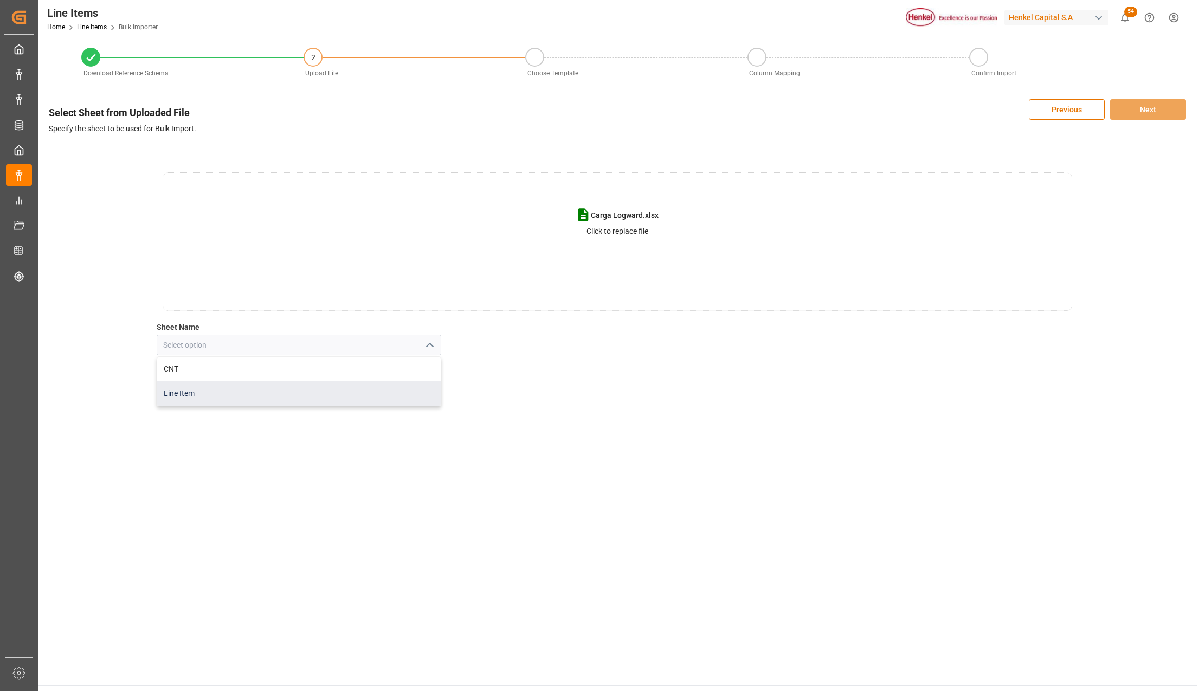
click at [220, 401] on div "Line Item" at bounding box center [299, 393] width 284 height 24
type input "Line Item"
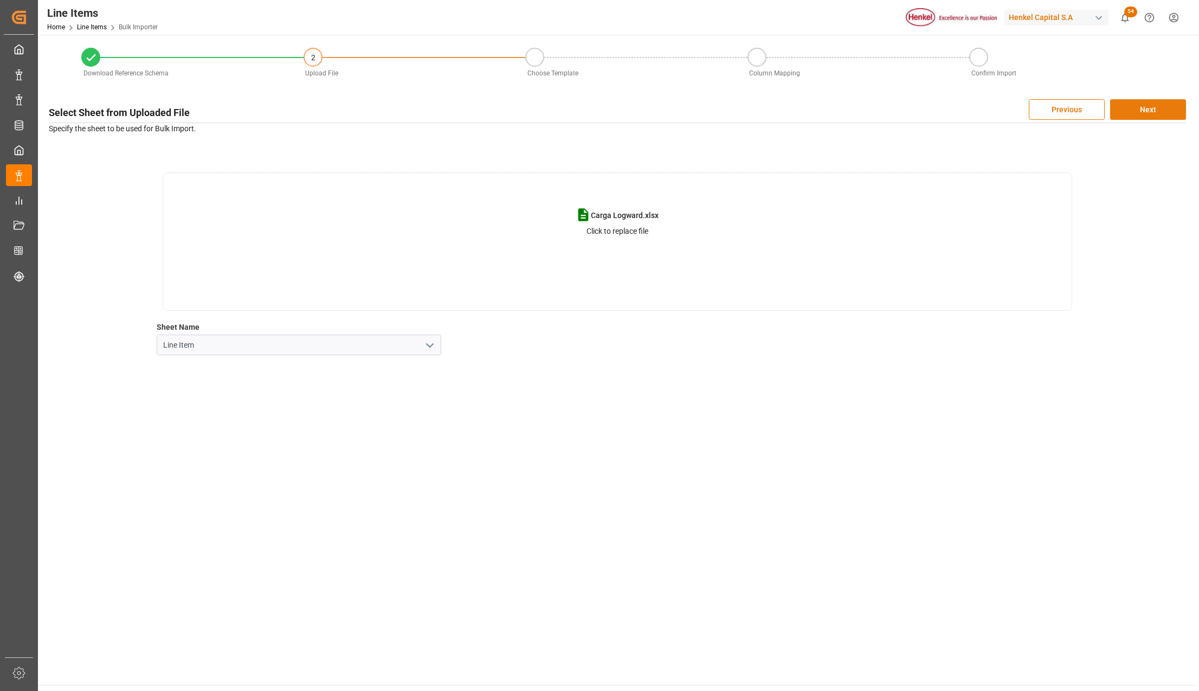
click at [1149, 106] on button "Next" at bounding box center [1148, 109] width 76 height 21
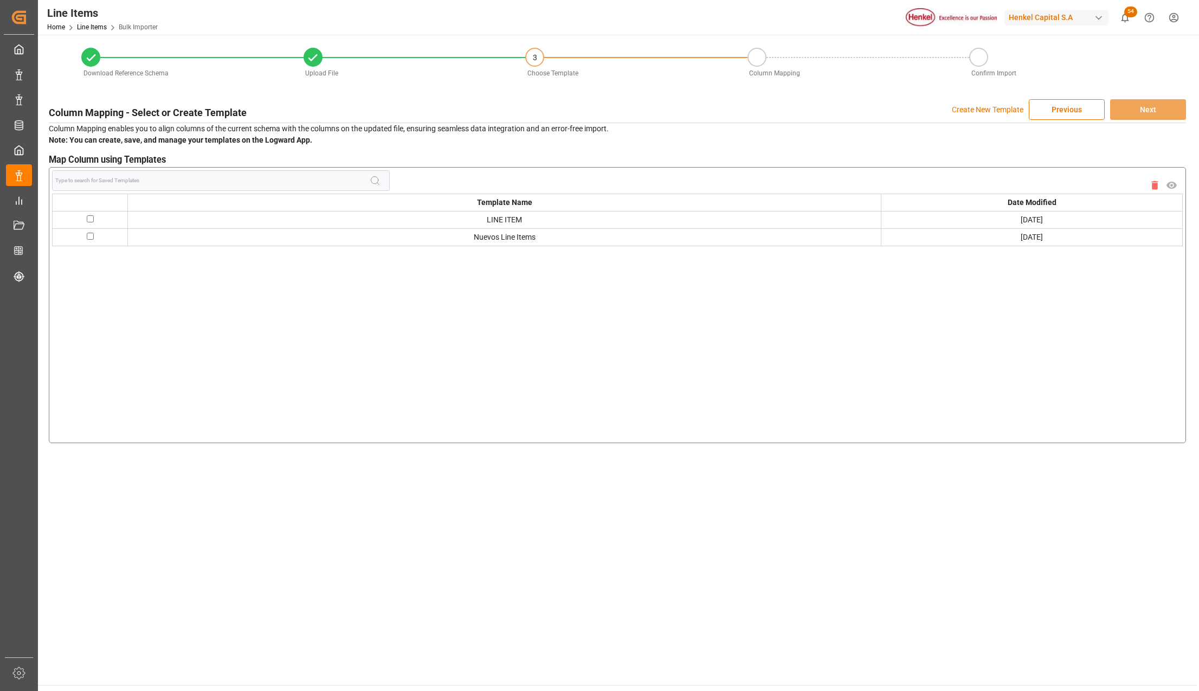
click at [88, 235] on input "checkbox" at bounding box center [90, 236] width 7 height 7
checkbox input "true"
click at [1152, 105] on button "Next" at bounding box center [1148, 109] width 76 height 21
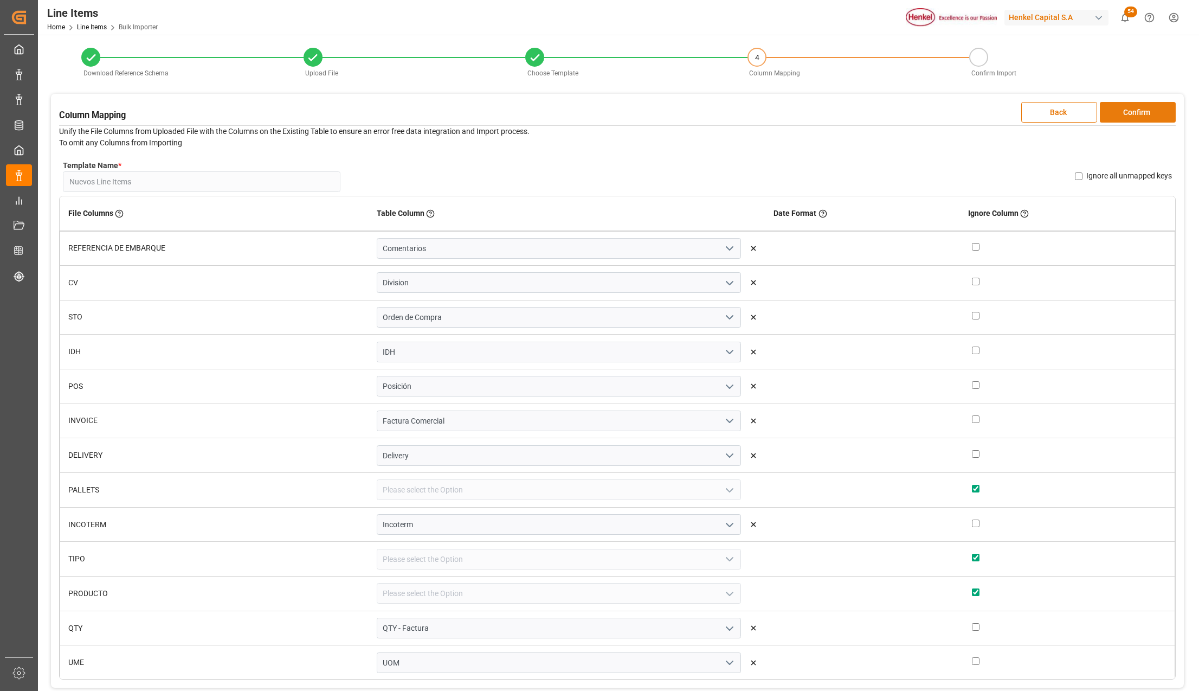
click at [1130, 110] on button "Confirm" at bounding box center [1138, 112] width 76 height 21
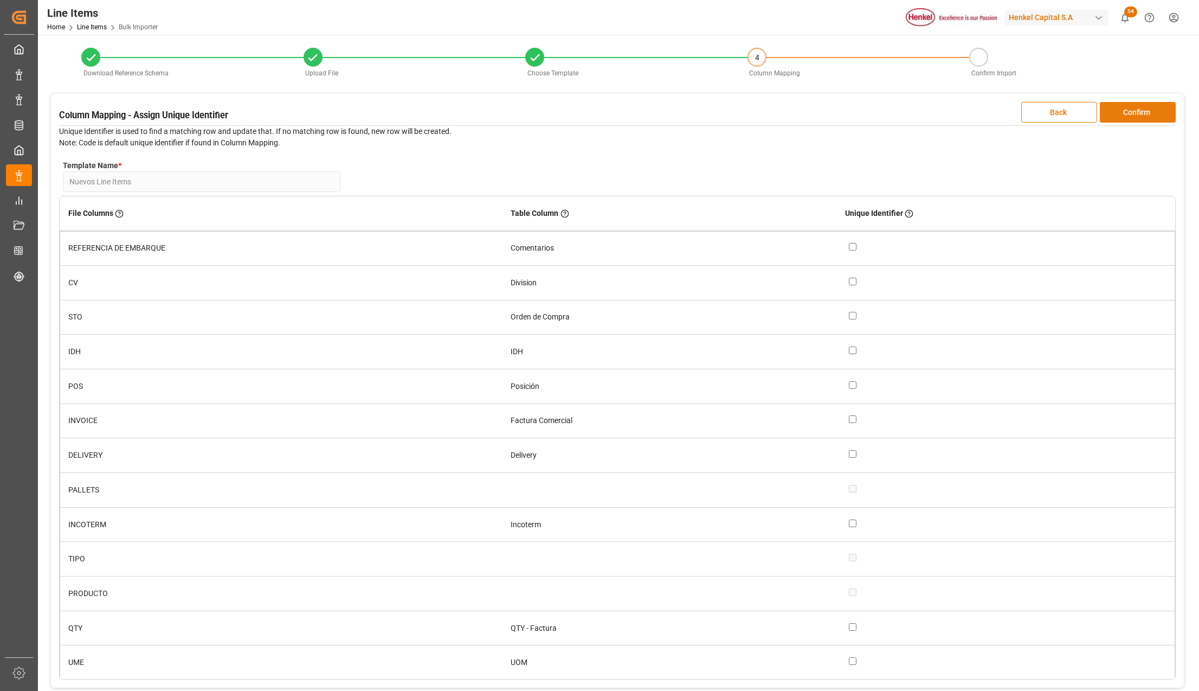
click at [1130, 110] on button "Confirm" at bounding box center [1138, 112] width 76 height 21
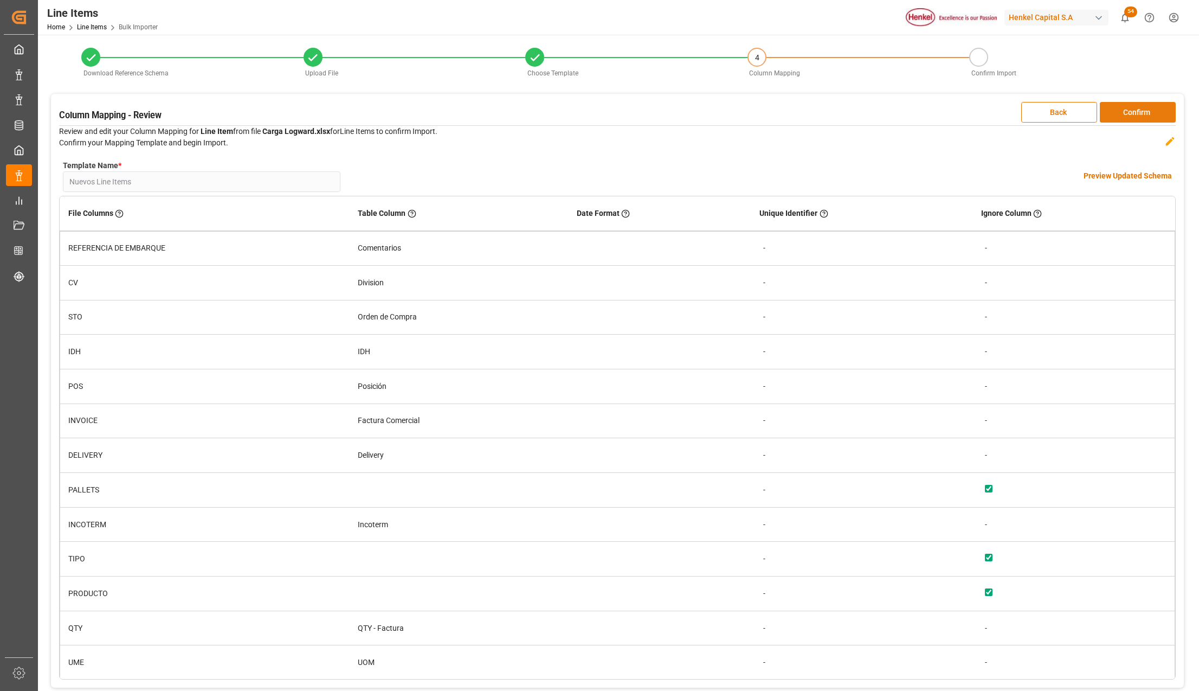
click at [1130, 110] on button "Confirm" at bounding box center [1138, 112] width 76 height 21
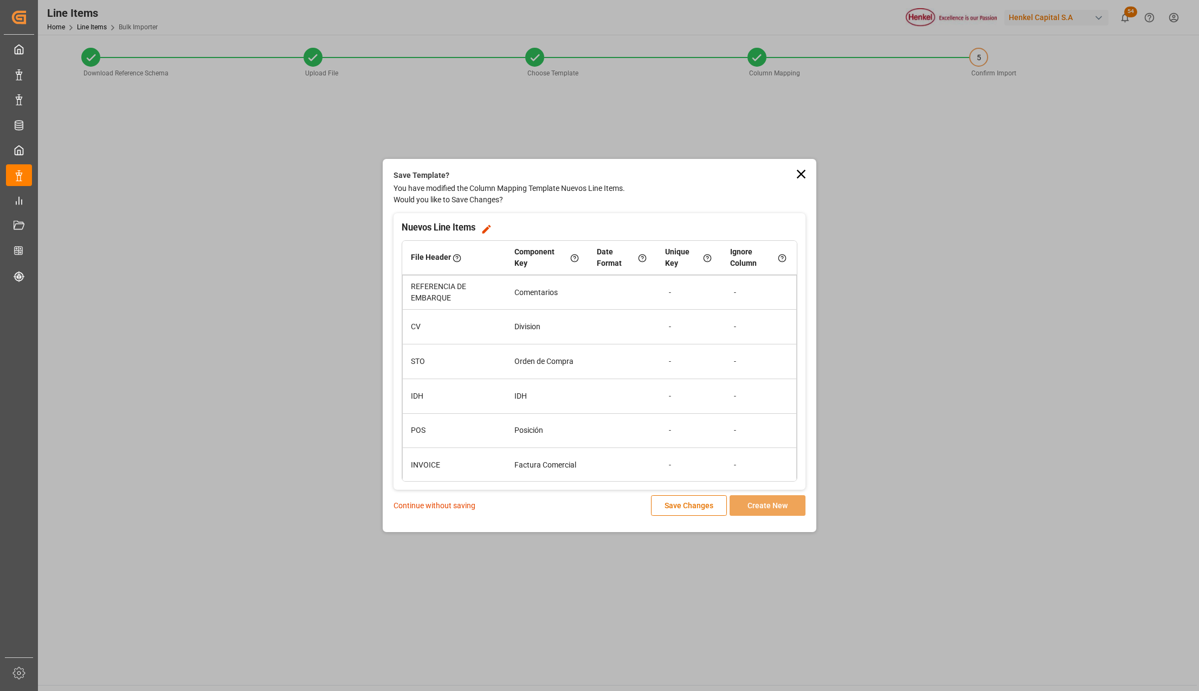
click at [445, 506] on p "Continue without saving" at bounding box center [435, 505] width 82 height 11
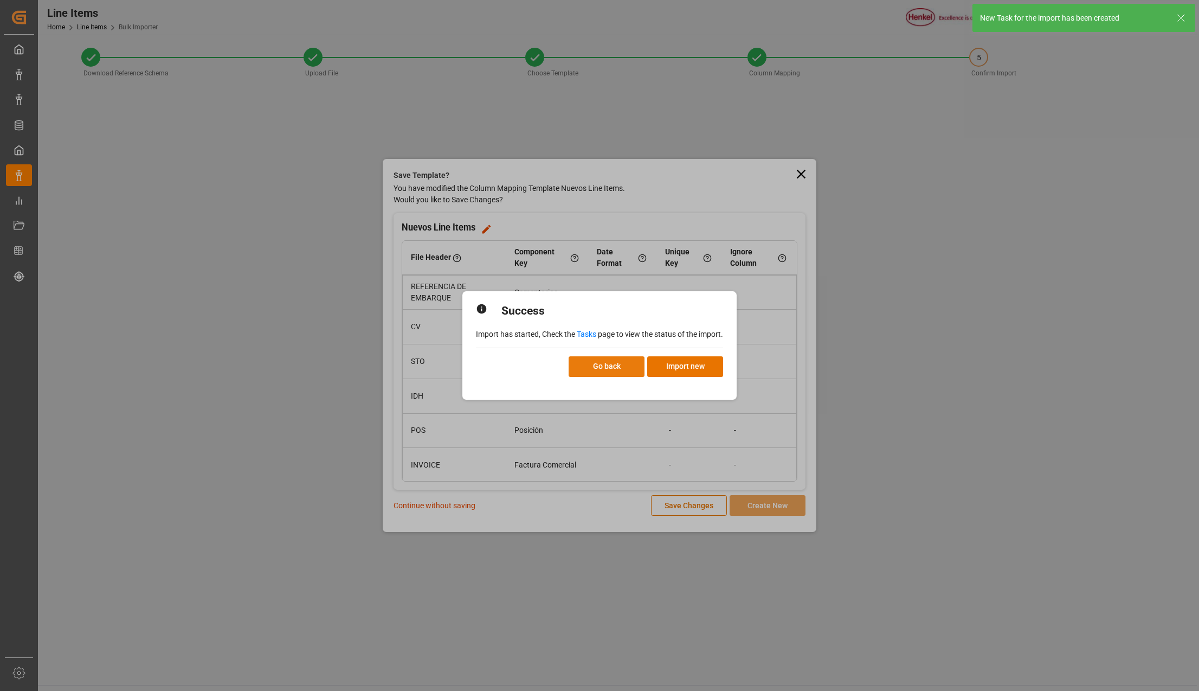
click at [610, 359] on button "Go back" at bounding box center [607, 366] width 76 height 21
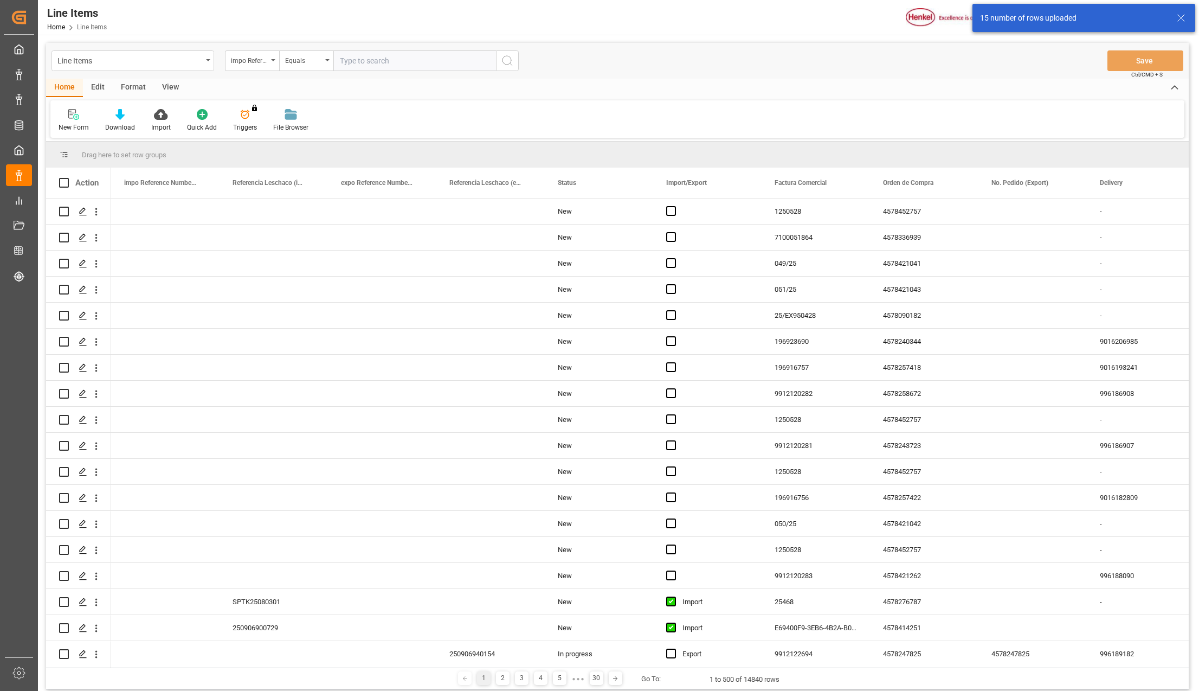
click at [374, 412] on div "Press SPACE to select this row." at bounding box center [382, 419] width 108 height 25
click at [686, 606] on div "Import" at bounding box center [716, 601] width 66 height 25
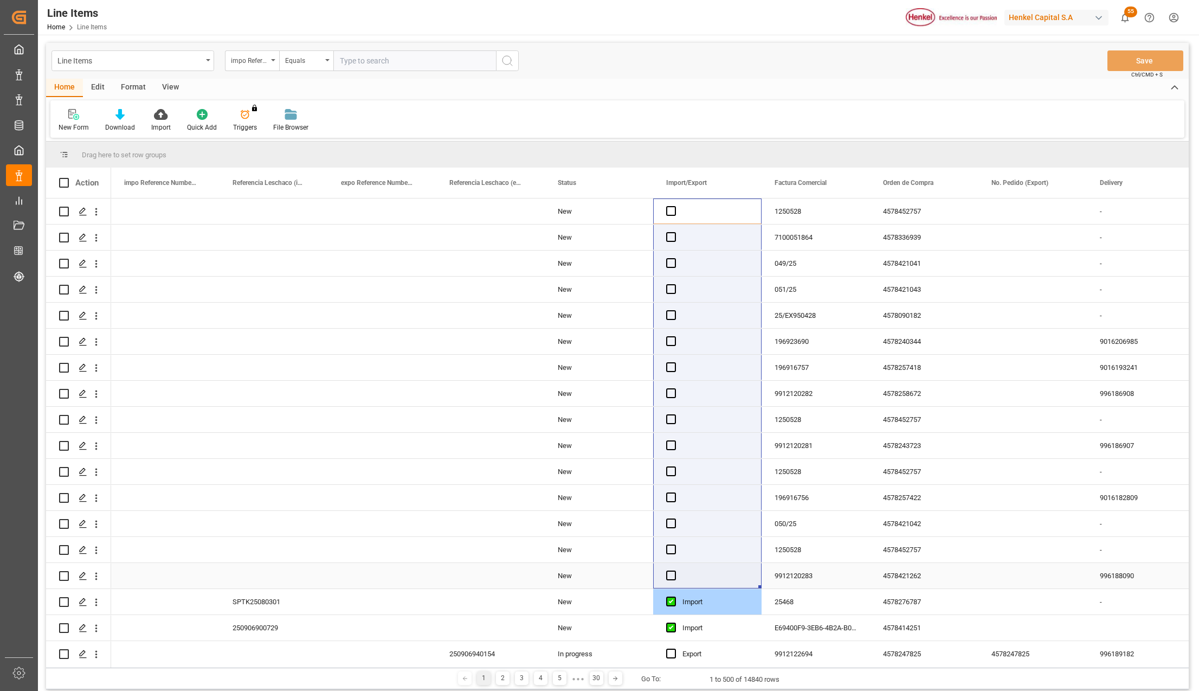
drag, startPoint x: 692, startPoint y: 204, endPoint x: 679, endPoint y: 586, distance: 381.9
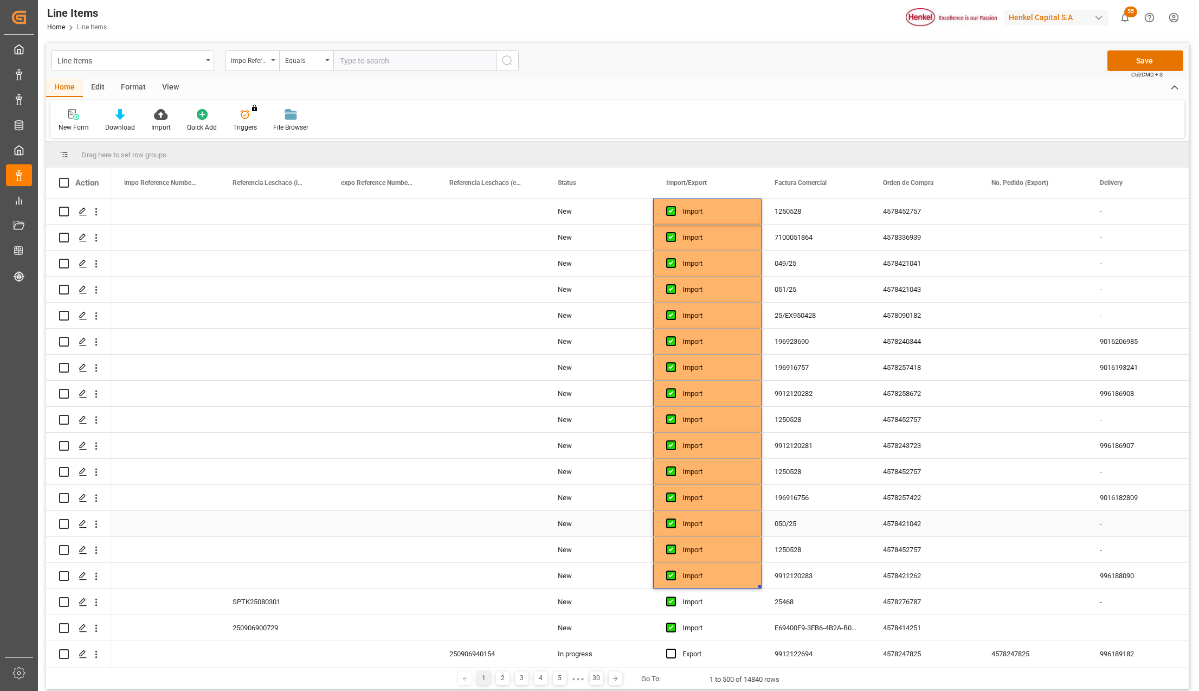
scroll to position [144, 0]
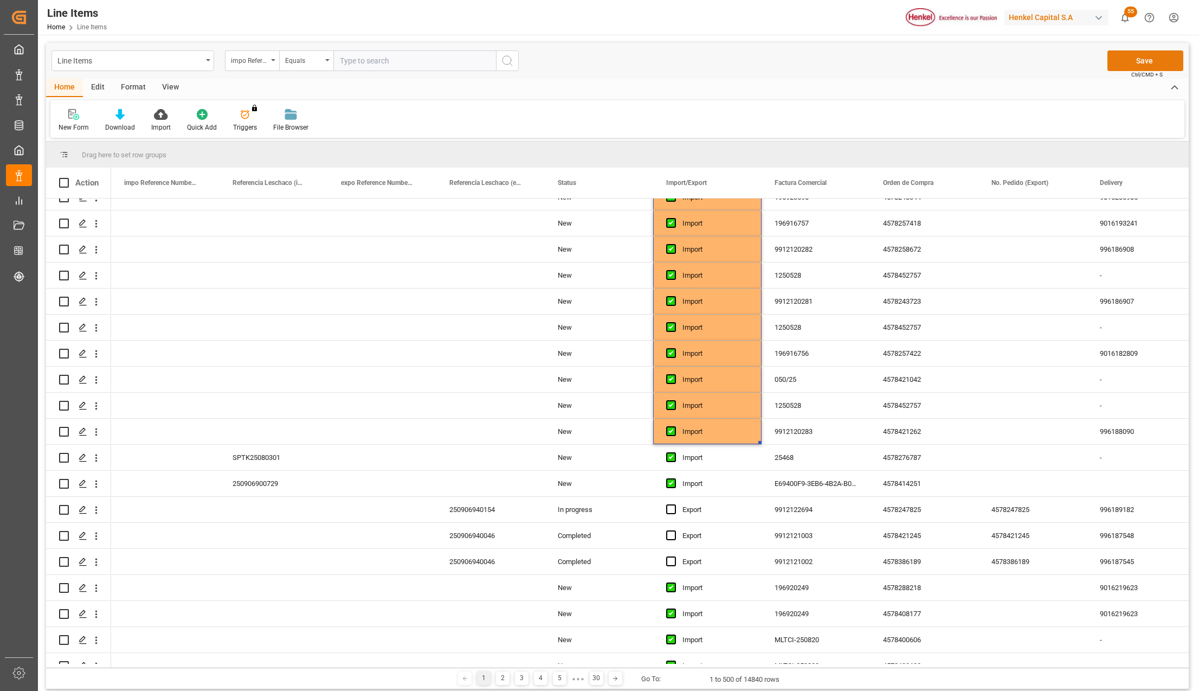
click at [1146, 66] on button "Save" at bounding box center [1146, 60] width 76 height 21
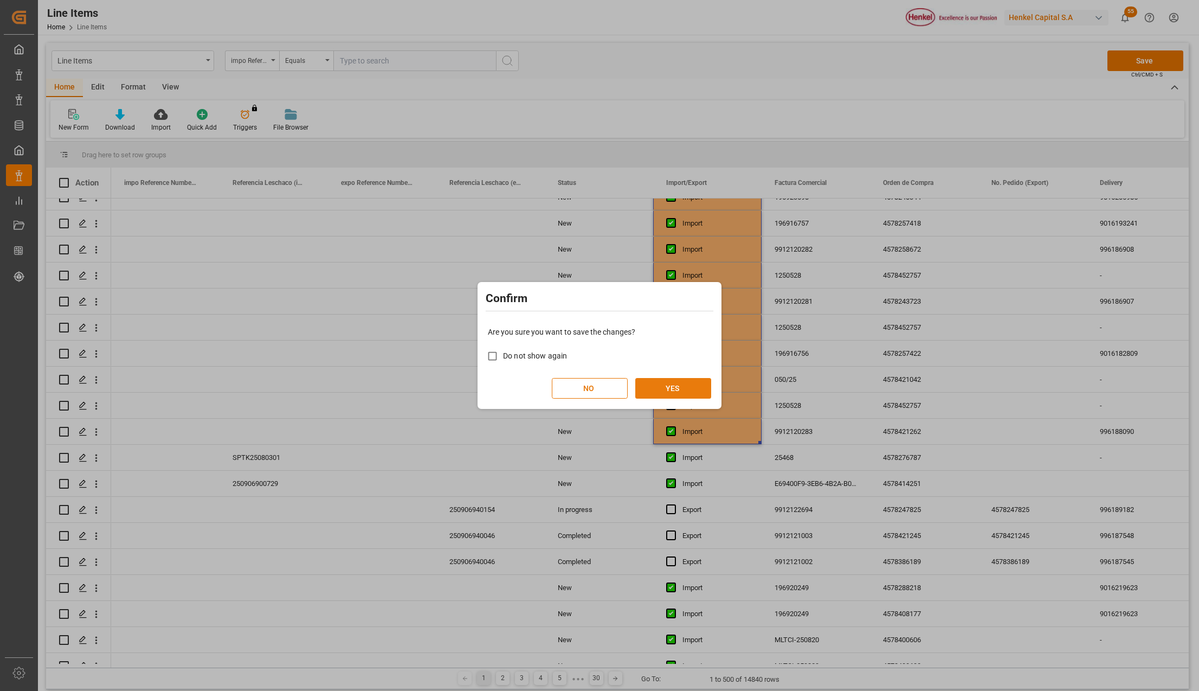
click at [673, 384] on button "YES" at bounding box center [673, 388] width 76 height 21
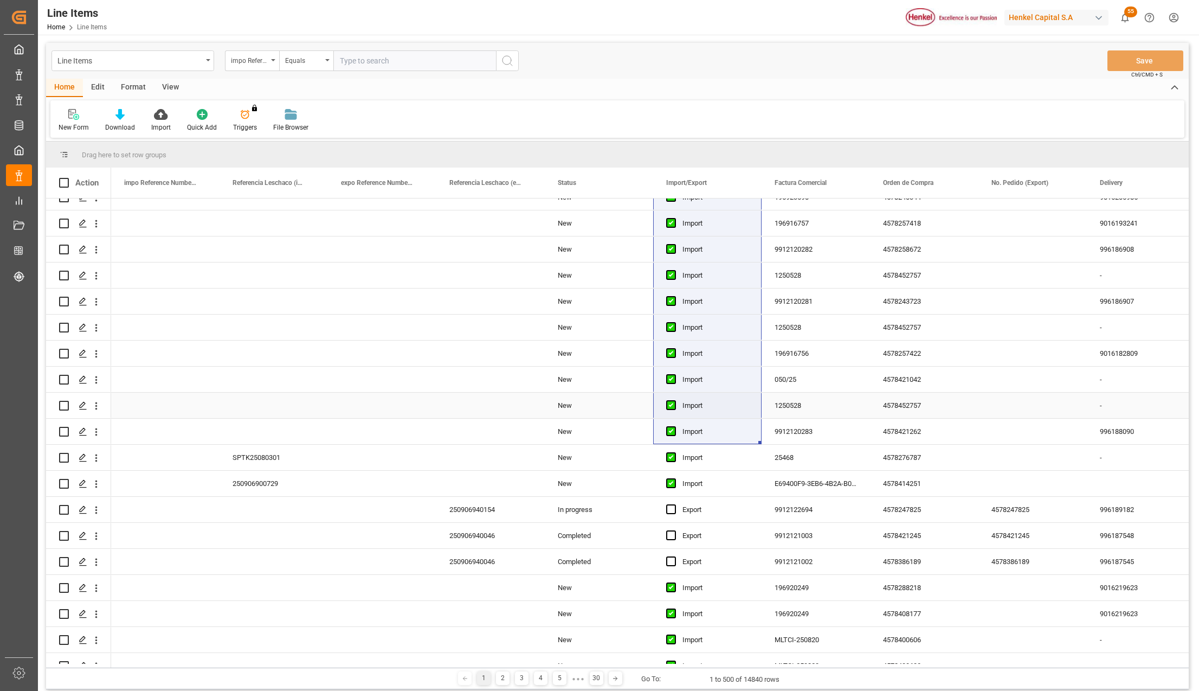
click at [653, 380] on div "Import" at bounding box center [707, 378] width 108 height 25
